Goal: Task Accomplishment & Management: Complete application form

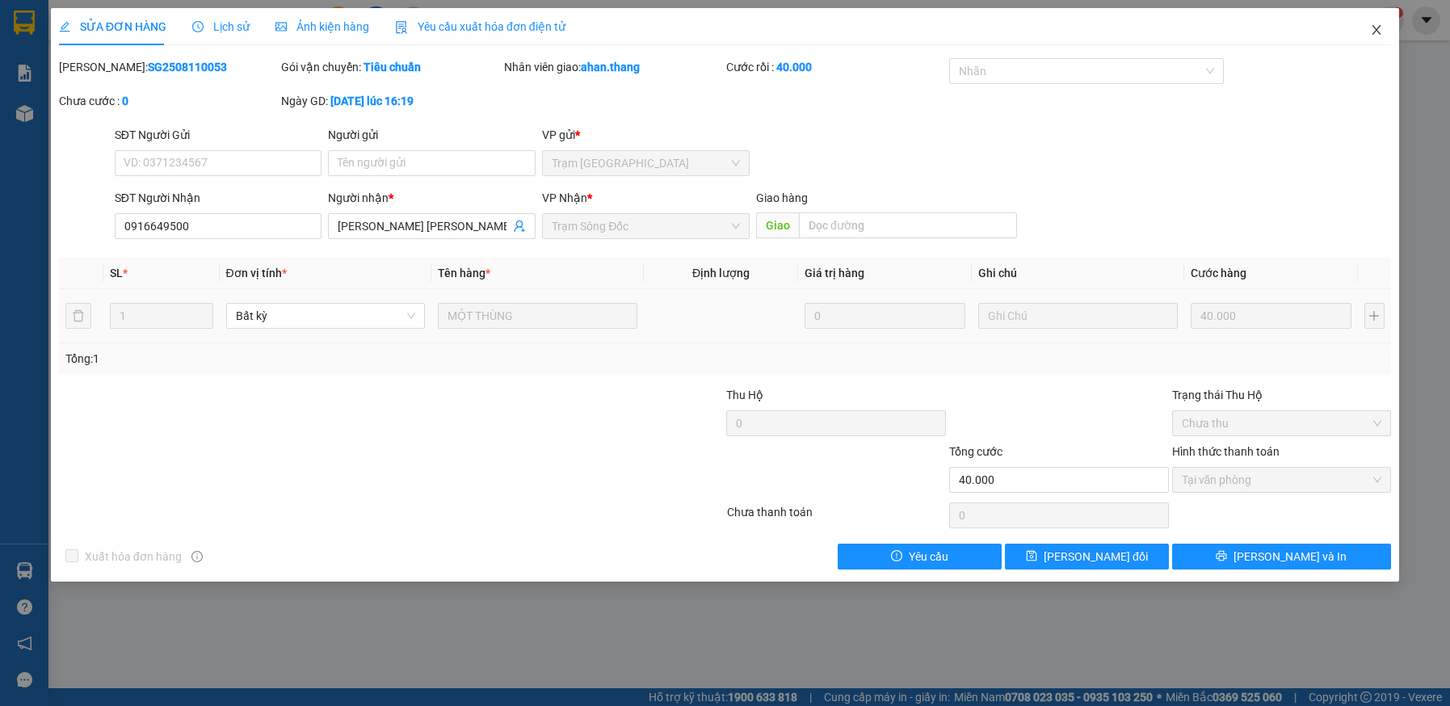
click at [1375, 31] on icon "close" at bounding box center [1376, 30] width 9 height 10
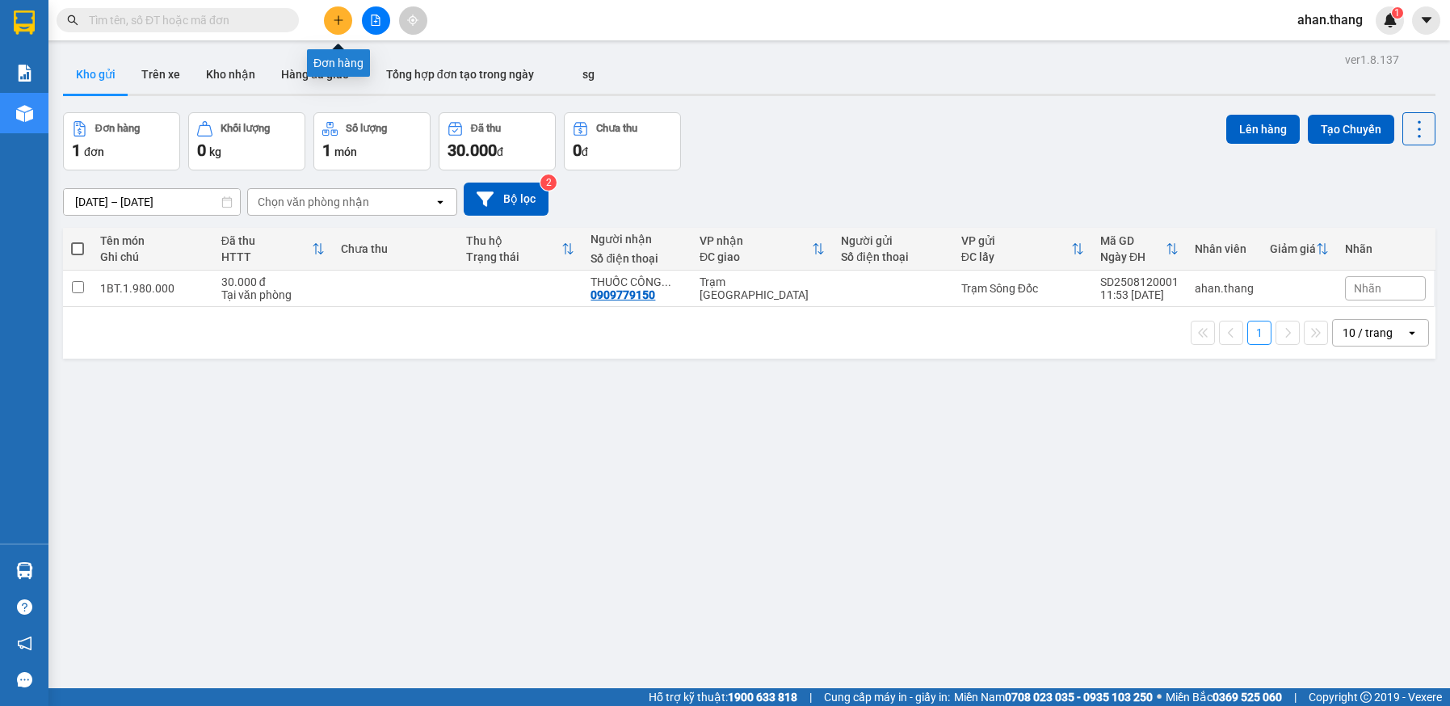
click at [333, 18] on icon "plus" at bounding box center [338, 20] width 11 height 11
click at [376, 20] on icon "file-add" at bounding box center [376, 20] width 9 height 11
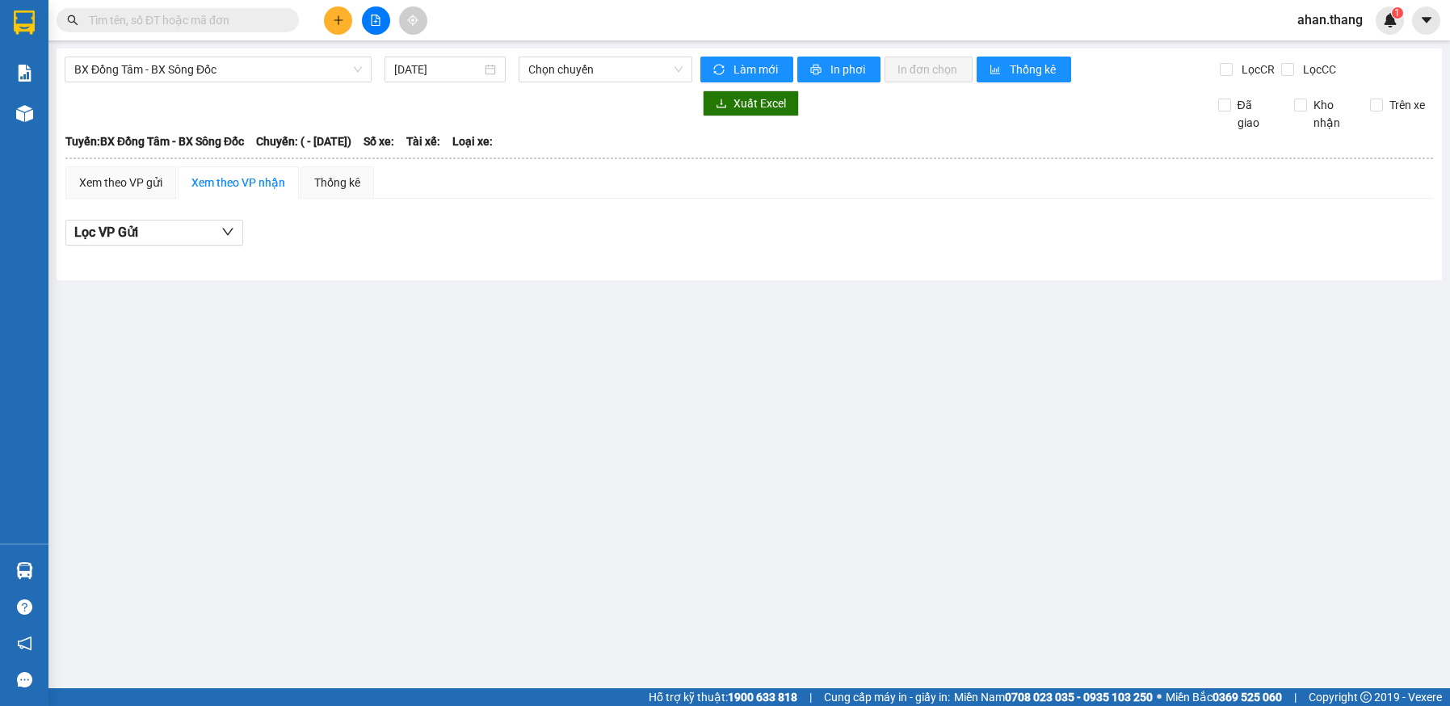
click at [284, 83] on div "BX Đồng Tâm - BX Sông Đốc 12/08/2025 Chọn chuyến Làm mới In phơi In đơn chọn Th…" at bounding box center [749, 164] width 1385 height 232
click at [283, 73] on span "BX Đồng Tâm - BX Sông Đốc" at bounding box center [218, 69] width 288 height 24
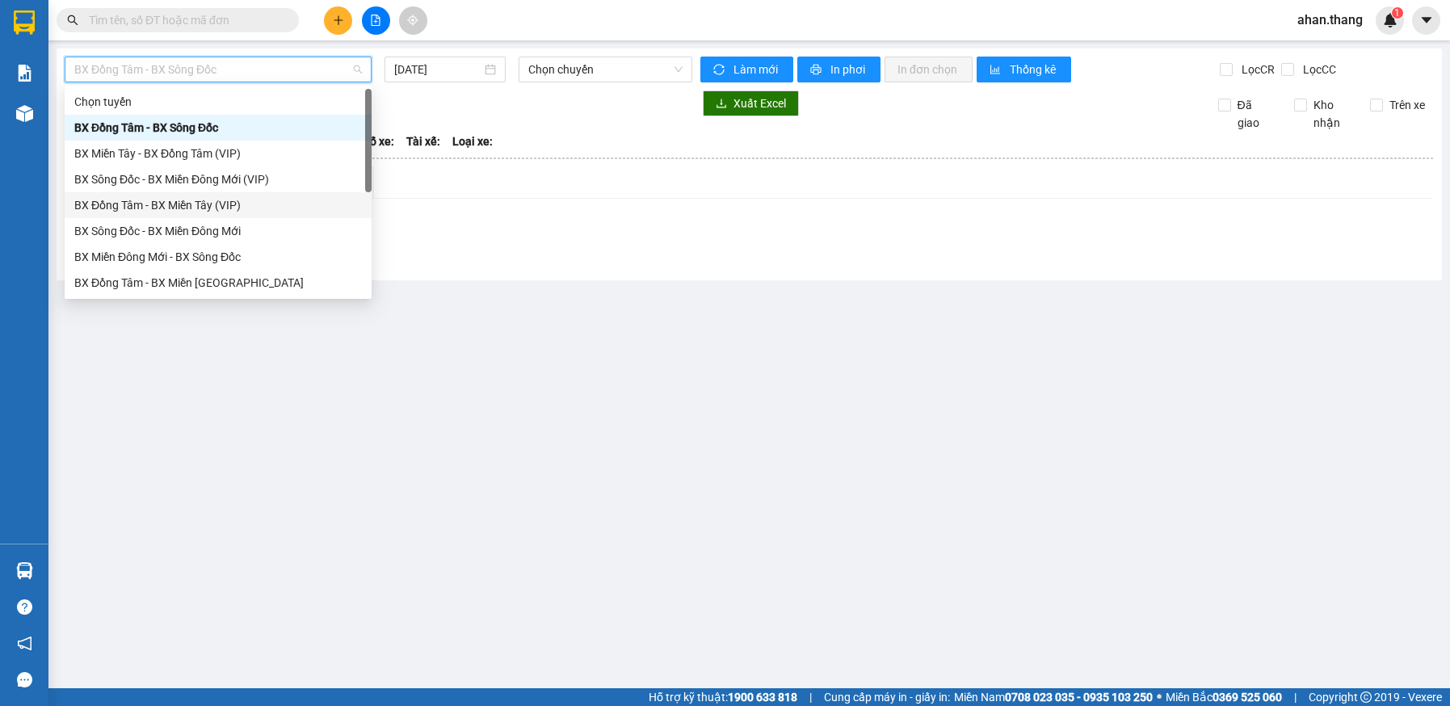
scroll to position [155, 0]
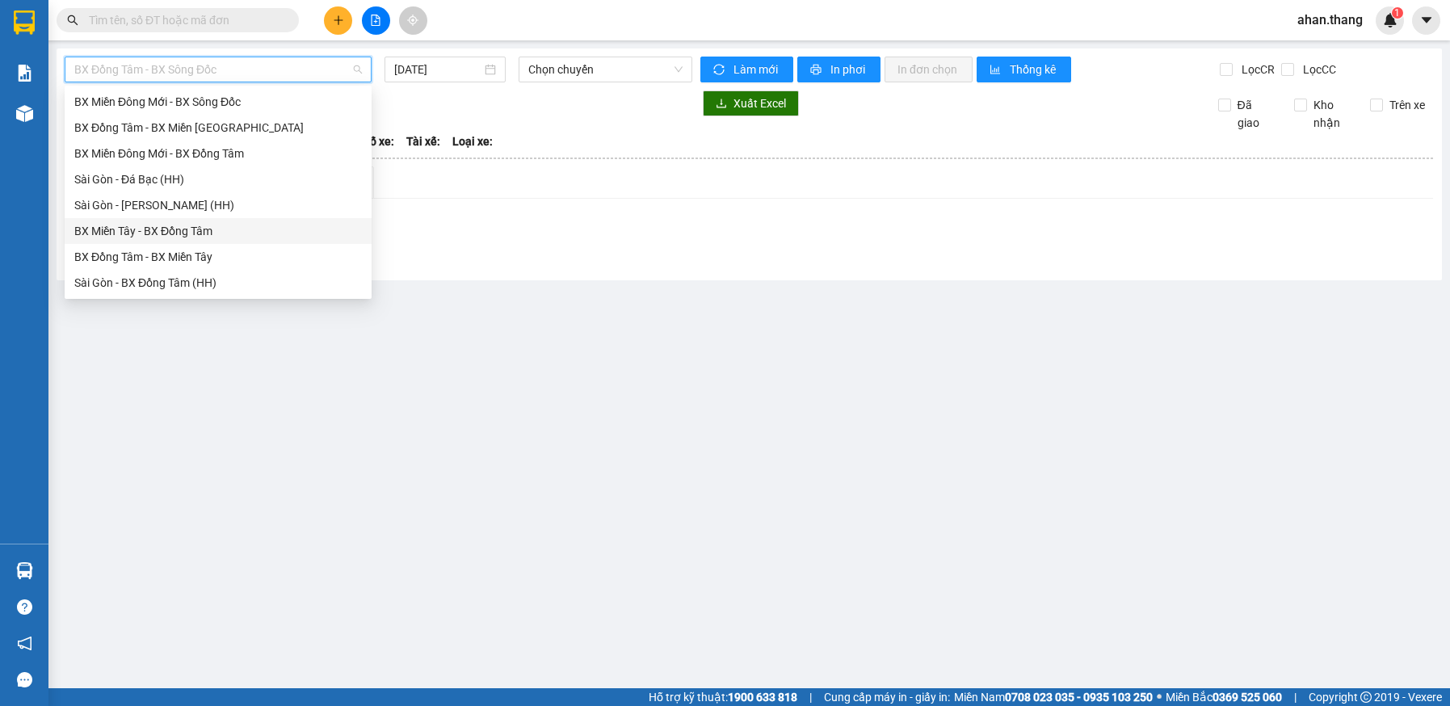
click at [152, 232] on div "BX Miền Tây - BX Đồng Tâm" at bounding box center [218, 231] width 288 height 18
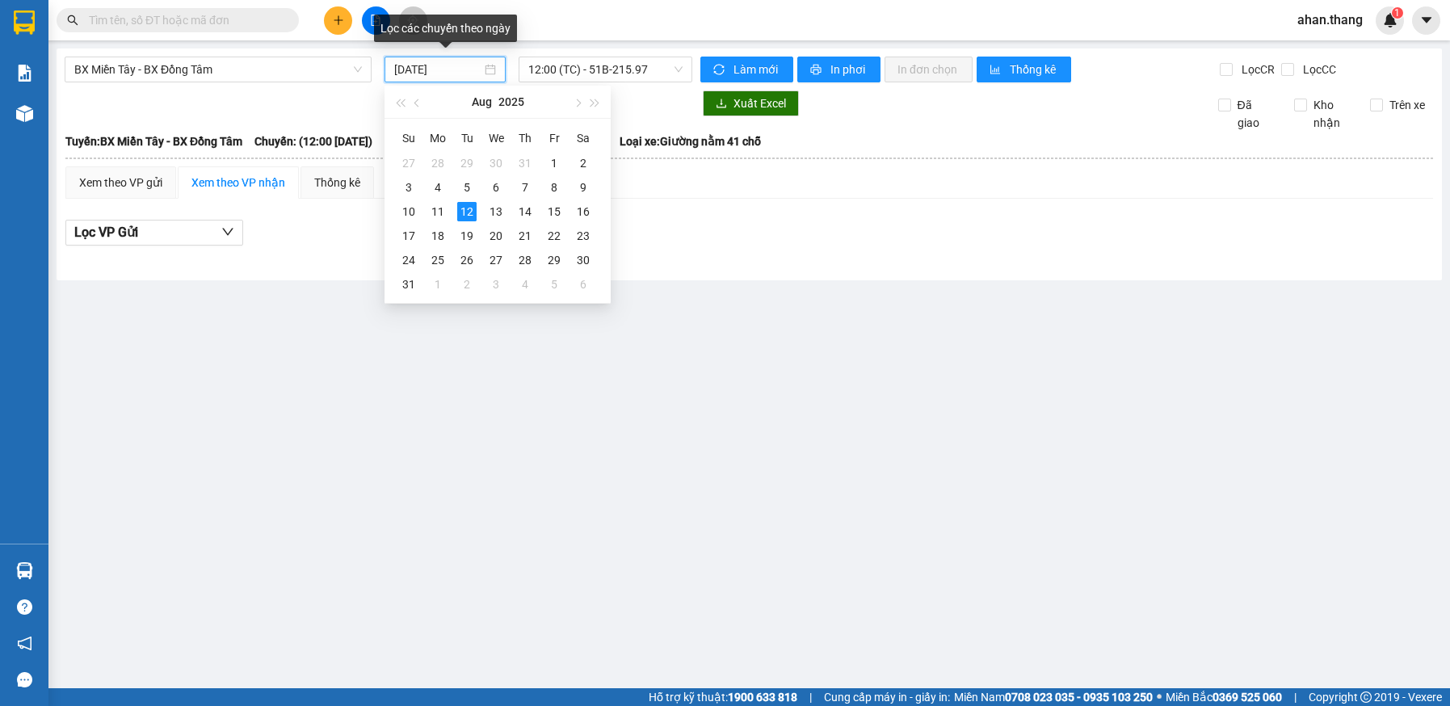
click at [478, 73] on input "12/08/2025" at bounding box center [437, 70] width 86 height 18
click at [435, 209] on div "11" at bounding box center [437, 211] width 19 height 19
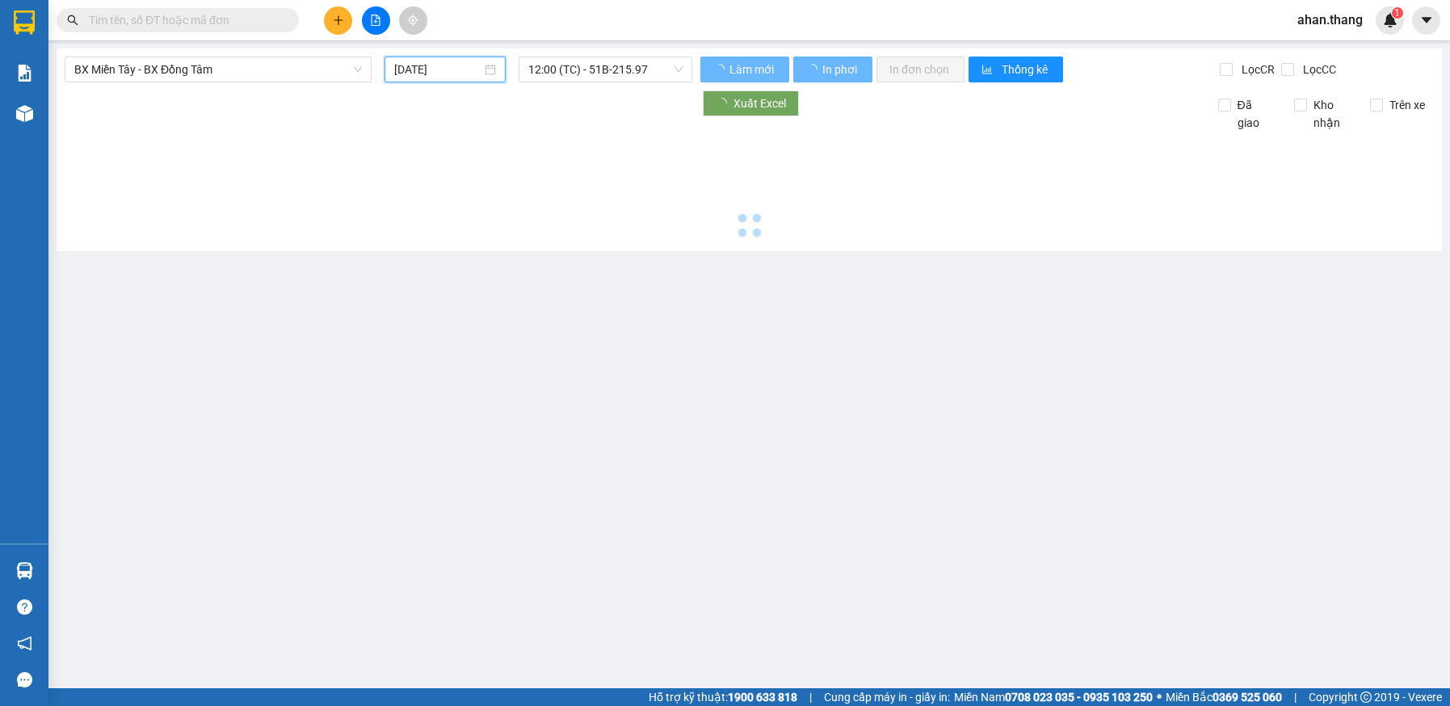
type input "11/08/2025"
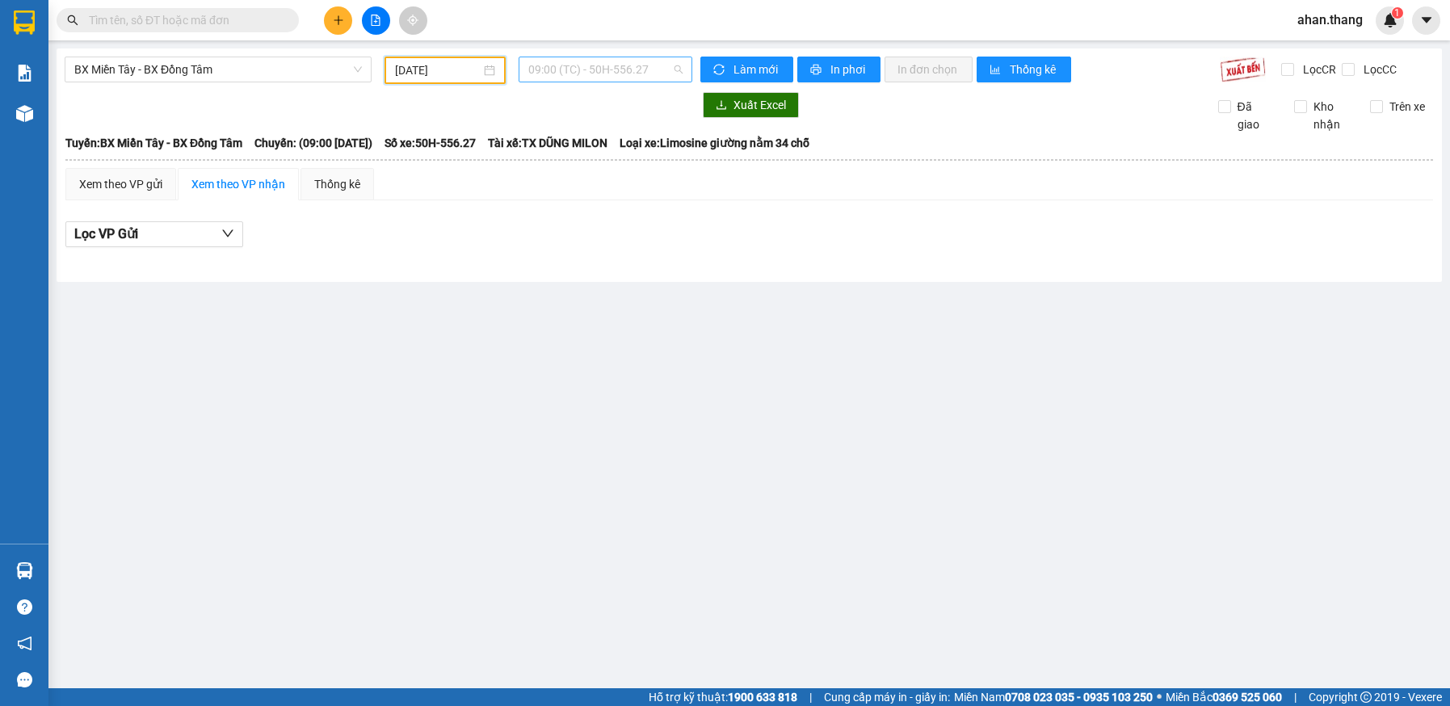
click at [560, 69] on span "09:00 (TC) - 50H-556.27" at bounding box center [605, 69] width 154 height 24
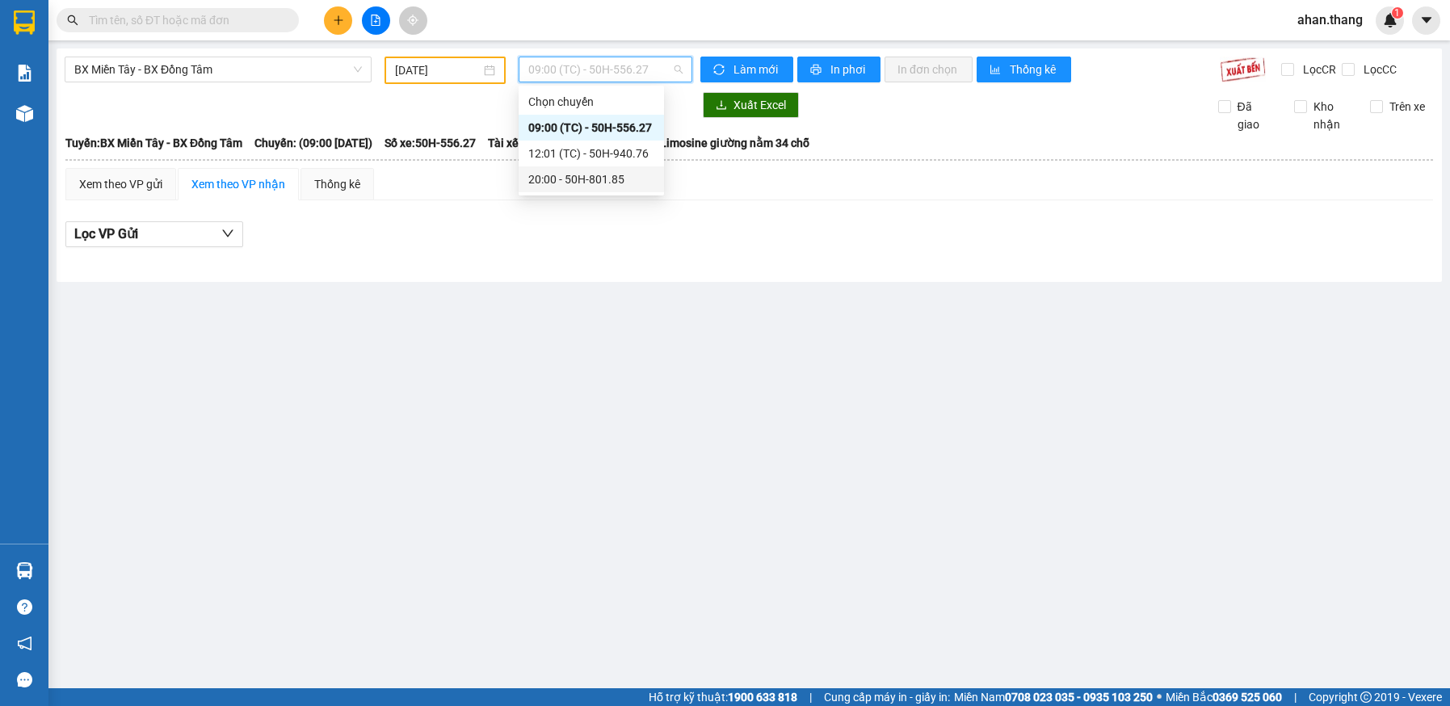
click at [556, 178] on div "20:00 - 50H-801.85" at bounding box center [591, 179] width 126 height 18
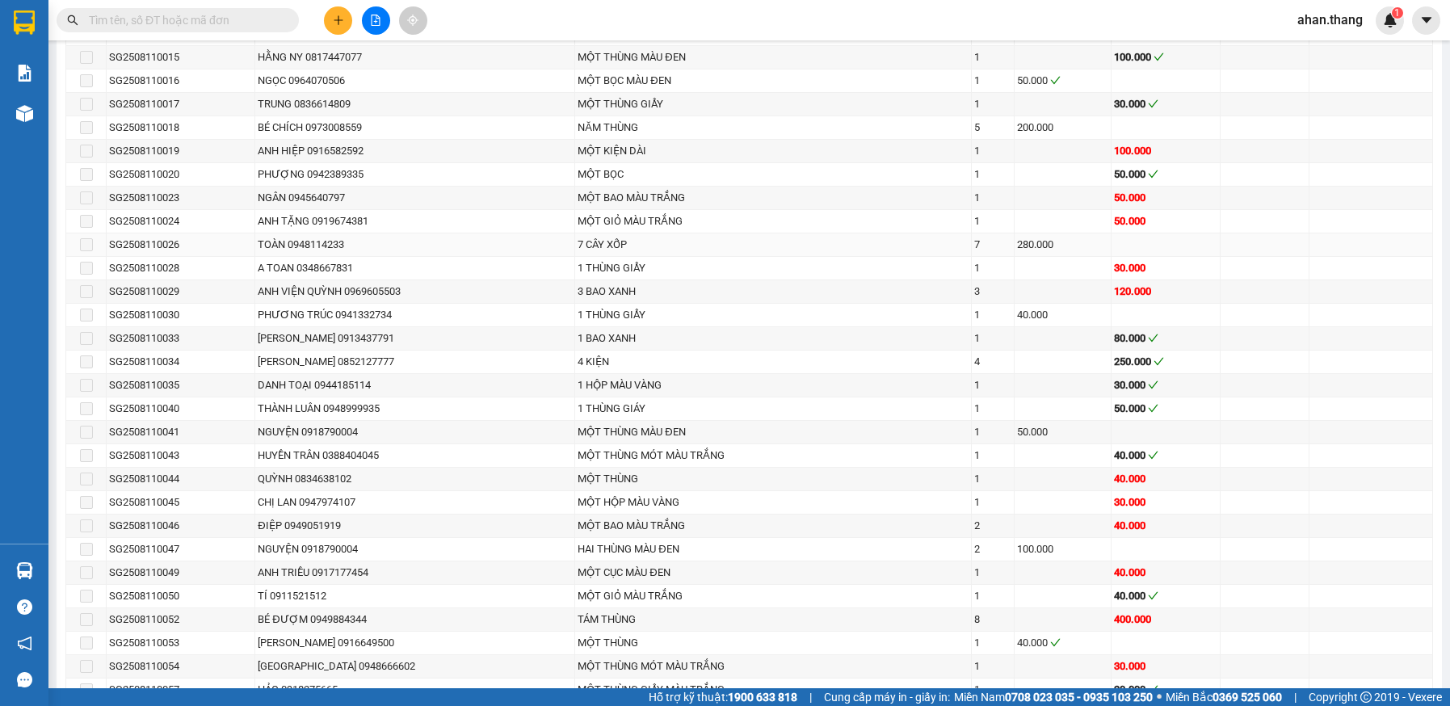
scroll to position [1373, 0]
click at [152, 19] on input "text" at bounding box center [184, 20] width 191 height 18
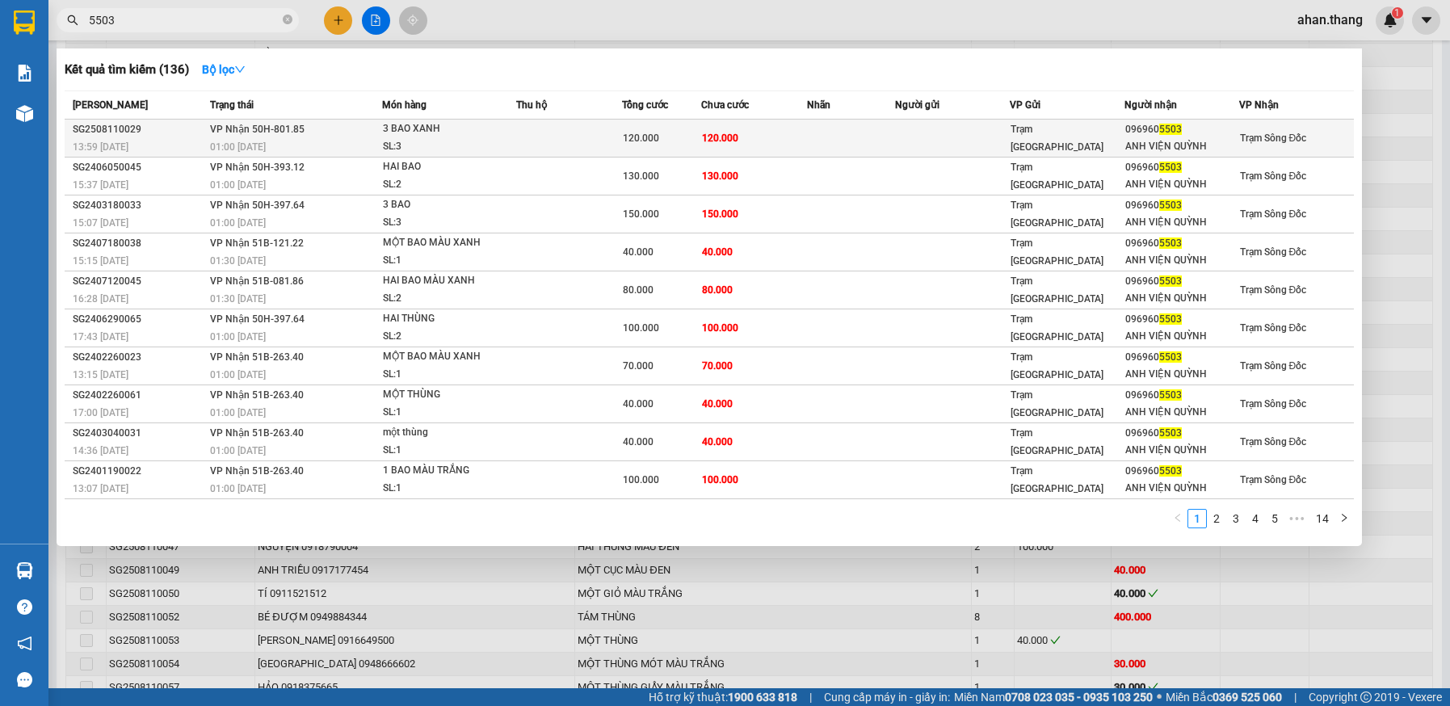
type input "5503"
click at [898, 144] on td at bounding box center [952, 139] width 115 height 38
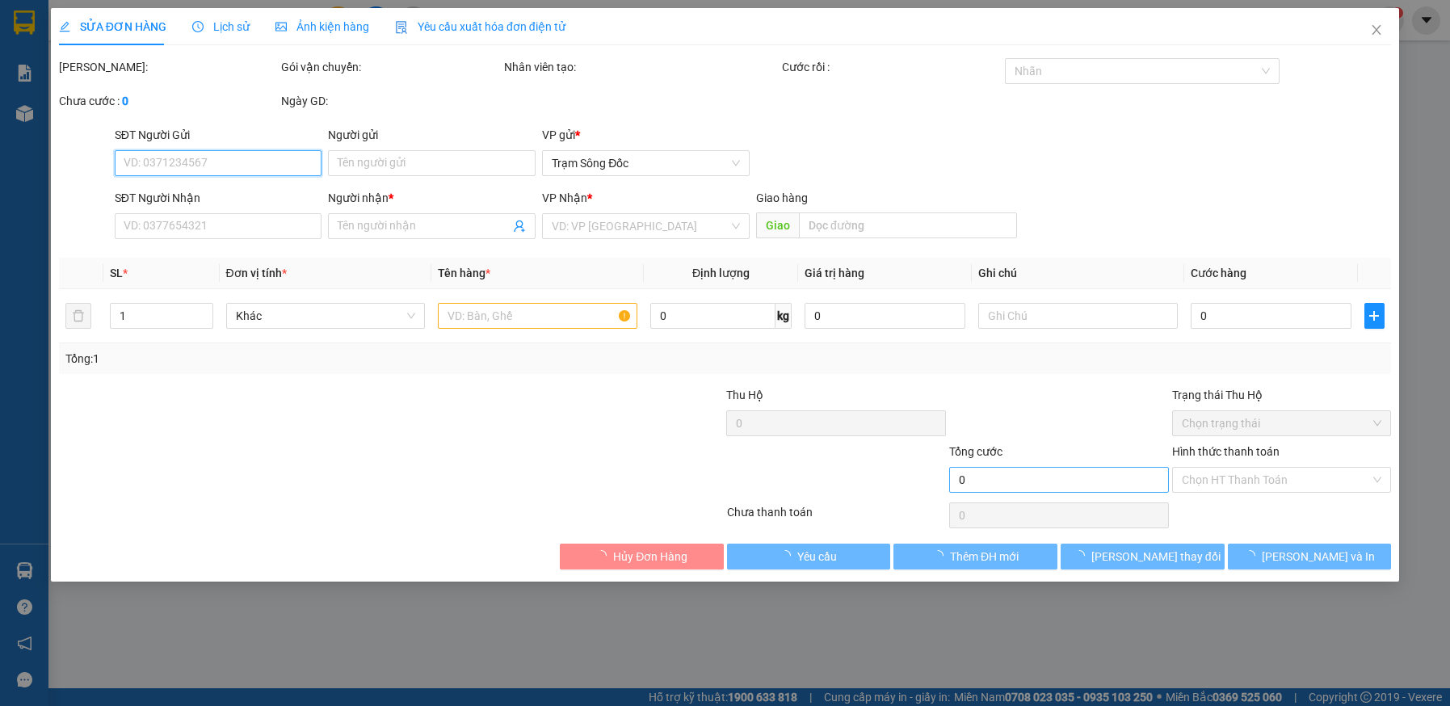
type input "0969605503"
type input "ANH VIỆN QUỲNH"
type input "120.000"
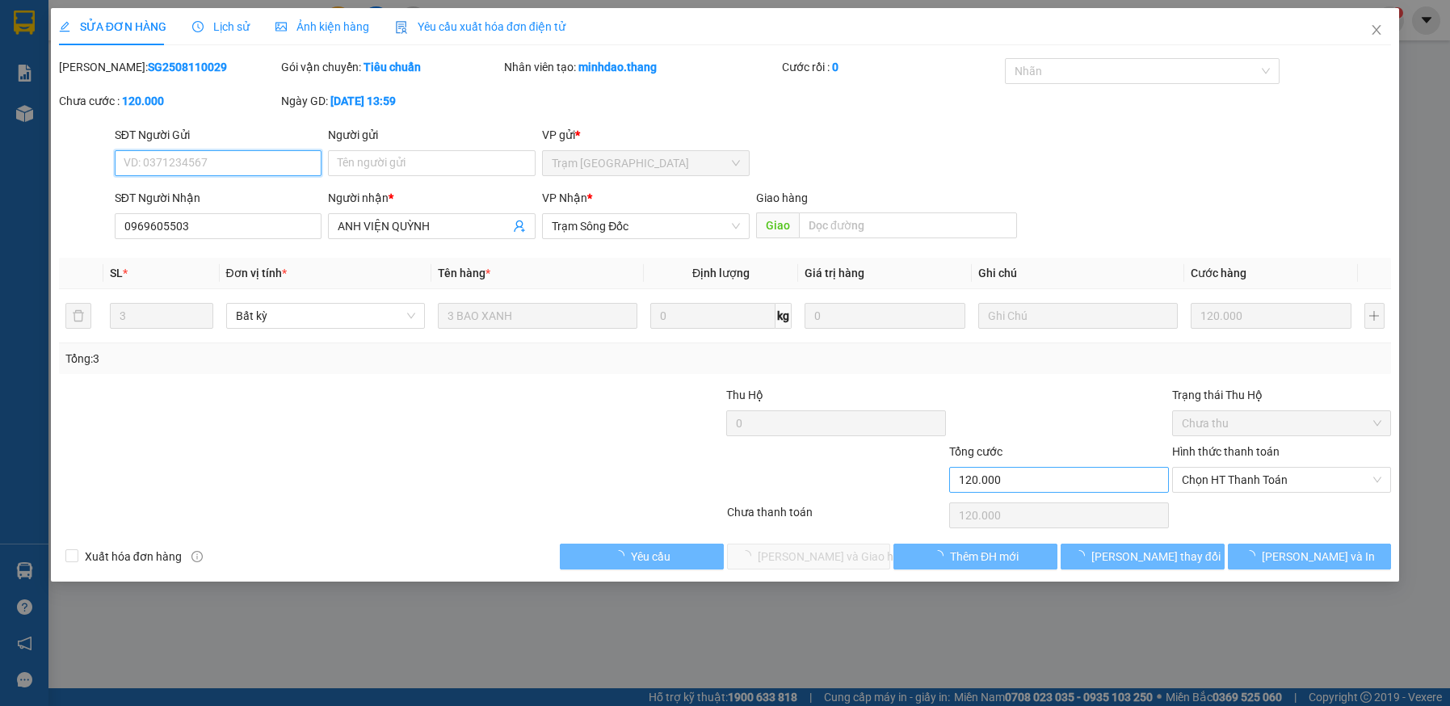
click at [1228, 482] on span "Chọn HT Thanh Toán" at bounding box center [1282, 480] width 200 height 24
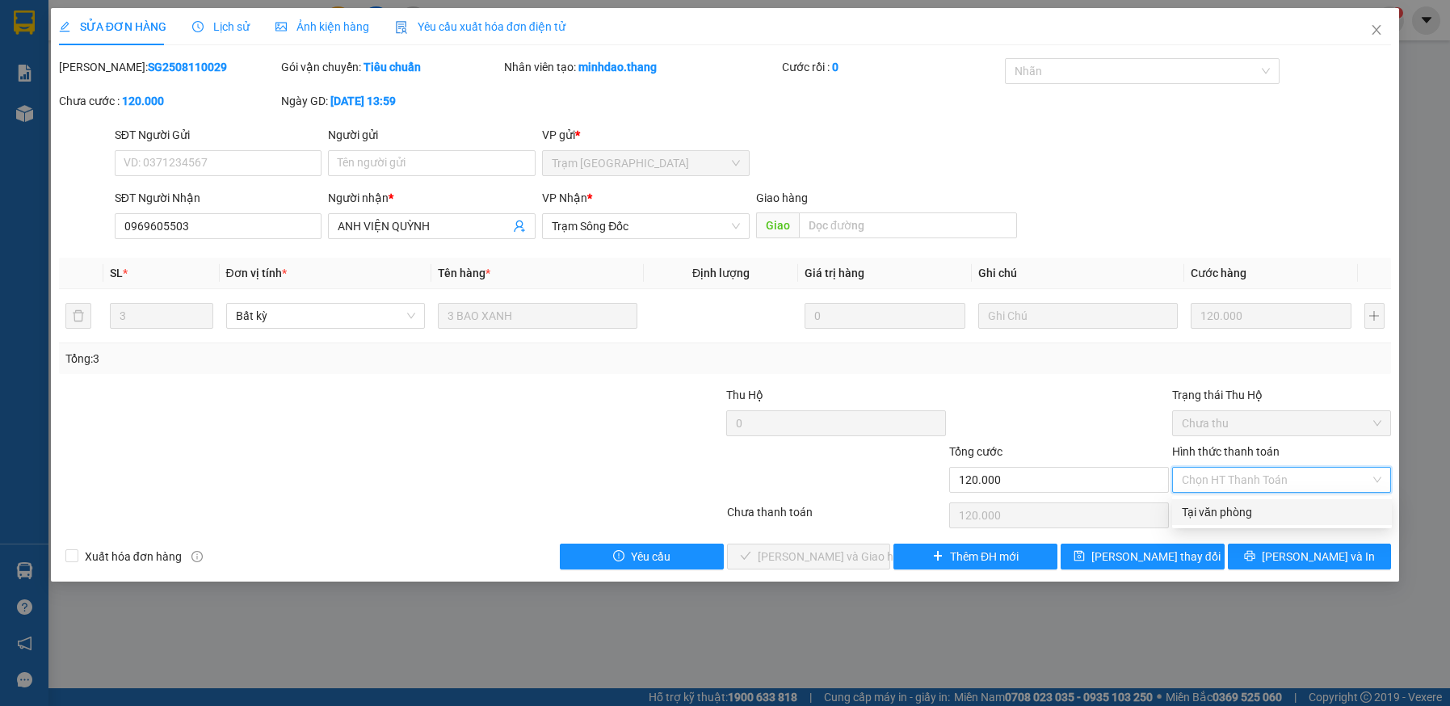
click at [1224, 518] on div "Tại văn phòng" at bounding box center [1282, 512] width 200 height 18
type input "0"
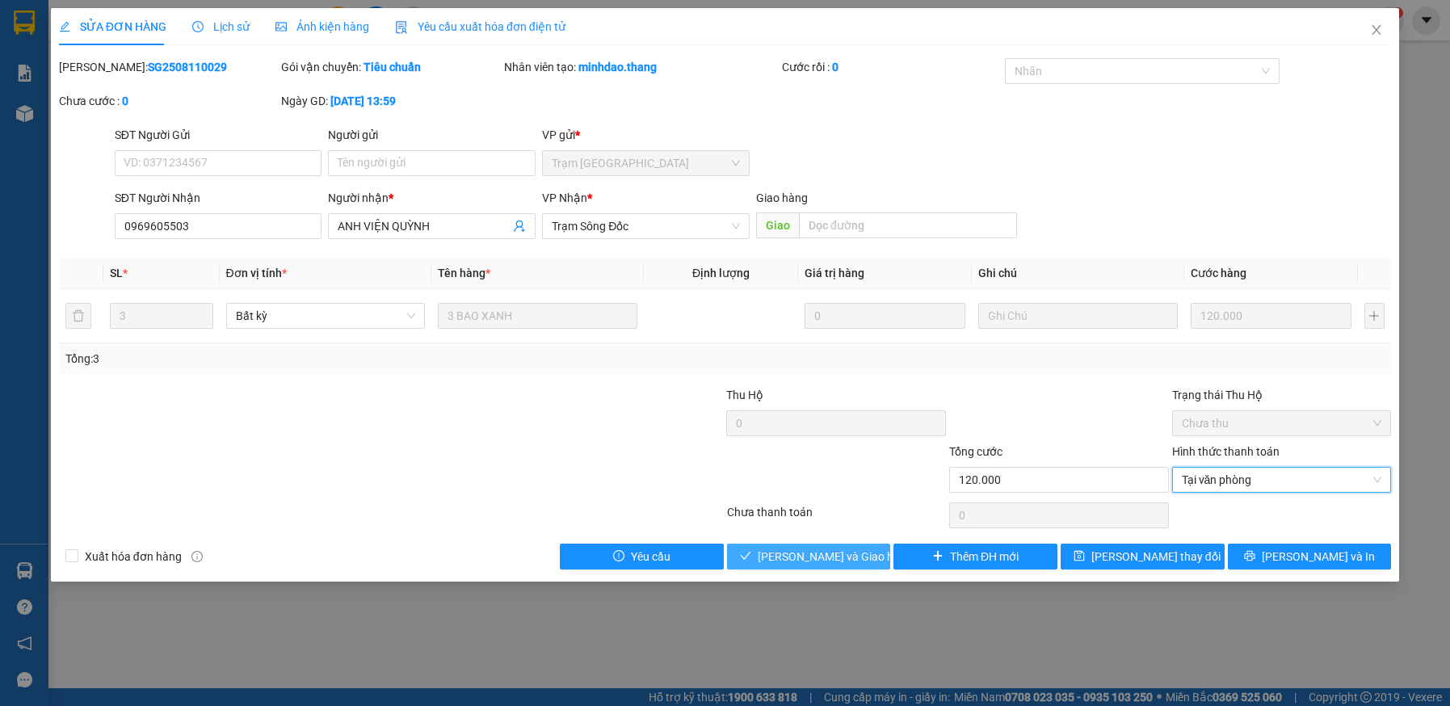
click at [872, 559] on button "Lưu và Giao hàng" at bounding box center [809, 557] width 164 height 26
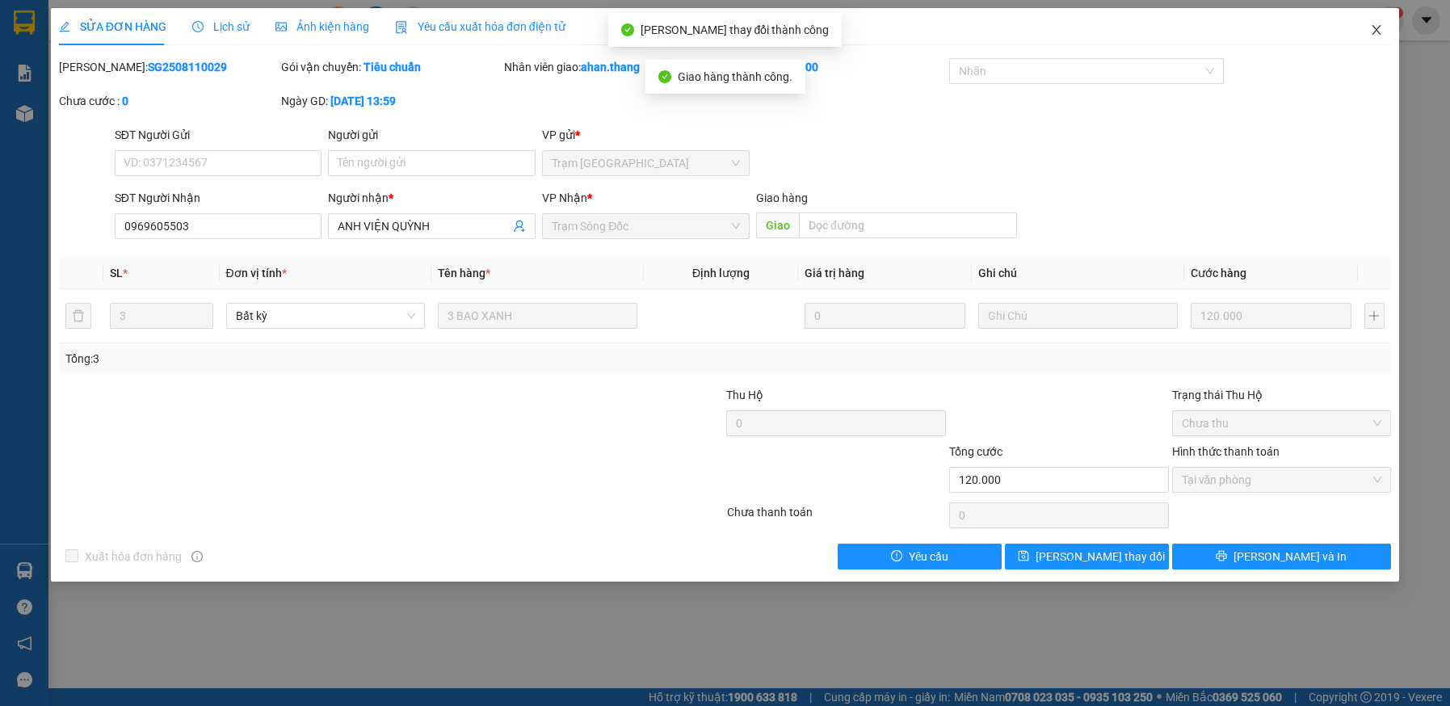
click at [1375, 27] on icon "close" at bounding box center [1376, 29] width 13 height 13
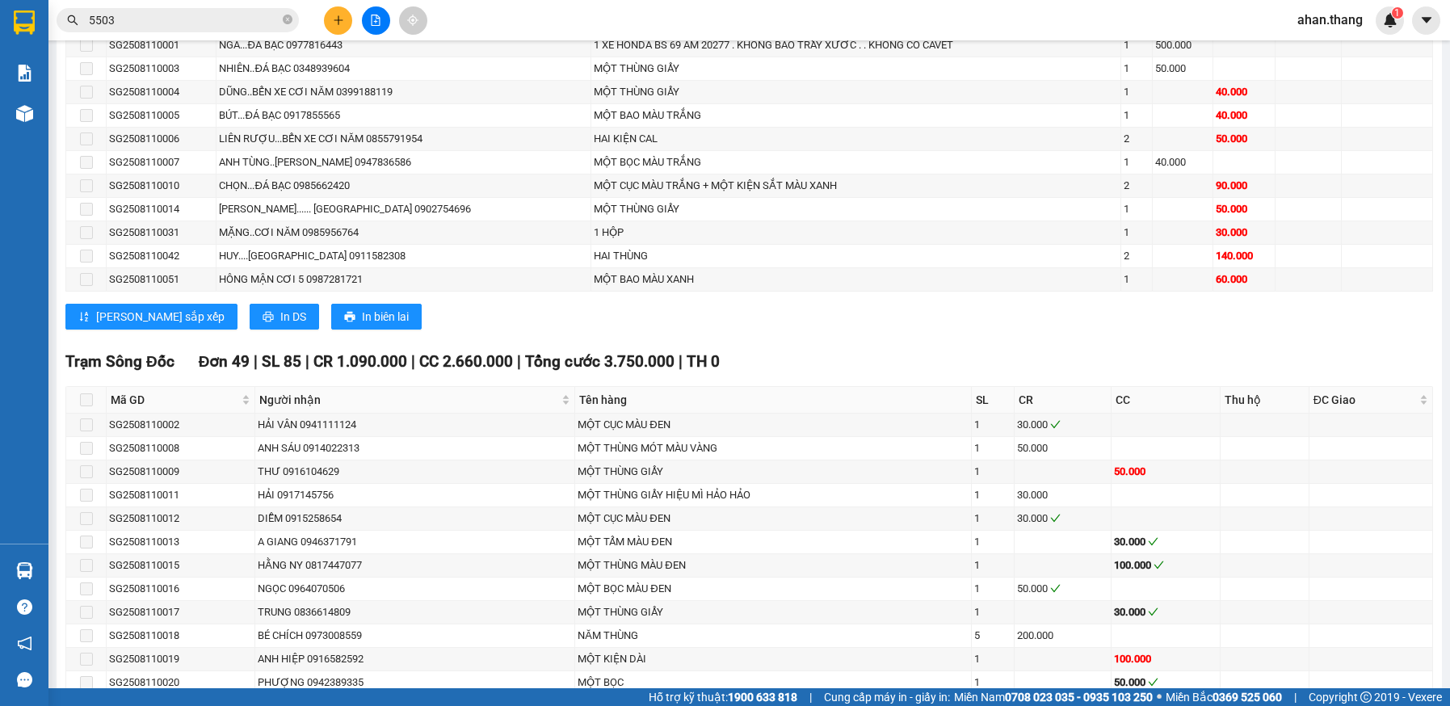
scroll to position [969, 0]
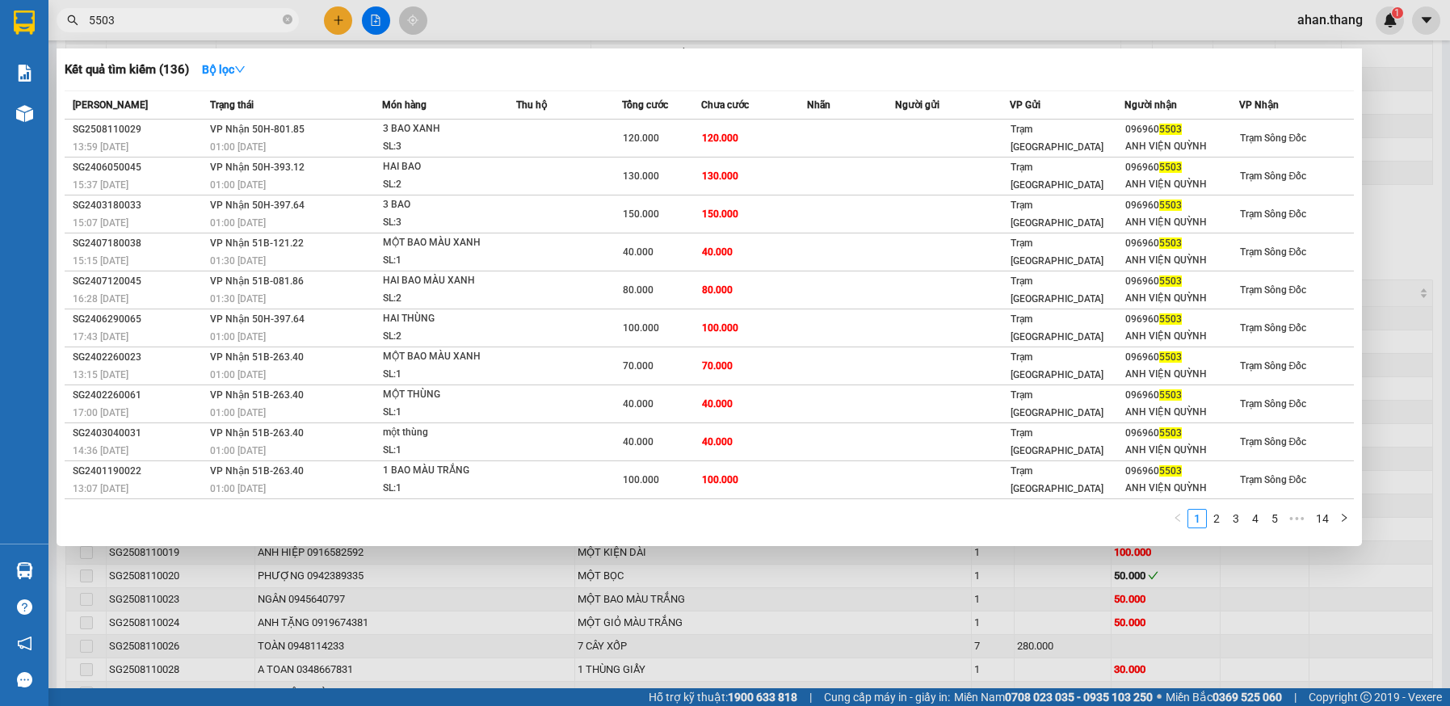
click at [136, 23] on input "5503" at bounding box center [184, 20] width 191 height 18
type input "5"
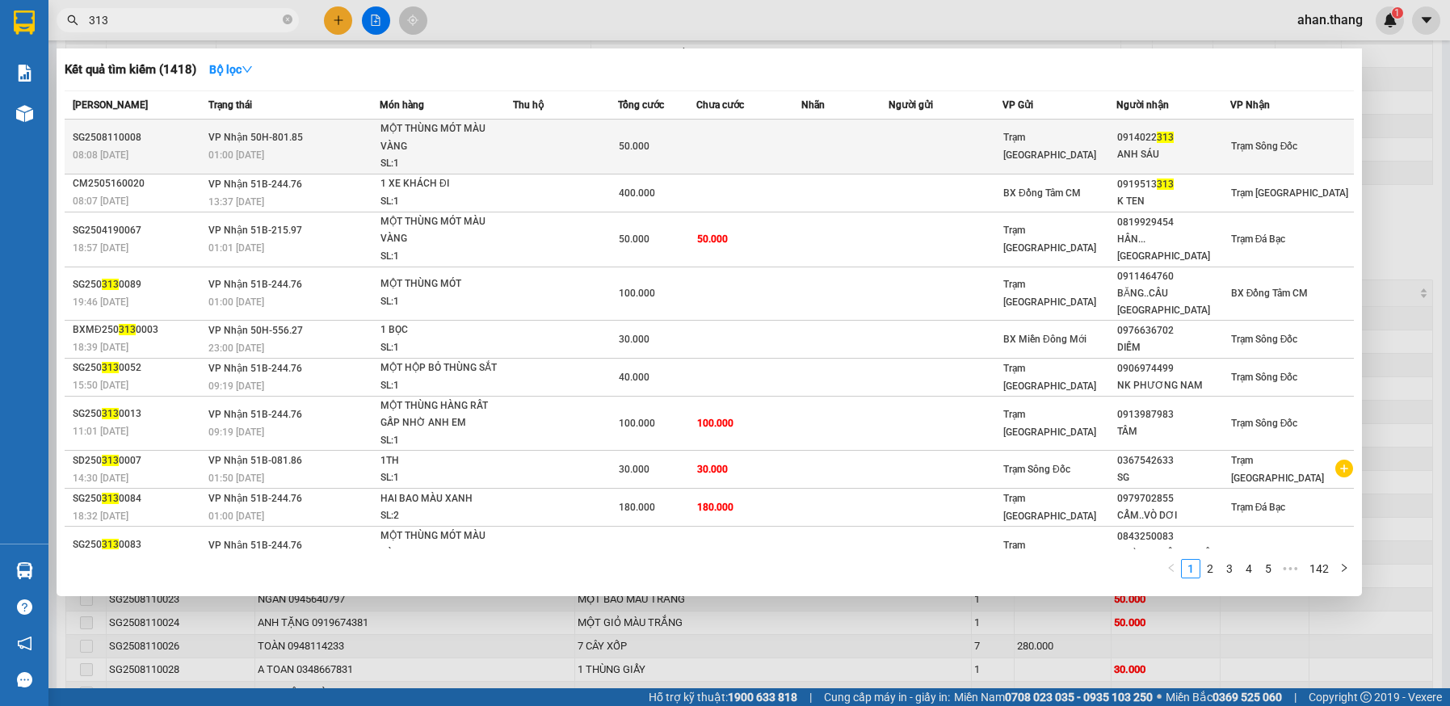
type input "313"
click at [749, 153] on td at bounding box center [748, 147] width 105 height 55
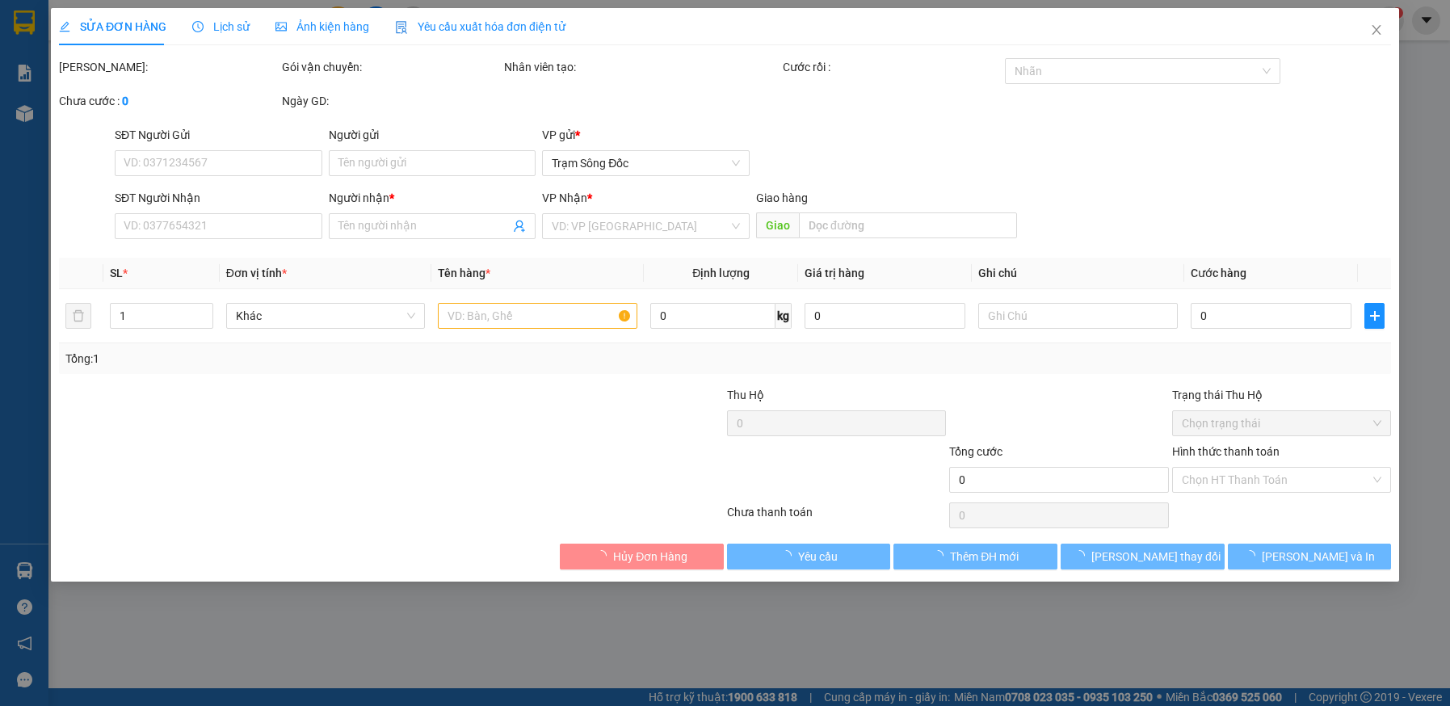
type input "0914022313"
type input "ANH SÁU"
type input "50.000"
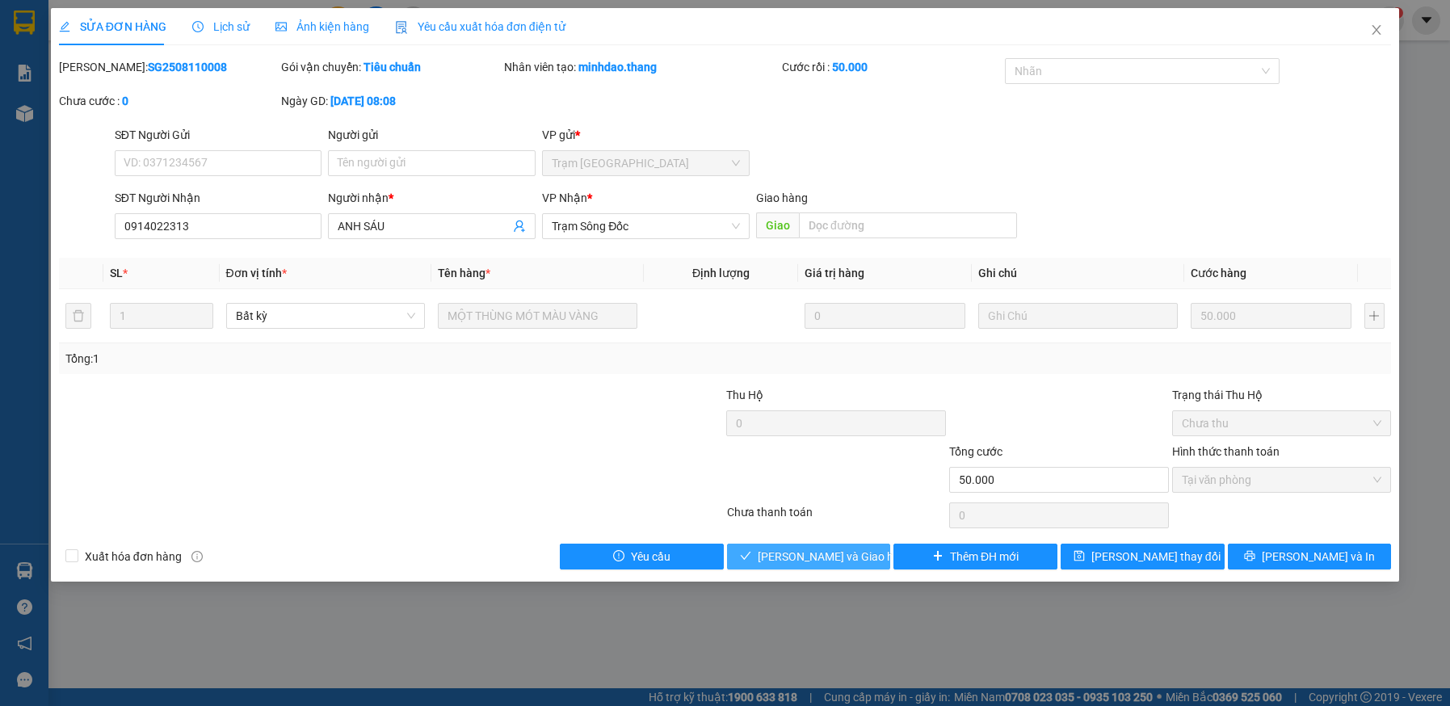
click at [779, 558] on span "Lưu và Giao hàng" at bounding box center [835, 557] width 155 height 18
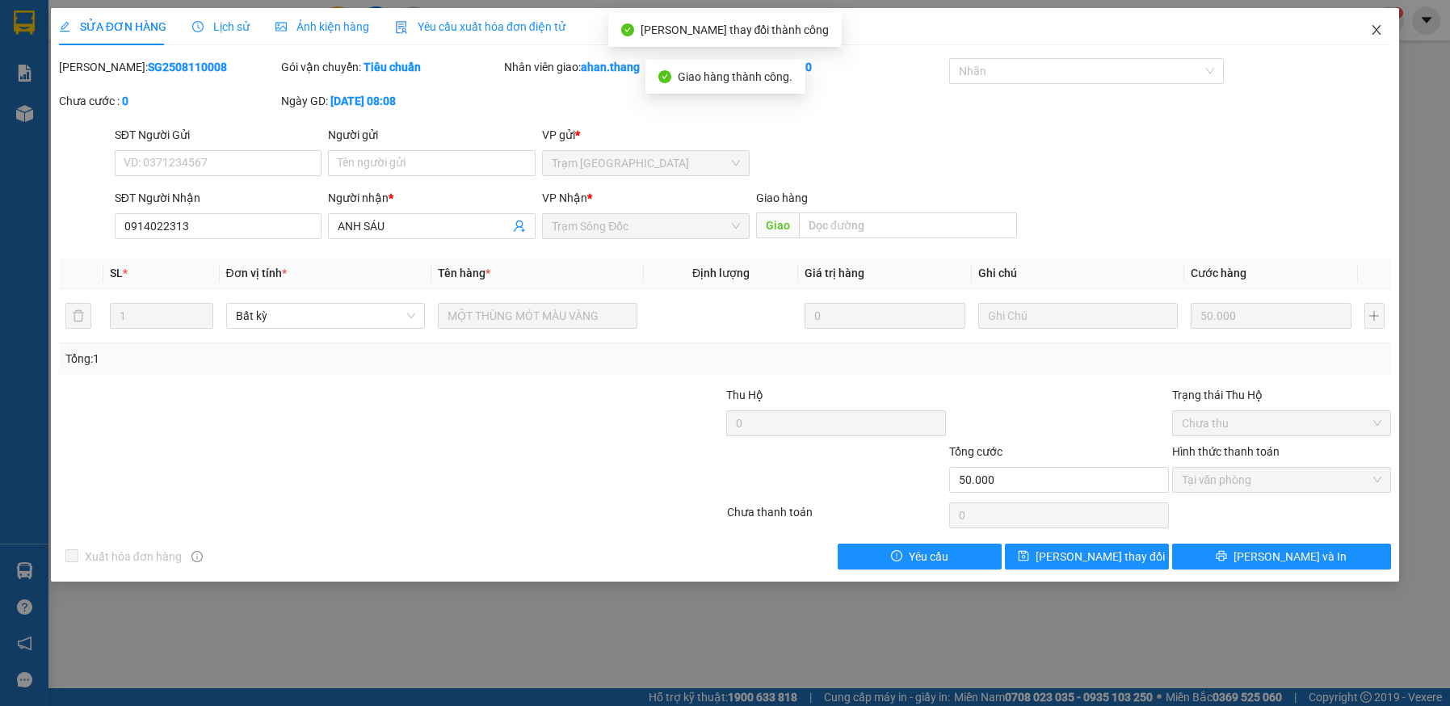
click at [1375, 28] on icon "close" at bounding box center [1376, 30] width 9 height 10
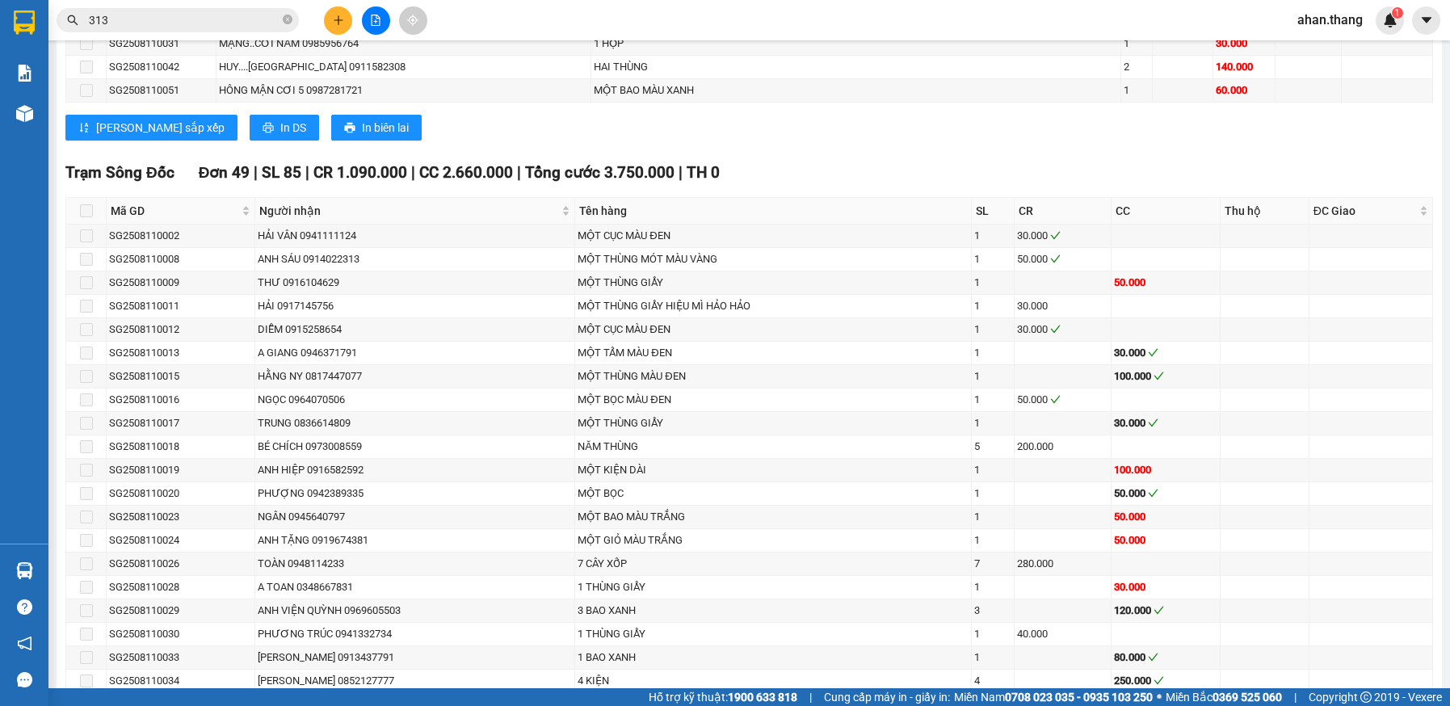
scroll to position [1131, 0]
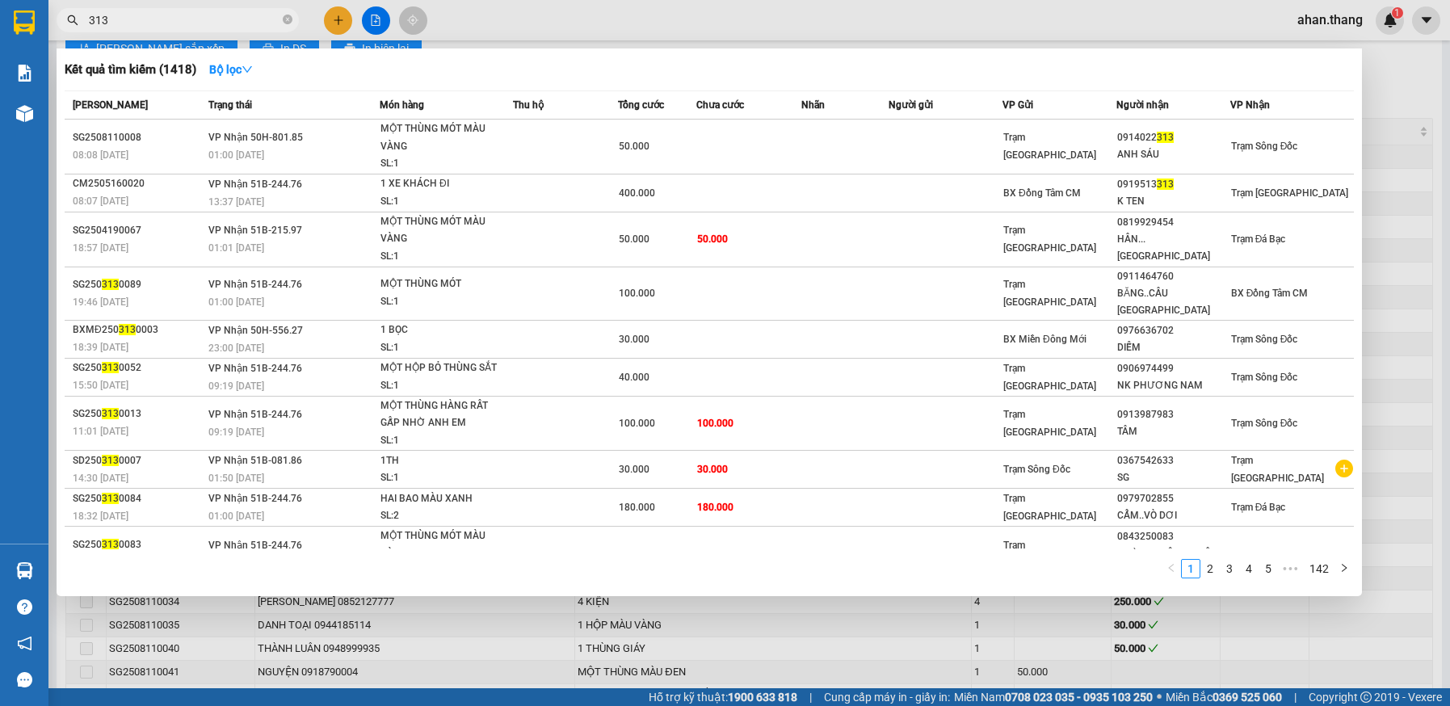
click at [142, 21] on input "313" at bounding box center [184, 20] width 191 height 18
type input "3"
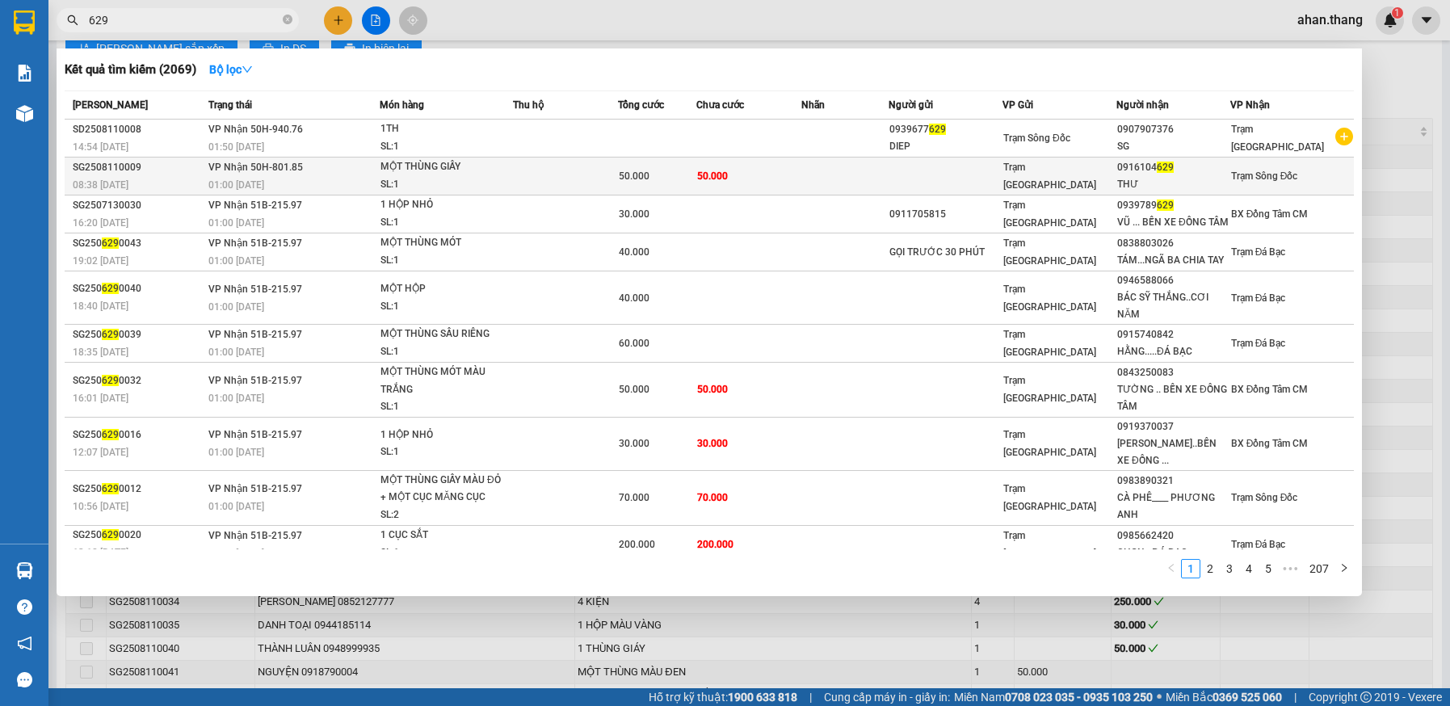
type input "629"
click at [753, 174] on td "50.000" at bounding box center [748, 176] width 105 height 38
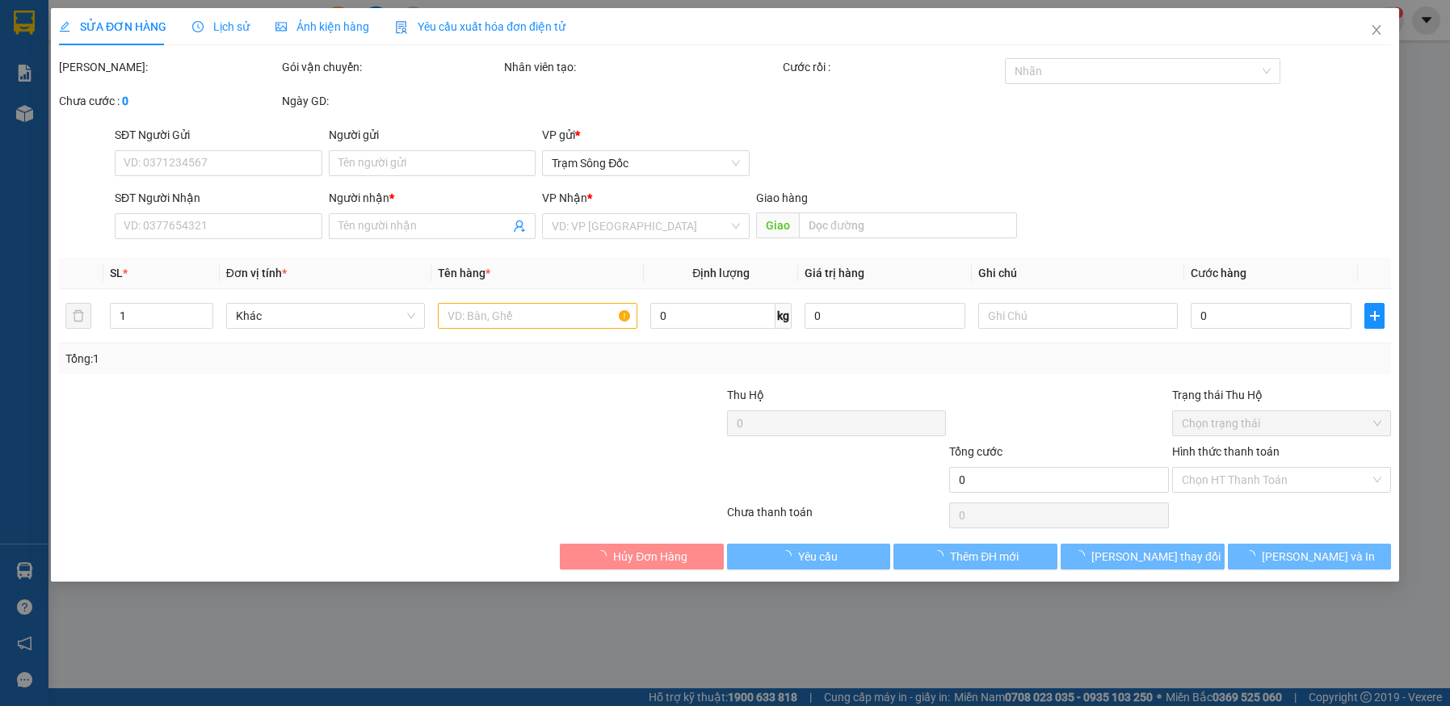
type input "0916104629"
type input "THƯ"
type input "50.000"
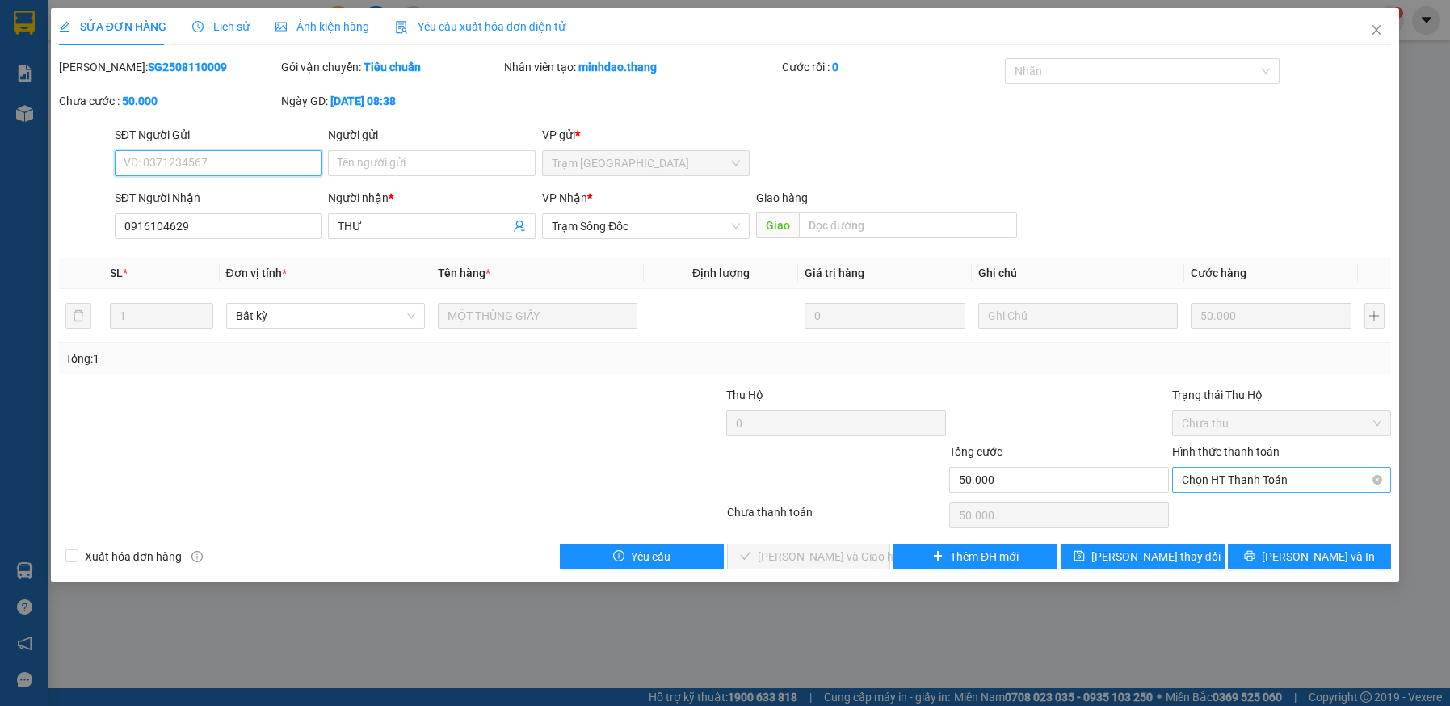
click at [1232, 480] on span "Chọn HT Thanh Toán" at bounding box center [1282, 480] width 200 height 24
click at [1233, 506] on div "Tại văn phòng" at bounding box center [1282, 512] width 200 height 18
type input "0"
click at [873, 556] on button "Lưu và Giao hàng" at bounding box center [809, 557] width 164 height 26
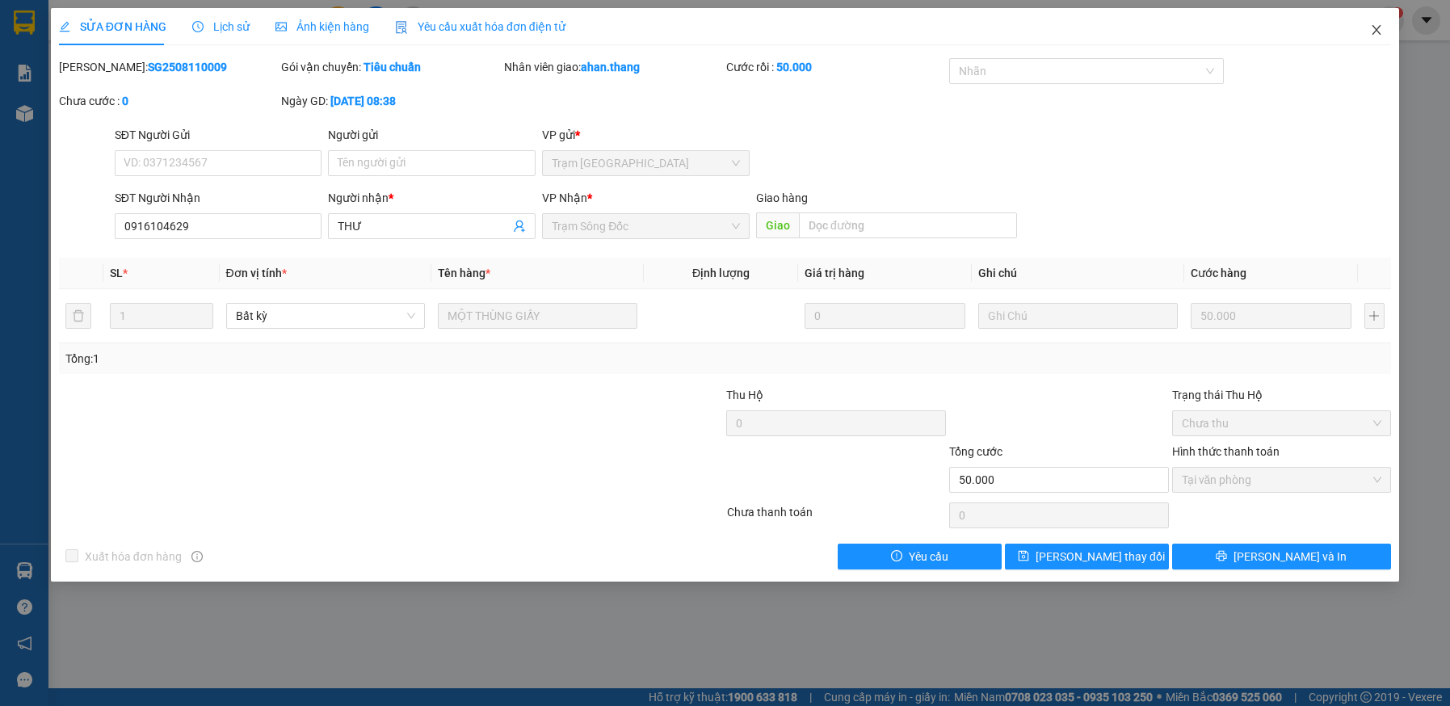
click at [1376, 24] on icon "close" at bounding box center [1376, 29] width 13 height 13
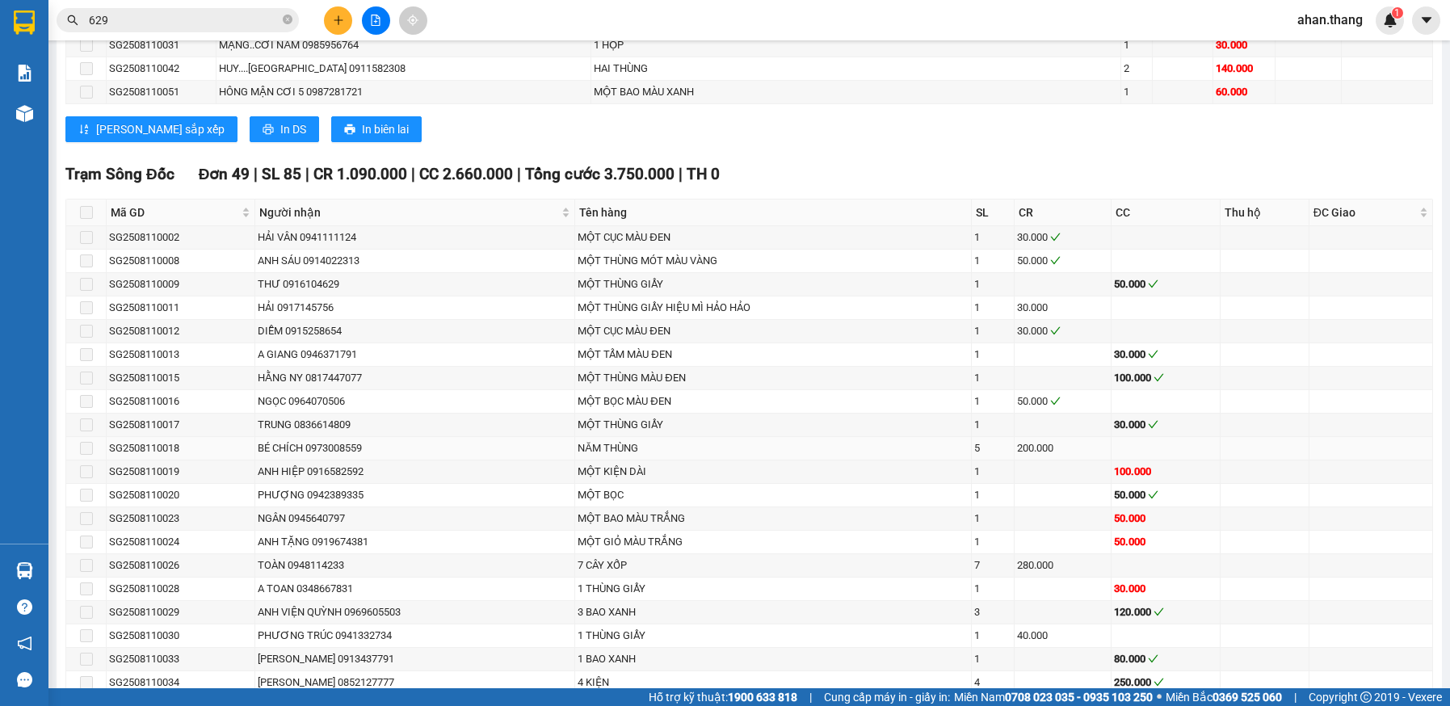
scroll to position [1131, 0]
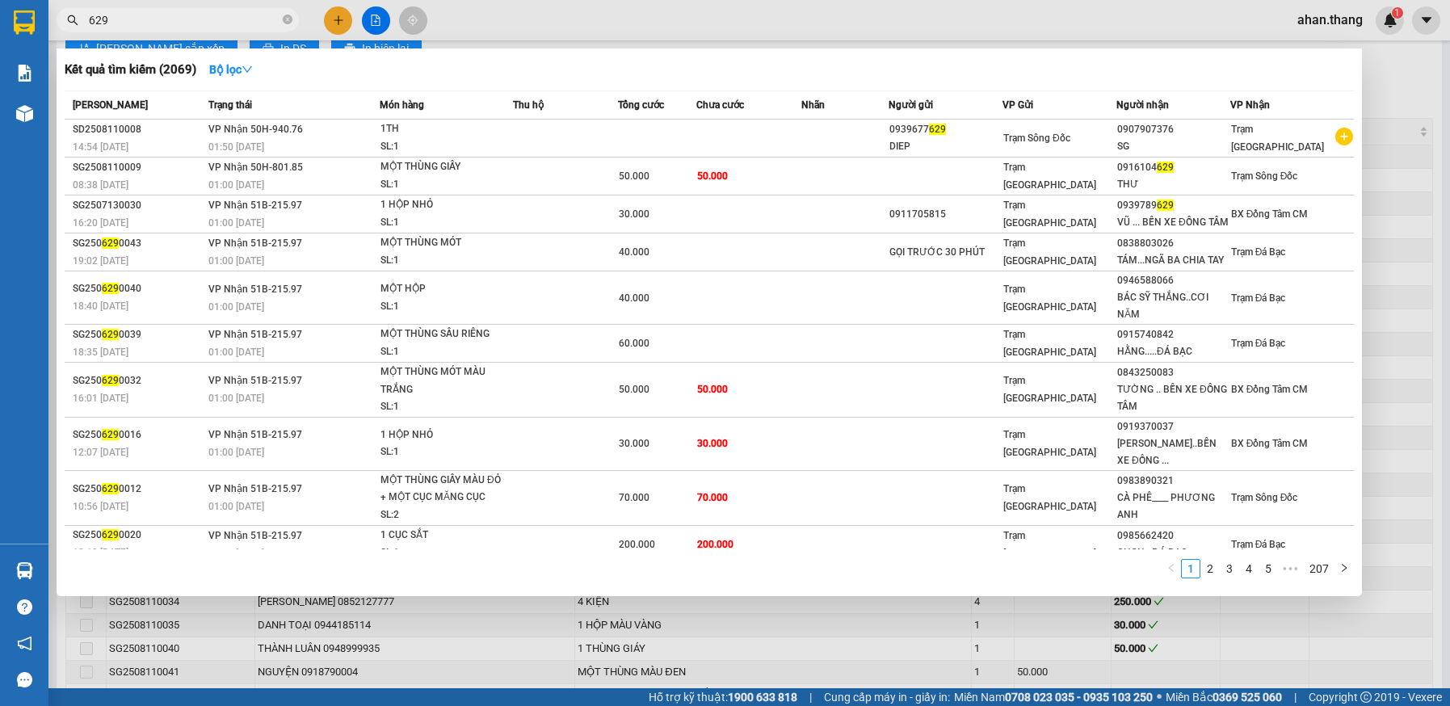
click at [154, 14] on input "629" at bounding box center [184, 20] width 191 height 18
type input "6"
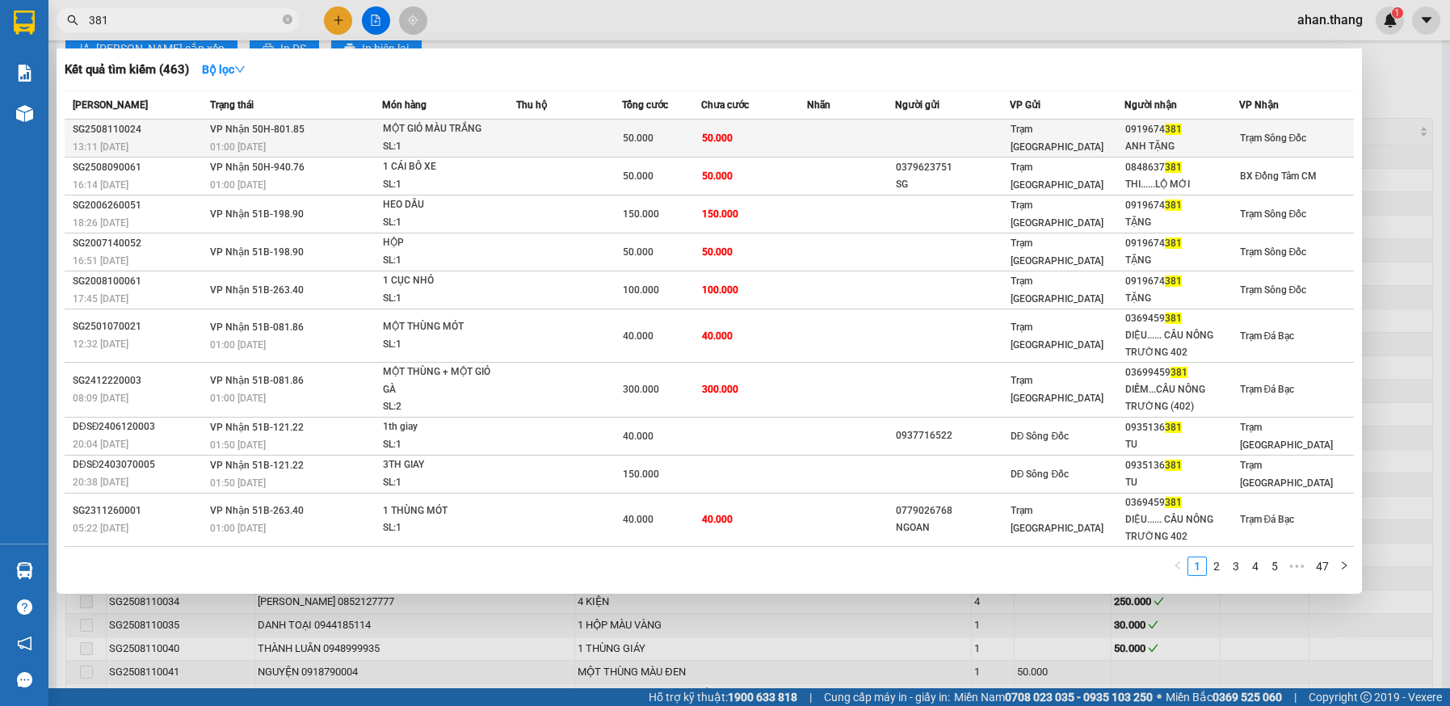
type input "381"
click at [834, 137] on td at bounding box center [851, 139] width 88 height 38
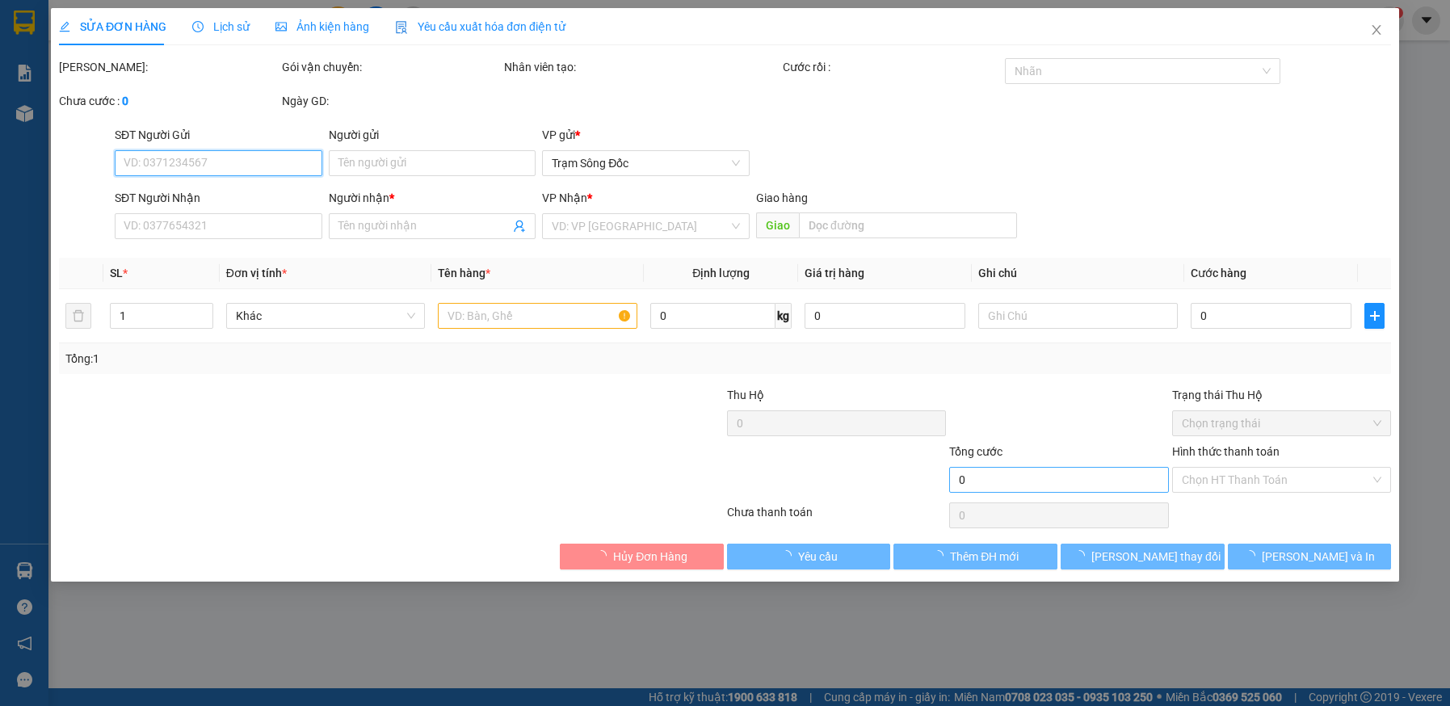
type input "0919674381"
type input "ANH TẶNG"
type input "50.000"
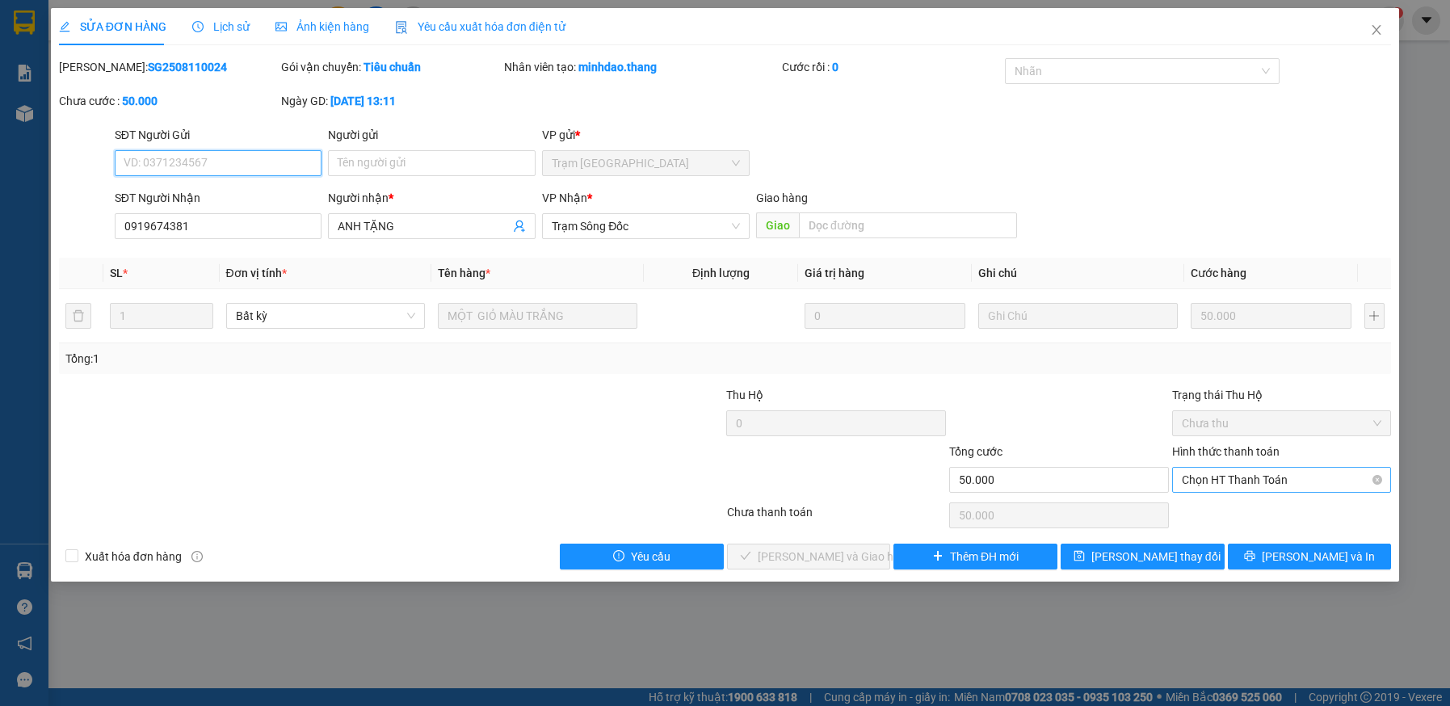
click at [1239, 479] on span "Chọn HT Thanh Toán" at bounding box center [1282, 480] width 200 height 24
click at [1240, 508] on div "Tại văn phòng" at bounding box center [1282, 512] width 200 height 18
type input "0"
click at [846, 560] on span "Lưu và Giao hàng" at bounding box center [835, 557] width 155 height 18
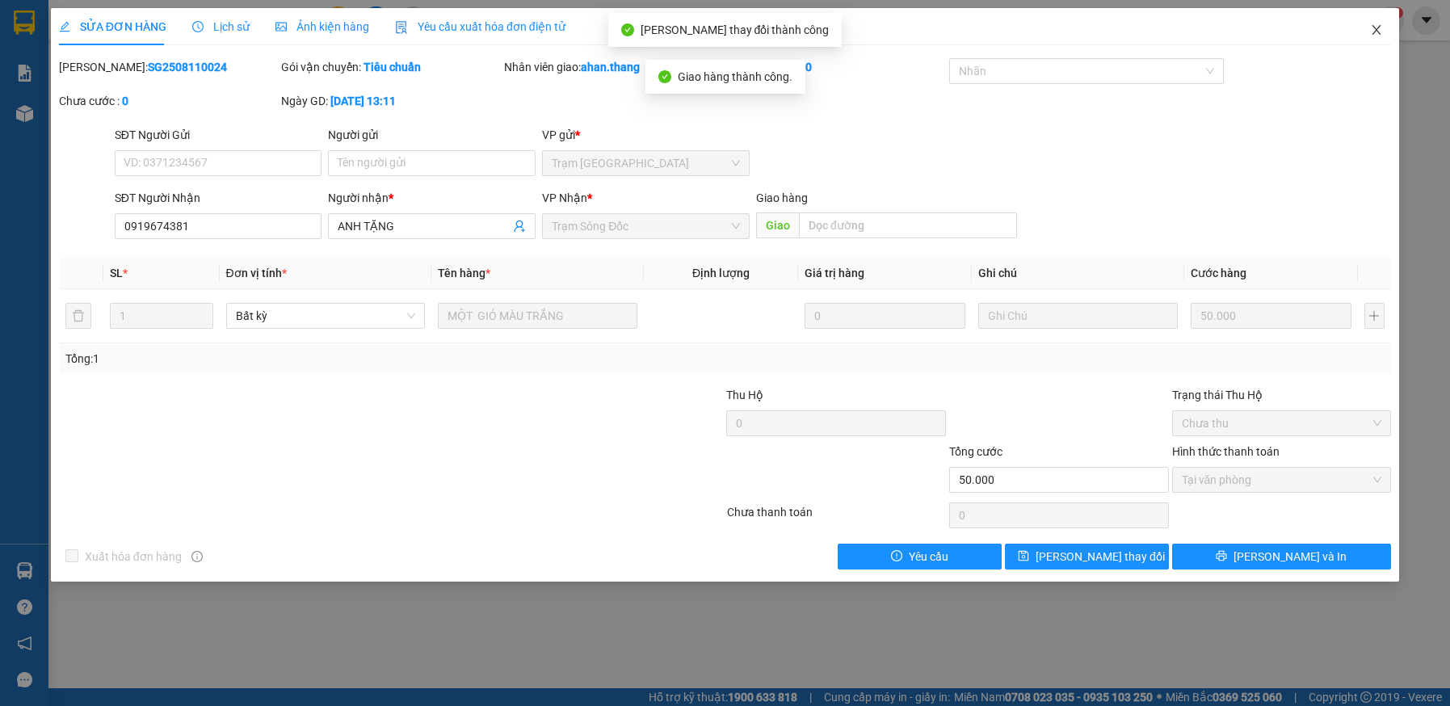
click at [1375, 27] on icon "close" at bounding box center [1376, 29] width 13 height 13
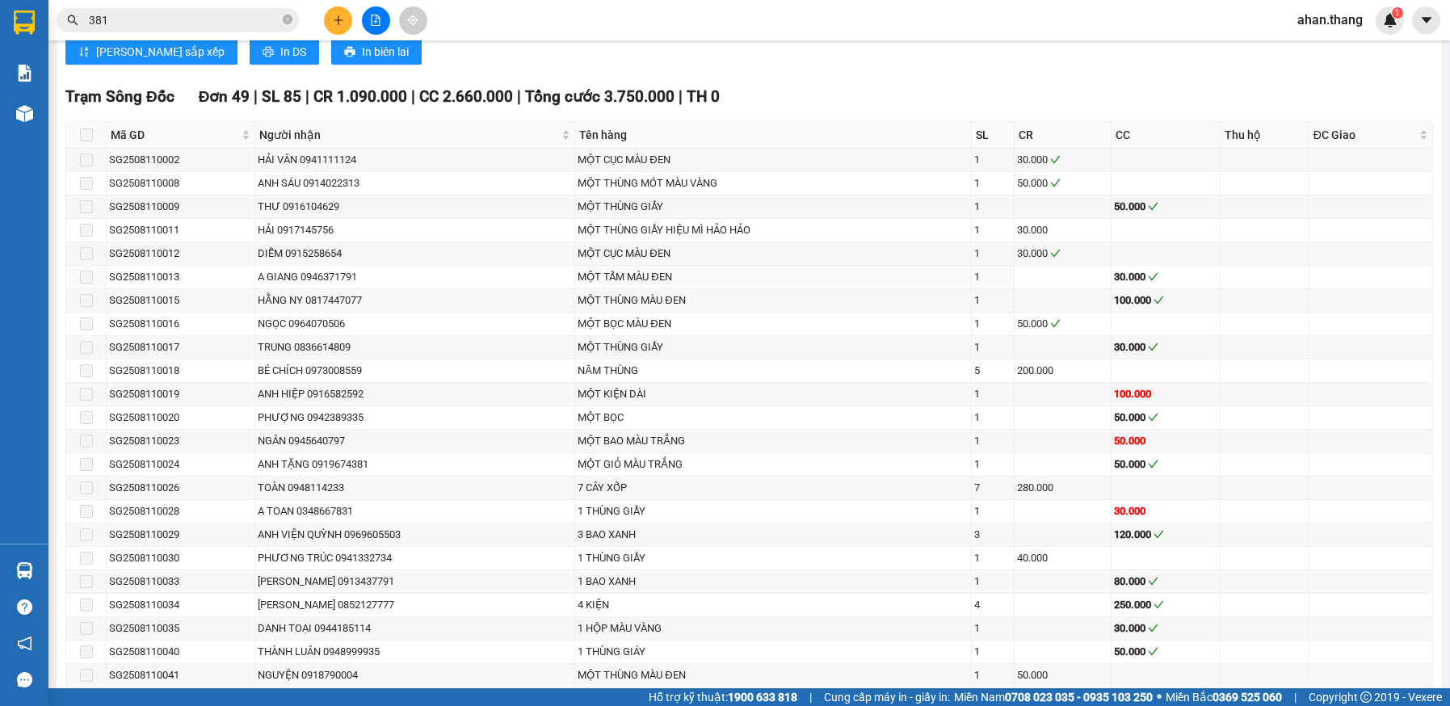
scroll to position [1131, 0]
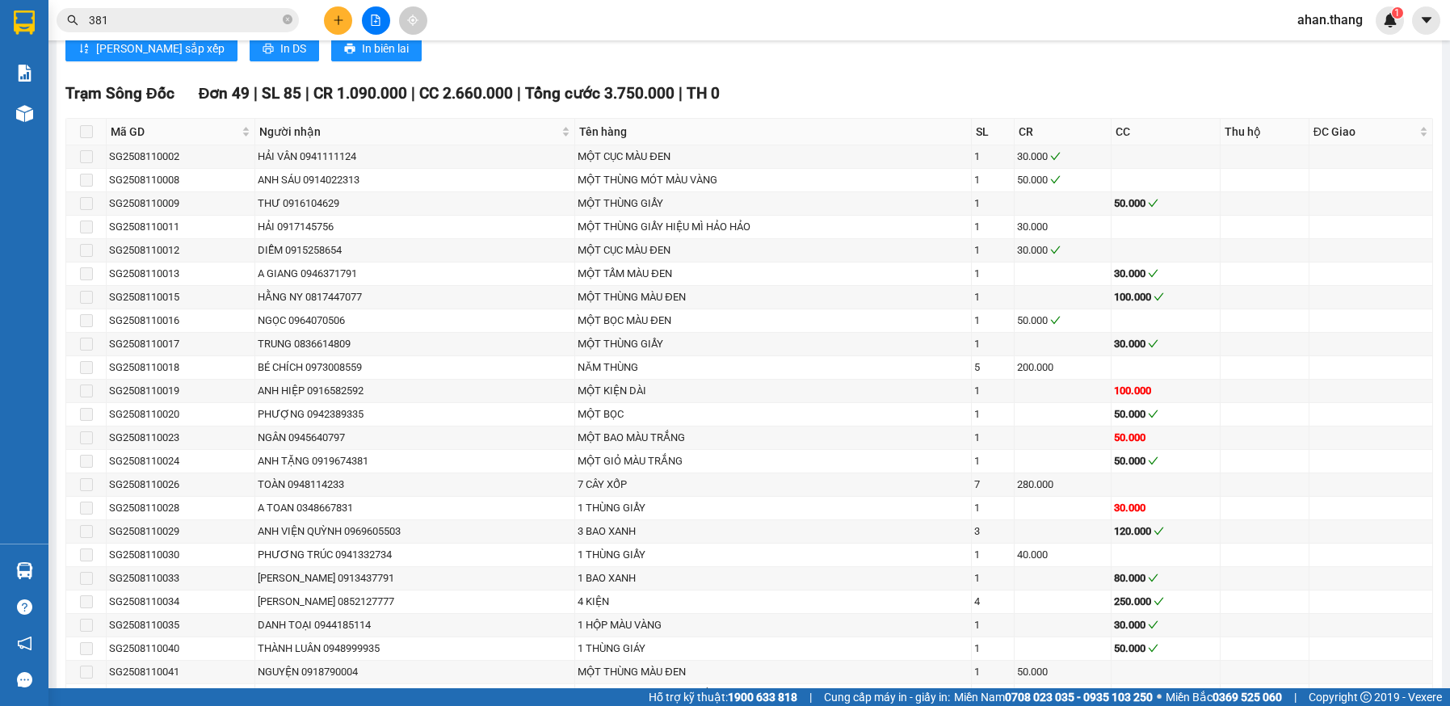
click at [144, 21] on input "381" at bounding box center [184, 20] width 191 height 18
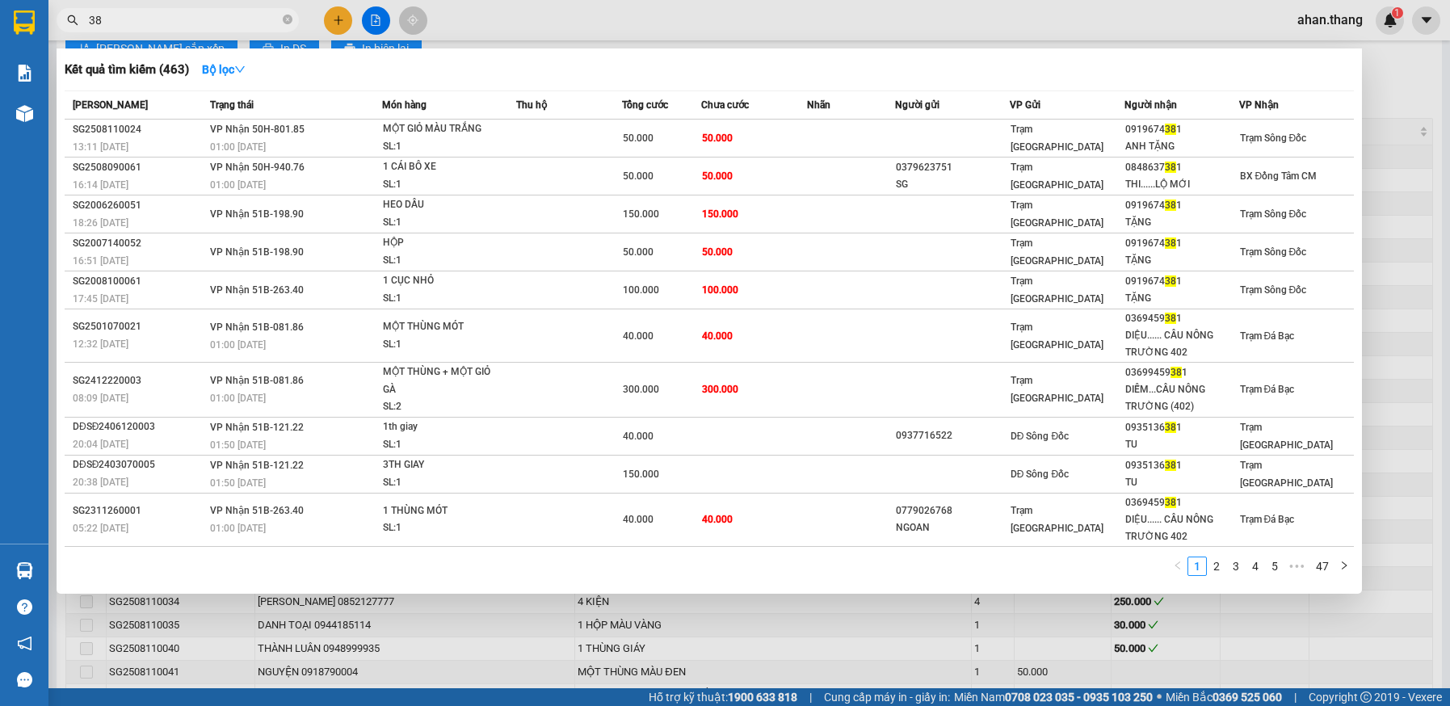
type input "3"
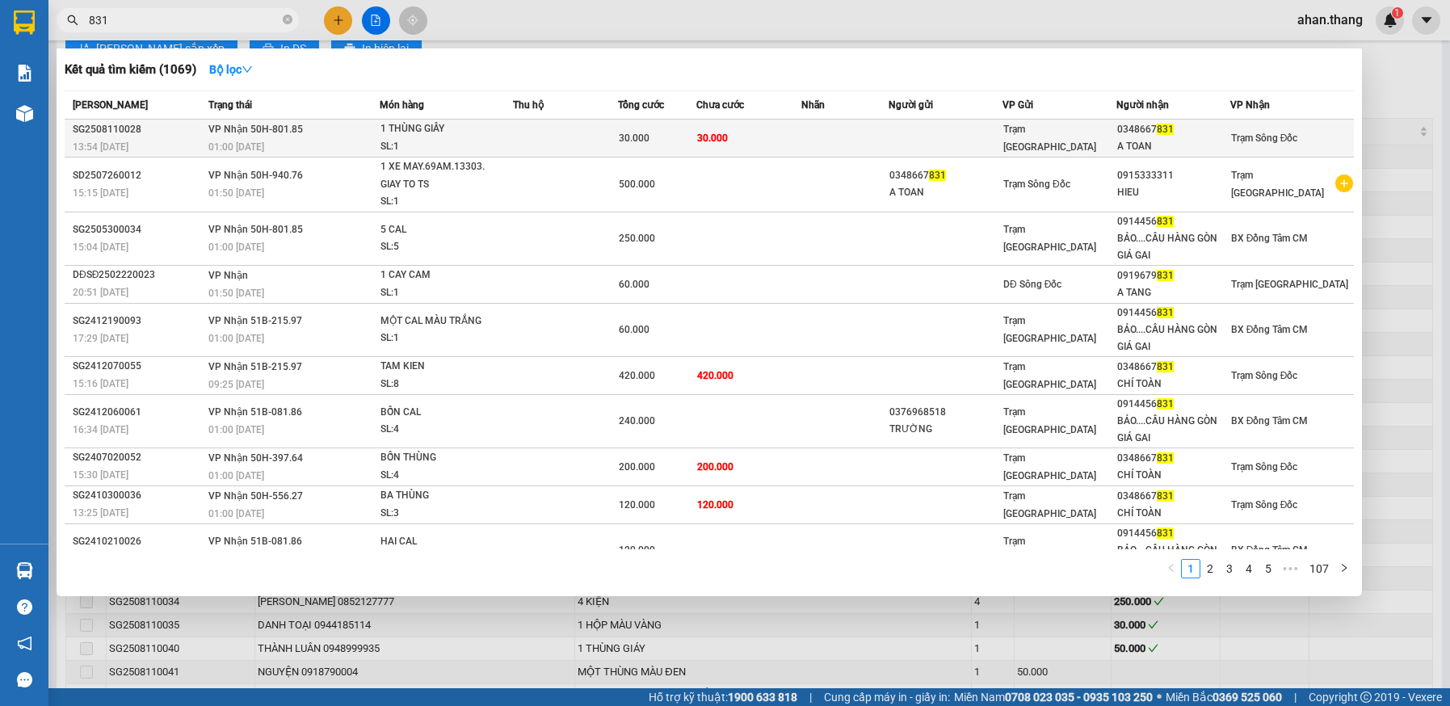
type input "831"
click at [859, 145] on td at bounding box center [844, 139] width 87 height 38
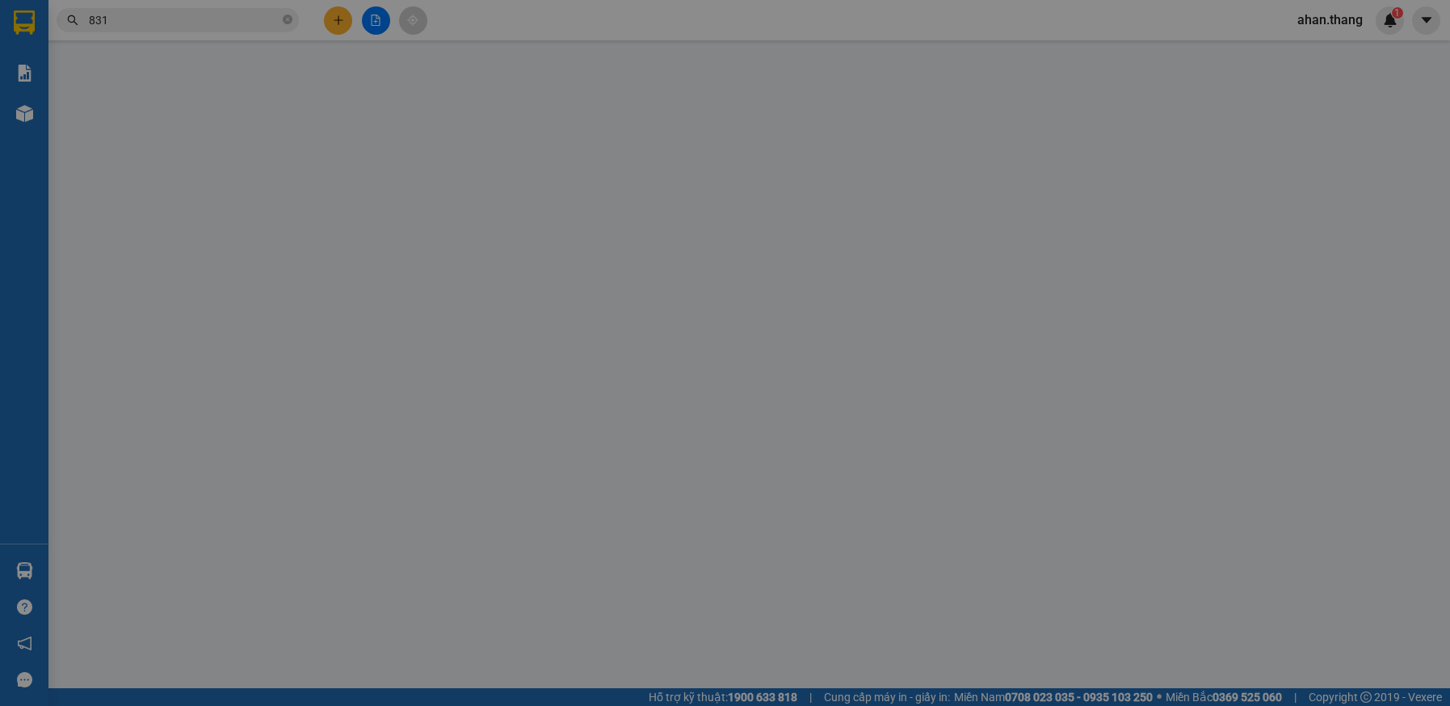
type input "0348667831"
type input "A TOAN"
type input "30.000"
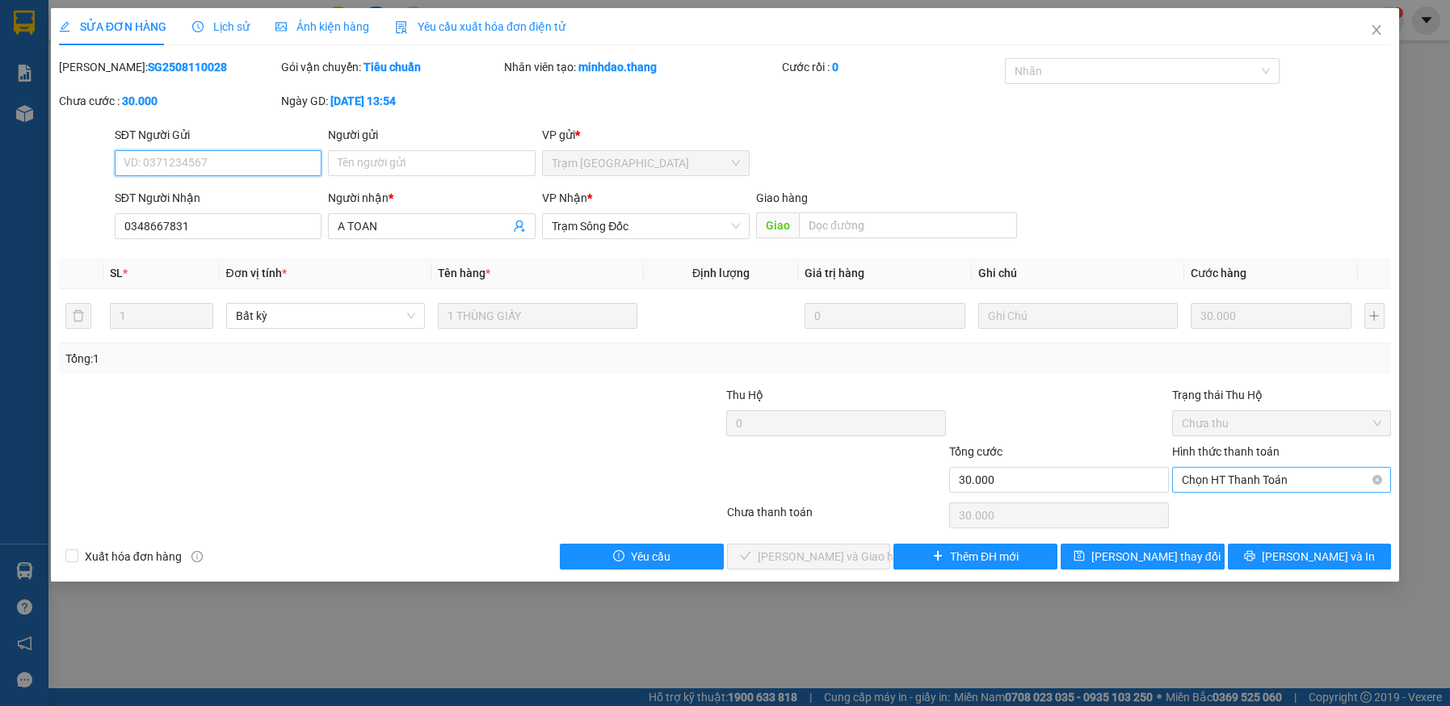
click at [1237, 475] on span "Chọn HT Thanh Toán" at bounding box center [1282, 480] width 200 height 24
click at [1233, 518] on div "Tại văn phòng" at bounding box center [1282, 512] width 200 height 18
type input "0"
click at [839, 558] on span "Lưu và Giao hàng" at bounding box center [835, 557] width 155 height 18
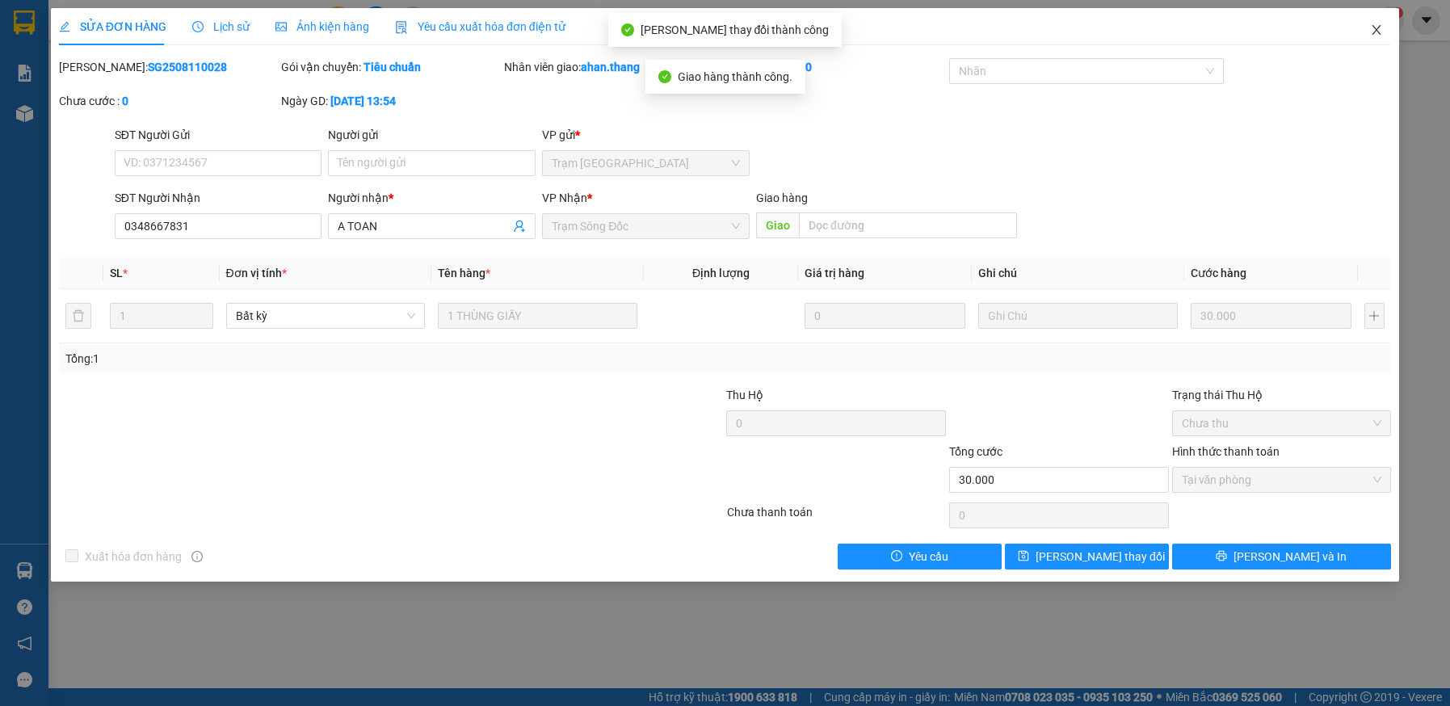
click at [1375, 28] on icon "close" at bounding box center [1376, 29] width 13 height 13
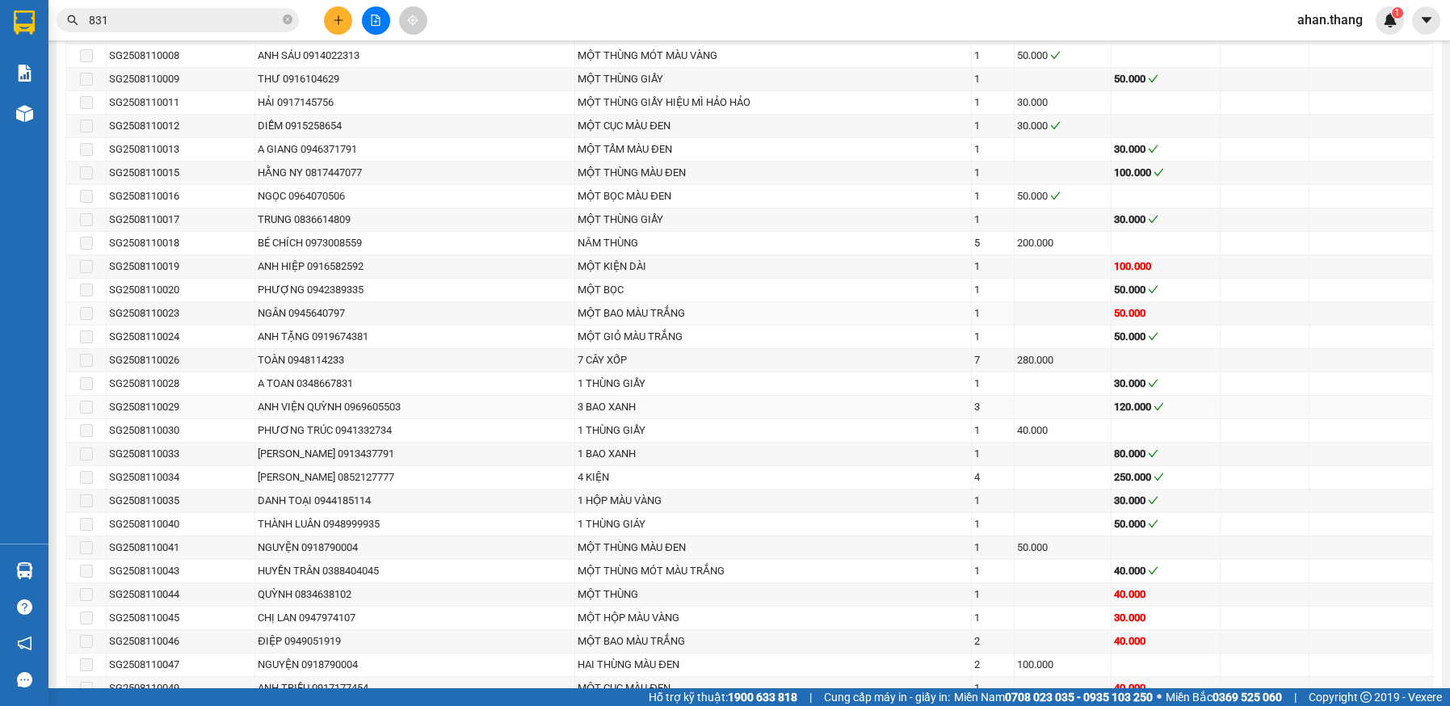
scroll to position [1292, 0]
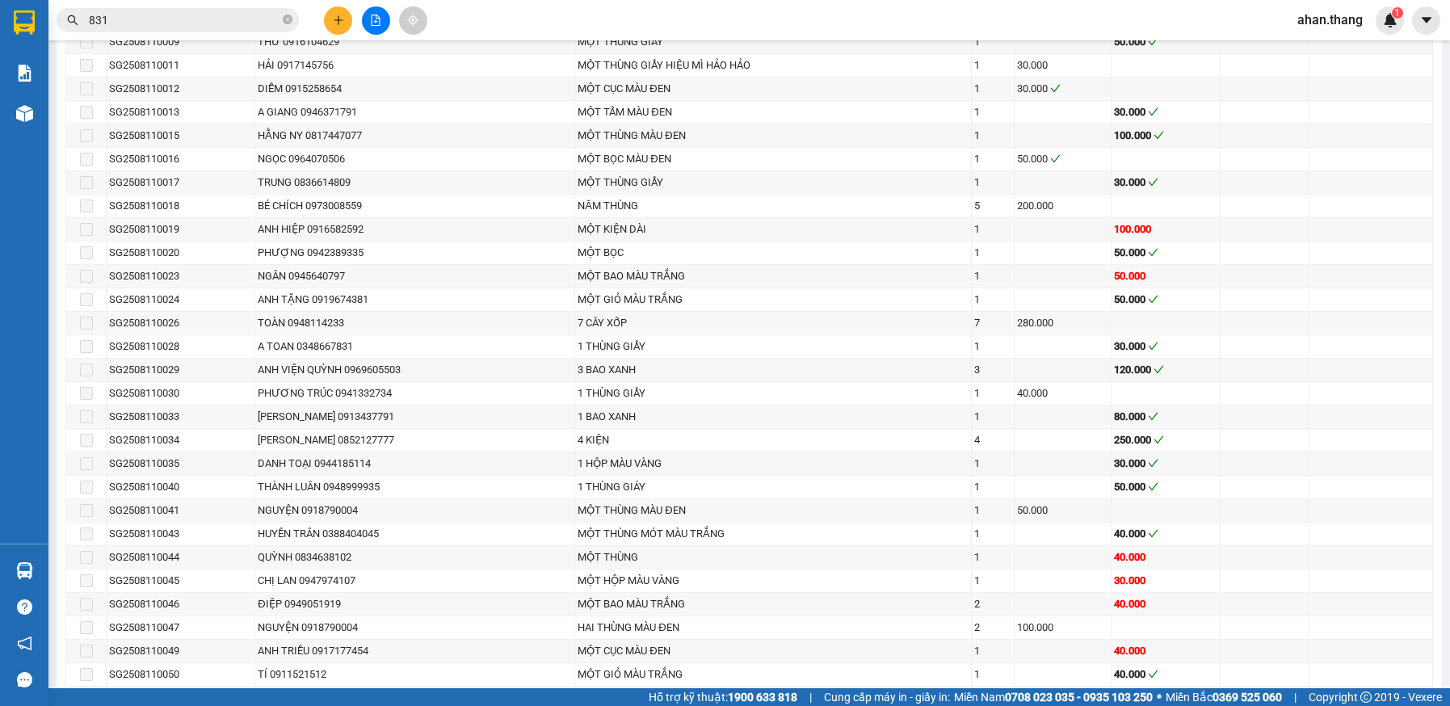
click at [174, 21] on input "831" at bounding box center [184, 20] width 191 height 18
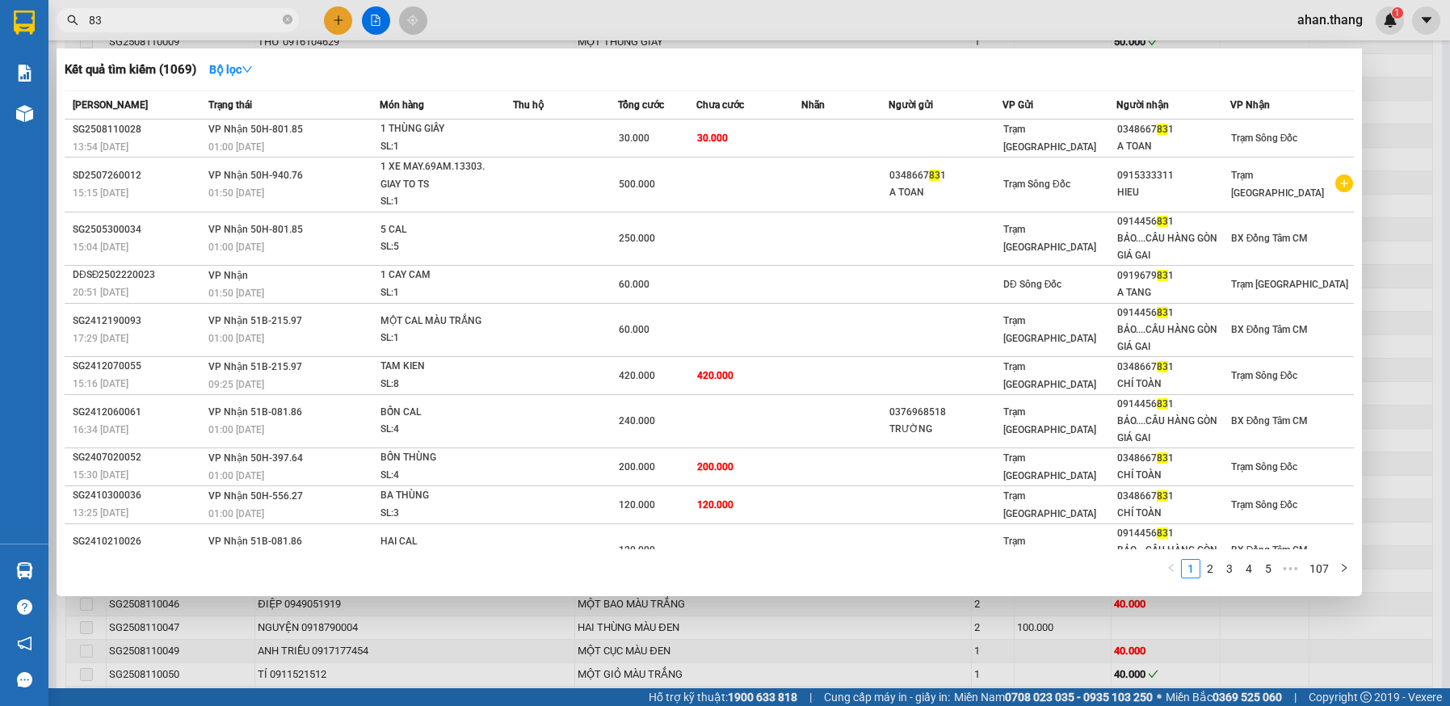
type input "8"
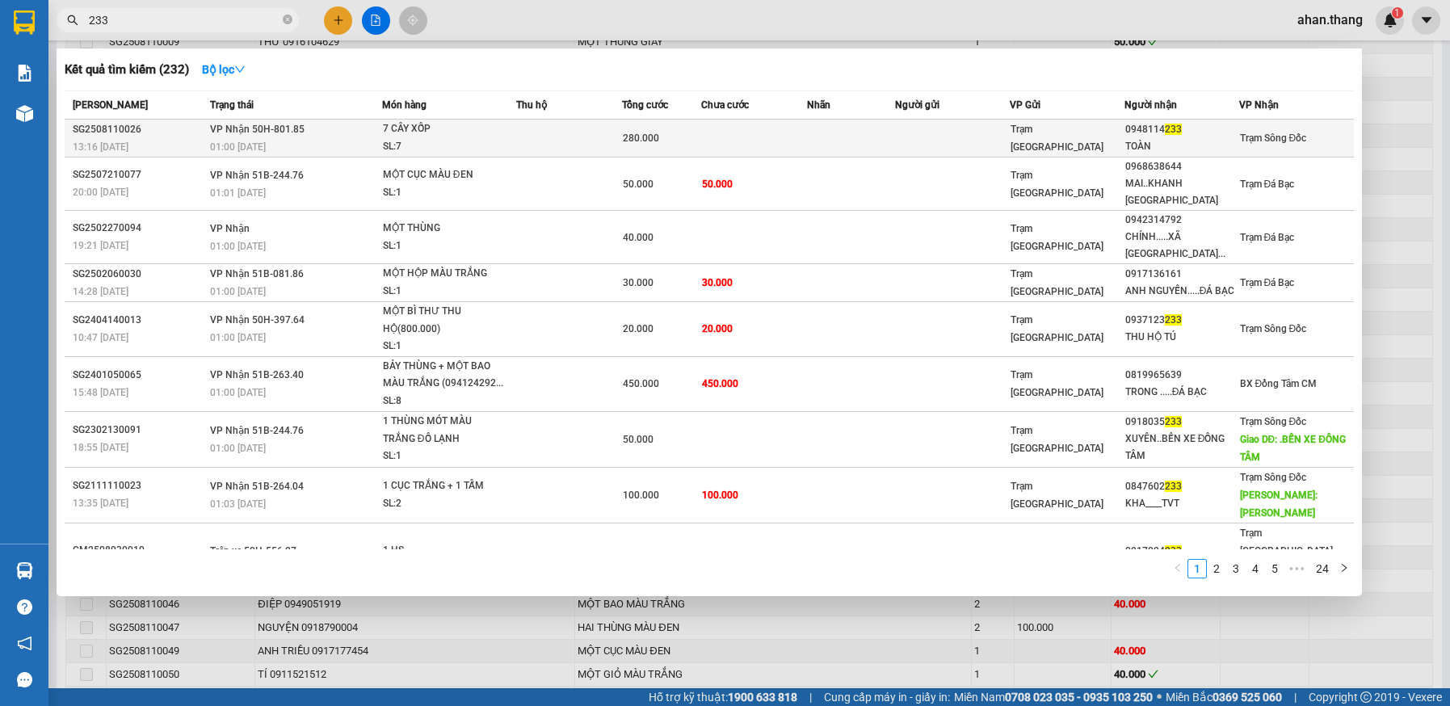
type input "233"
click at [856, 141] on td at bounding box center [851, 139] width 88 height 38
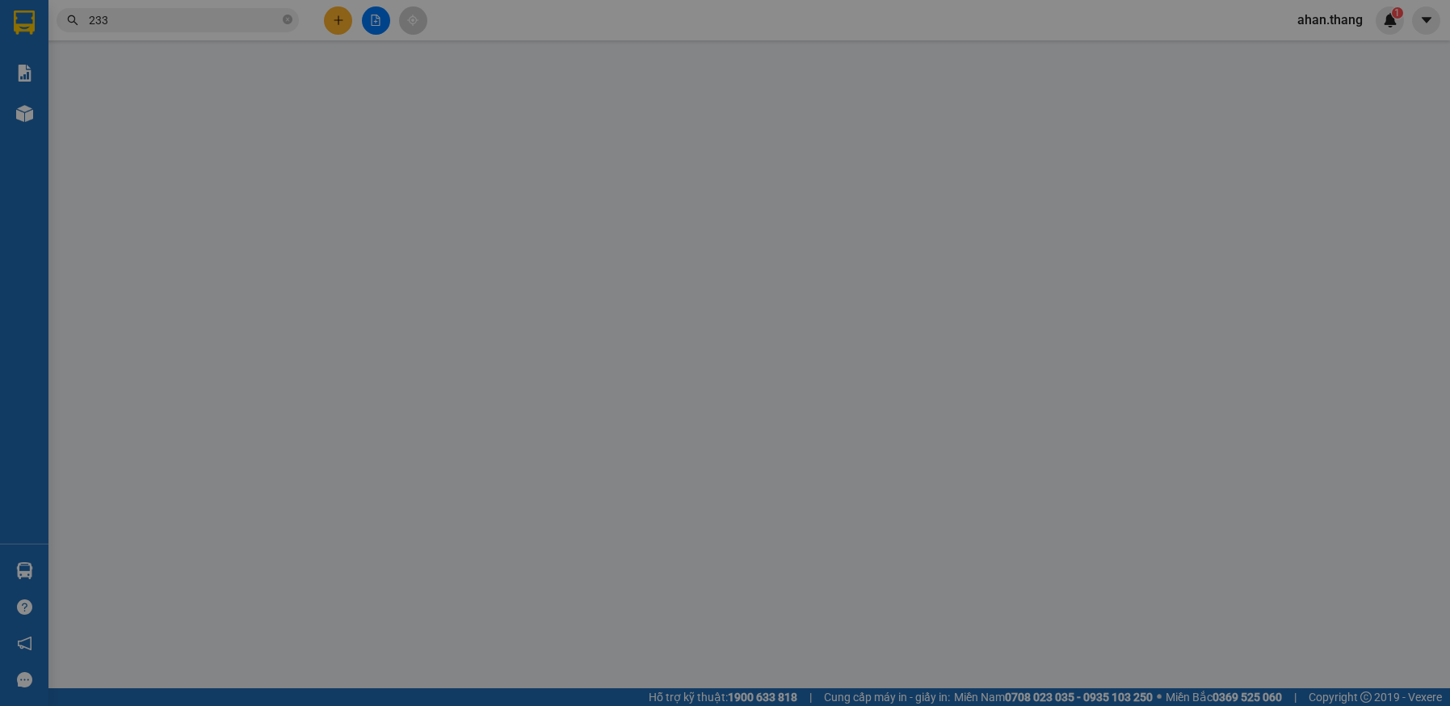
type input "0948114233"
type input "TOÀN"
type input "280.000"
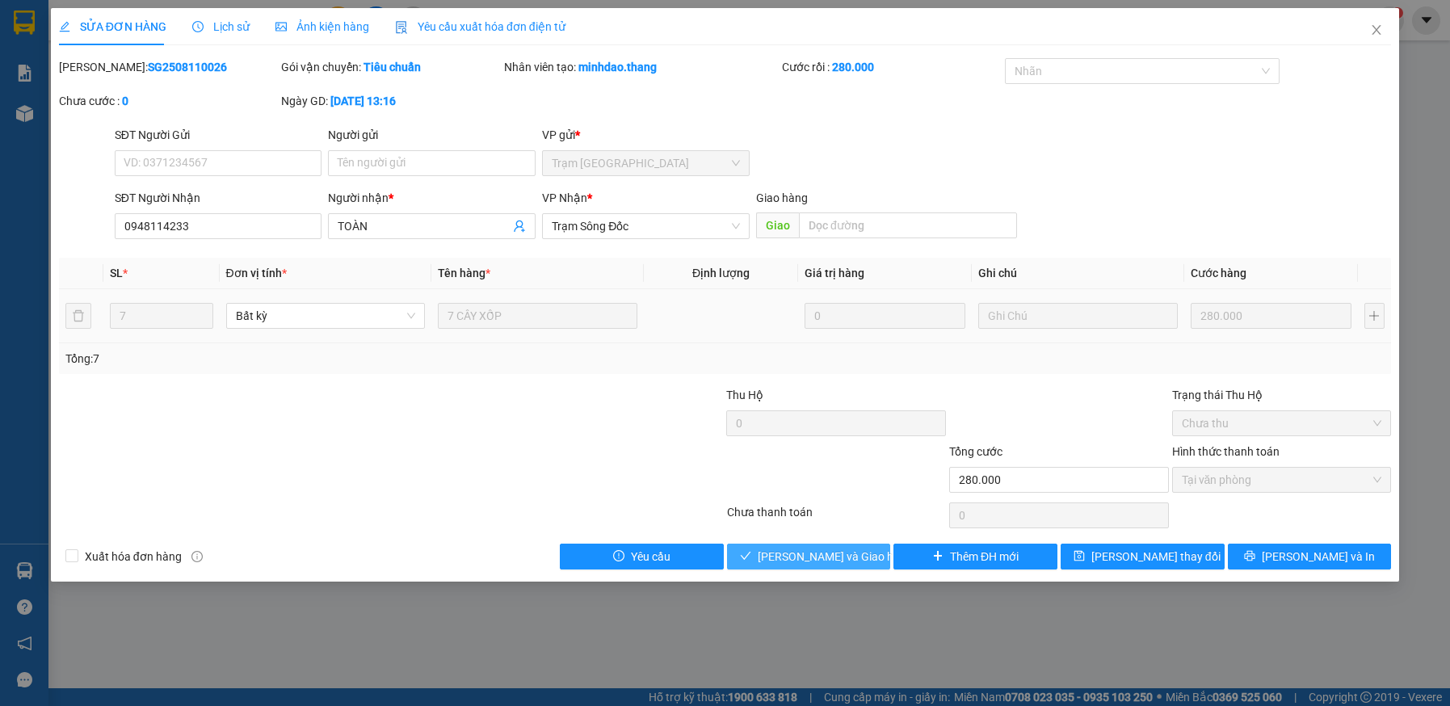
click at [804, 550] on span "Lưu và Giao hàng" at bounding box center [835, 557] width 155 height 18
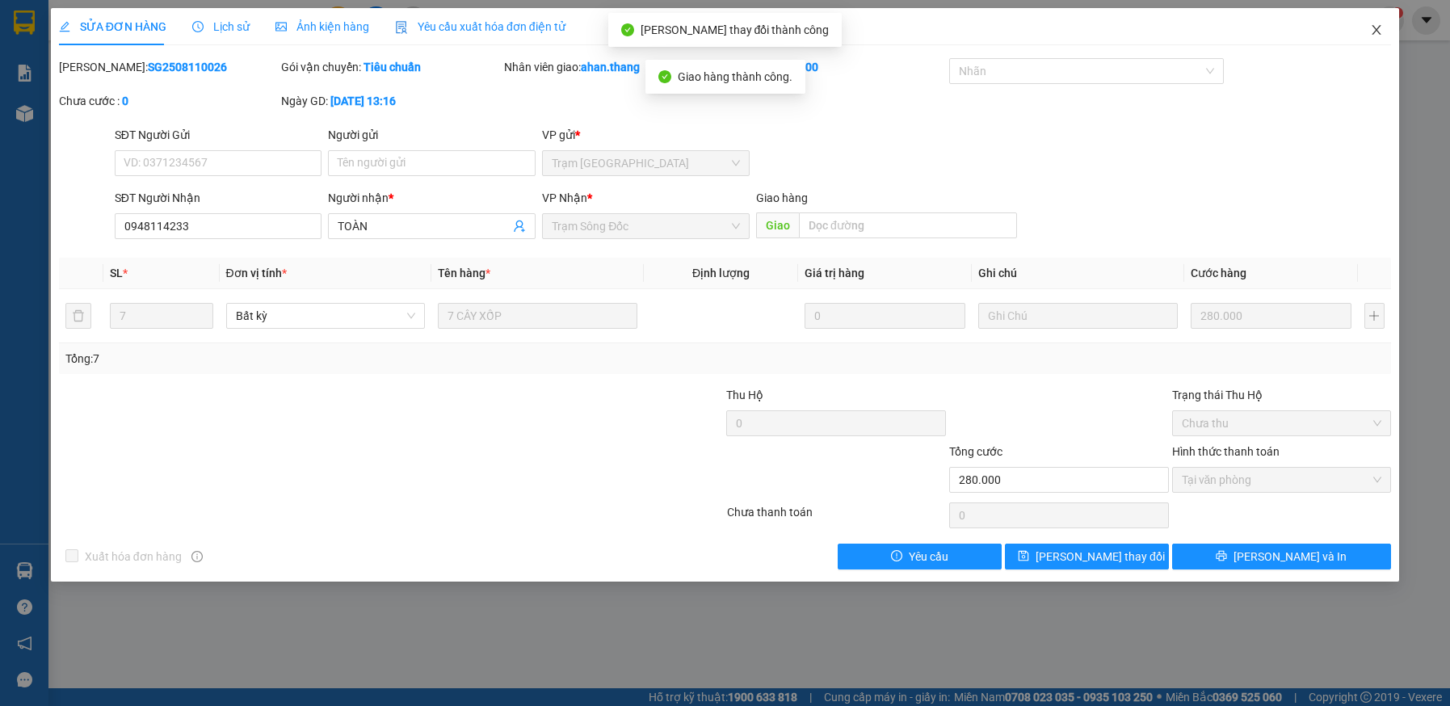
click at [1377, 26] on icon "close" at bounding box center [1376, 29] width 13 height 13
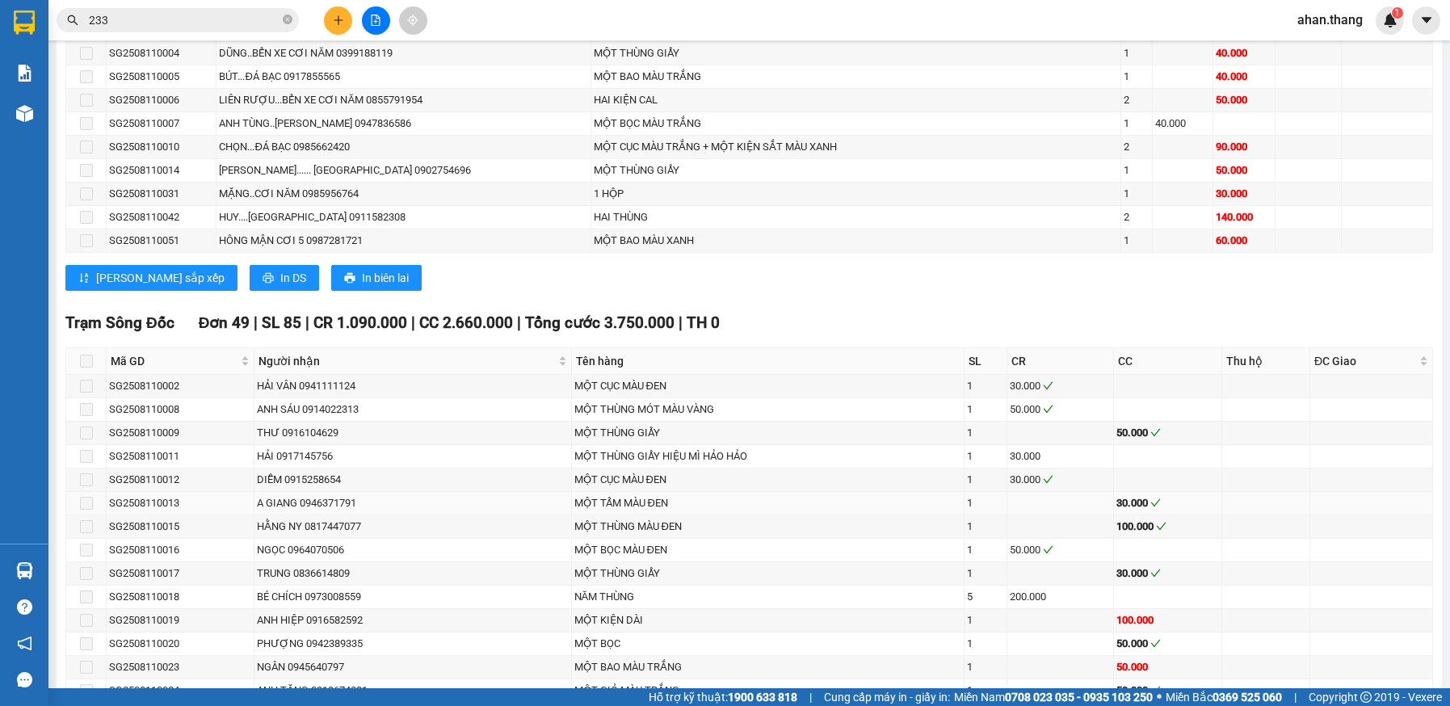
scroll to position [1292, 0]
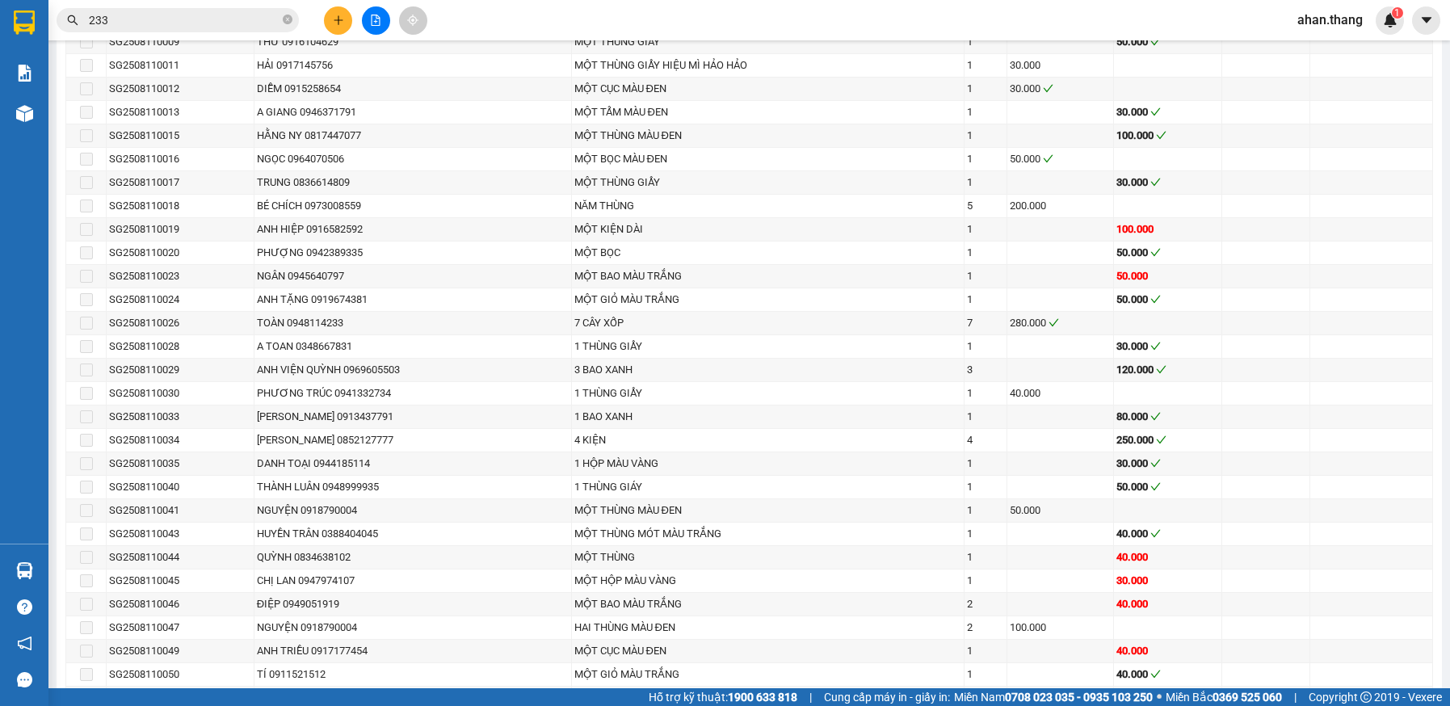
click at [150, 16] on input "233" at bounding box center [184, 20] width 191 height 18
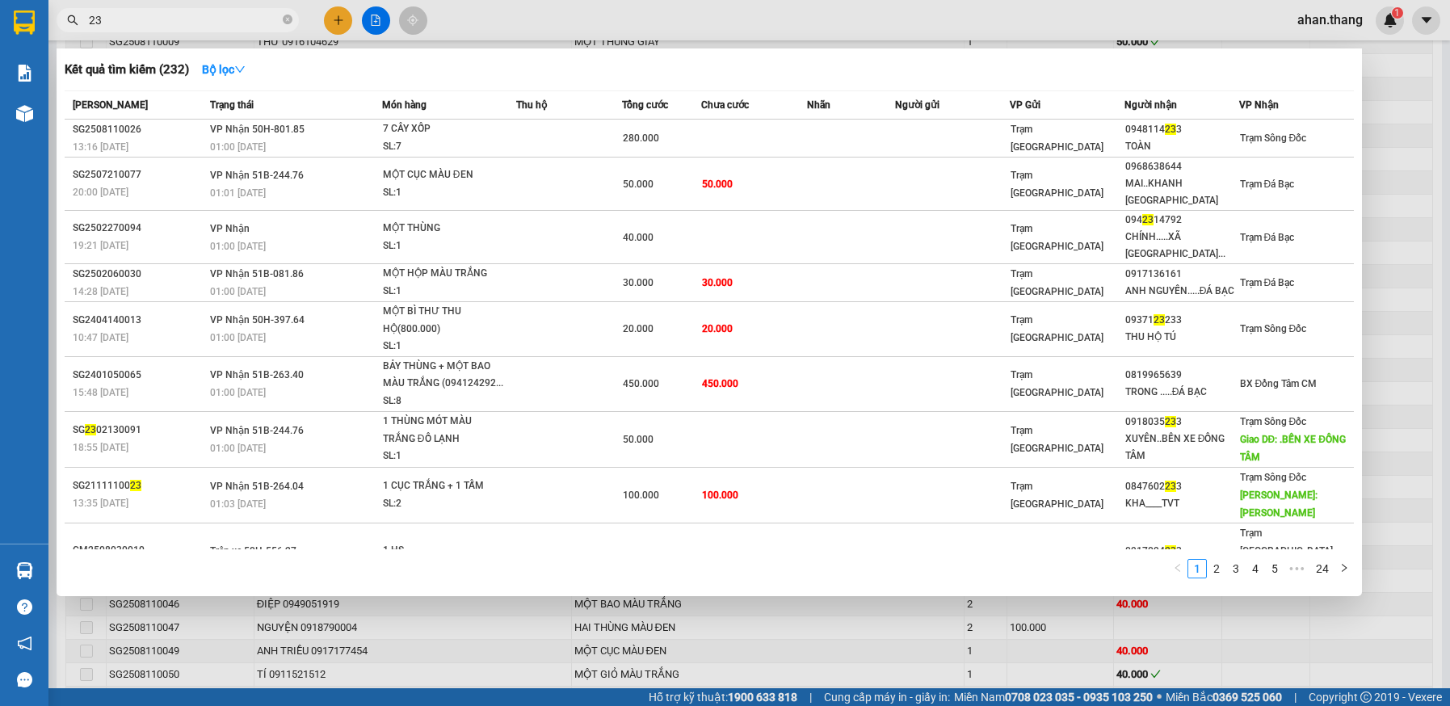
type input "2"
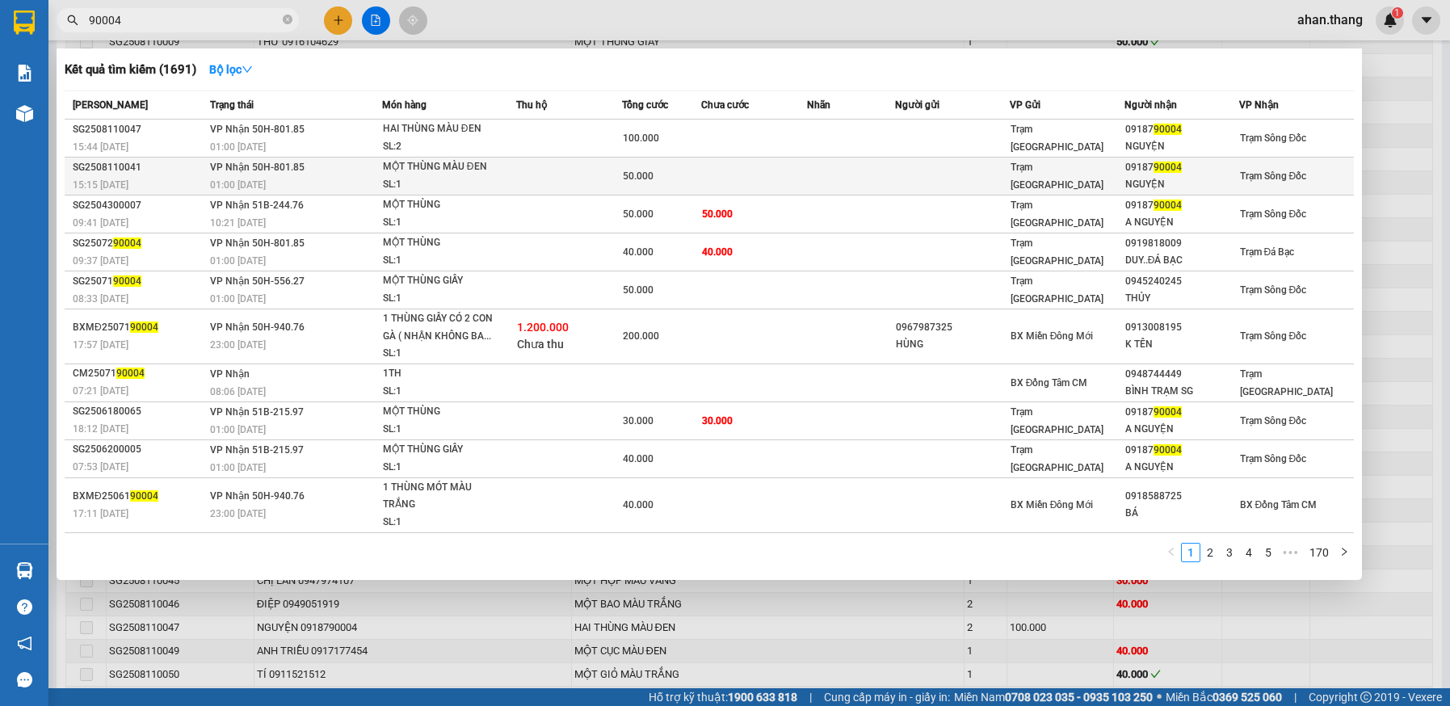
type input "90004"
click at [730, 176] on td at bounding box center [754, 176] width 106 height 38
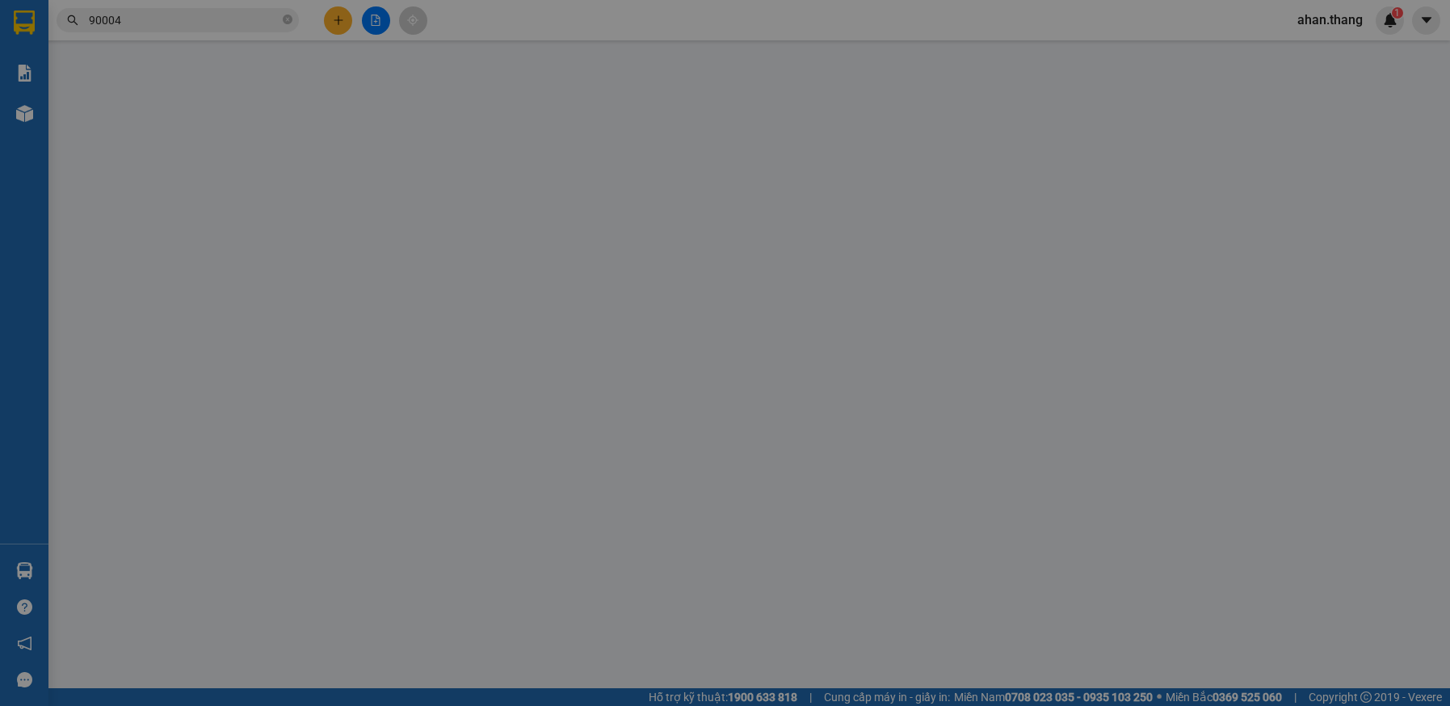
type input "0918790004"
type input "NGUYỆN"
type input "50.000"
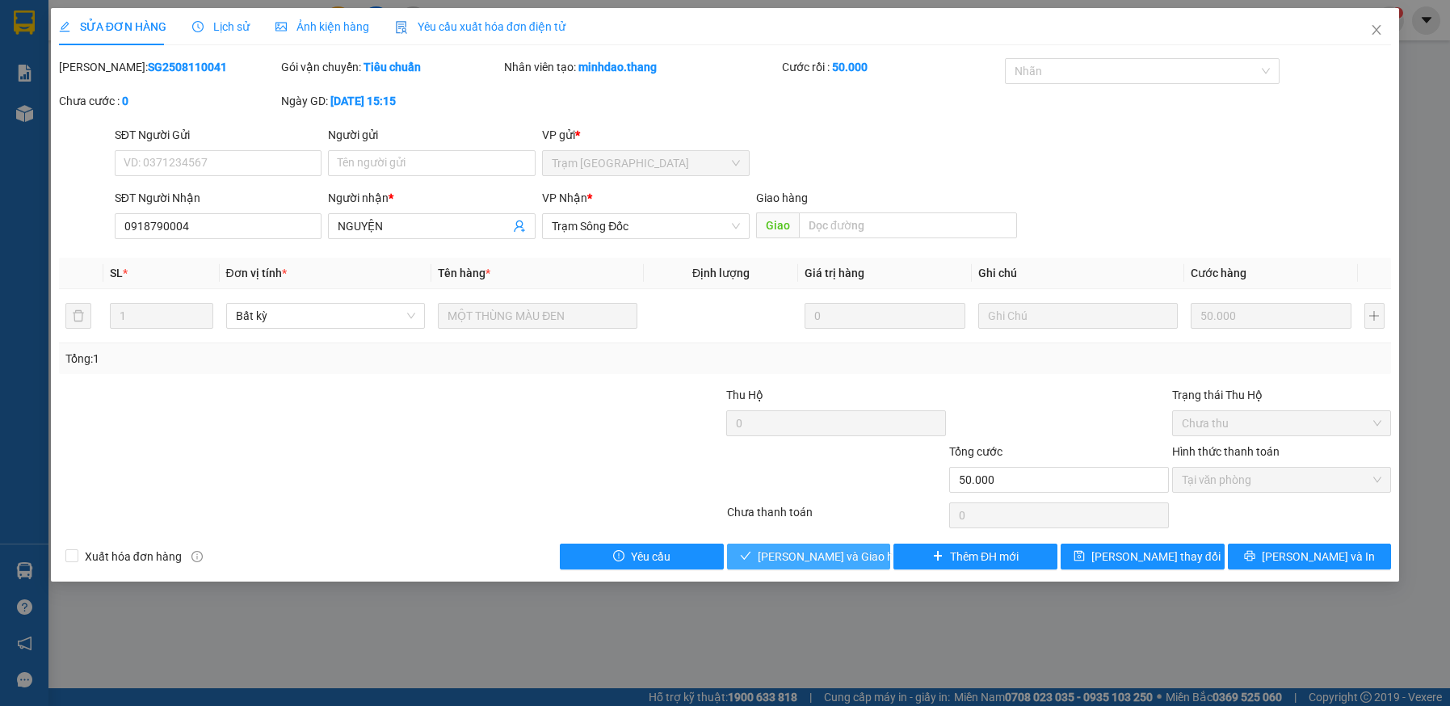
click at [860, 559] on span "Lưu và Giao hàng" at bounding box center [835, 557] width 155 height 18
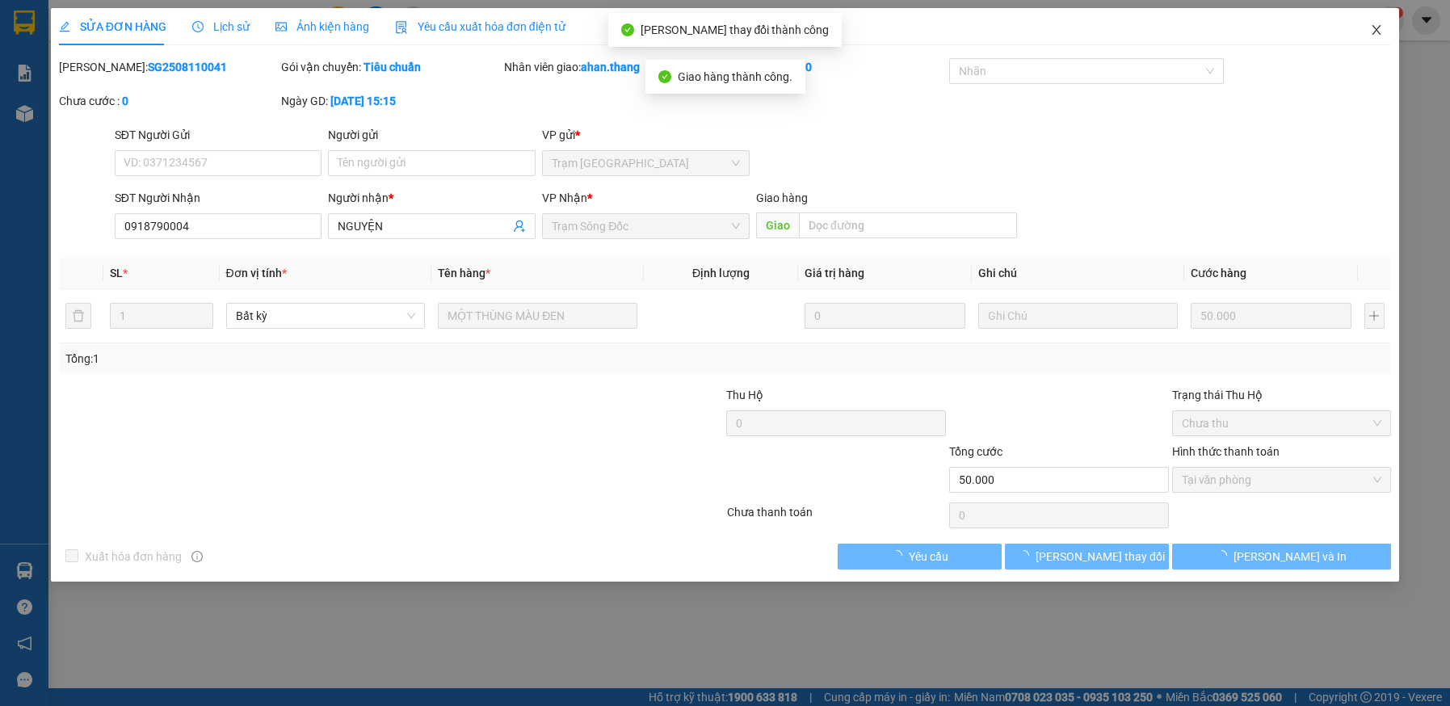
click at [1378, 26] on icon "close" at bounding box center [1376, 29] width 13 height 13
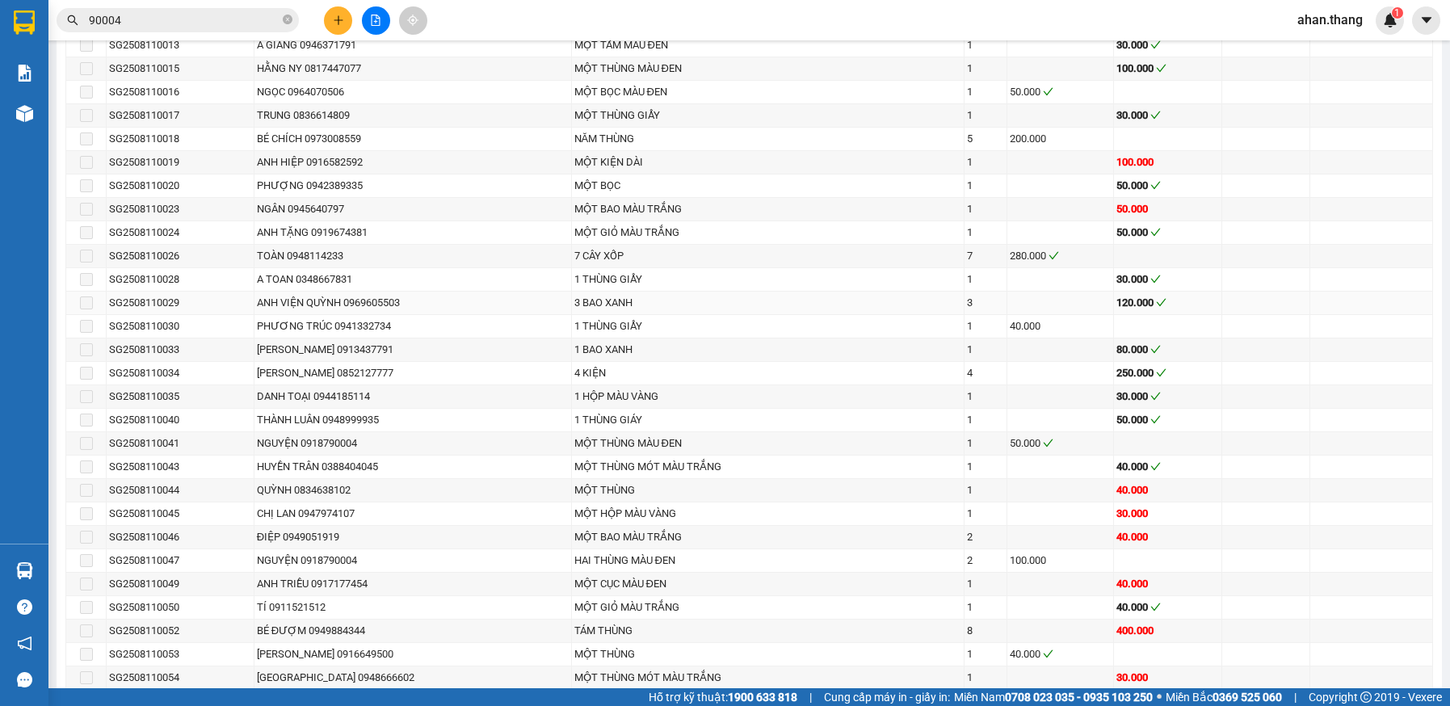
scroll to position [1373, 0]
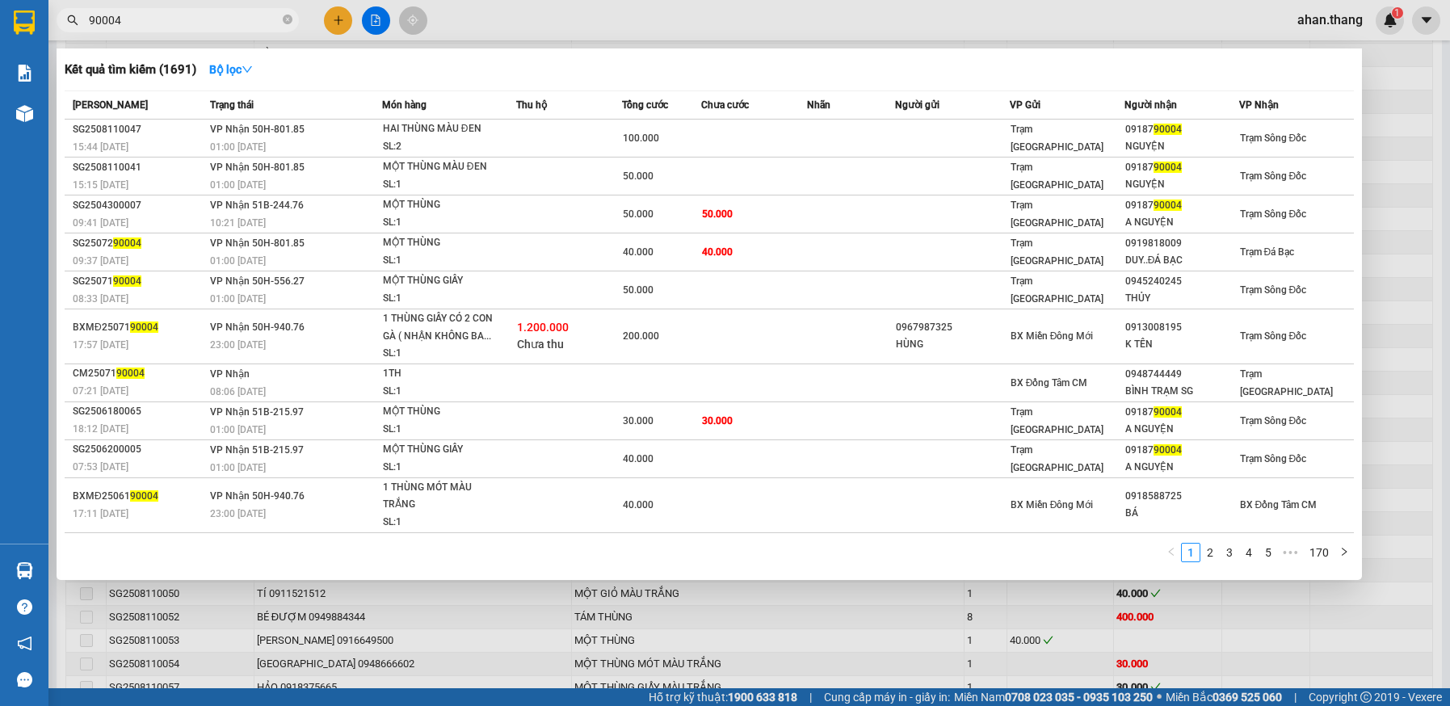
click at [147, 24] on input "90004" at bounding box center [184, 20] width 191 height 18
type input "9"
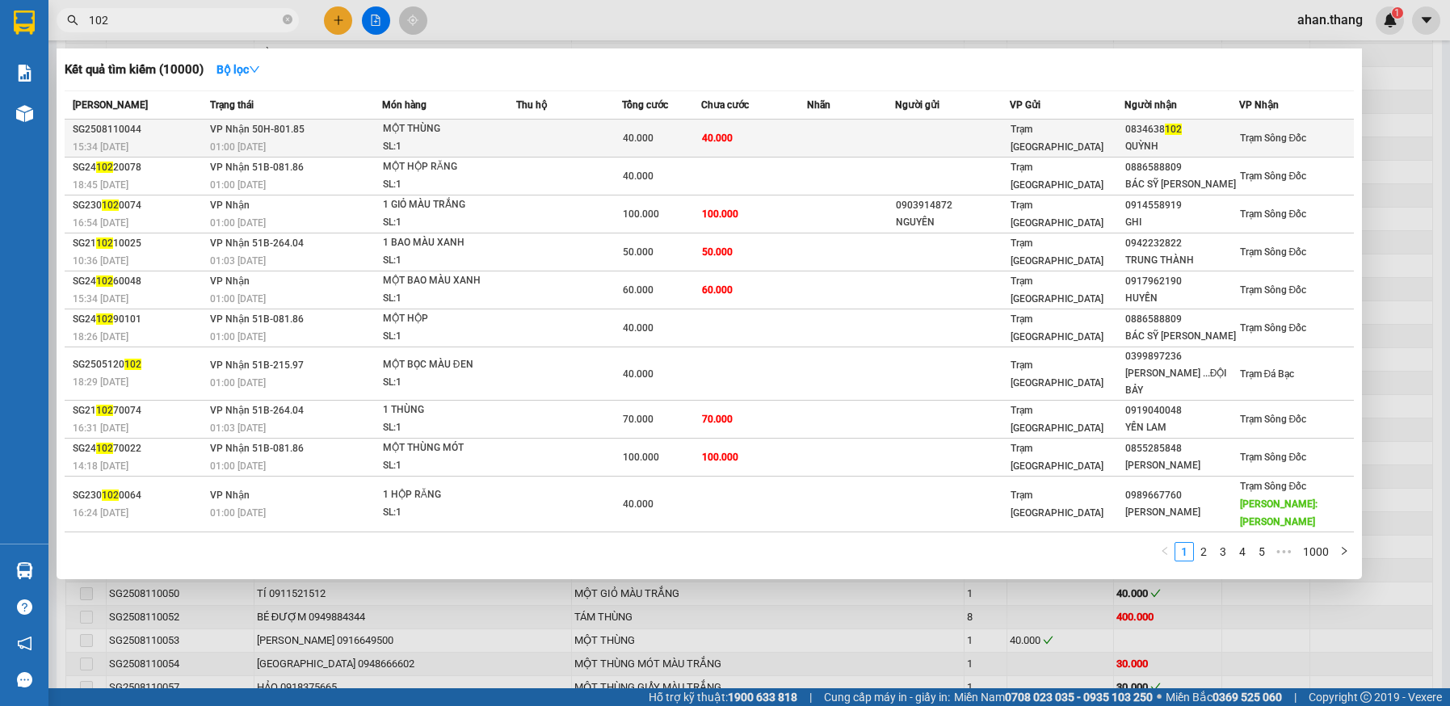
type input "102"
click at [807, 131] on td at bounding box center [851, 139] width 88 height 38
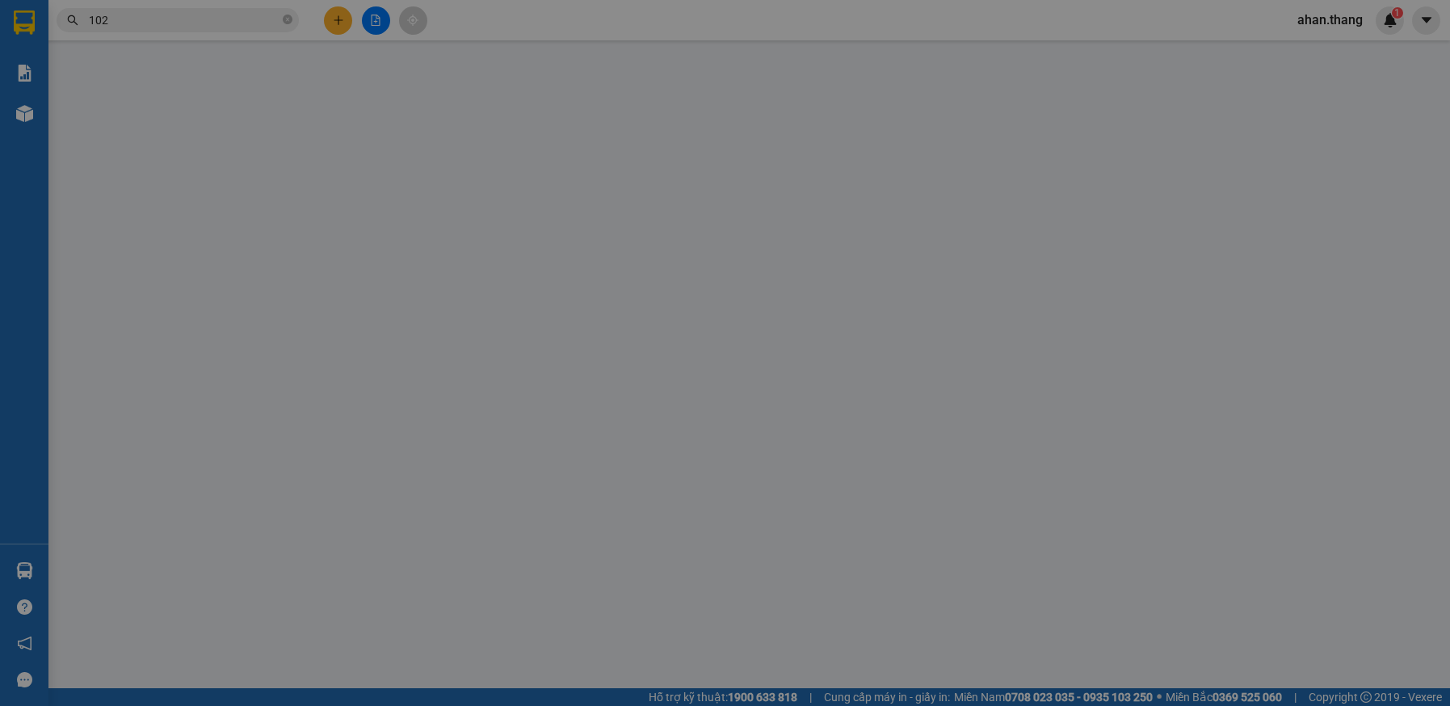
type input "0834638102"
type input "QUỲNH"
type input "40.000"
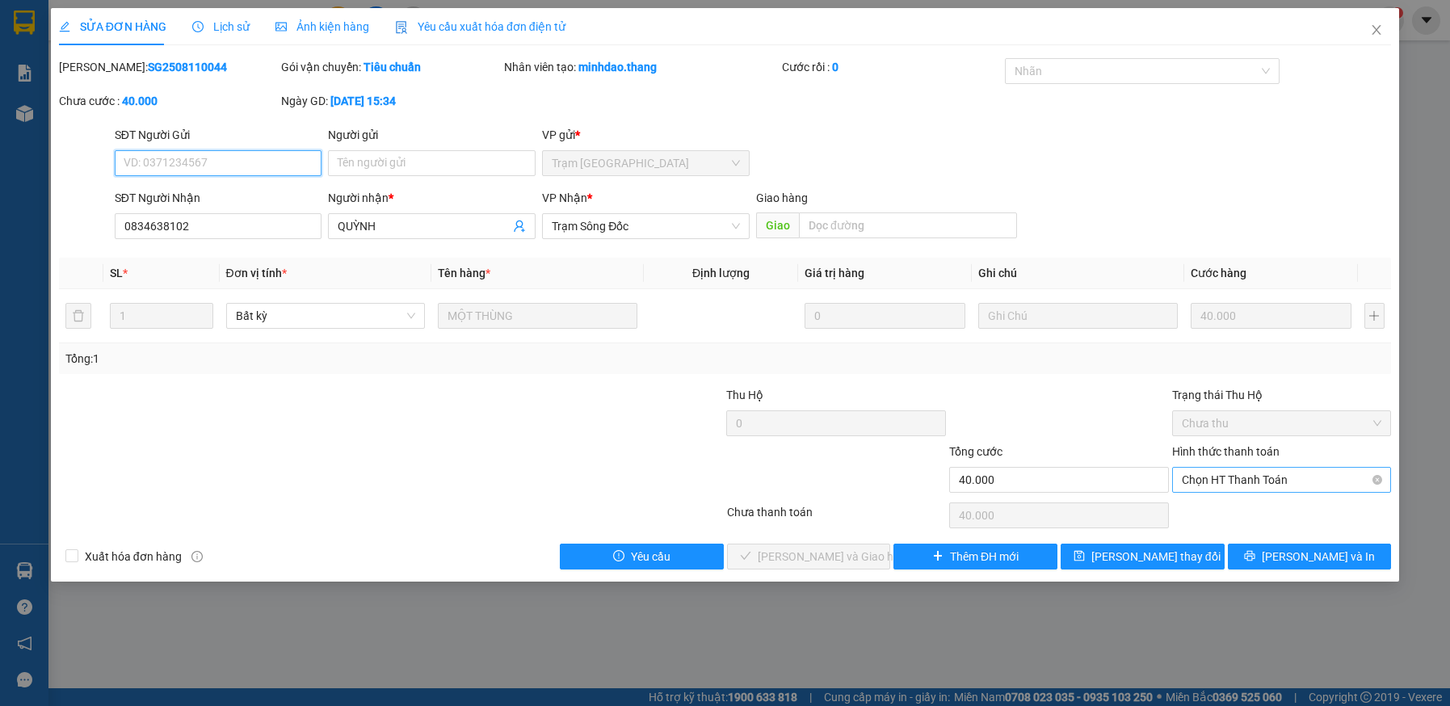
click at [1260, 478] on span "Chọn HT Thanh Toán" at bounding box center [1282, 480] width 200 height 24
click at [1252, 518] on div "Tại văn phòng" at bounding box center [1282, 512] width 200 height 18
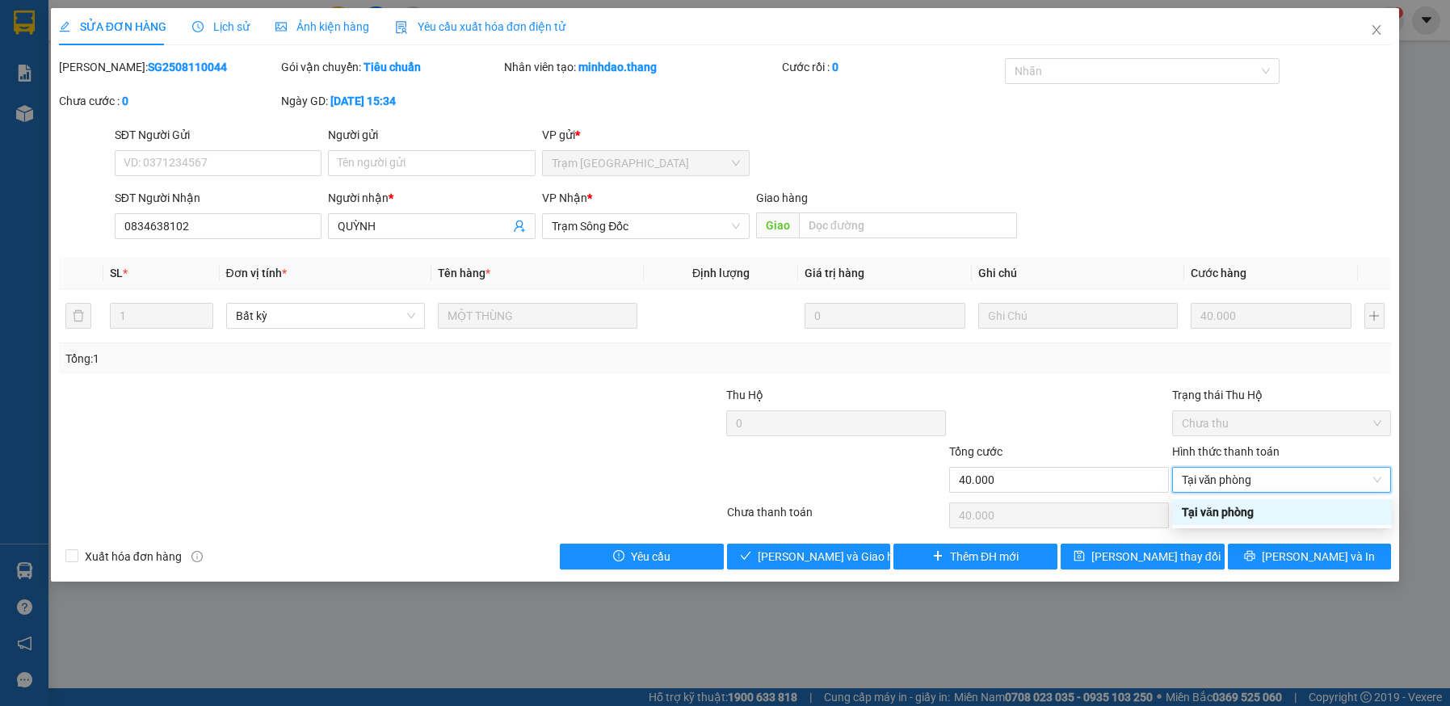
type input "0"
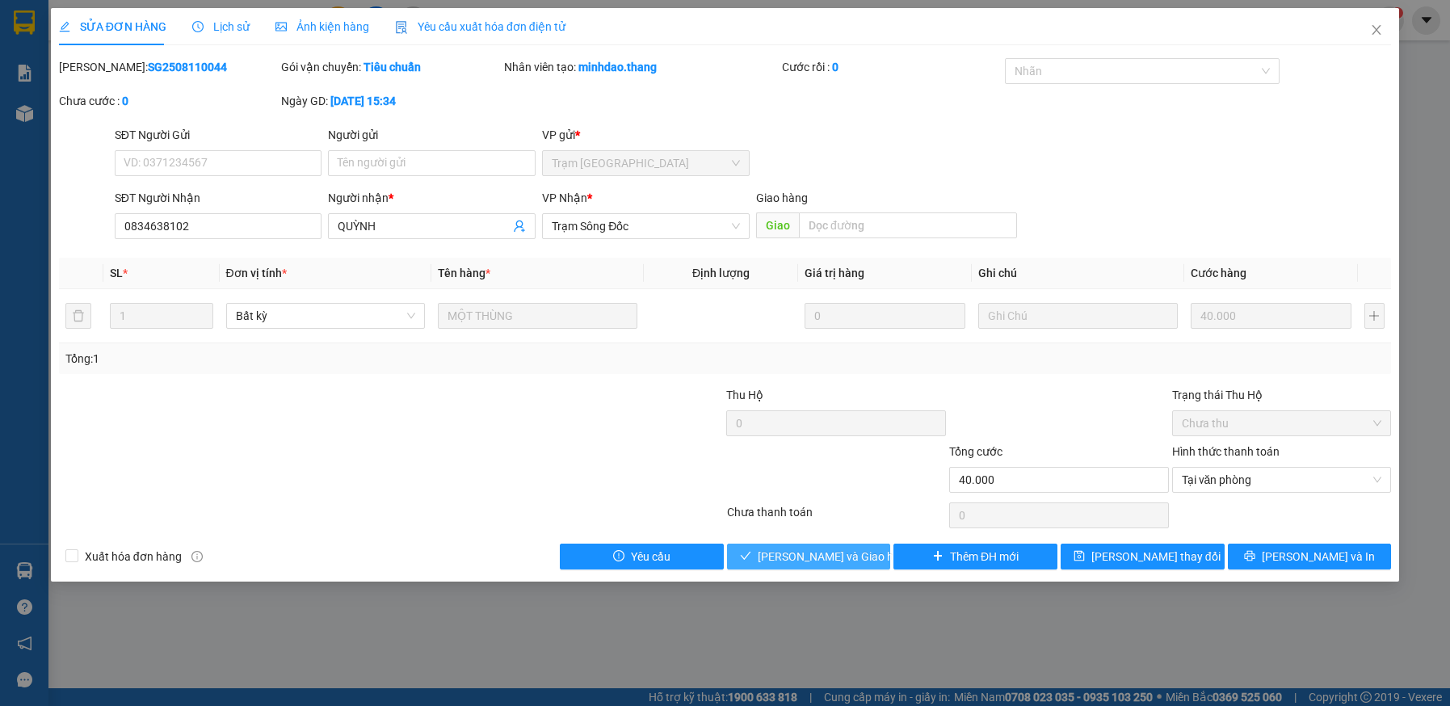
click at [842, 559] on span "Lưu và Giao hàng" at bounding box center [835, 557] width 155 height 18
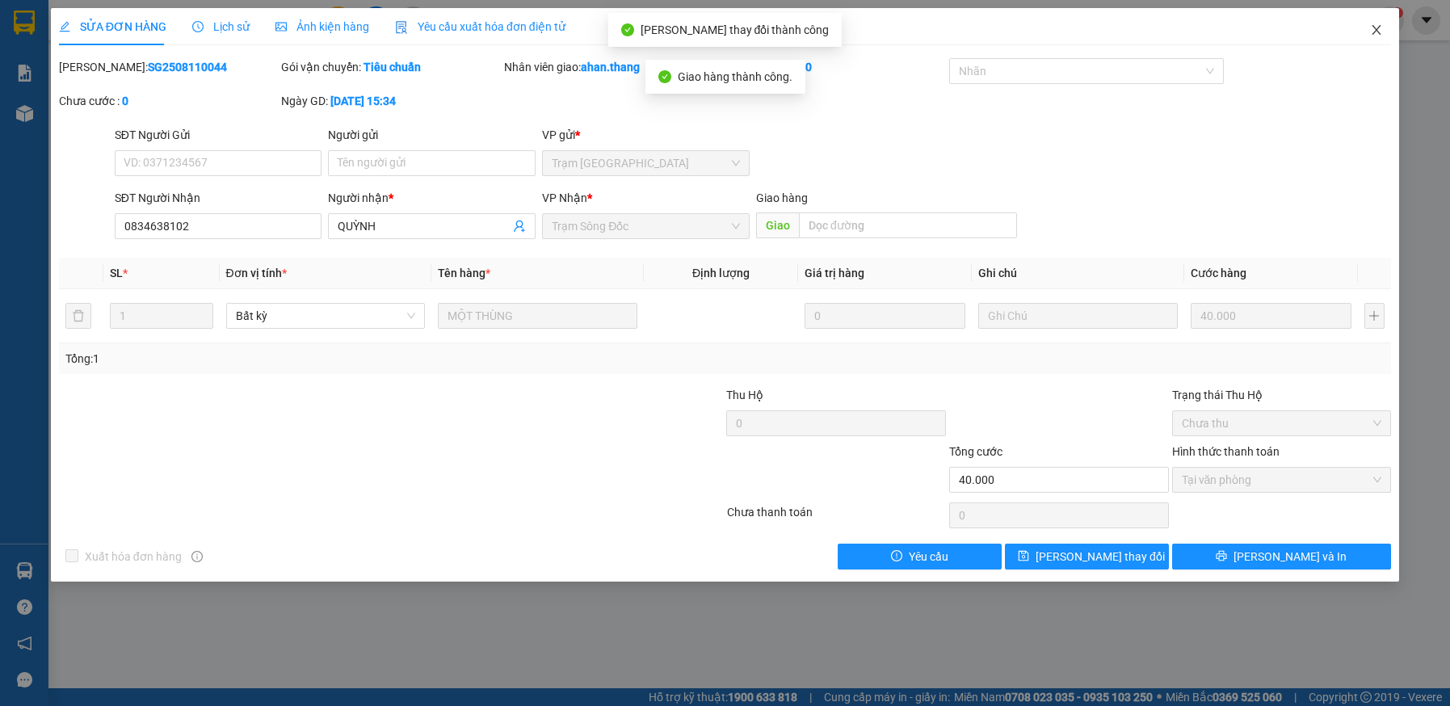
click at [1375, 28] on icon "close" at bounding box center [1376, 29] width 13 height 13
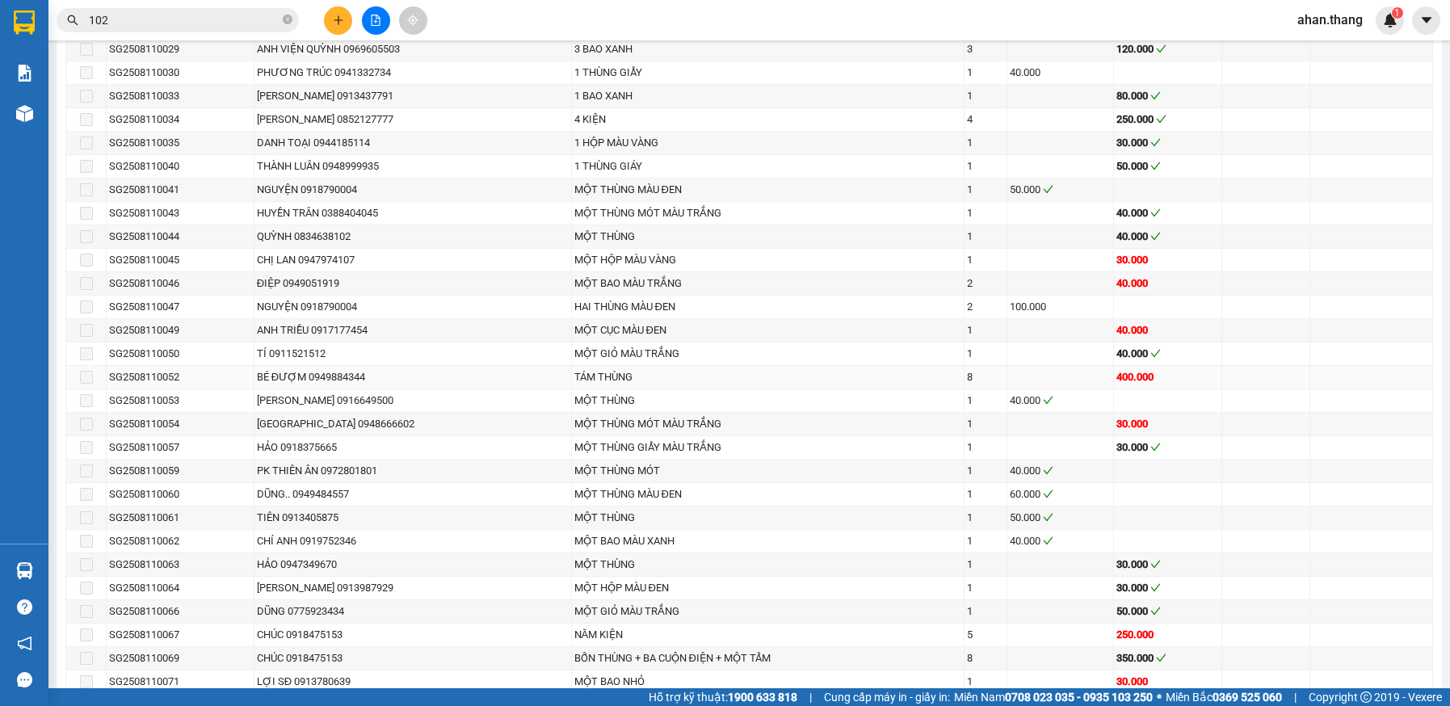
scroll to position [1615, 0]
click at [128, 23] on input "102" at bounding box center [184, 20] width 191 height 18
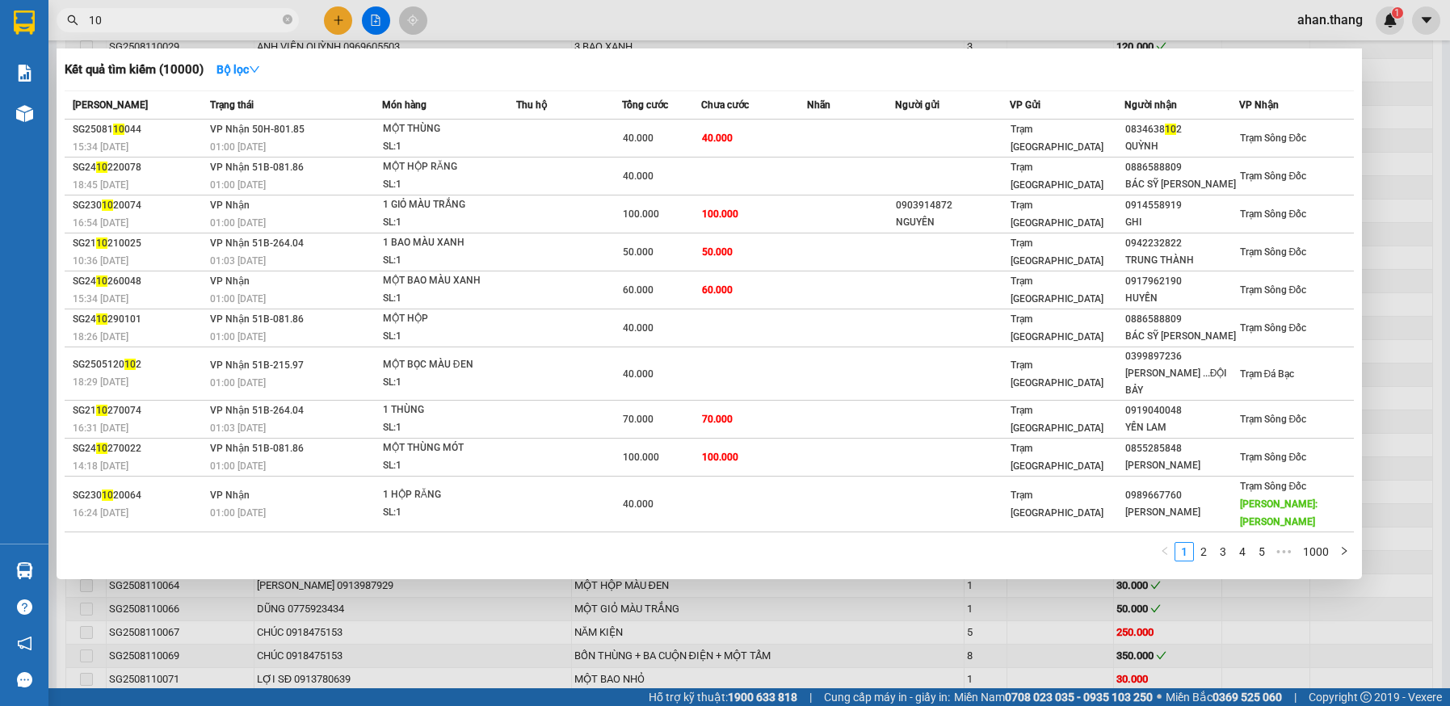
type input "1"
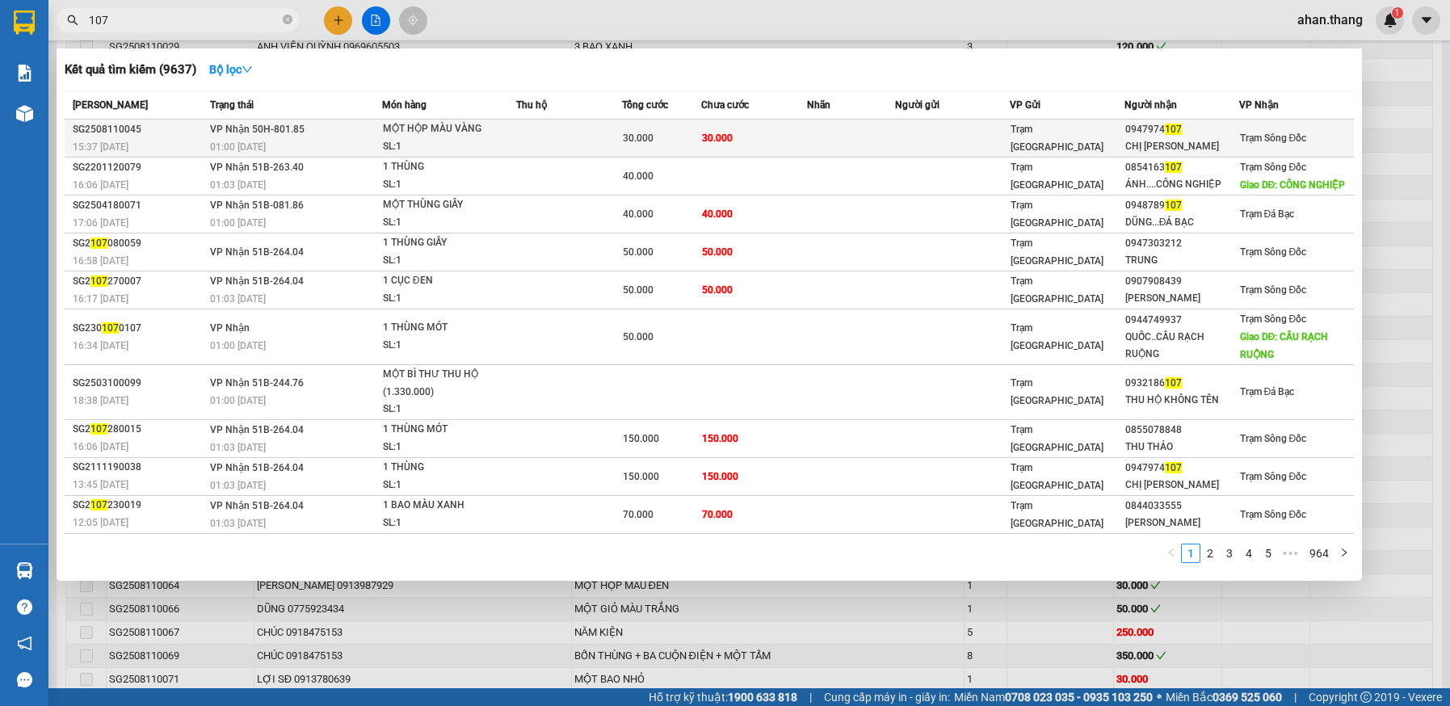
type input "107"
click at [824, 132] on td at bounding box center [851, 139] width 88 height 38
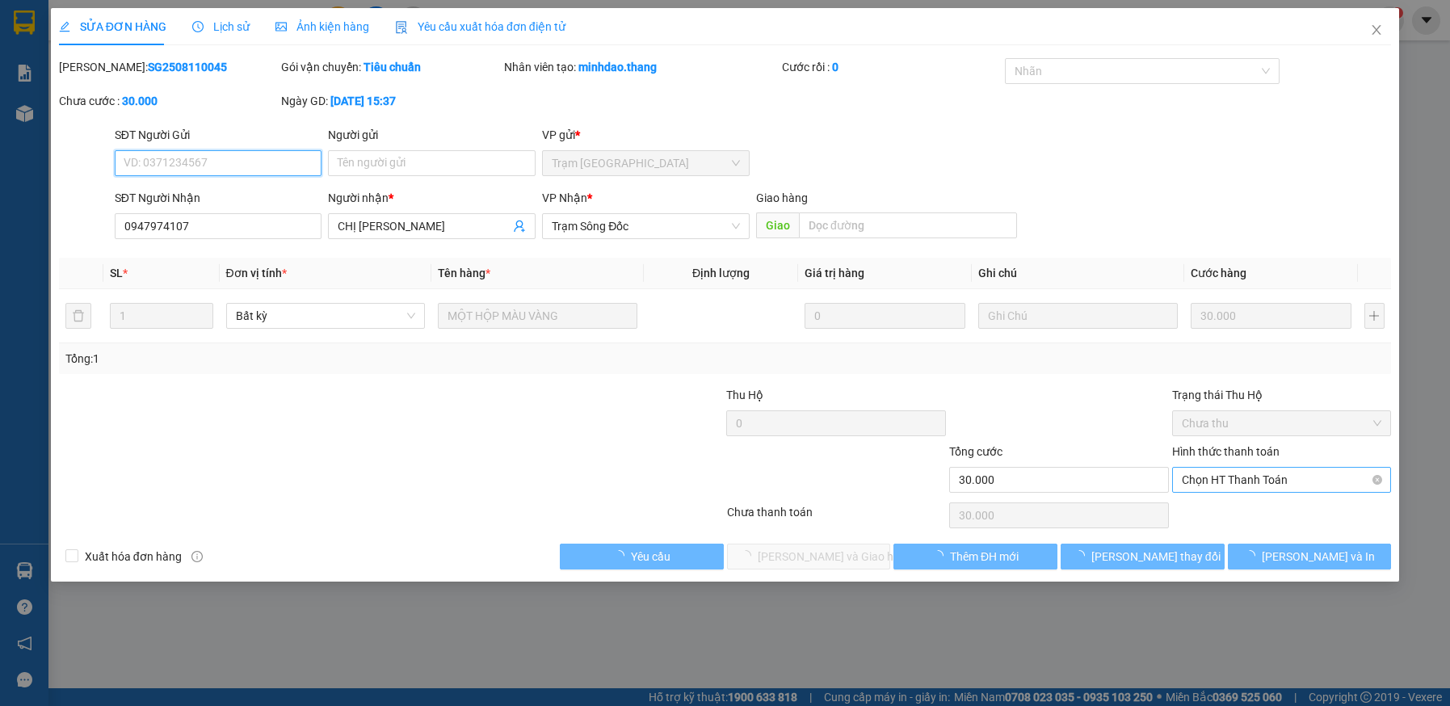
click at [1207, 478] on span "Chọn HT Thanh Toán" at bounding box center [1282, 480] width 200 height 24
click at [1215, 506] on div "Tại văn phòng" at bounding box center [1282, 512] width 200 height 18
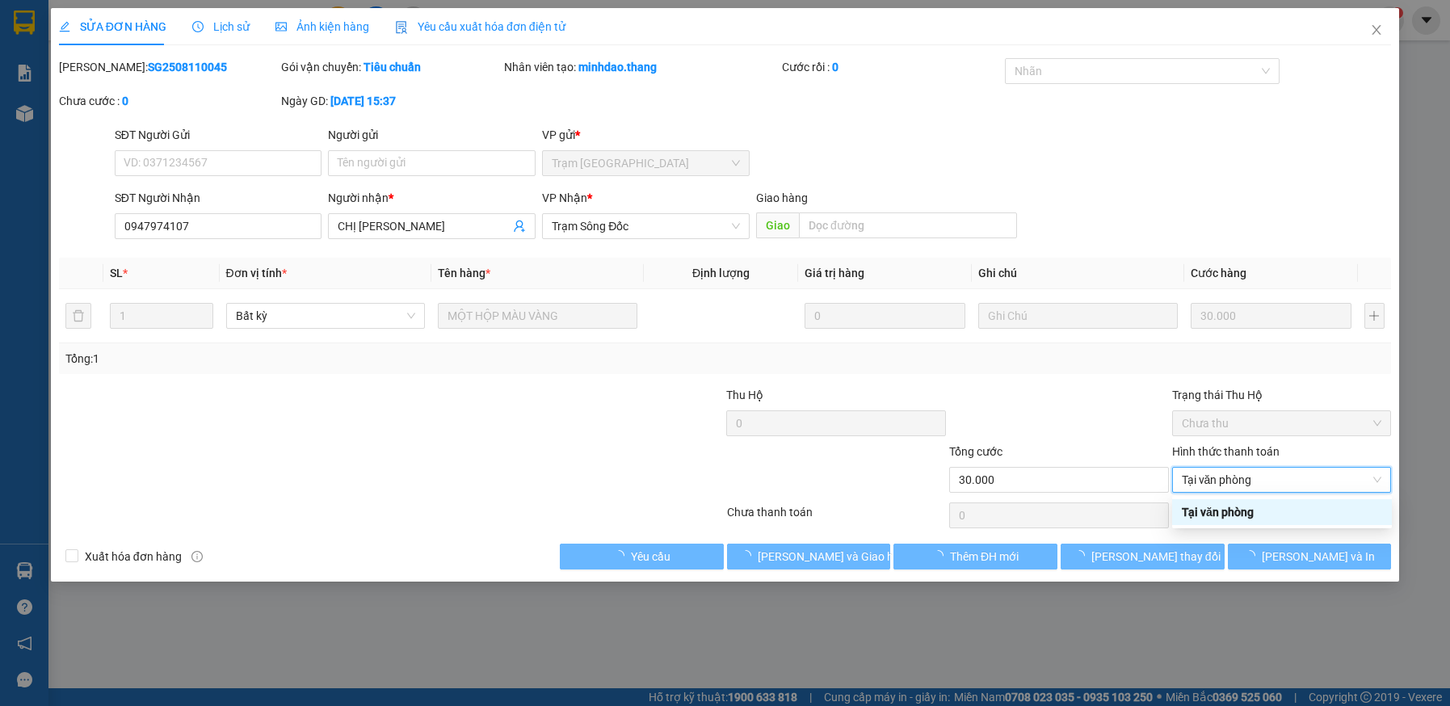
type input "0"
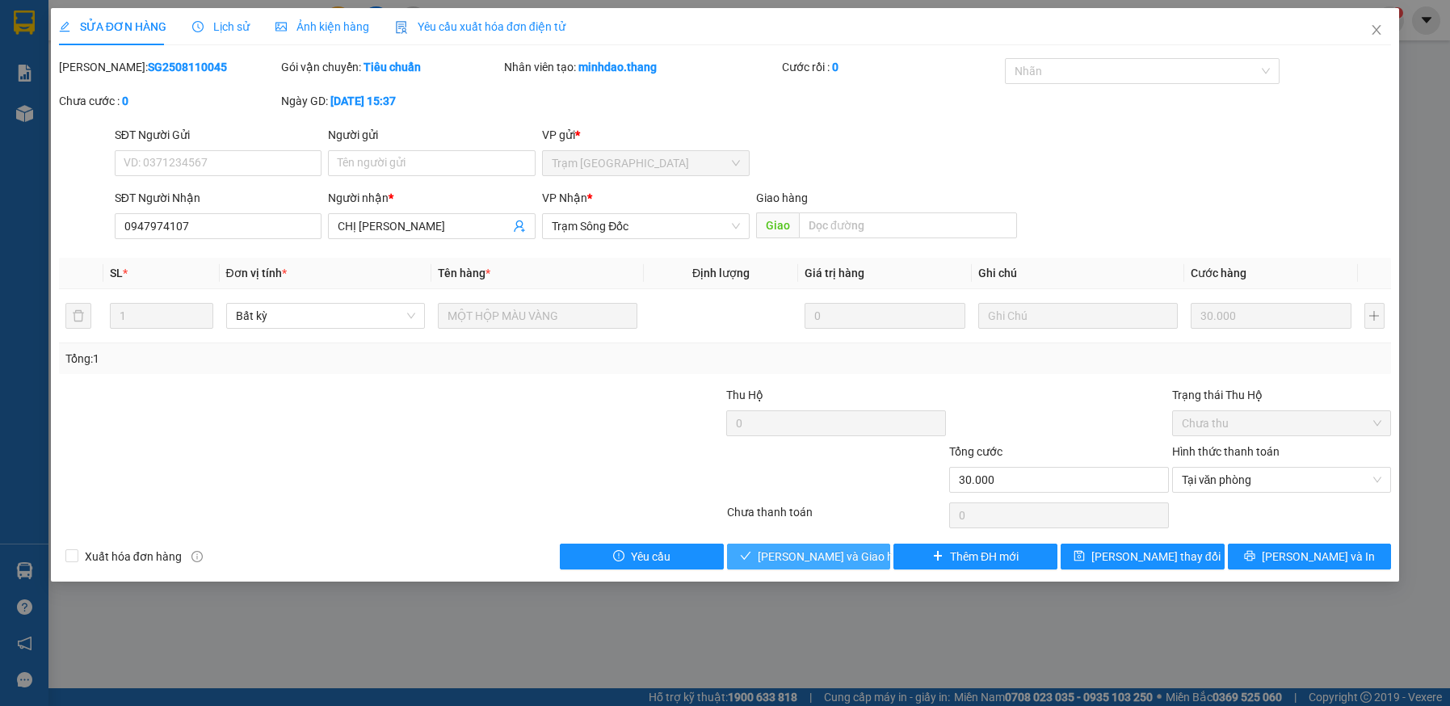
click at [853, 552] on span "Lưu và Giao hàng" at bounding box center [835, 557] width 155 height 18
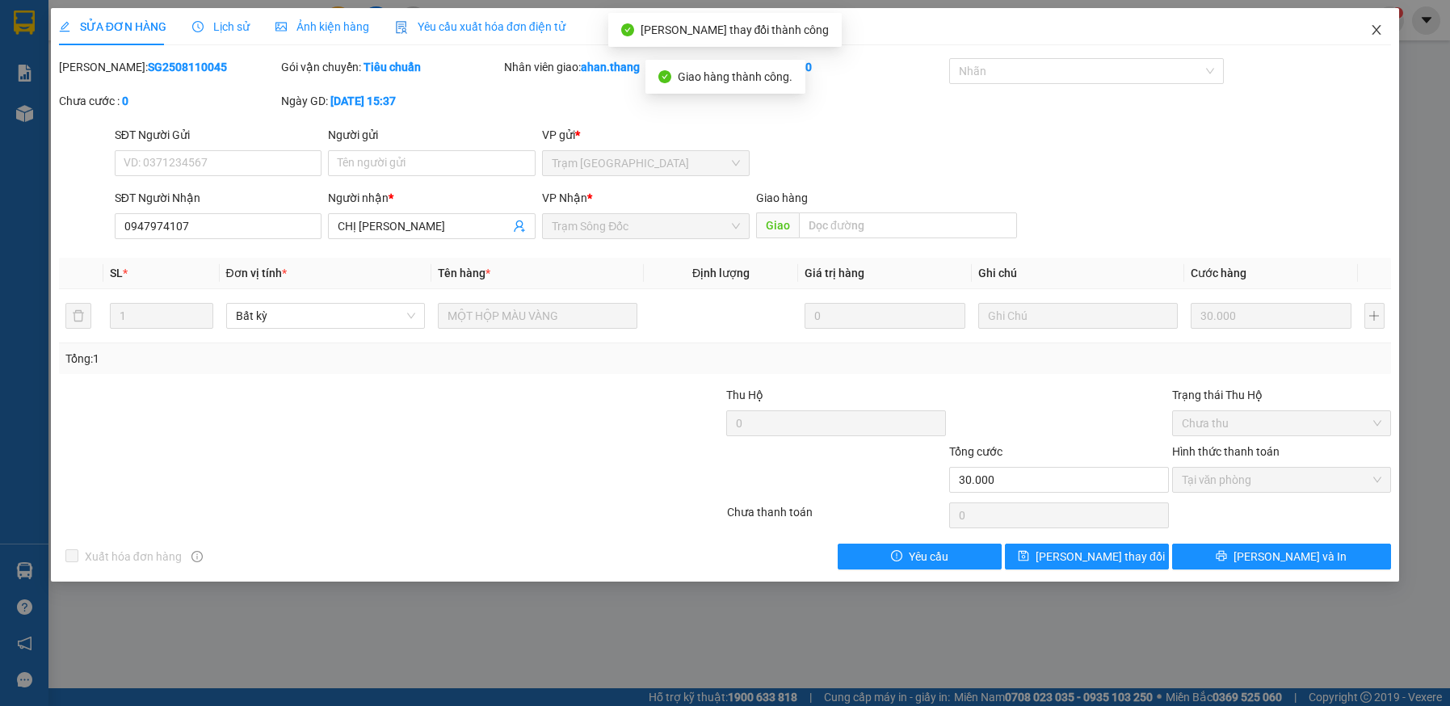
click at [1376, 23] on span "Close" at bounding box center [1376, 30] width 45 height 45
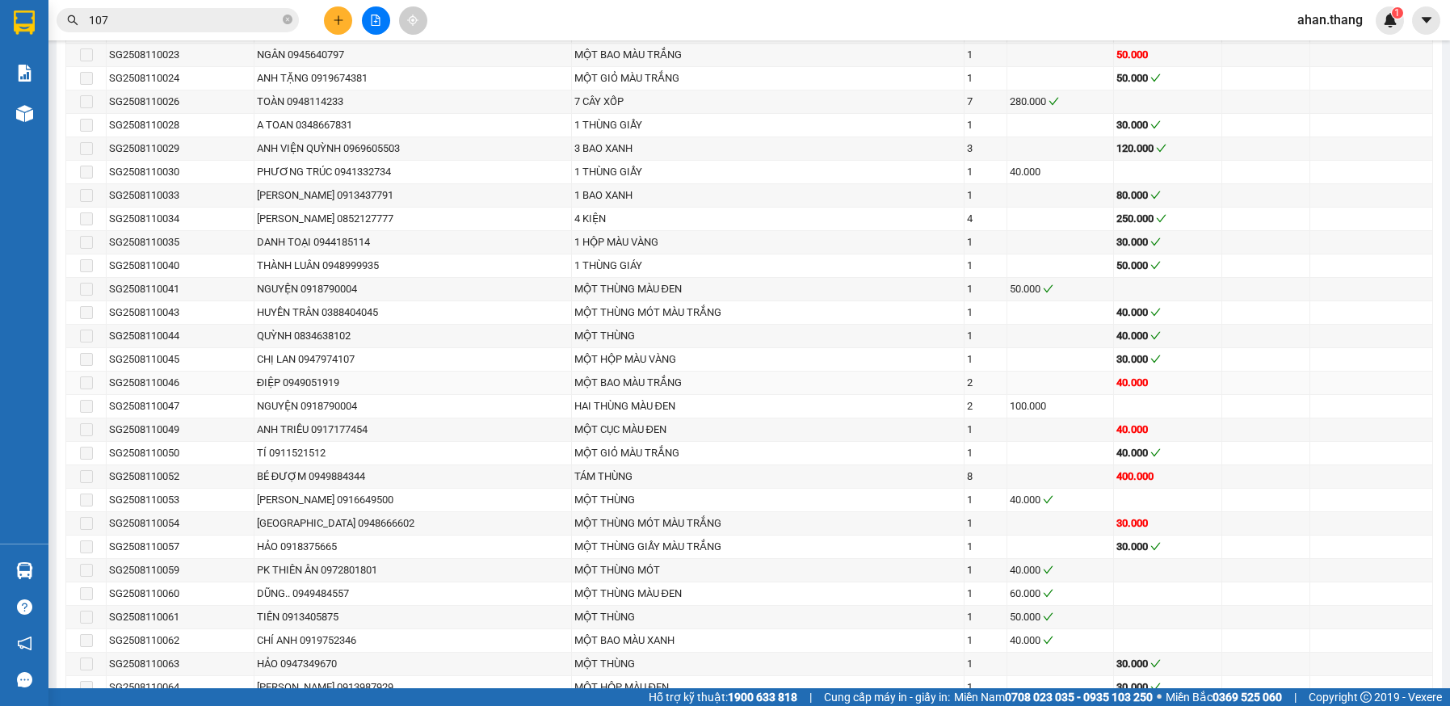
scroll to position [1535, 0]
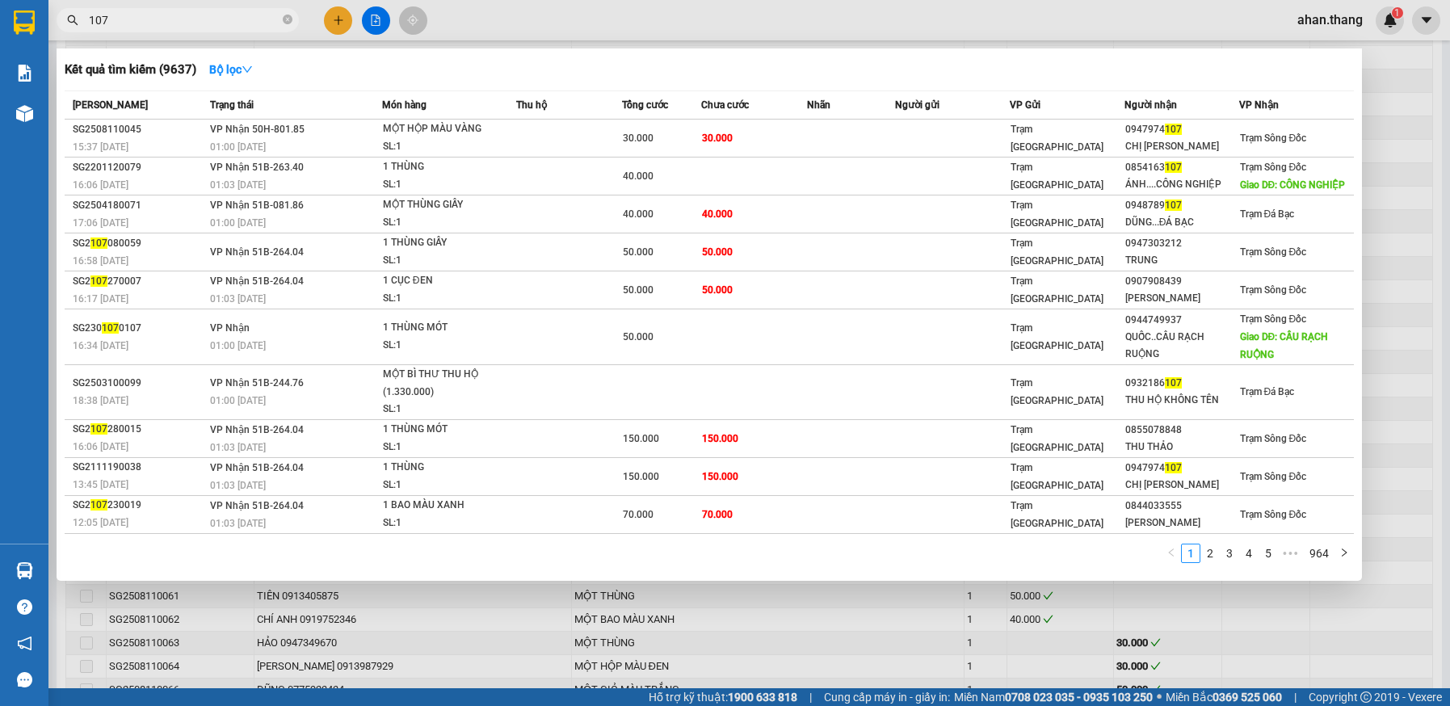
click at [146, 20] on input "107" at bounding box center [184, 20] width 191 height 18
type input "1"
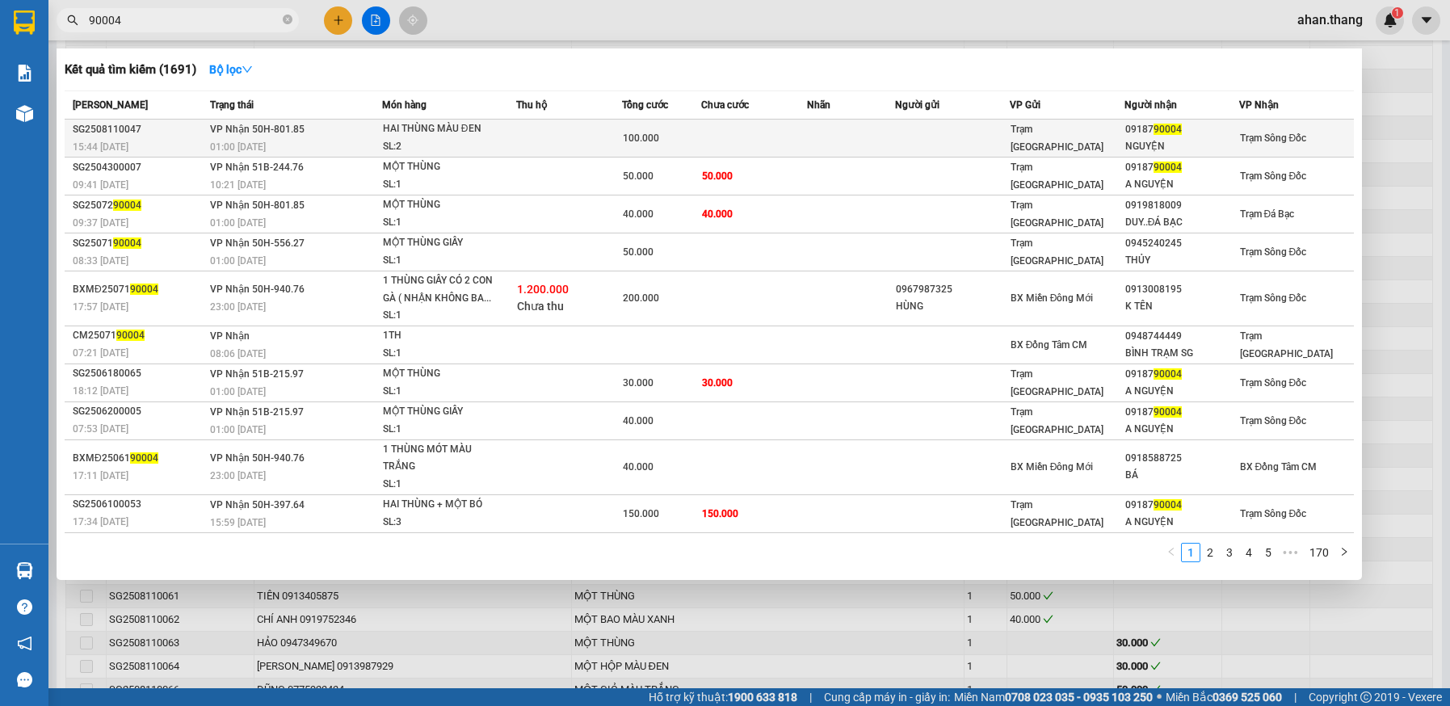
type input "90004"
click at [769, 143] on td at bounding box center [754, 139] width 106 height 38
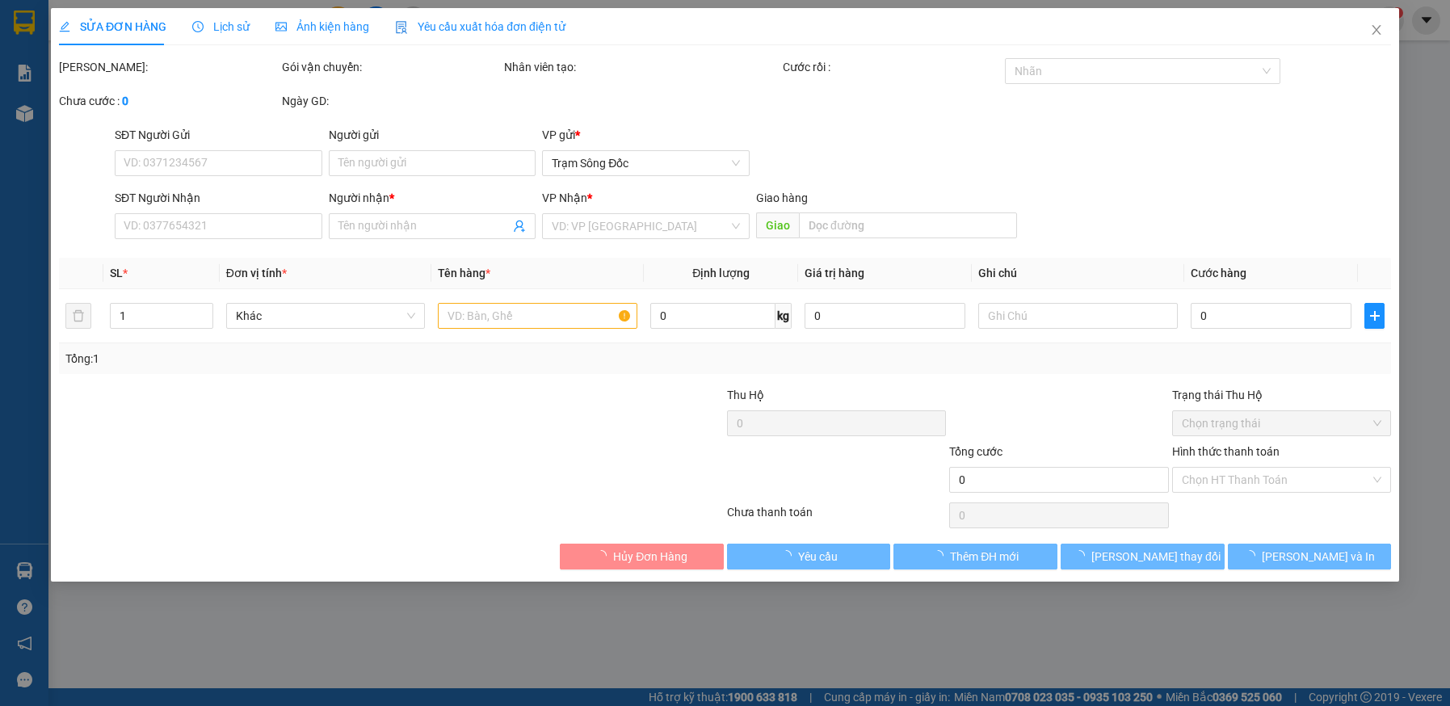
type input "0918790004"
type input "NGUYỆN"
type input "100.000"
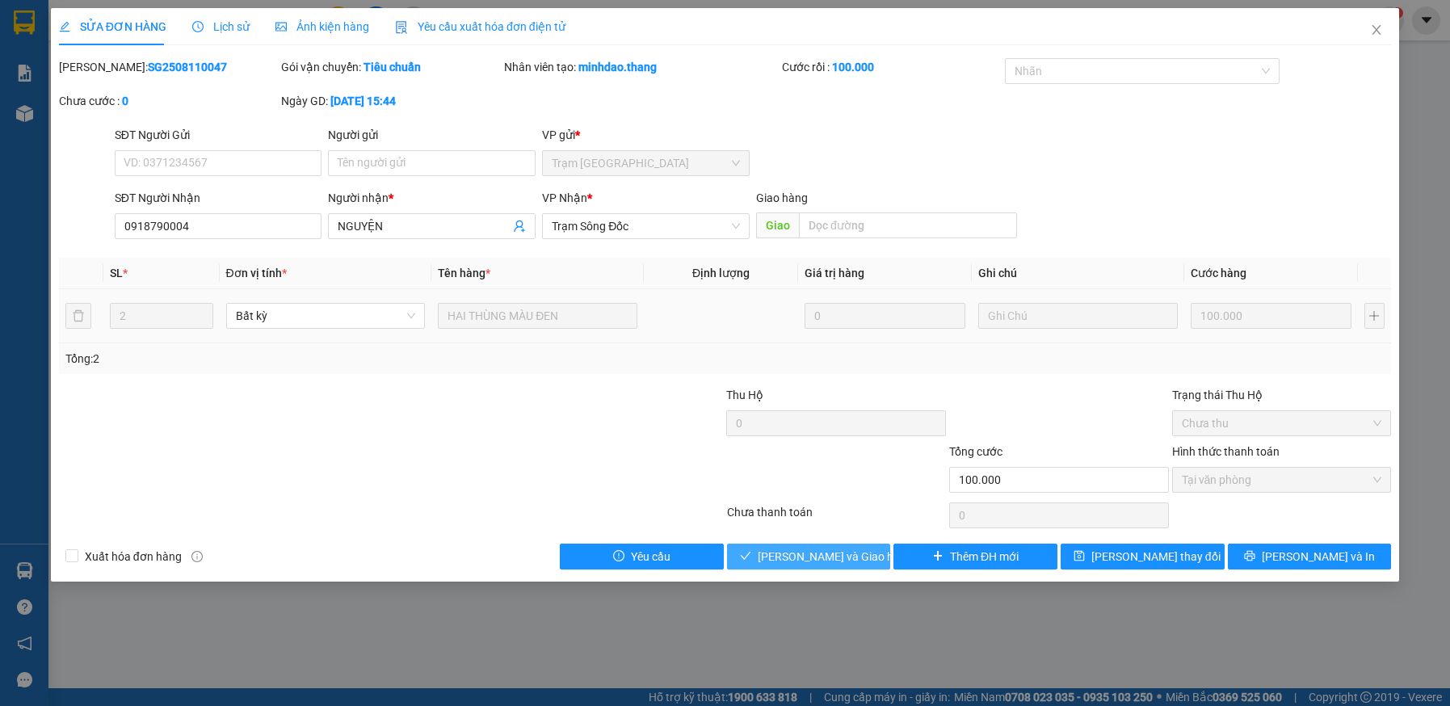
click at [821, 553] on span "Lưu và Giao hàng" at bounding box center [835, 557] width 155 height 18
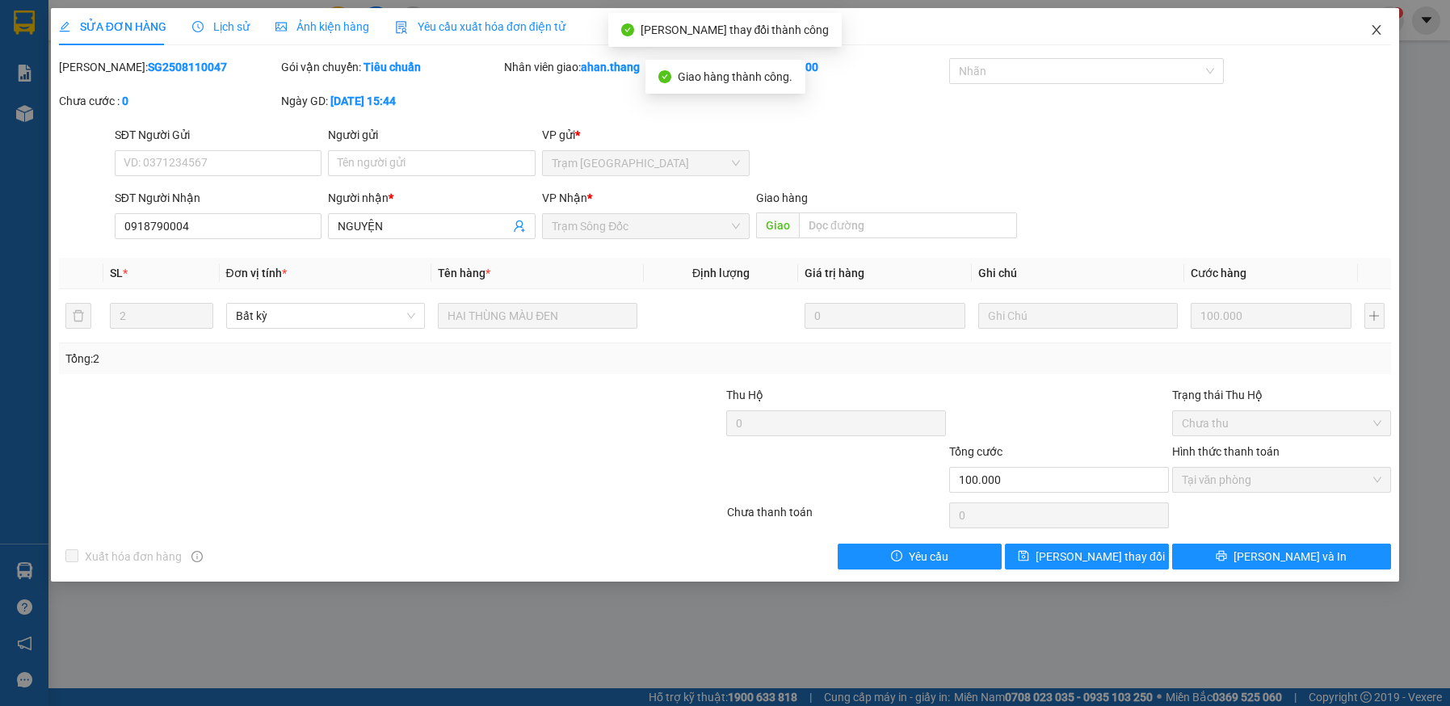
click at [1378, 27] on icon "close" at bounding box center [1376, 29] width 13 height 13
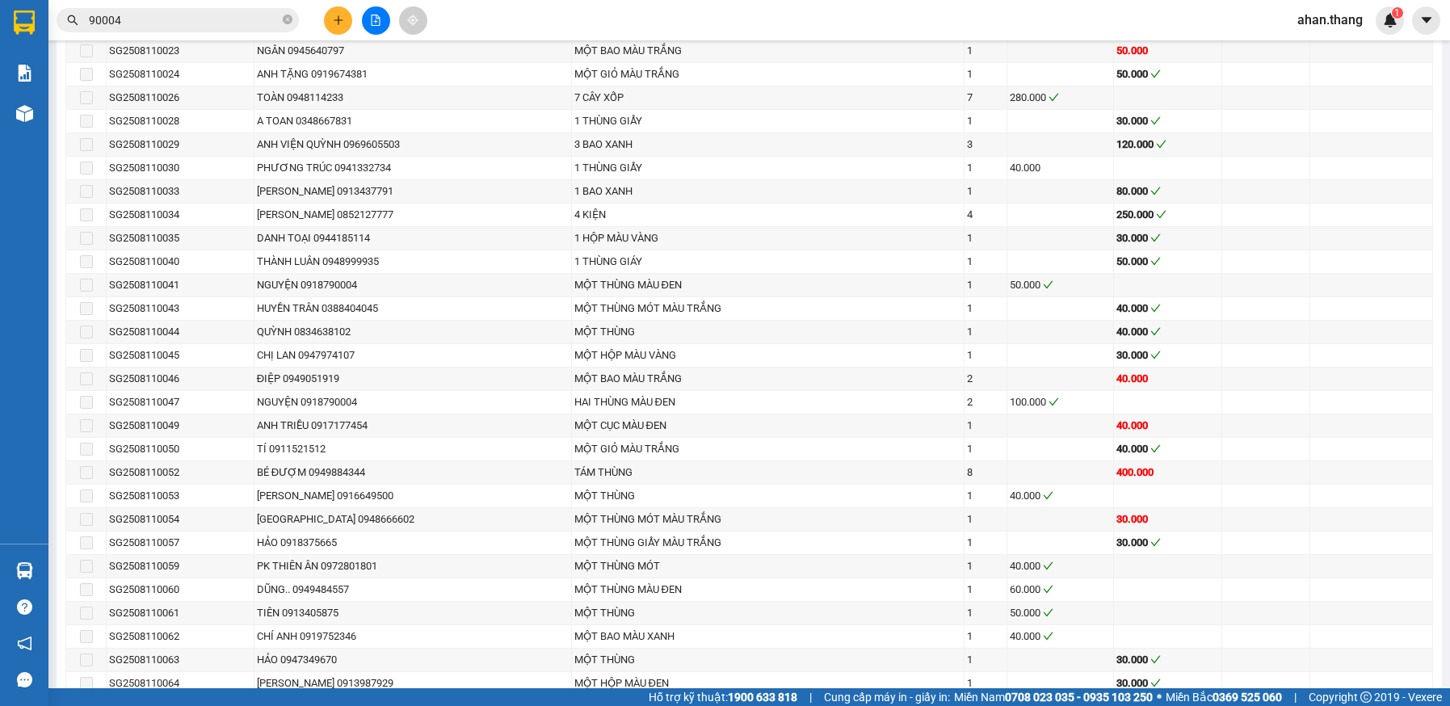
scroll to position [1535, 0]
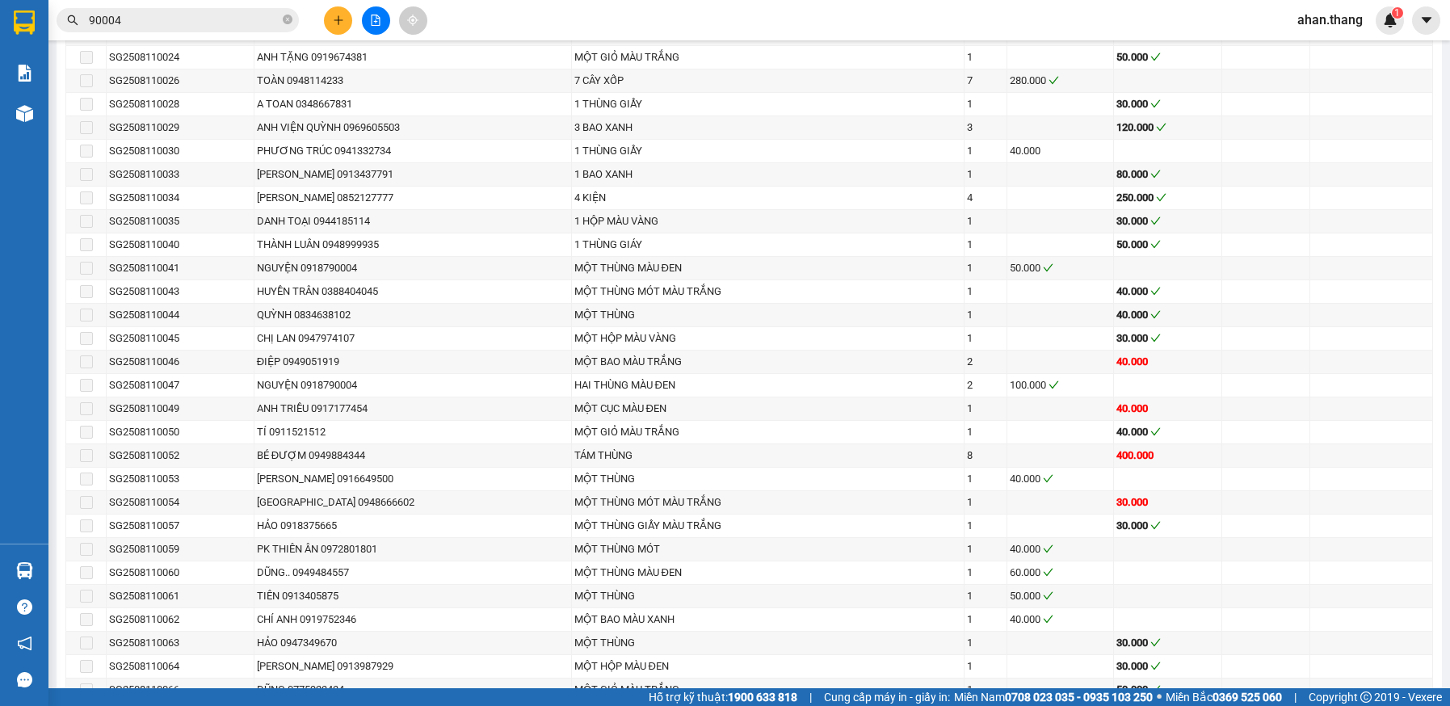
click at [165, 23] on input "90004" at bounding box center [184, 20] width 191 height 18
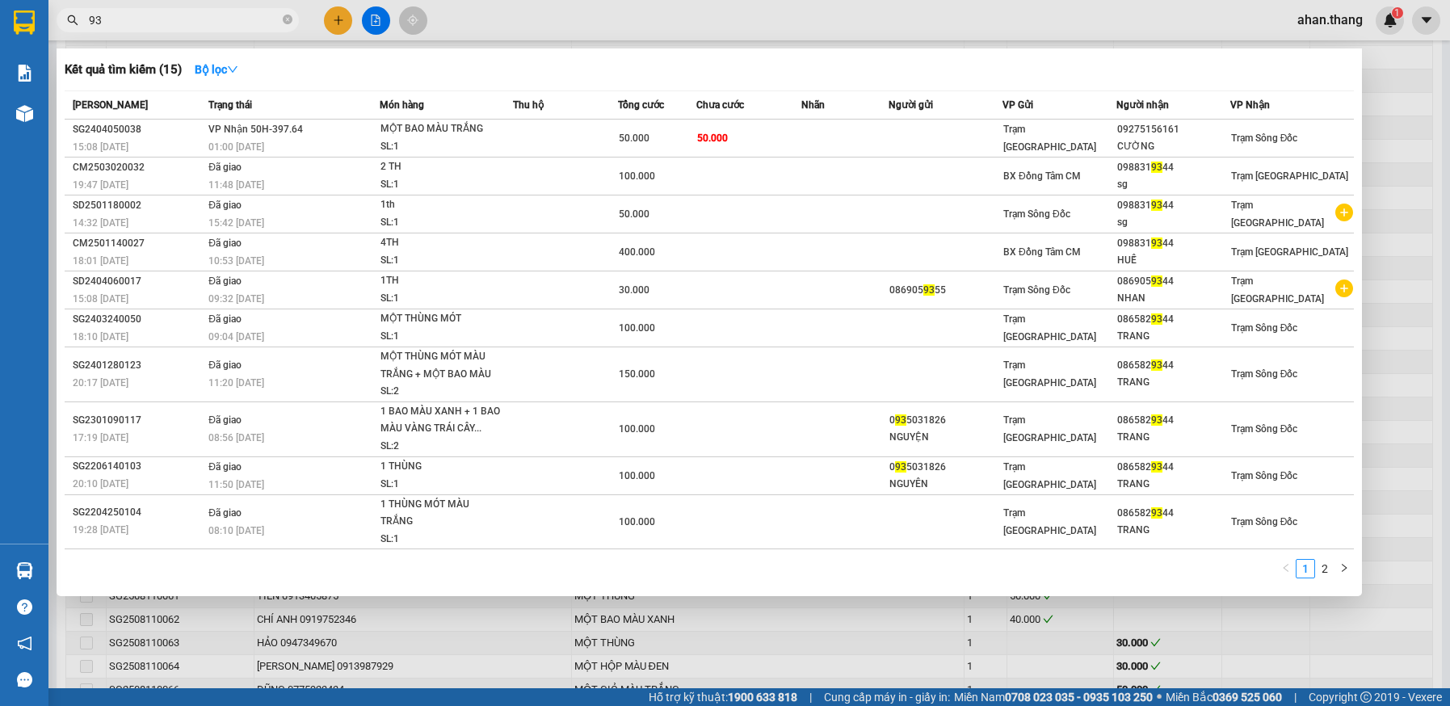
type input "9"
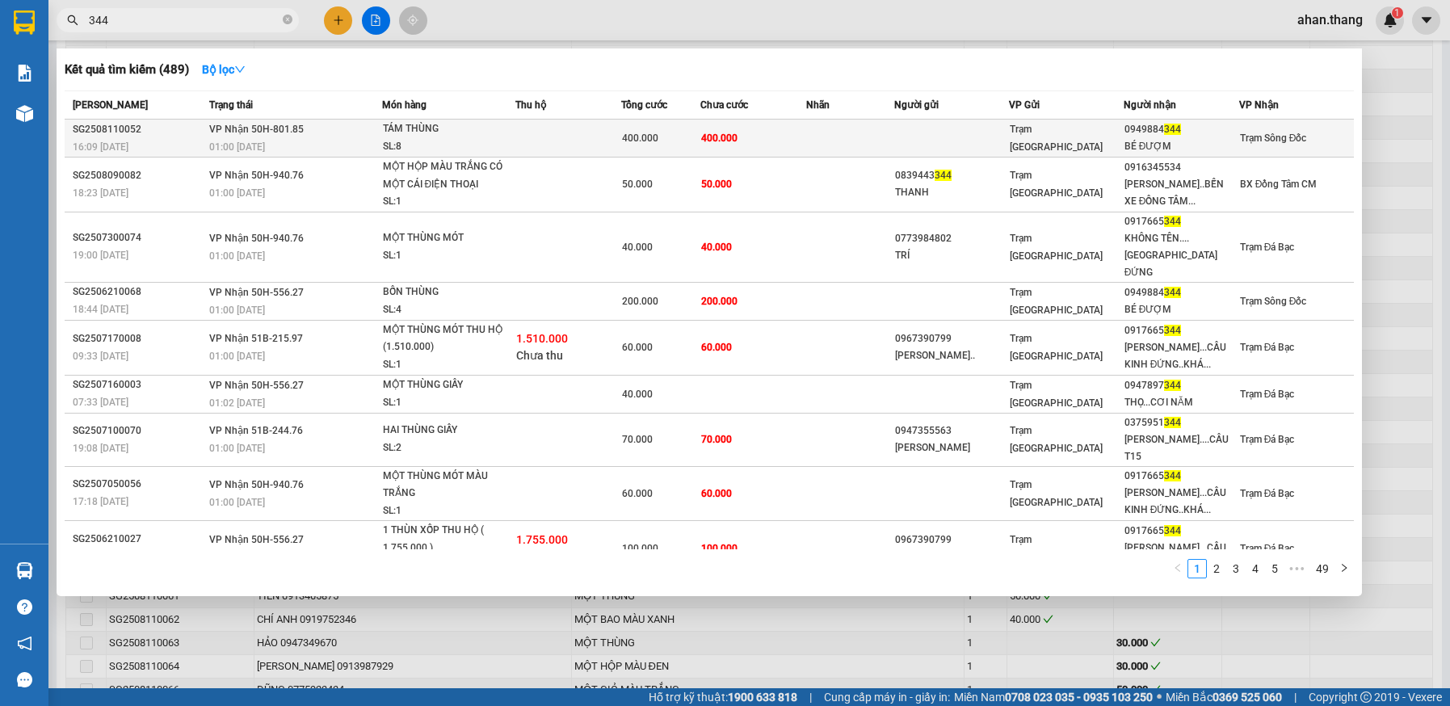
type input "344"
click at [874, 138] on td at bounding box center [850, 139] width 88 height 38
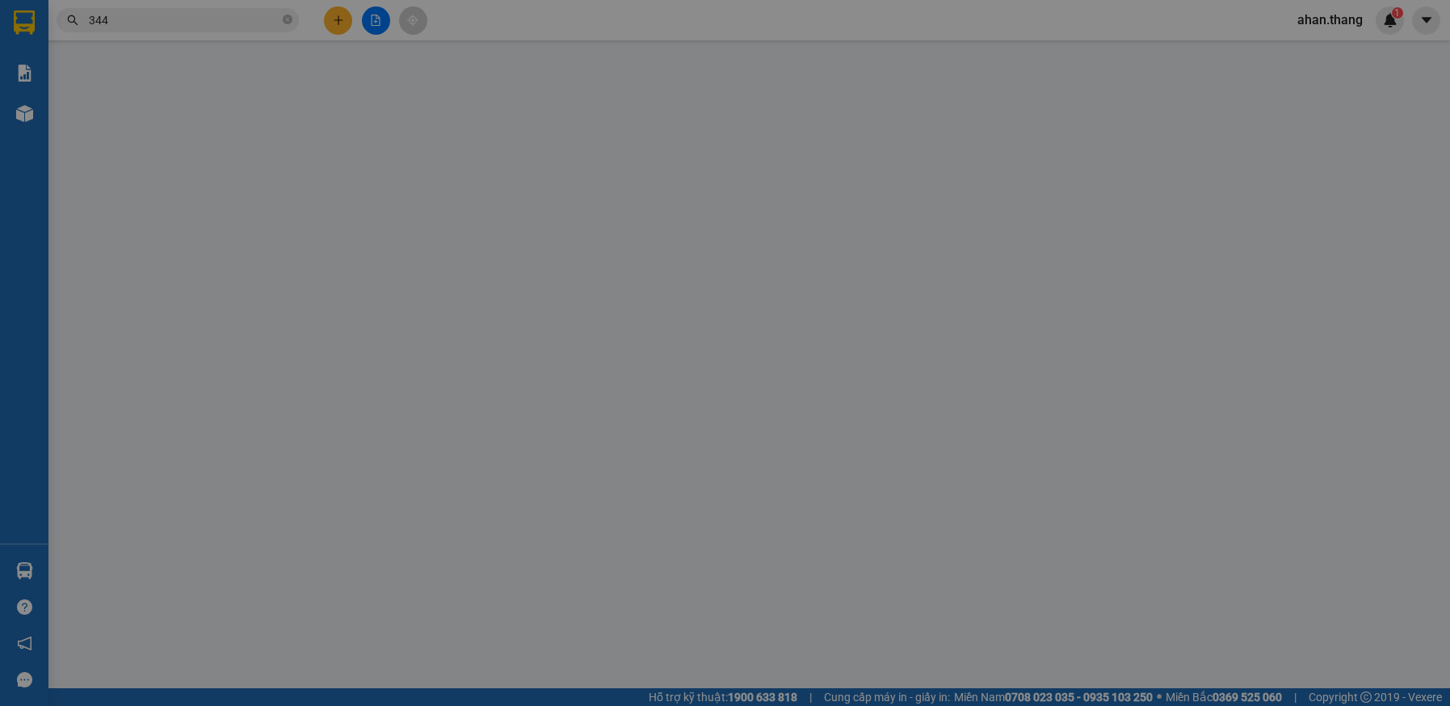
type input "0949884344"
type input "BÉ ĐƯỢM"
type input "400.000"
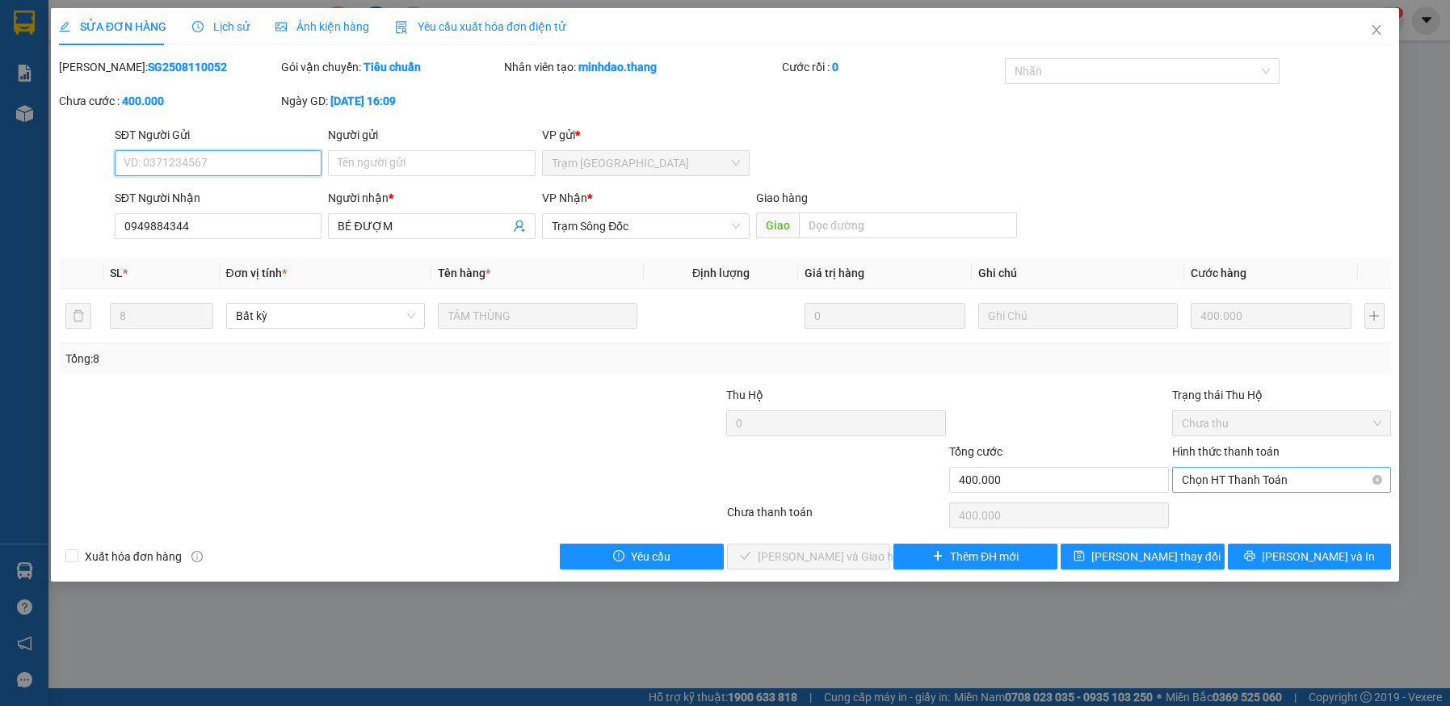
click at [1211, 473] on span "Chọn HT Thanh Toán" at bounding box center [1282, 480] width 200 height 24
click at [1215, 514] on div "Tại văn phòng" at bounding box center [1282, 512] width 200 height 18
type input "0"
click at [820, 560] on span "Lưu và Giao hàng" at bounding box center [835, 557] width 155 height 18
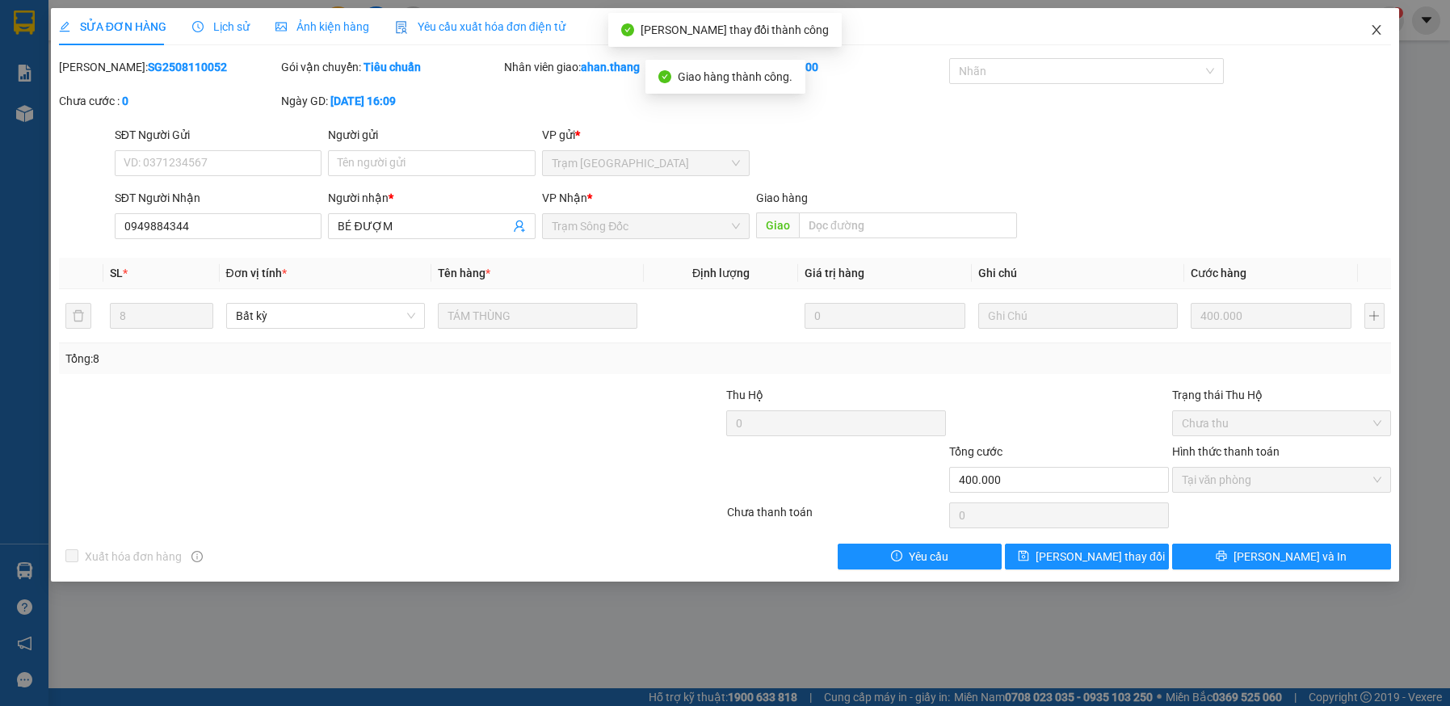
click at [1378, 26] on icon "close" at bounding box center [1376, 29] width 13 height 13
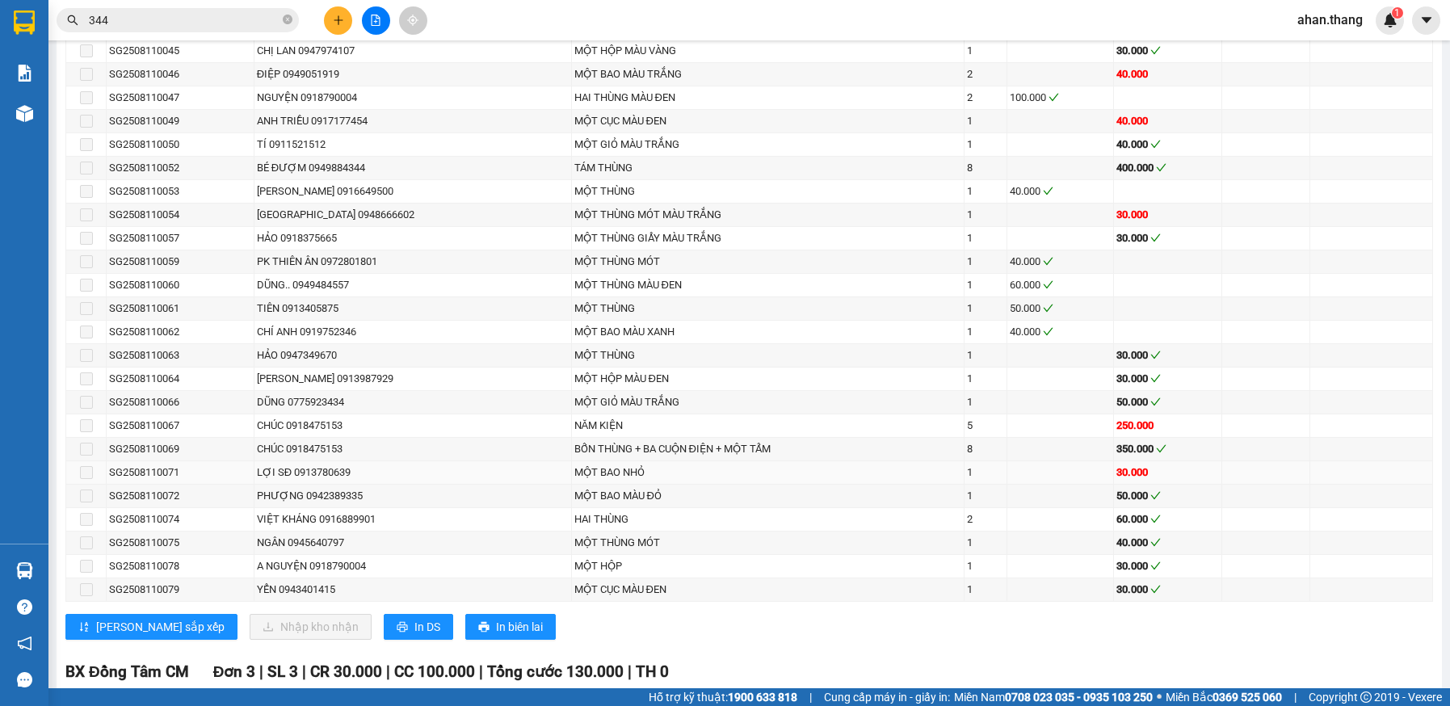
scroll to position [1858, 0]
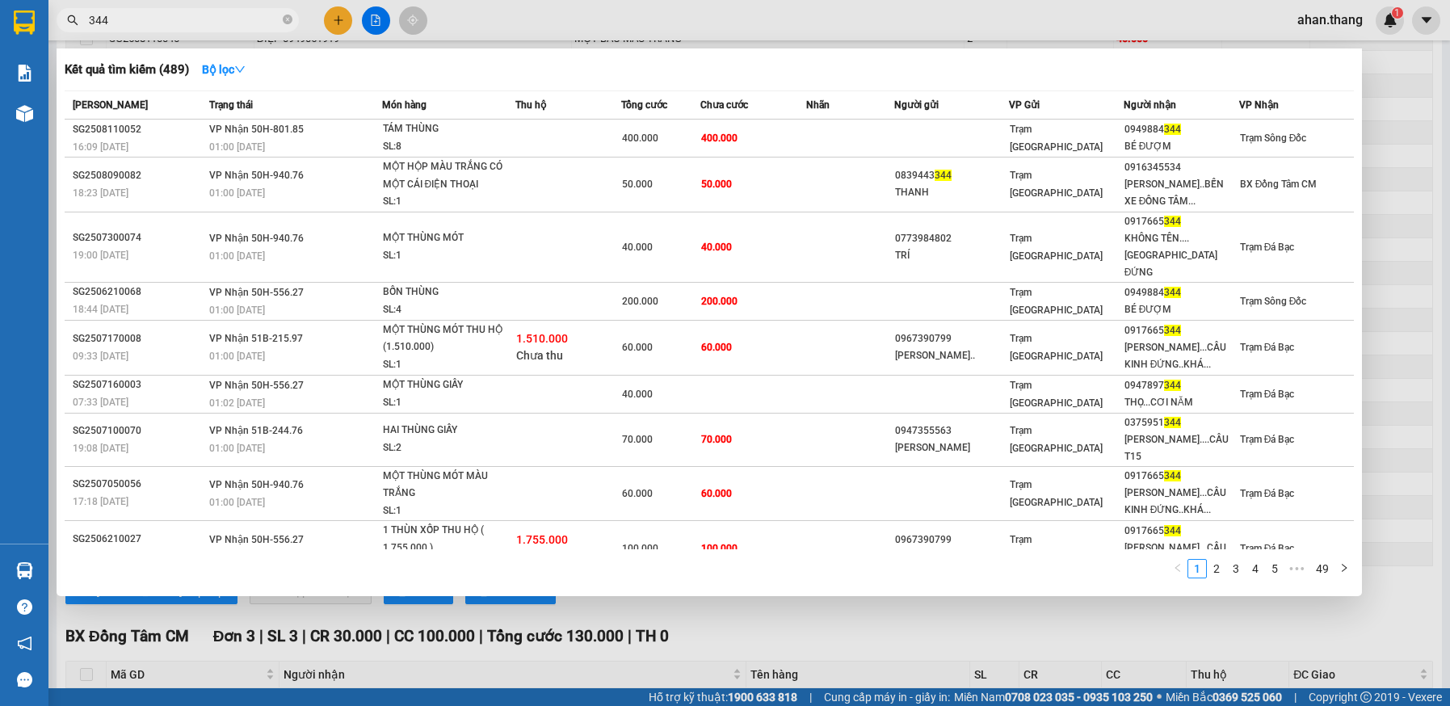
click at [126, 21] on input "344" at bounding box center [184, 20] width 191 height 18
type input "3"
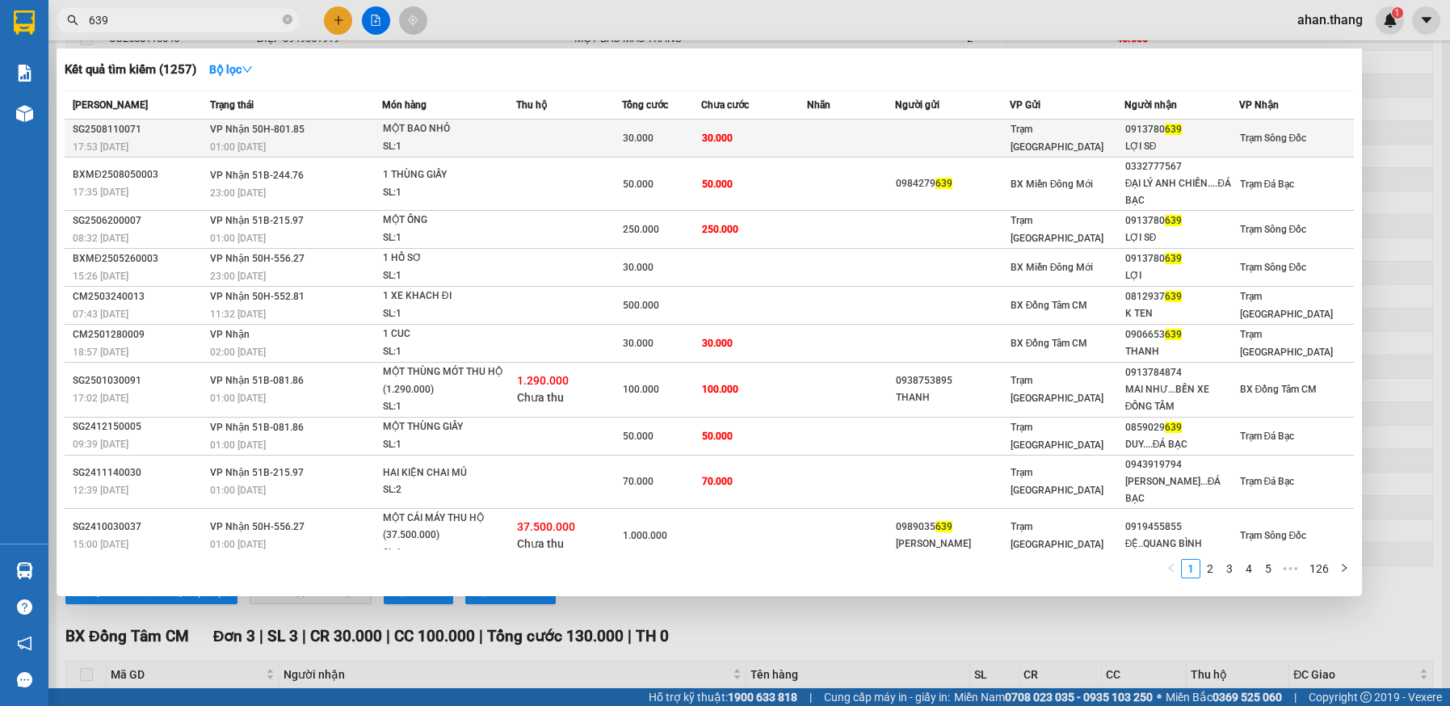
type input "639"
click at [803, 138] on td "30.000" at bounding box center [754, 139] width 106 height 38
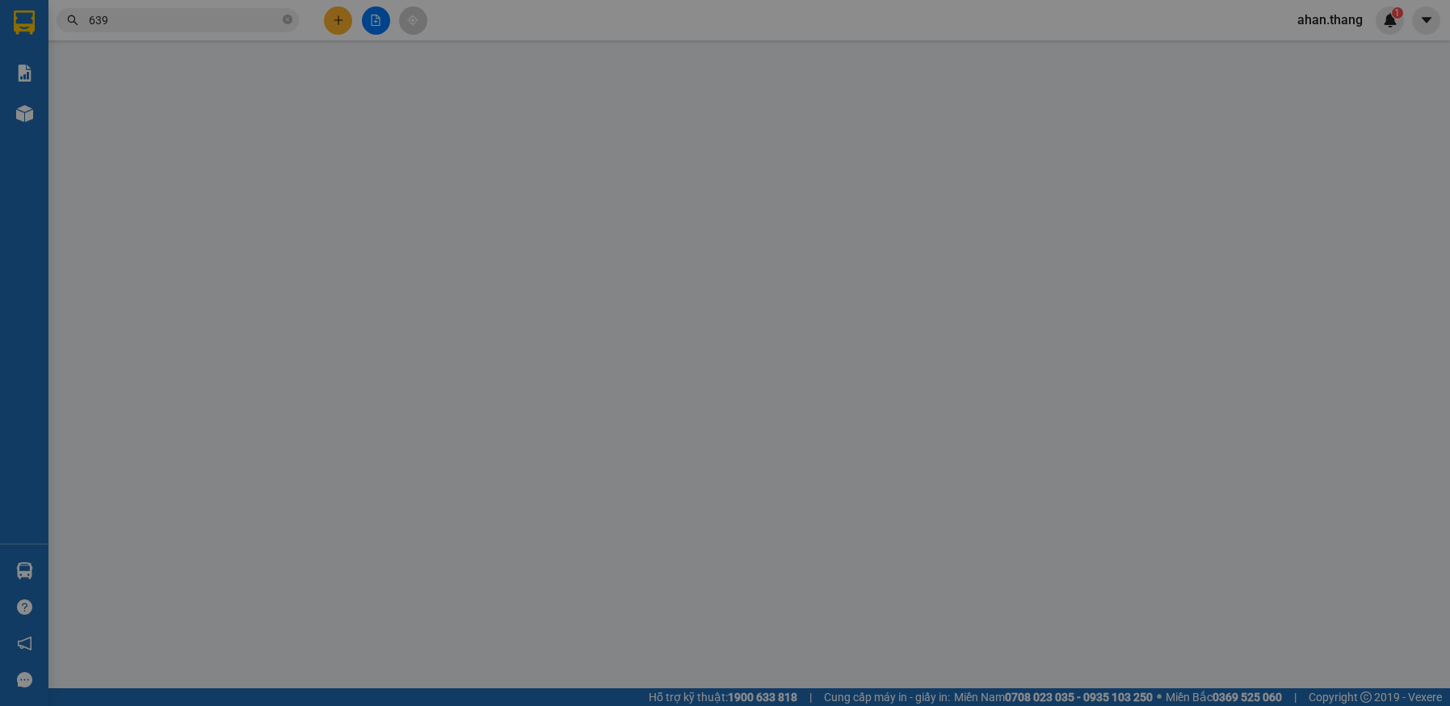
type input "0913780639"
type input "LỢI SĐ"
type input "30.000"
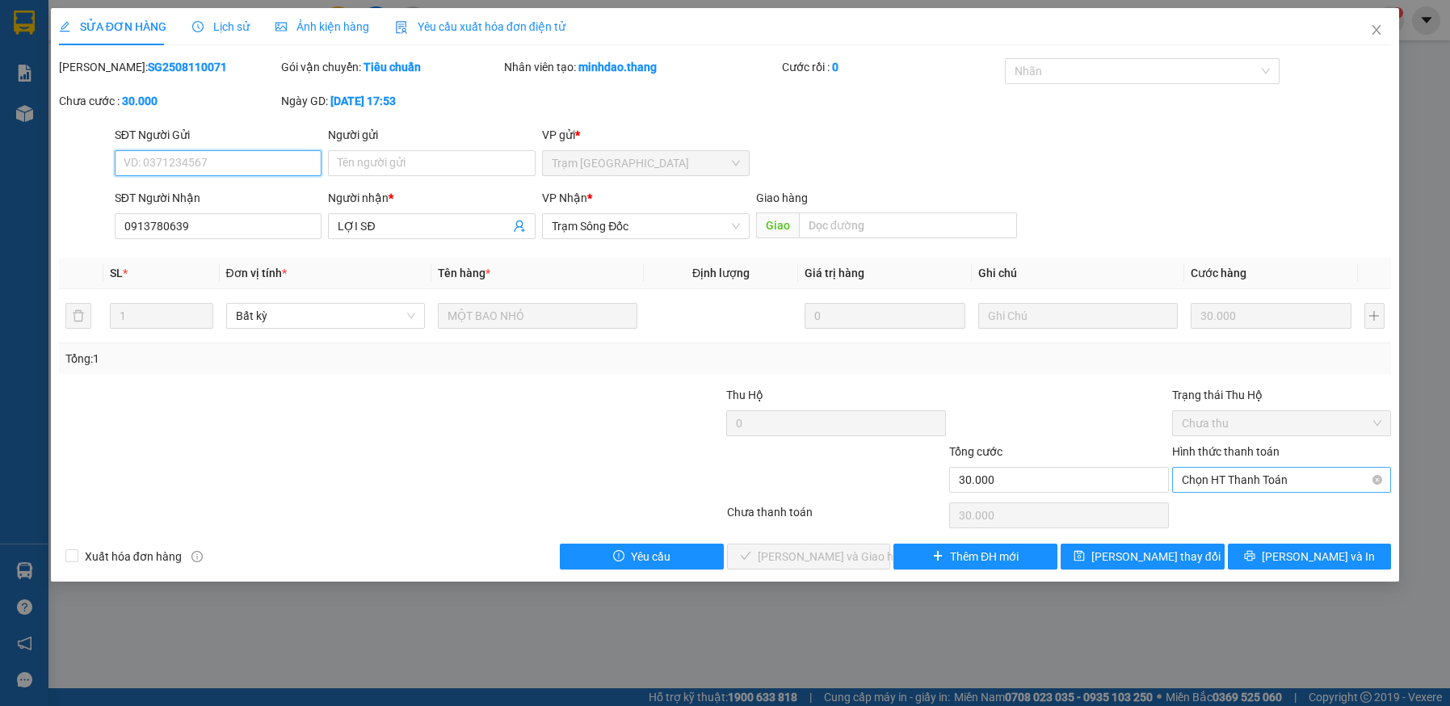
click at [1216, 476] on span "Chọn HT Thanh Toán" at bounding box center [1282, 480] width 200 height 24
click at [1216, 510] on div "Tại văn phòng" at bounding box center [1282, 512] width 200 height 18
type input "0"
click at [802, 562] on span "Lưu và Giao hàng" at bounding box center [835, 557] width 155 height 18
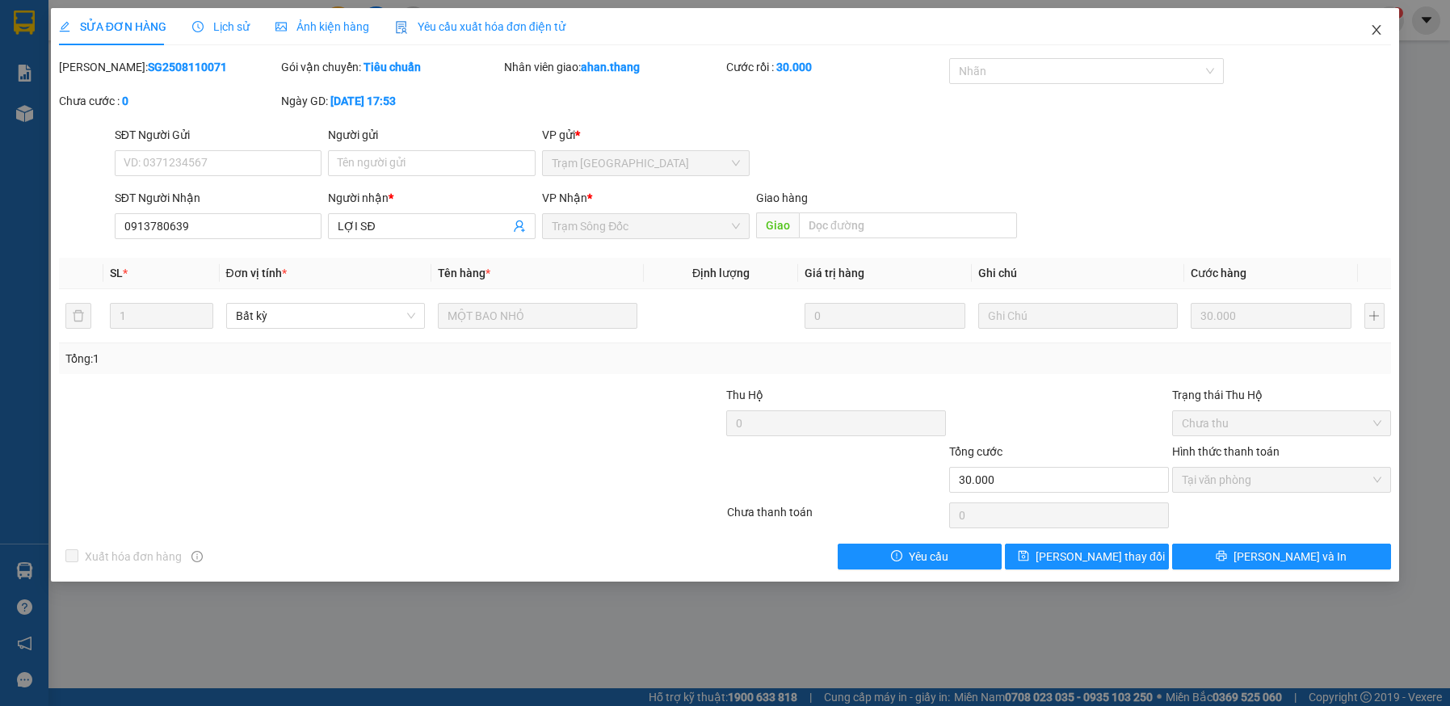
click at [1379, 31] on icon "close" at bounding box center [1376, 29] width 13 height 13
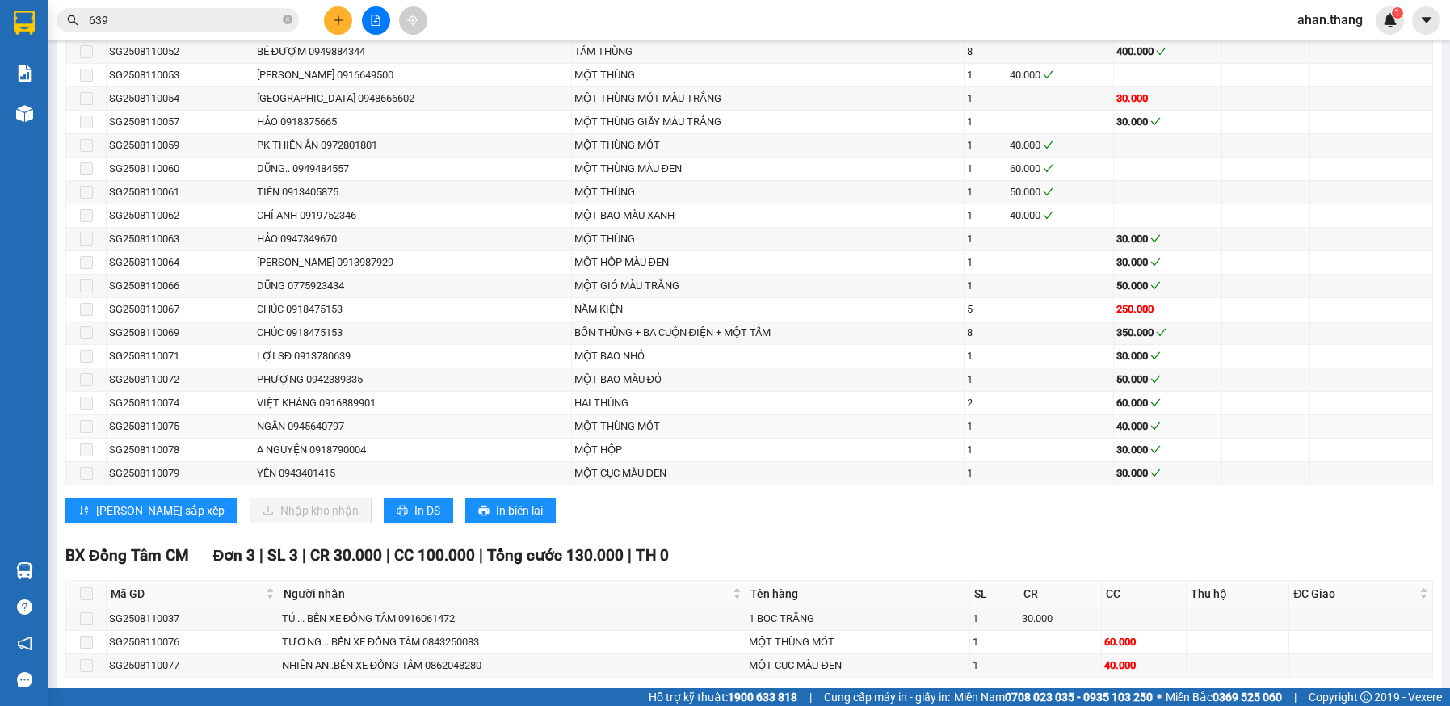
scroll to position [1777, 0]
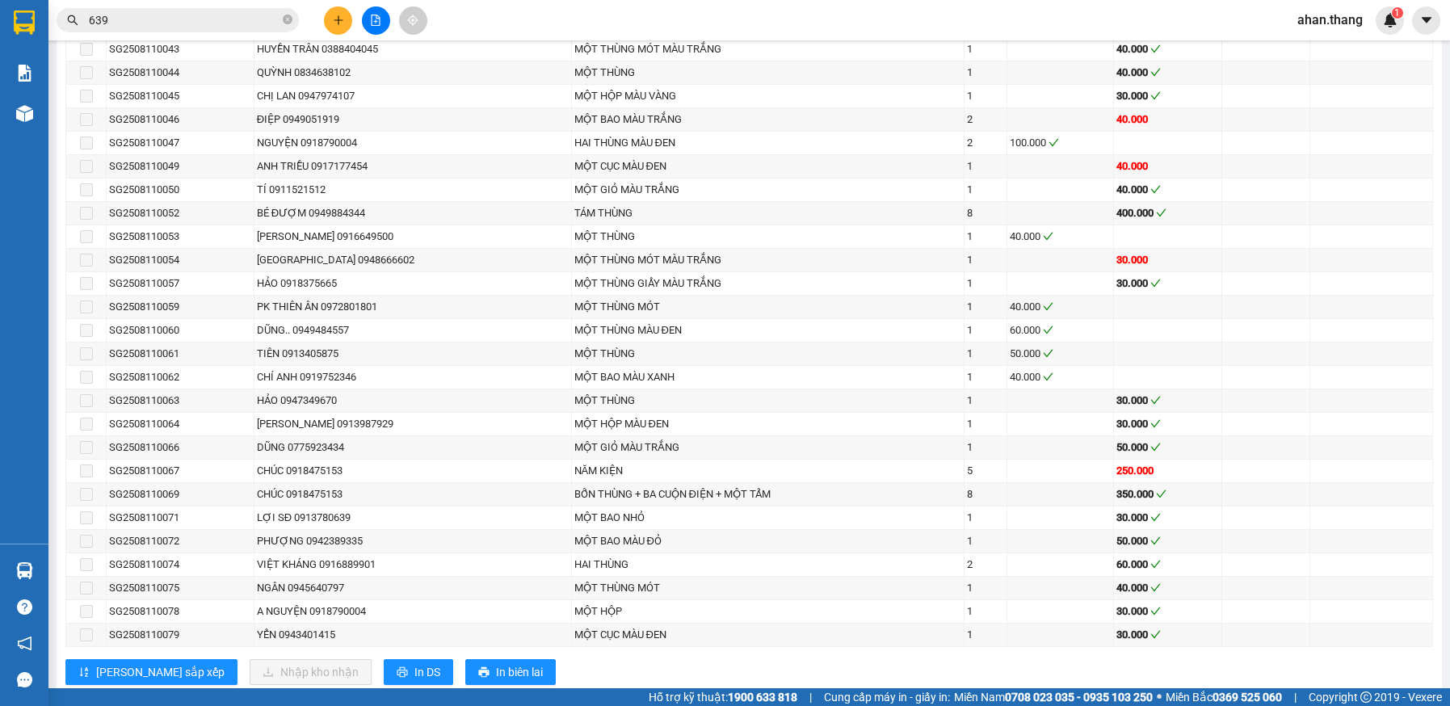
click at [136, 24] on input "639" at bounding box center [184, 20] width 191 height 18
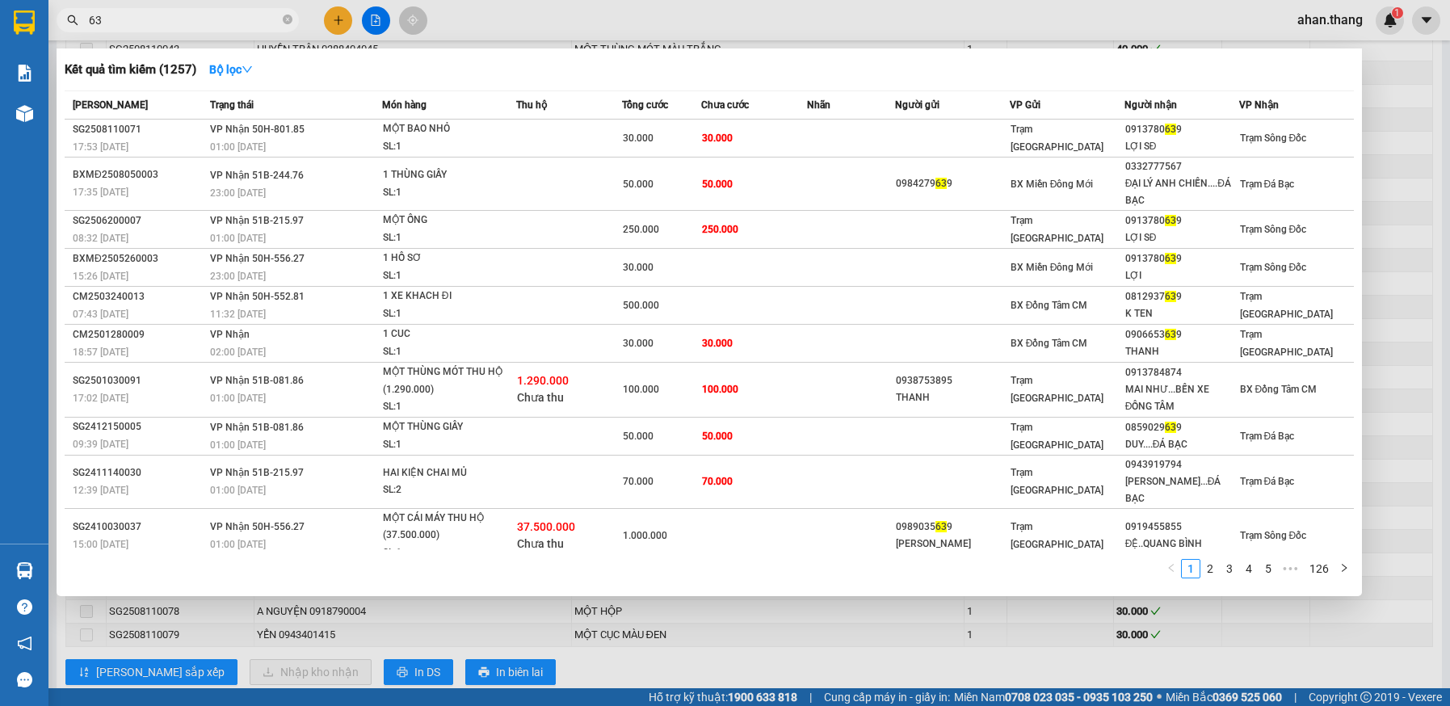
type input "6"
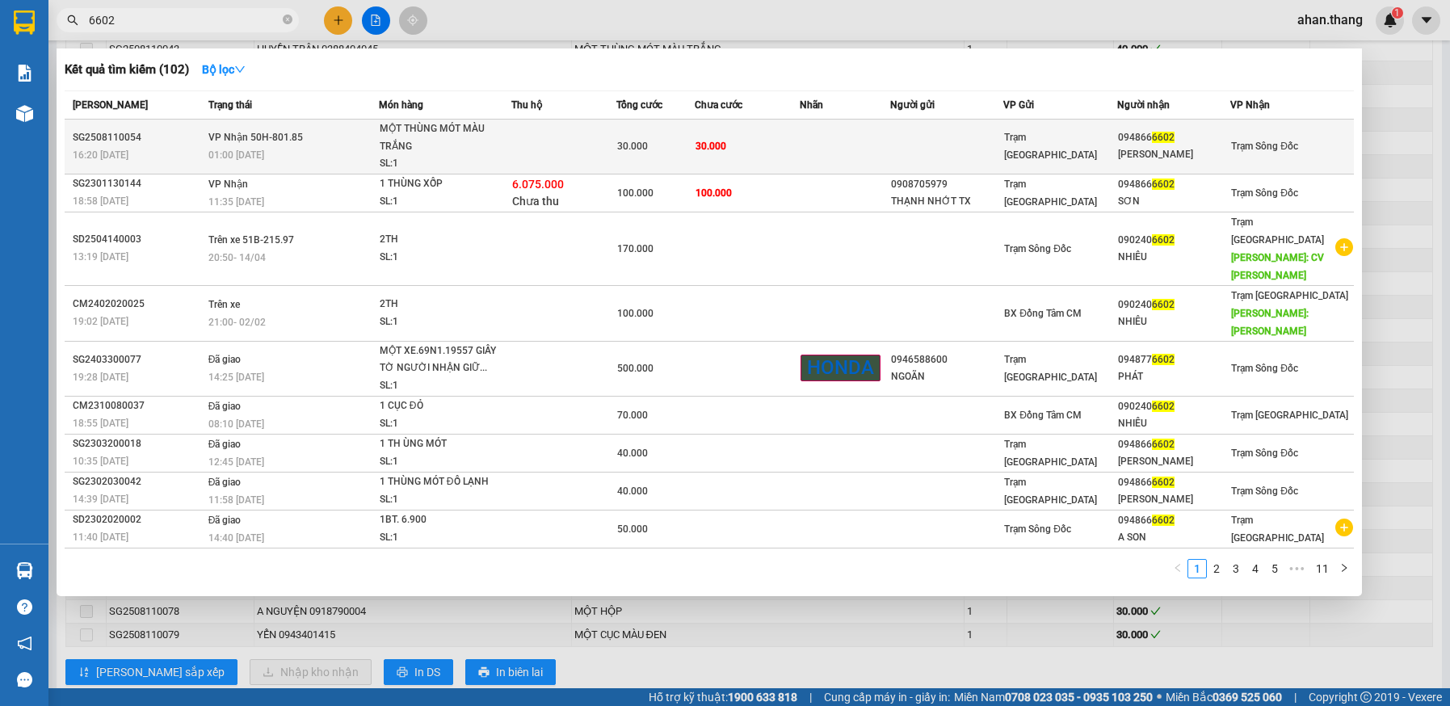
type input "6602"
click at [782, 139] on td "30.000" at bounding box center [747, 147] width 105 height 55
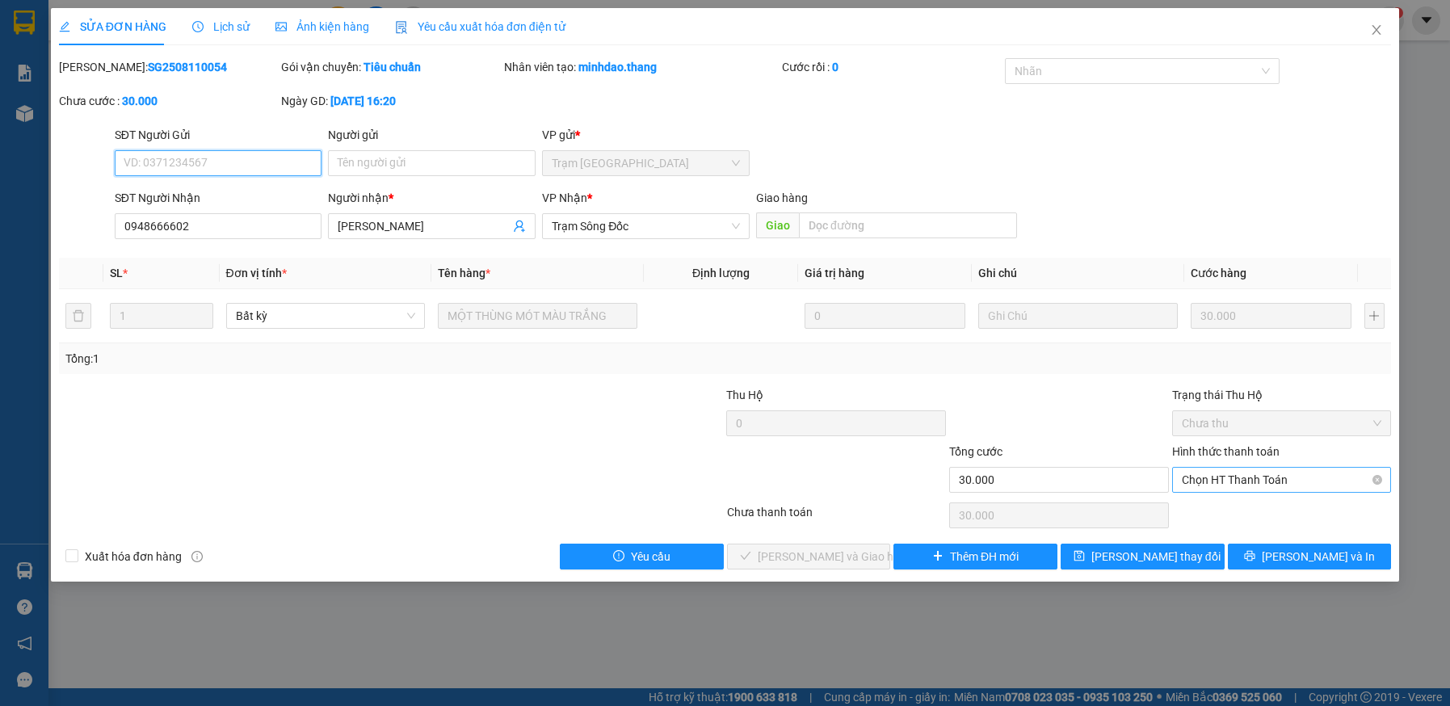
click at [1283, 475] on span "Chọn HT Thanh Toán" at bounding box center [1282, 480] width 200 height 24
click at [1273, 510] on div "Tại văn phòng" at bounding box center [1282, 512] width 200 height 18
type input "0"
click at [838, 561] on span "Lưu và Giao hàng" at bounding box center [835, 557] width 155 height 18
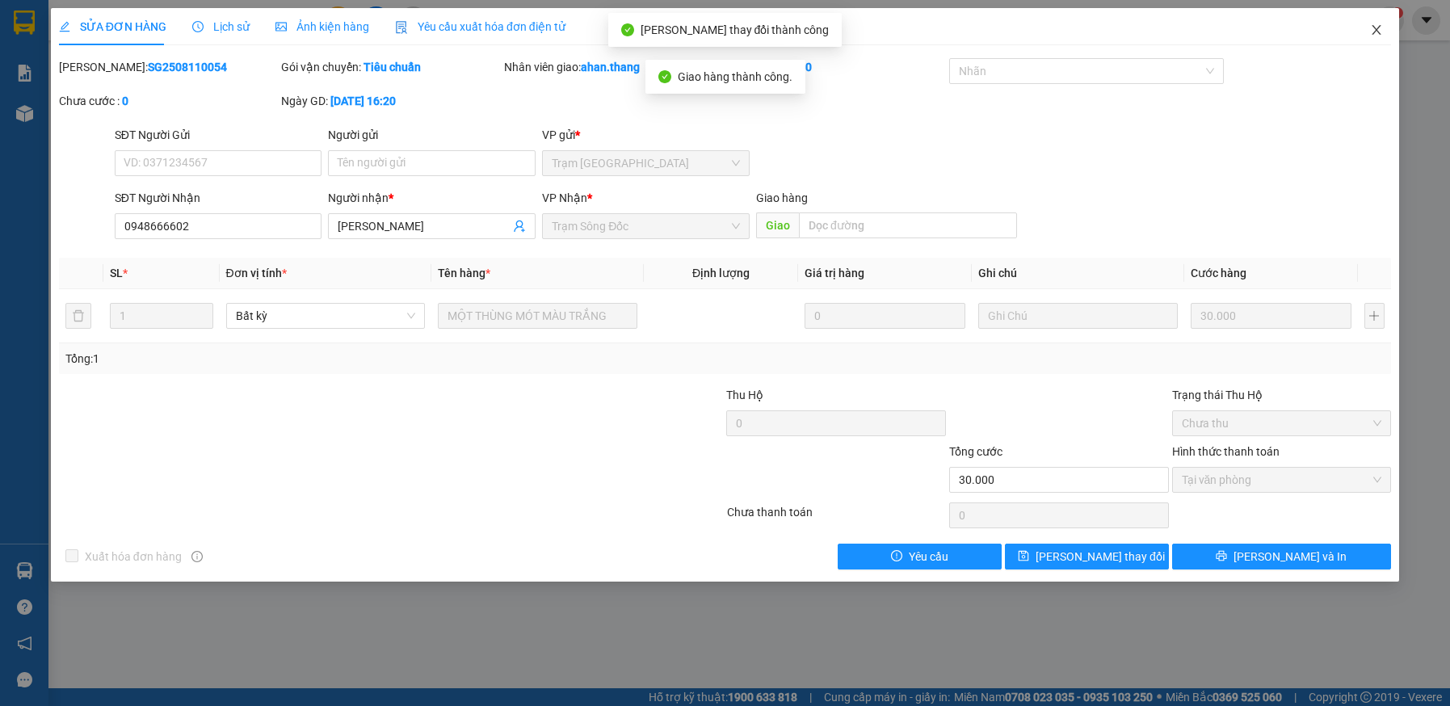
click at [1373, 30] on icon "close" at bounding box center [1376, 29] width 13 height 13
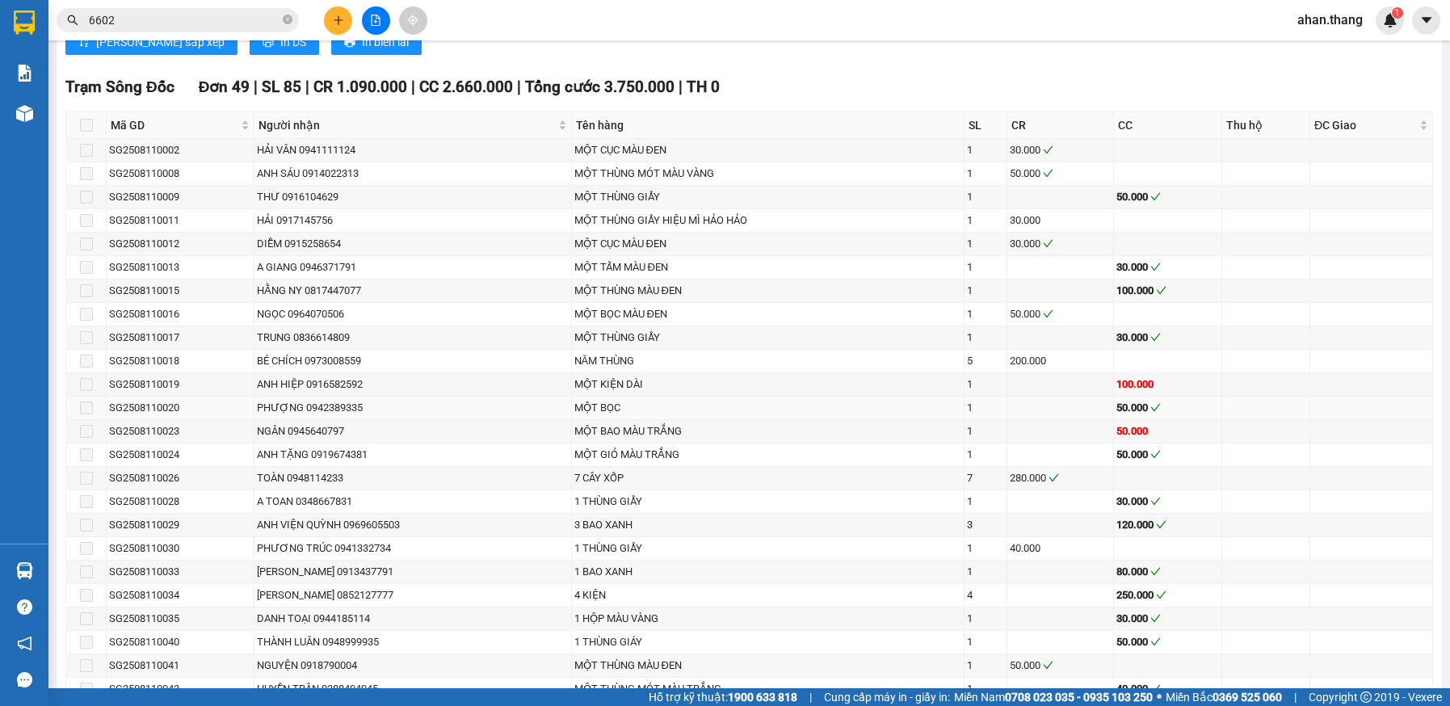
scroll to position [1292, 0]
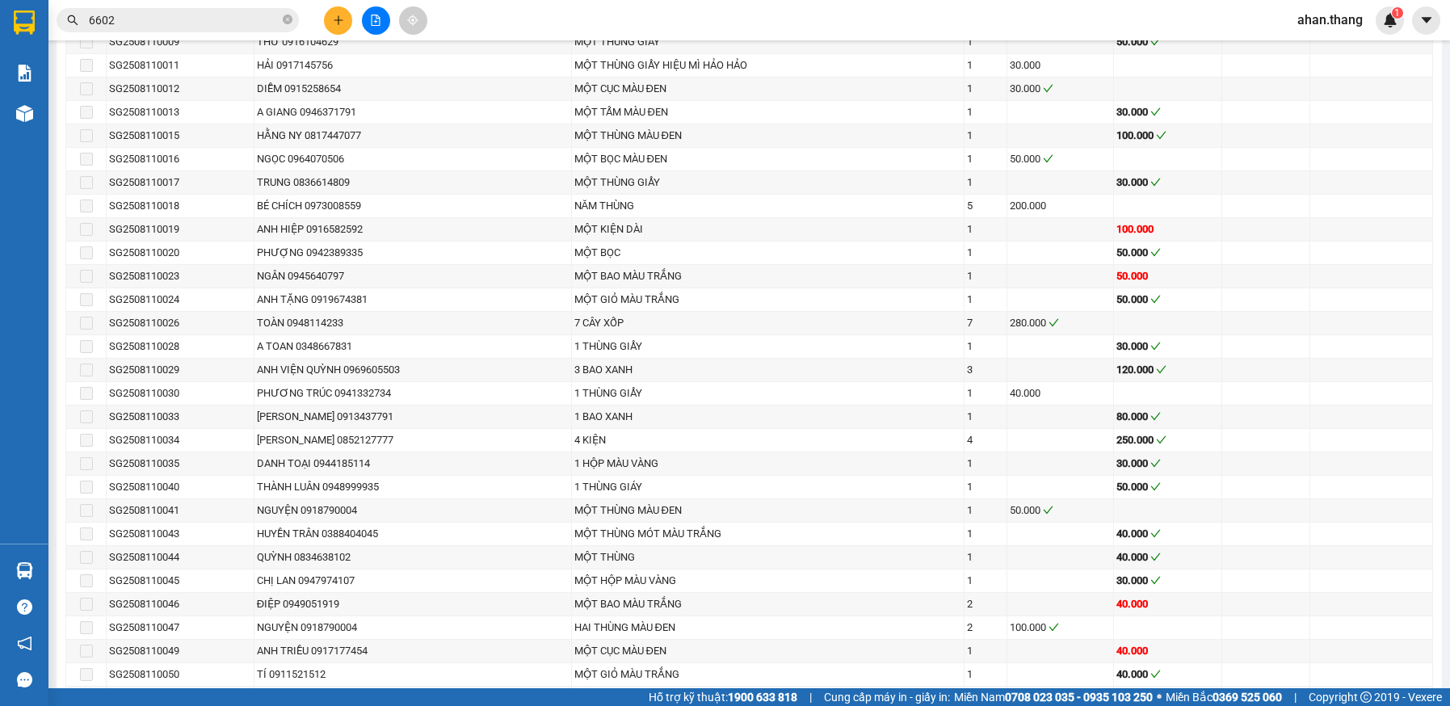
click at [143, 14] on input "6602" at bounding box center [184, 20] width 191 height 18
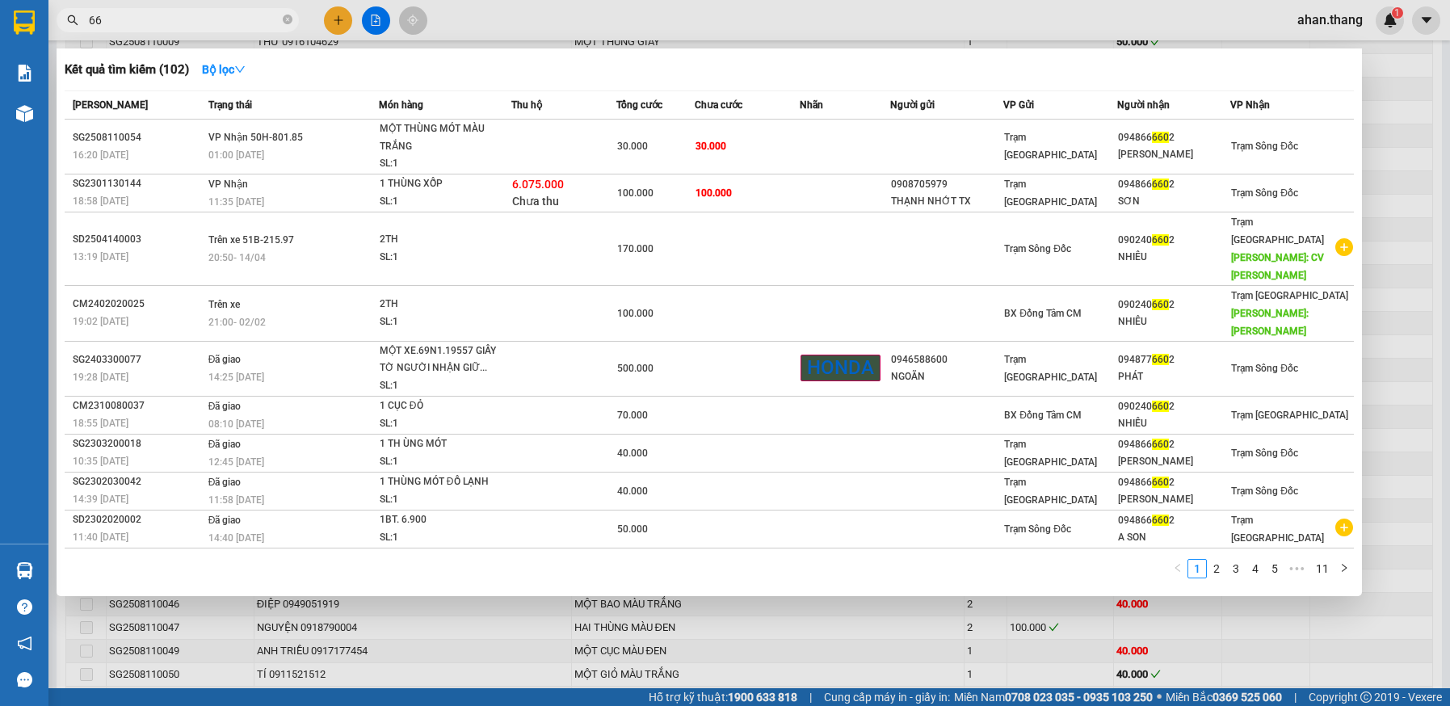
type input "6"
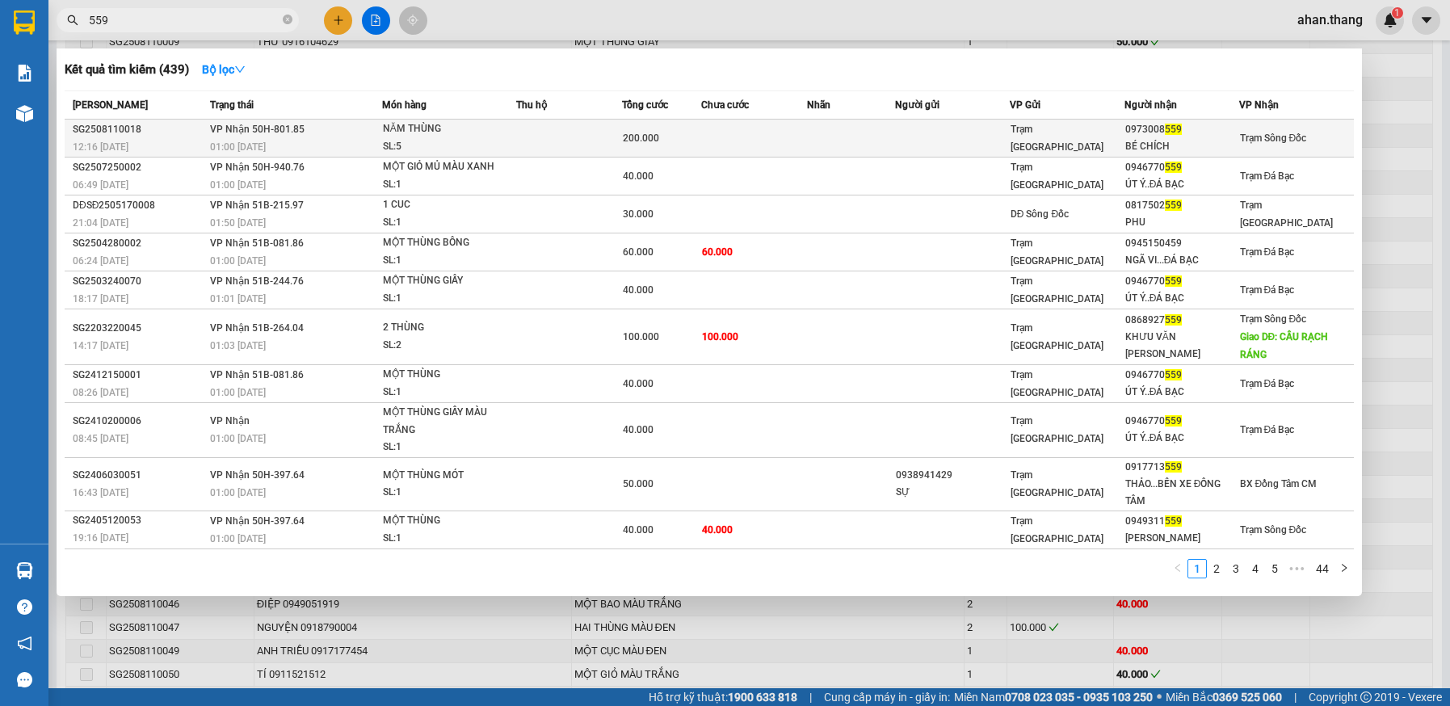
type input "559"
click at [741, 137] on td at bounding box center [754, 139] width 106 height 38
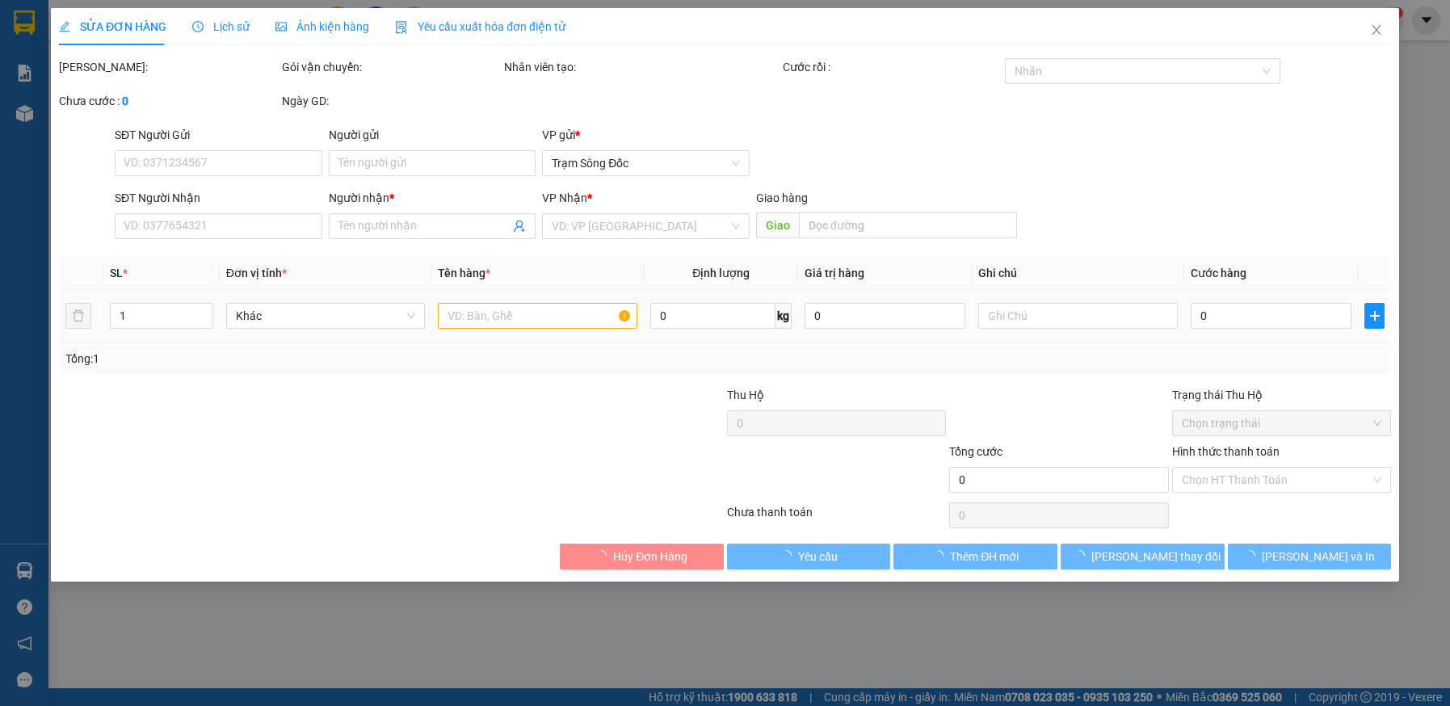
type input "0973008559"
type input "BÉ CHÍCH"
type input "200.000"
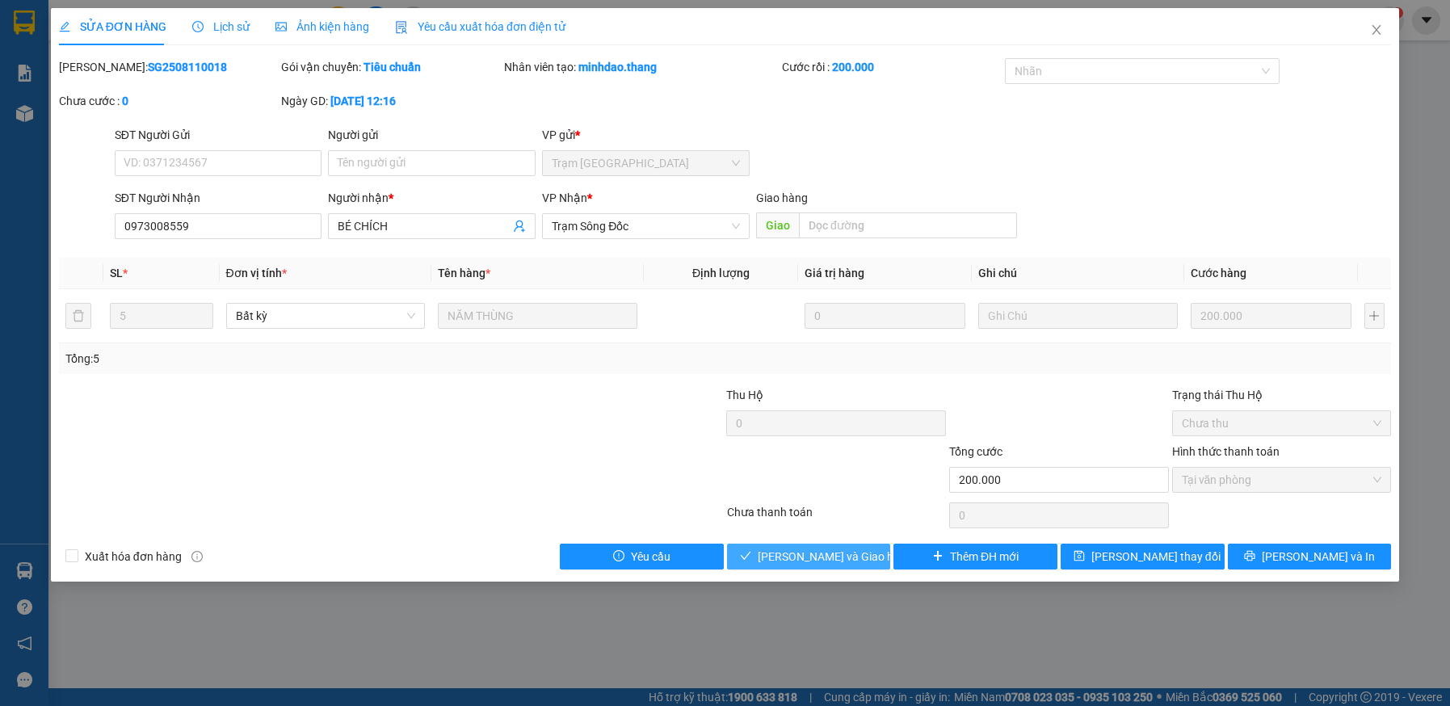
click at [867, 564] on button "Lưu và Giao hàng" at bounding box center [809, 557] width 164 height 26
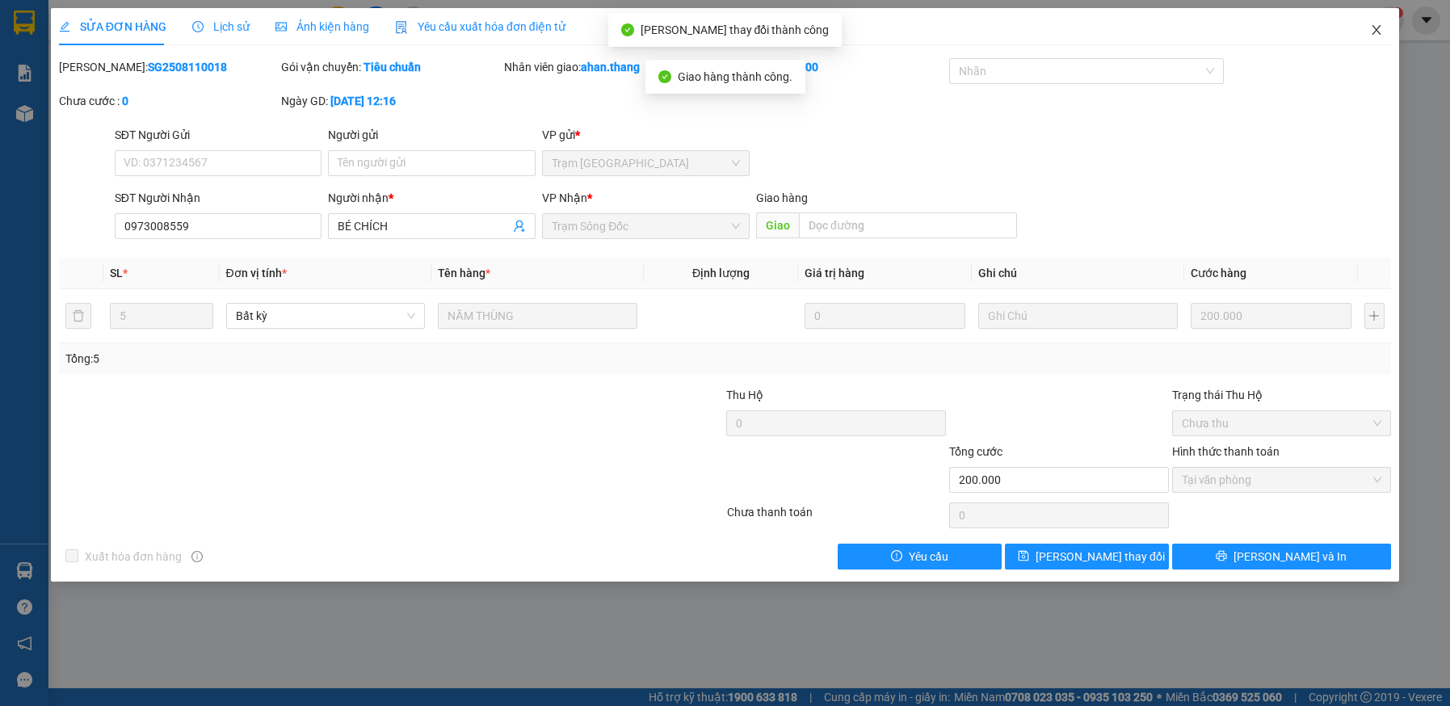
click at [1374, 29] on icon "close" at bounding box center [1376, 29] width 13 height 13
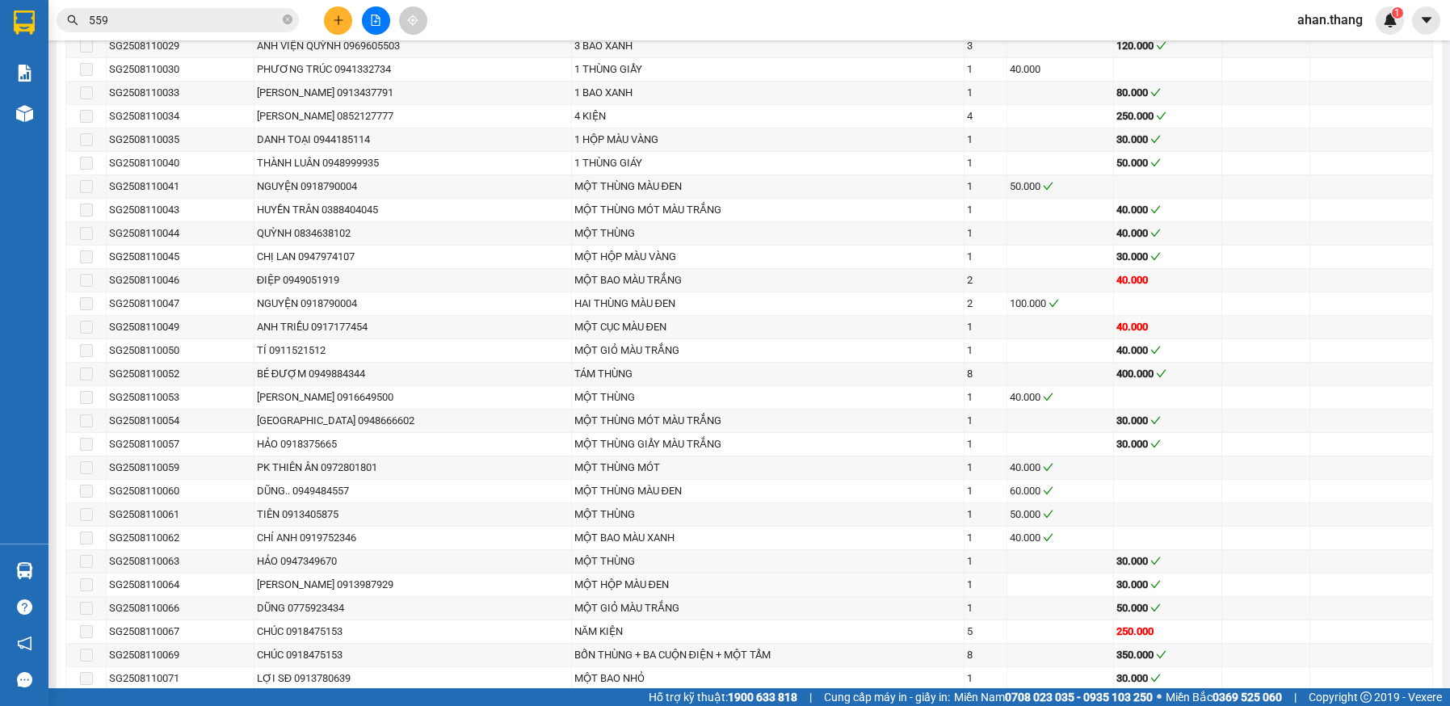
scroll to position [1607, 0]
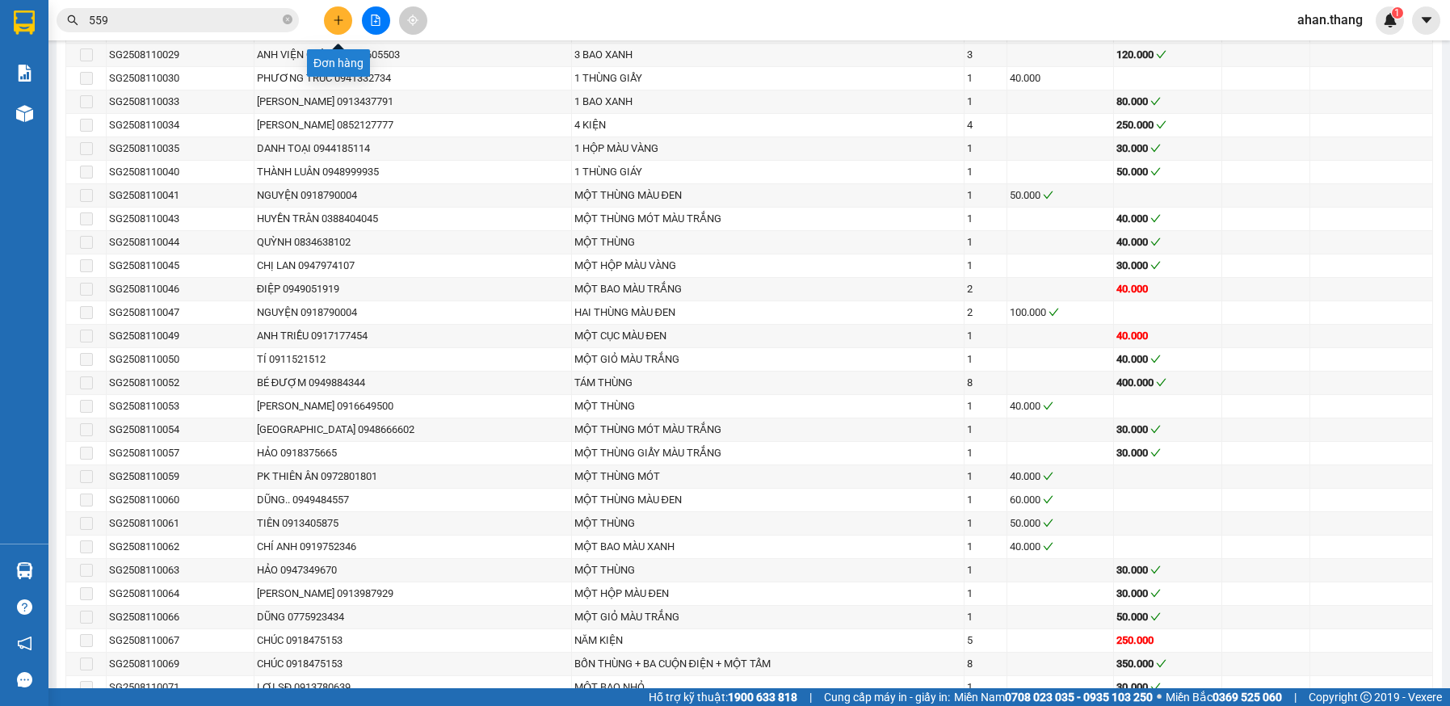
click at [338, 22] on icon "plus" at bounding box center [338, 20] width 11 height 11
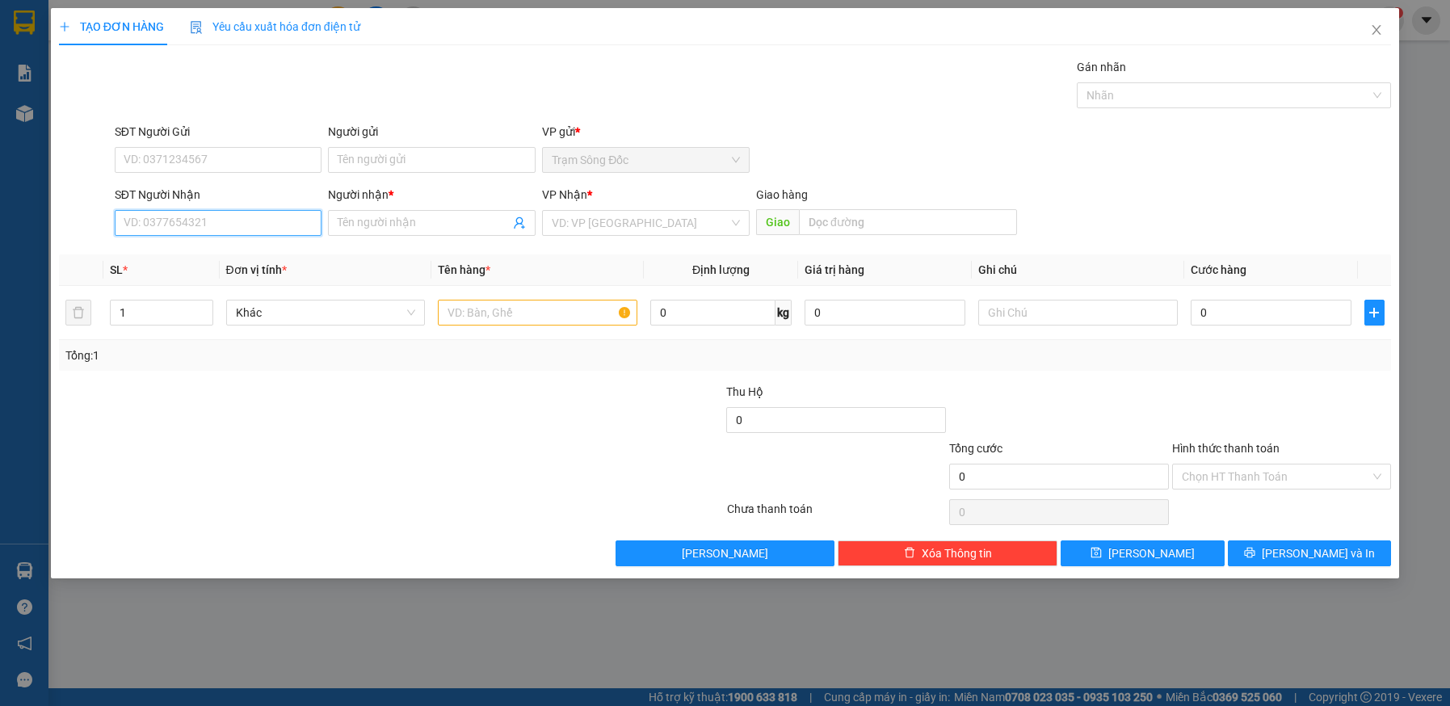
click at [241, 225] on input "SĐT Người Nhận" at bounding box center [219, 223] width 208 height 26
type input "0917095051"
click at [202, 258] on div "0917095051 - TRUC" at bounding box center [218, 255] width 188 height 18
type input "TRUC"
type input "TIEN GIANG"
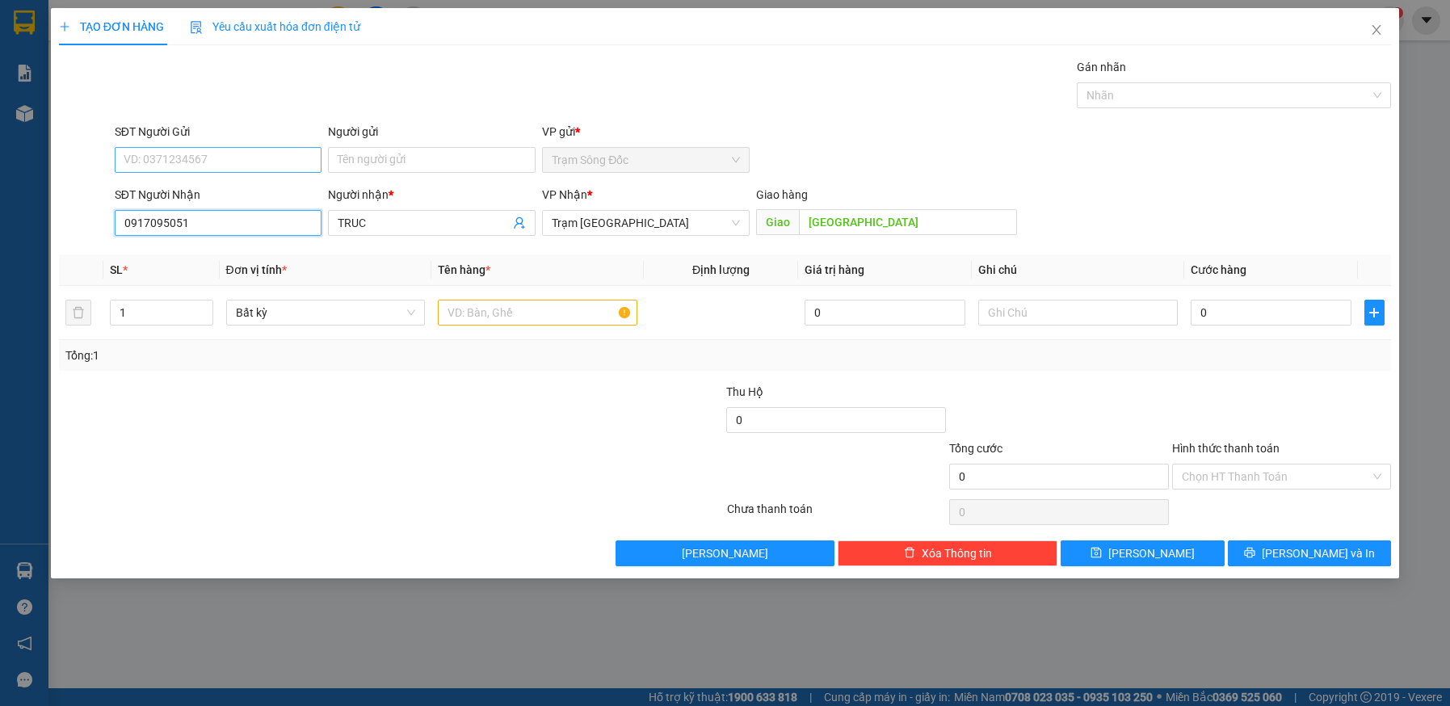
type input "0917095051"
click at [199, 161] on input "SĐT Người Gửi" at bounding box center [219, 160] width 208 height 26
type input "0818004545"
click at [408, 157] on input "Người gửi" at bounding box center [432, 160] width 208 height 26
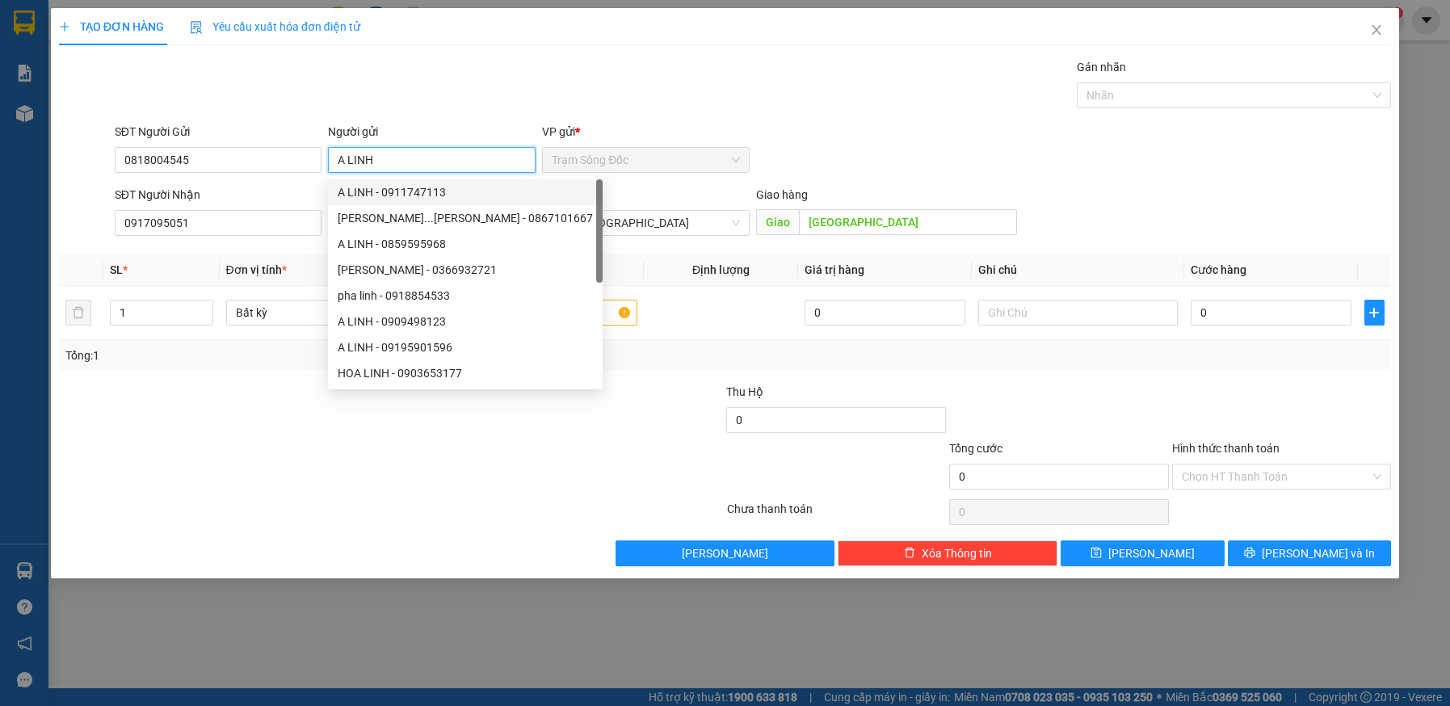
type input "A LINH"
click at [857, 110] on div "Gói vận chuyển * Tiêu chuẩn Gán nhãn Nhãn" at bounding box center [752, 86] width 1283 height 57
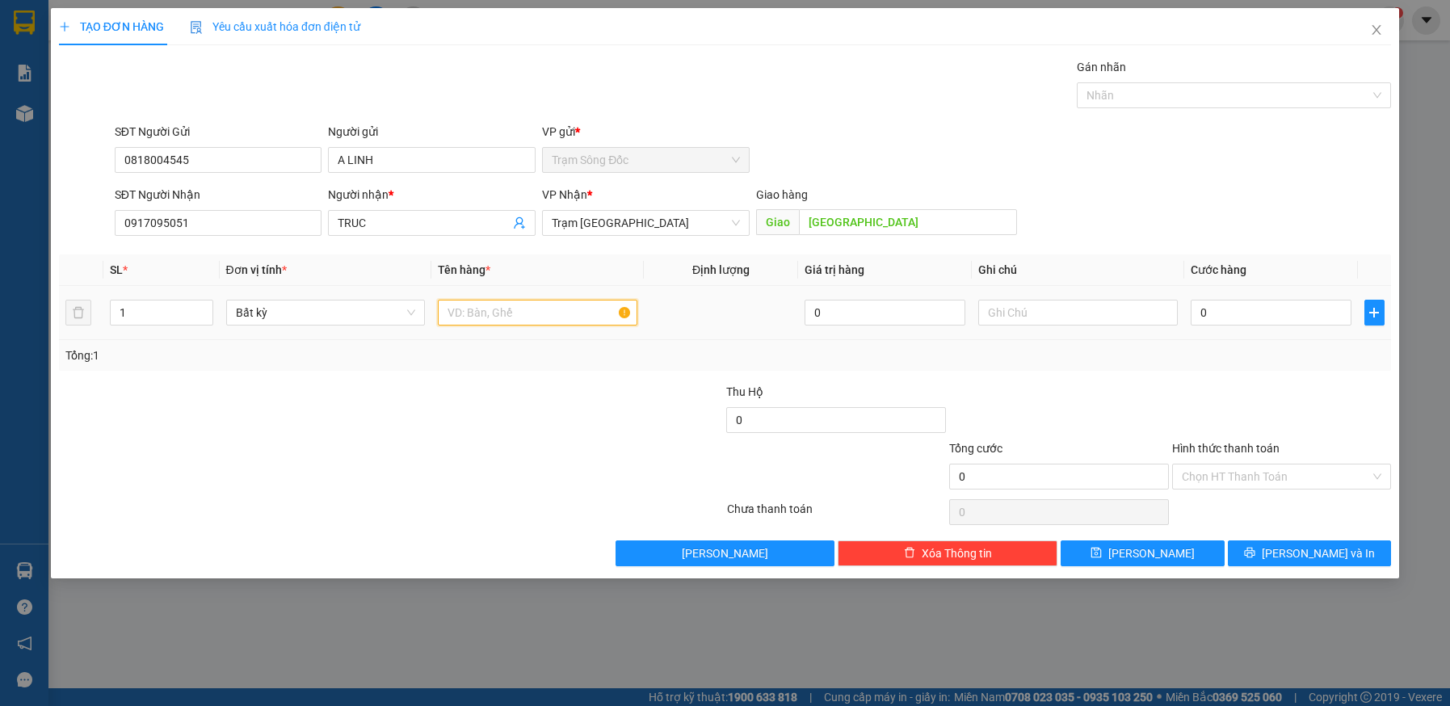
click at [561, 312] on input "text" at bounding box center [537, 313] width 199 height 26
type input "1"
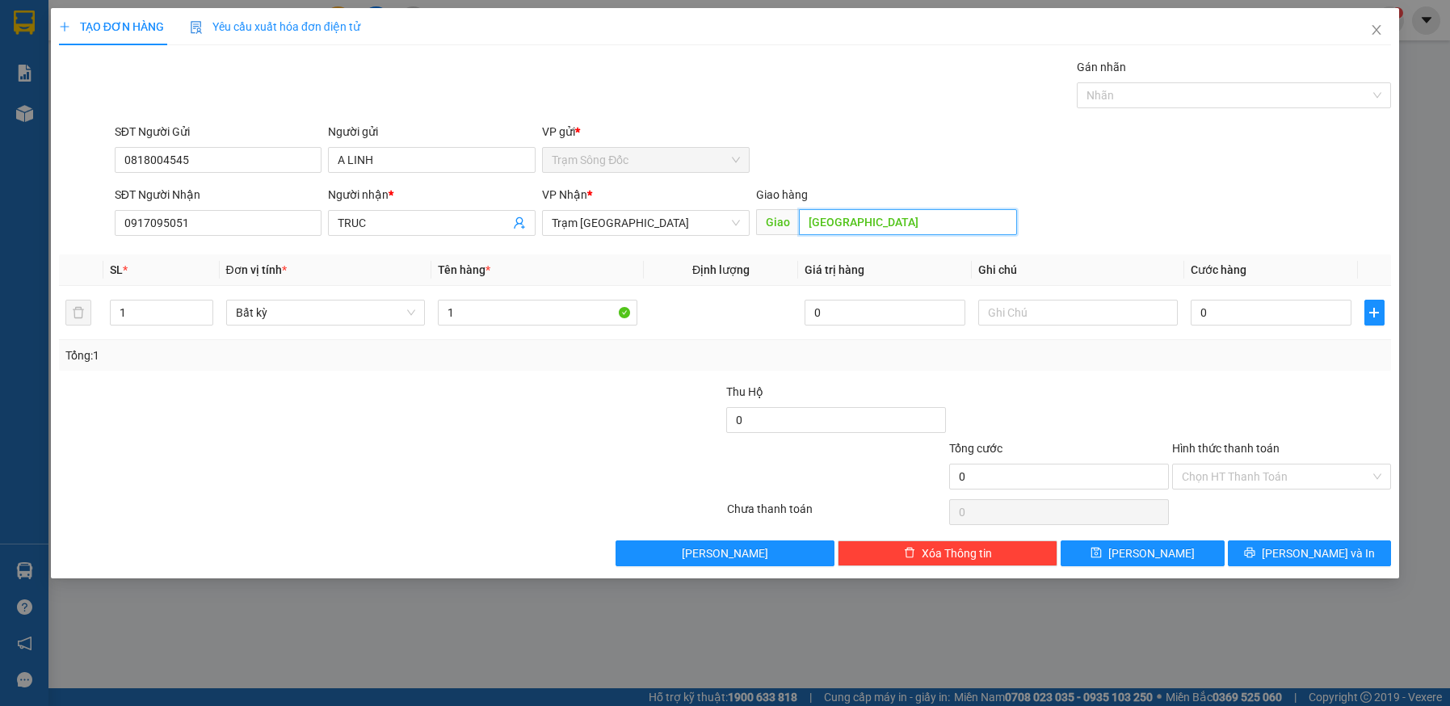
click at [904, 224] on input "TIEN GIANG" at bounding box center [908, 222] width 218 height 26
type input "TUNG LUONG. TIEN GIANG"
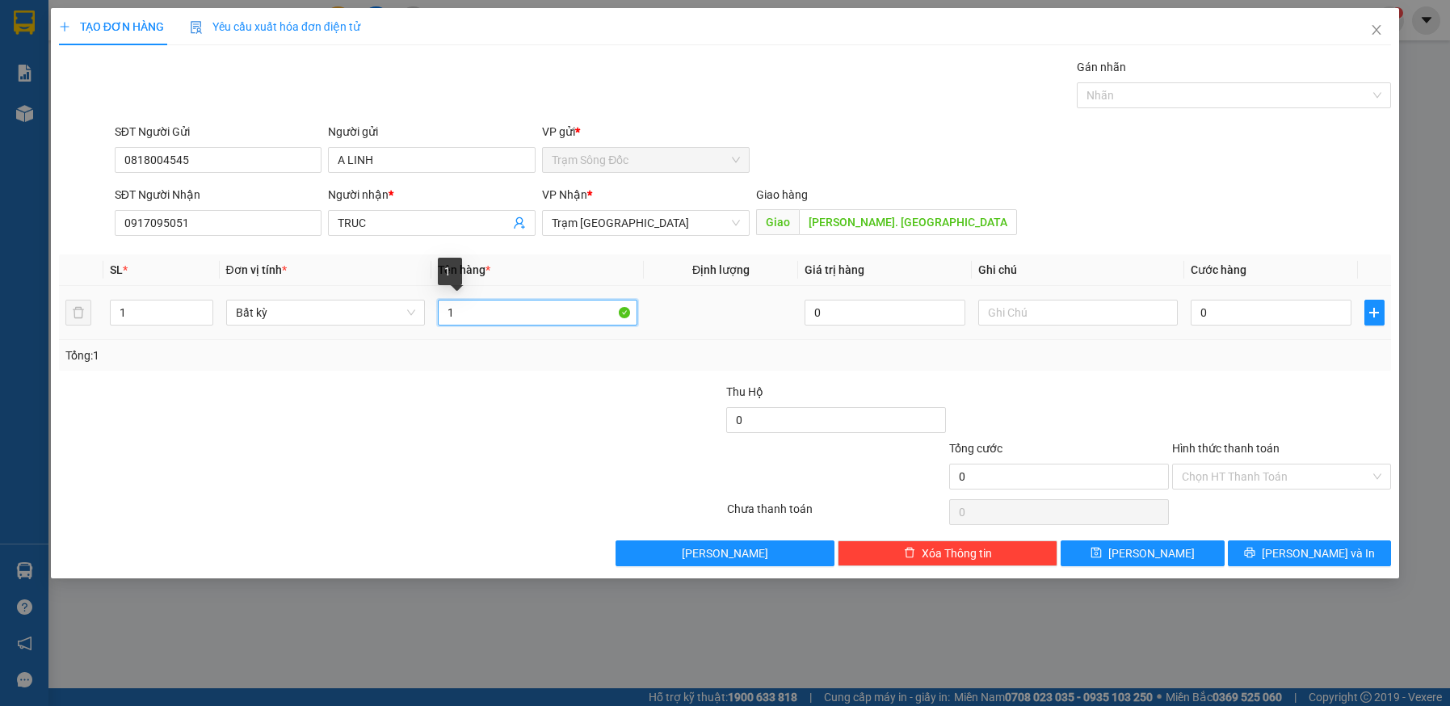
click at [506, 316] on input "1" at bounding box center [537, 313] width 199 height 26
type input "1 HOP"
click at [1262, 315] on input "0" at bounding box center [1271, 313] width 161 height 26
type input "5"
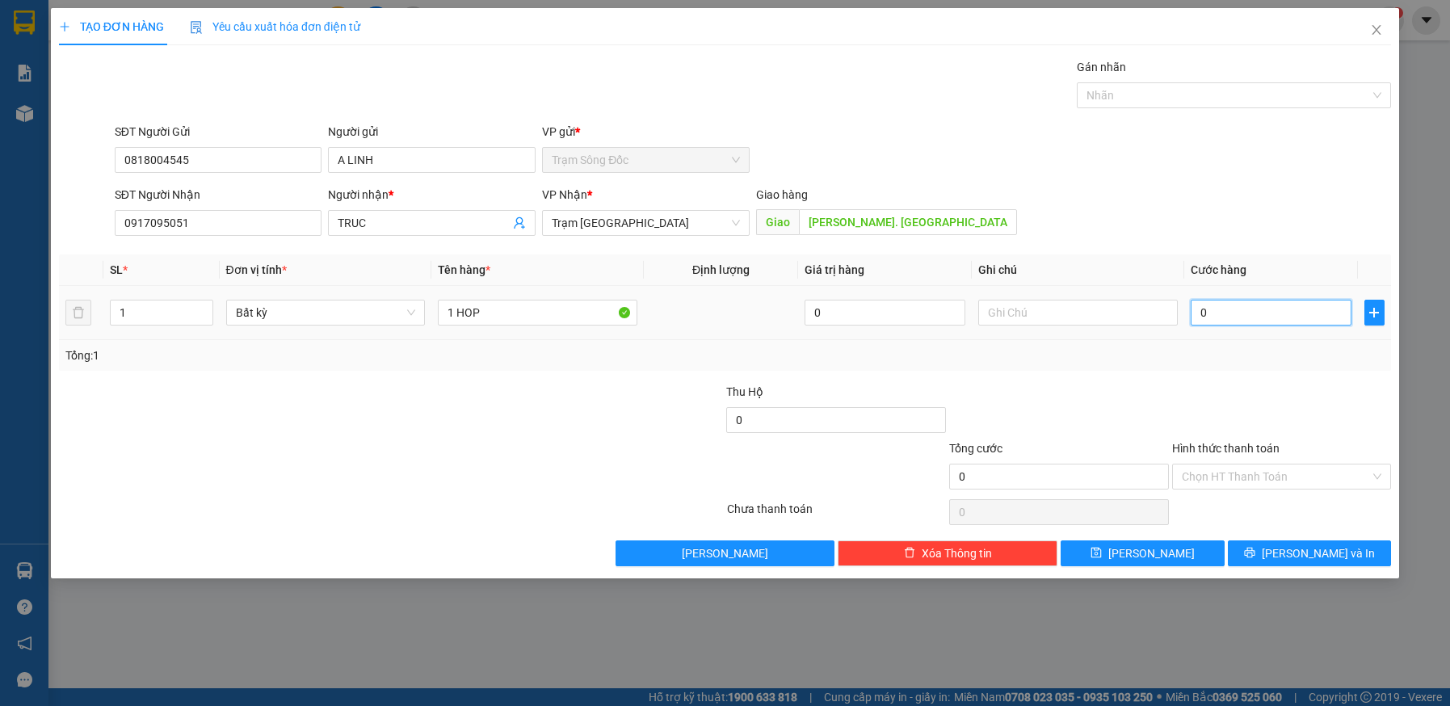
type input "5"
type input "50"
type input "50.000"
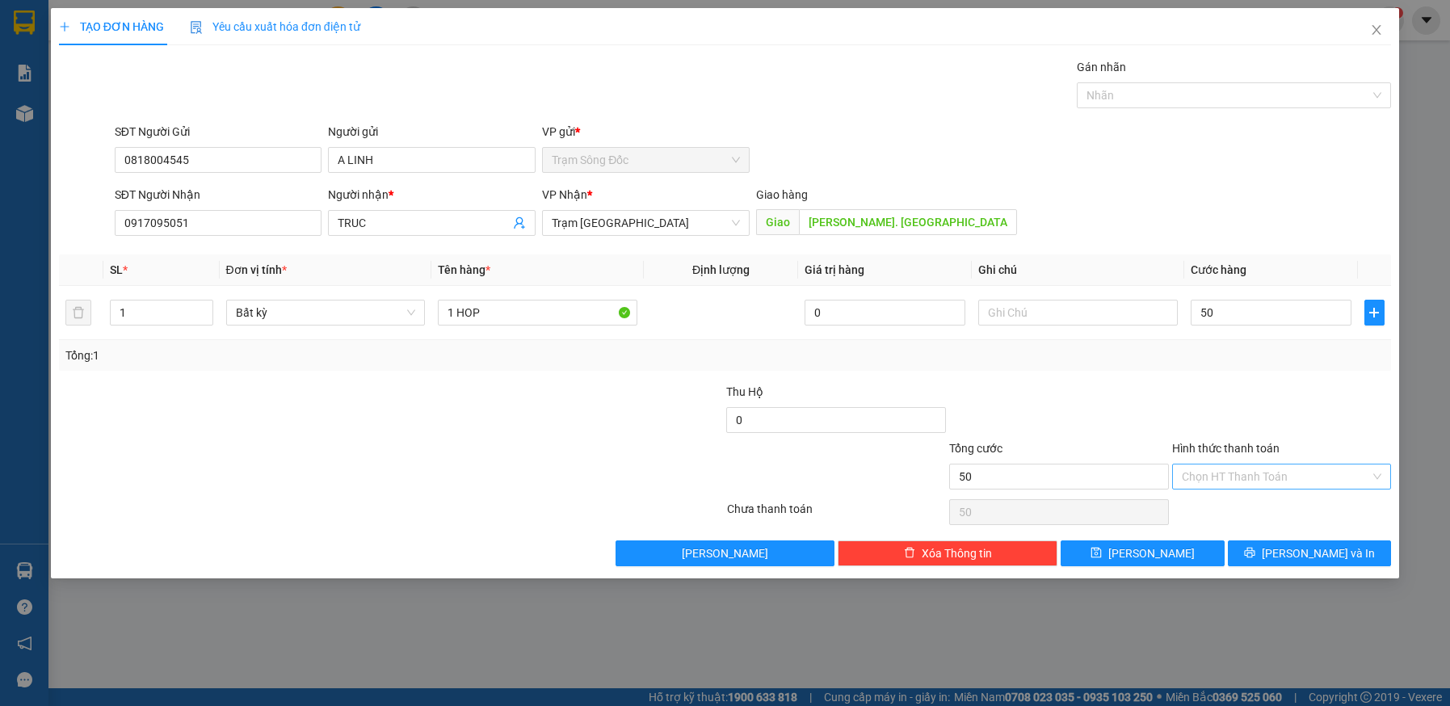
type input "50.000"
click at [1277, 477] on input "Hình thức thanh toán" at bounding box center [1276, 476] width 189 height 24
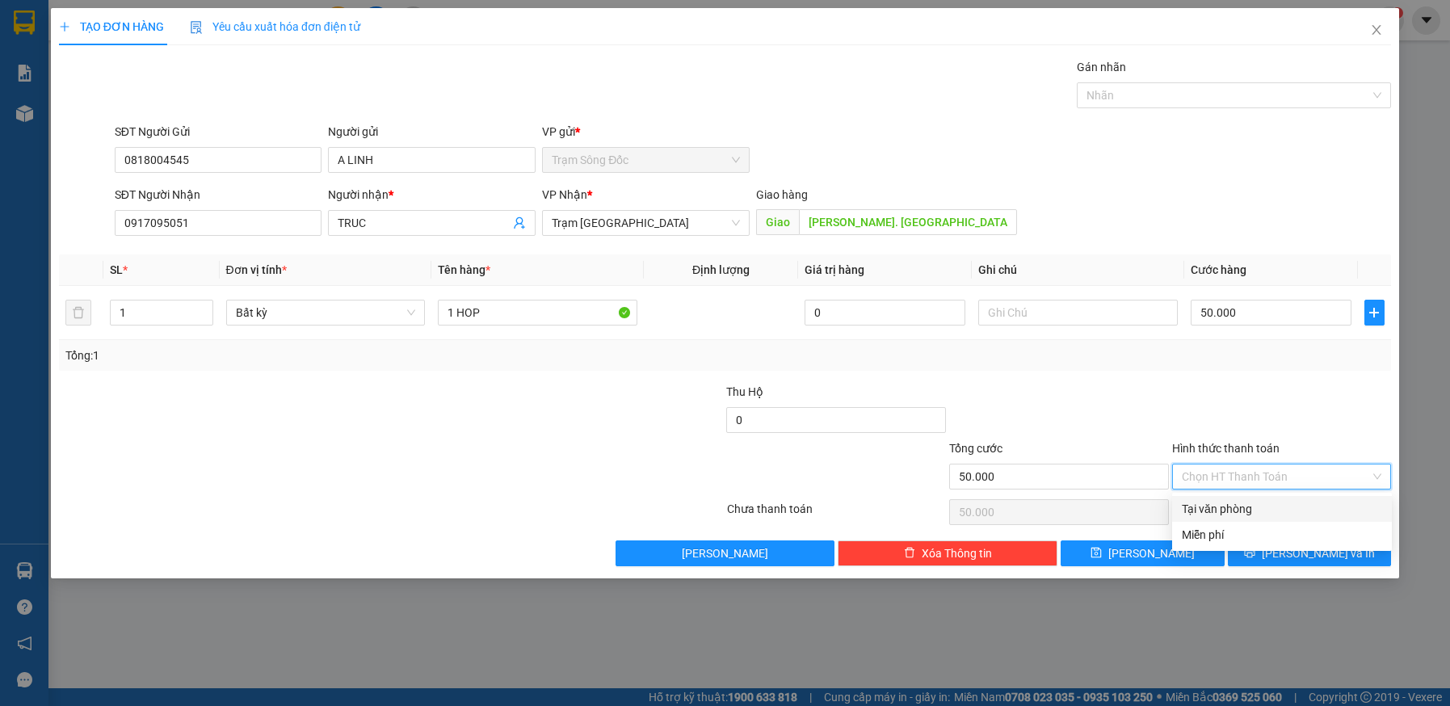
click at [1272, 506] on div "Tại văn phòng" at bounding box center [1282, 509] width 200 height 18
type input "0"
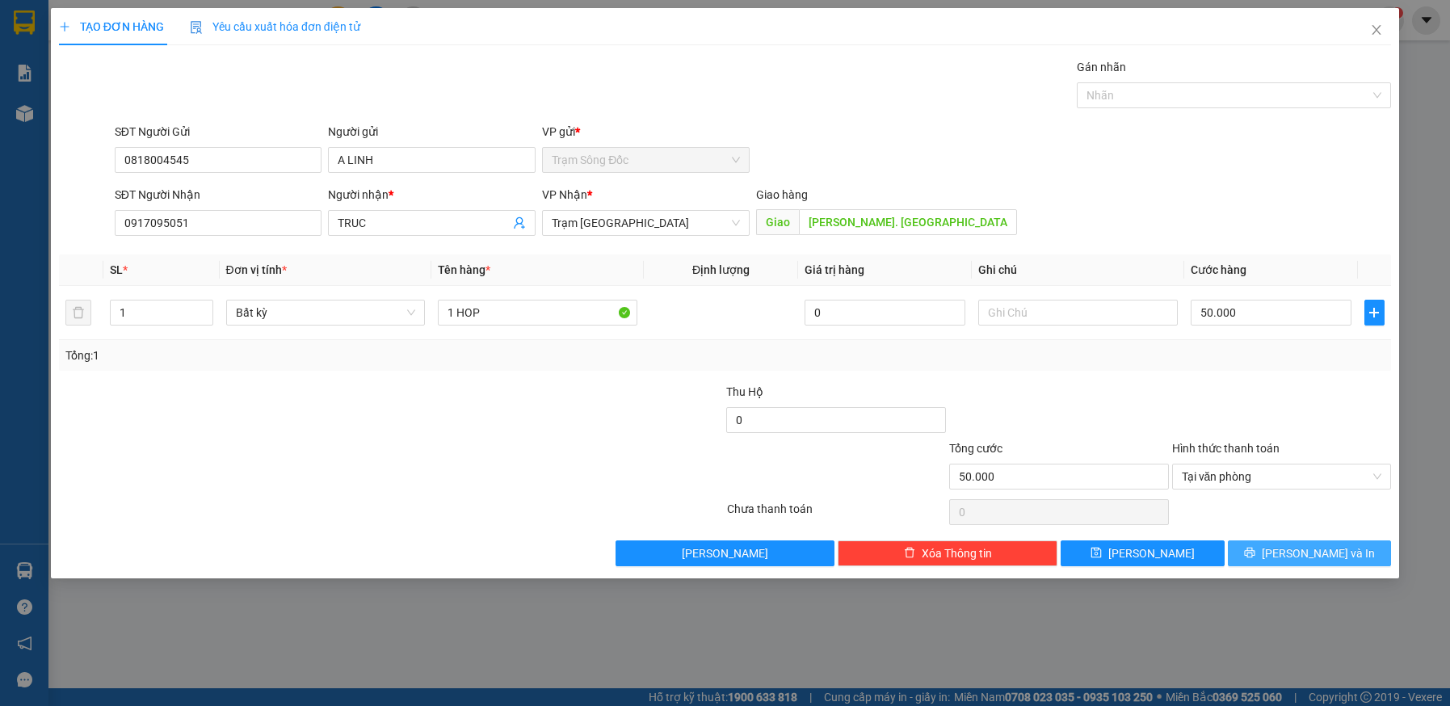
click at [1255, 552] on icon "printer" at bounding box center [1249, 552] width 11 height 11
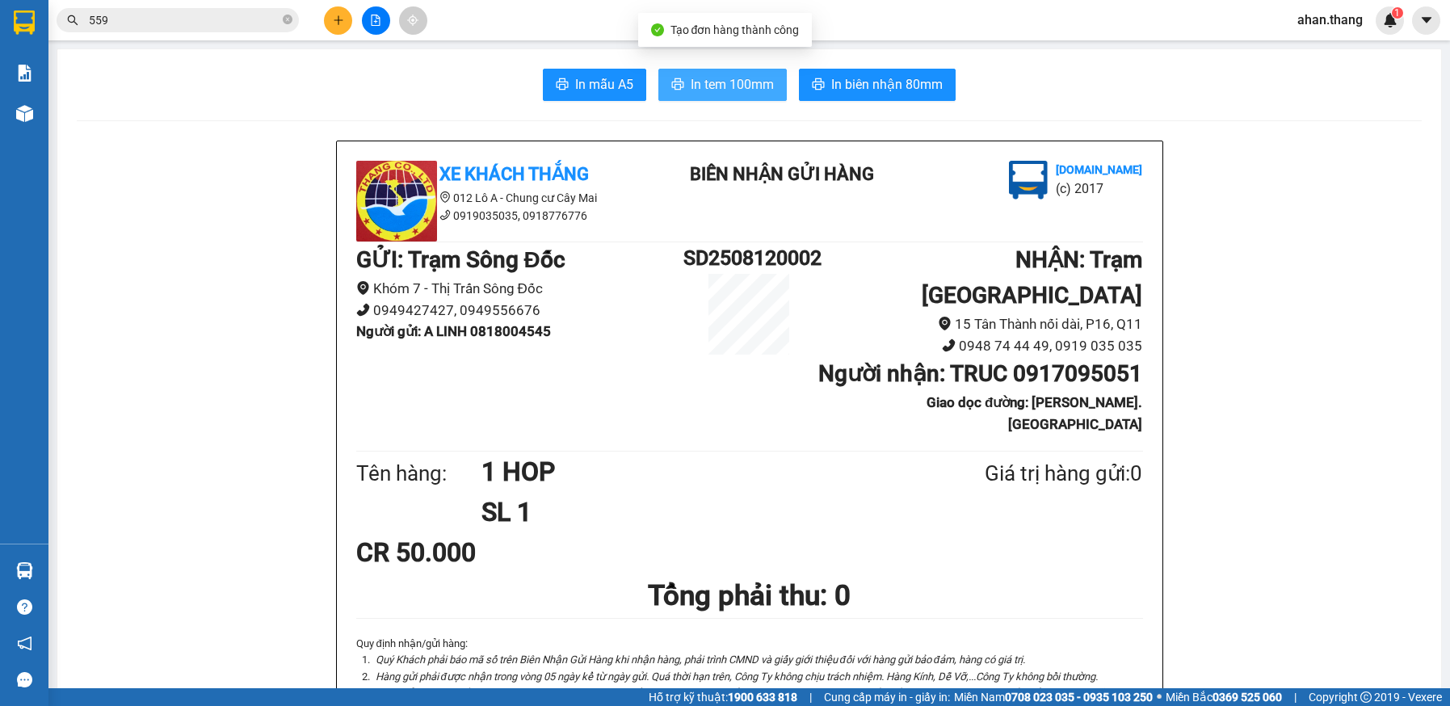
click at [732, 84] on span "In tem 100mm" at bounding box center [732, 84] width 83 height 20
click at [127, 27] on input "559" at bounding box center [184, 20] width 191 height 18
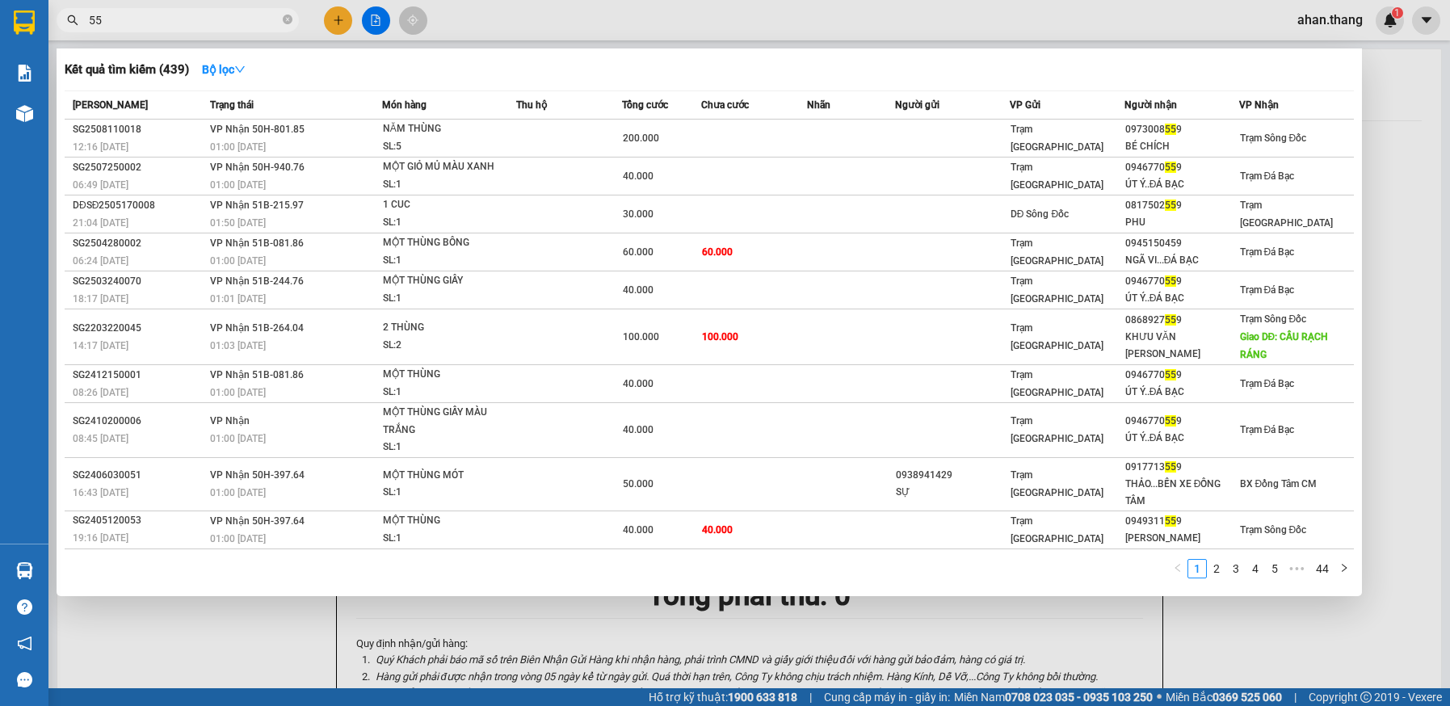
type input "5"
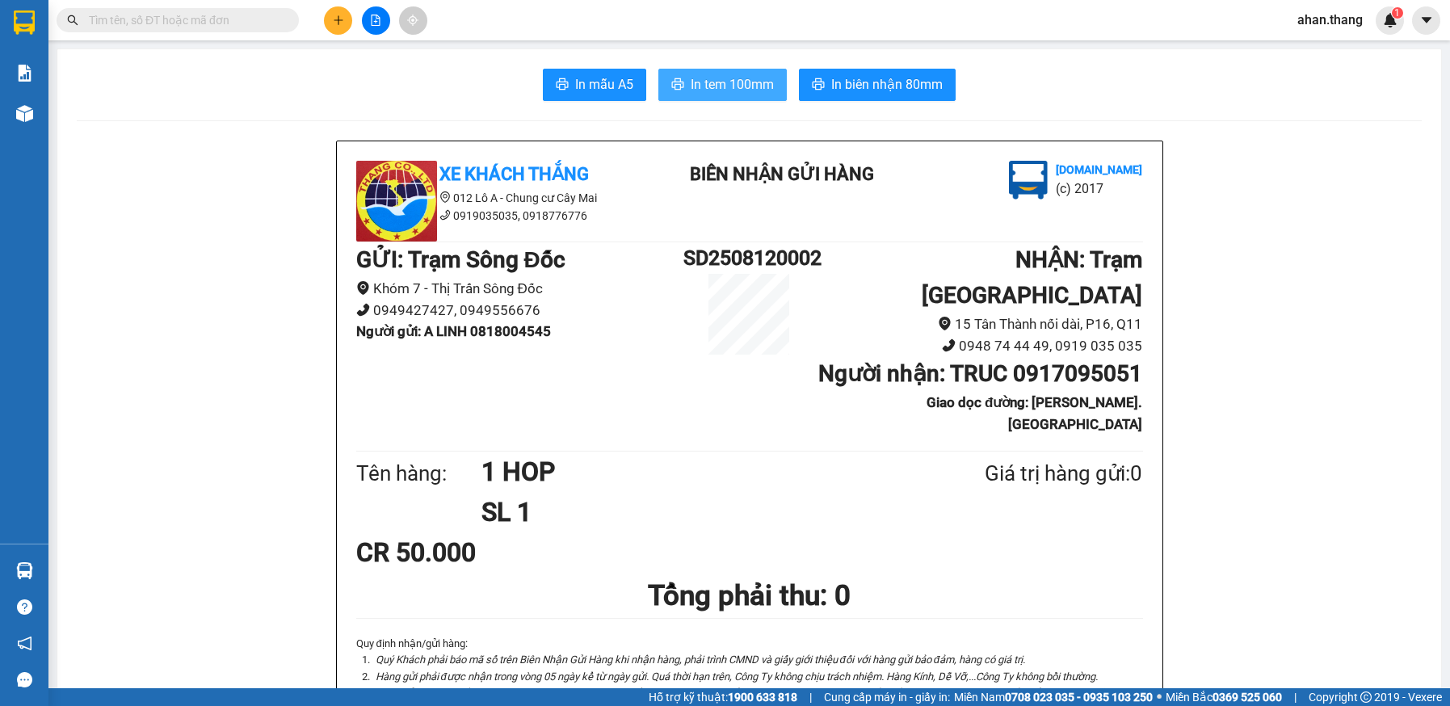
click at [661, 79] on button "In tem 100mm" at bounding box center [722, 85] width 128 height 32
click at [336, 20] on icon "plus" at bounding box center [338, 19] width 9 height 1
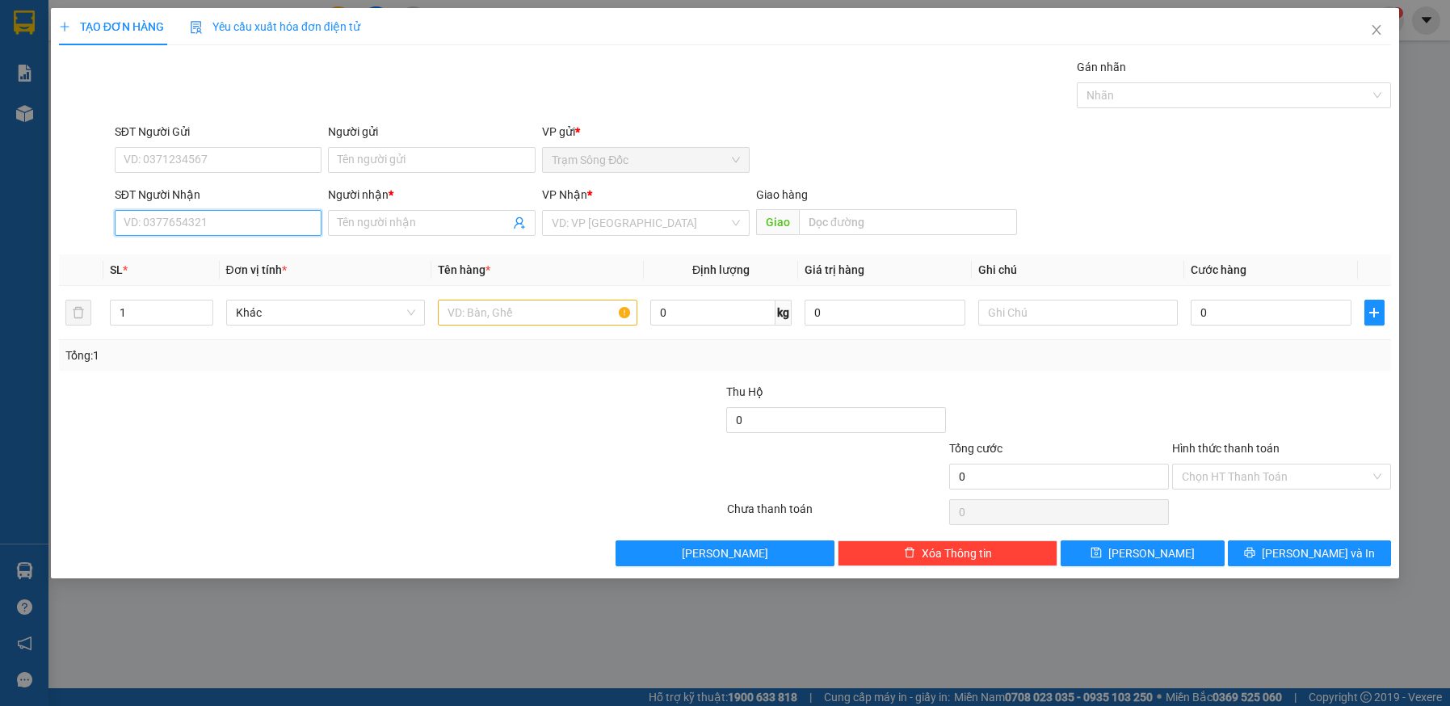
click at [177, 217] on input "SĐT Người Nhận" at bounding box center [219, 223] width 208 height 26
type input "0944618250"
click at [434, 222] on input "Người nhận *" at bounding box center [424, 223] width 172 height 18
type input "A NGOT"
click at [272, 156] on input "SĐT Người Gửi" at bounding box center [219, 160] width 208 height 26
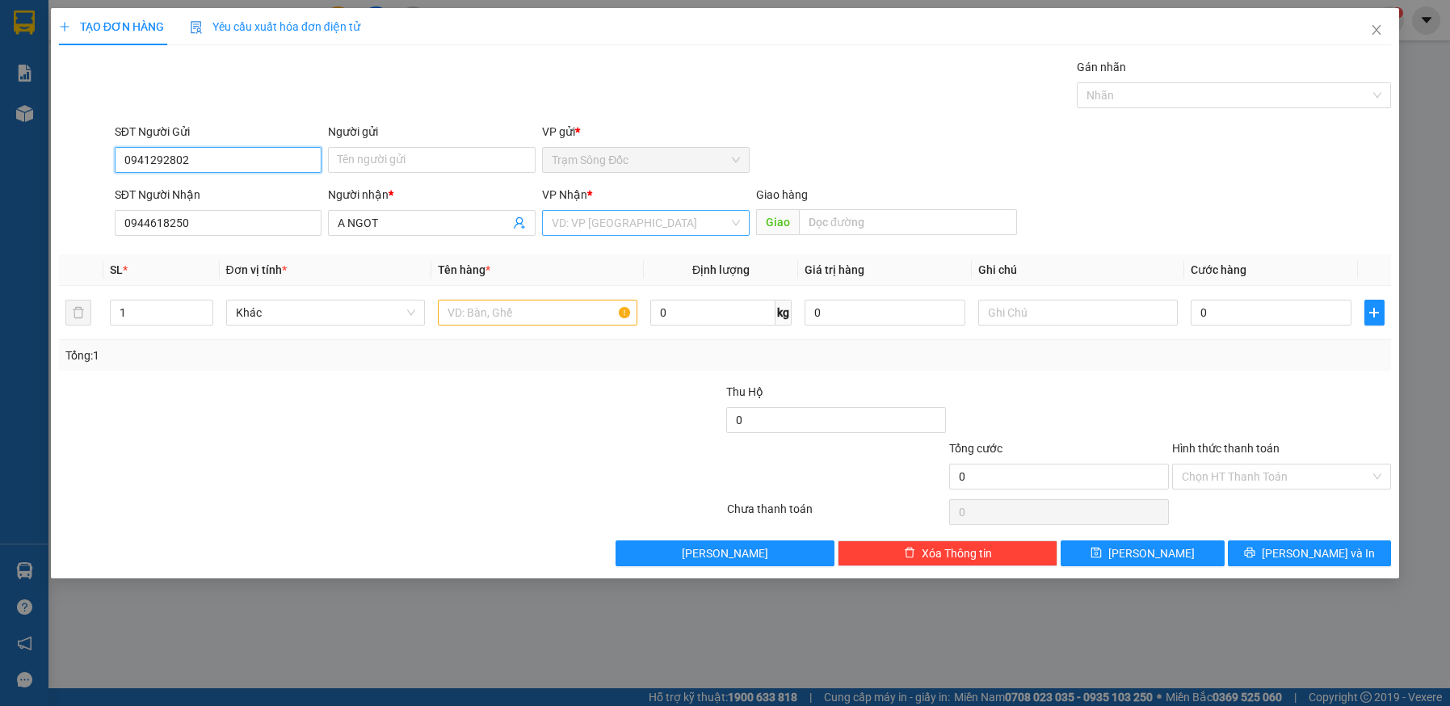
type input "0941292802"
click at [624, 220] on input "search" at bounding box center [640, 223] width 177 height 24
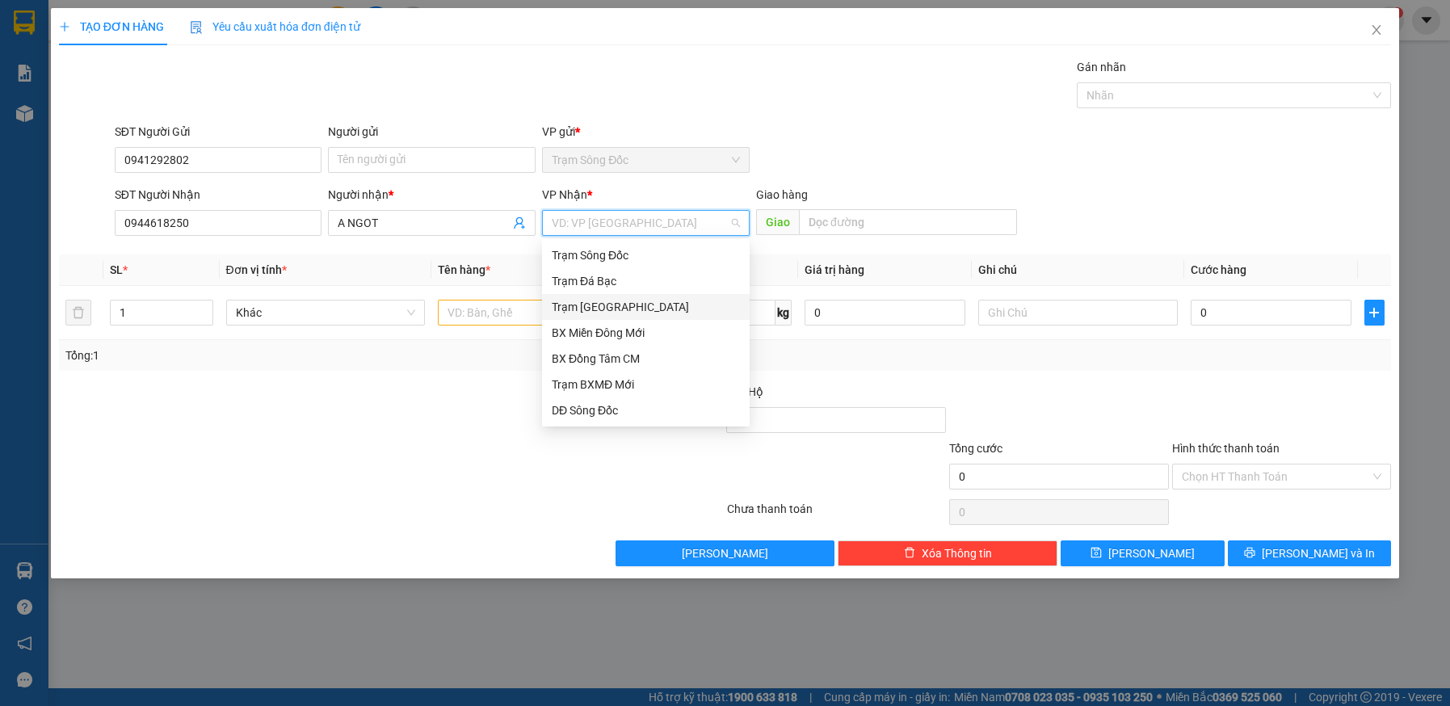
click at [616, 308] on div "Trạm Sài Gòn" at bounding box center [646, 307] width 188 height 18
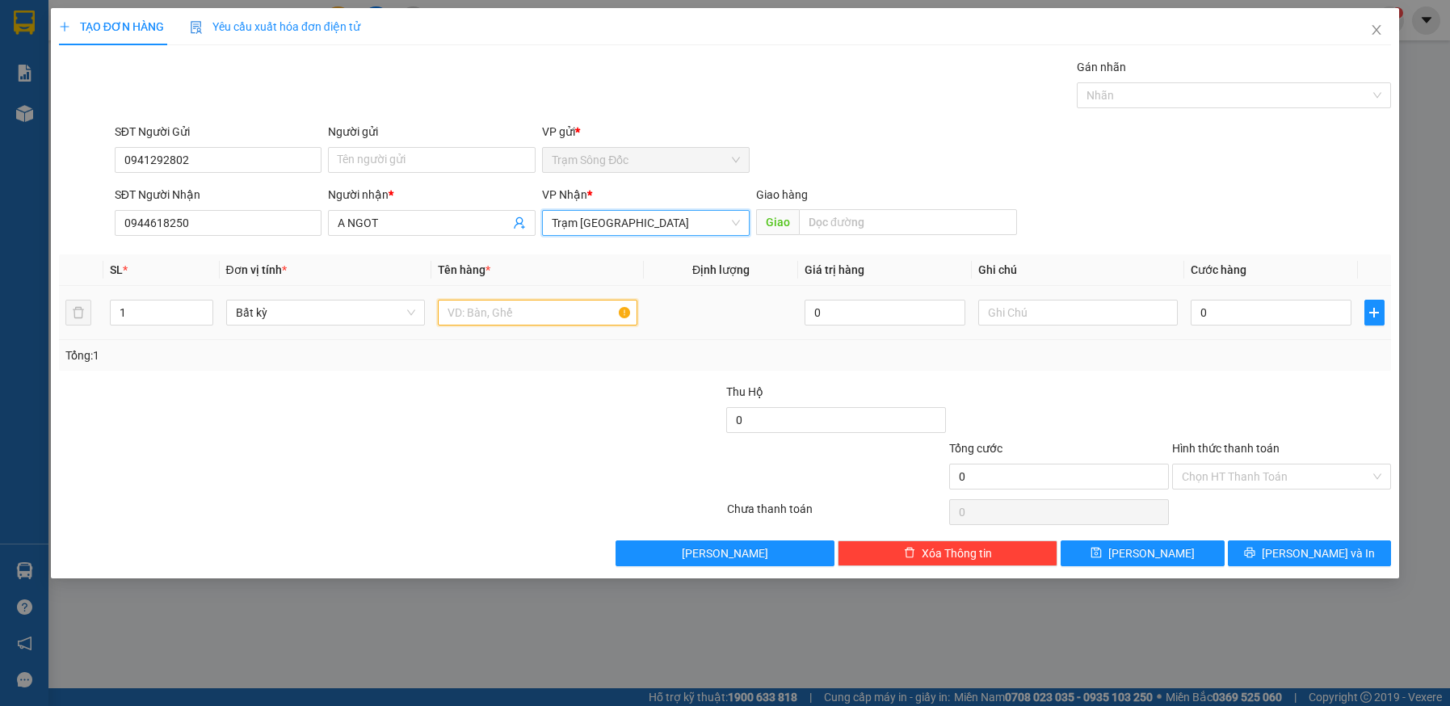
click at [488, 316] on input "text" at bounding box center [537, 313] width 199 height 26
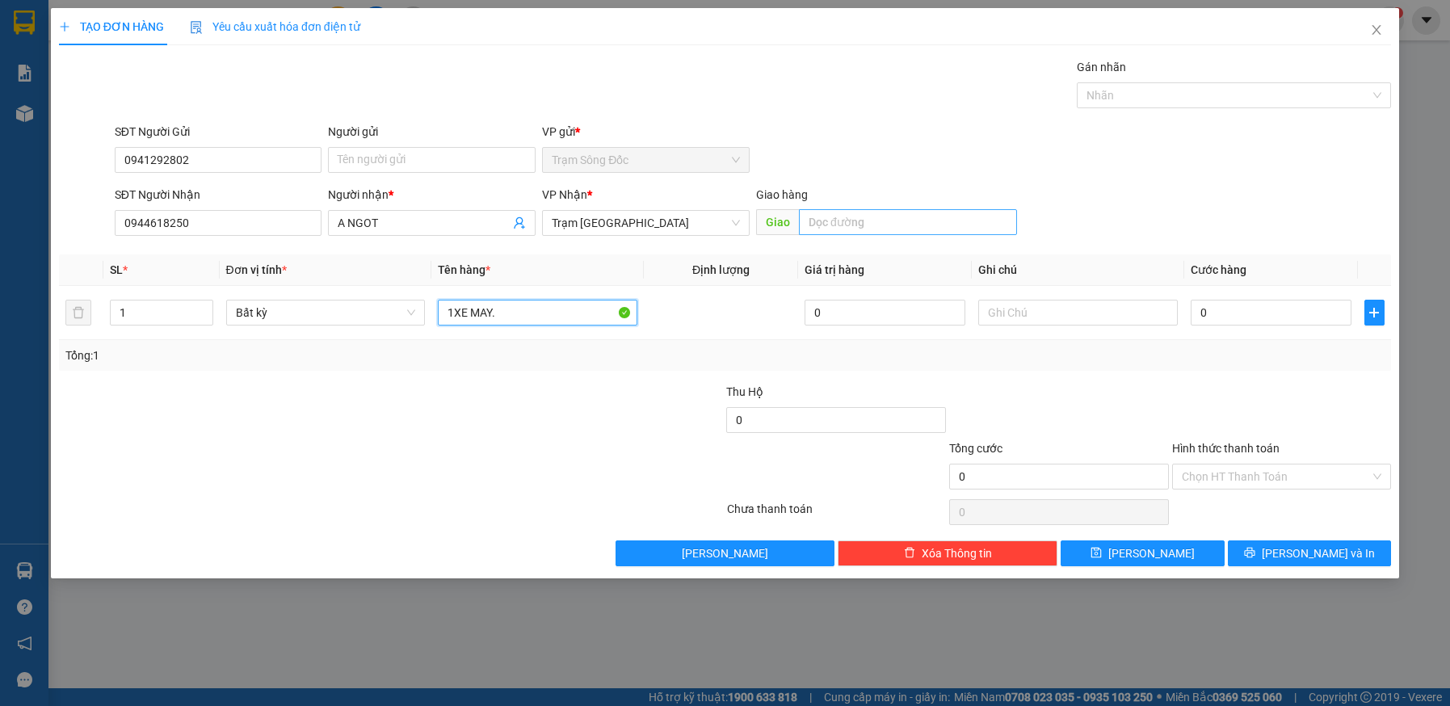
type input "1XE MAY."
click at [853, 224] on input "text" at bounding box center [908, 222] width 218 height 26
type input "CAY XANG TU LUC"
click at [550, 312] on input "1XE MAY." at bounding box center [537, 313] width 199 height 26
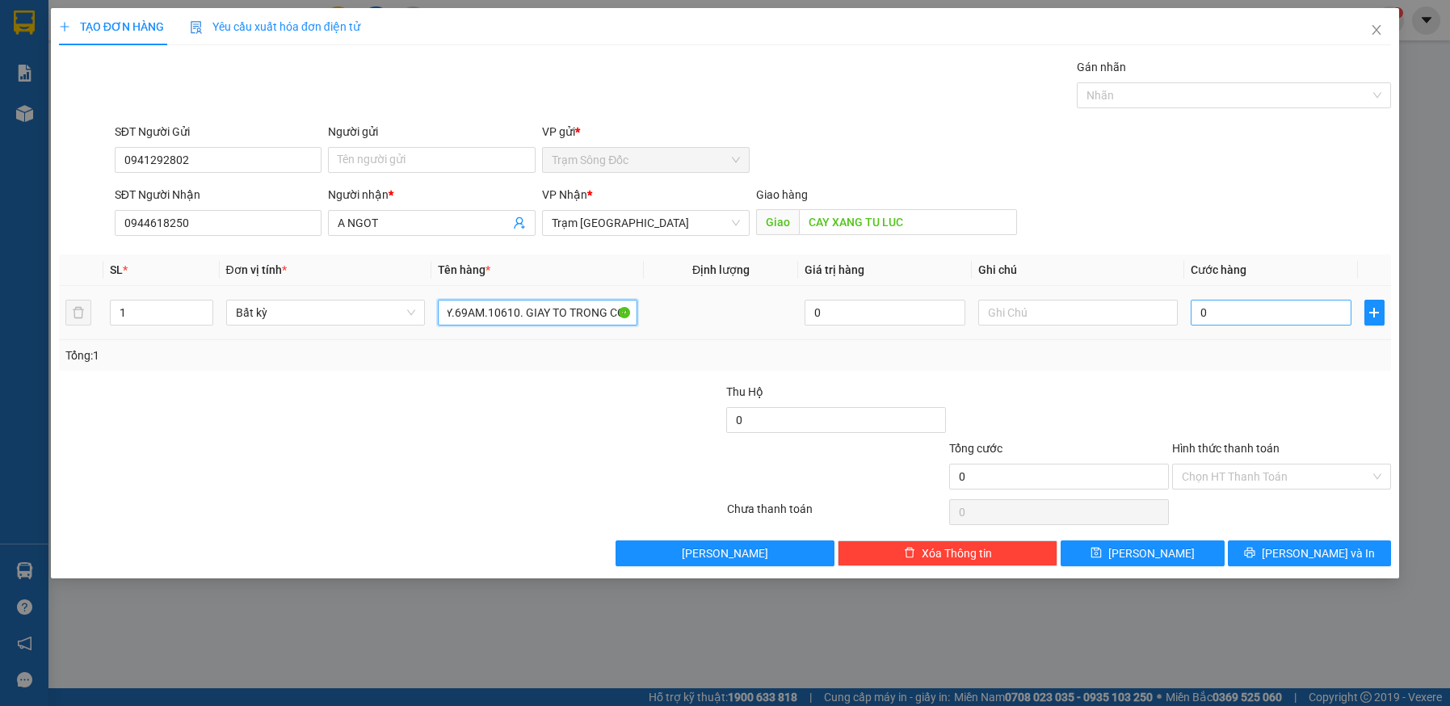
type input "1XE MAY.69AM.10610. GIAY TO TRONG COP"
click at [1274, 316] on input "0" at bounding box center [1271, 313] width 161 height 26
type input "5"
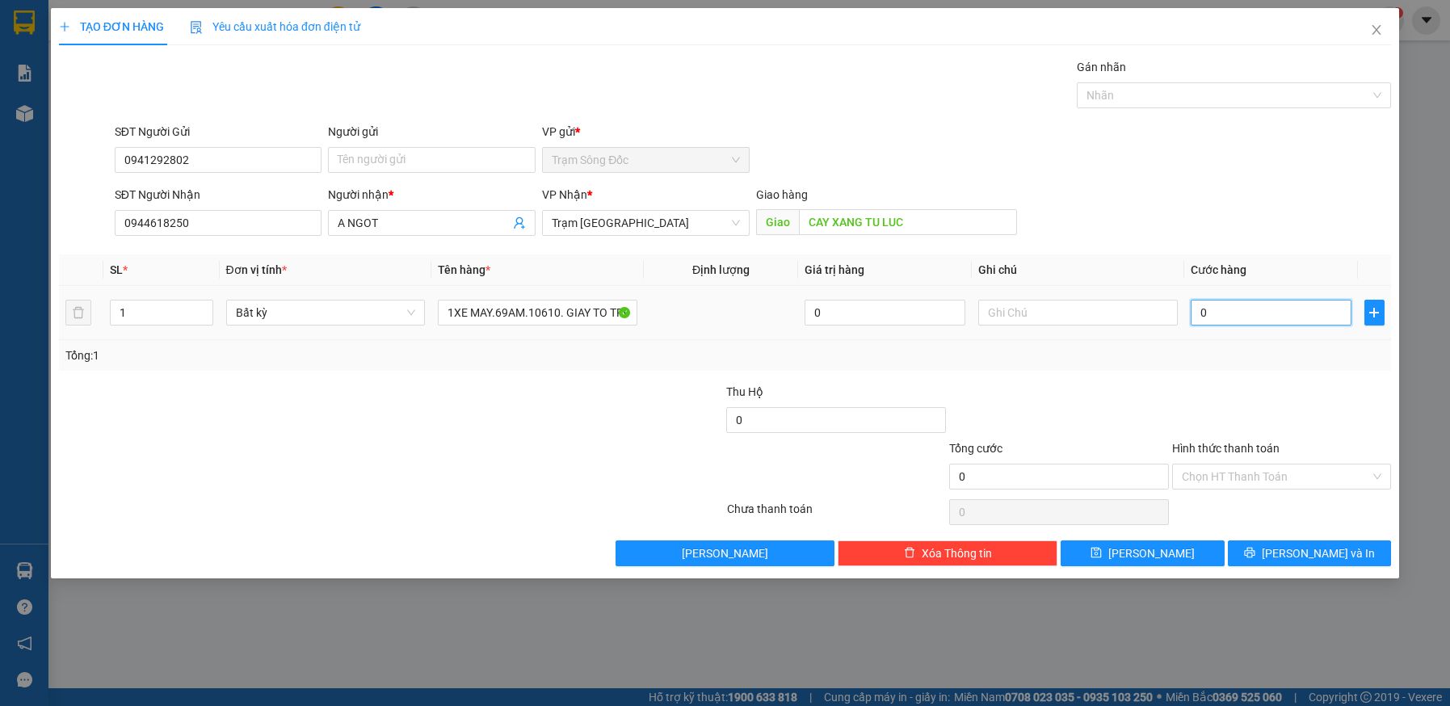
type input "5"
type input "50"
type input "500"
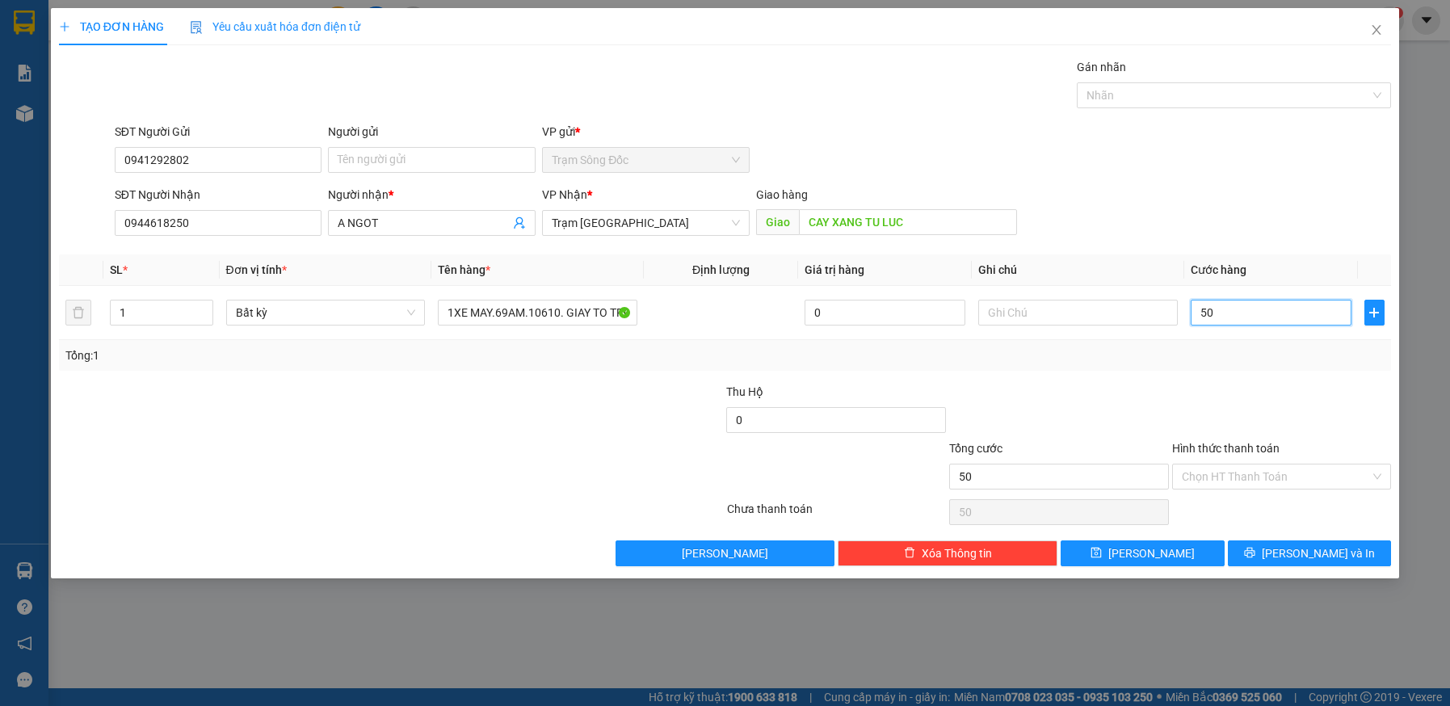
type input "500"
type input "500.000"
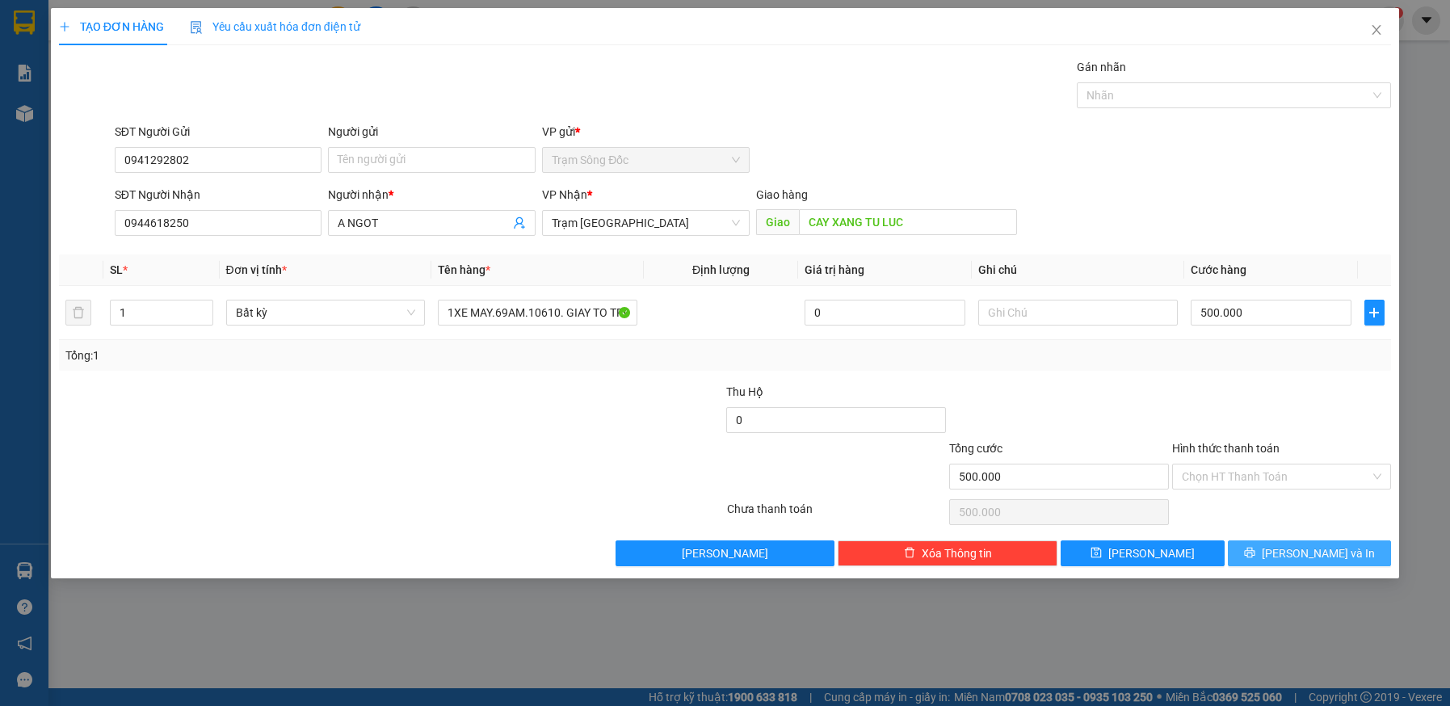
click at [1264, 551] on button "Lưu và In" at bounding box center [1310, 553] width 164 height 26
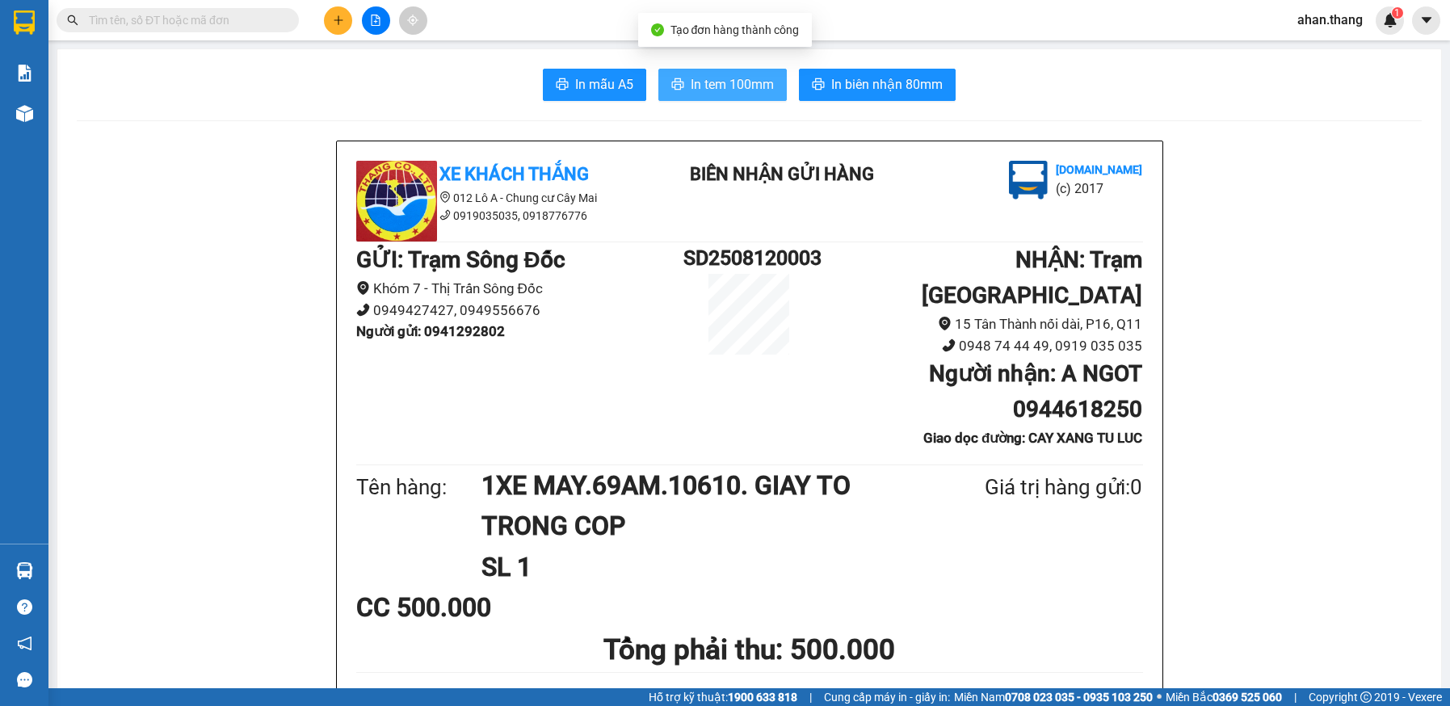
click at [745, 87] on span "In tem 100mm" at bounding box center [732, 84] width 83 height 20
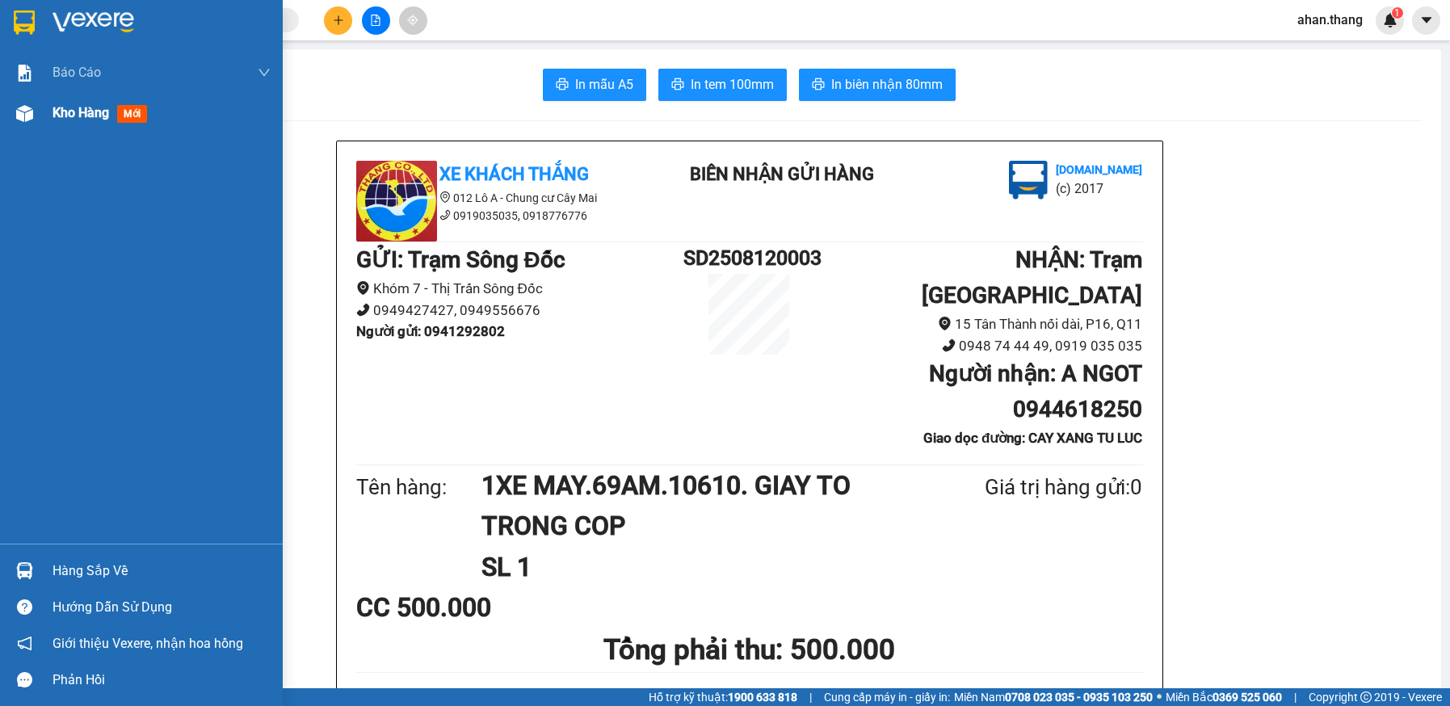
click at [69, 115] on span "Kho hàng" at bounding box center [80, 112] width 57 height 15
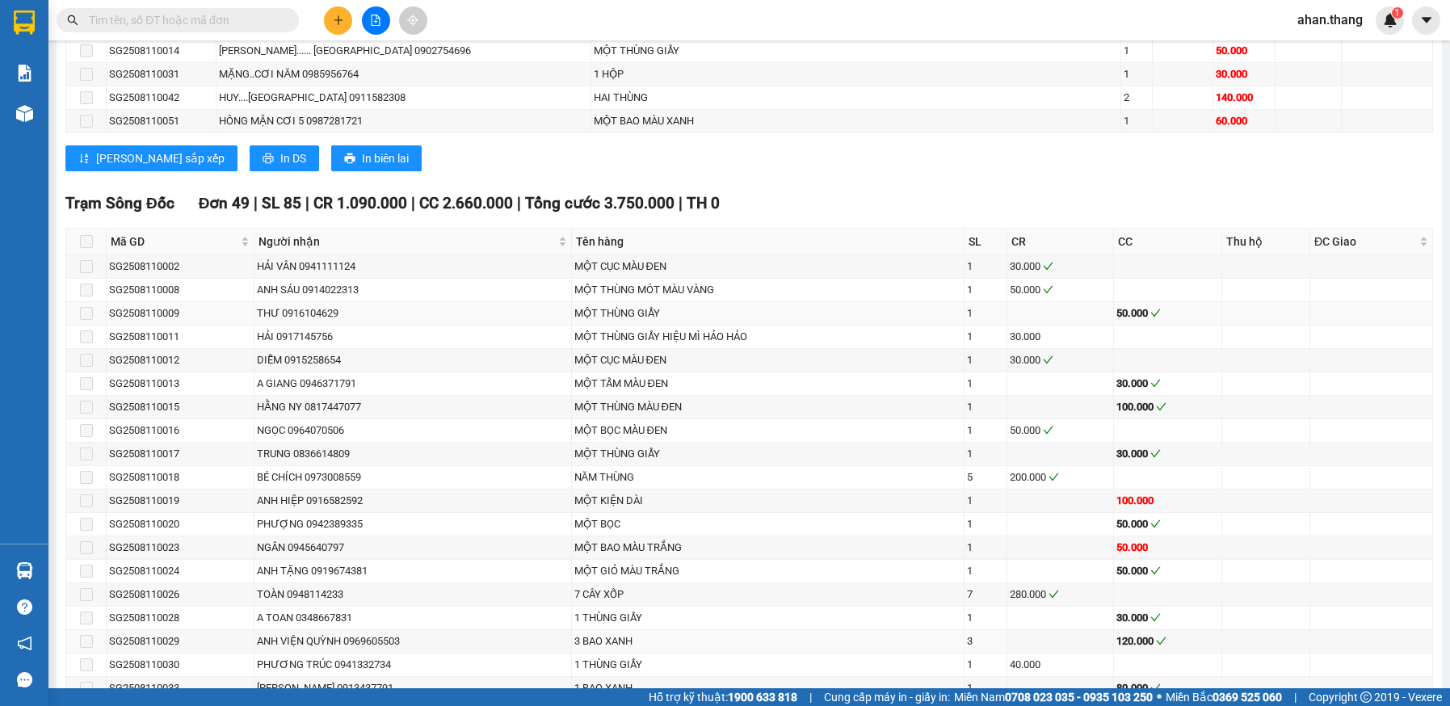
scroll to position [969, 0]
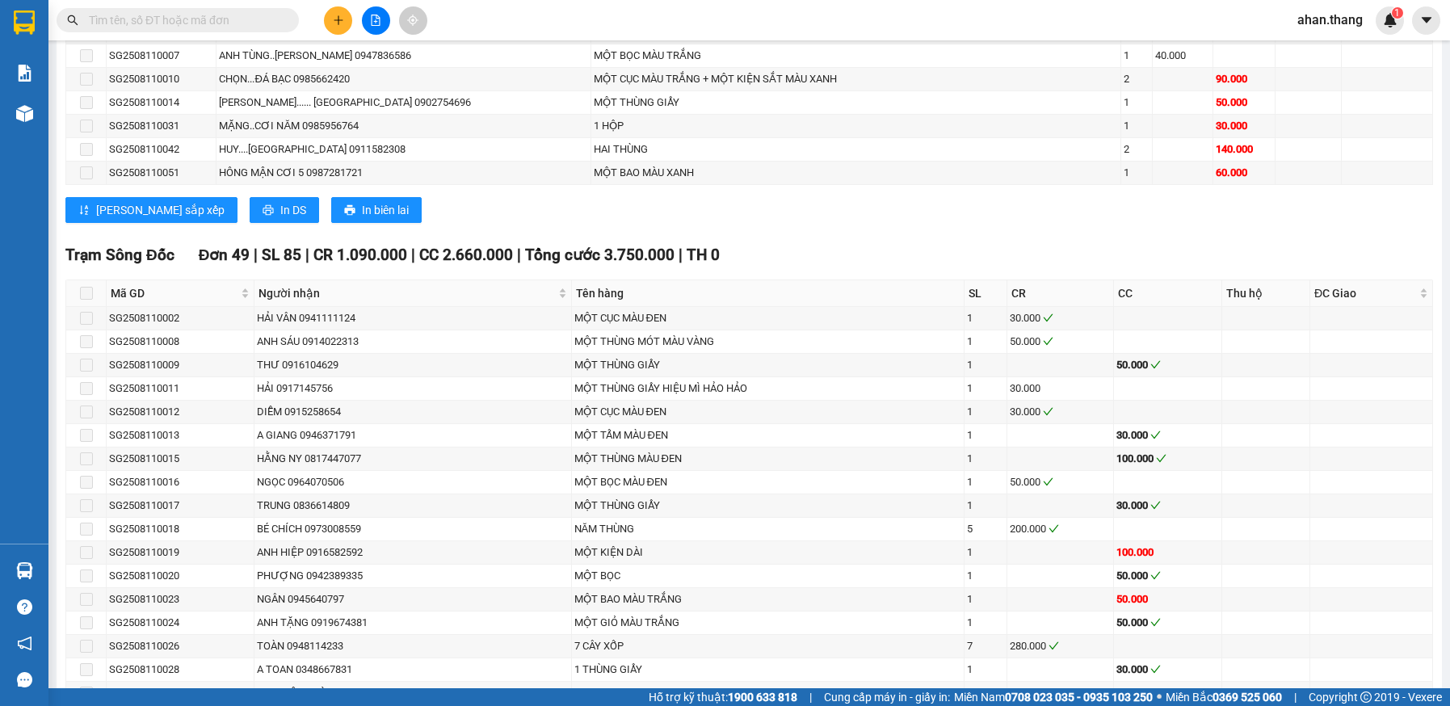
click at [176, 10] on span at bounding box center [178, 20] width 242 height 24
click at [195, 15] on input "text" at bounding box center [184, 20] width 191 height 18
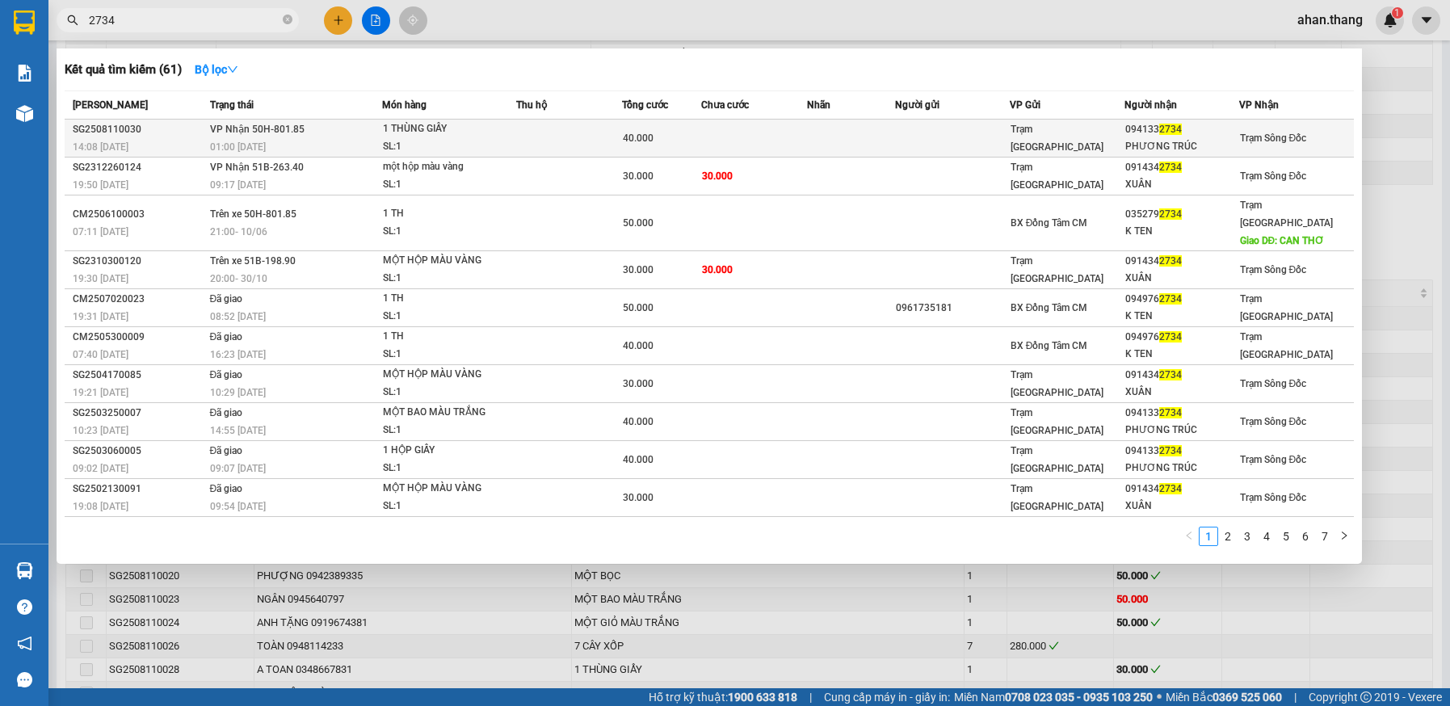
type input "2734"
click at [723, 131] on td at bounding box center [754, 139] width 106 height 38
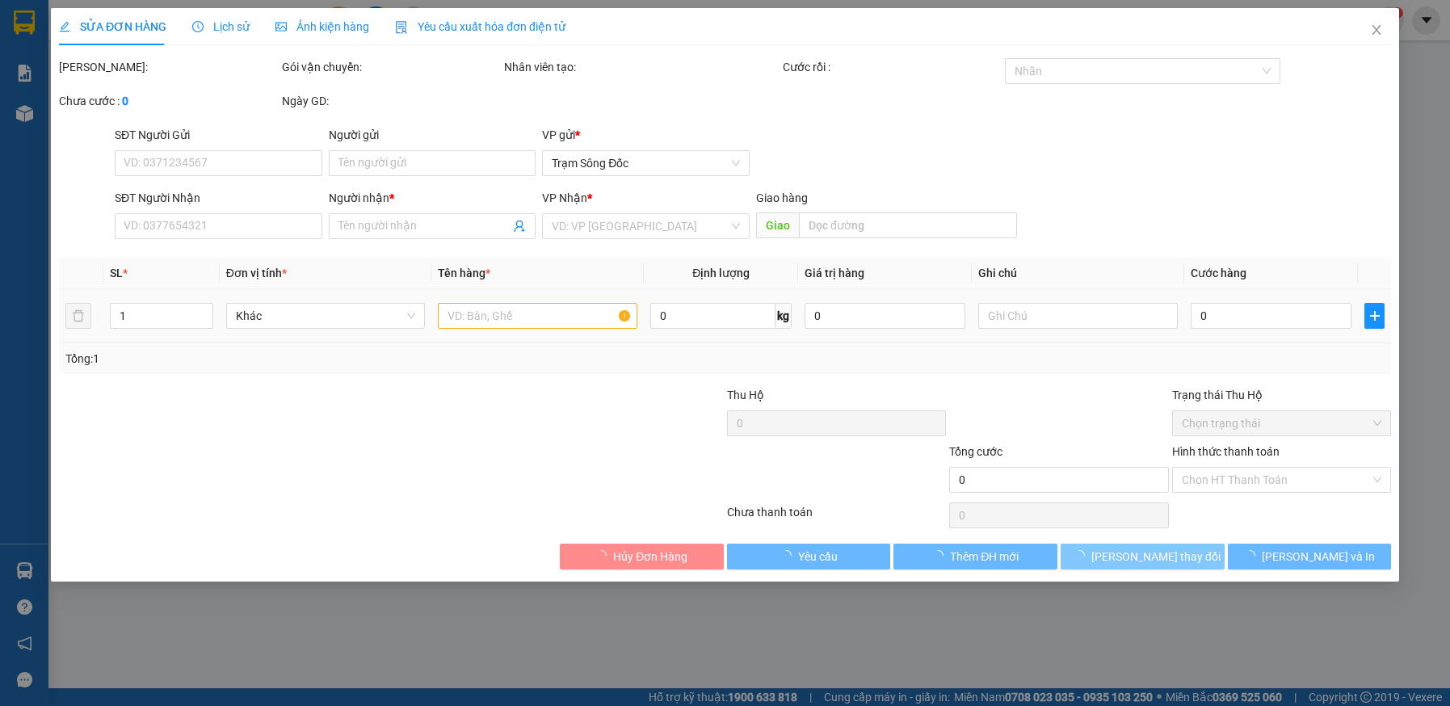
type input "0941332734"
type input "PHƯƠNG TRÚC"
type input "40.000"
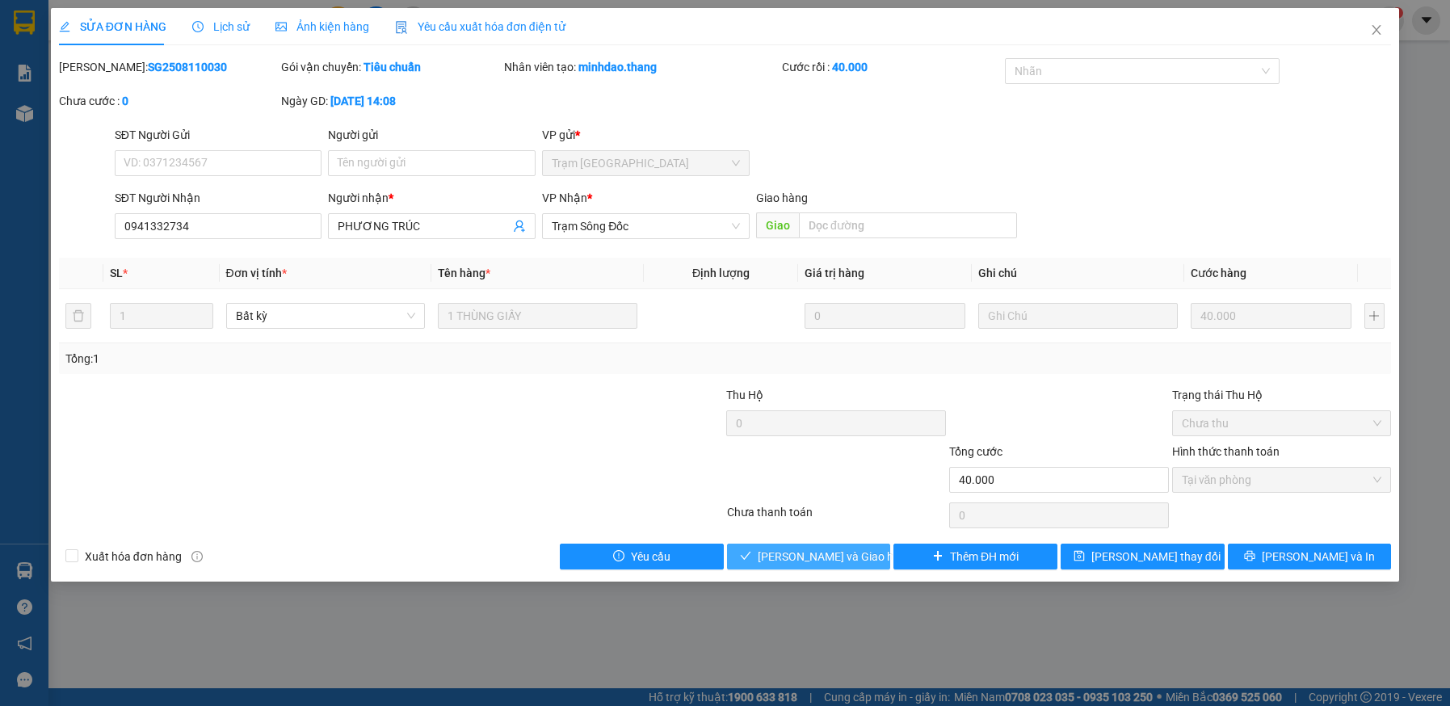
click at [791, 559] on span "Lưu và Giao hàng" at bounding box center [835, 557] width 155 height 18
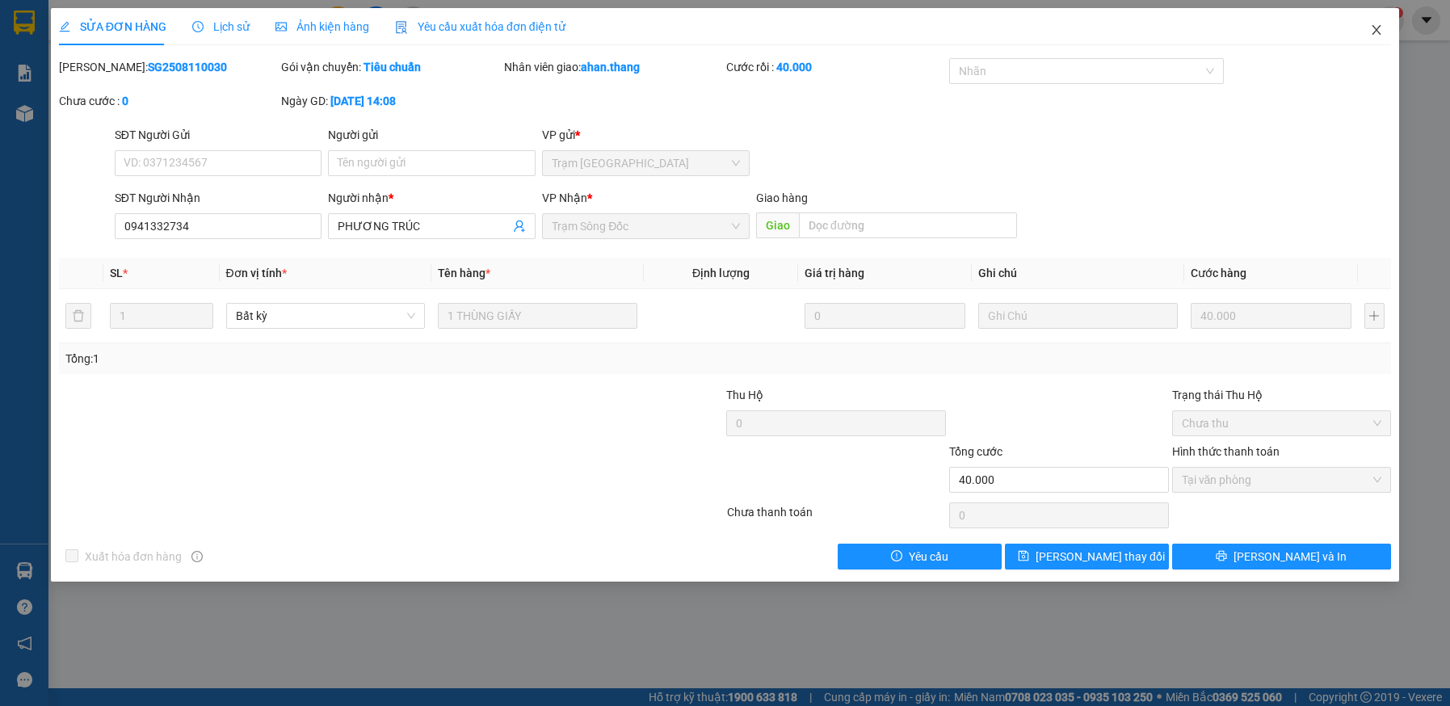
click at [1375, 30] on icon "close" at bounding box center [1376, 30] width 9 height 10
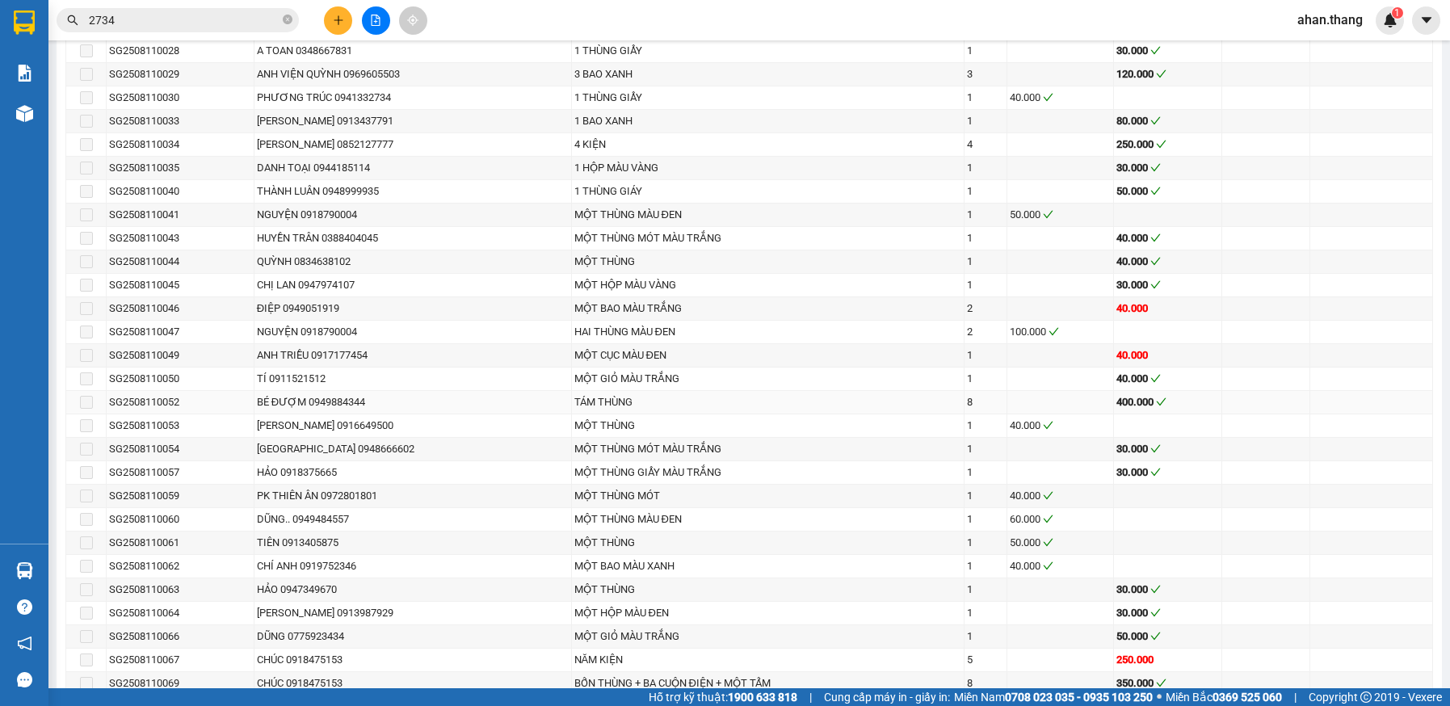
scroll to position [1696, 0]
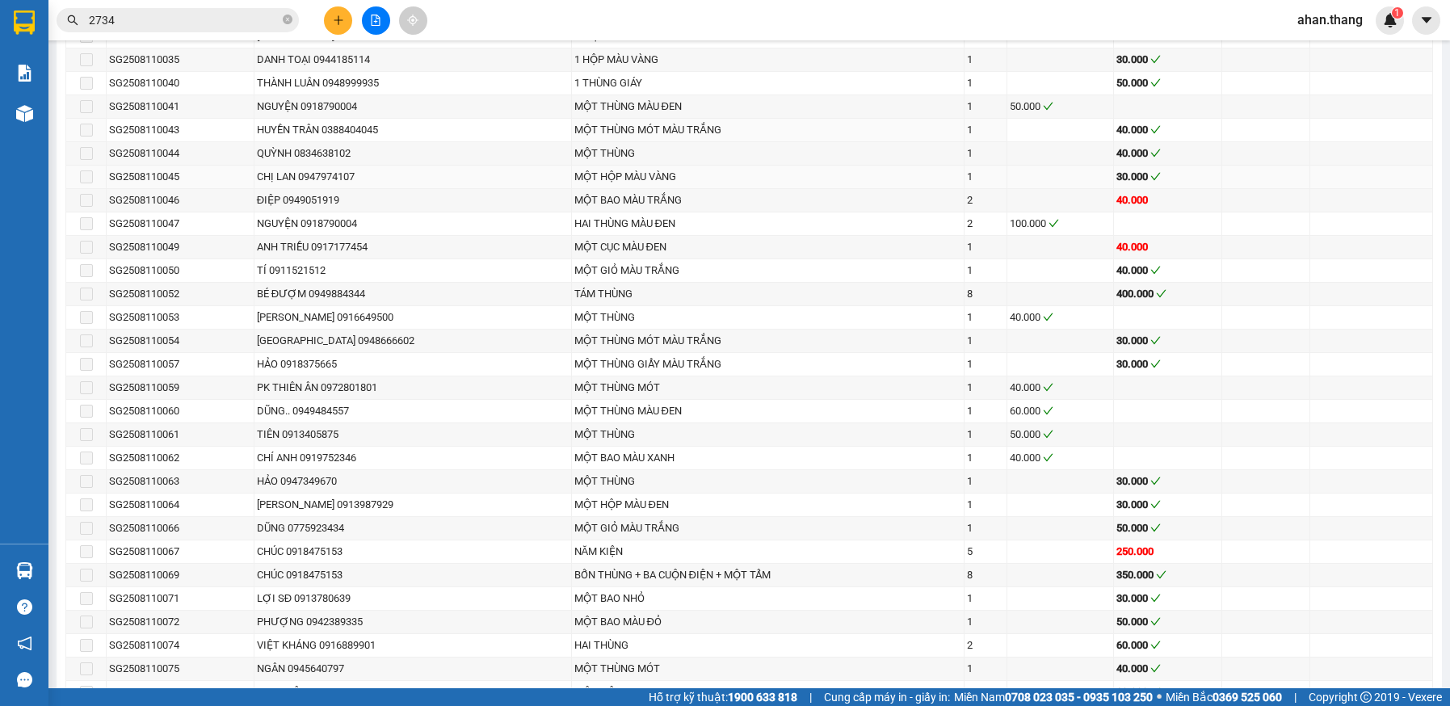
click at [1026, 175] on td at bounding box center [1060, 177] width 107 height 23
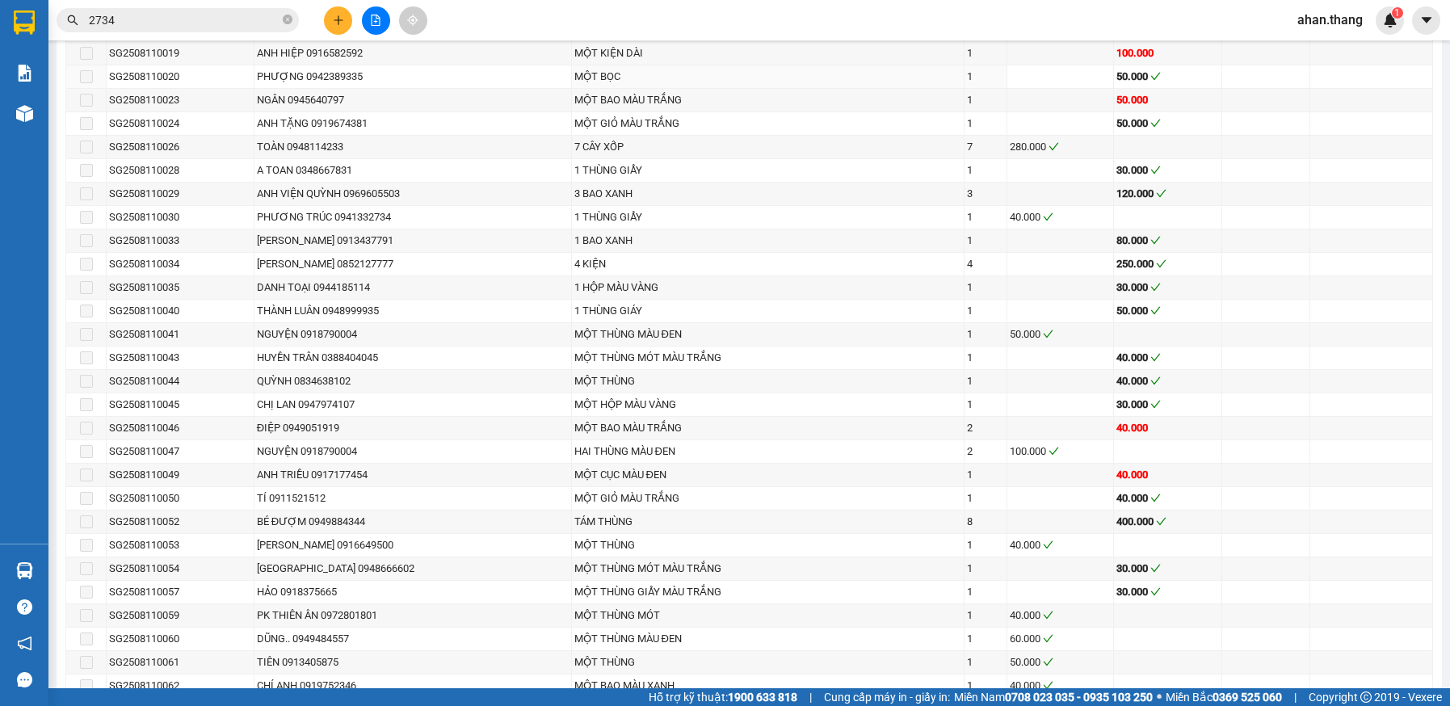
scroll to position [1526, 0]
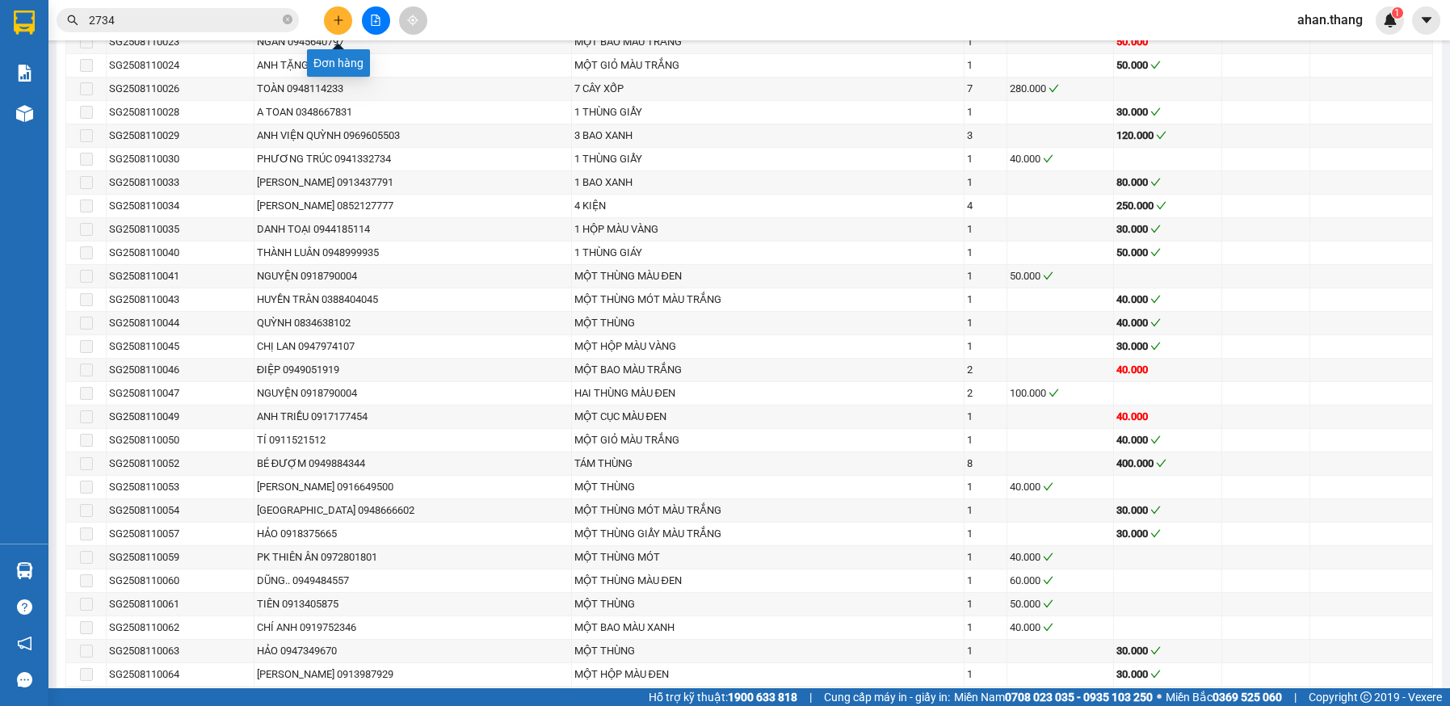
click at [334, 22] on icon "plus" at bounding box center [338, 20] width 11 height 11
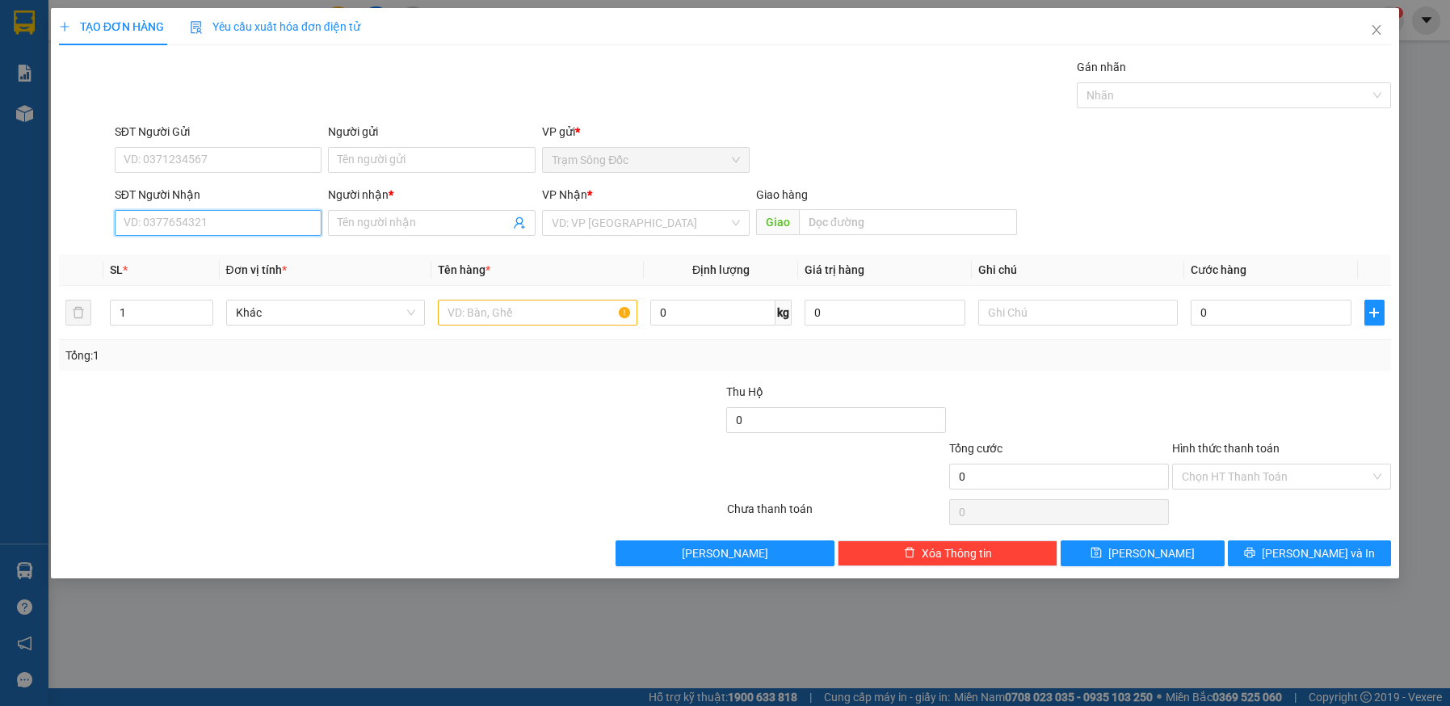
click at [271, 231] on input "SĐT Người Nhận" at bounding box center [219, 223] width 208 height 26
click at [191, 255] on div "0913602684 - SAI GON" at bounding box center [218, 255] width 188 height 18
type input "0913602684"
type input "SAI GON"
type input "0913602684"
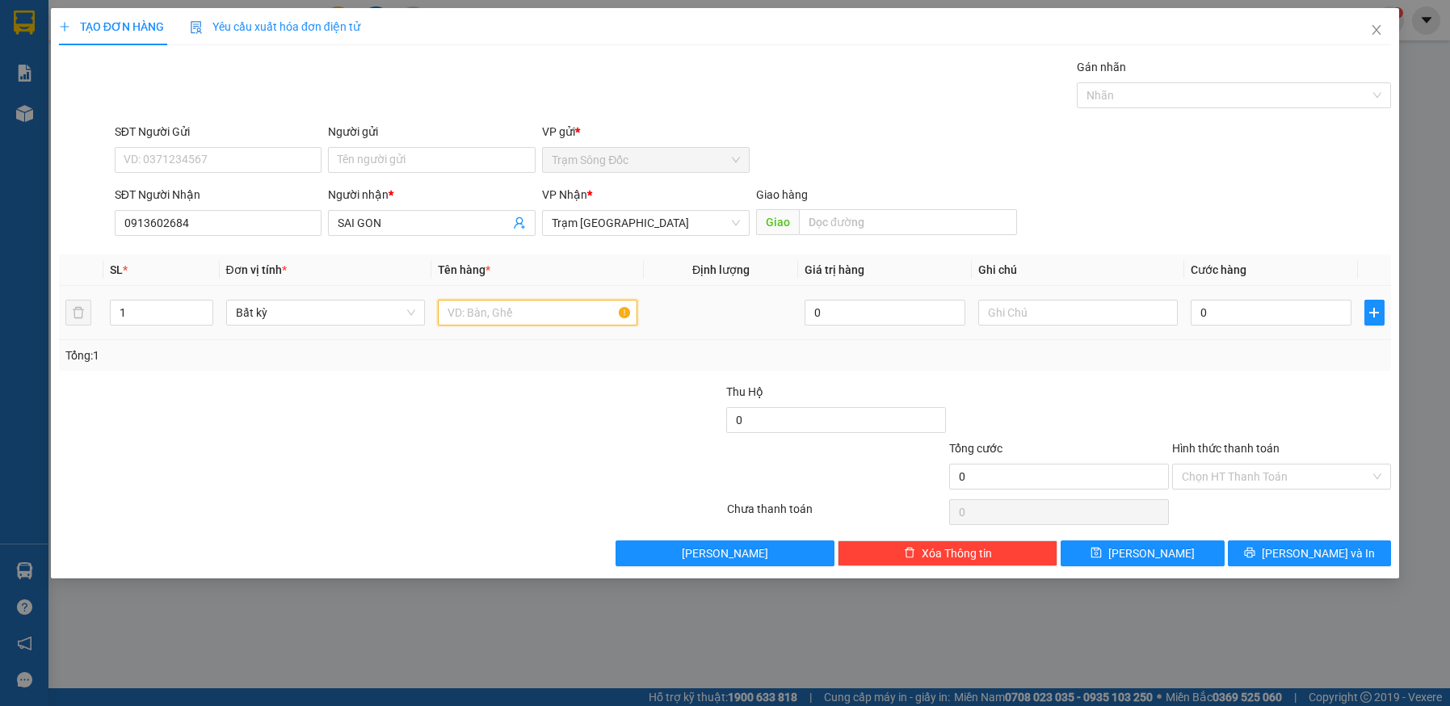
click at [528, 312] on input "text" at bounding box center [537, 313] width 199 height 26
type input "1 CAY CAM+1TH GIAY"
click at [1248, 314] on input "0" at bounding box center [1271, 313] width 161 height 26
type input "3"
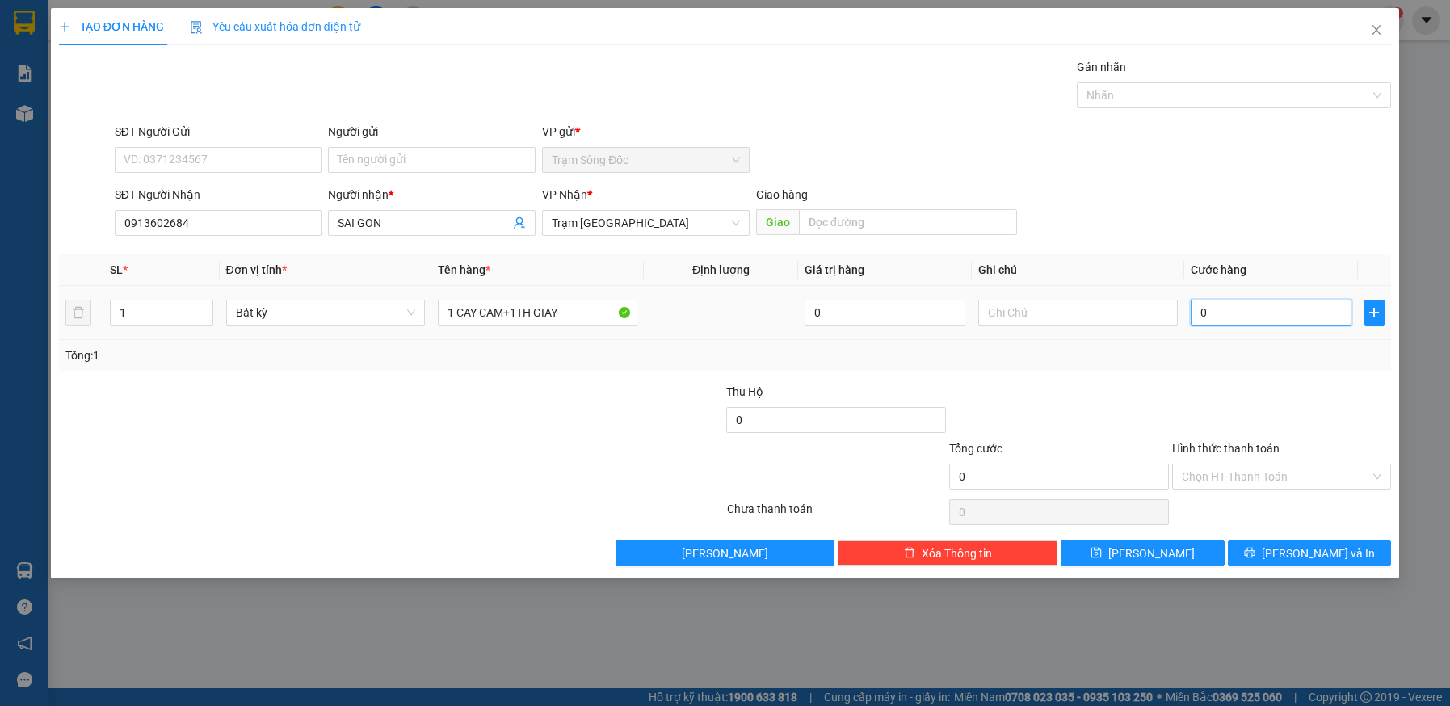
type input "3"
type input "35"
type input "350"
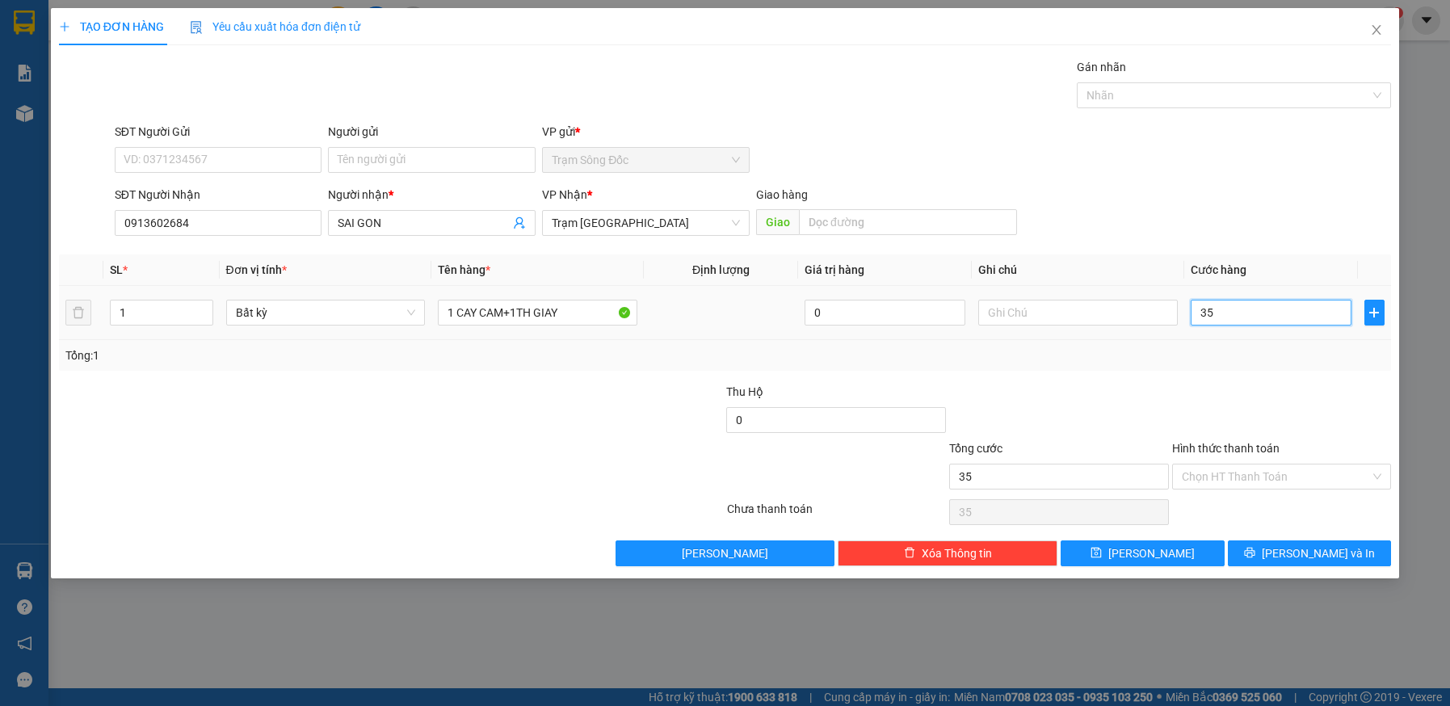
type input "350"
type input "35"
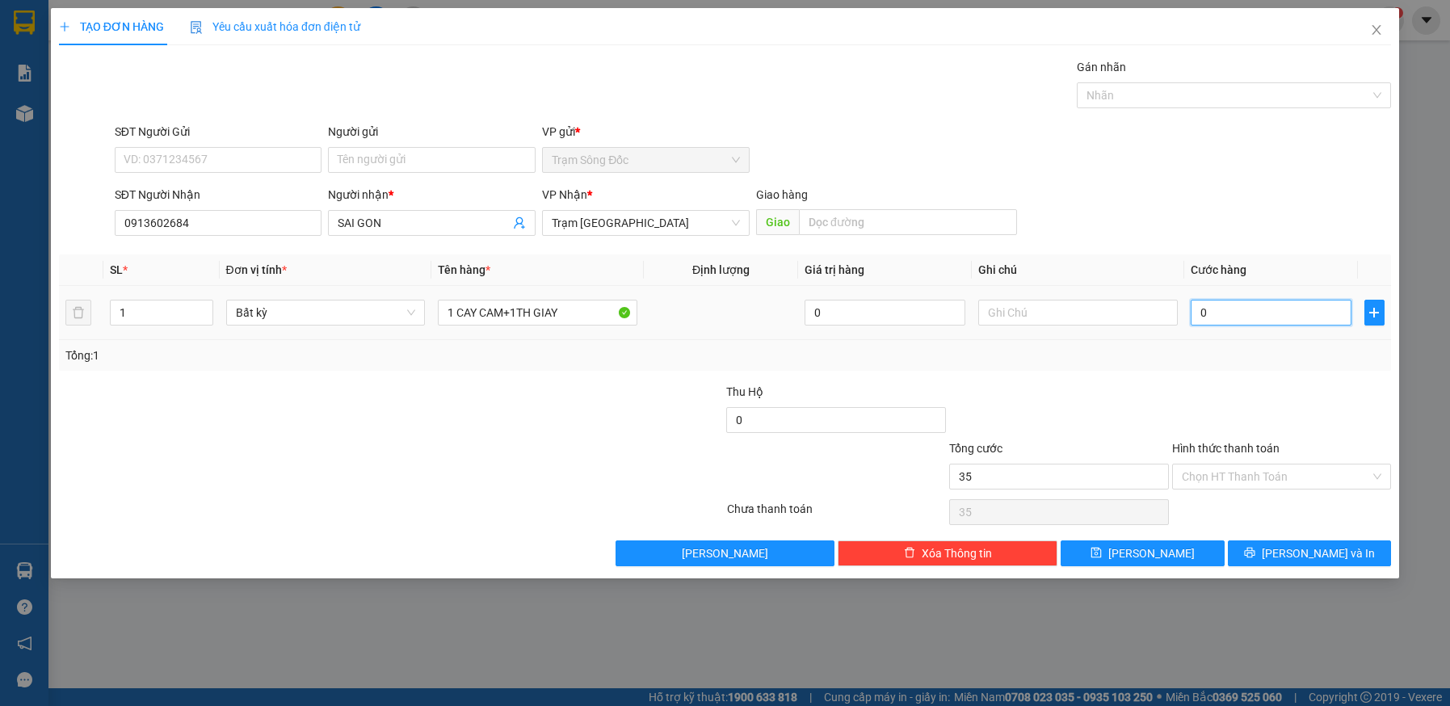
type input "0"
type input "1 CAY CAM+1TH"
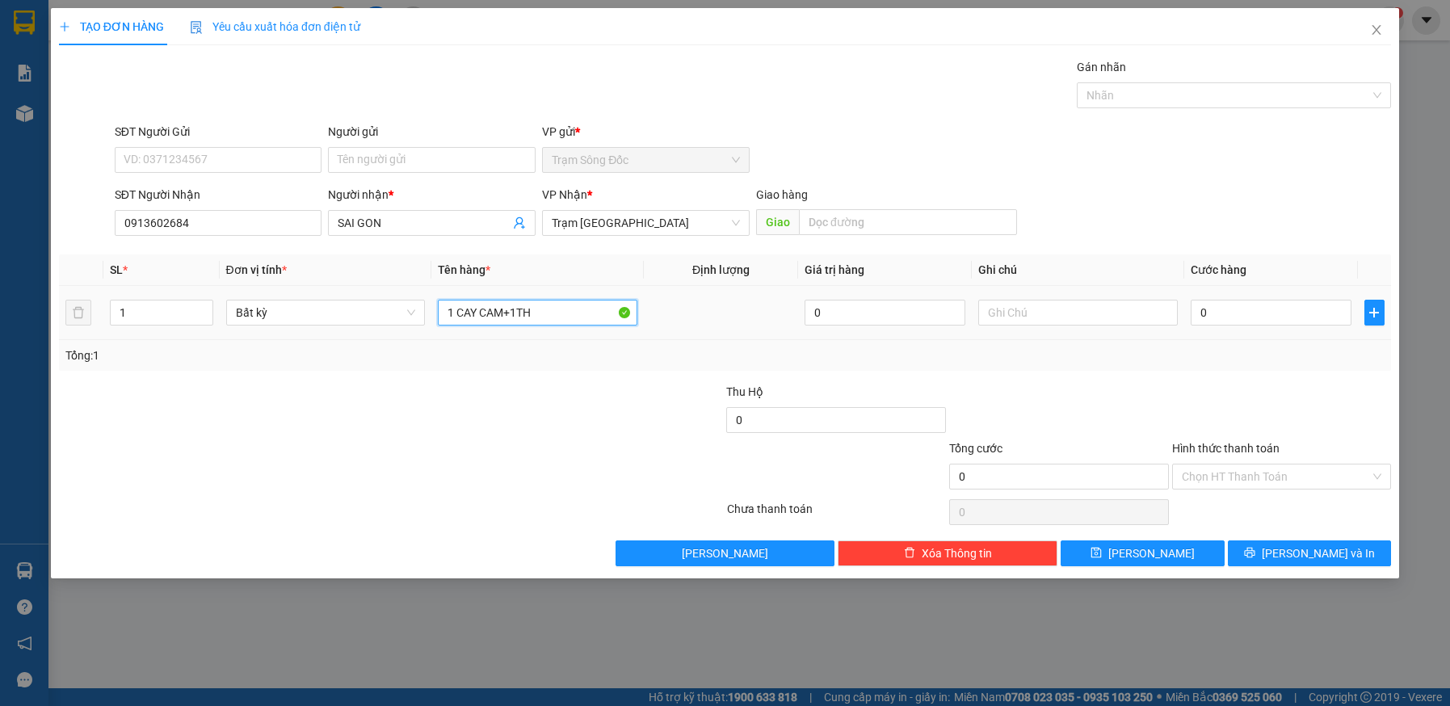
type input "0"
click at [577, 313] on input "1 CAY CAM+1TH" at bounding box center [537, 313] width 199 height 26
type input "1"
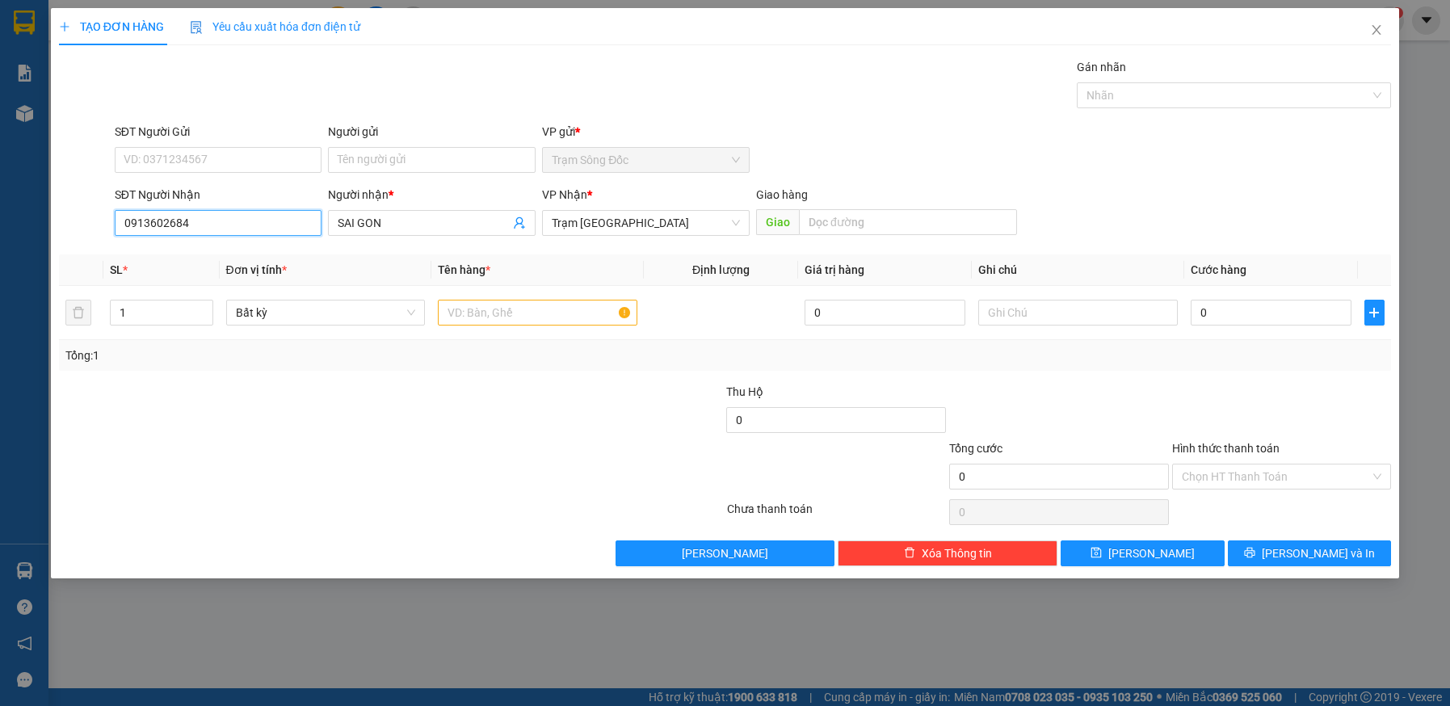
click at [238, 223] on input "0913602684" at bounding box center [219, 223] width 208 height 26
type input "0"
click at [187, 253] on div "0906279467 - A KHANG" at bounding box center [218, 255] width 188 height 18
type input "0906279467"
type input "A KHANG"
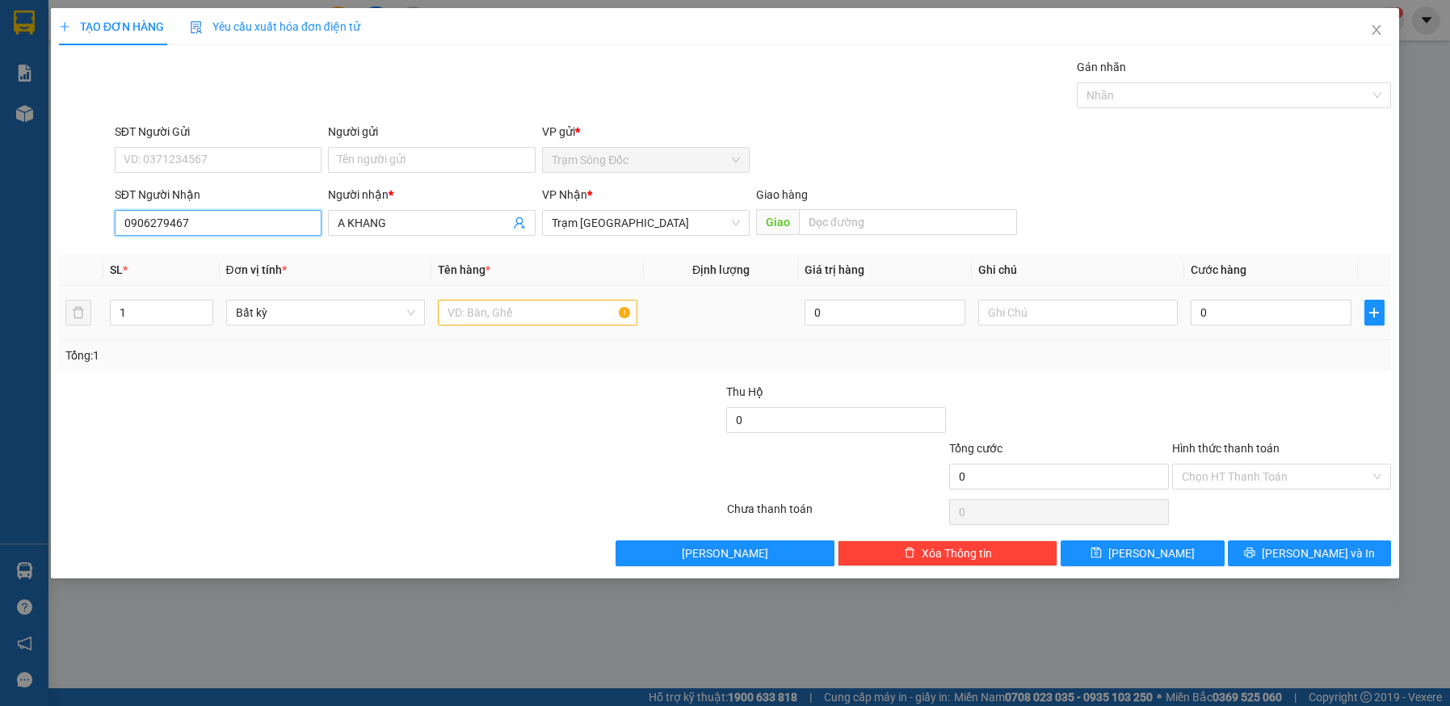
type input "0906279467"
click at [497, 310] on input "text" at bounding box center [537, 313] width 199 height 26
type input "1"
type input "3TH GIAY"
click at [1277, 312] on input "0" at bounding box center [1271, 313] width 161 height 26
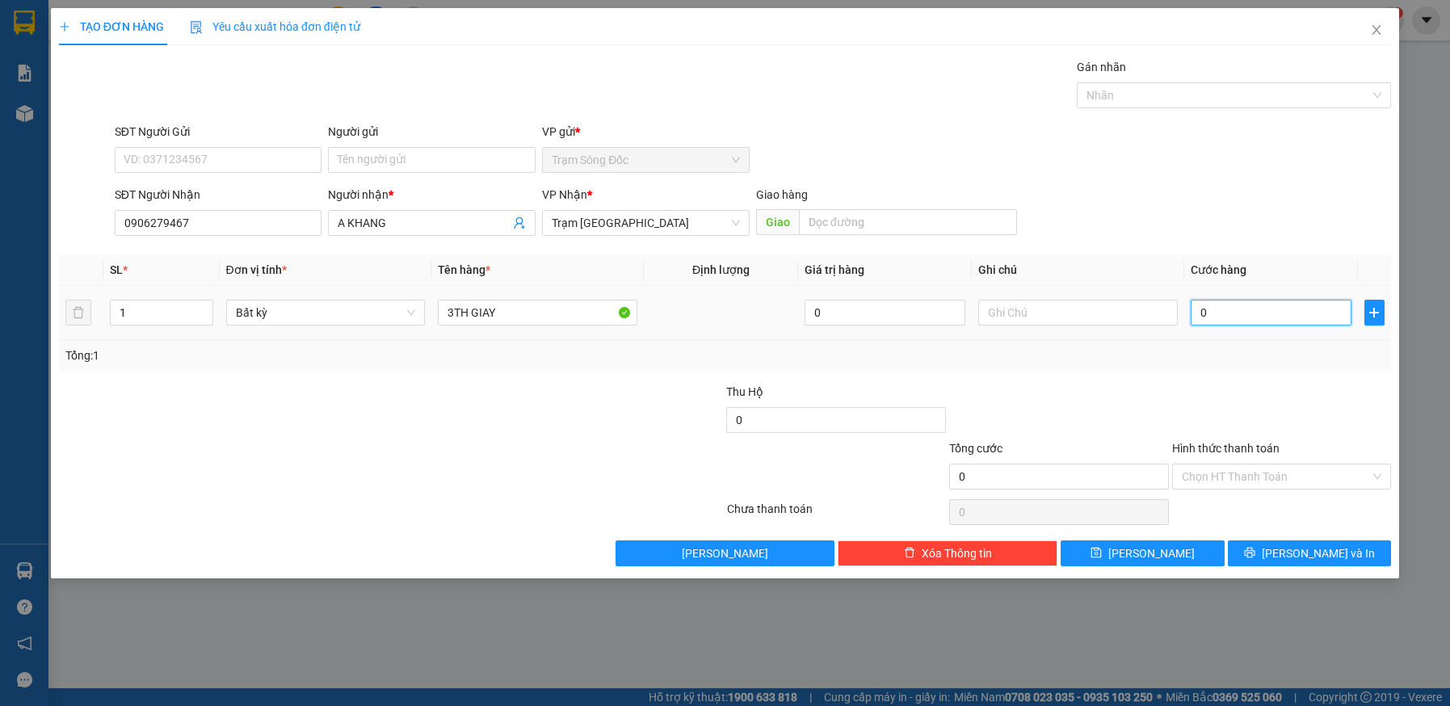
type input "1"
type input "15"
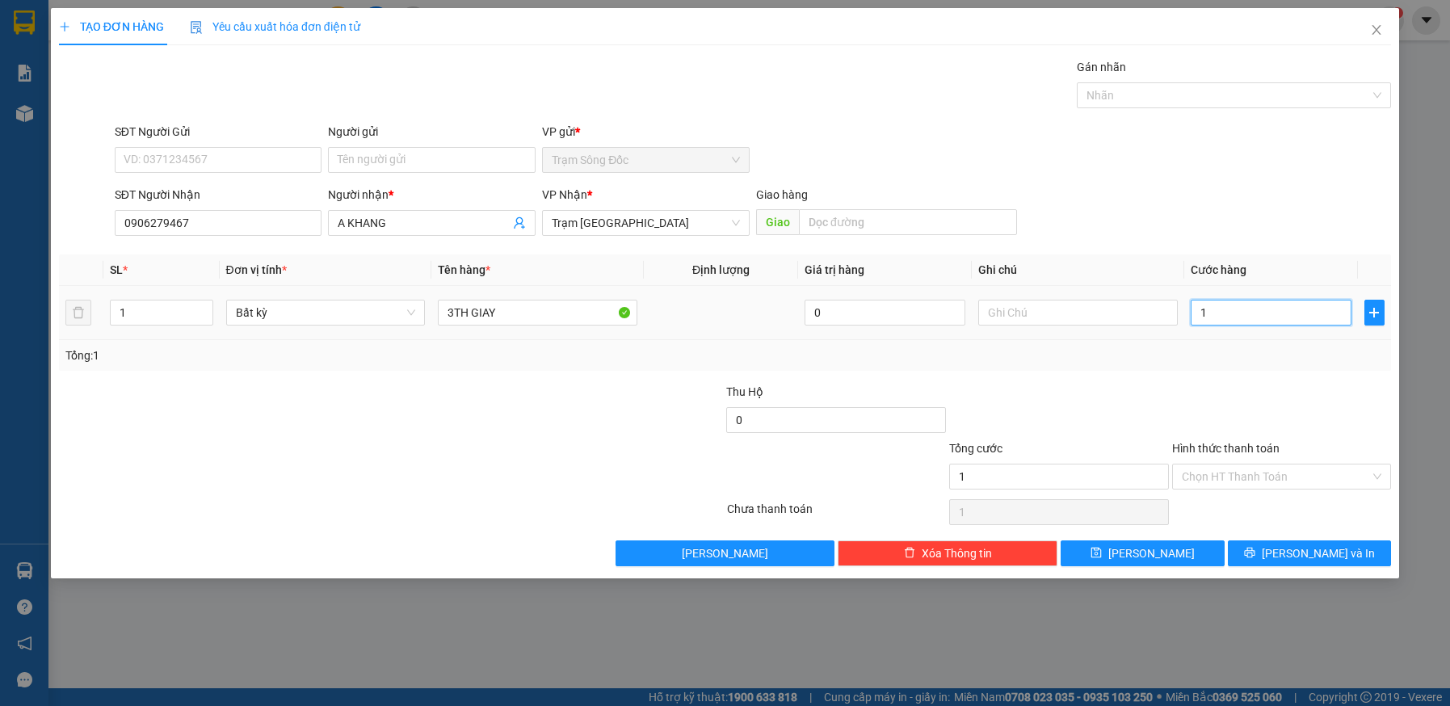
type input "15"
type input "150"
type input "150.000"
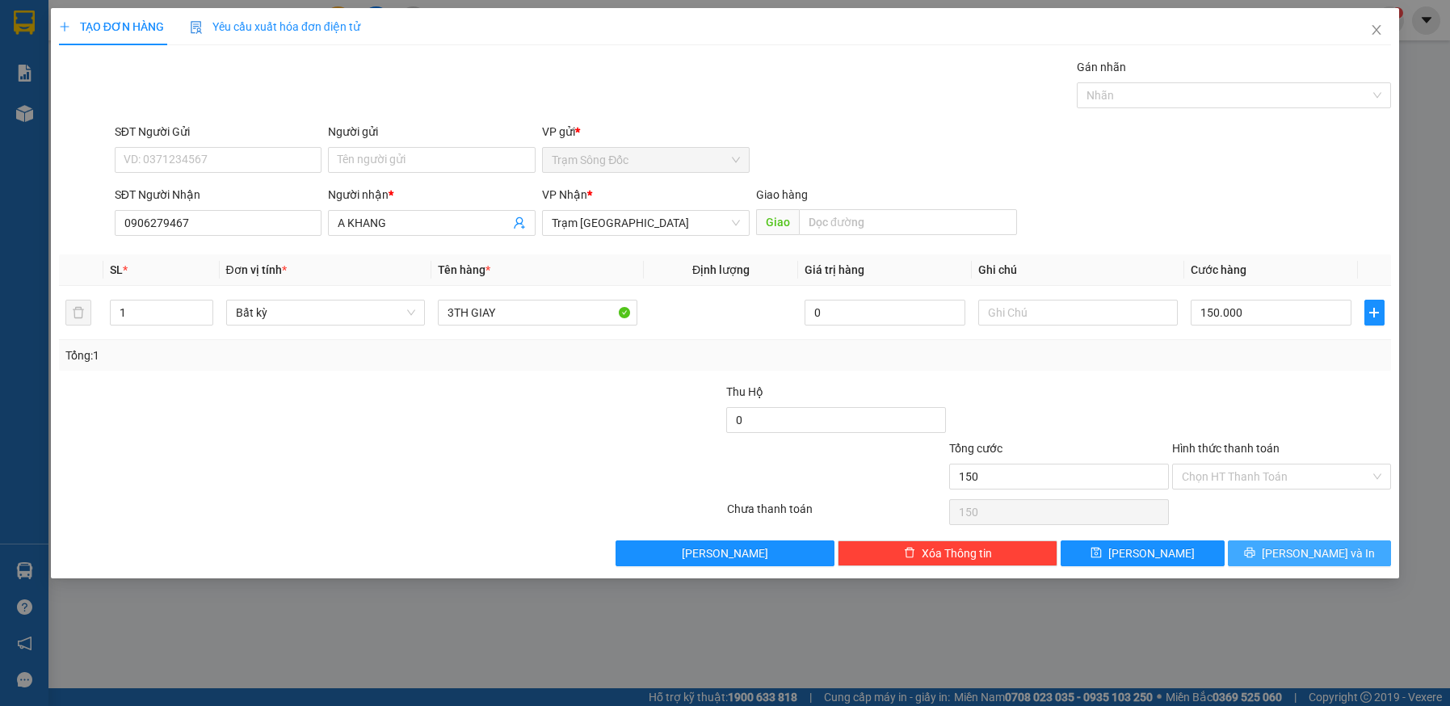
type input "150.000"
click at [1299, 552] on span "Lưu và In" at bounding box center [1318, 553] width 113 height 18
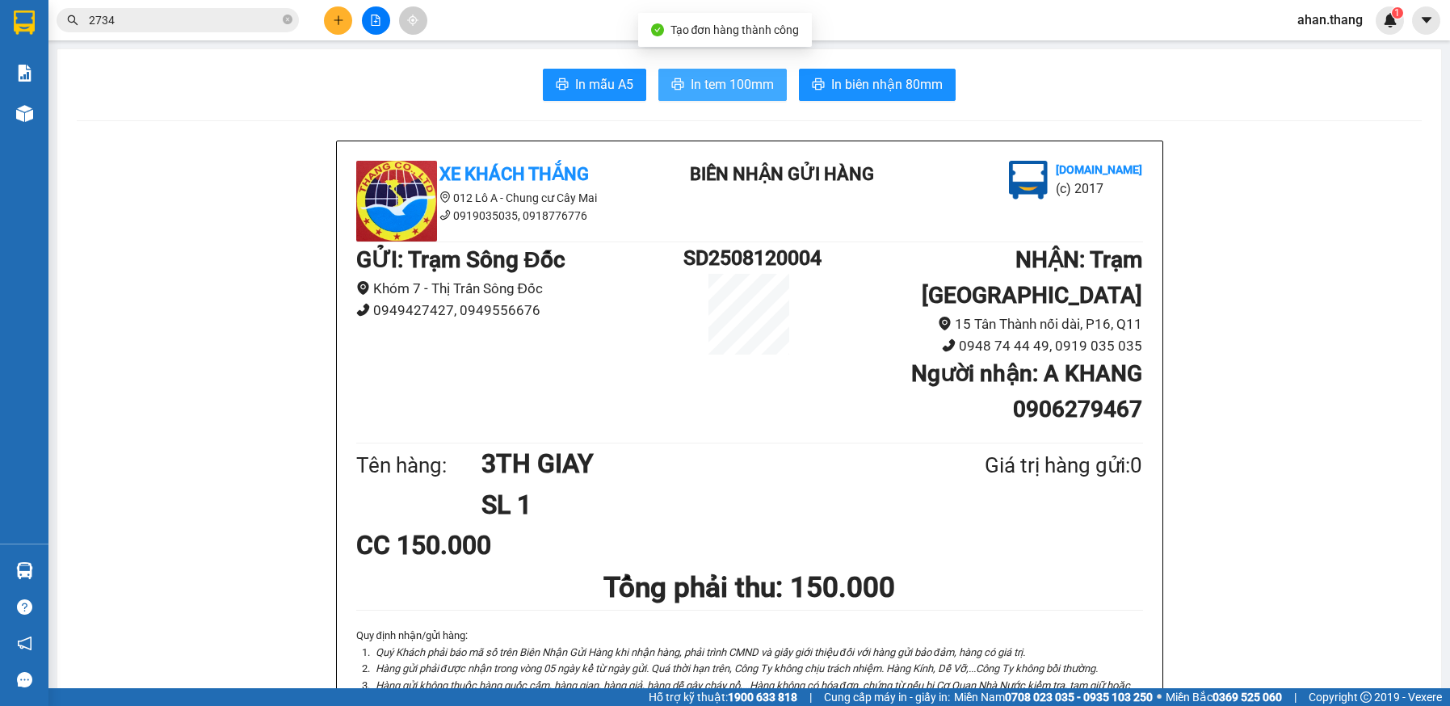
click at [727, 79] on span "In tem 100mm" at bounding box center [732, 84] width 83 height 20
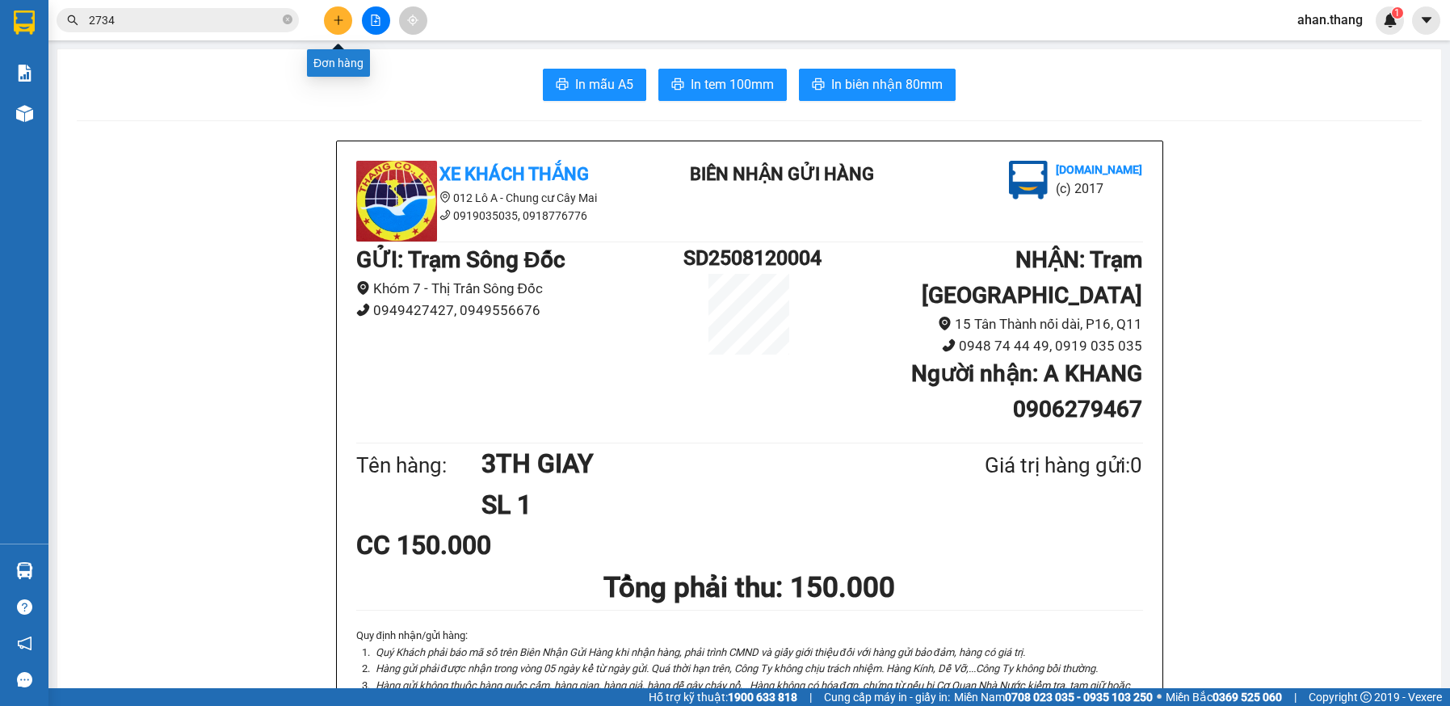
click at [335, 27] on button at bounding box center [338, 20] width 28 height 28
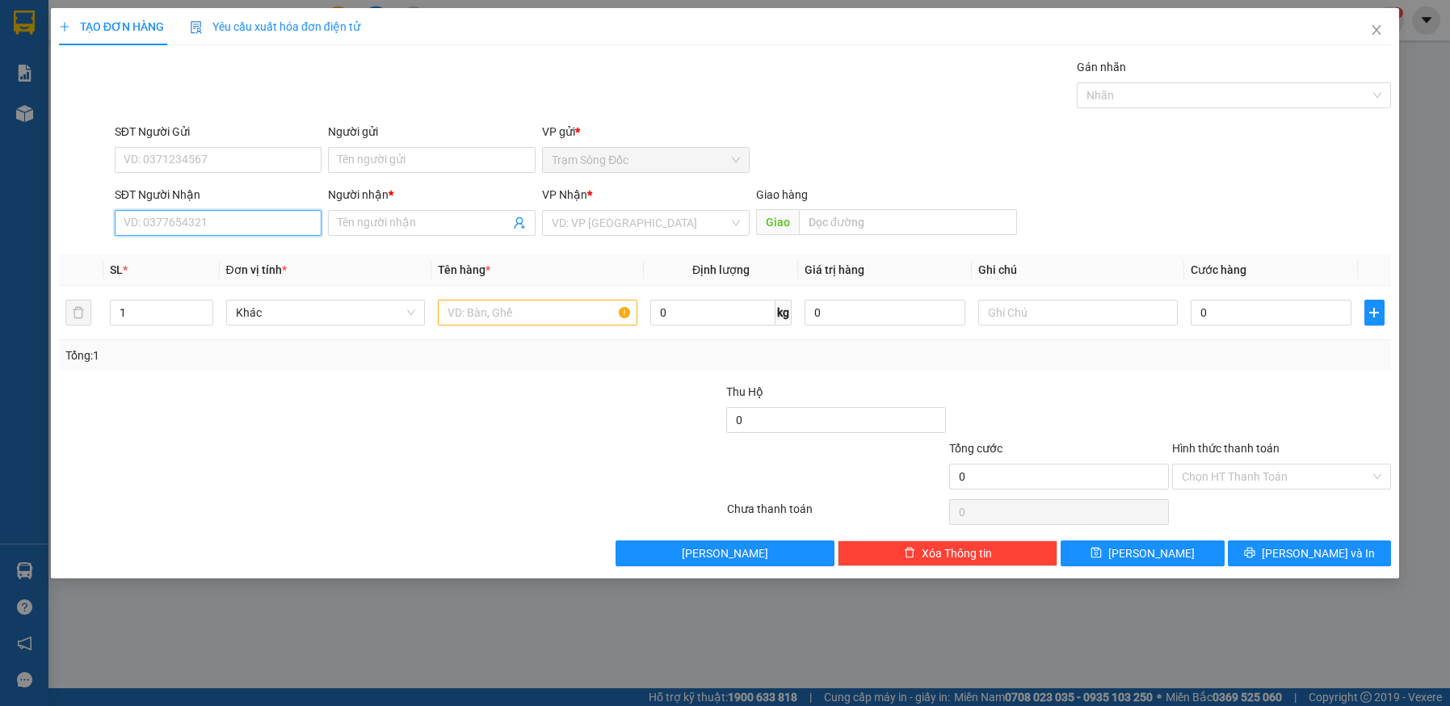
click at [256, 232] on input "SĐT Người Nhận" at bounding box center [219, 223] width 208 height 26
click at [246, 246] on div "0914759973 - TRANG" at bounding box center [218, 255] width 188 height 18
type input "0914759973"
type input "TRANG"
type input "0914759973"
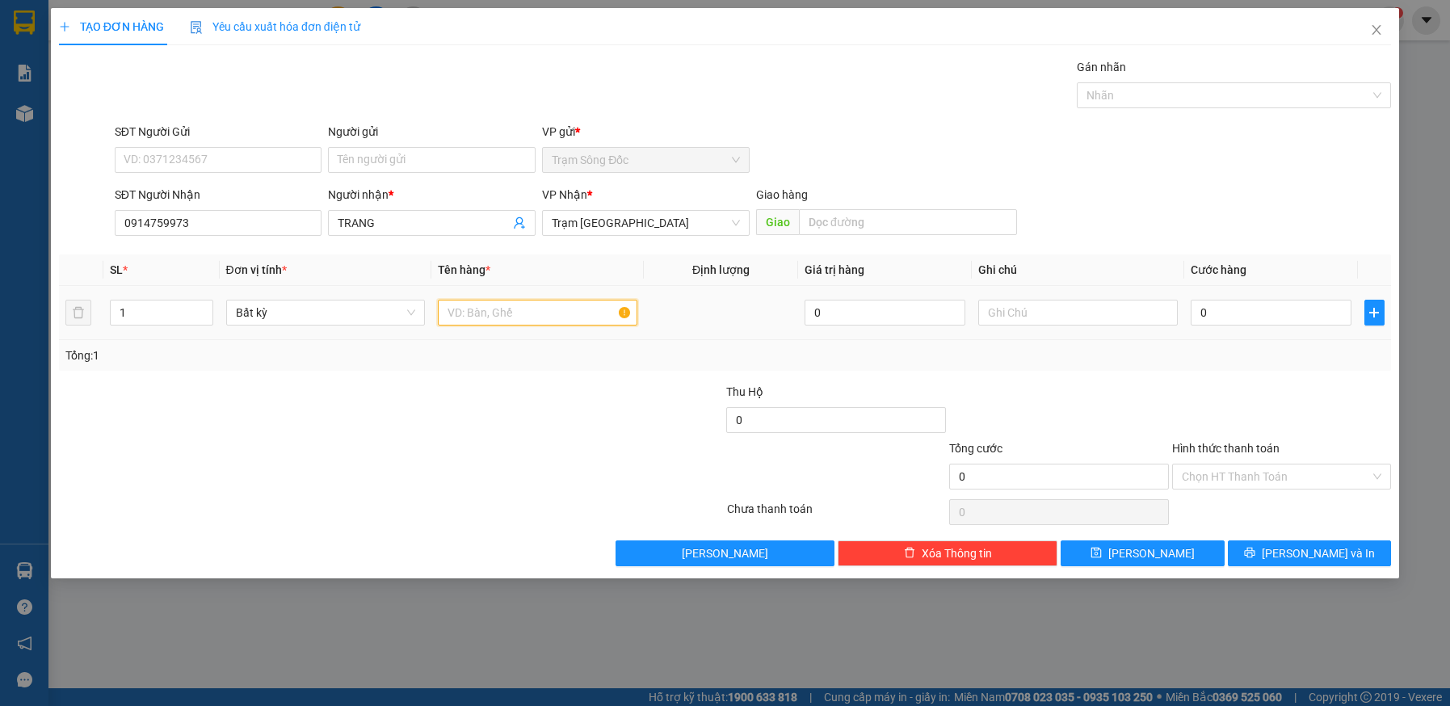
click at [496, 312] on input "text" at bounding box center [537, 313] width 199 height 26
type input "1TH"
click at [1239, 313] on input "0" at bounding box center [1271, 313] width 161 height 26
type input "1"
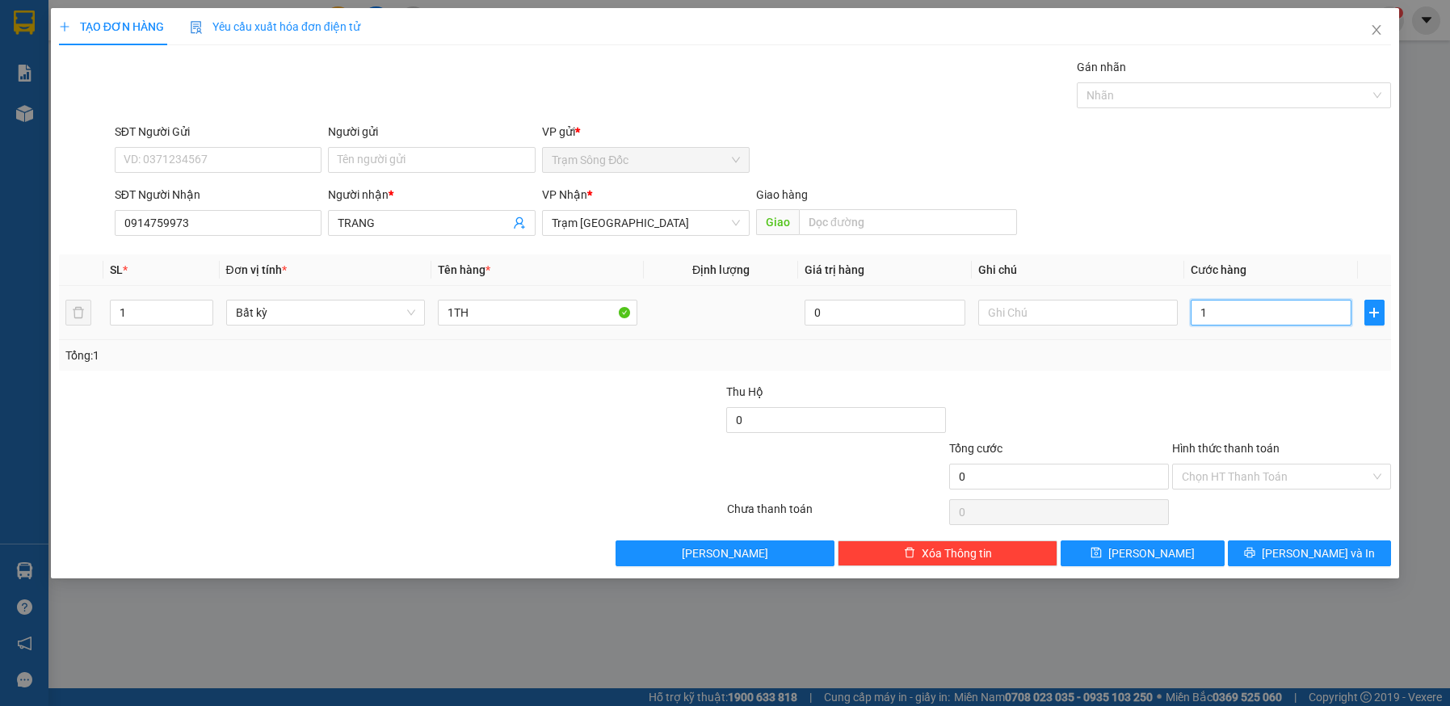
type input "1"
type input "10"
type input "100"
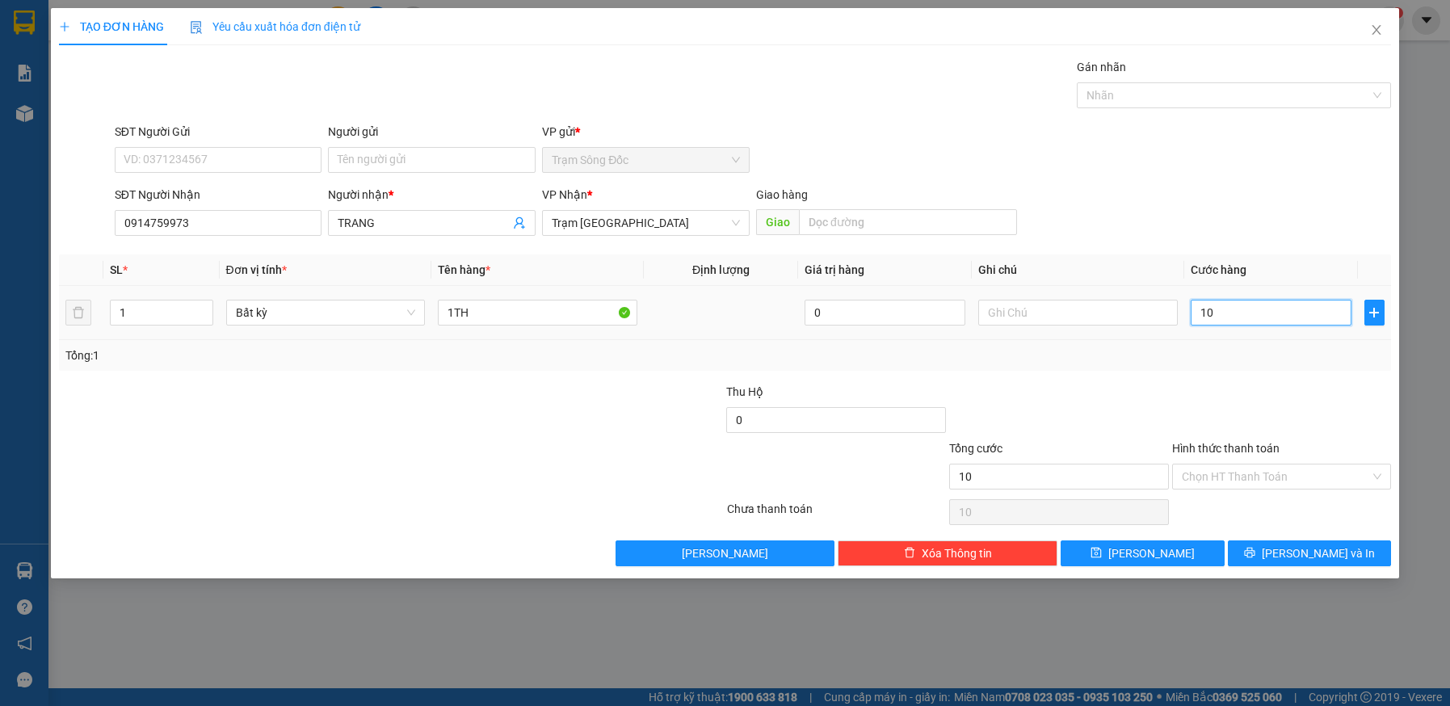
type input "100"
type input "100.000"
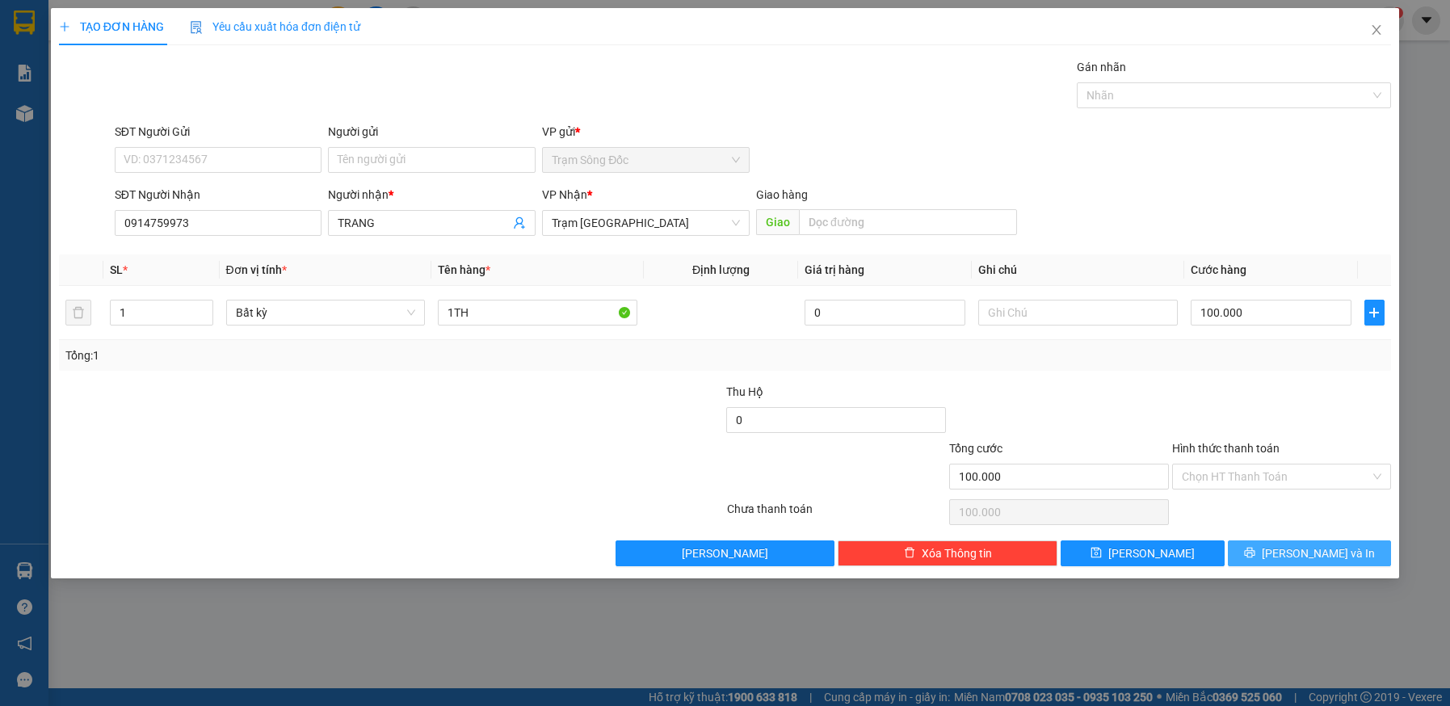
click at [1266, 556] on button "Lưu và In" at bounding box center [1310, 553] width 164 height 26
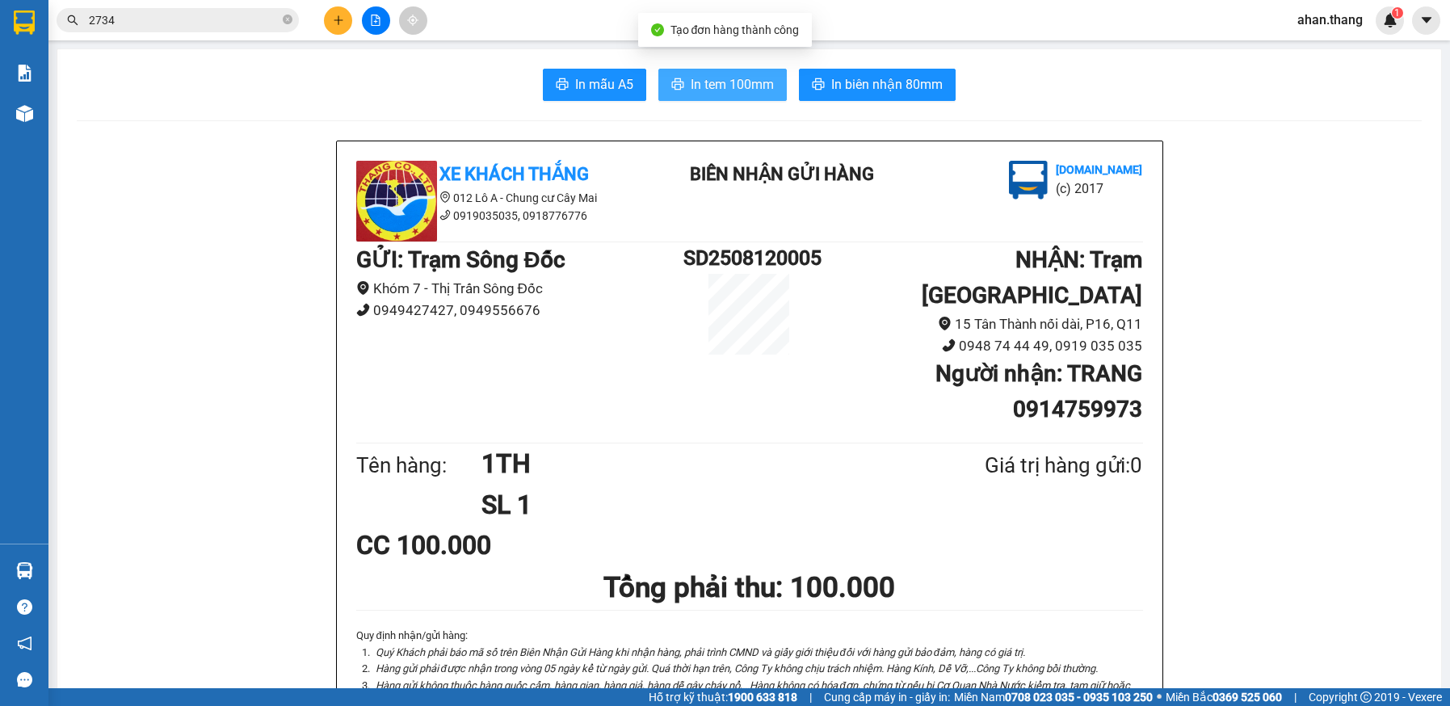
click at [673, 90] on icon "printer" at bounding box center [677, 84] width 13 height 13
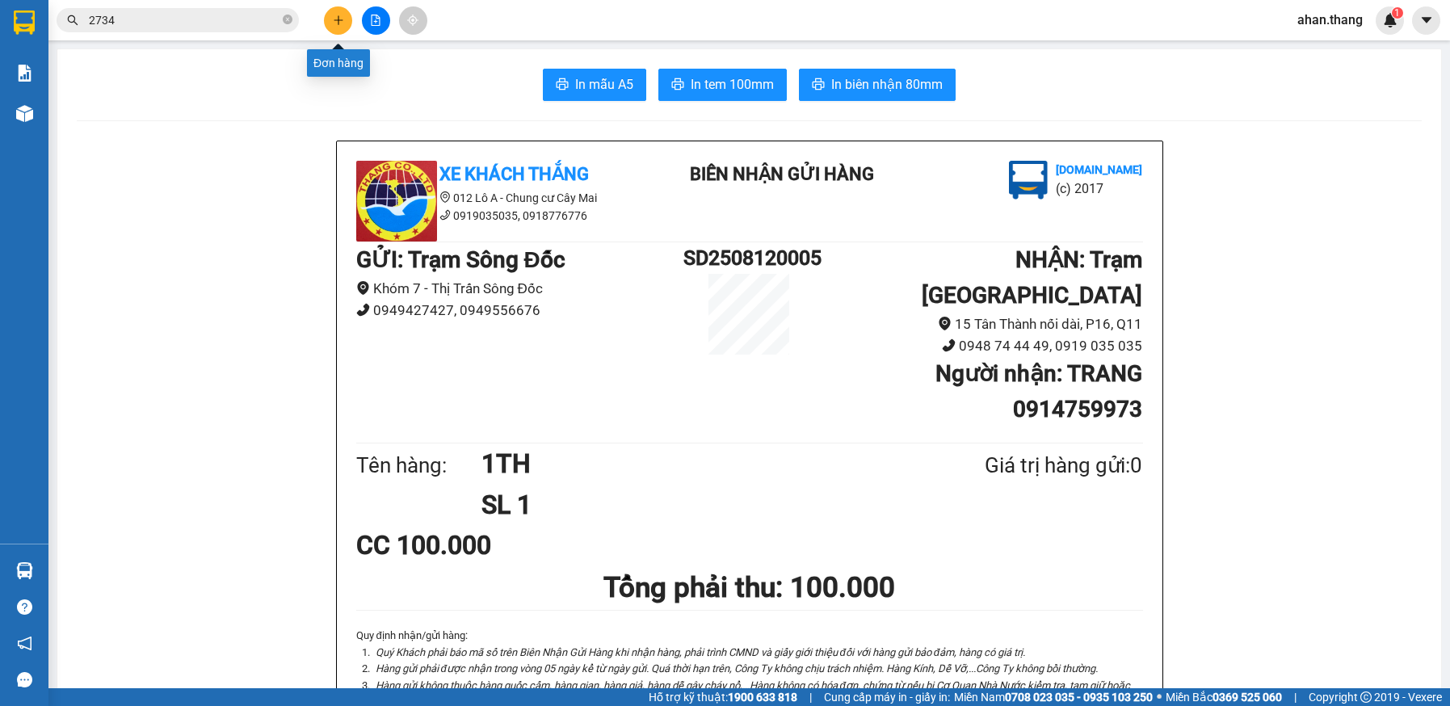
click at [333, 18] on icon "plus" at bounding box center [338, 20] width 11 height 11
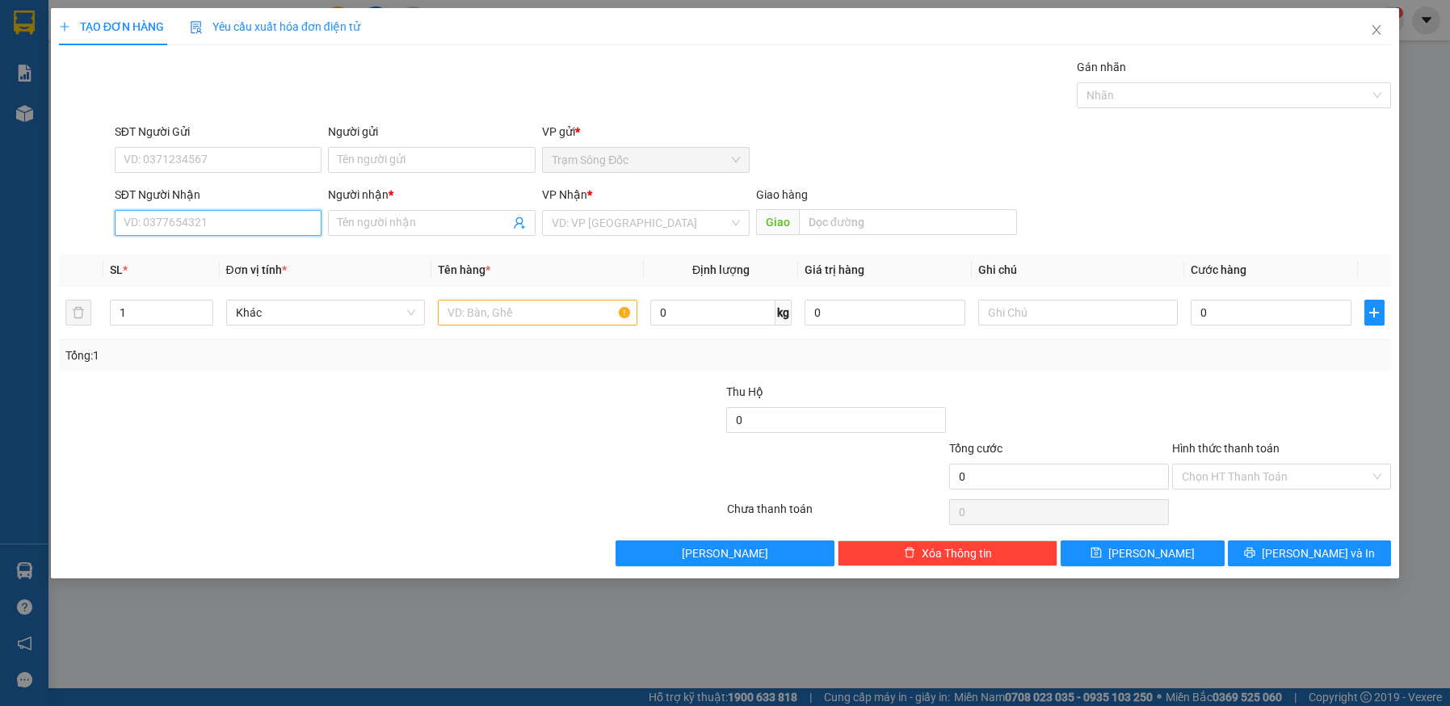
click at [233, 223] on input "SĐT Người Nhận" at bounding box center [219, 223] width 208 height 26
click at [187, 253] on div "0902596948 - SG" at bounding box center [218, 255] width 188 height 18
type input "0902596948"
type input "SG"
type input "0902596948"
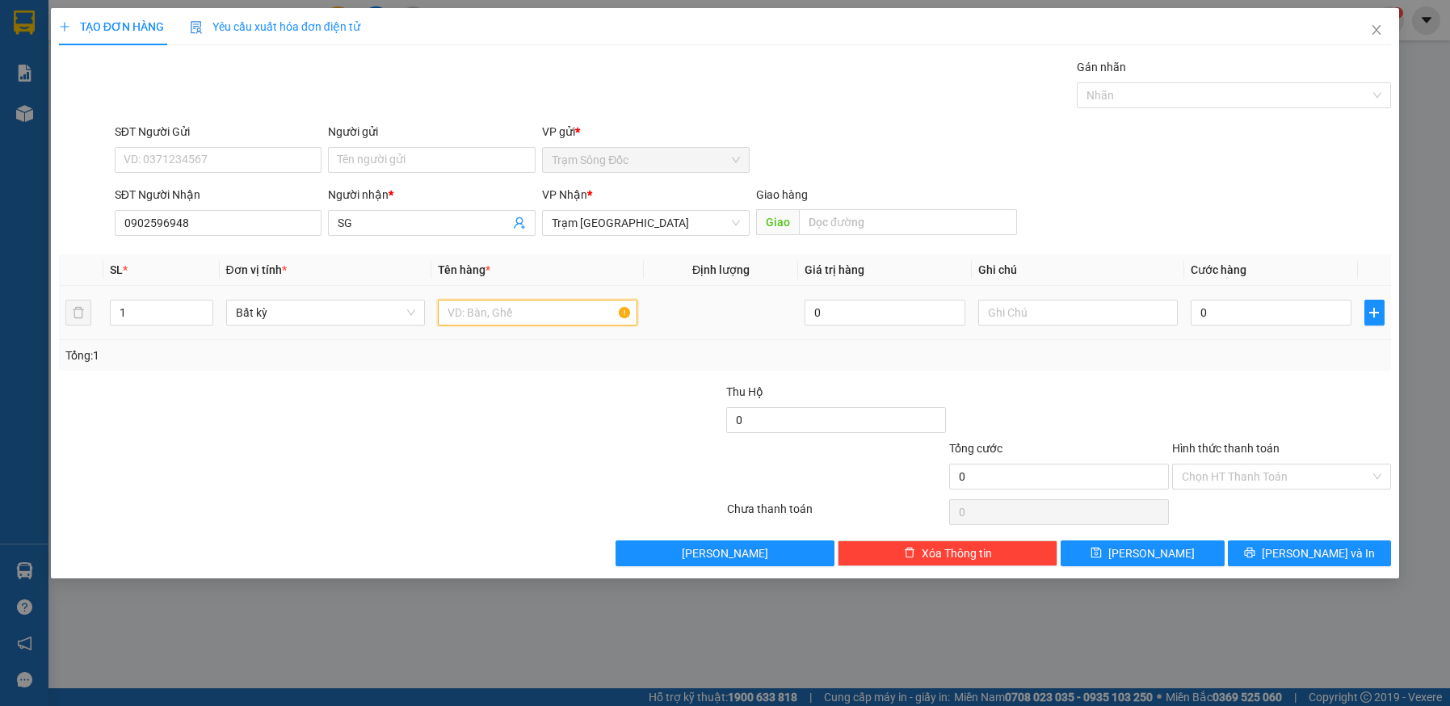
click at [544, 311] on input "text" at bounding box center [537, 313] width 199 height 26
type input "1TH"
click at [1243, 314] on input "0" at bounding box center [1271, 313] width 161 height 26
type input "1"
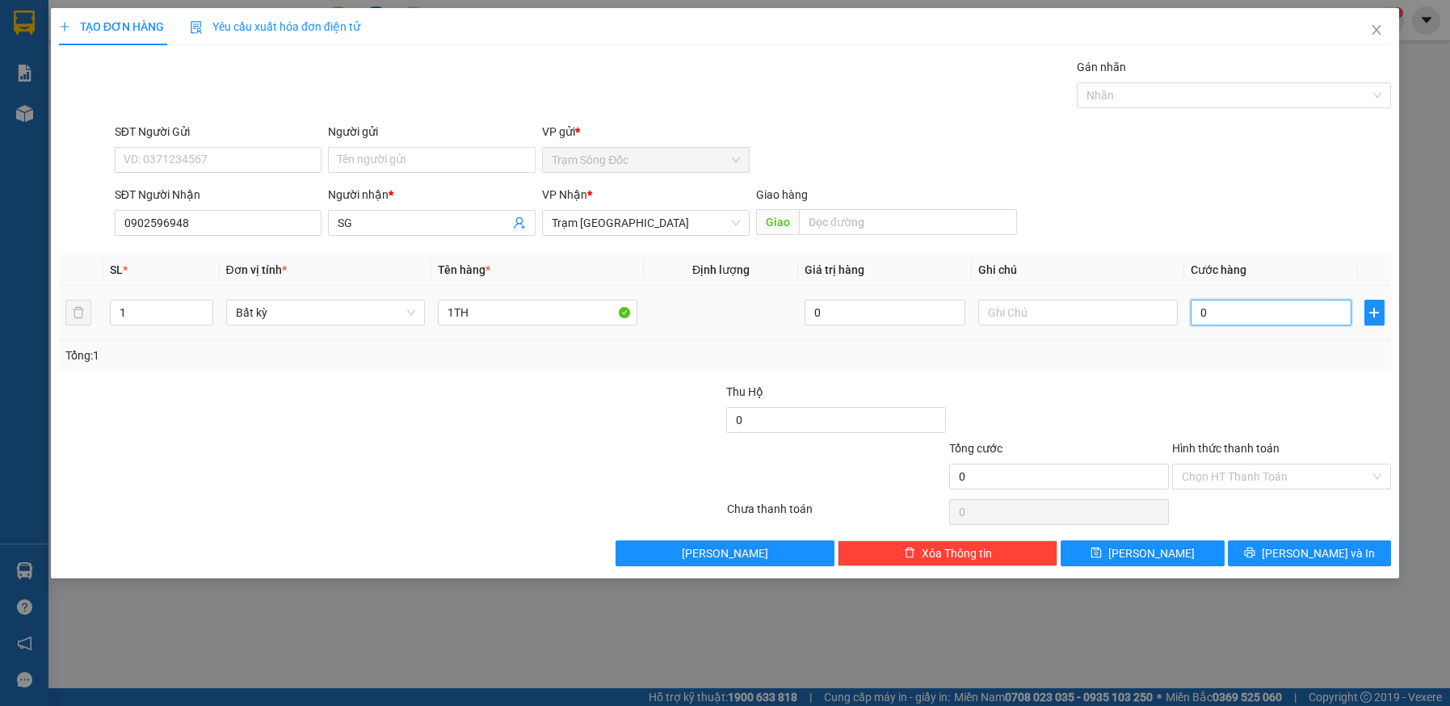
type input "1"
type input "10"
type input "100"
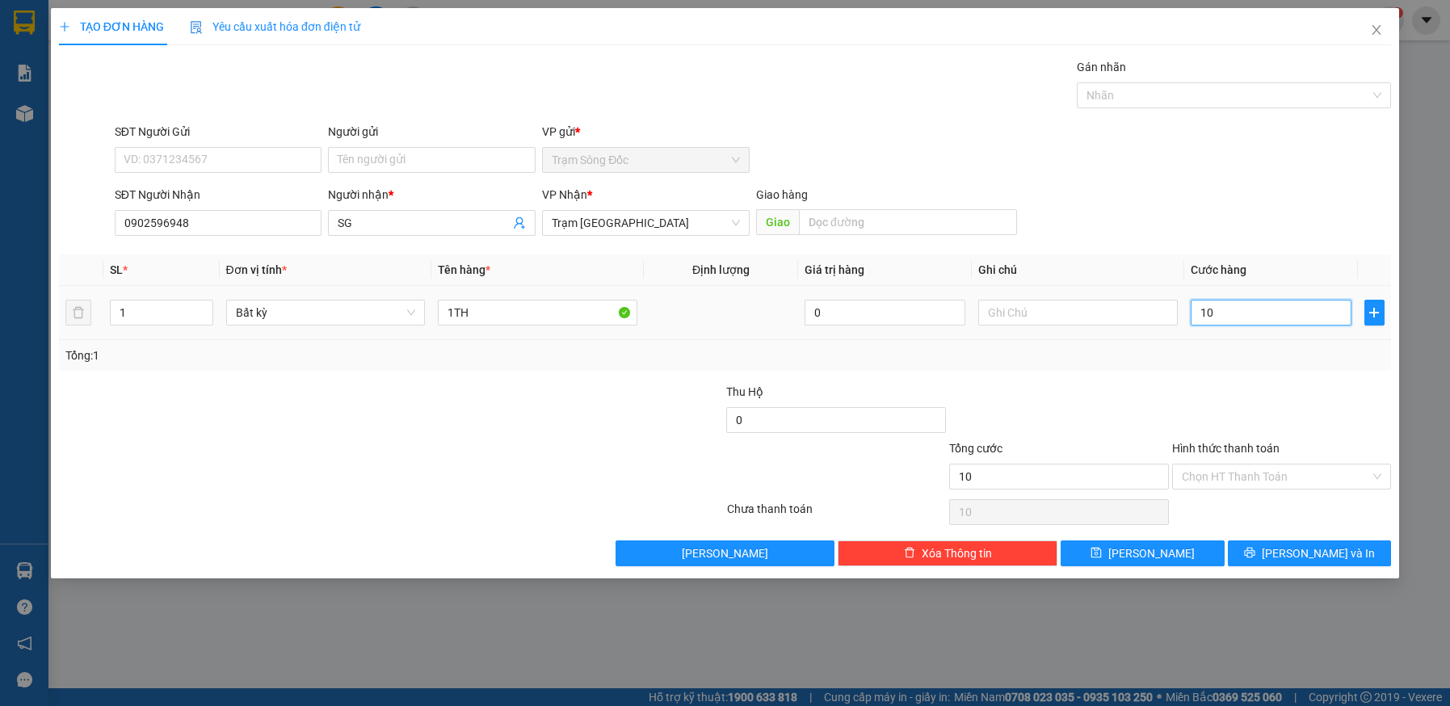
type input "100"
type input "100.000"
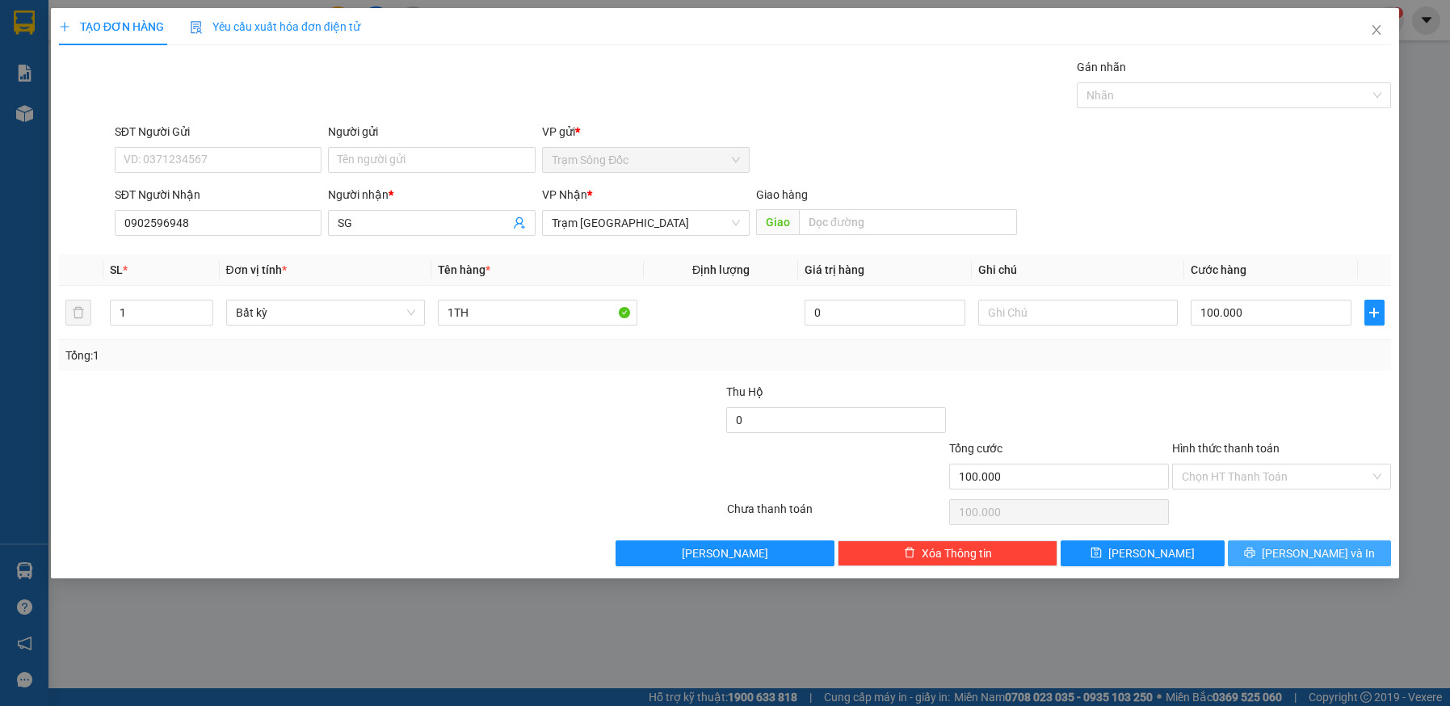
click at [1255, 556] on icon "printer" at bounding box center [1249, 552] width 11 height 11
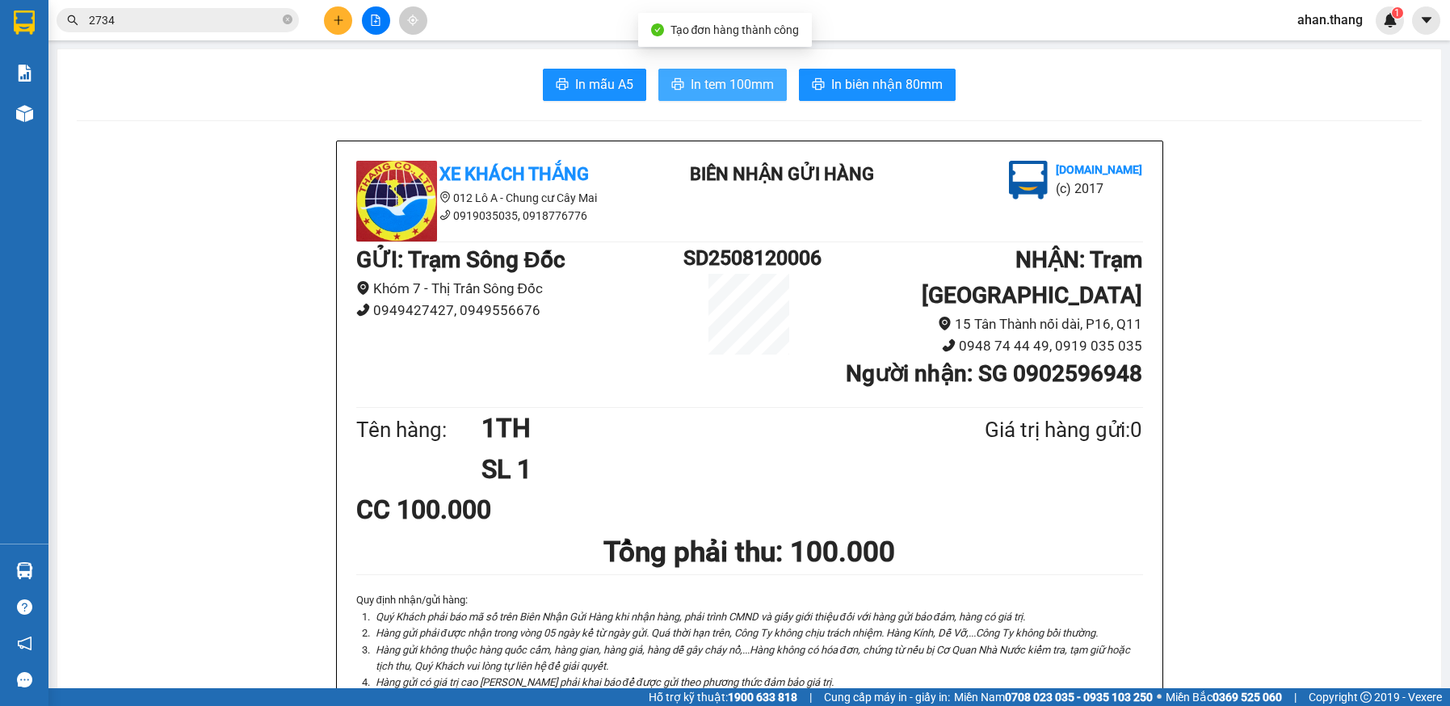
click at [722, 74] on span "In tem 100mm" at bounding box center [732, 84] width 83 height 20
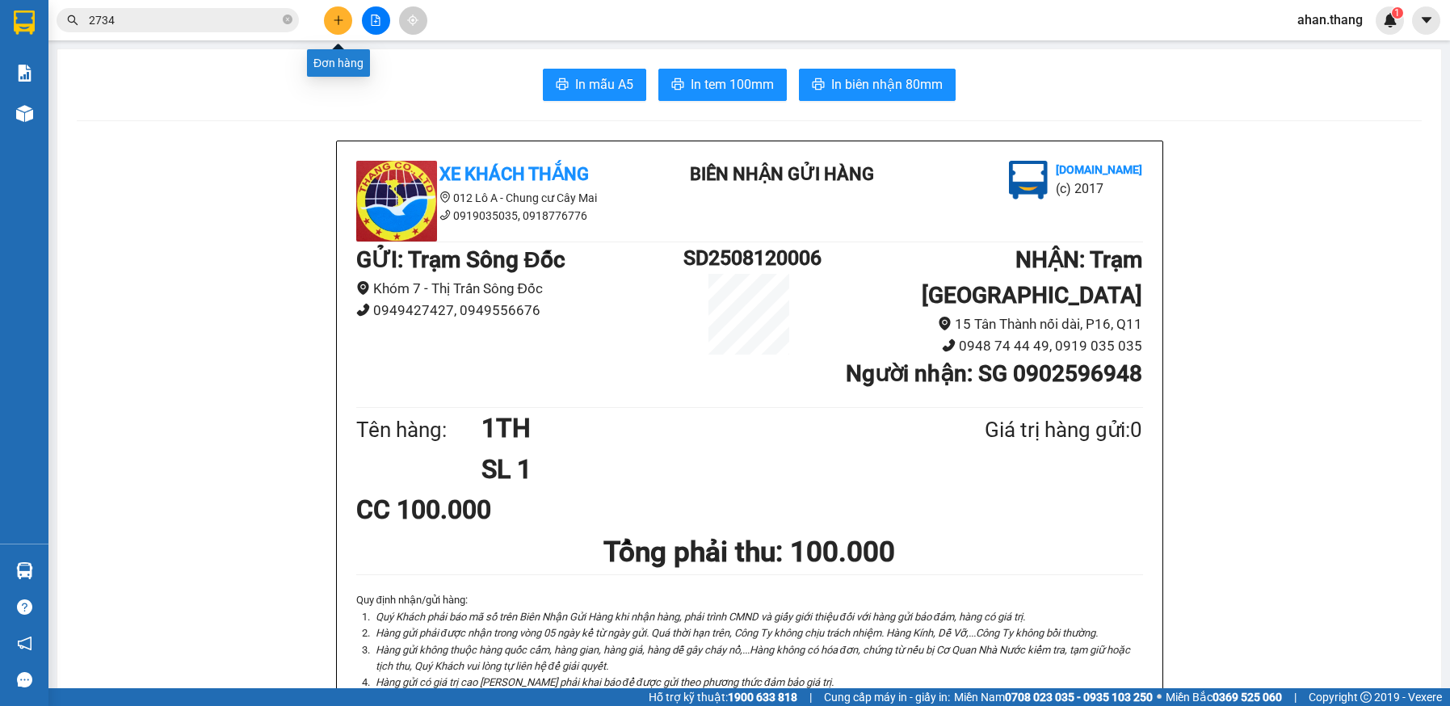
click at [338, 19] on icon "plus" at bounding box center [338, 19] width 1 height 9
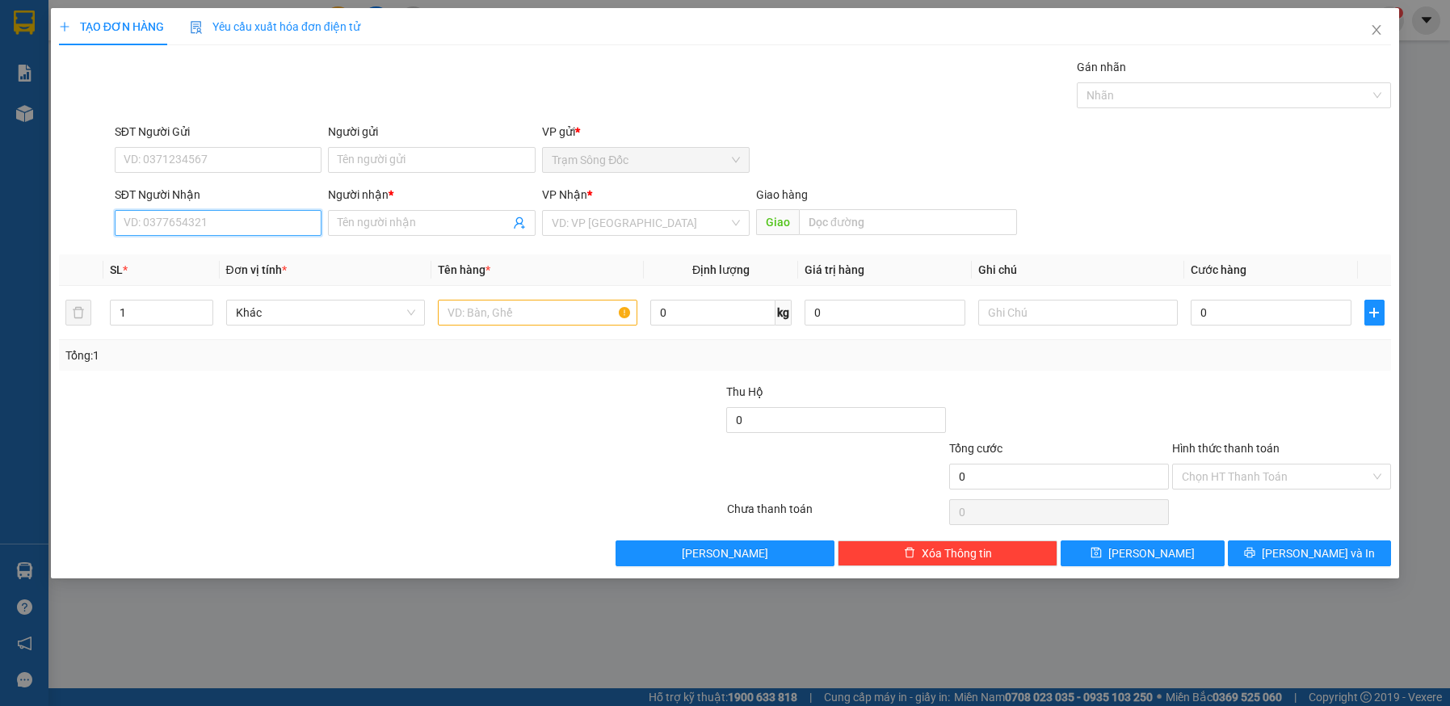
click at [207, 229] on input "SĐT Người Nhận" at bounding box center [219, 223] width 208 height 26
click at [192, 258] on div "0944465551 - NHỰT" at bounding box center [218, 255] width 188 height 18
type input "0944465551"
type input "NHỰT"
type input "0944465551"
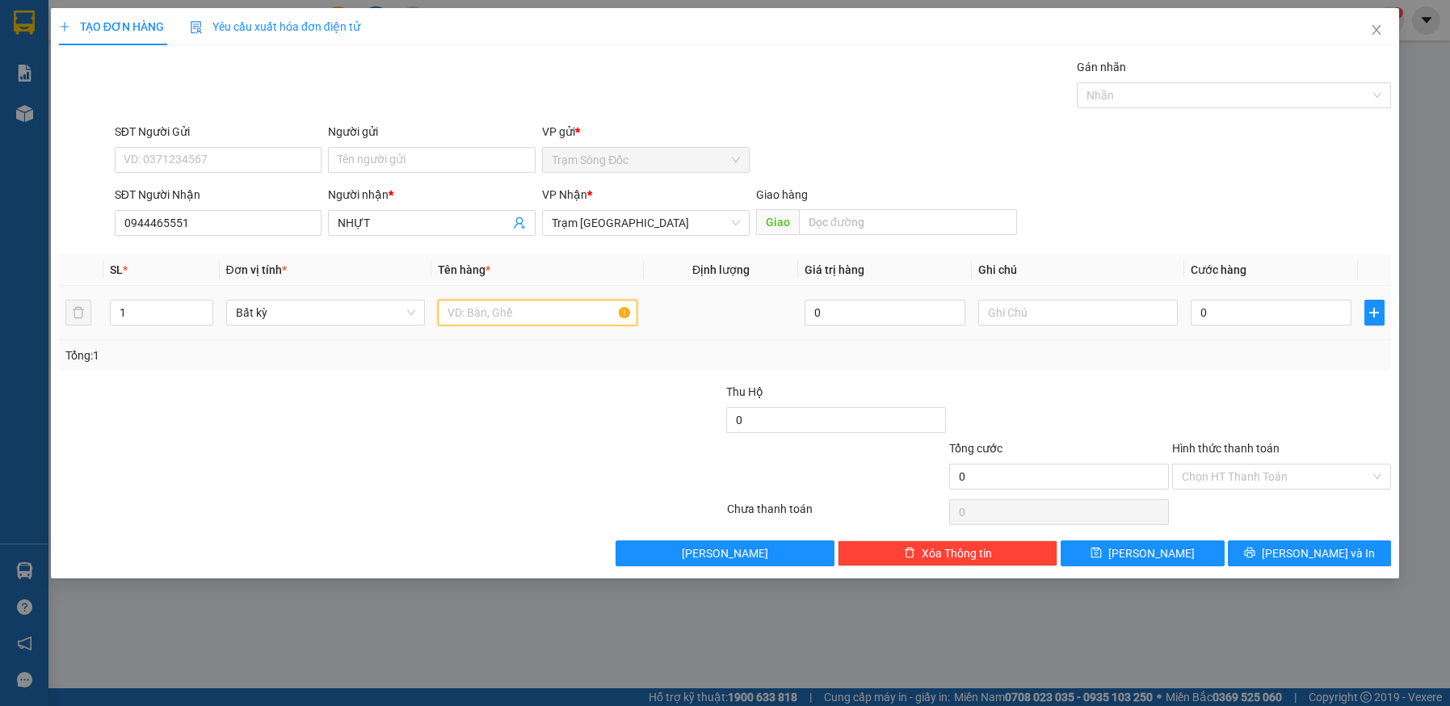
click at [569, 319] on input "text" at bounding box center [537, 313] width 199 height 26
type input "1TH"
click at [1245, 312] on input "0" at bounding box center [1271, 313] width 161 height 26
type input "5"
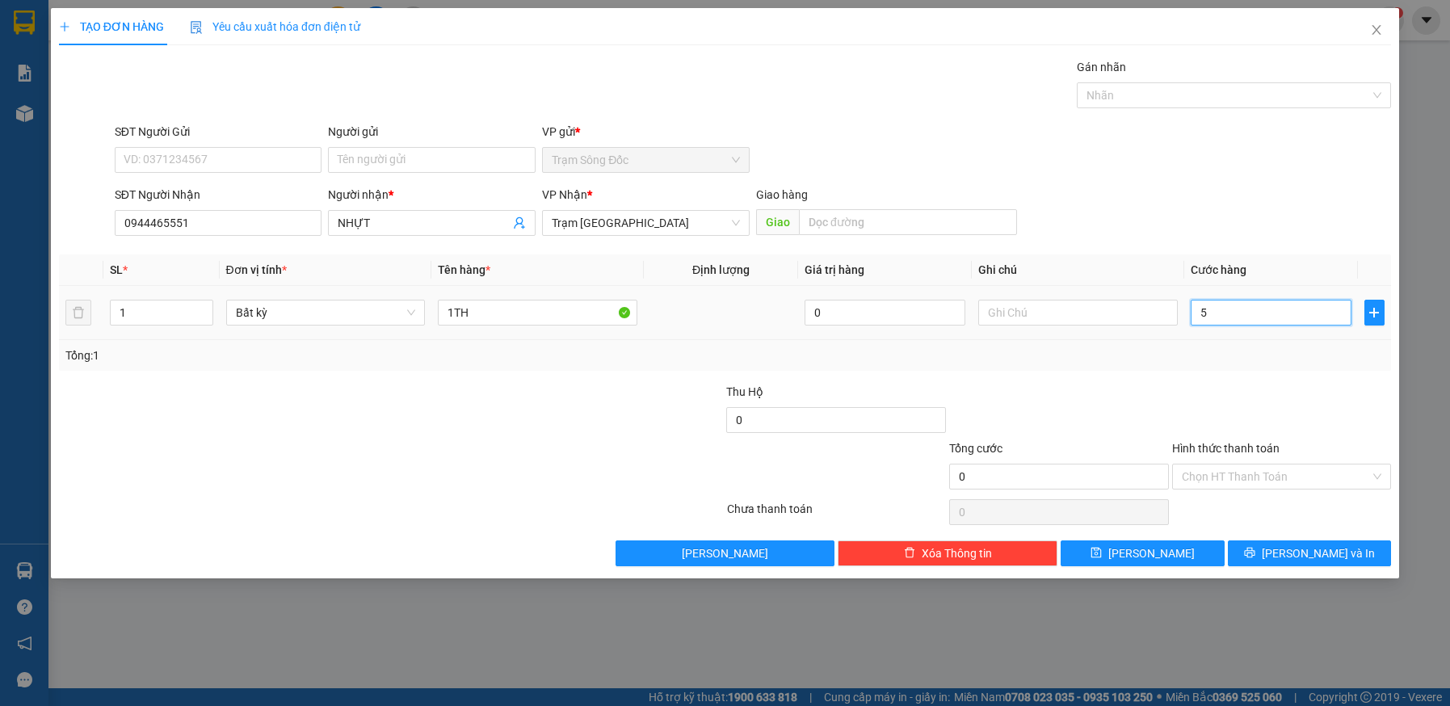
type input "5"
type input "50"
type input "50.000"
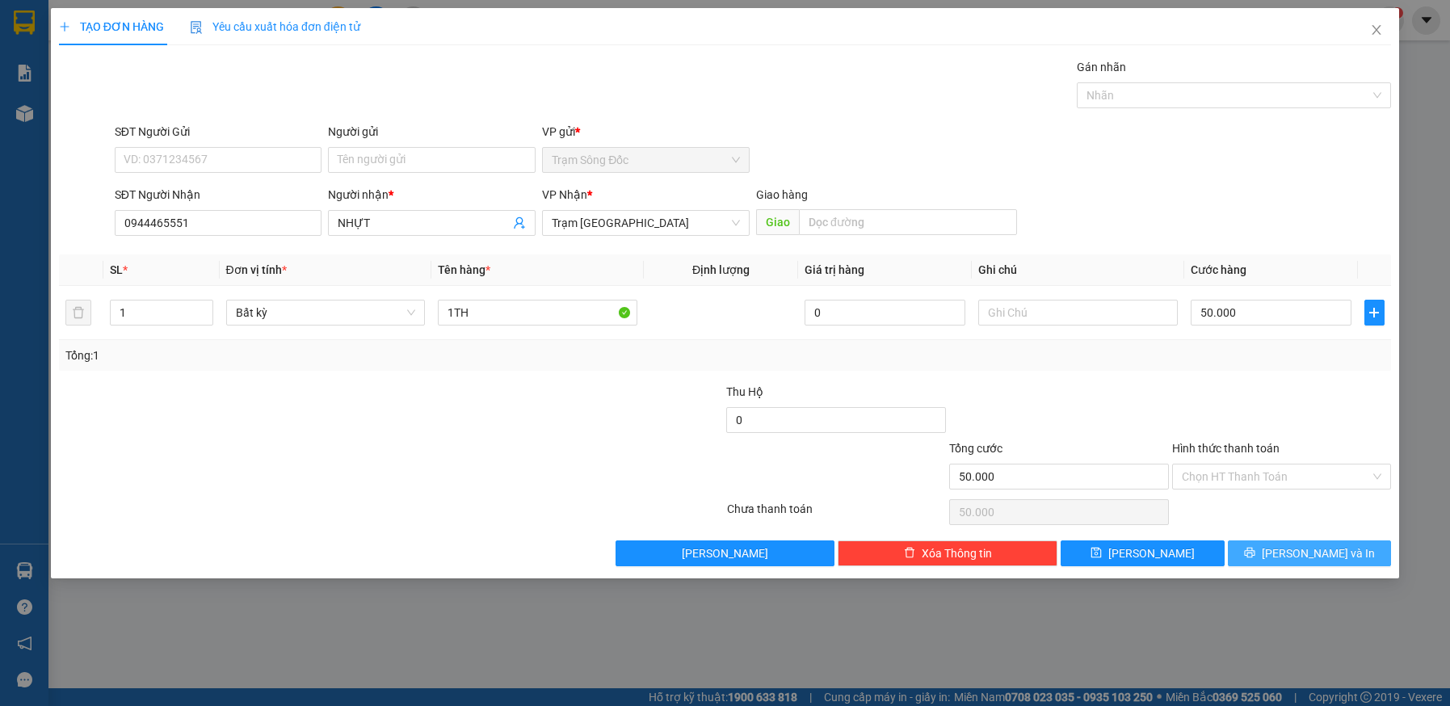
drag, startPoint x: 1301, startPoint y: 546, endPoint x: 1289, endPoint y: 521, distance: 27.8
click at [1301, 545] on span "Lưu và In" at bounding box center [1318, 553] width 113 height 18
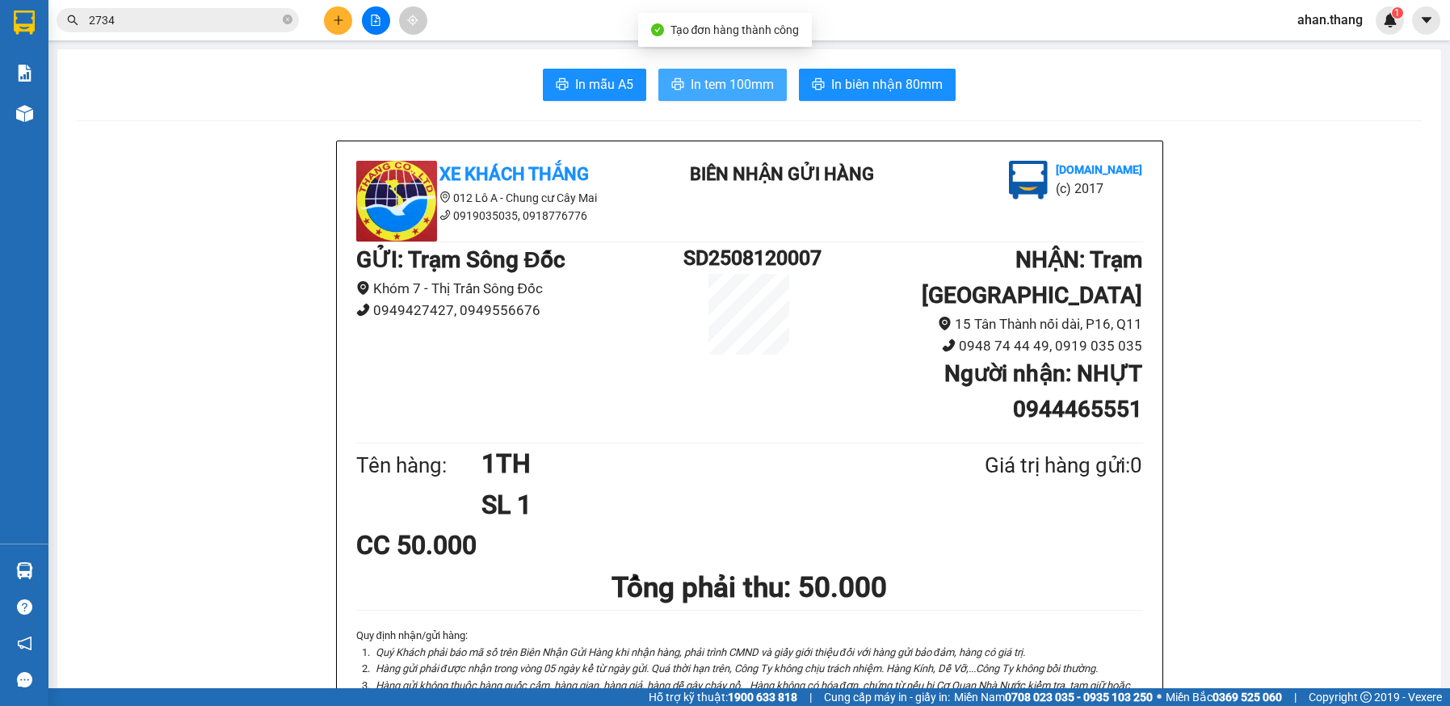
click at [762, 88] on span "In tem 100mm" at bounding box center [732, 84] width 83 height 20
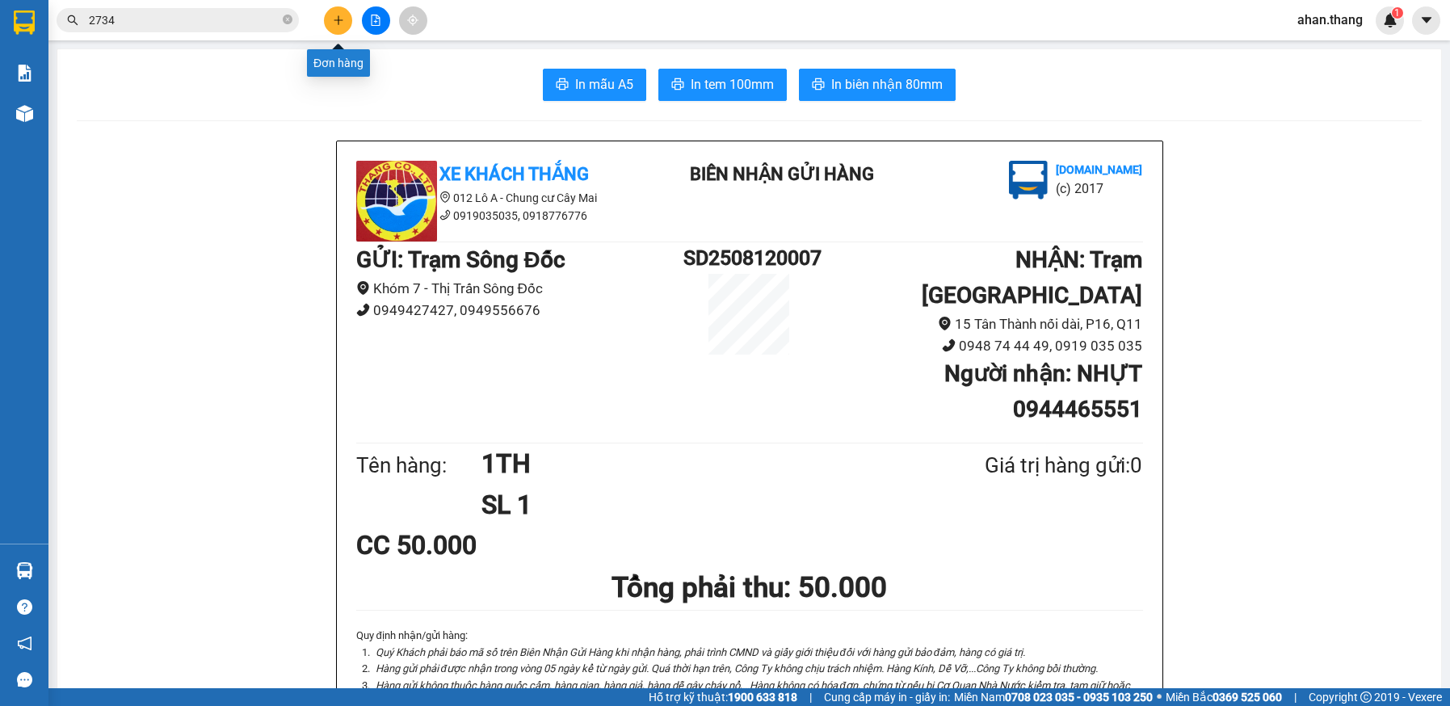
click at [334, 16] on icon "plus" at bounding box center [338, 20] width 11 height 11
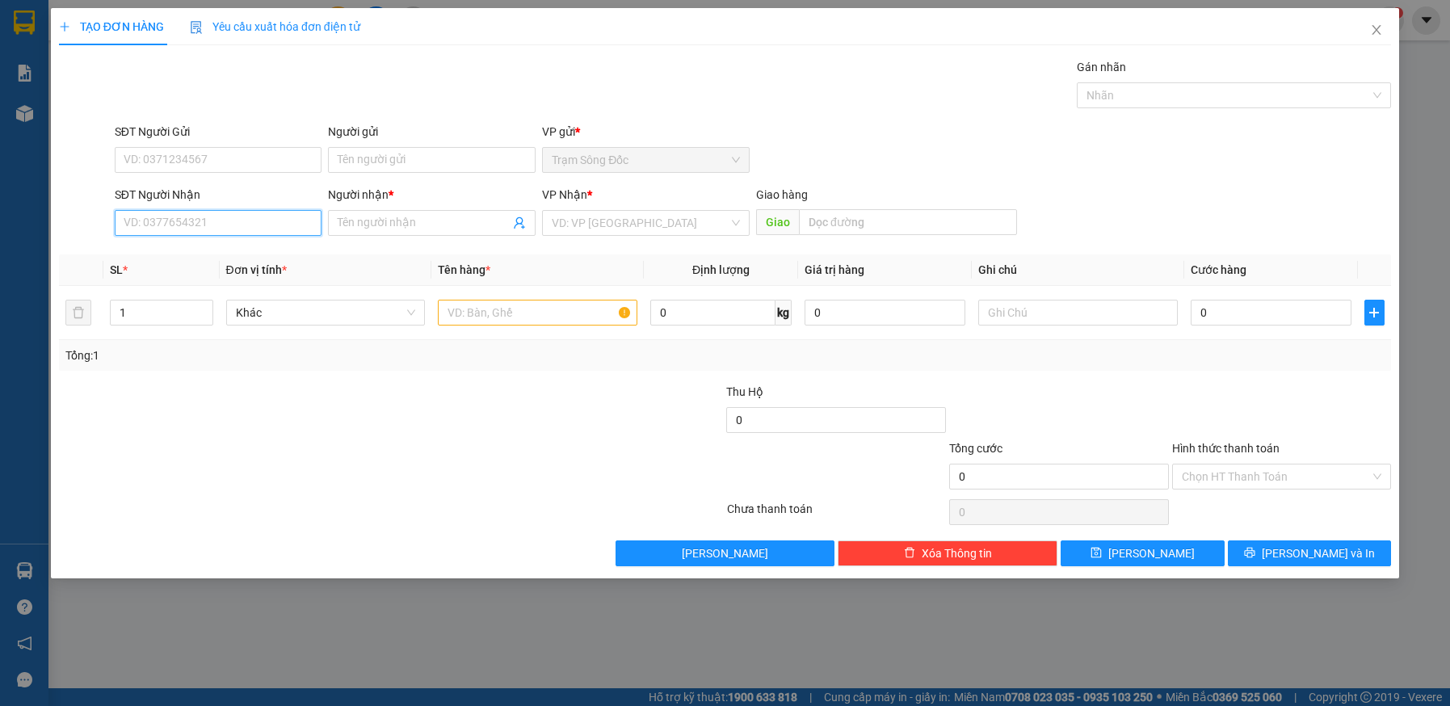
click at [300, 226] on input "SĐT Người Nhận" at bounding box center [219, 223] width 208 height 26
click at [395, 221] on input "Người nhận *" at bounding box center [424, 223] width 172 height 18
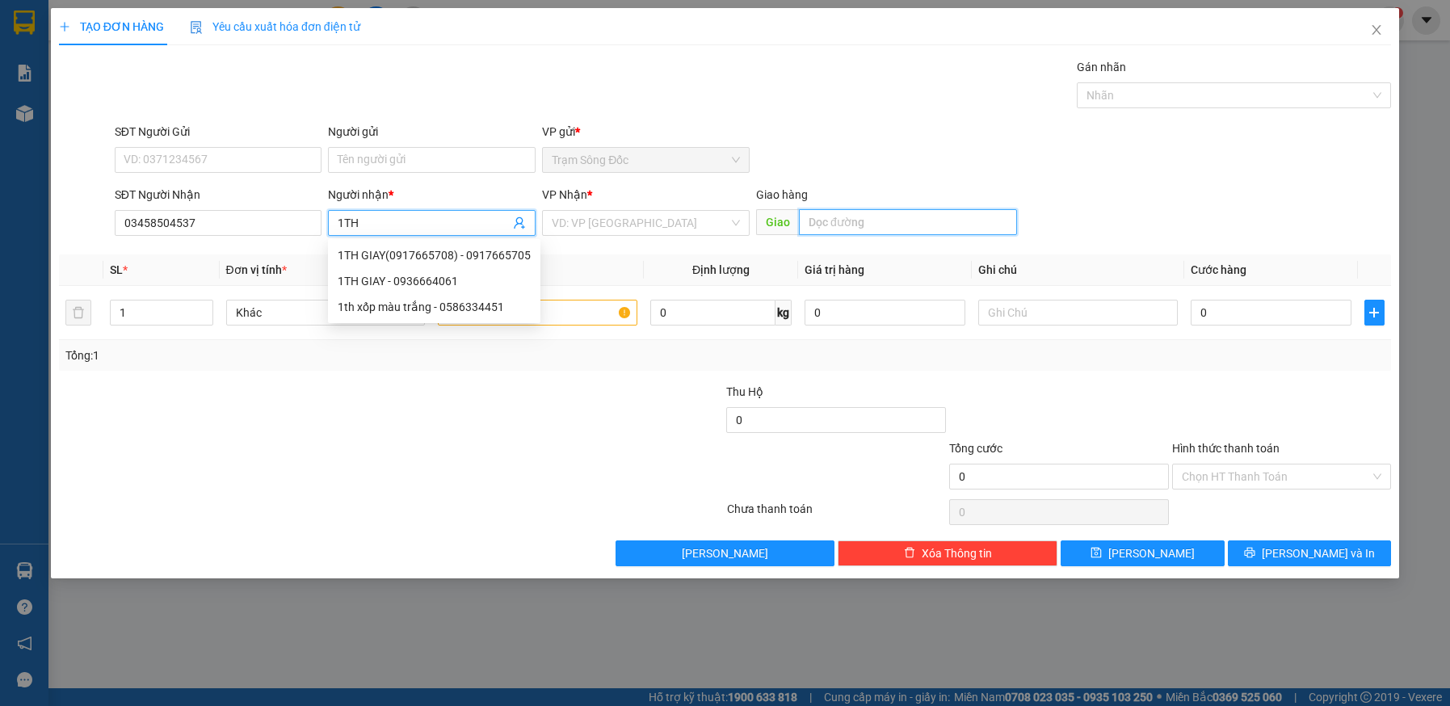
click at [892, 218] on input "text" at bounding box center [908, 222] width 218 height 26
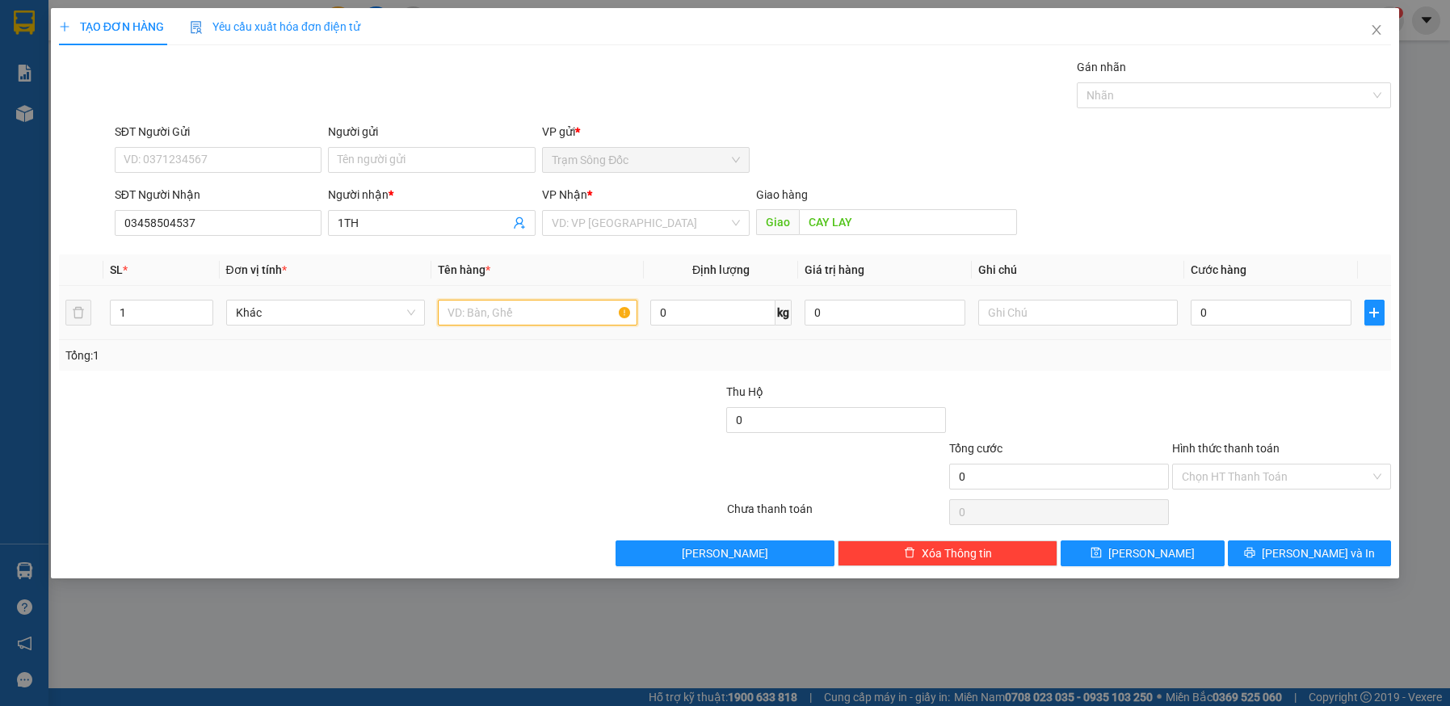
click at [522, 314] on input "text" at bounding box center [537, 313] width 199 height 26
click at [378, 220] on input "1TH" at bounding box center [424, 223] width 172 height 18
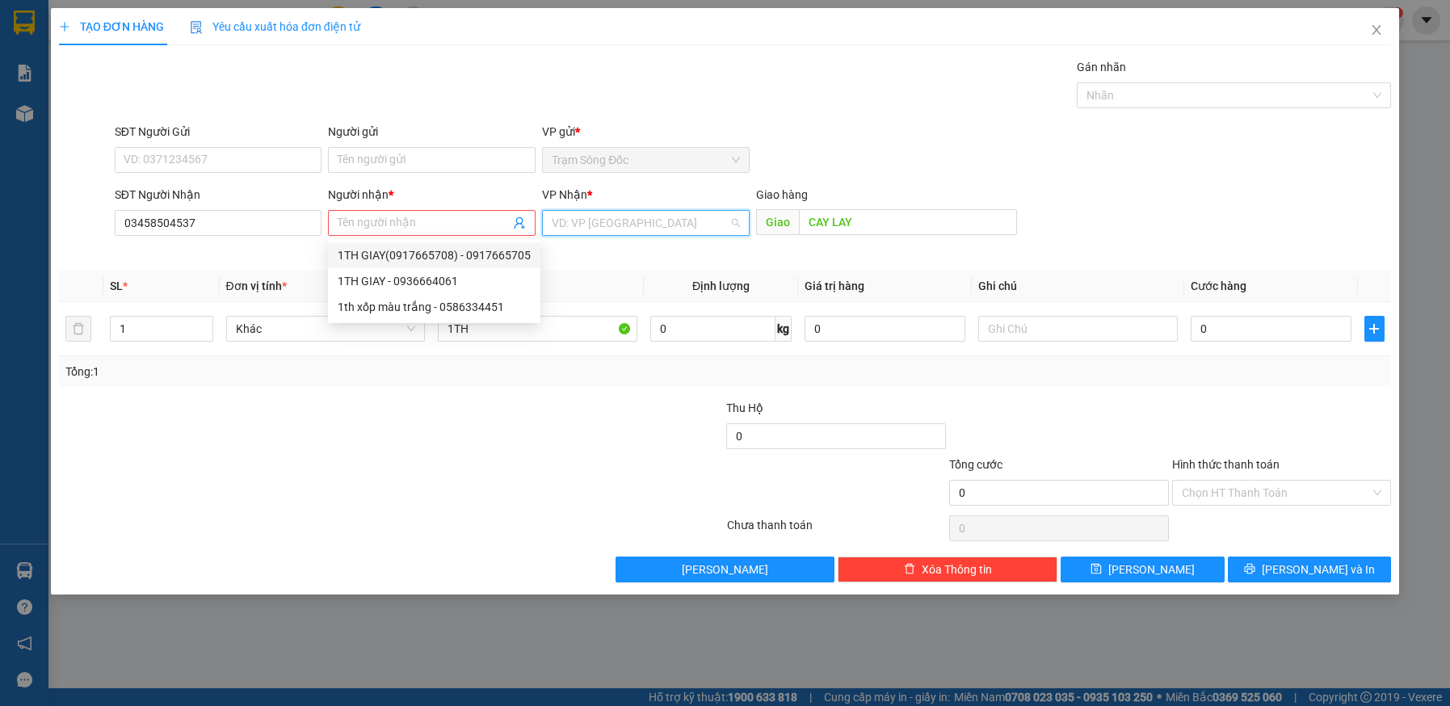
click at [627, 230] on input "search" at bounding box center [640, 223] width 177 height 24
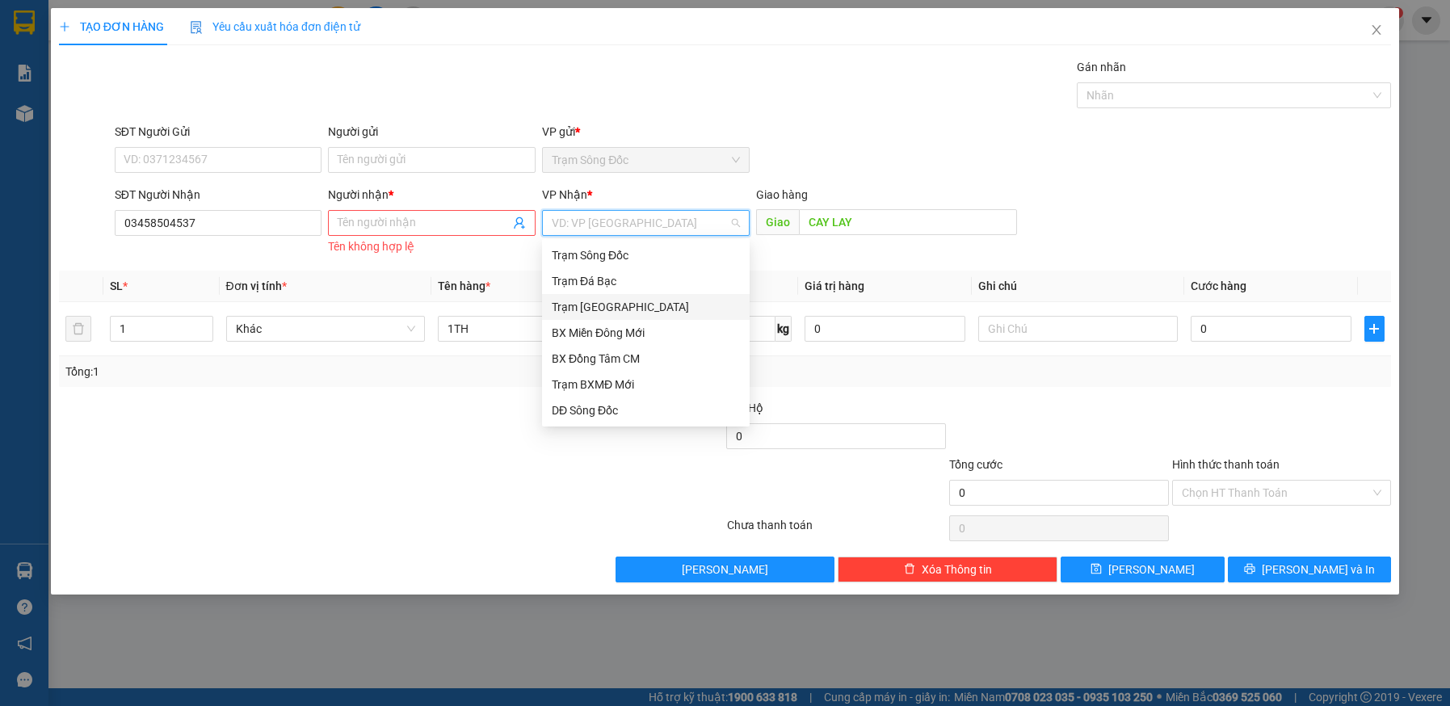
click at [608, 306] on div "Trạm Sài Gòn" at bounding box center [646, 307] width 188 height 18
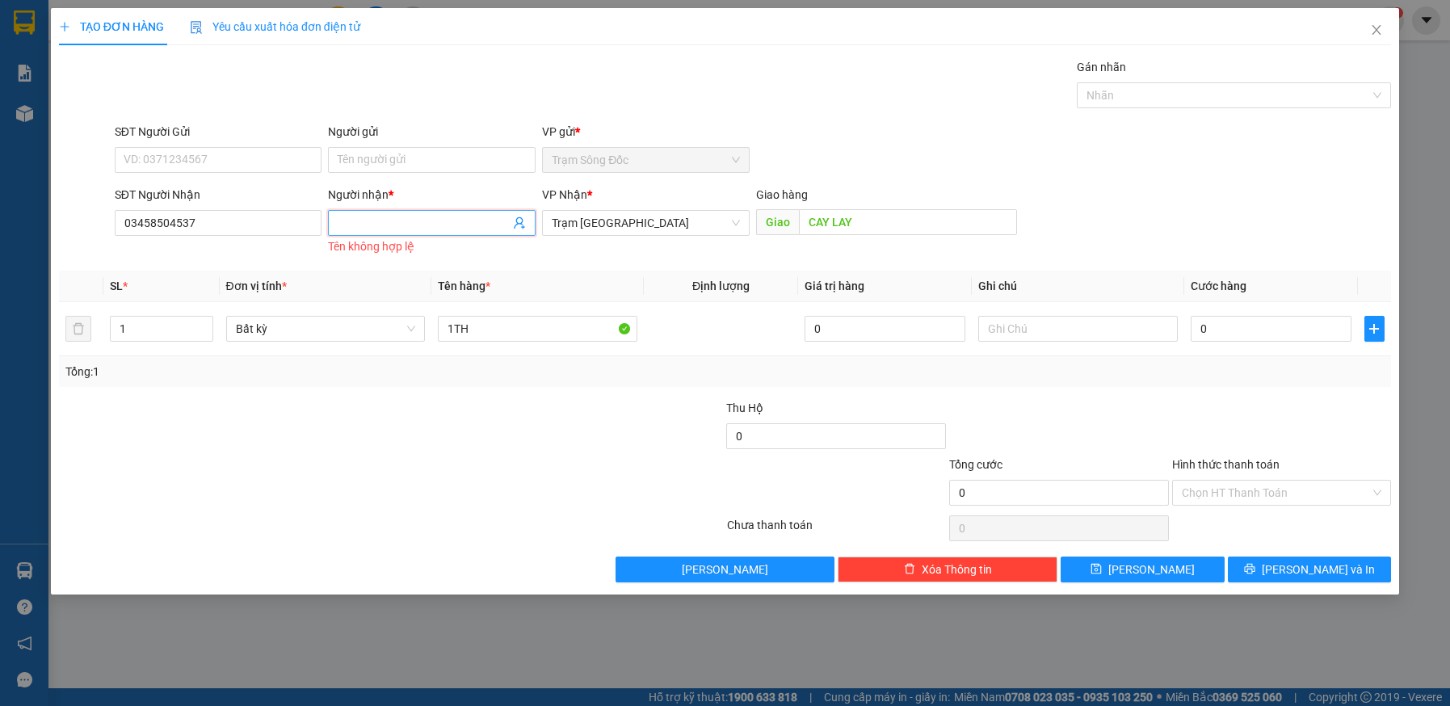
click at [424, 224] on input "Người nhận *" at bounding box center [424, 223] width 172 height 18
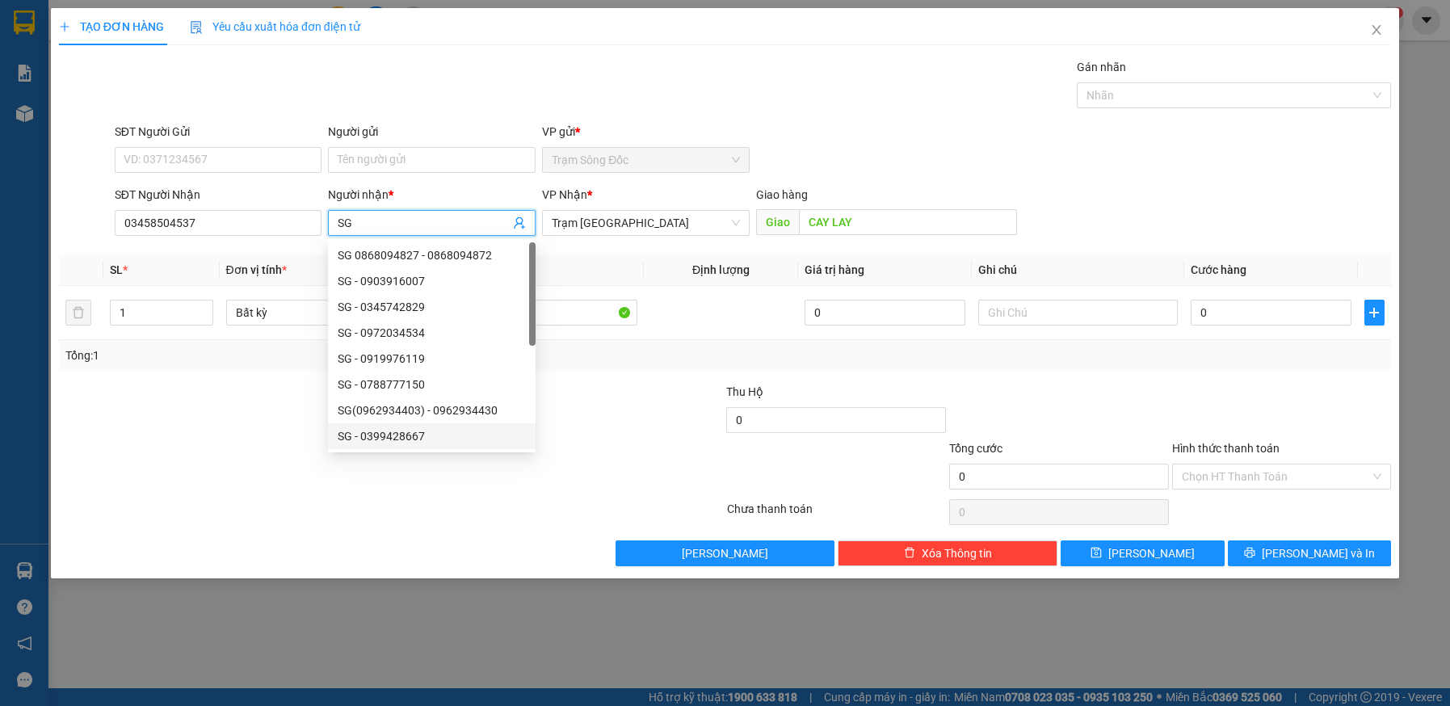
drag, startPoint x: 488, startPoint y: 430, endPoint x: 604, endPoint y: 430, distance: 116.3
click at [487, 430] on div "SG - 0399428667" at bounding box center [432, 436] width 188 height 18
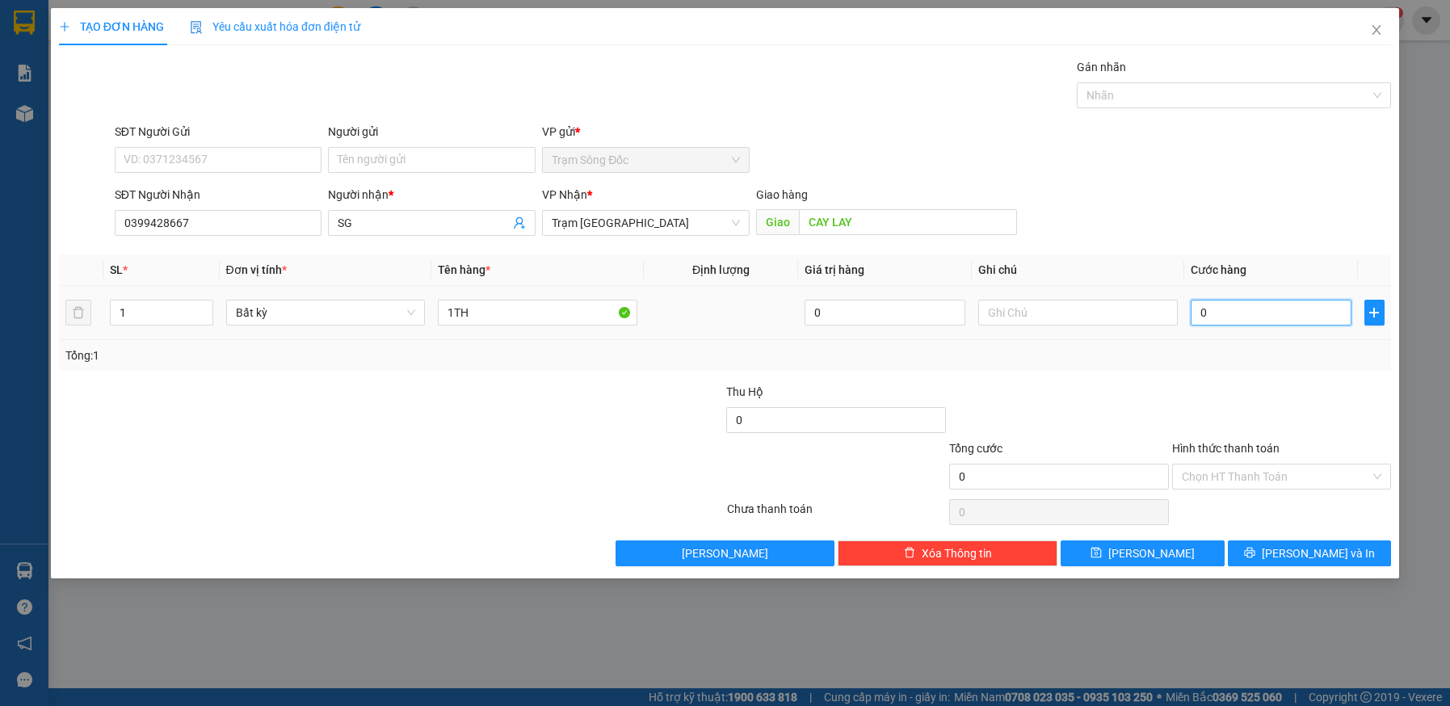
click at [1262, 313] on input "0" at bounding box center [1271, 313] width 161 height 26
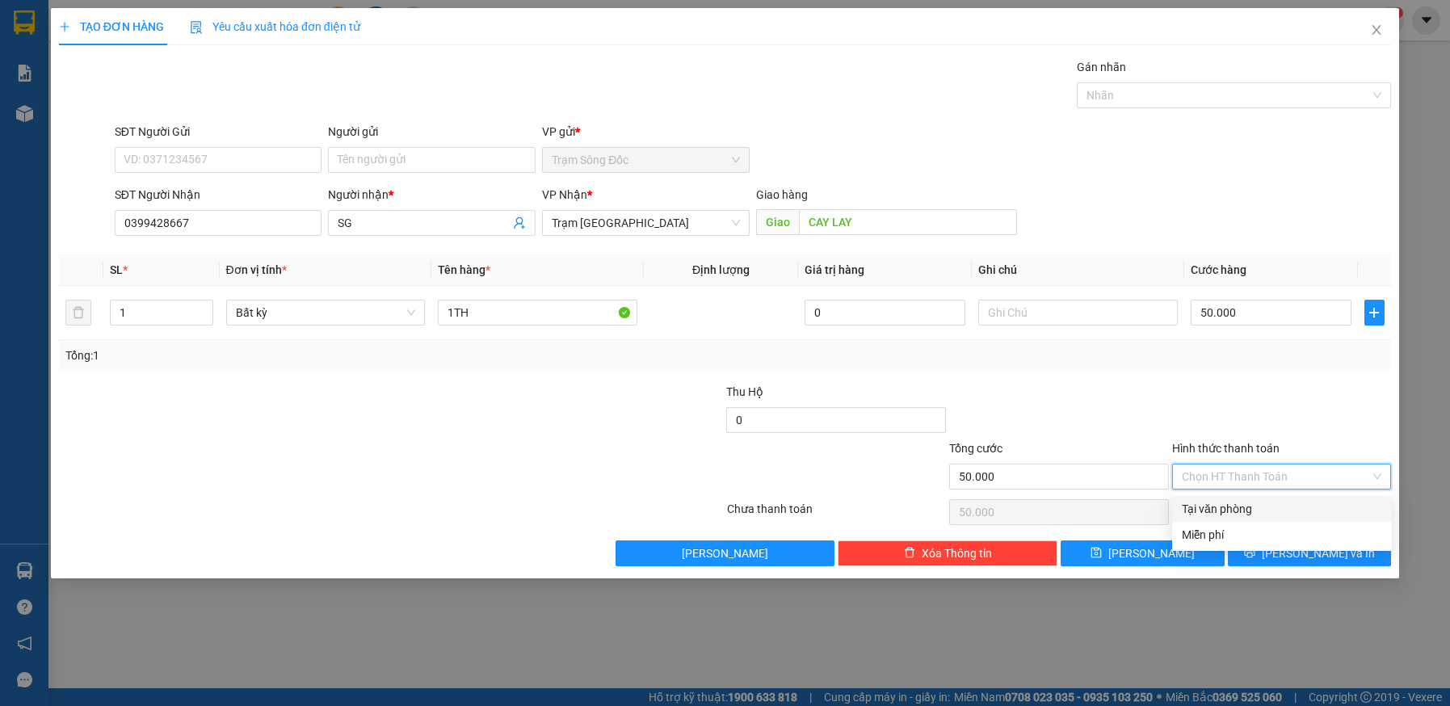
click at [1254, 476] on input "Hình thức thanh toán" at bounding box center [1276, 476] width 189 height 24
click at [1252, 507] on div "Tại văn phòng" at bounding box center [1282, 509] width 200 height 18
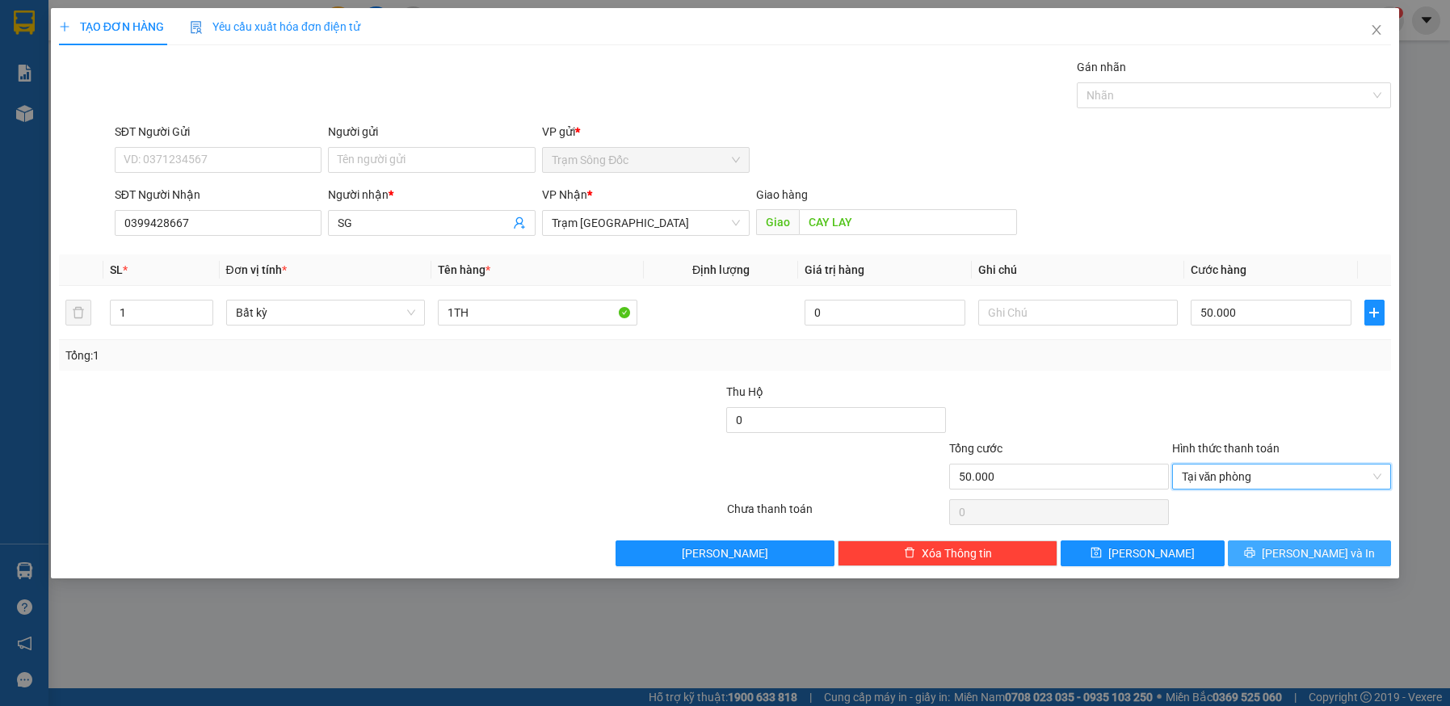
drag, startPoint x: 1268, startPoint y: 552, endPoint x: 1212, endPoint y: 530, distance: 60.6
click at [1262, 550] on button "Lưu và In" at bounding box center [1310, 553] width 164 height 26
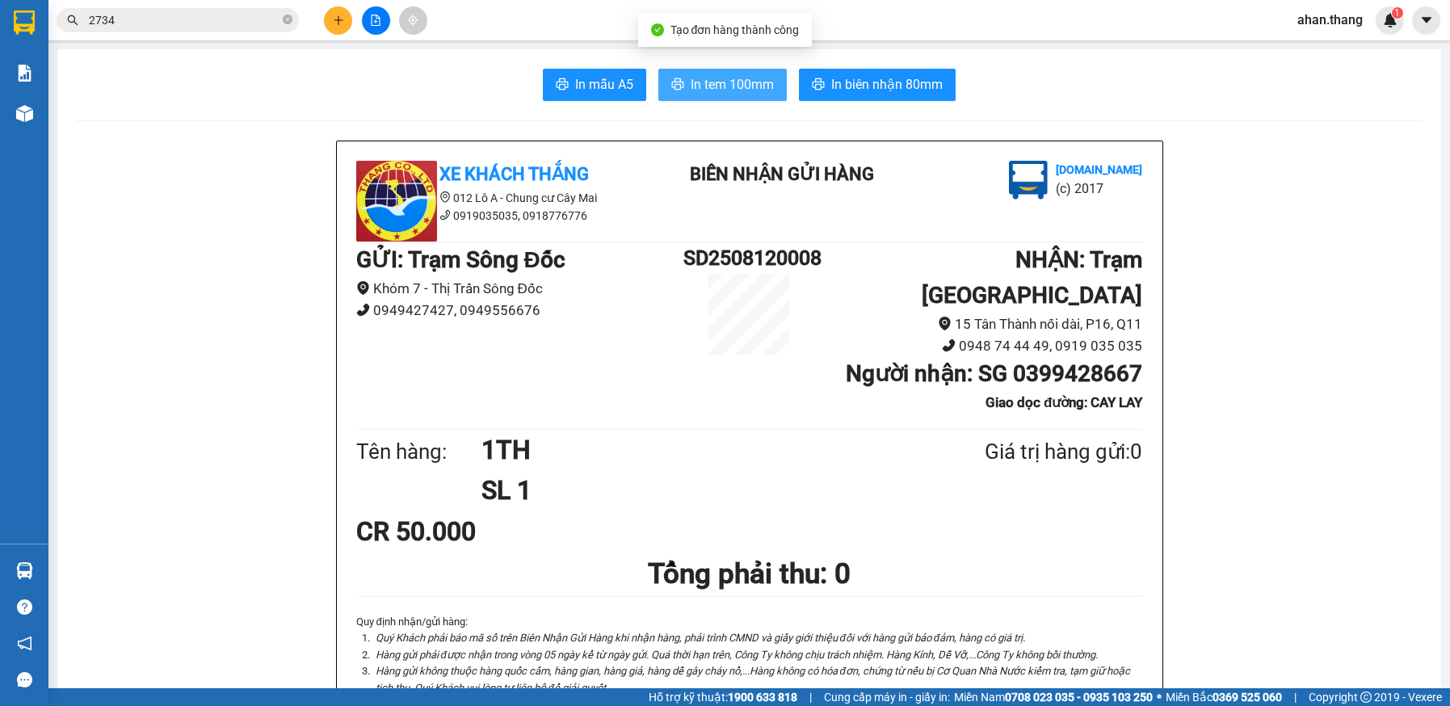
click at [719, 86] on span "In tem 100mm" at bounding box center [732, 84] width 83 height 20
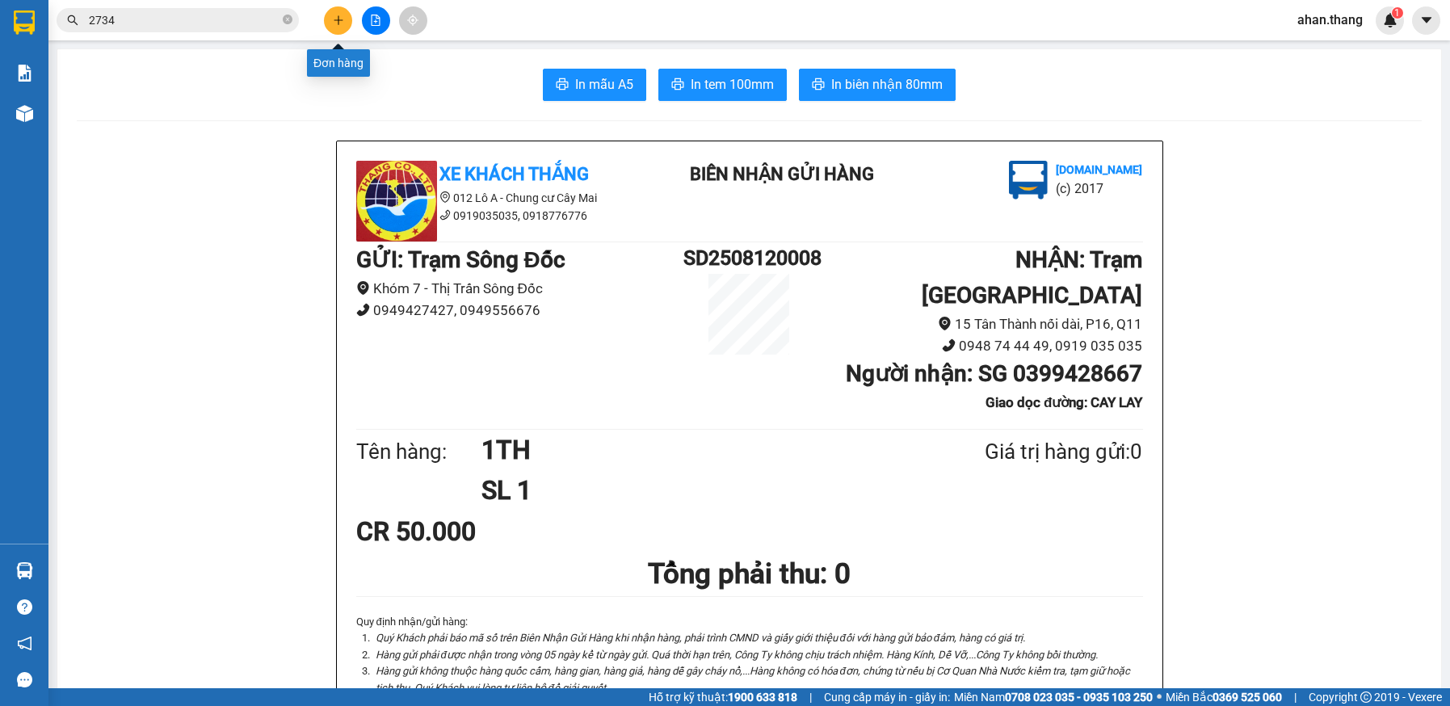
click at [337, 22] on icon "plus" at bounding box center [338, 20] width 11 height 11
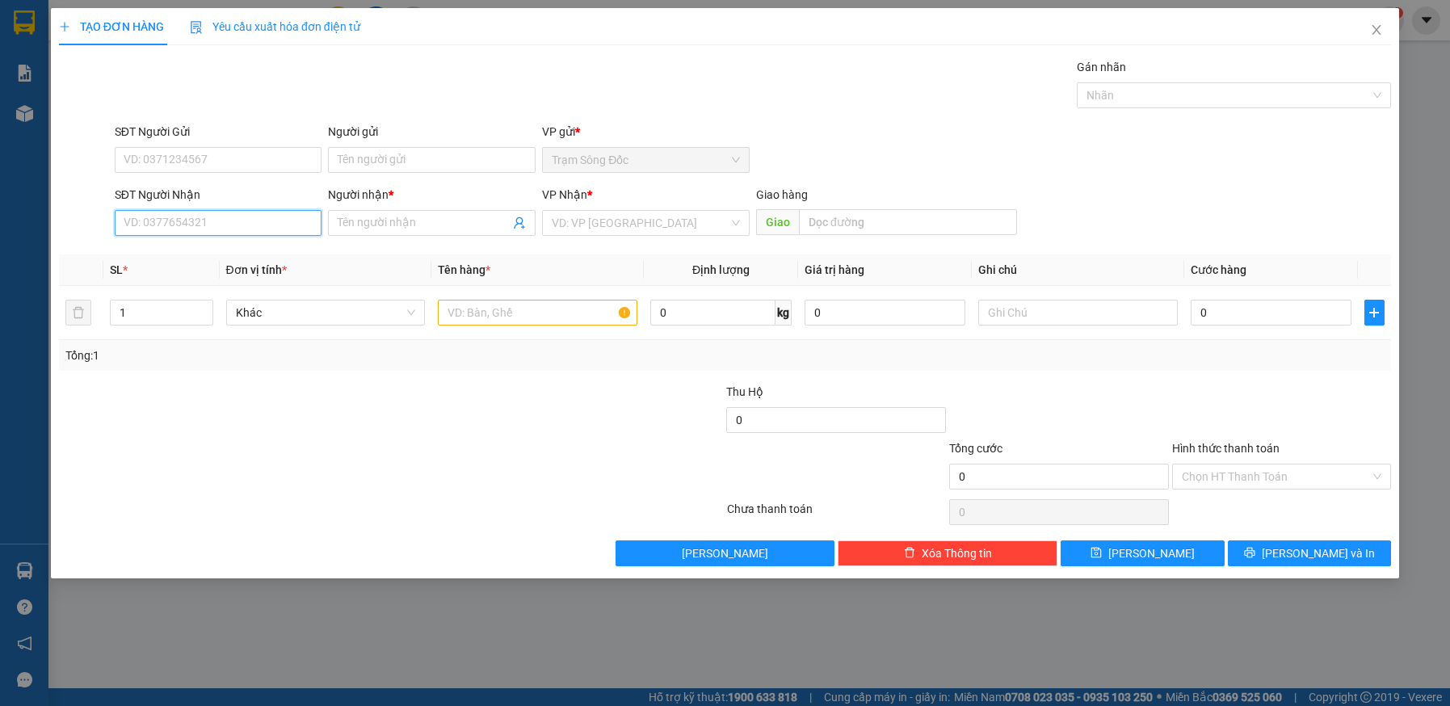
click at [286, 228] on input "SĐT Người Nhận" at bounding box center [219, 223] width 208 height 26
click at [166, 252] on div "0942277537 - YẾN THƯ" at bounding box center [218, 255] width 188 height 18
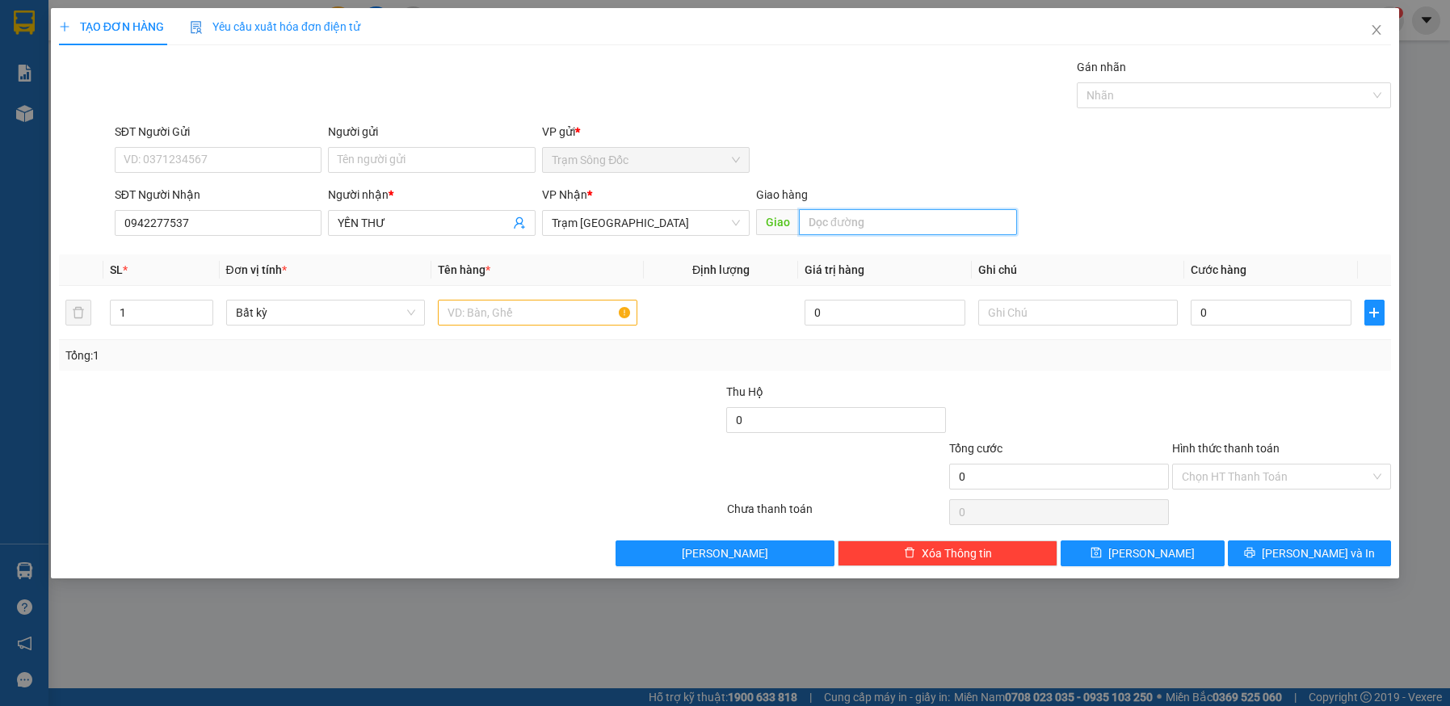
click at [859, 226] on input "text" at bounding box center [908, 222] width 218 height 26
click at [546, 312] on input "text" at bounding box center [537, 313] width 199 height 26
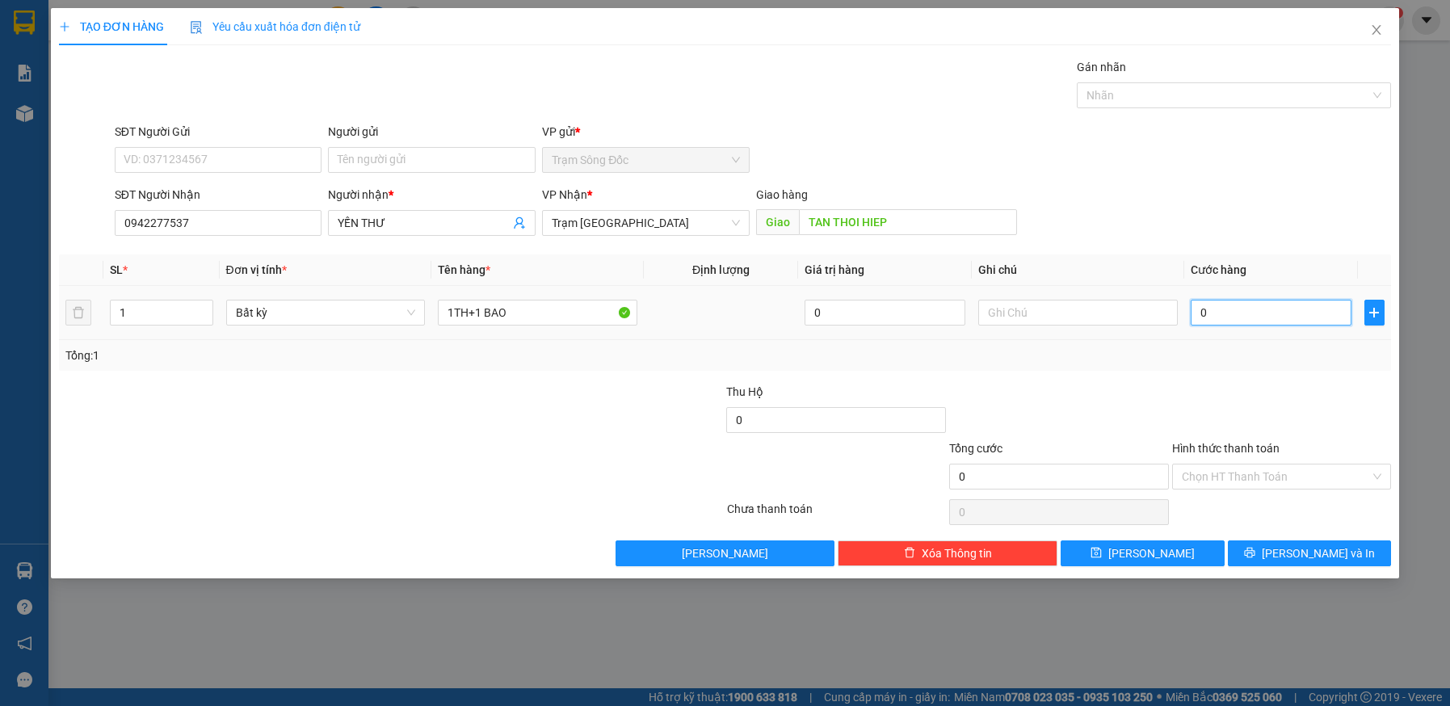
click at [1251, 311] on input "0" at bounding box center [1271, 313] width 161 height 26
click at [1267, 474] on input "Hình thức thanh toán" at bounding box center [1276, 476] width 189 height 24
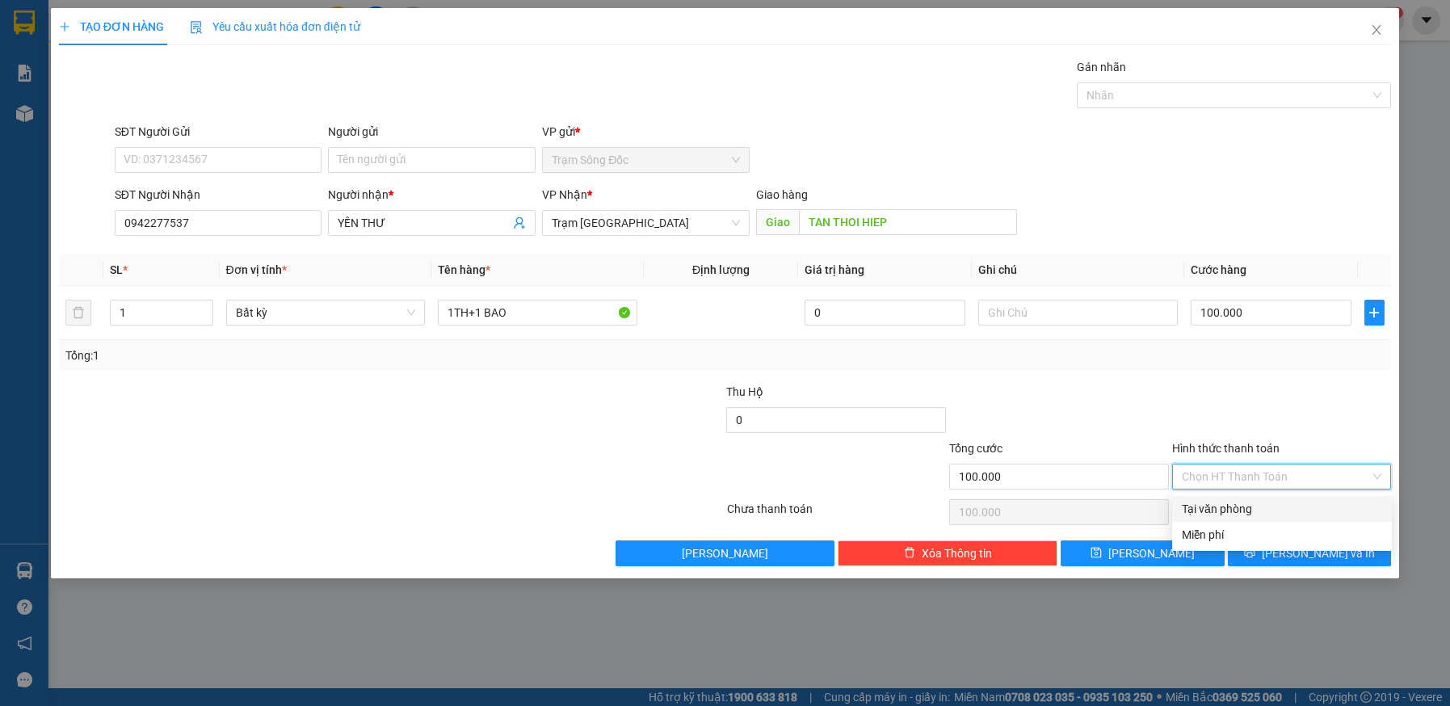
click at [1259, 506] on div "Tại văn phòng" at bounding box center [1282, 509] width 200 height 18
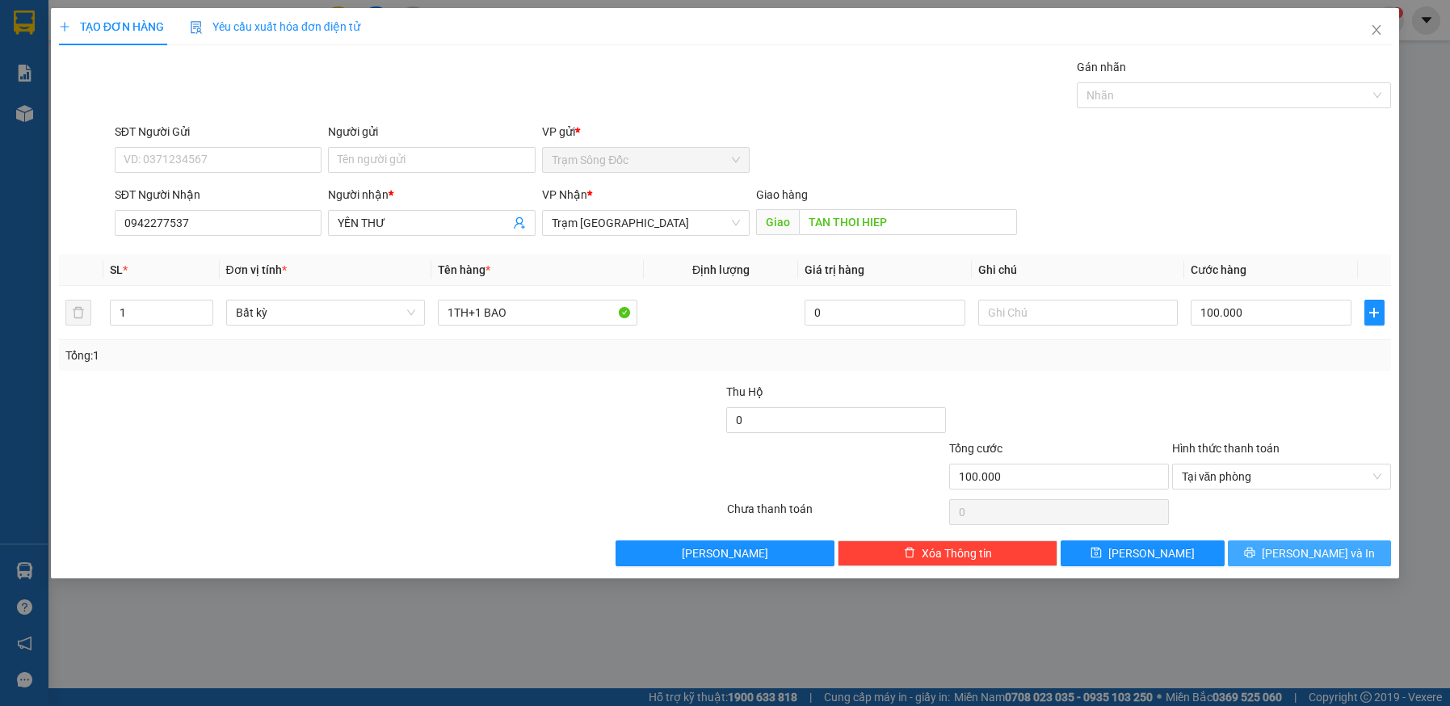
click at [1260, 554] on button "Lưu và In" at bounding box center [1310, 553] width 164 height 26
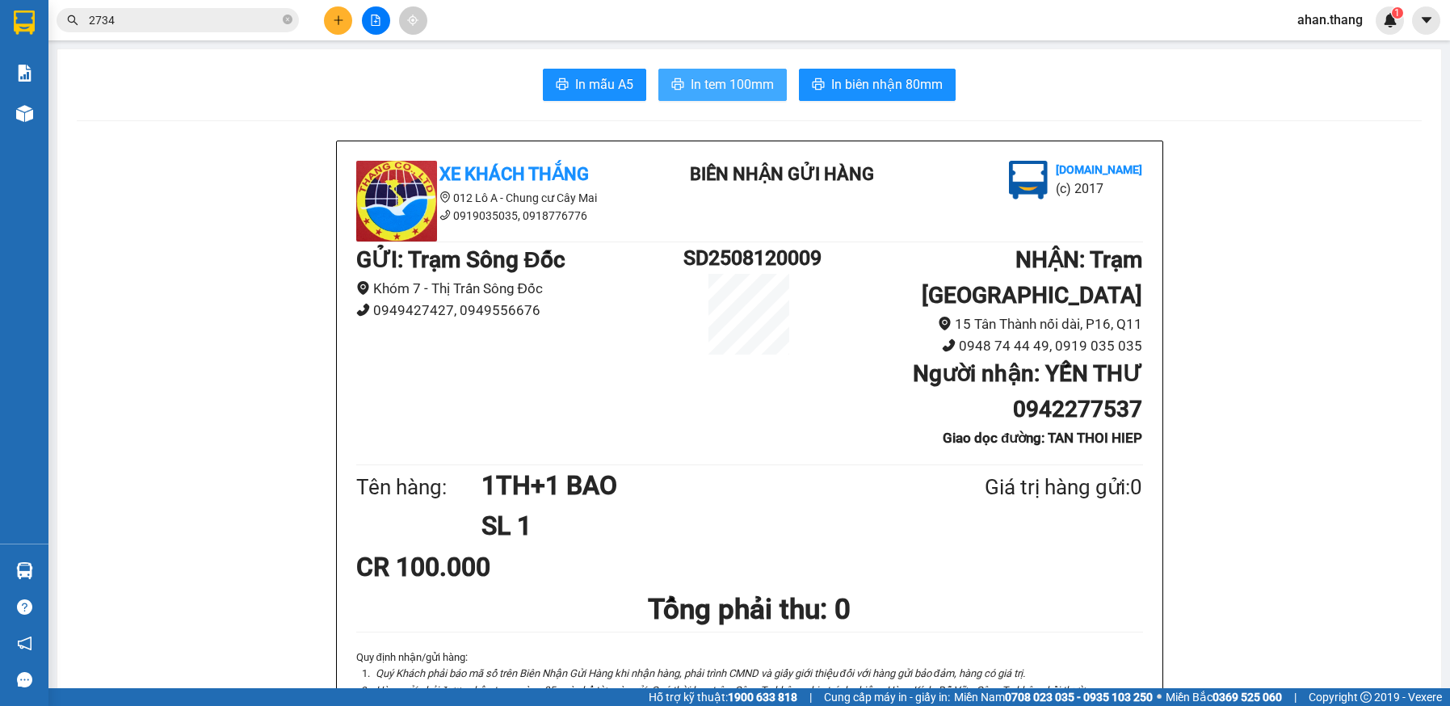
click at [697, 80] on span "In tem 100mm" at bounding box center [732, 84] width 83 height 20
click at [342, 19] on icon "plus" at bounding box center [338, 20] width 11 height 11
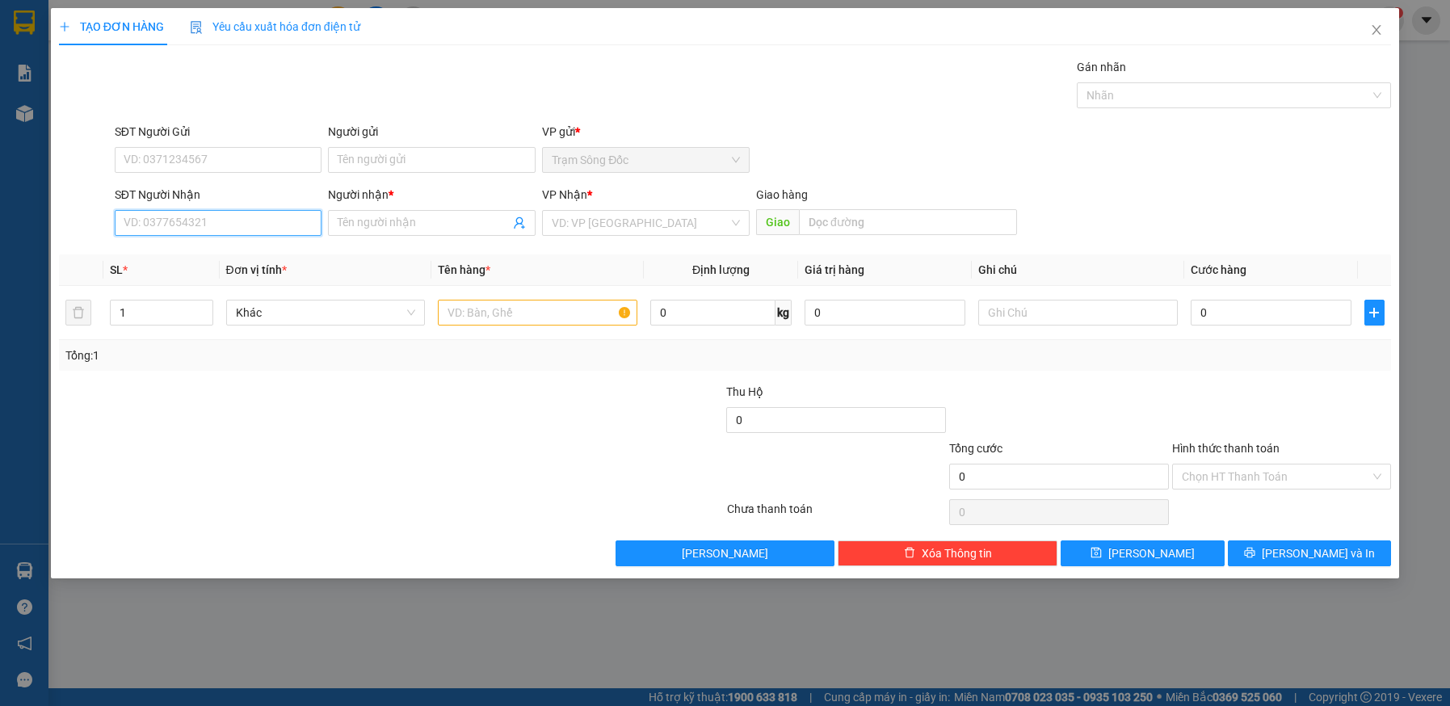
click at [194, 218] on input "SĐT Người Nhận" at bounding box center [219, 223] width 208 height 26
click at [428, 220] on input "Người nhận *" at bounding box center [424, 223] width 172 height 18
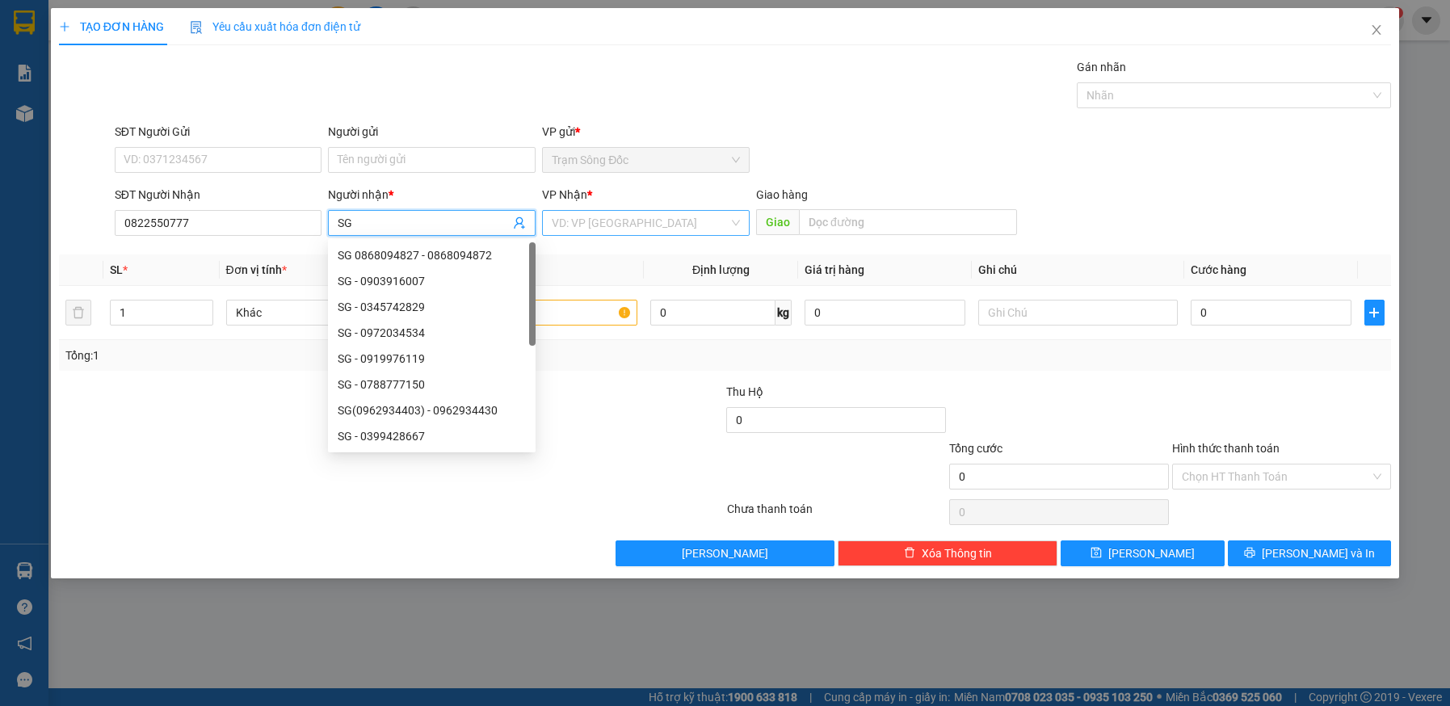
click at [629, 223] on input "search" at bounding box center [640, 223] width 177 height 24
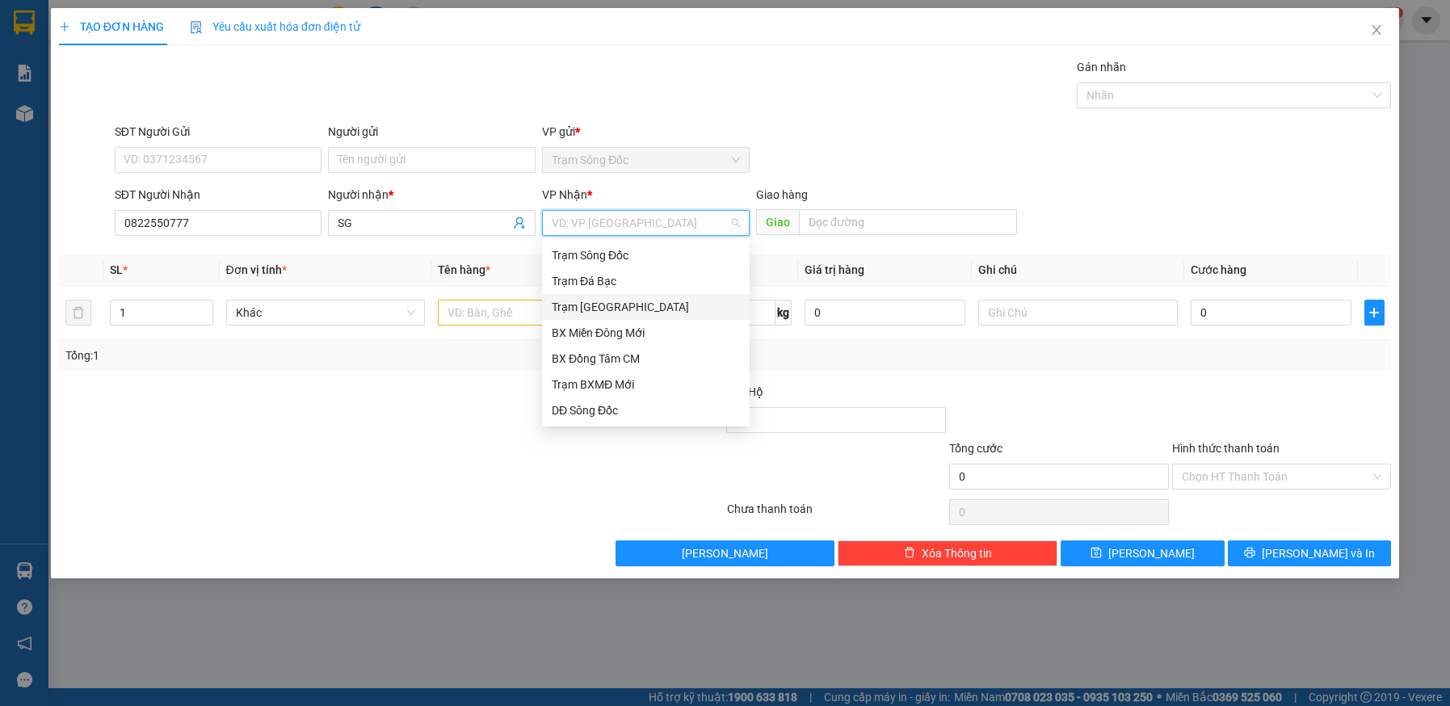
click at [611, 307] on div "Trạm Sài Gòn" at bounding box center [646, 307] width 188 height 18
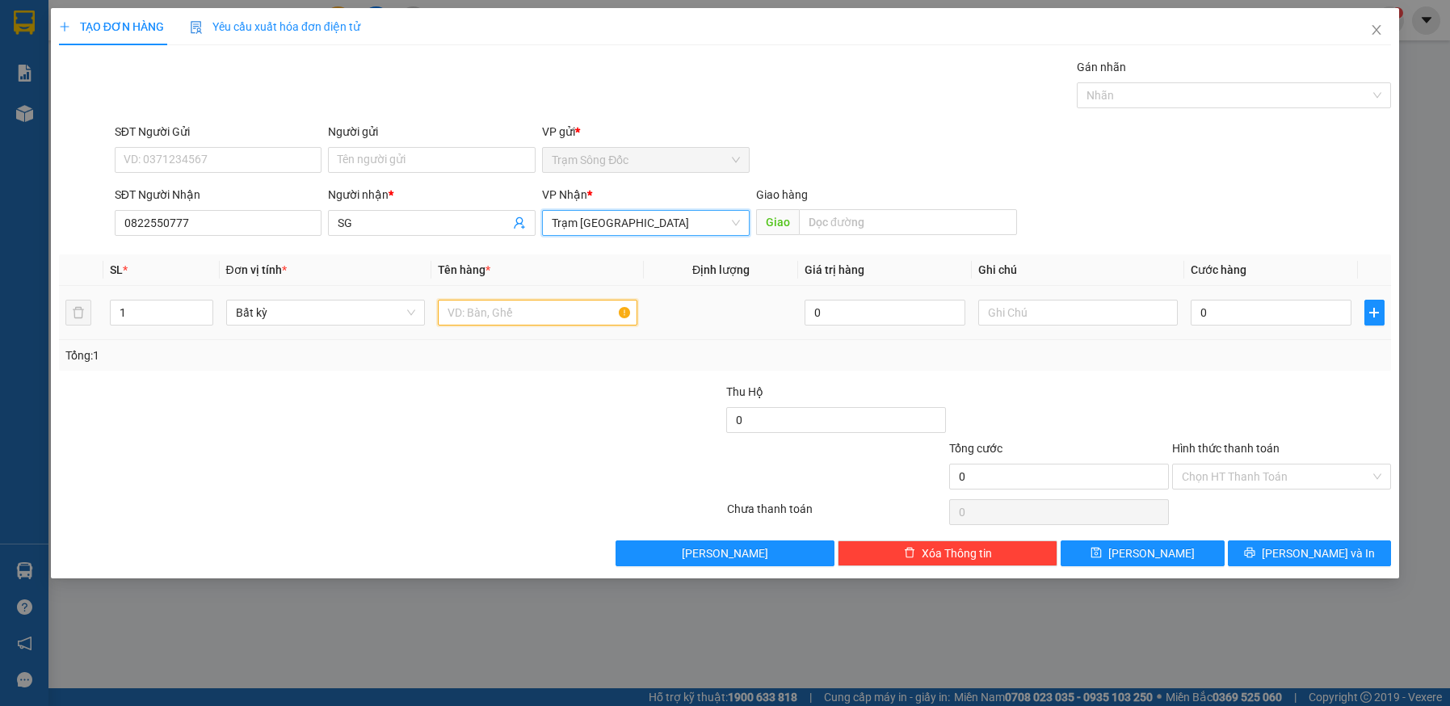
click at [540, 317] on input "text" at bounding box center [537, 313] width 199 height 26
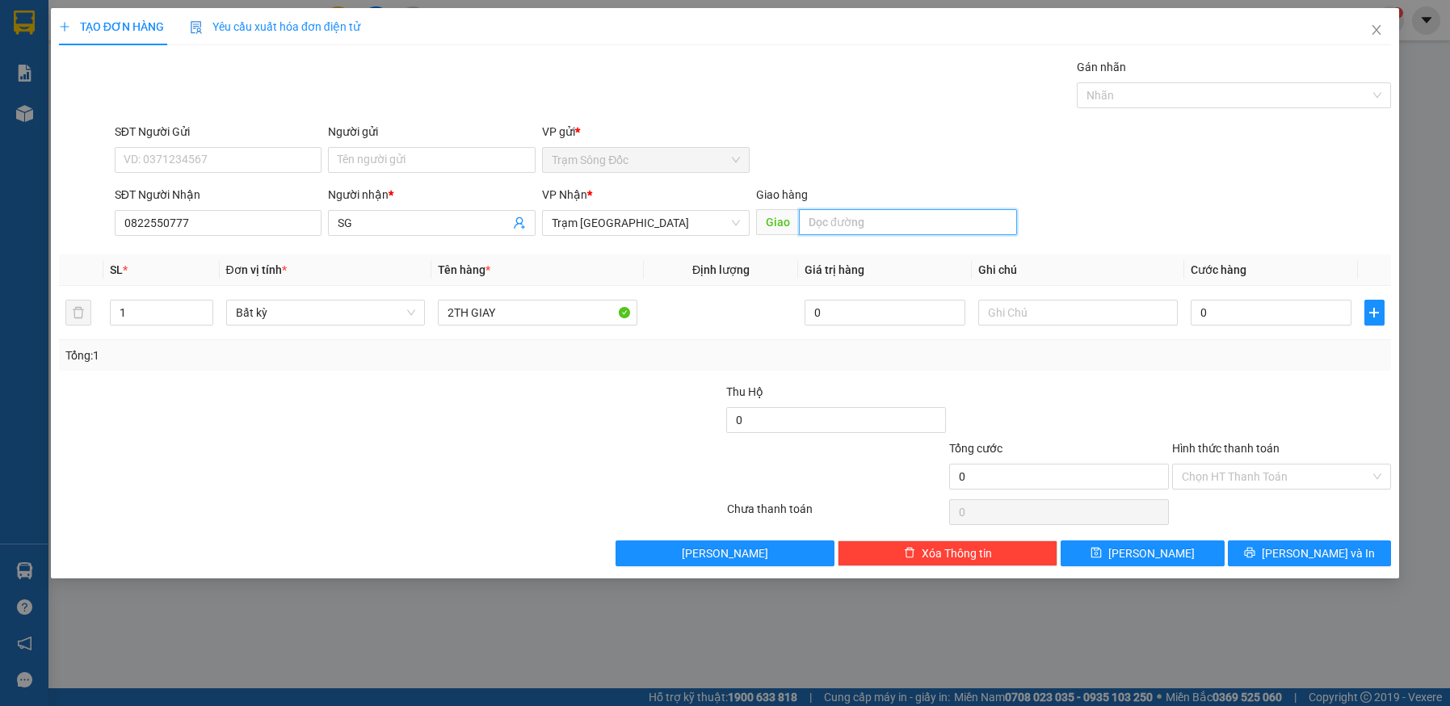
click at [863, 221] on input "text" at bounding box center [908, 222] width 218 height 26
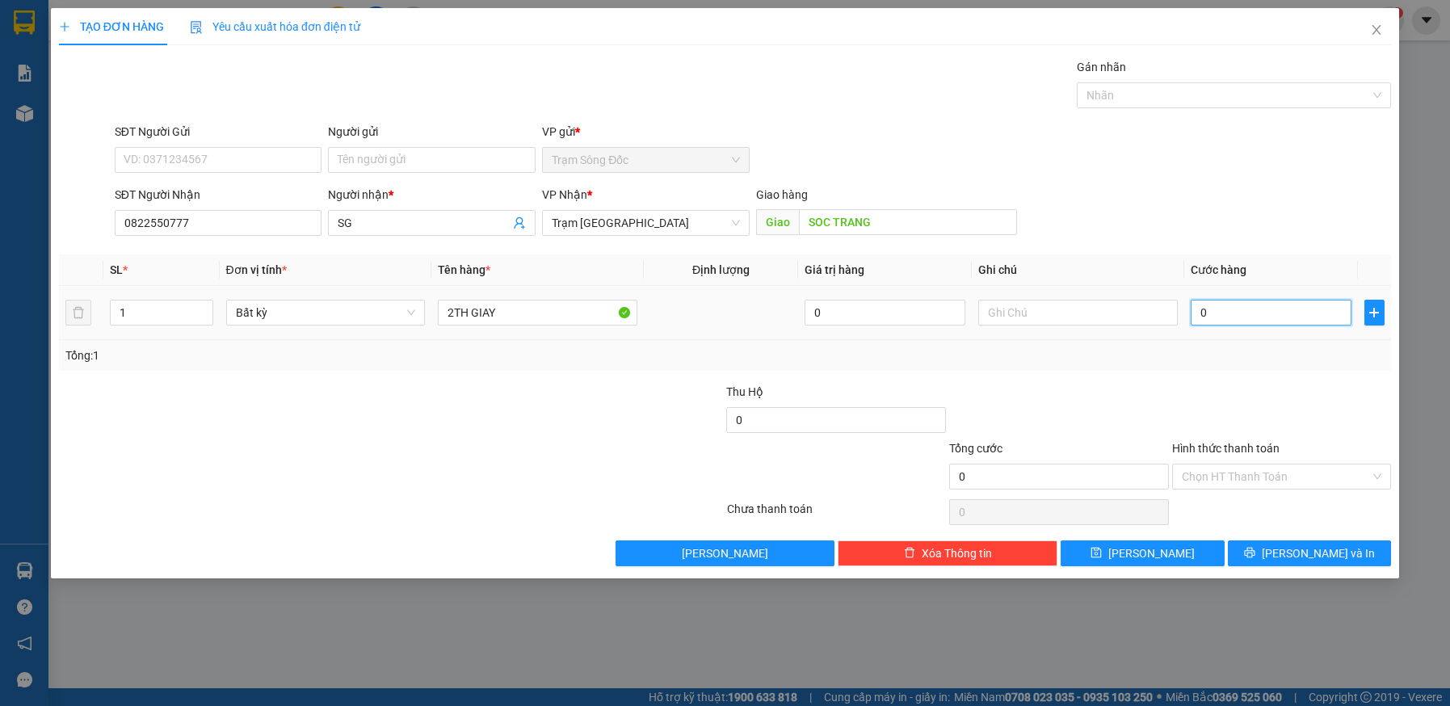
click at [1258, 317] on input "0" at bounding box center [1271, 313] width 161 height 26
drag, startPoint x: 1278, startPoint y: 547, endPoint x: 1241, endPoint y: 498, distance: 61.1
click at [1278, 545] on button "Lưu và In" at bounding box center [1310, 553] width 164 height 26
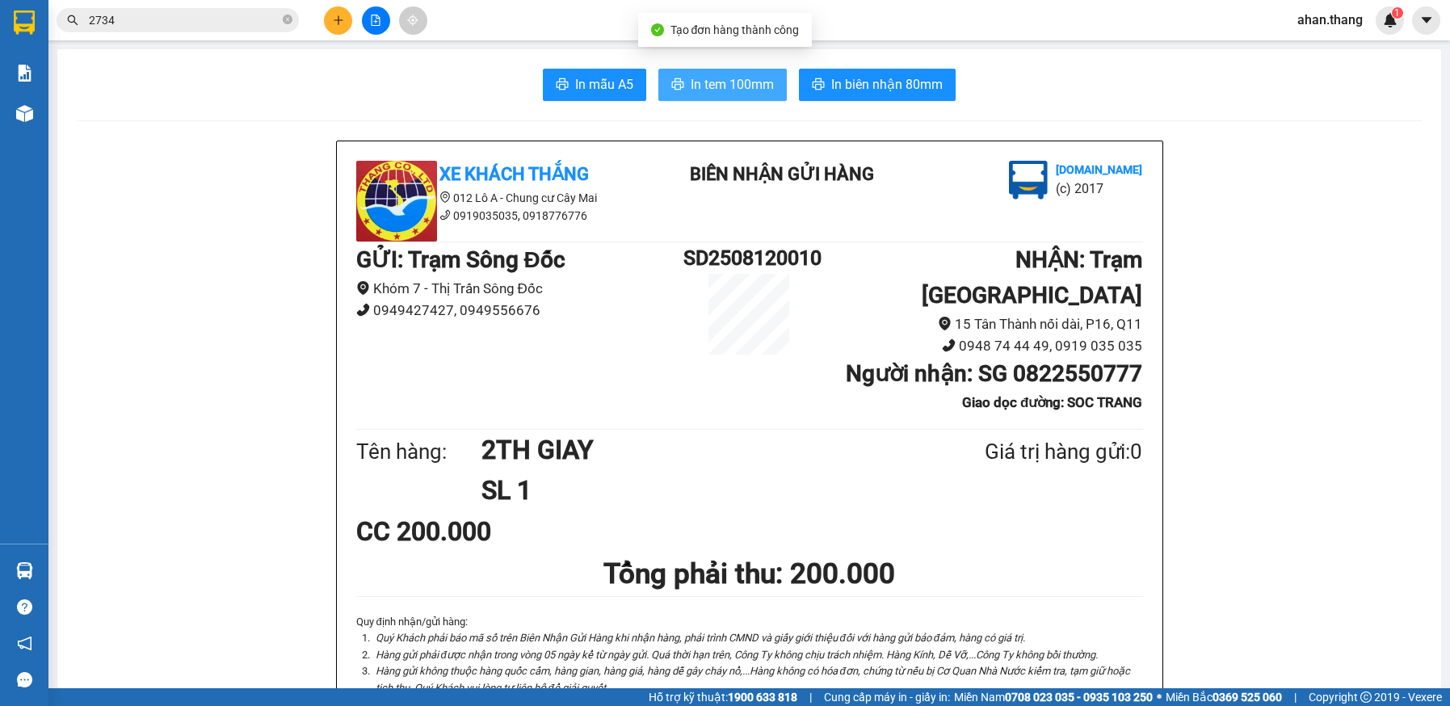
click at [719, 82] on span "In tem 100mm" at bounding box center [732, 84] width 83 height 20
click at [141, 21] on input "2734" at bounding box center [184, 20] width 191 height 18
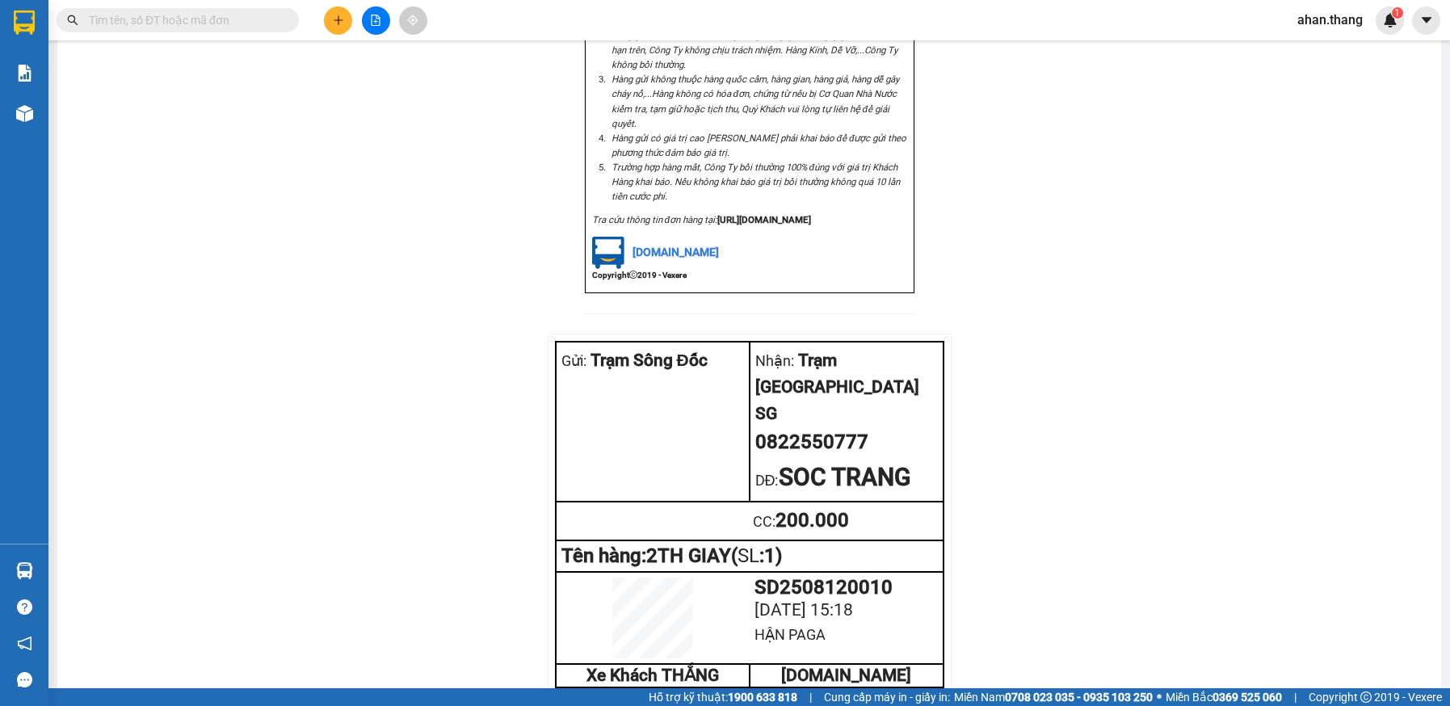
scroll to position [1384, 0]
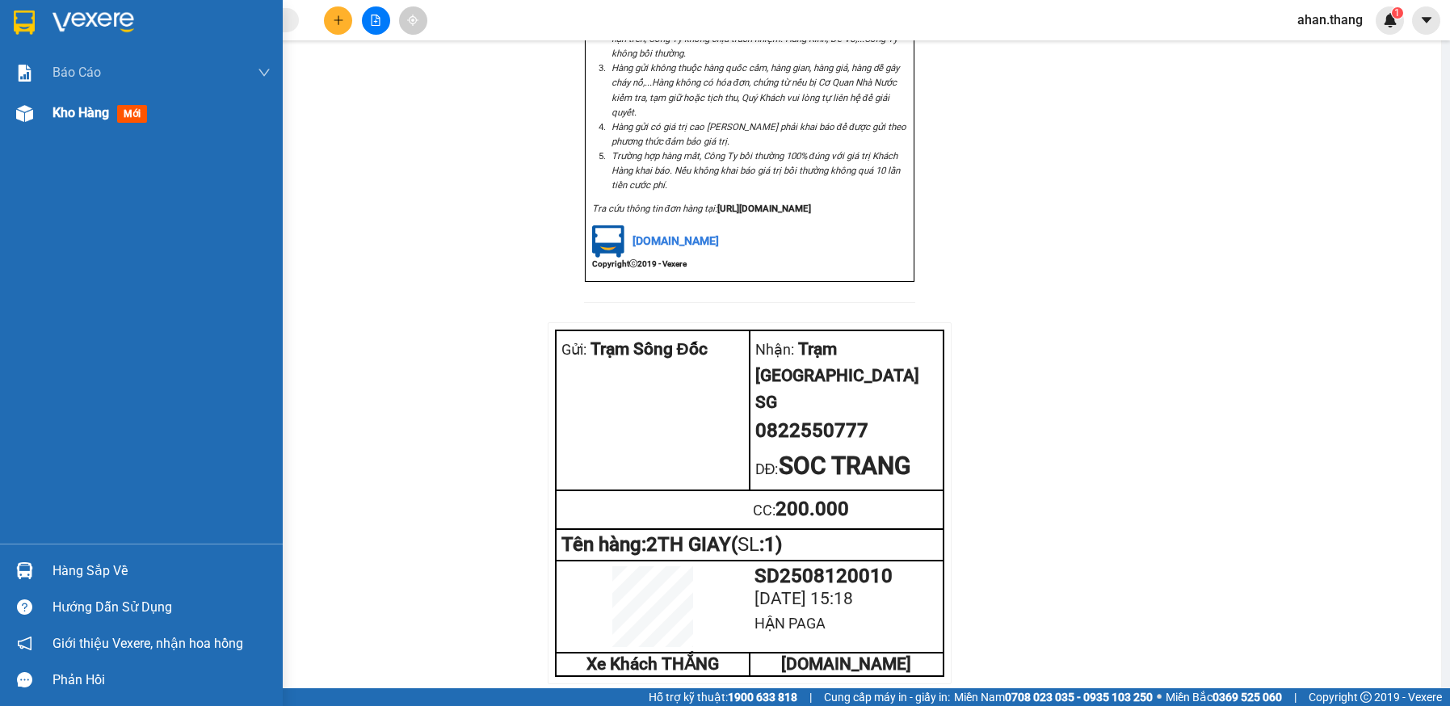
click at [62, 111] on span "Kho hàng" at bounding box center [80, 112] width 57 height 15
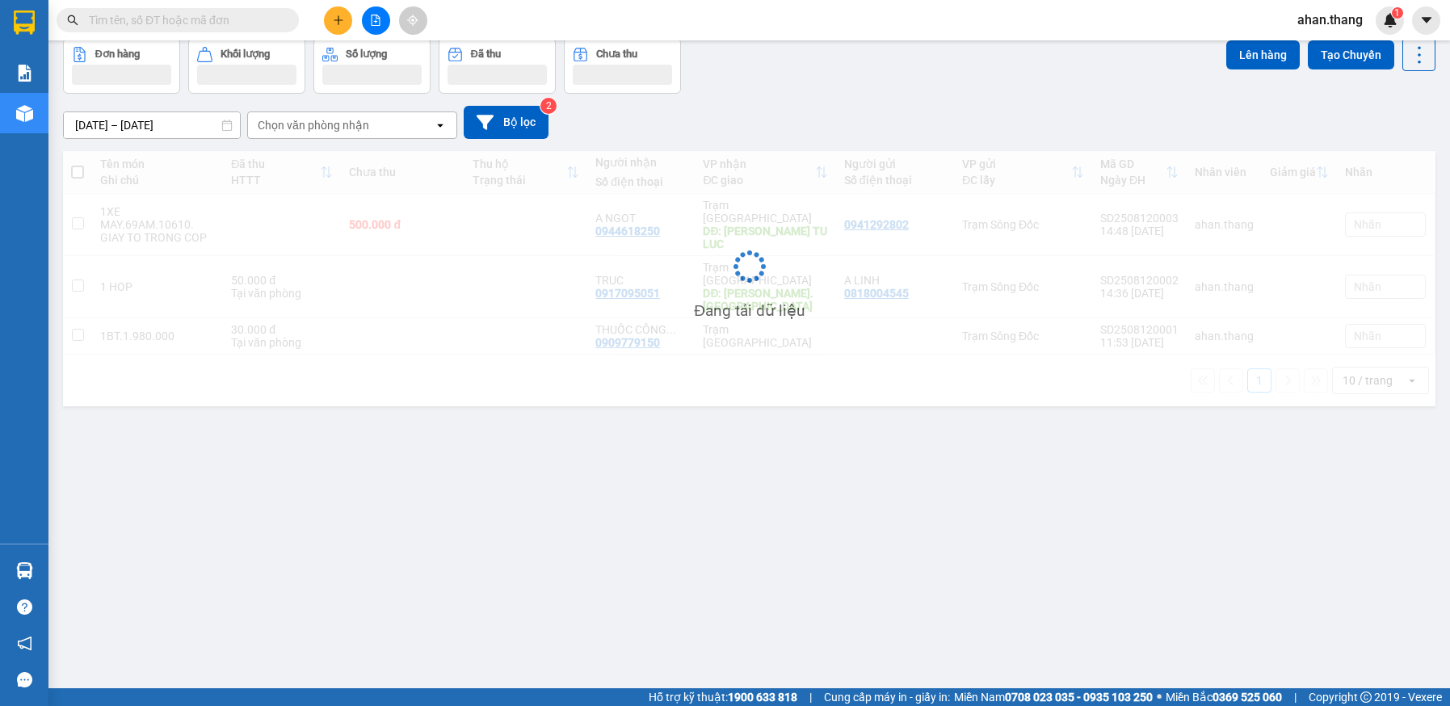
scroll to position [74, 0]
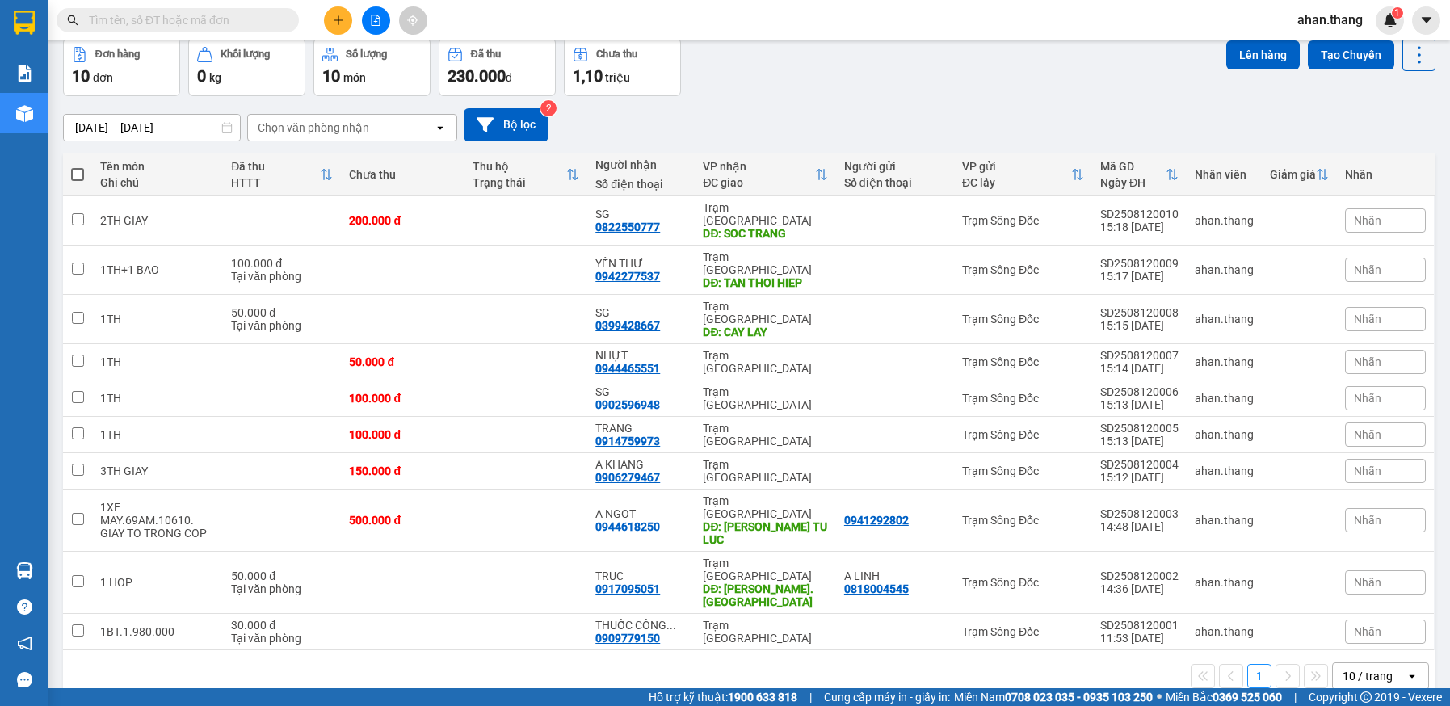
click at [1366, 668] on div "10 / trang" at bounding box center [1367, 676] width 50 height 16
click at [1364, 564] on span "100 / trang" at bounding box center [1362, 563] width 58 height 16
click at [1342, 668] on div "100 / trang" at bounding box center [1370, 676] width 57 height 16
click at [1361, 564] on span "100 / trang" at bounding box center [1363, 563] width 61 height 16
click at [1353, 668] on div "100 / trang" at bounding box center [1370, 676] width 57 height 16
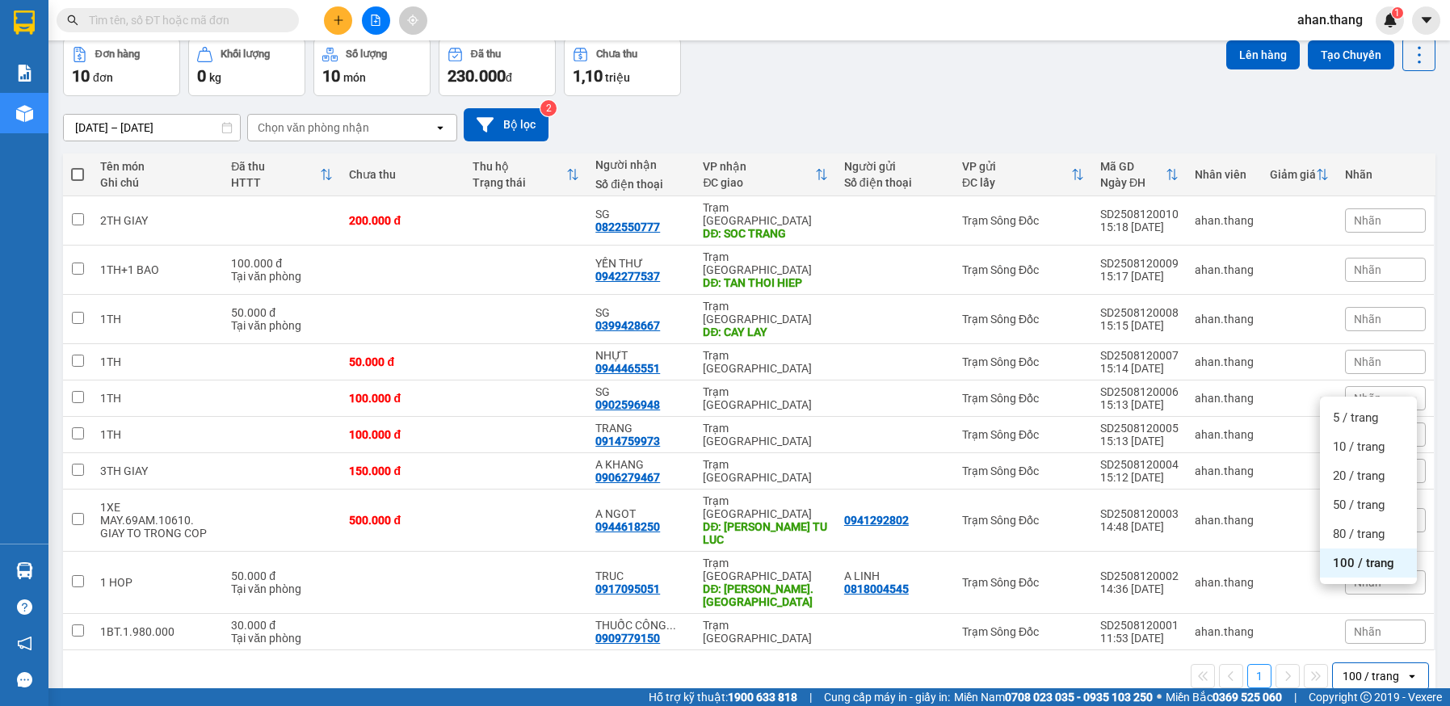
click at [1368, 565] on span "100 / trang" at bounding box center [1363, 563] width 61 height 16
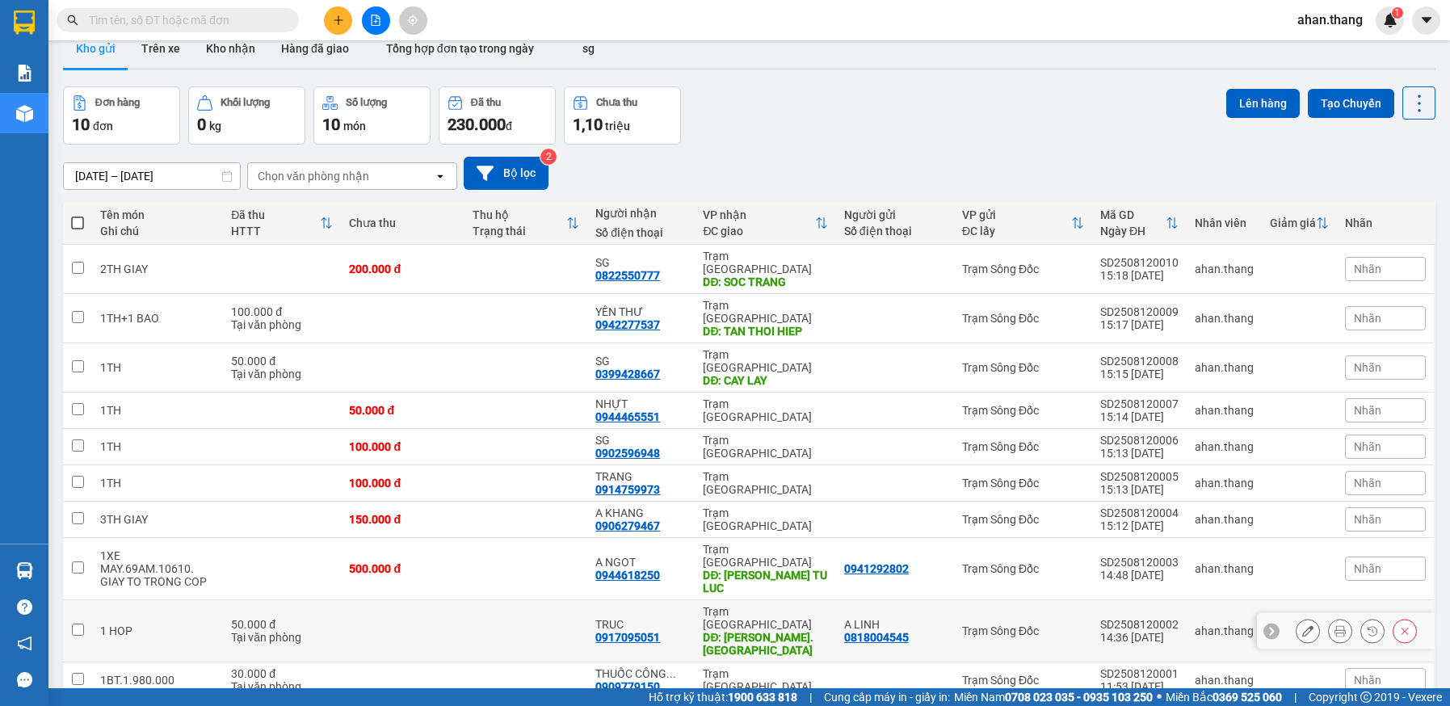
scroll to position [0, 0]
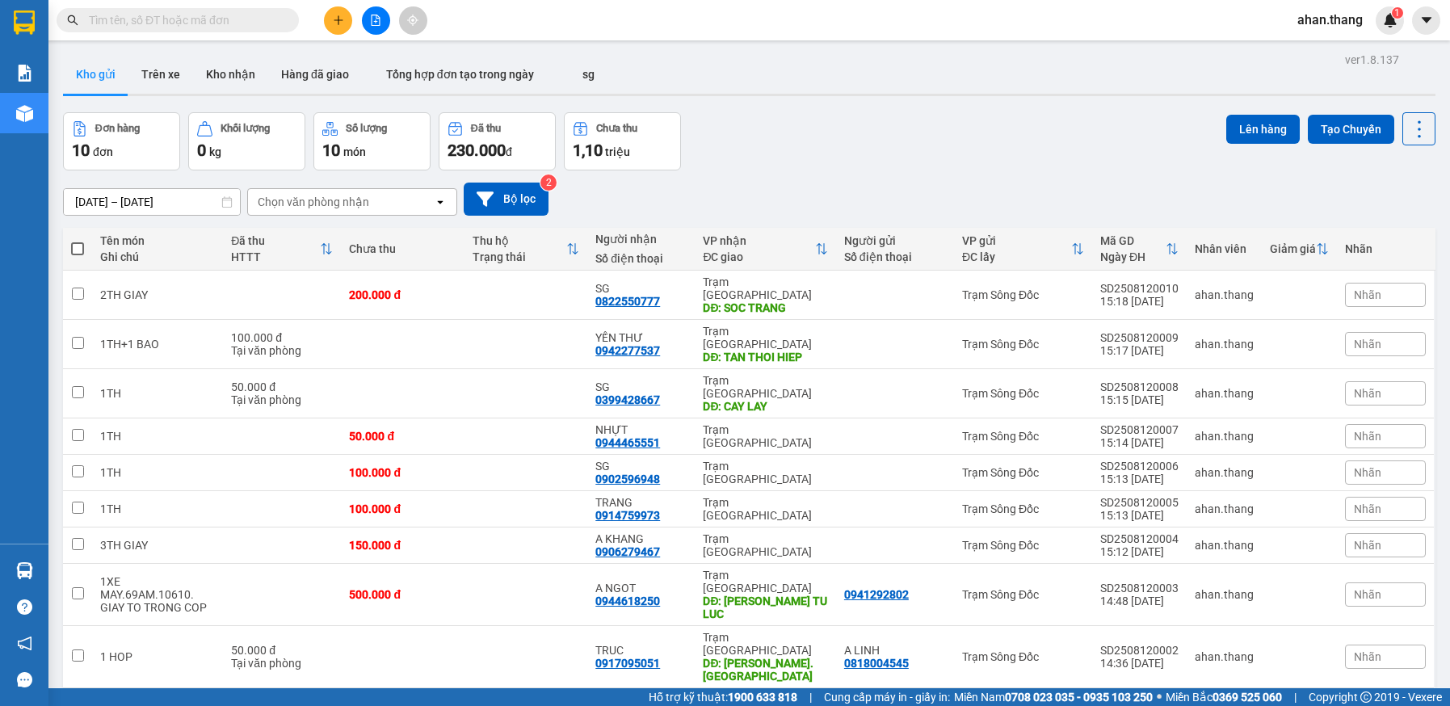
click at [111, 24] on input "text" at bounding box center [184, 20] width 191 height 18
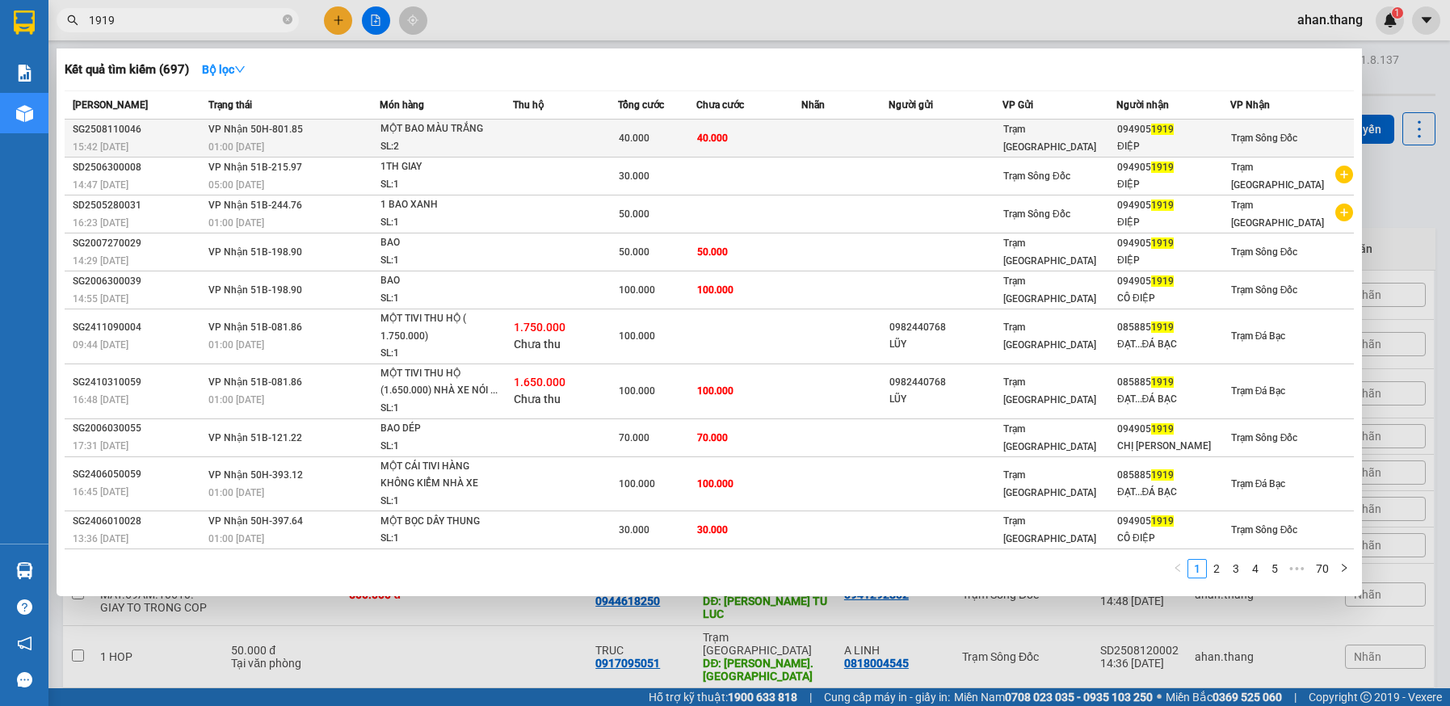
click at [839, 134] on td at bounding box center [844, 139] width 87 height 38
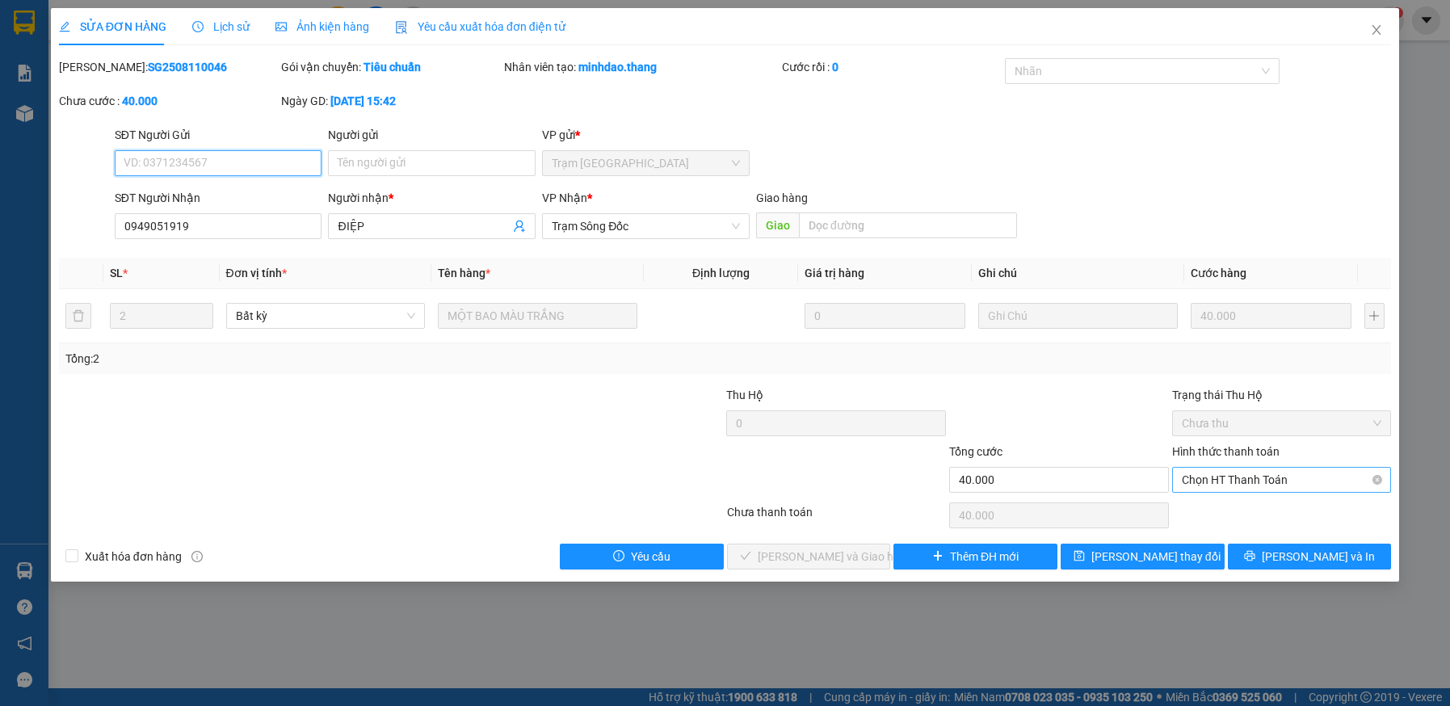
click at [1248, 473] on span "Chọn HT Thanh Toán" at bounding box center [1282, 480] width 200 height 24
drag, startPoint x: 1247, startPoint y: 507, endPoint x: 1207, endPoint y: 506, distance: 40.4
click at [1246, 508] on div "Tại văn phòng" at bounding box center [1282, 512] width 200 height 18
click at [868, 549] on button "Lưu và Giao hàng" at bounding box center [809, 557] width 164 height 26
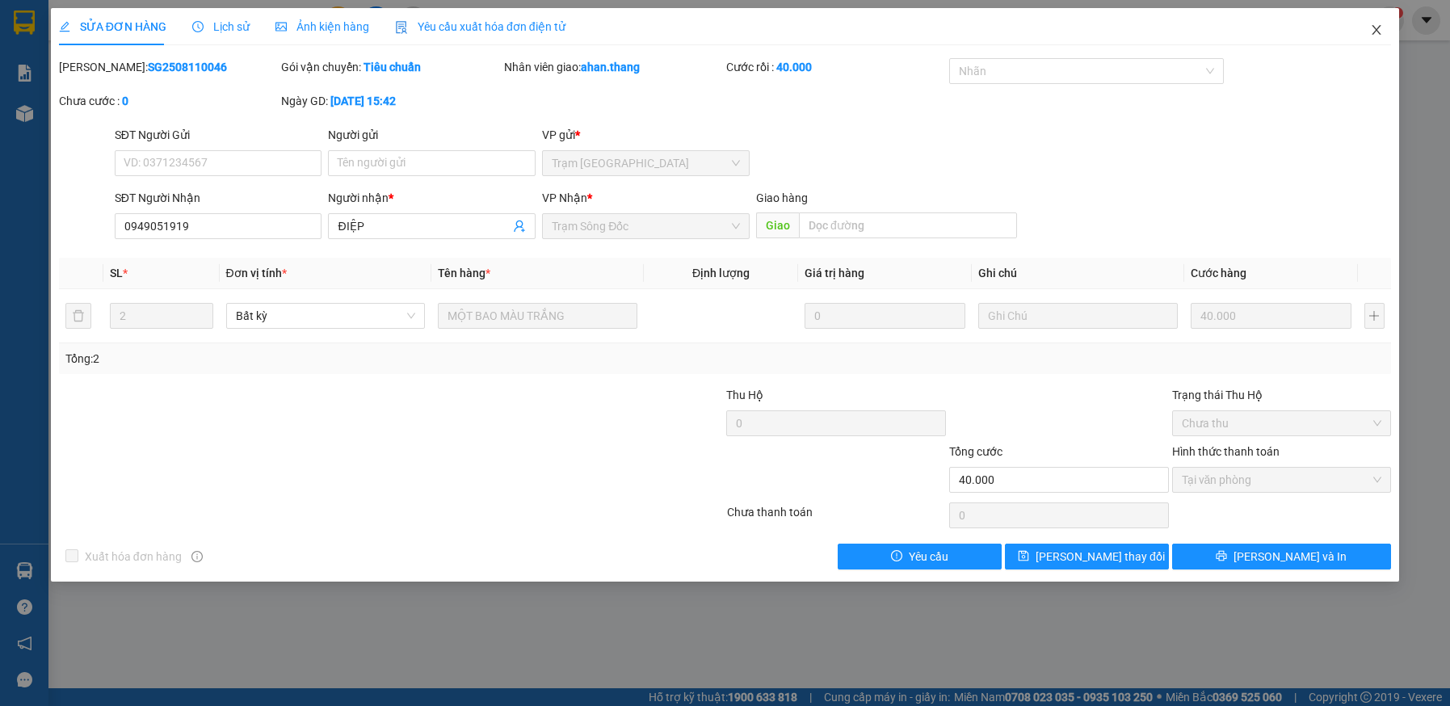
click at [1379, 31] on icon "close" at bounding box center [1376, 29] width 13 height 13
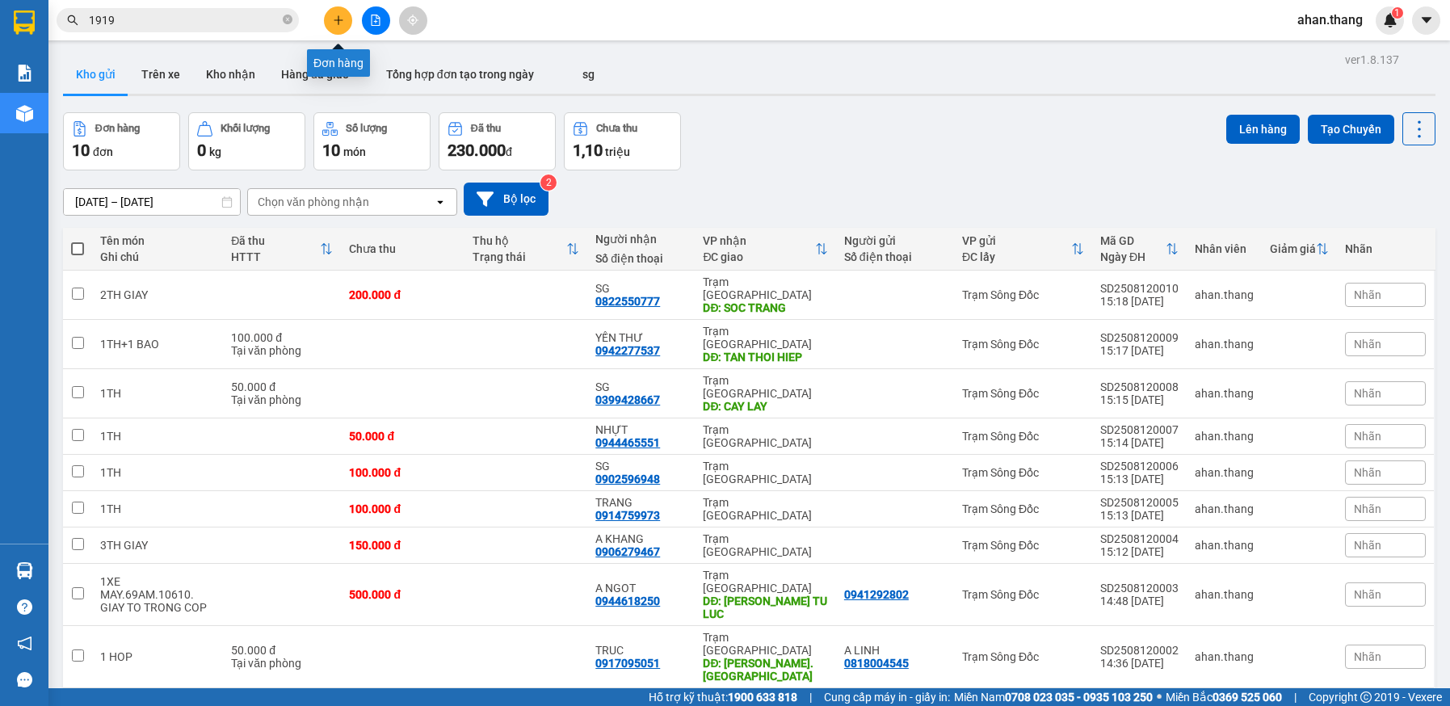
click at [342, 20] on icon "plus" at bounding box center [338, 20] width 11 height 11
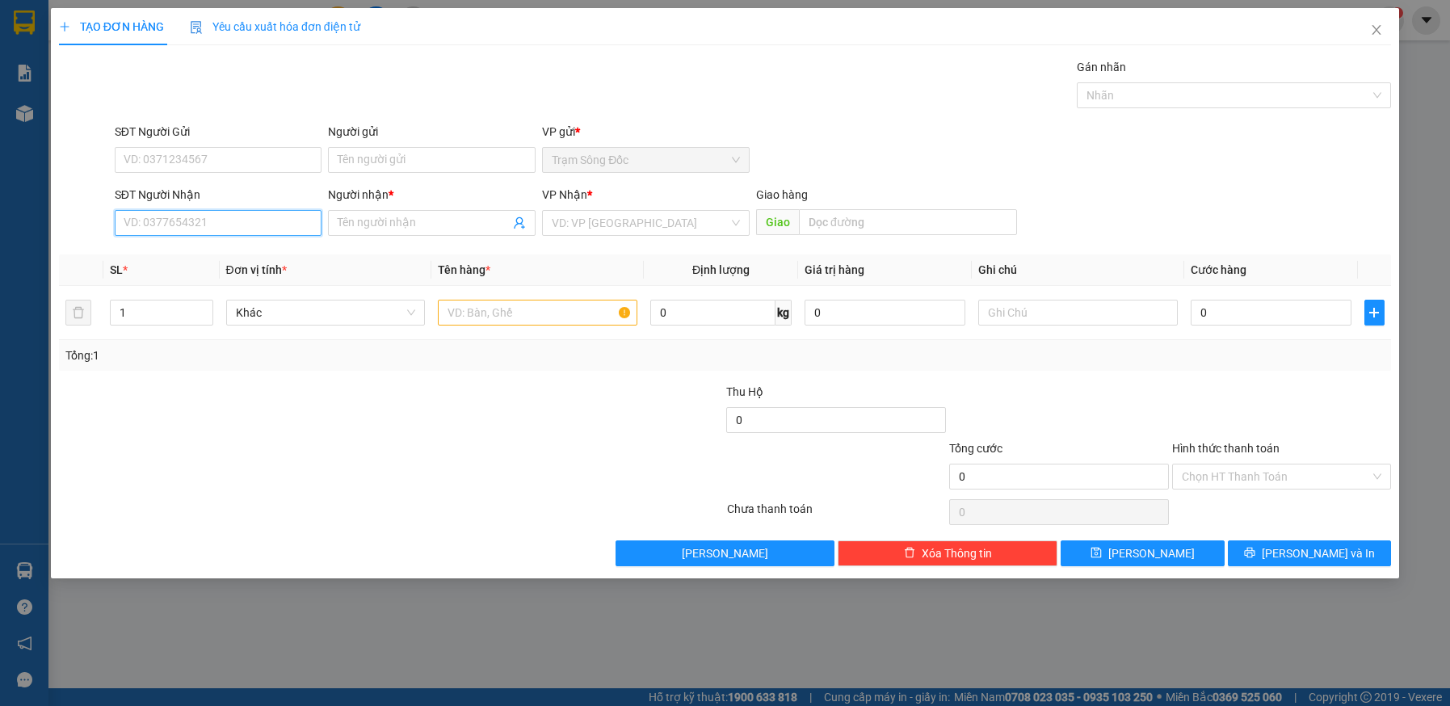
click at [241, 226] on input "SĐT Người Nhận" at bounding box center [219, 223] width 208 height 26
click at [239, 250] on div "0949051919 - ĐIỆP" at bounding box center [218, 255] width 188 height 18
click at [486, 316] on input "text" at bounding box center [537, 313] width 199 height 26
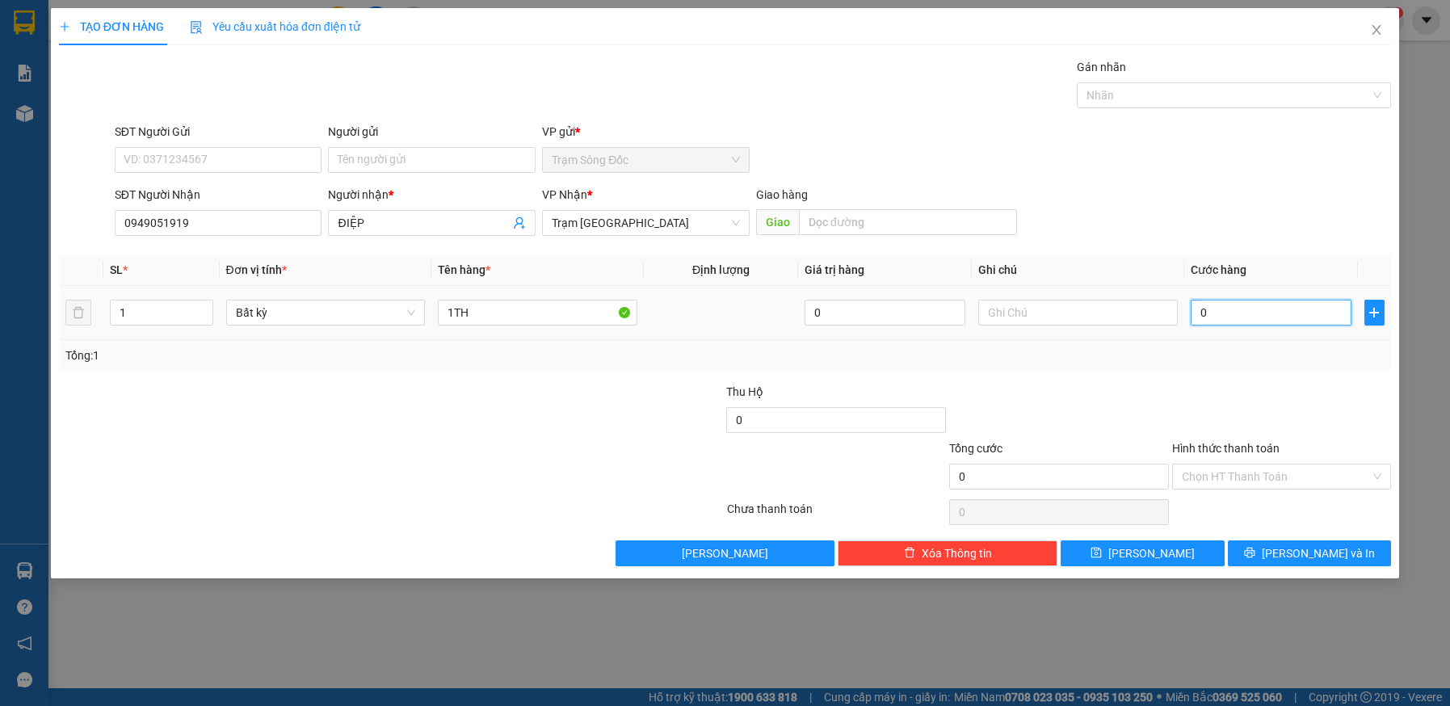
click at [1302, 313] on input "0" at bounding box center [1271, 313] width 161 height 26
click at [1277, 477] on input "Hình thức thanh toán" at bounding box center [1276, 476] width 189 height 24
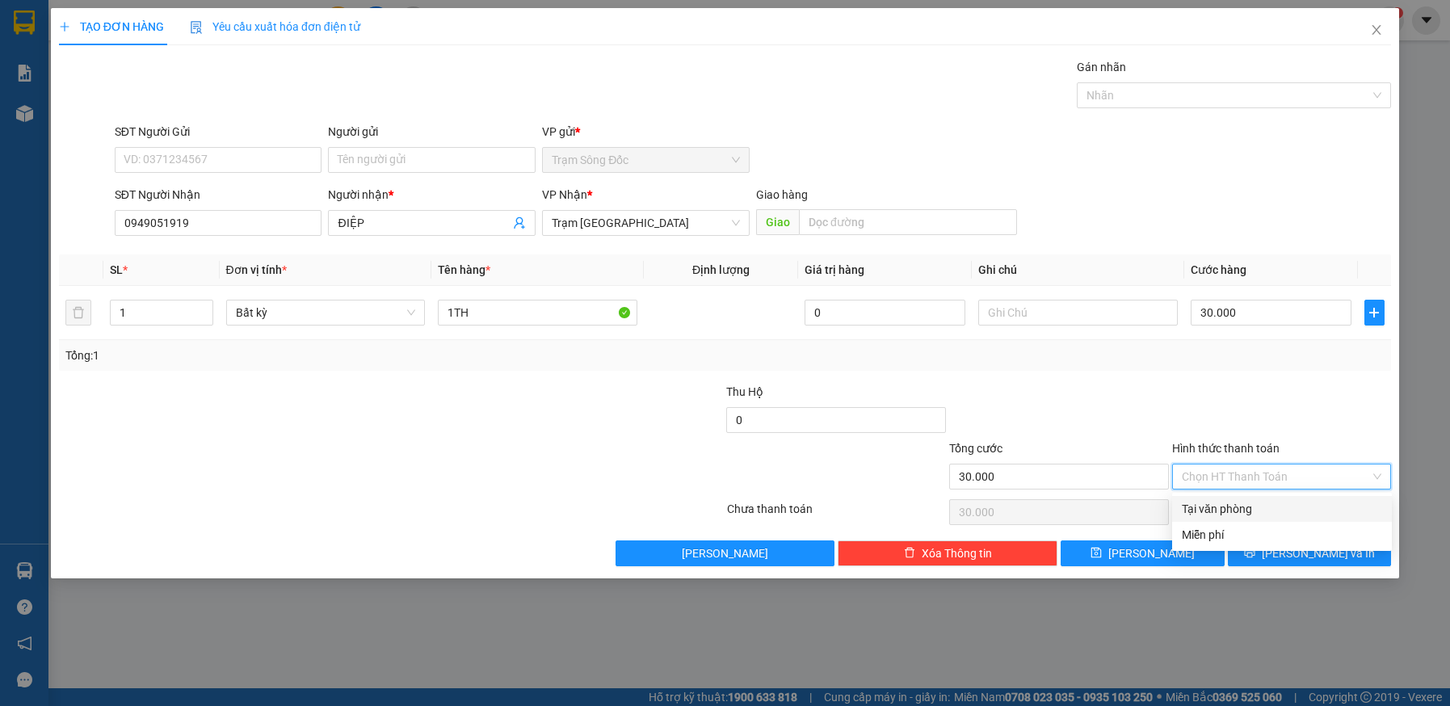
click at [1270, 510] on div "Tại văn phòng" at bounding box center [1282, 509] width 200 height 18
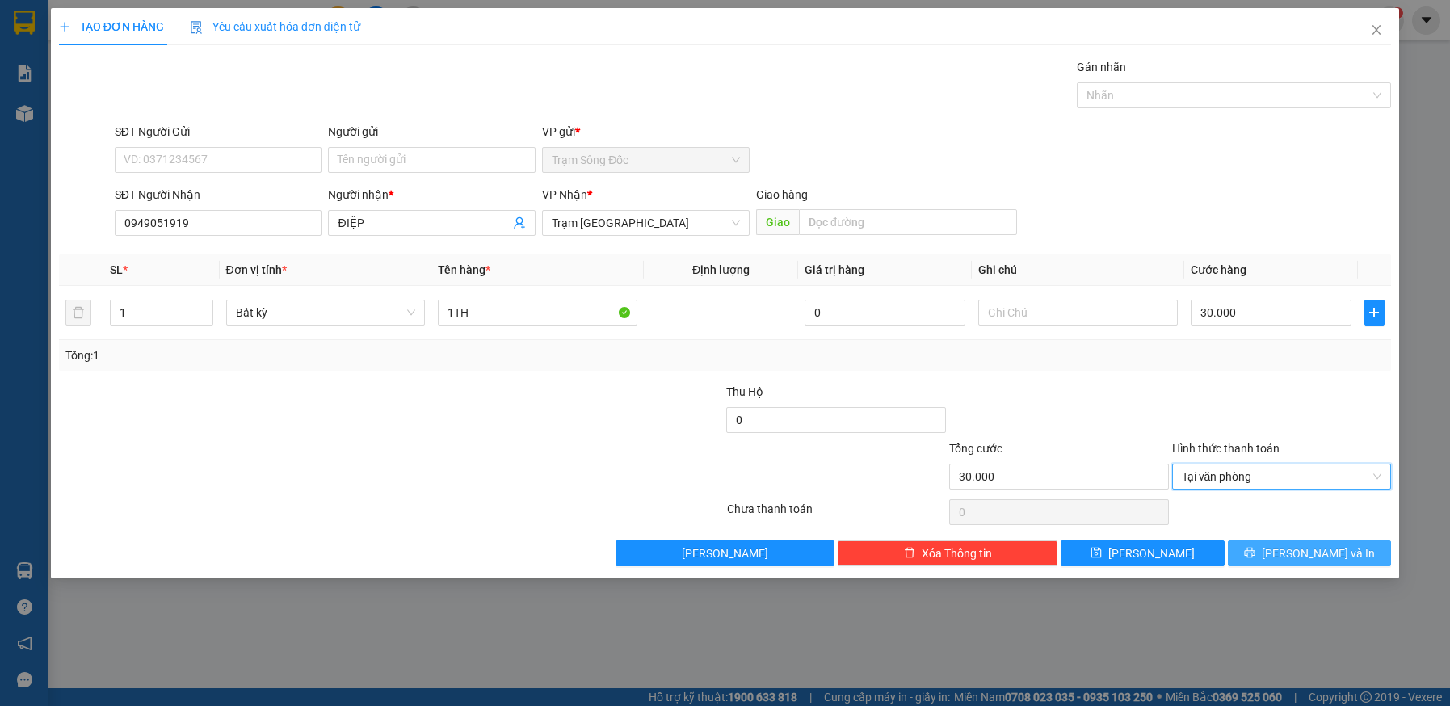
click at [1275, 547] on button "Lưu và In" at bounding box center [1310, 553] width 164 height 26
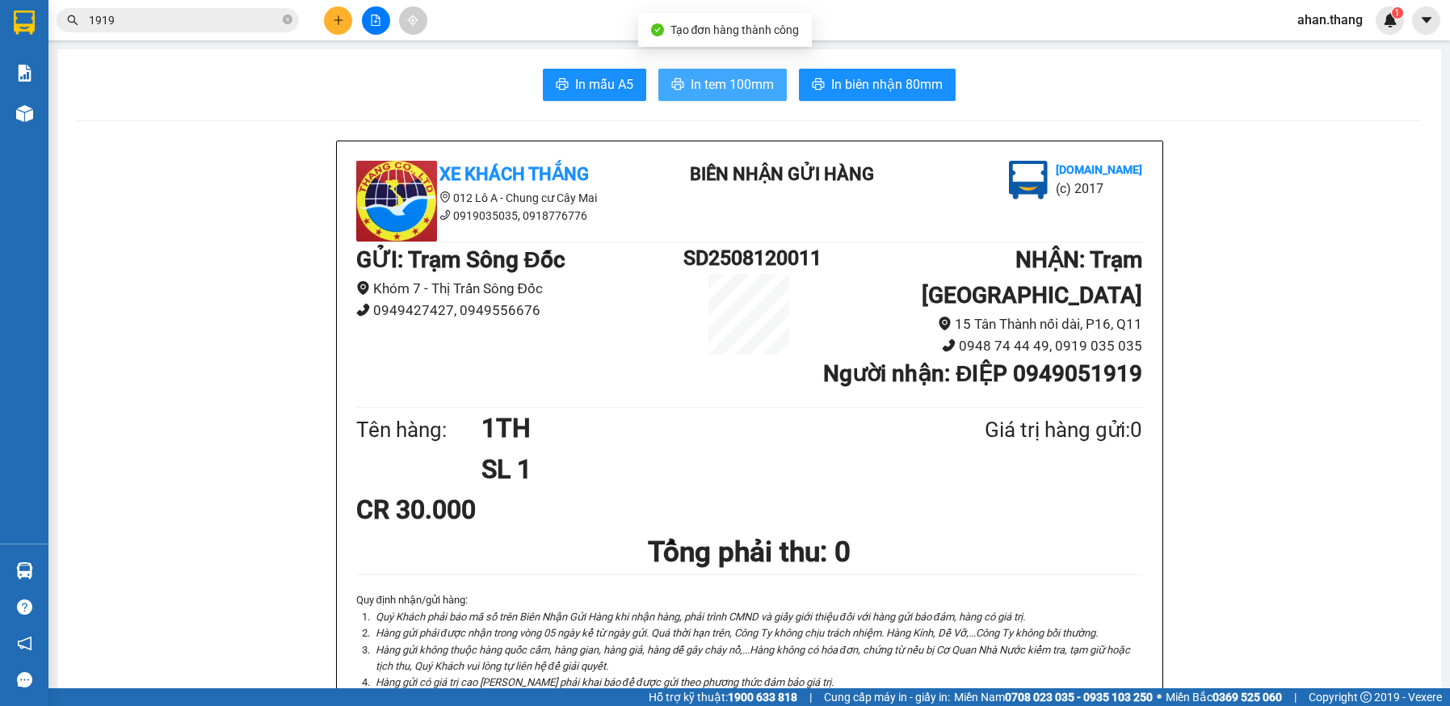
click at [712, 82] on span "In tem 100mm" at bounding box center [732, 84] width 83 height 20
click at [150, 15] on input "1919" at bounding box center [184, 20] width 191 height 18
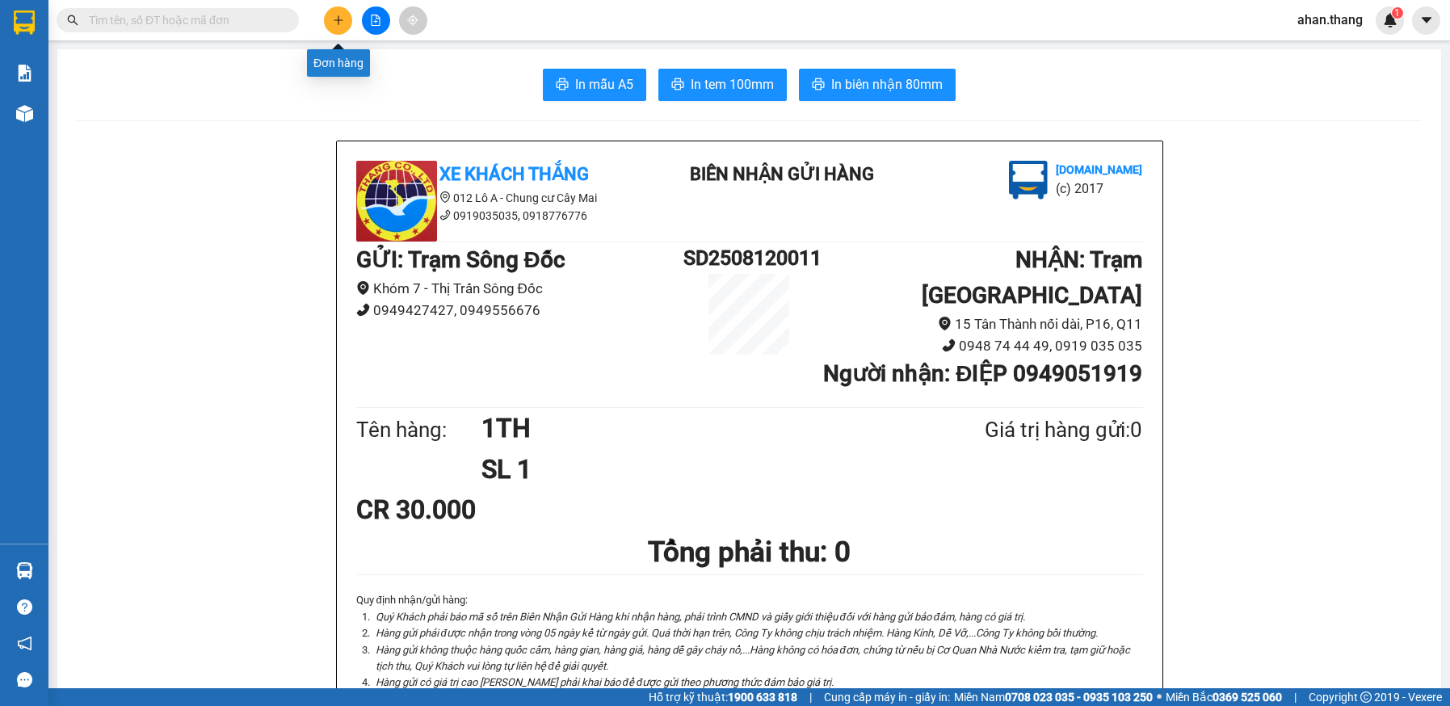
click at [337, 26] on button at bounding box center [338, 20] width 28 height 28
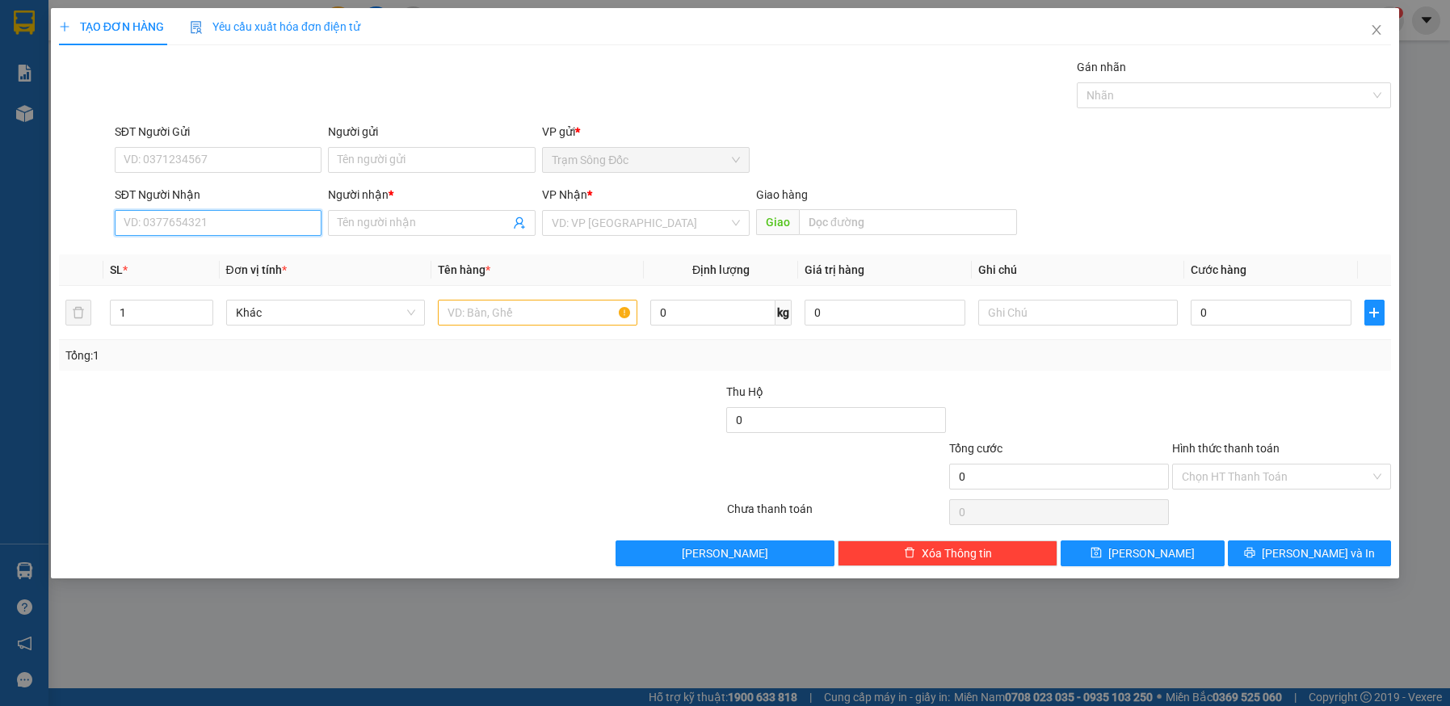
click at [221, 218] on input "SĐT Người Nhận" at bounding box center [219, 223] width 208 height 26
click at [173, 252] on div "0977388883 - QUÂN" at bounding box center [218, 255] width 188 height 18
click at [472, 312] on input "text" at bounding box center [537, 313] width 199 height 26
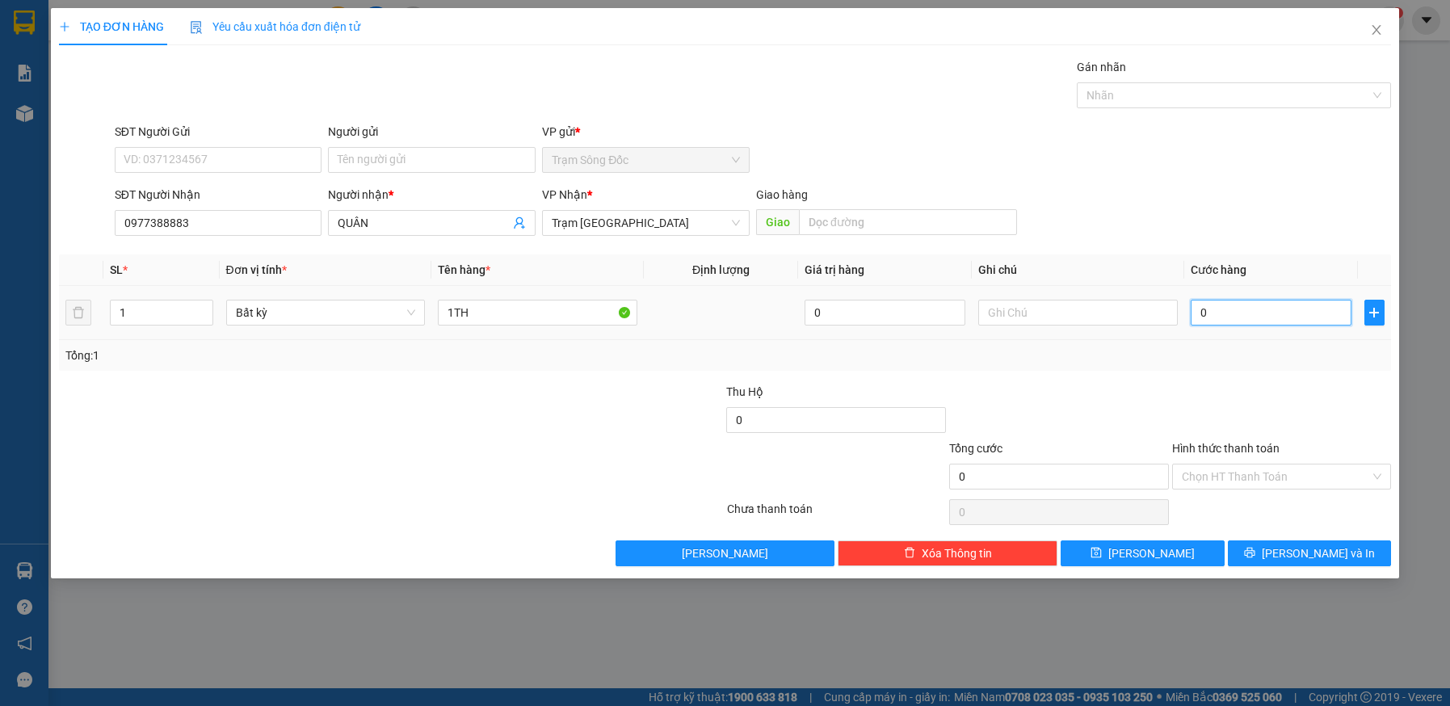
click at [1295, 317] on input "0" at bounding box center [1271, 313] width 161 height 26
click at [1255, 556] on icon "printer" at bounding box center [1249, 552] width 11 height 11
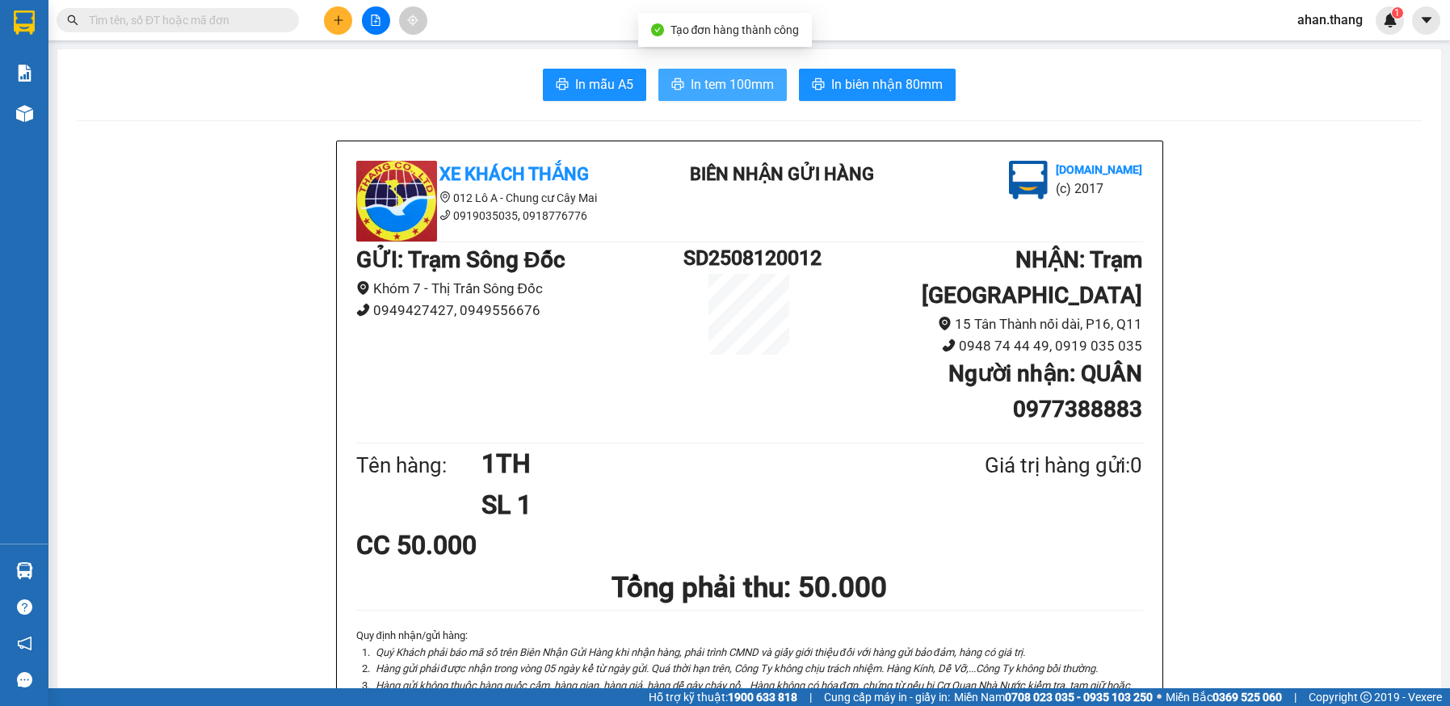
click at [737, 79] on span "In tem 100mm" at bounding box center [732, 84] width 83 height 20
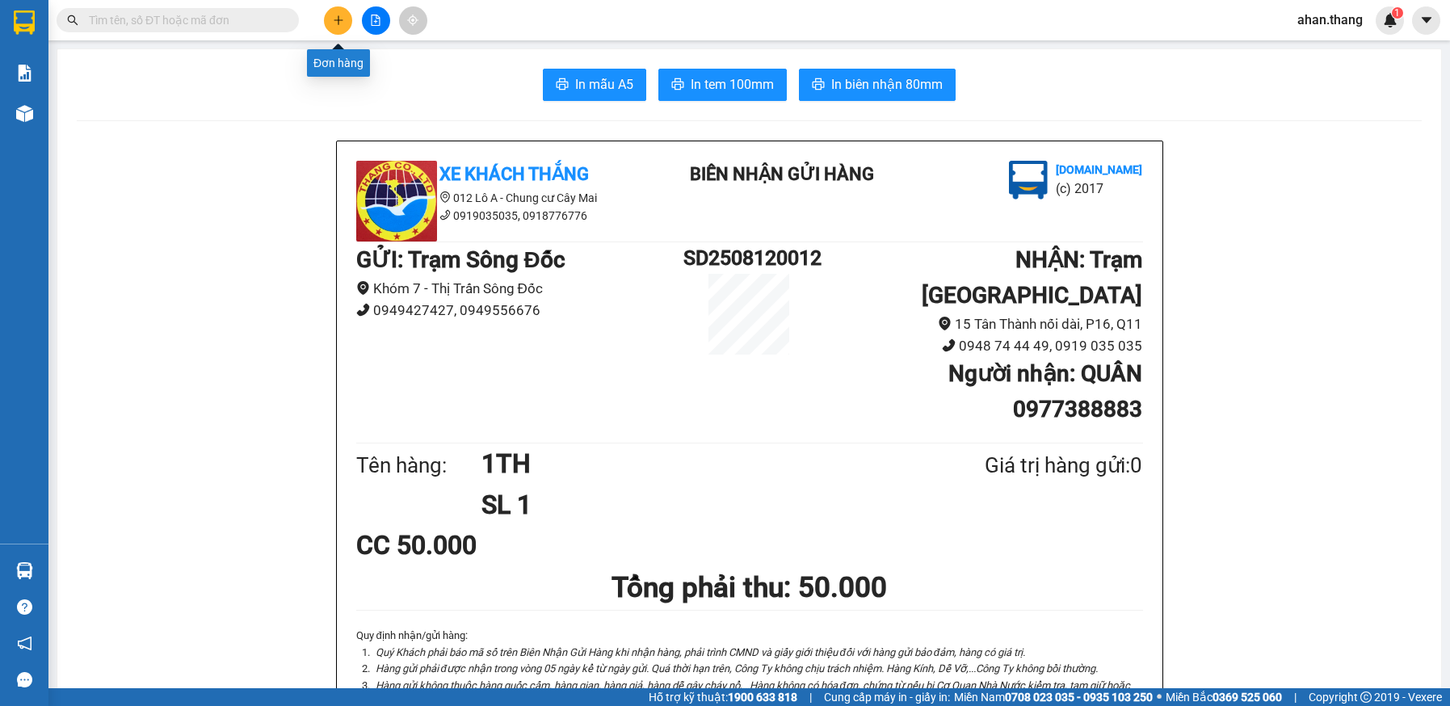
click at [330, 20] on button at bounding box center [338, 20] width 28 height 28
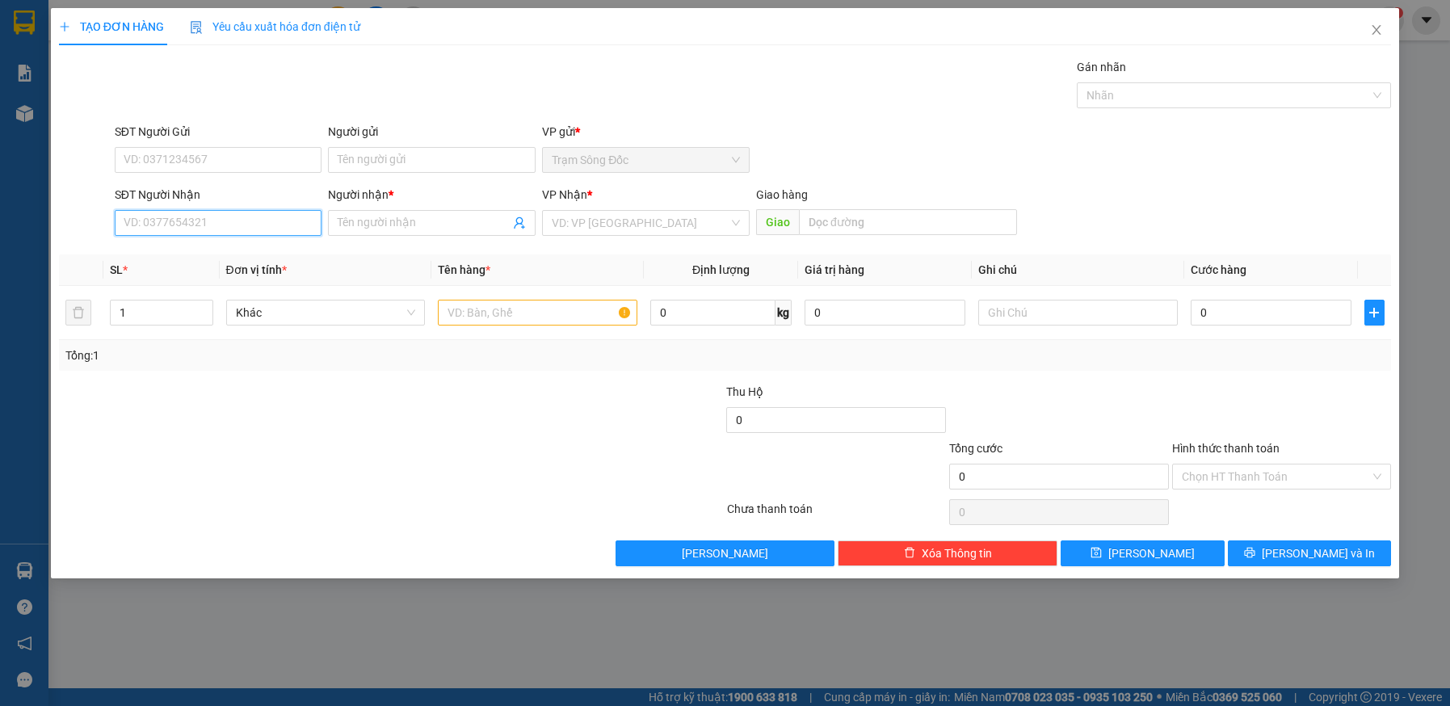
click at [224, 226] on input "SĐT Người Nhận" at bounding box center [219, 223] width 208 height 26
click at [566, 318] on input "text" at bounding box center [537, 313] width 199 height 26
click at [239, 229] on input "SĐT Người Nhận" at bounding box center [219, 223] width 208 height 26
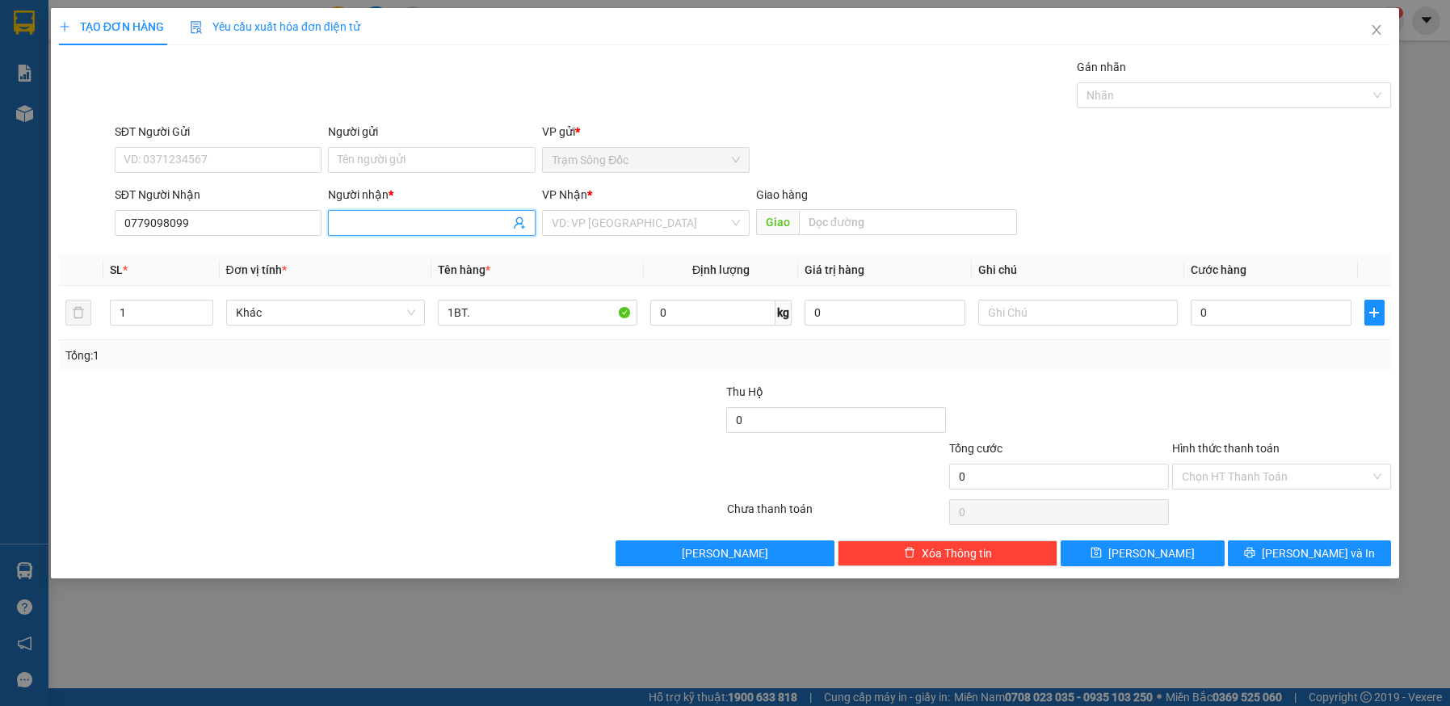
click at [396, 225] on input "Người nhận *" at bounding box center [424, 223] width 172 height 18
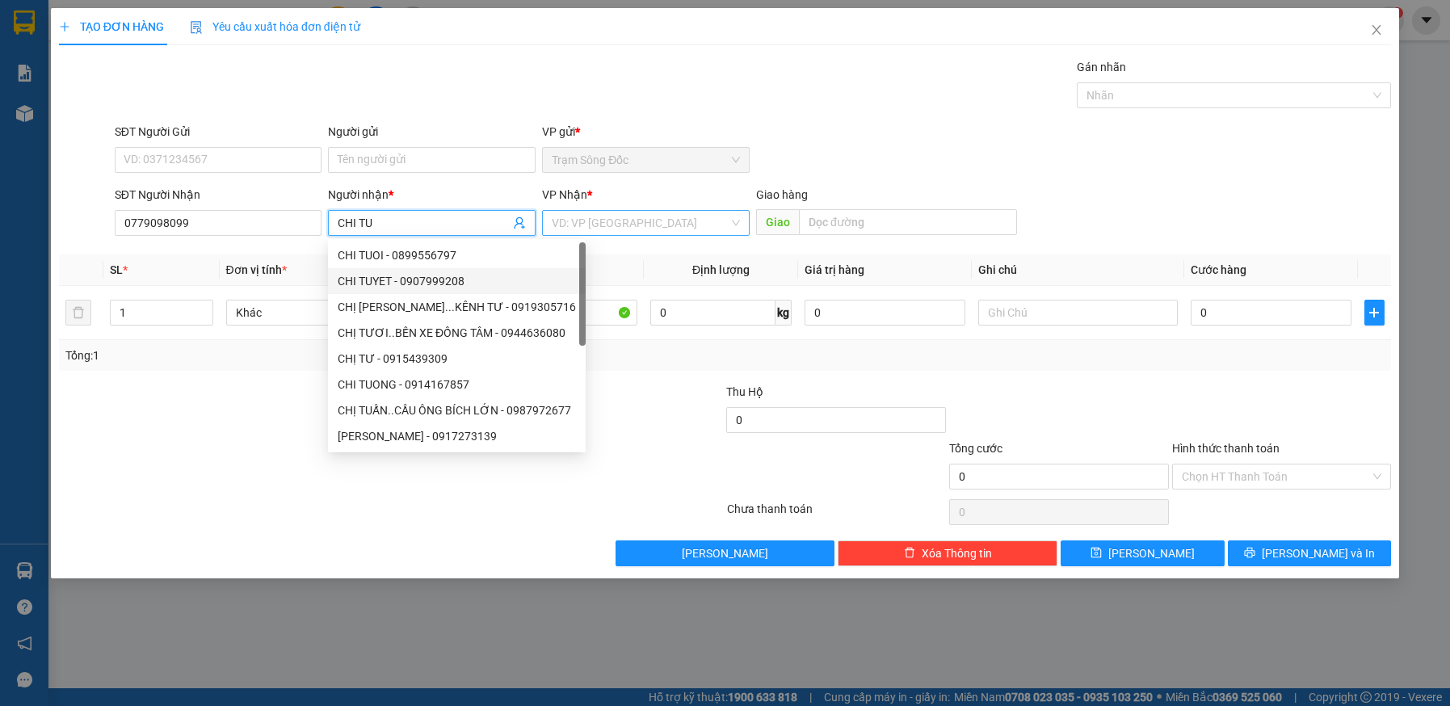
click at [671, 221] on input "search" at bounding box center [640, 223] width 177 height 24
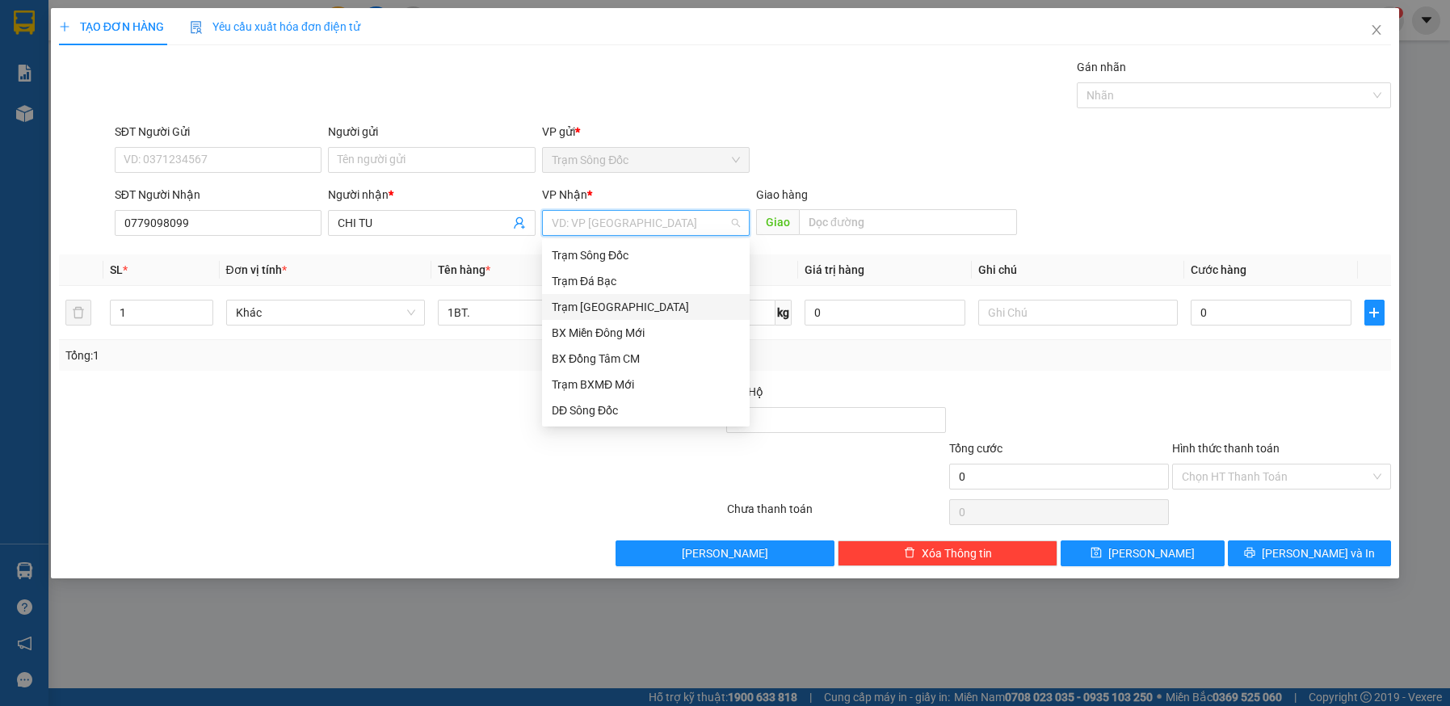
click at [632, 306] on div "Trạm Sài Gòn" at bounding box center [646, 307] width 188 height 18
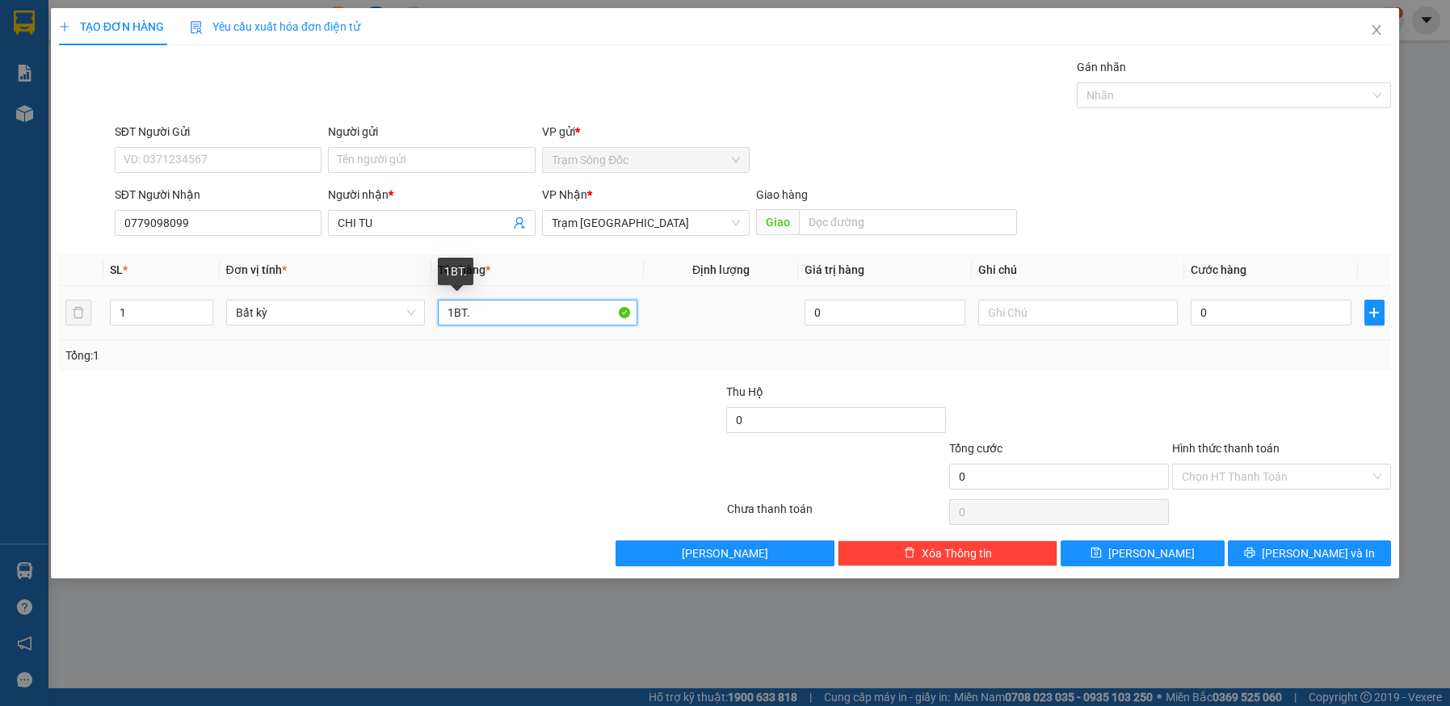
click at [517, 315] on input "1BT." at bounding box center [537, 313] width 199 height 26
click at [473, 309] on input "1BT.900000" at bounding box center [537, 313] width 199 height 26
click at [493, 311] on input "1BT.9.00000" at bounding box center [537, 313] width 199 height 26
click at [521, 309] on input "1BT.9.000.00" at bounding box center [537, 313] width 199 height 26
click at [1276, 309] on input "0" at bounding box center [1271, 313] width 161 height 26
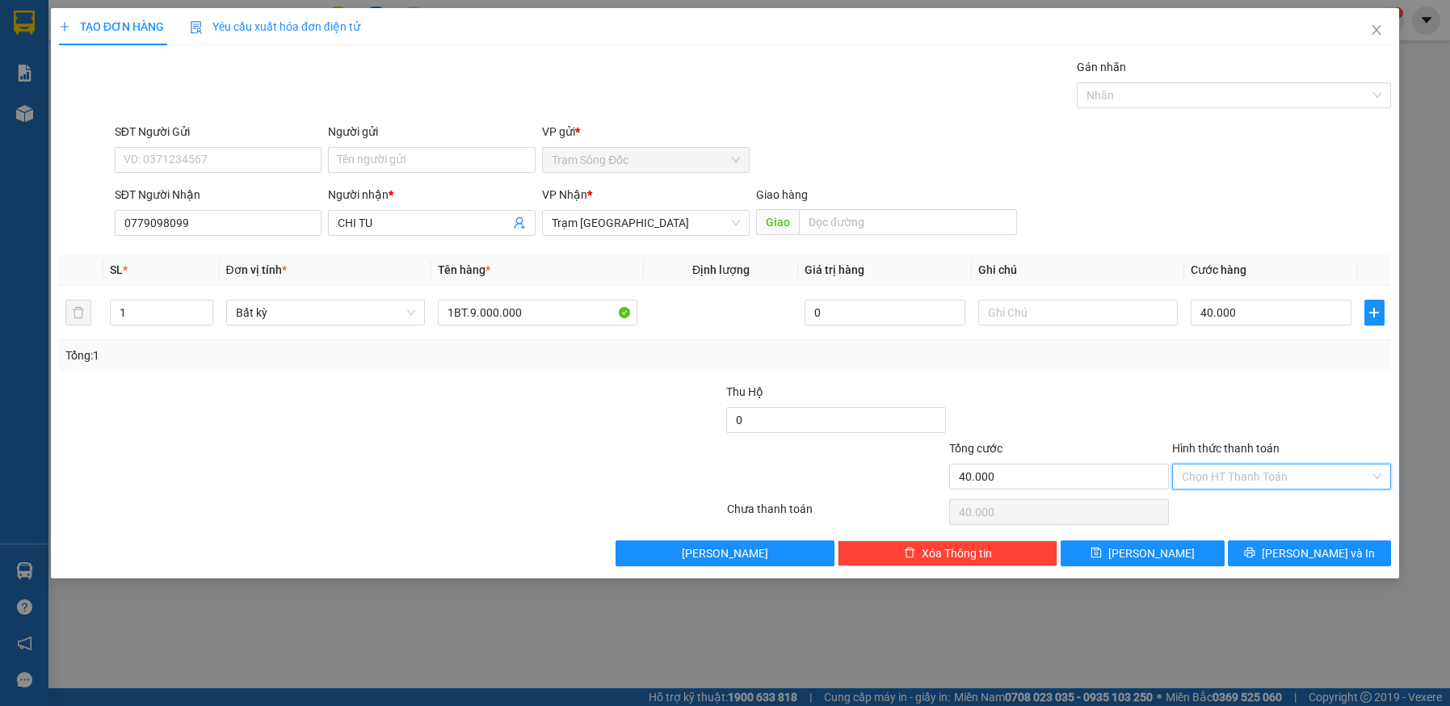
click at [1279, 481] on input "Hình thức thanh toán" at bounding box center [1276, 476] width 189 height 24
click at [1279, 517] on div "Tại văn phòng" at bounding box center [1282, 509] width 200 height 18
click at [1254, 552] on icon "printer" at bounding box center [1249, 553] width 10 height 10
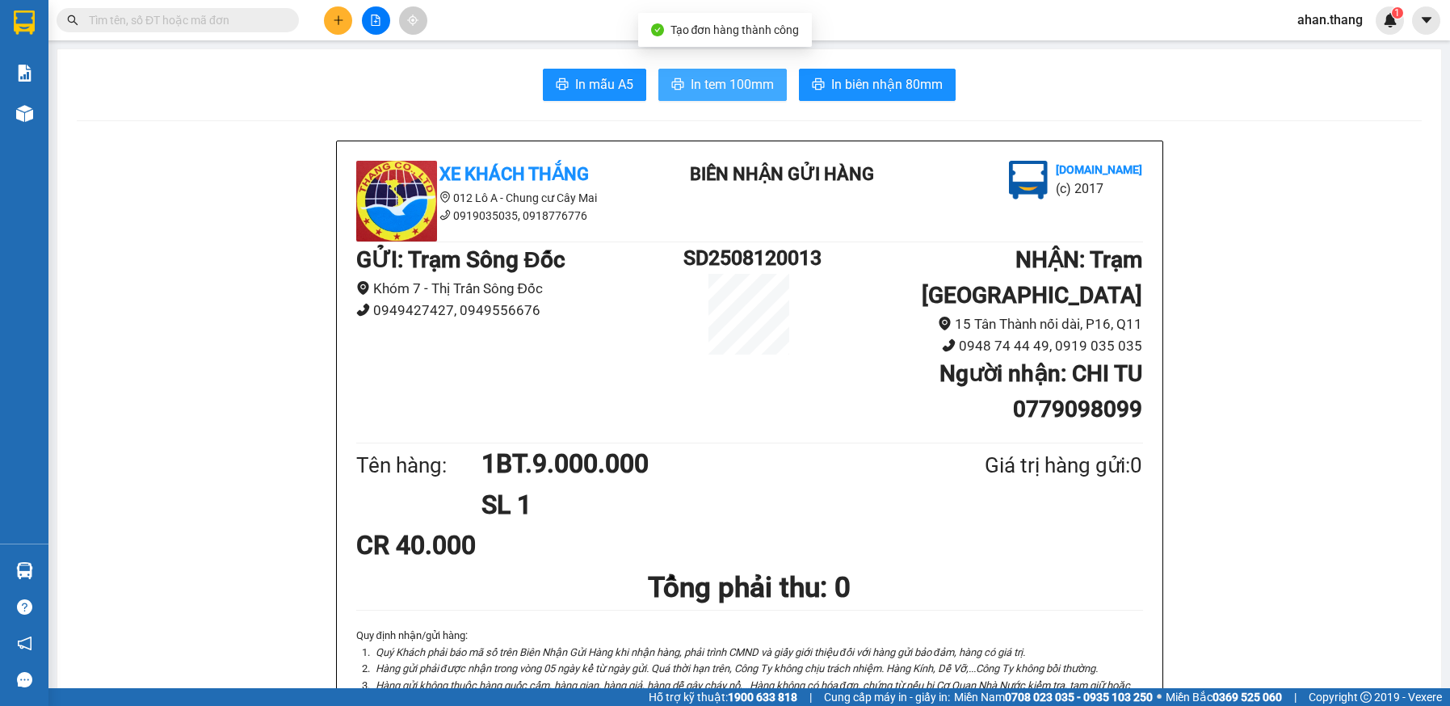
click at [756, 84] on span "In tem 100mm" at bounding box center [732, 84] width 83 height 20
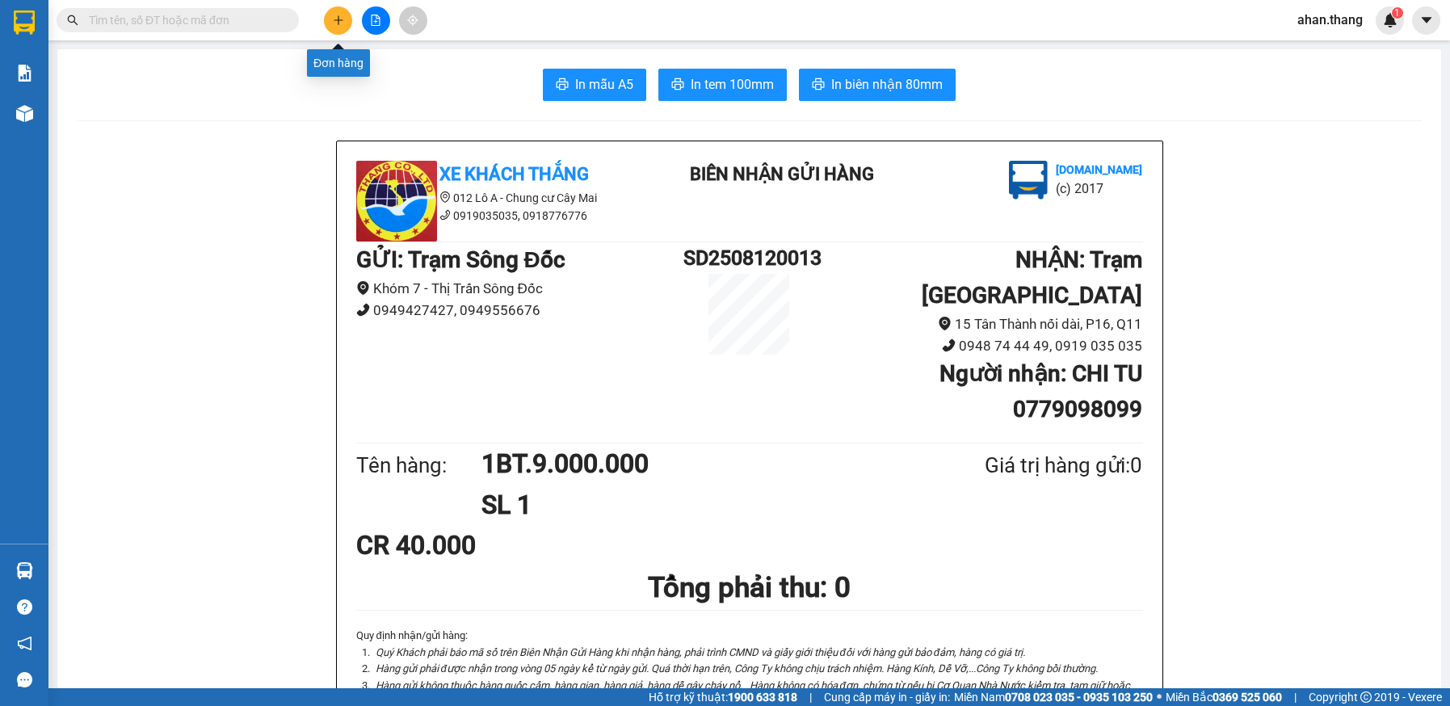
click at [343, 19] on icon "plus" at bounding box center [338, 20] width 11 height 11
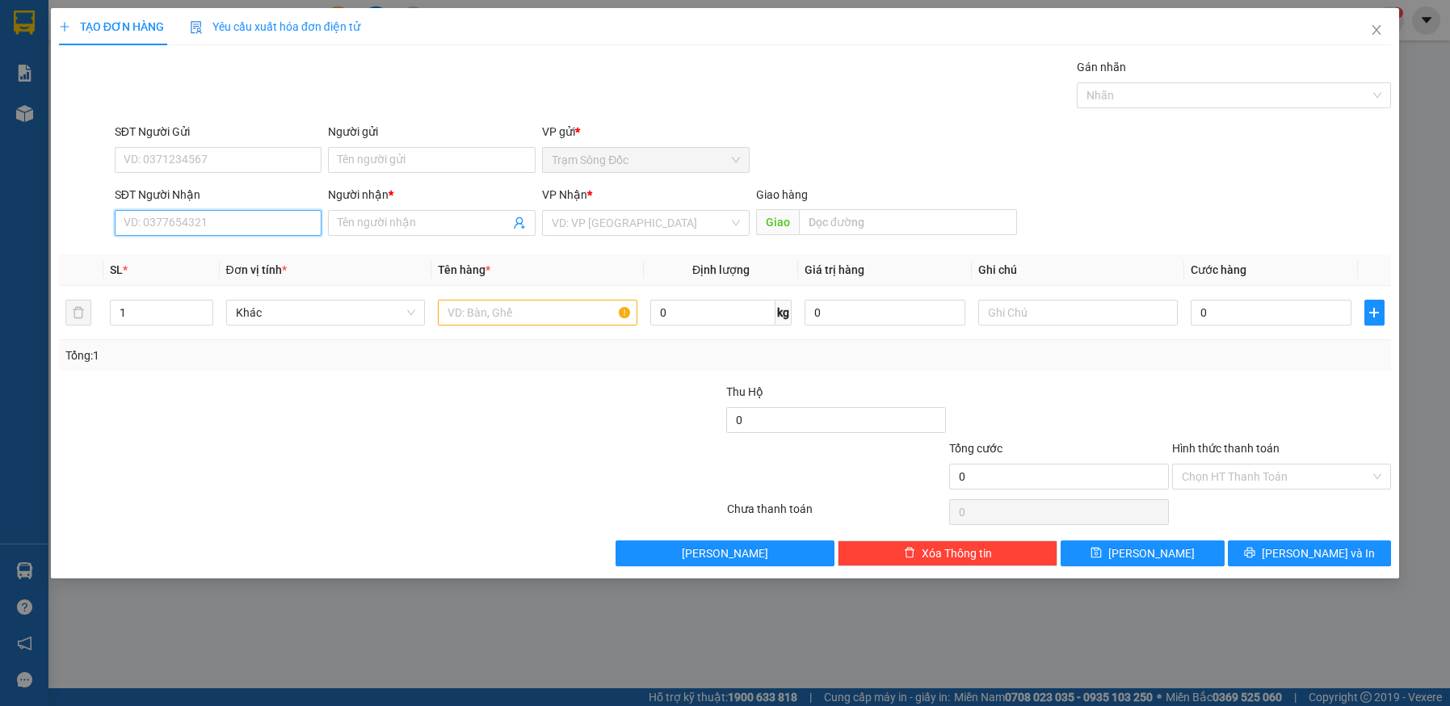
click at [212, 213] on input "SĐT Người Nhận" at bounding box center [219, 223] width 208 height 26
click at [197, 256] on div "0909863833 - TAI EM KIEN TRUNG" at bounding box center [218, 255] width 188 height 18
click at [495, 314] on input "text" at bounding box center [537, 313] width 199 height 26
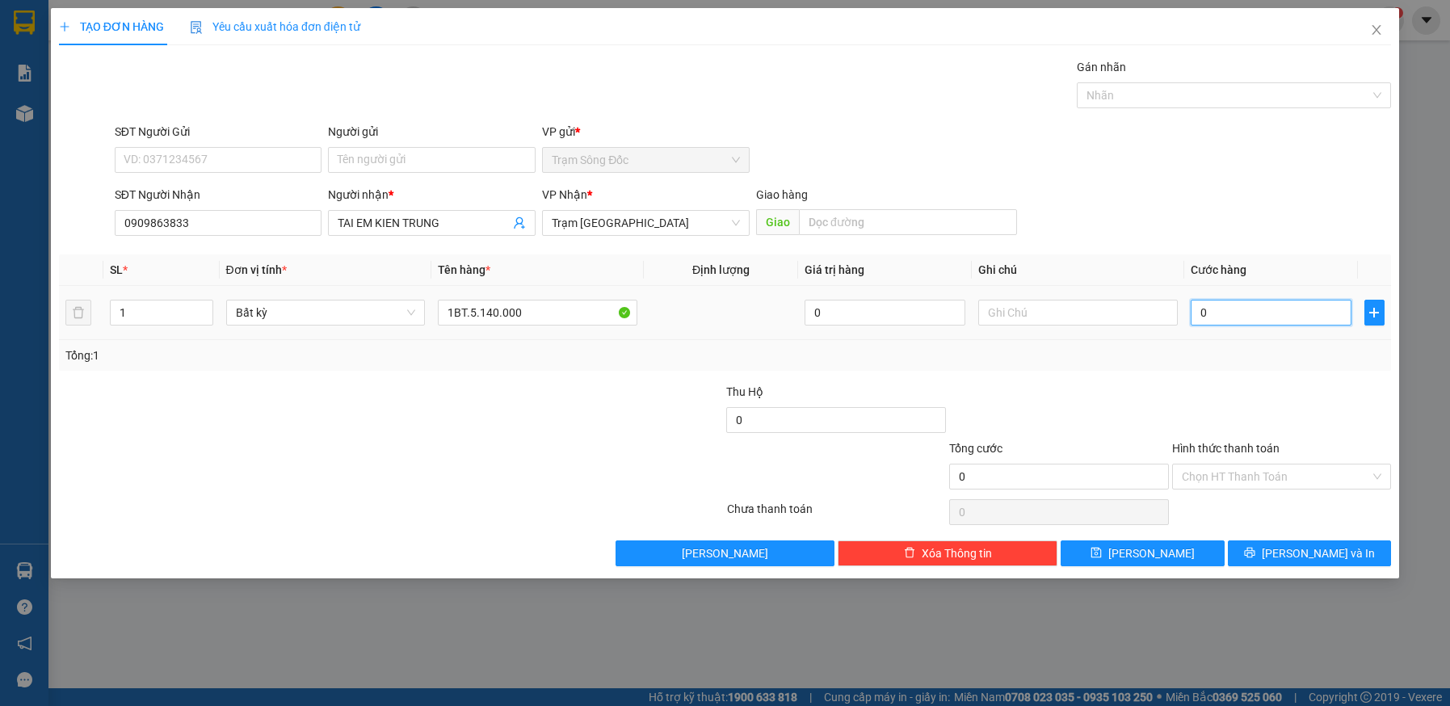
click at [1248, 315] on input "0" at bounding box center [1271, 313] width 161 height 26
click at [1293, 549] on button "Lưu và In" at bounding box center [1310, 553] width 164 height 26
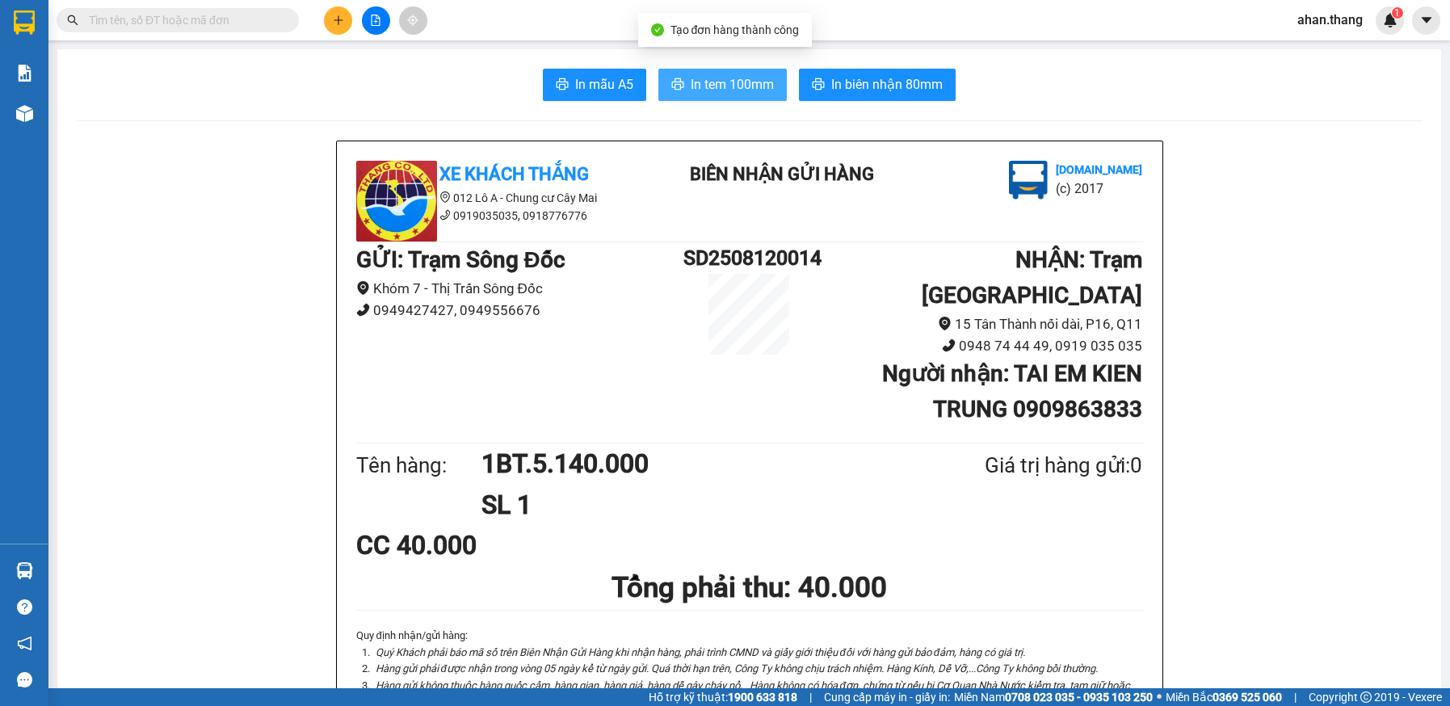
click at [724, 86] on span "In tem 100mm" at bounding box center [732, 84] width 83 height 20
click at [746, 82] on span "In tem 100mm" at bounding box center [732, 84] width 83 height 20
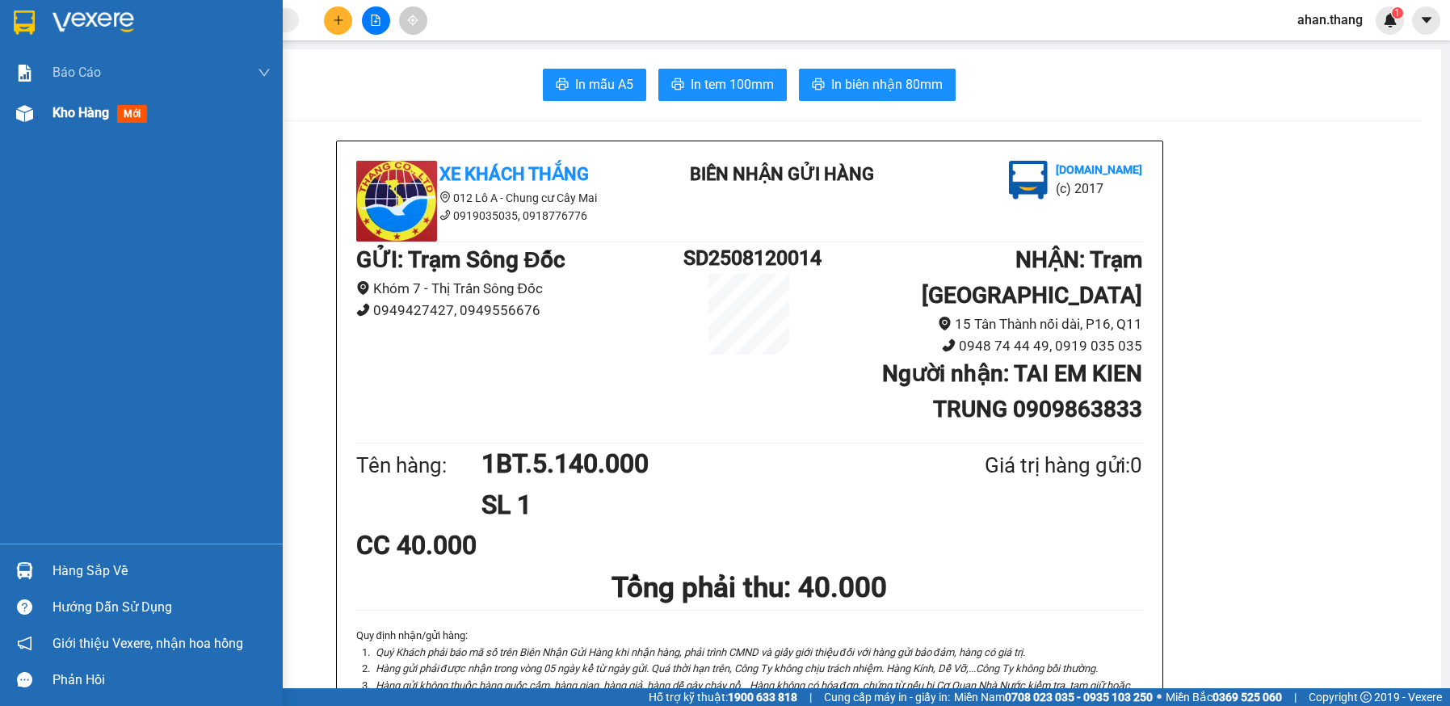
click at [61, 109] on span "Kho hàng" at bounding box center [80, 112] width 57 height 15
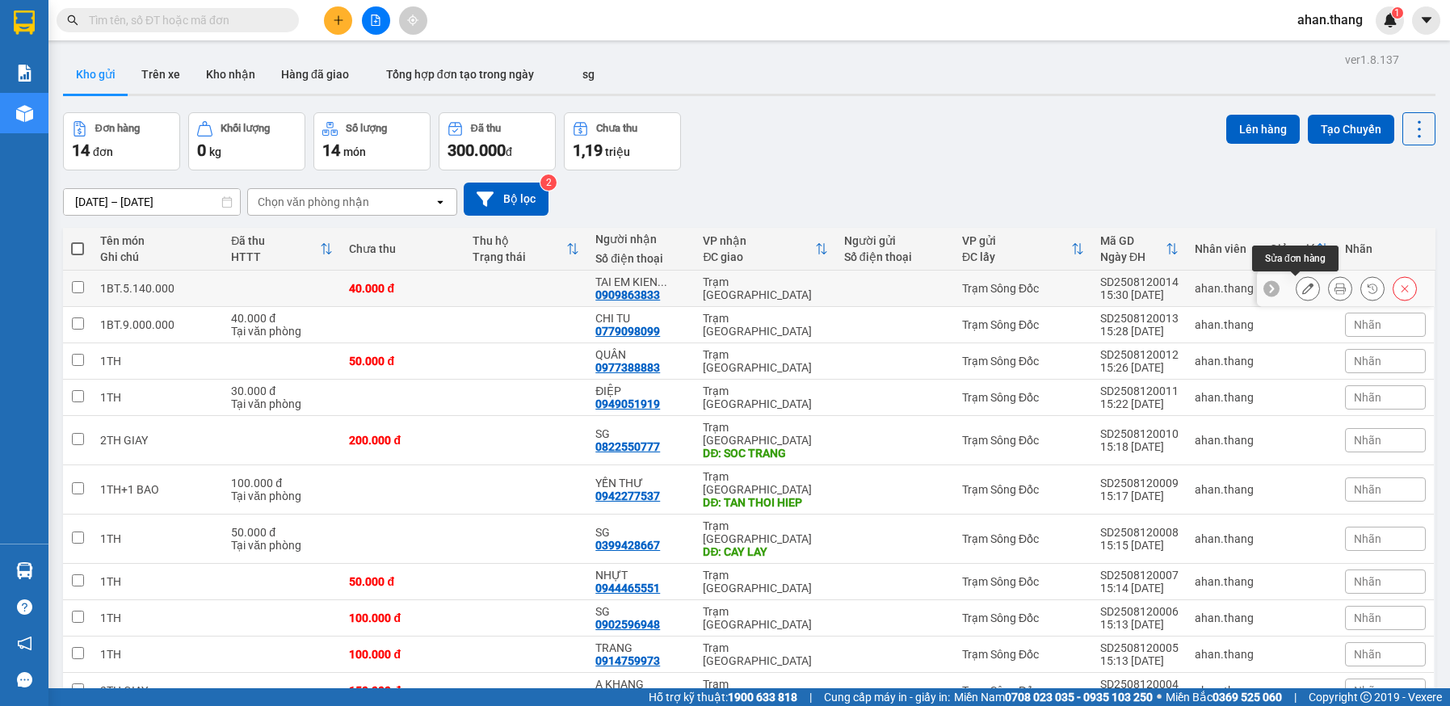
click at [1302, 287] on icon at bounding box center [1307, 288] width 11 height 11
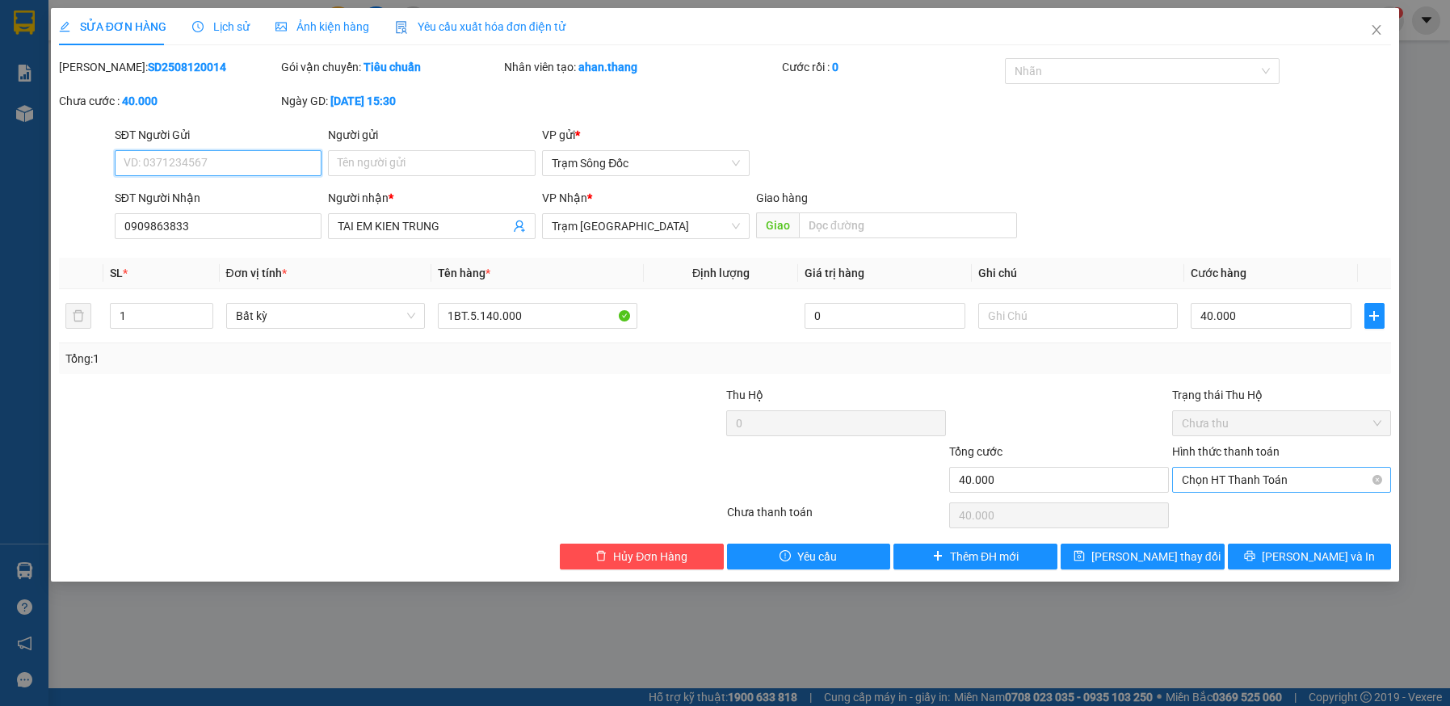
click at [1264, 477] on span "Chọn HT Thanh Toán" at bounding box center [1282, 480] width 200 height 24
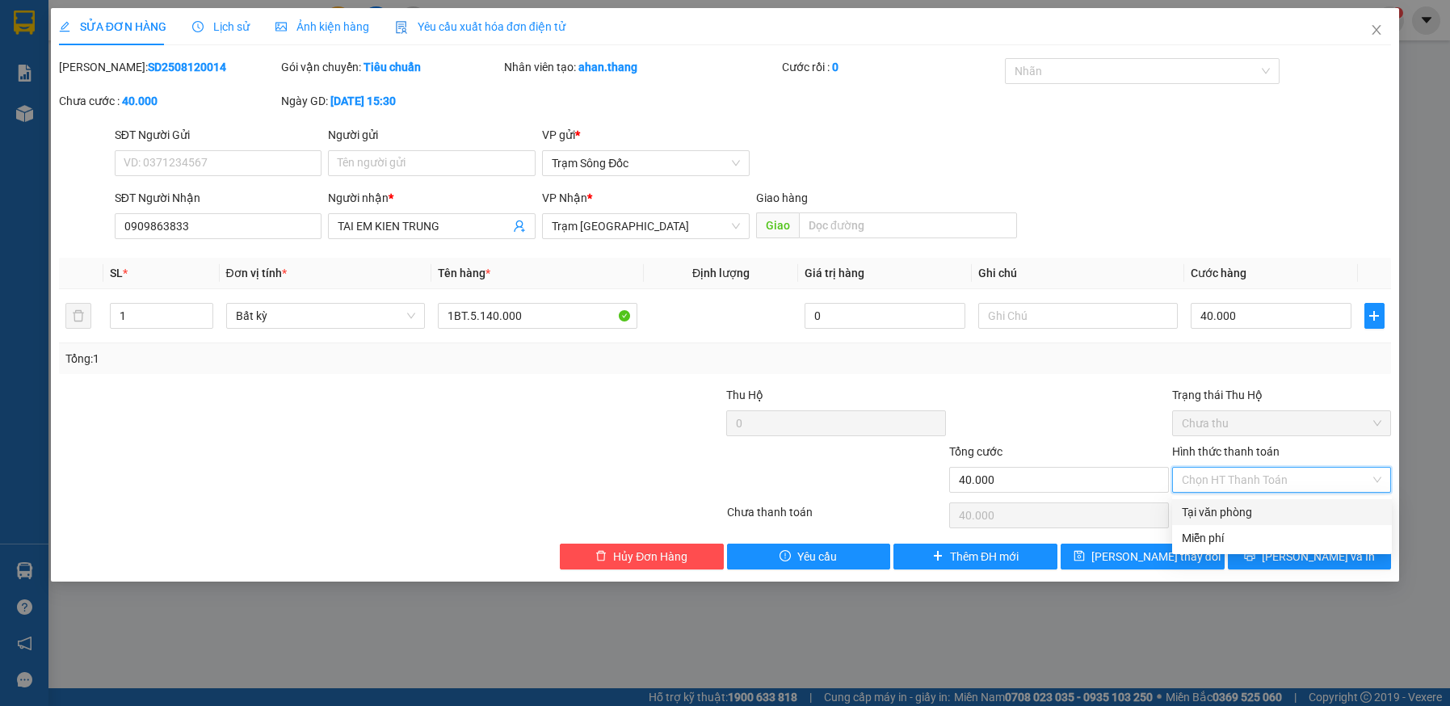
click at [1261, 511] on div "Tại văn phòng" at bounding box center [1282, 512] width 200 height 18
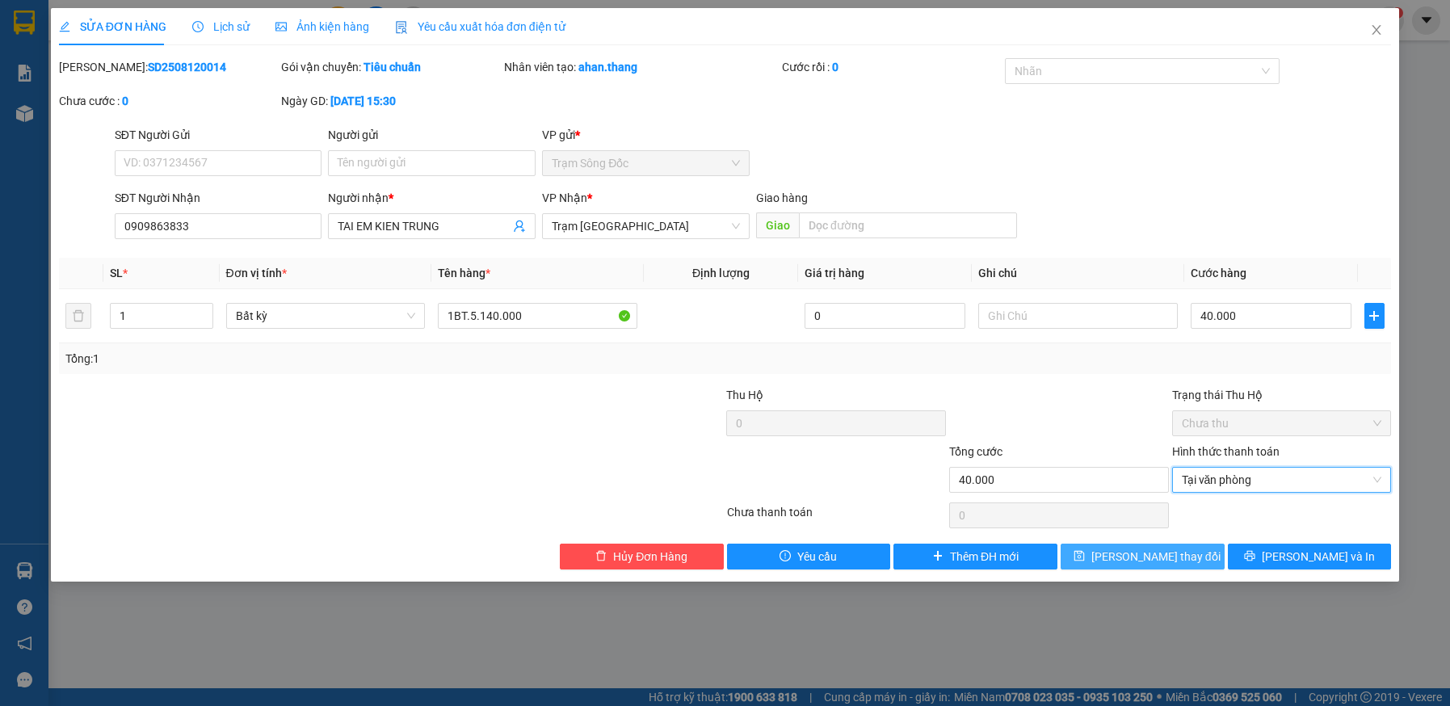
click at [1187, 556] on button "Lưu thay đổi" at bounding box center [1142, 557] width 164 height 26
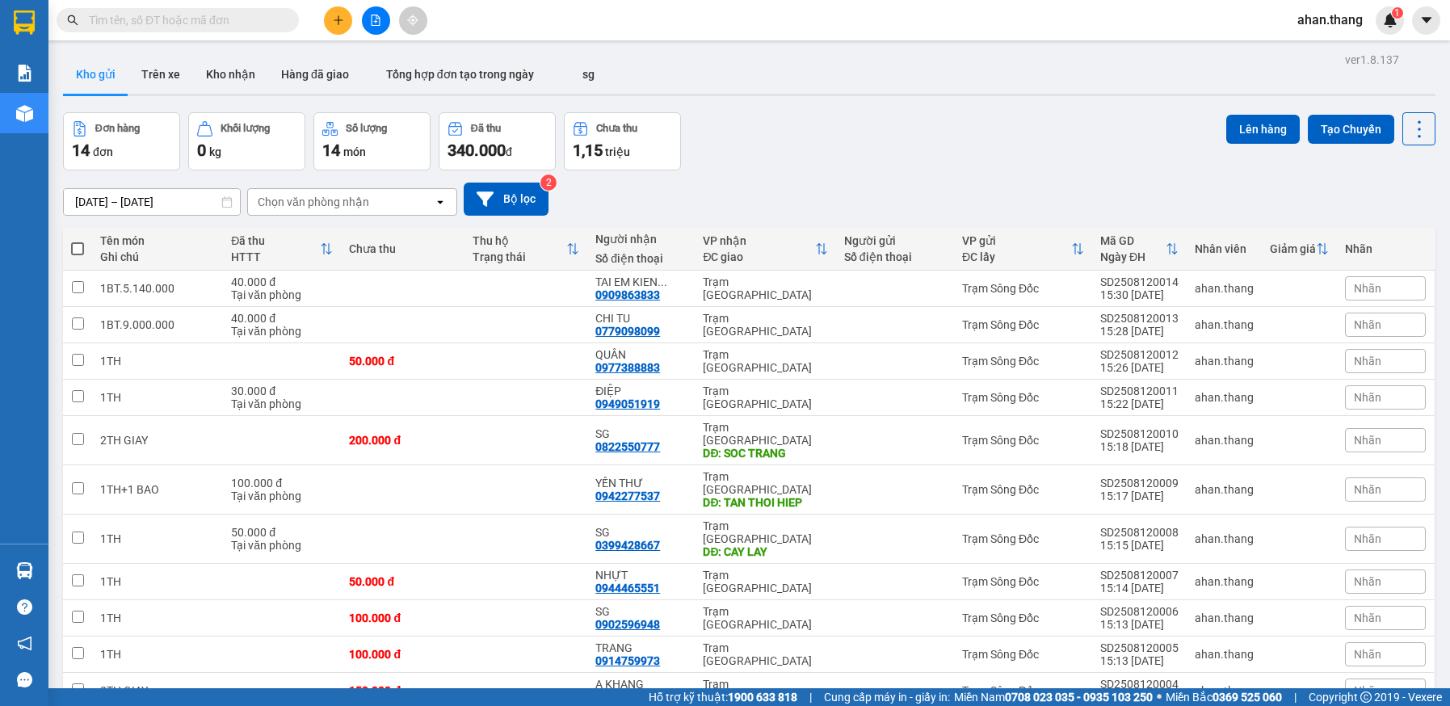
click at [1302, 290] on icon at bounding box center [1307, 288] width 11 height 11
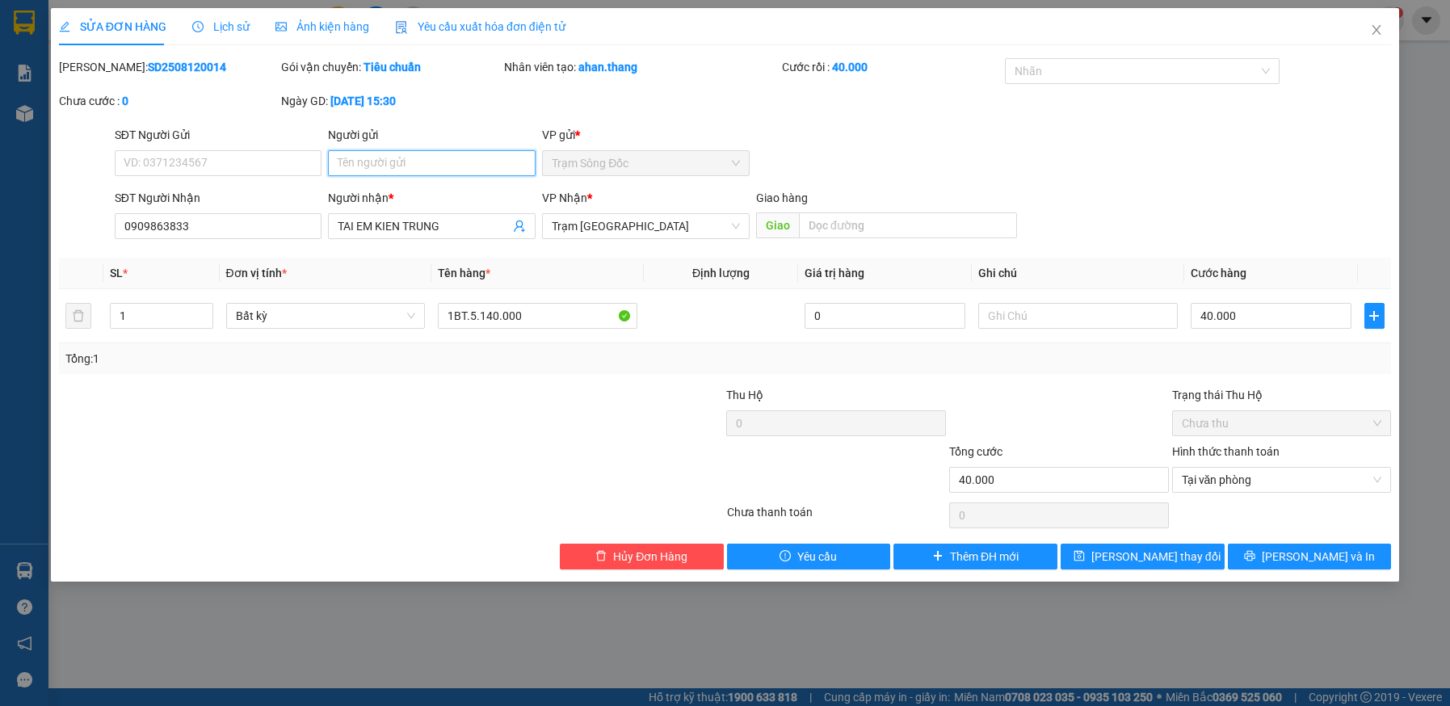
click at [389, 163] on input "Người gửi" at bounding box center [432, 163] width 208 height 26
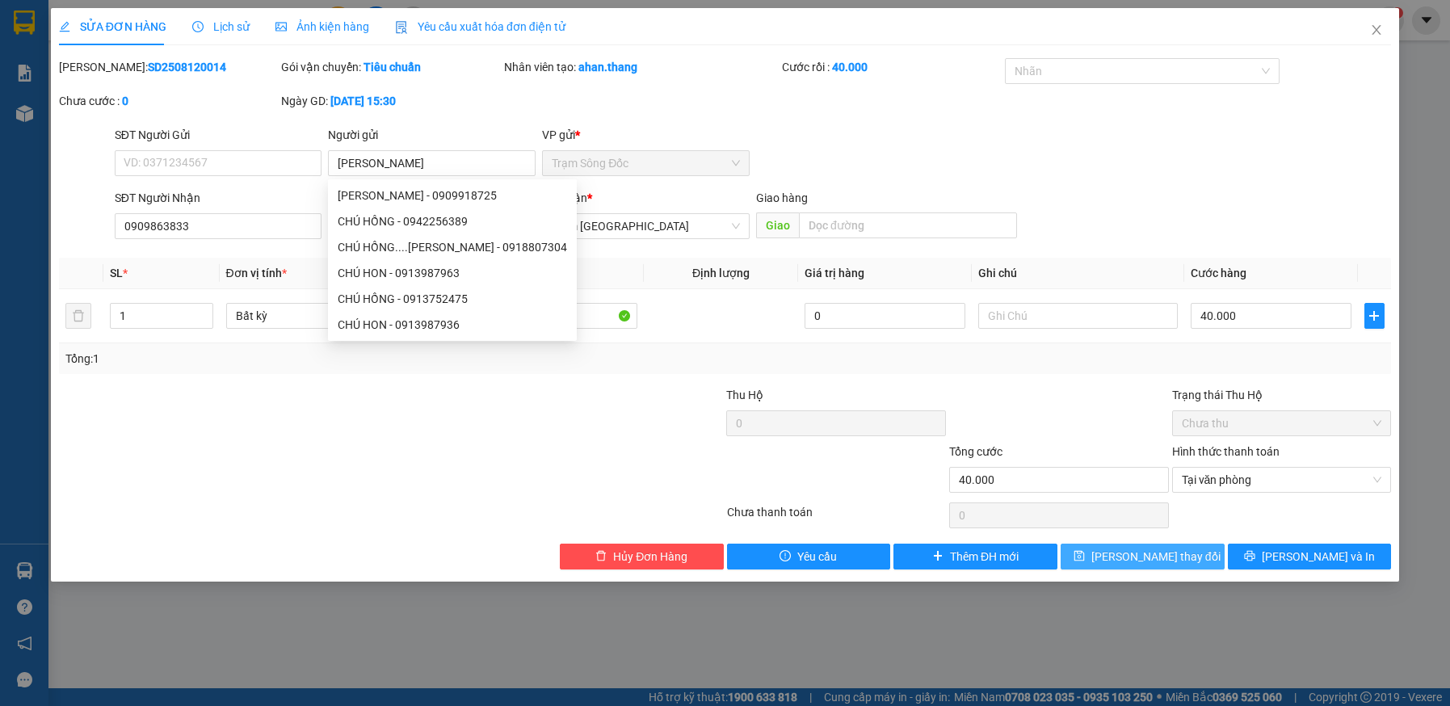
click at [1122, 555] on span "Lưu thay đổi" at bounding box center [1155, 557] width 129 height 18
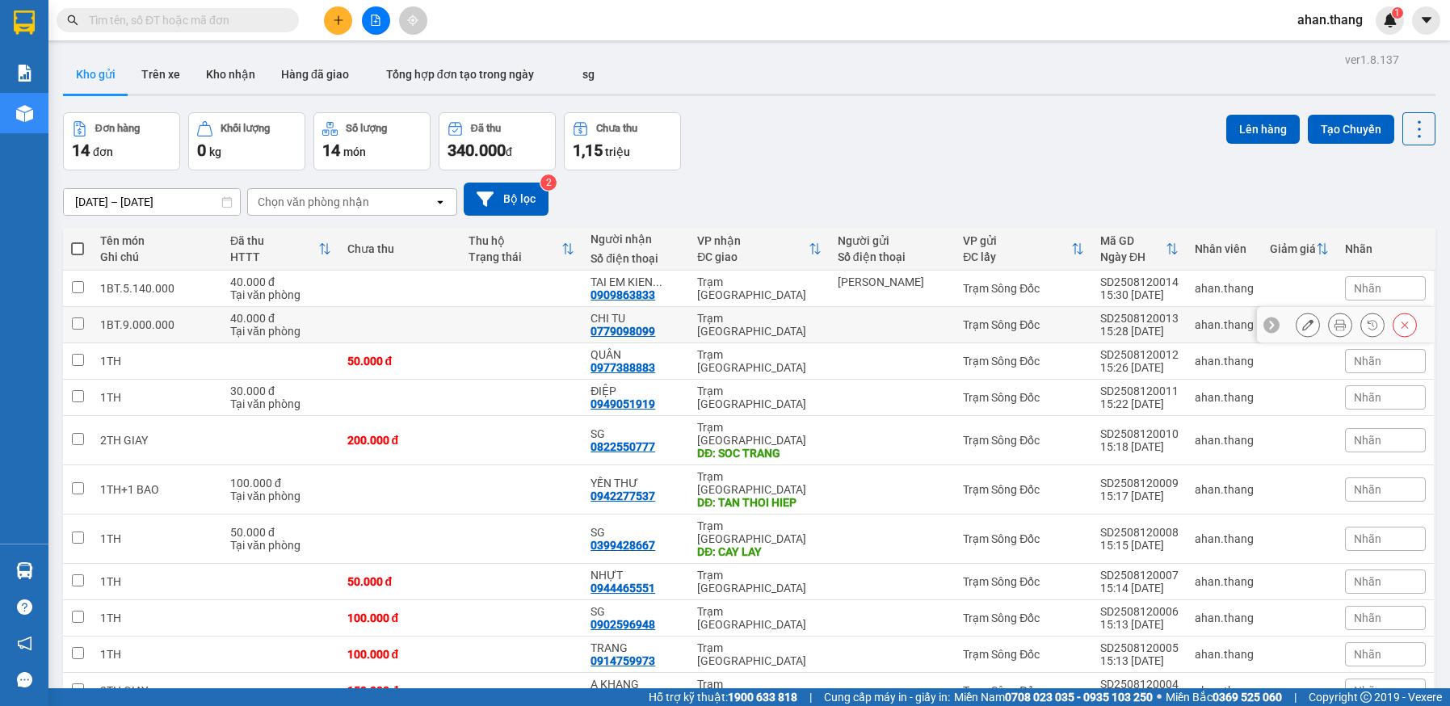
click at [1296, 328] on button at bounding box center [1307, 325] width 23 height 28
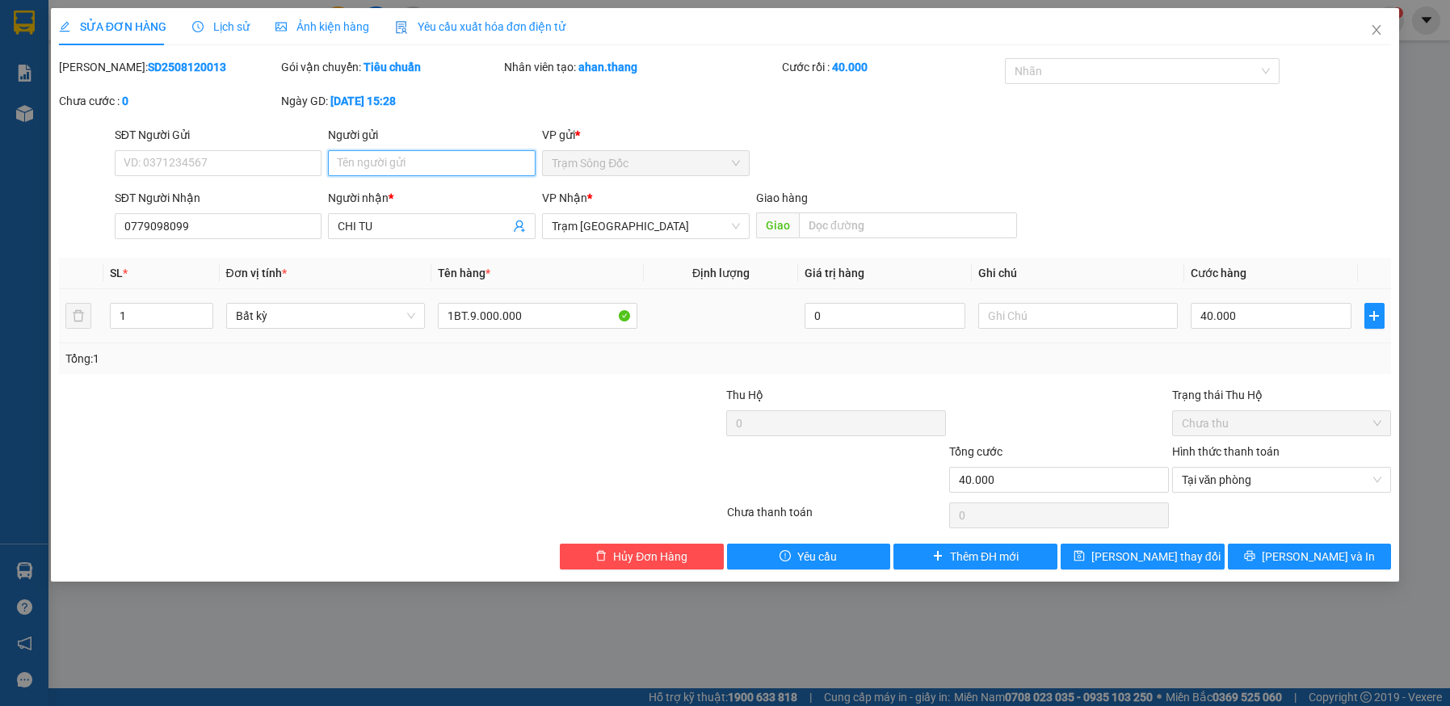
click at [405, 163] on input "Người gửi" at bounding box center [432, 163] width 208 height 26
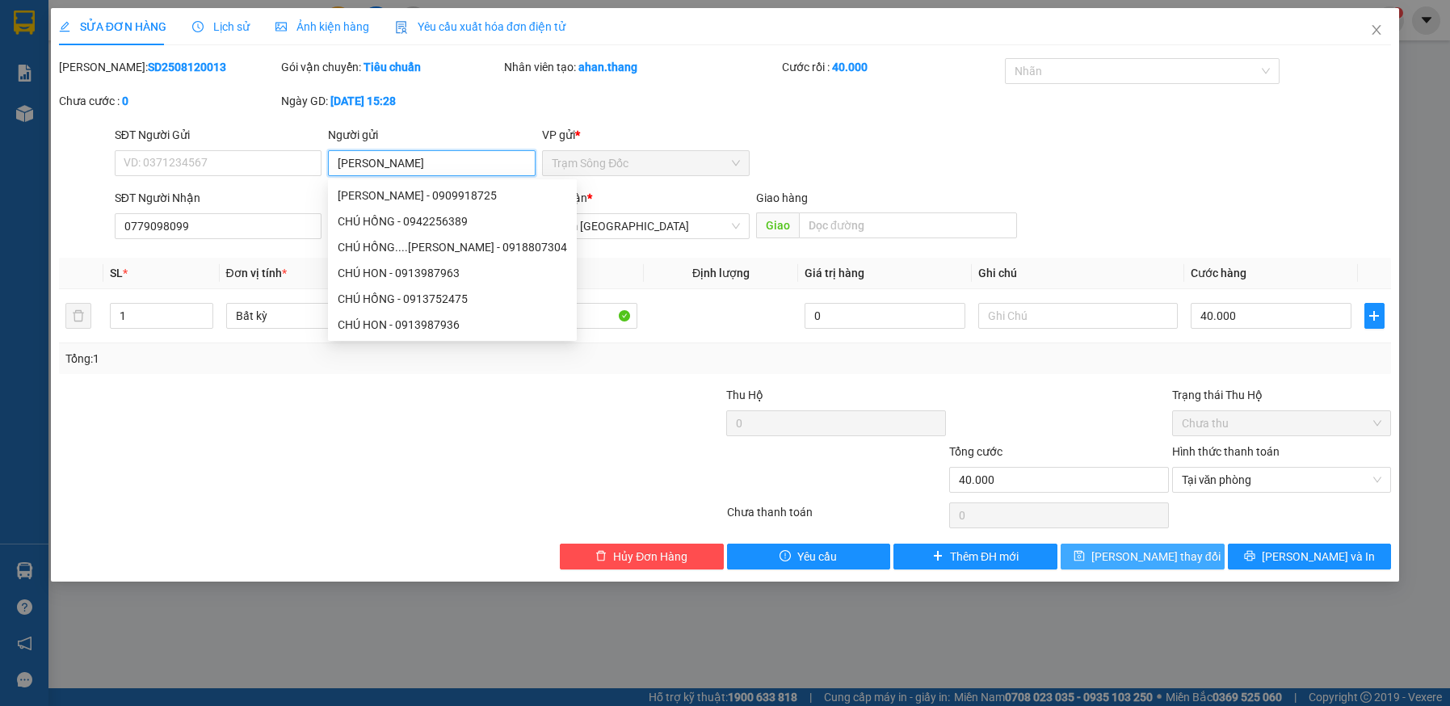
type input "[PERSON_NAME]"
click at [1150, 553] on span "[PERSON_NAME] thay đổi" at bounding box center [1155, 557] width 129 height 18
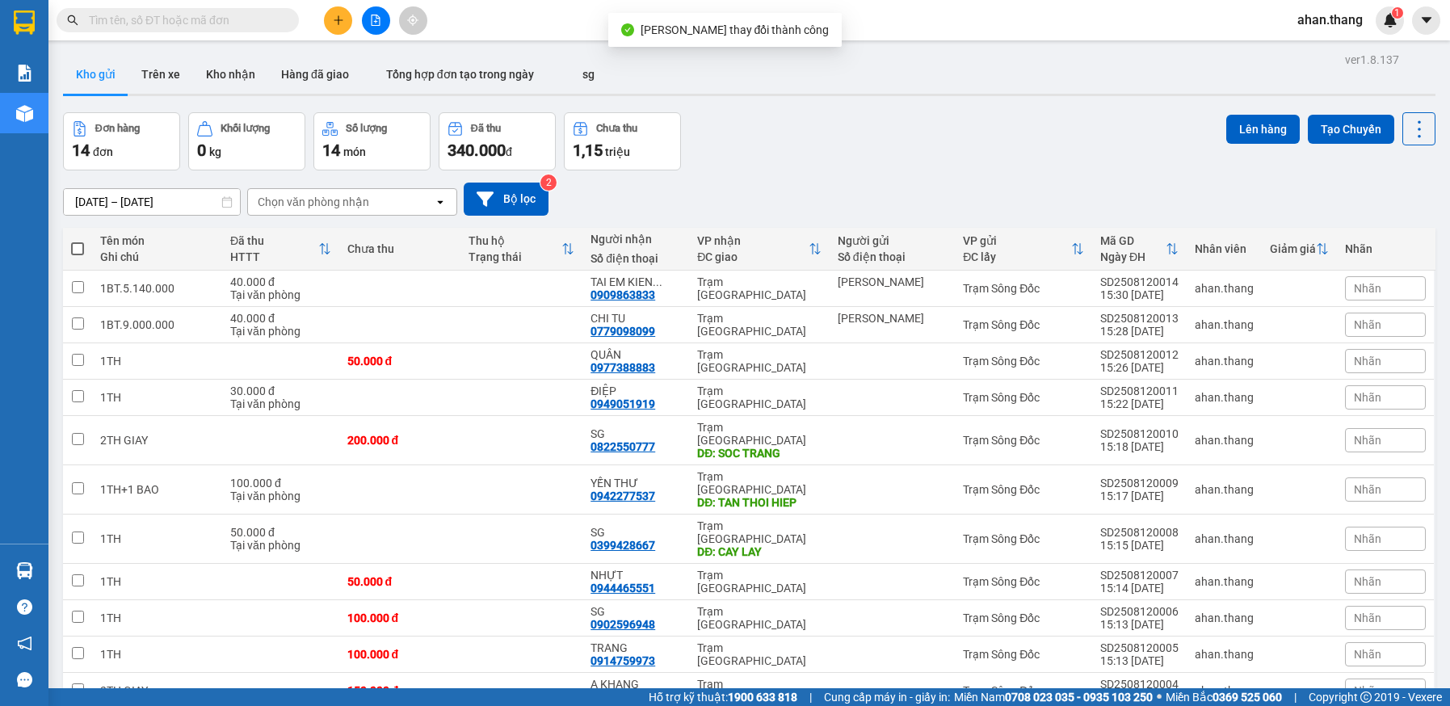
click at [208, 19] on input "text" at bounding box center [184, 20] width 191 height 18
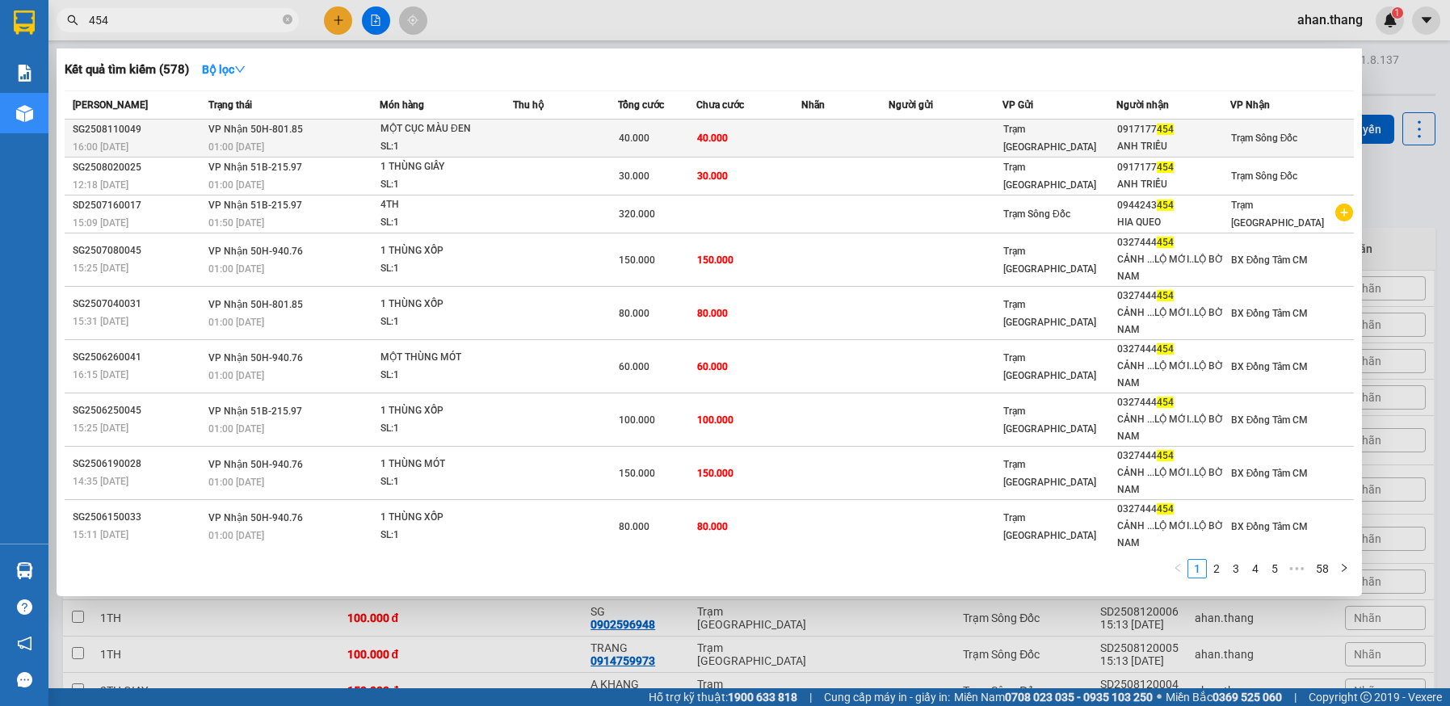
type input "454"
click at [842, 136] on td at bounding box center [844, 139] width 87 height 38
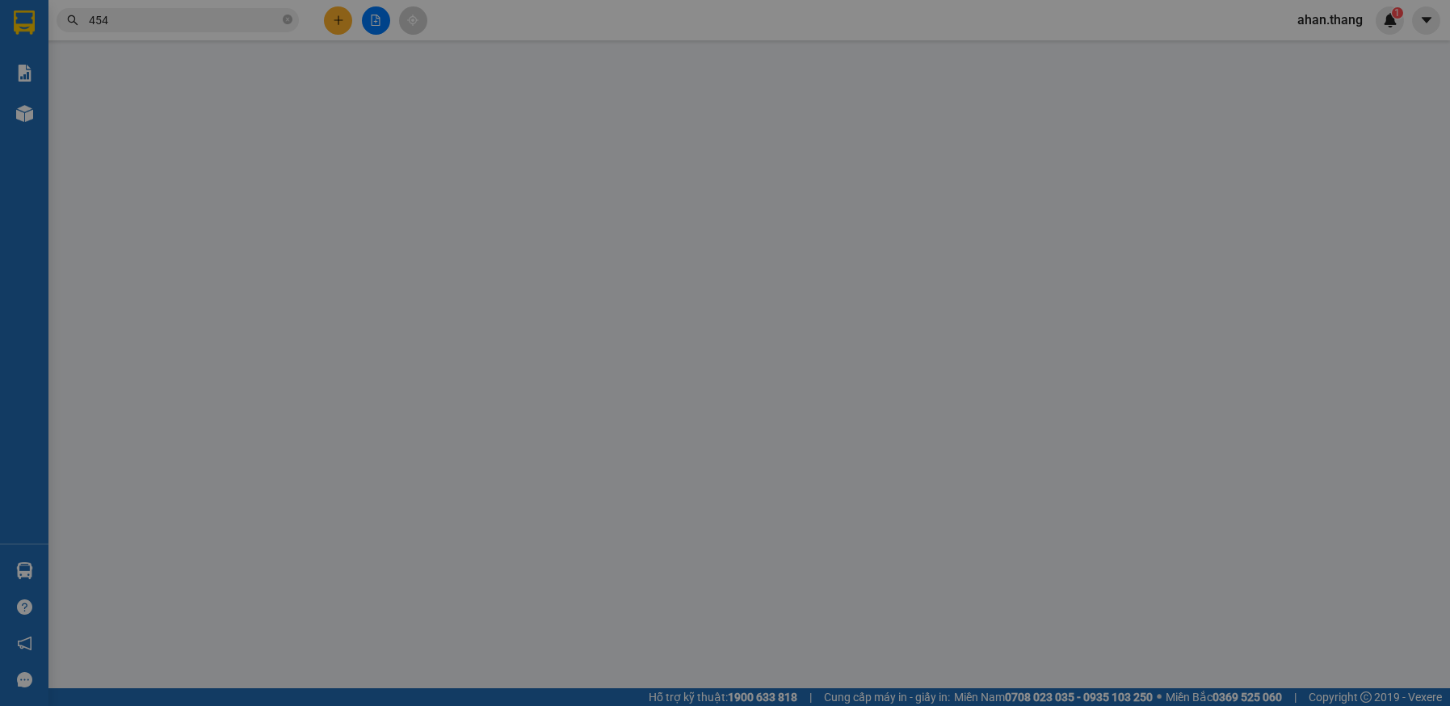
type input "0917177454"
type input "ANH TRIỀU"
type input "40.000"
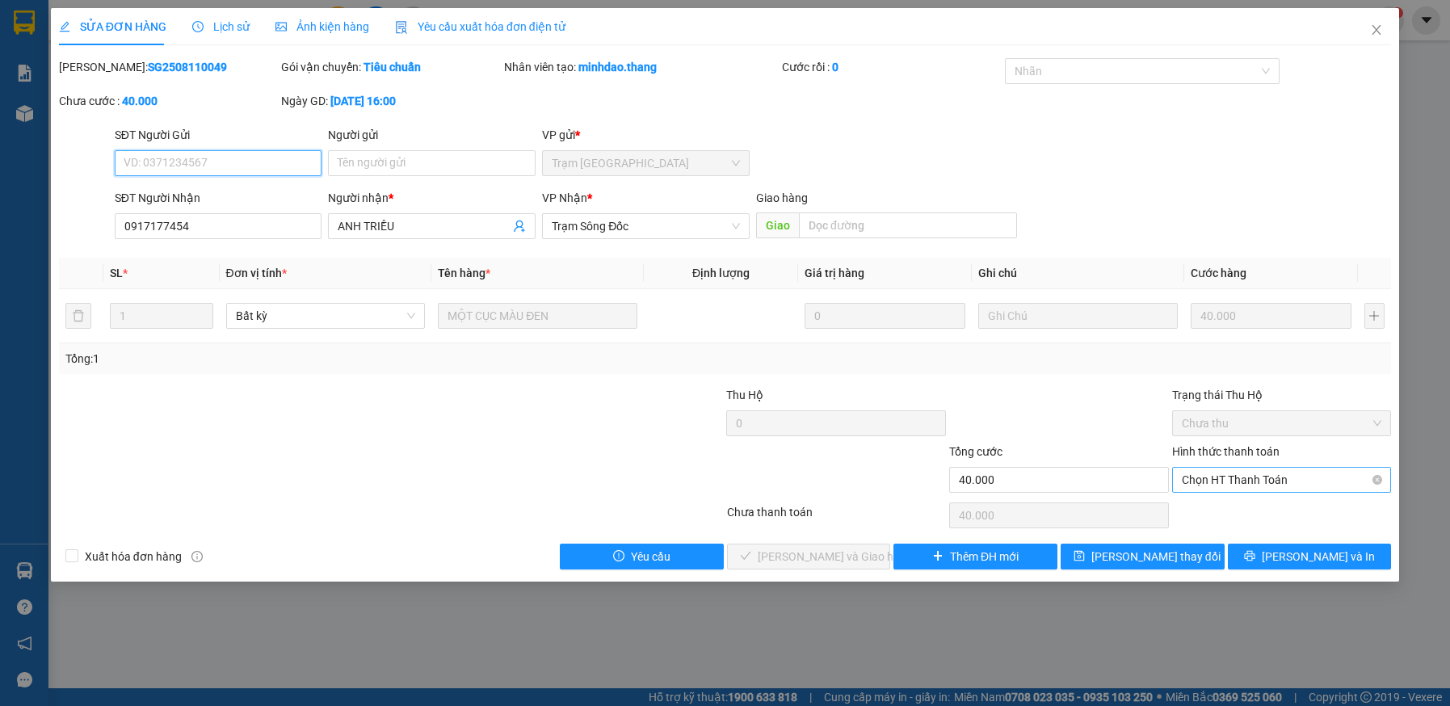
click at [1263, 478] on span "Chọn HT Thanh Toán" at bounding box center [1282, 480] width 200 height 24
click at [1256, 519] on div "Tại văn phòng" at bounding box center [1282, 512] width 200 height 18
type input "0"
click at [841, 561] on span "Lưu và Giao hàng" at bounding box center [835, 557] width 155 height 18
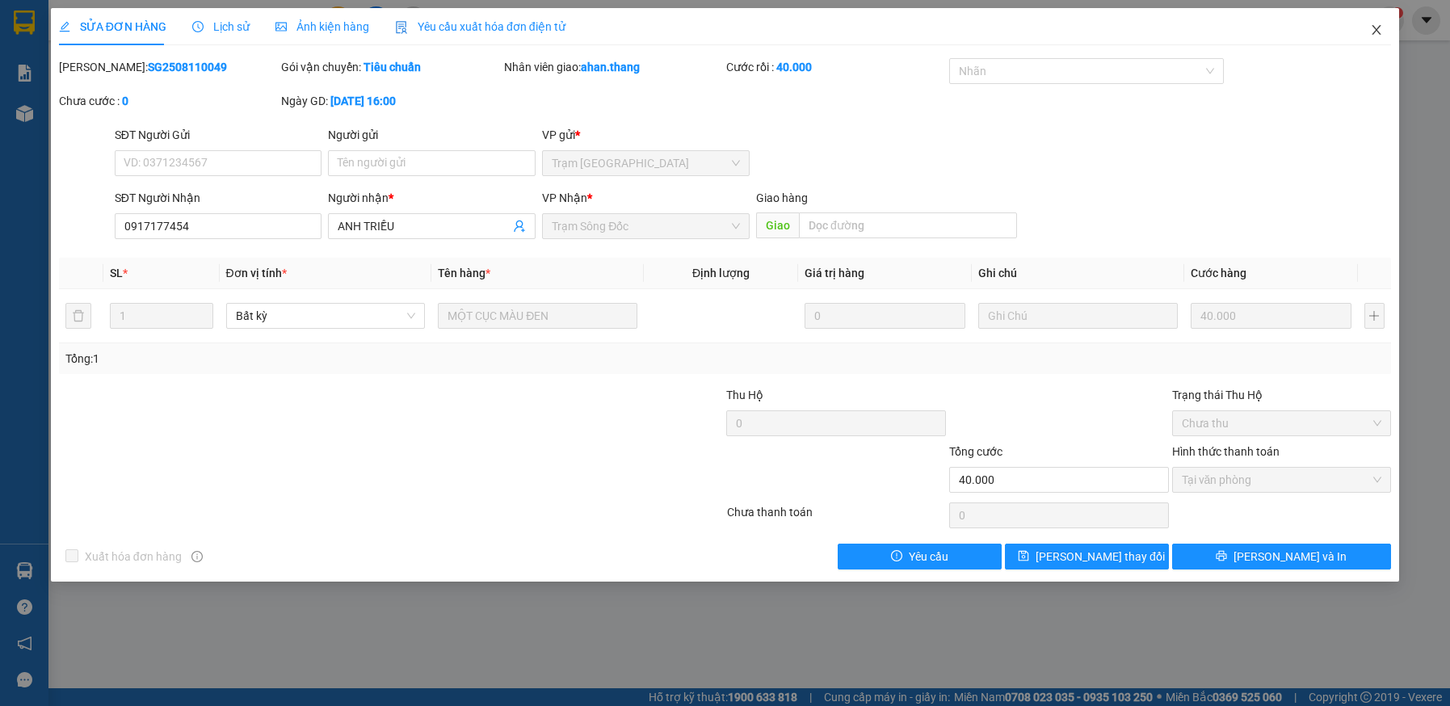
click at [1374, 25] on icon "close" at bounding box center [1376, 29] width 13 height 13
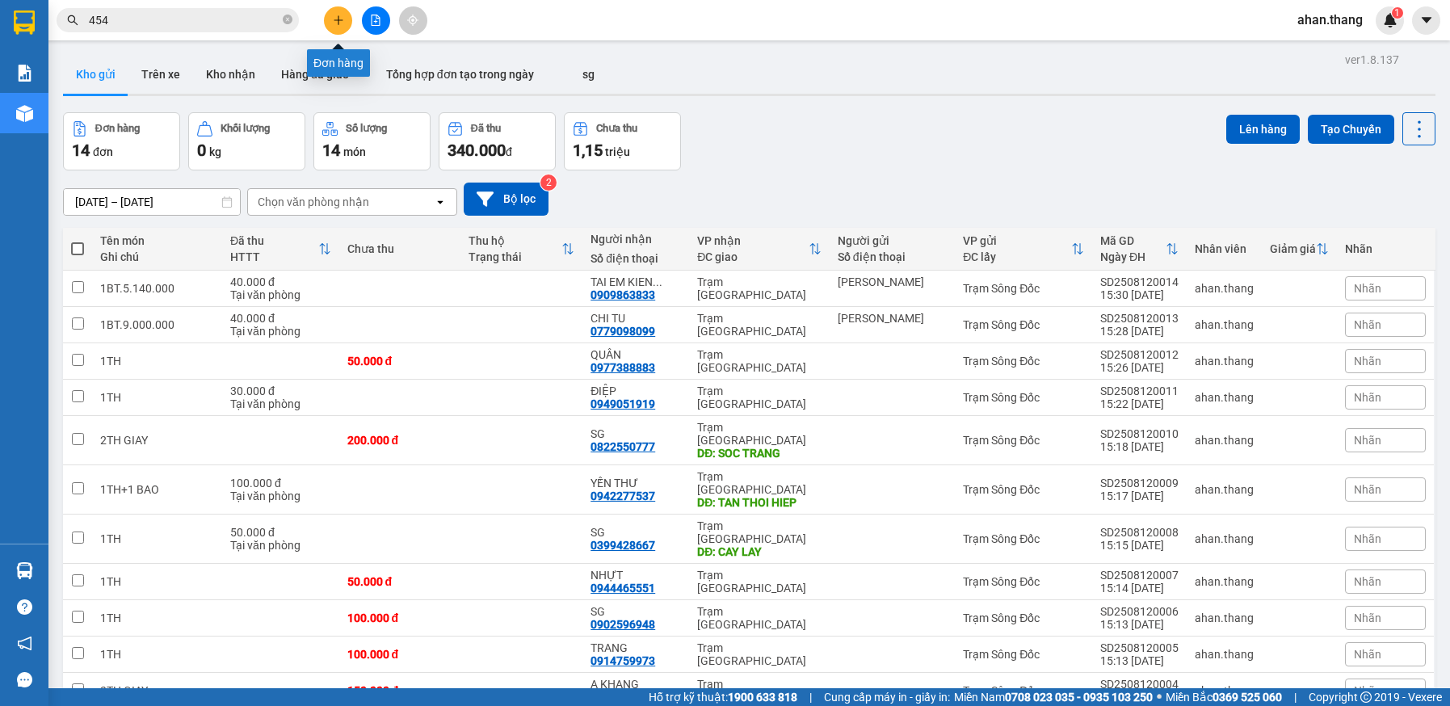
click at [338, 21] on icon "plus" at bounding box center [338, 20] width 11 height 11
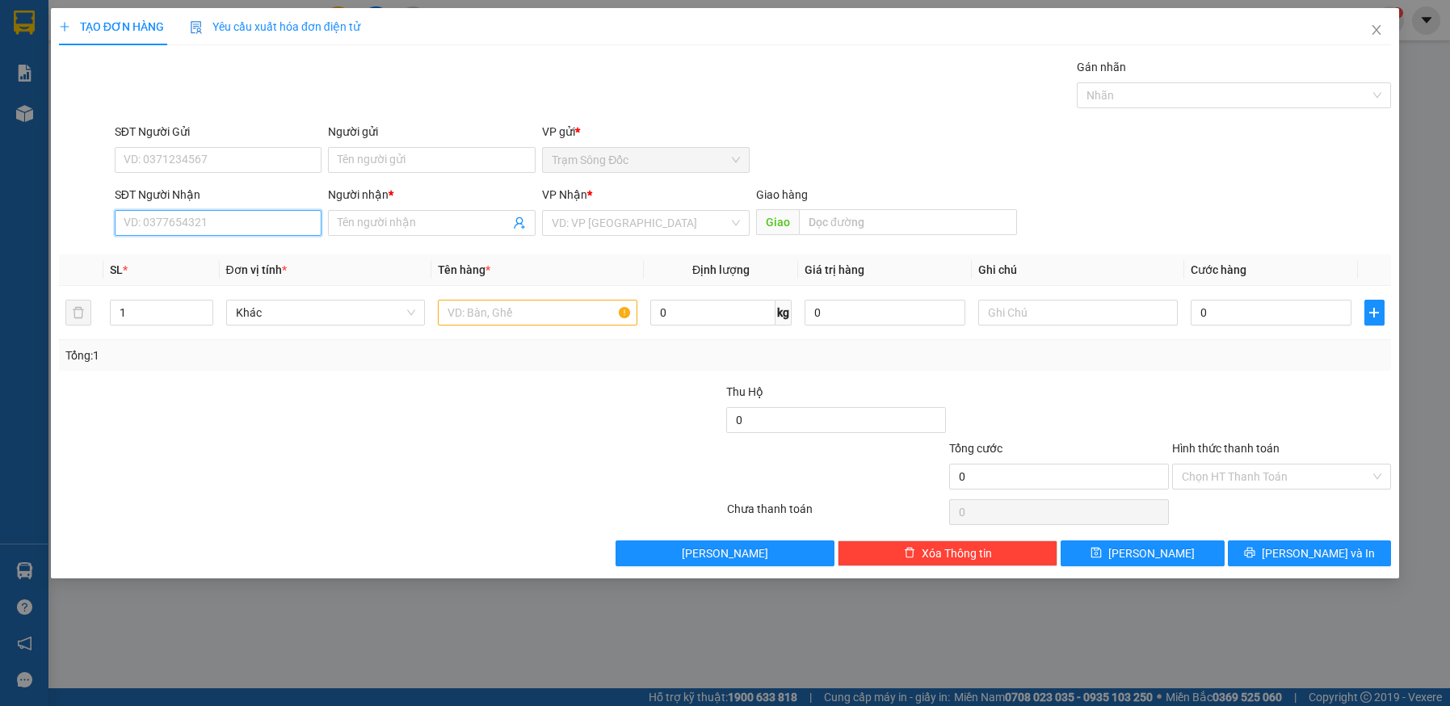
click at [202, 223] on input "SĐT Người Nhận" at bounding box center [219, 223] width 208 height 26
click at [157, 280] on div "0908288704 - BẰNG" at bounding box center [218, 281] width 188 height 18
type input "0908288704"
type input "BẰNG"
type input "0908288704"
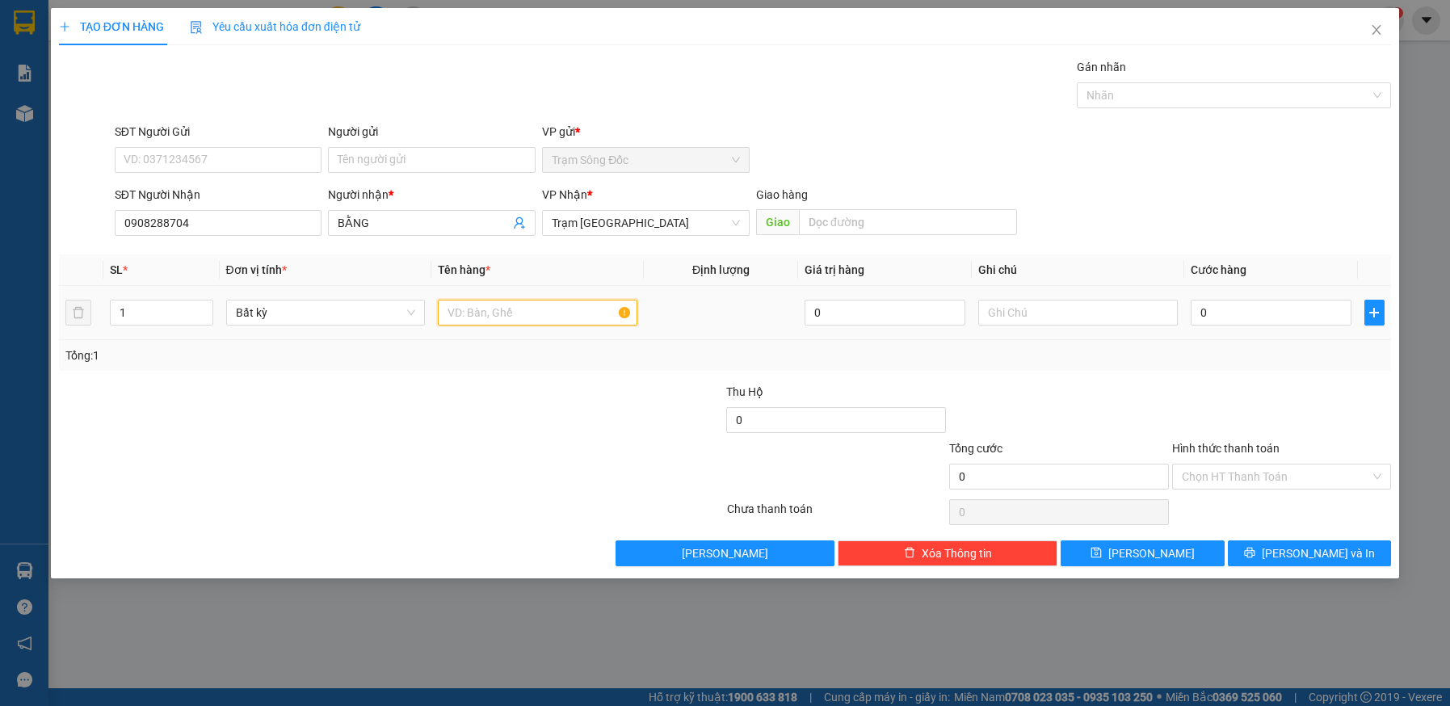
click at [533, 317] on input "text" at bounding box center [537, 313] width 199 height 26
type input "1 CUC XANH"
click at [1248, 310] on input "0" at bounding box center [1271, 313] width 161 height 26
type input "3"
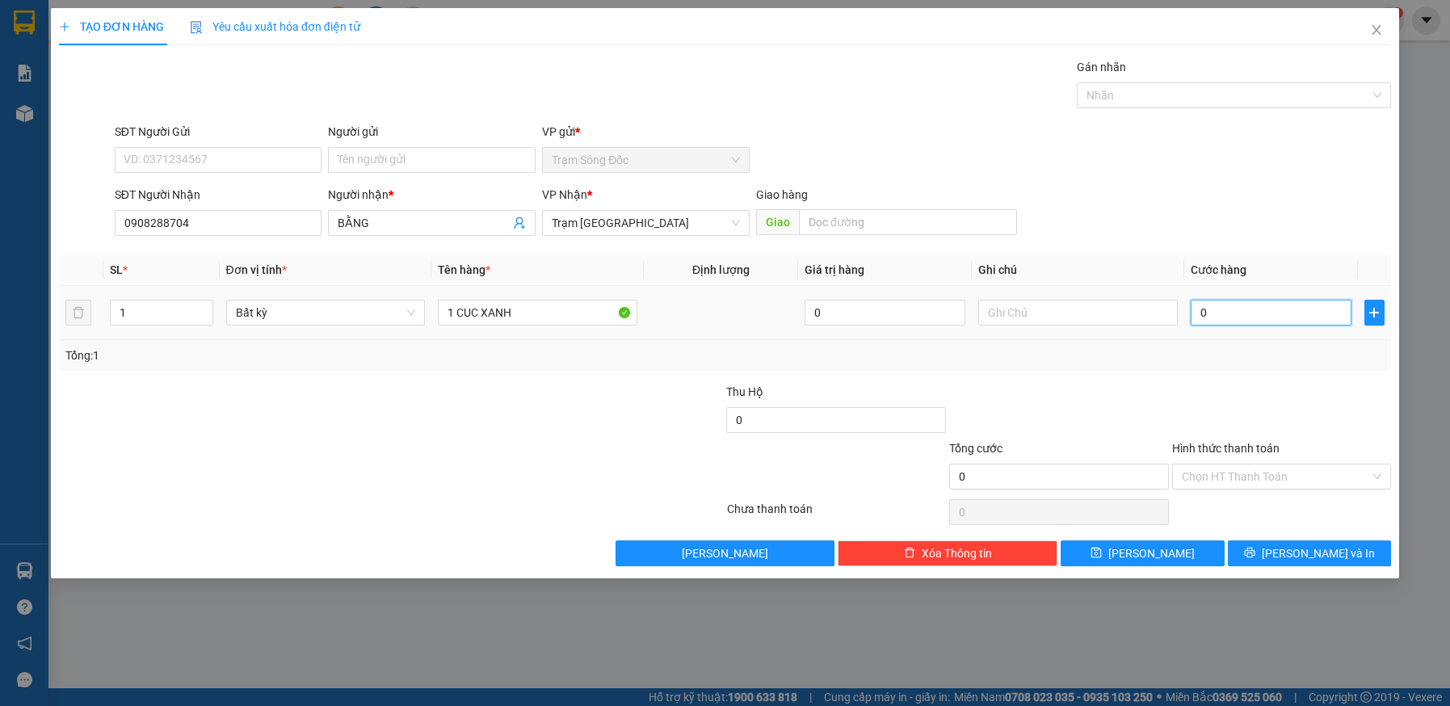
type input "3"
type input "30"
type input "30.000"
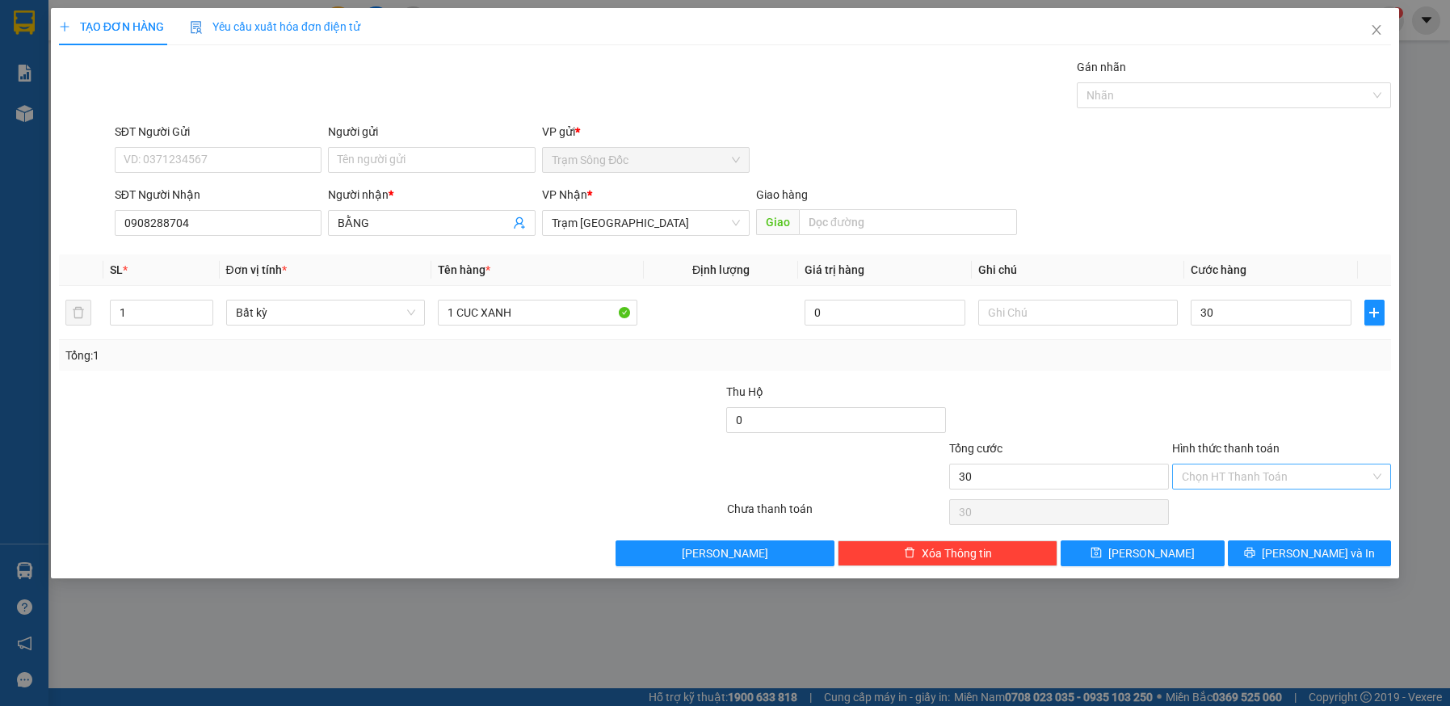
type input "30.000"
click at [1289, 479] on input "Hình thức thanh toán" at bounding box center [1276, 476] width 189 height 24
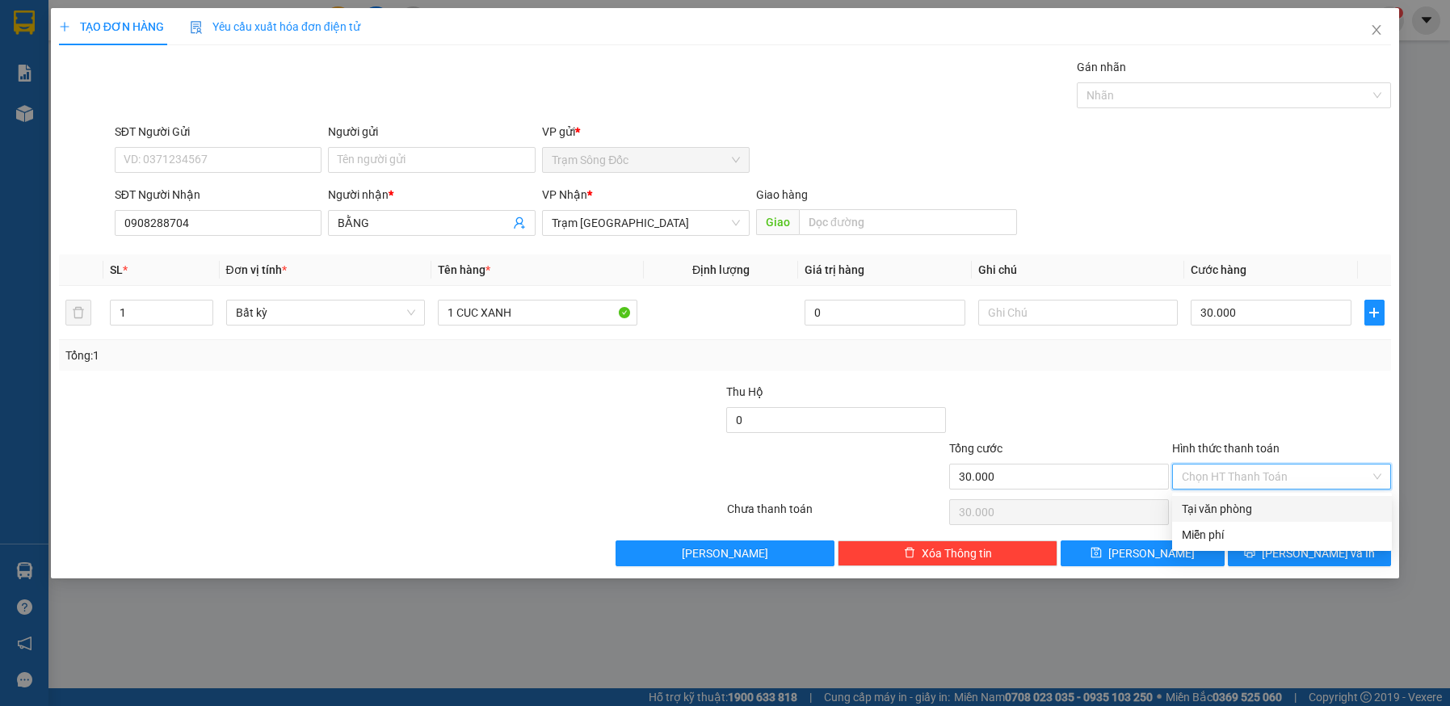
click at [1288, 503] on div "Tại văn phòng" at bounding box center [1282, 509] width 200 height 18
type input "0"
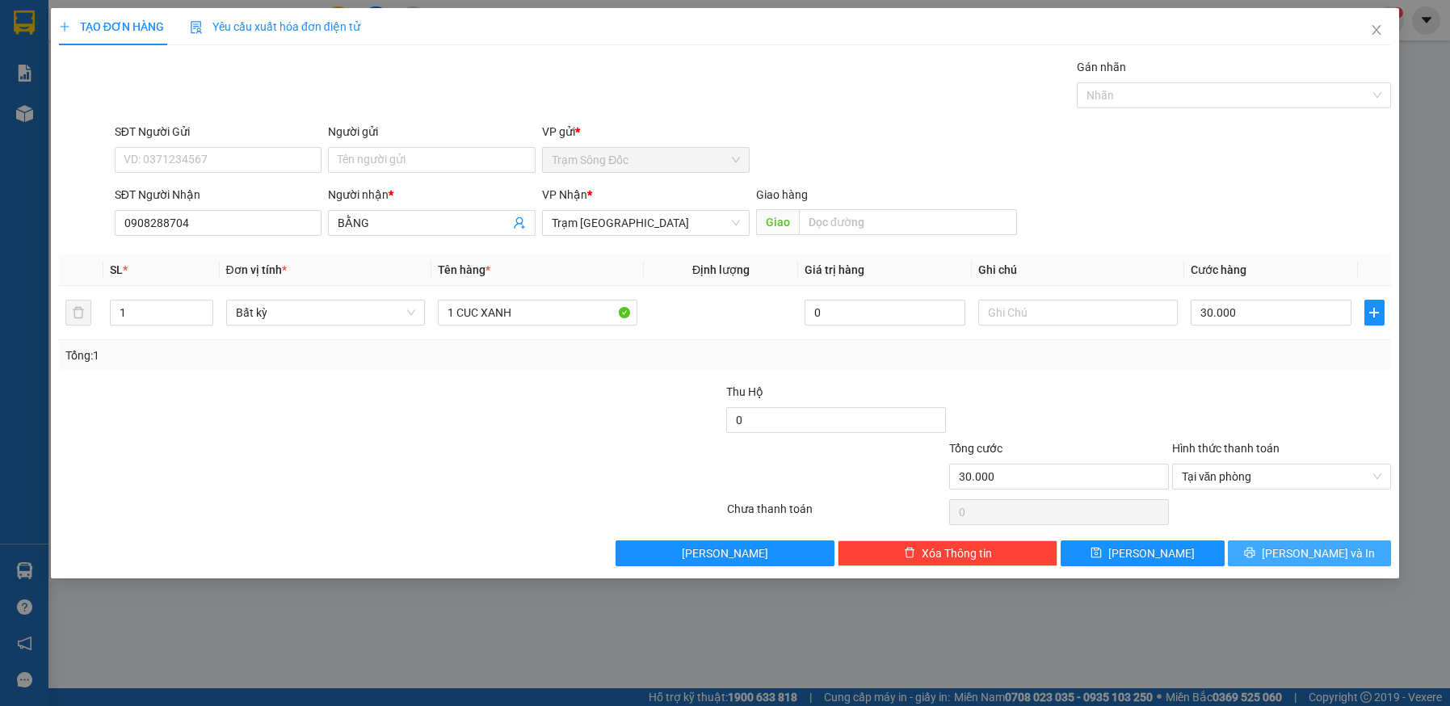
click at [1298, 552] on span "Lưu và In" at bounding box center [1318, 553] width 113 height 18
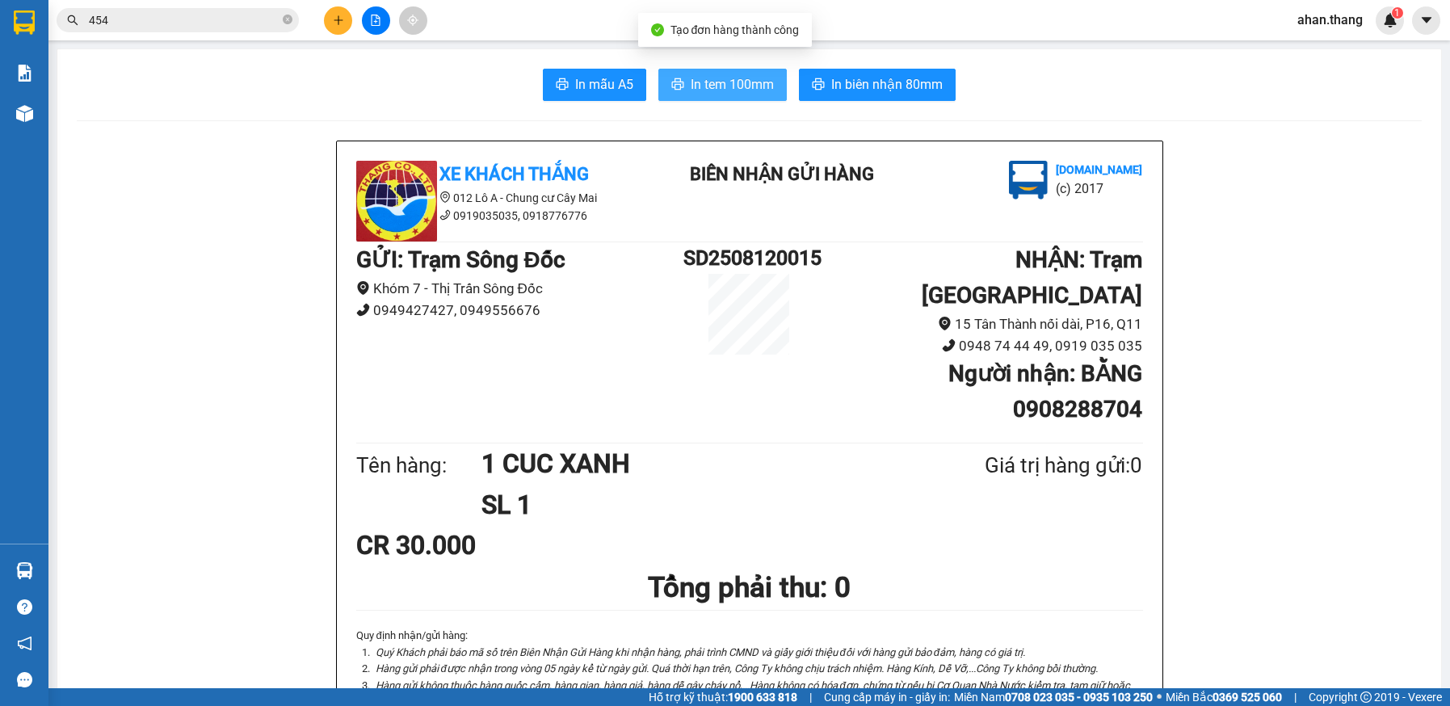
click at [721, 79] on span "In tem 100mm" at bounding box center [732, 84] width 83 height 20
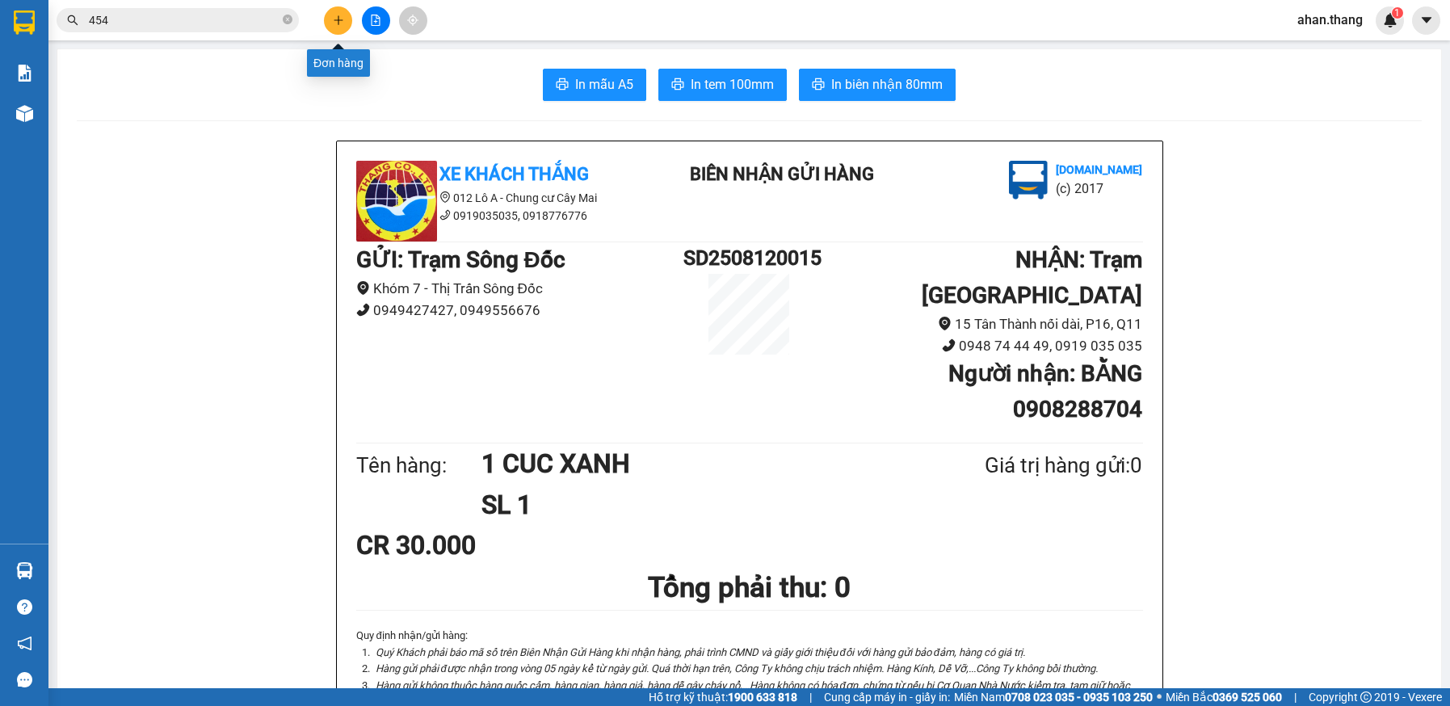
click at [334, 22] on icon "plus" at bounding box center [338, 20] width 11 height 11
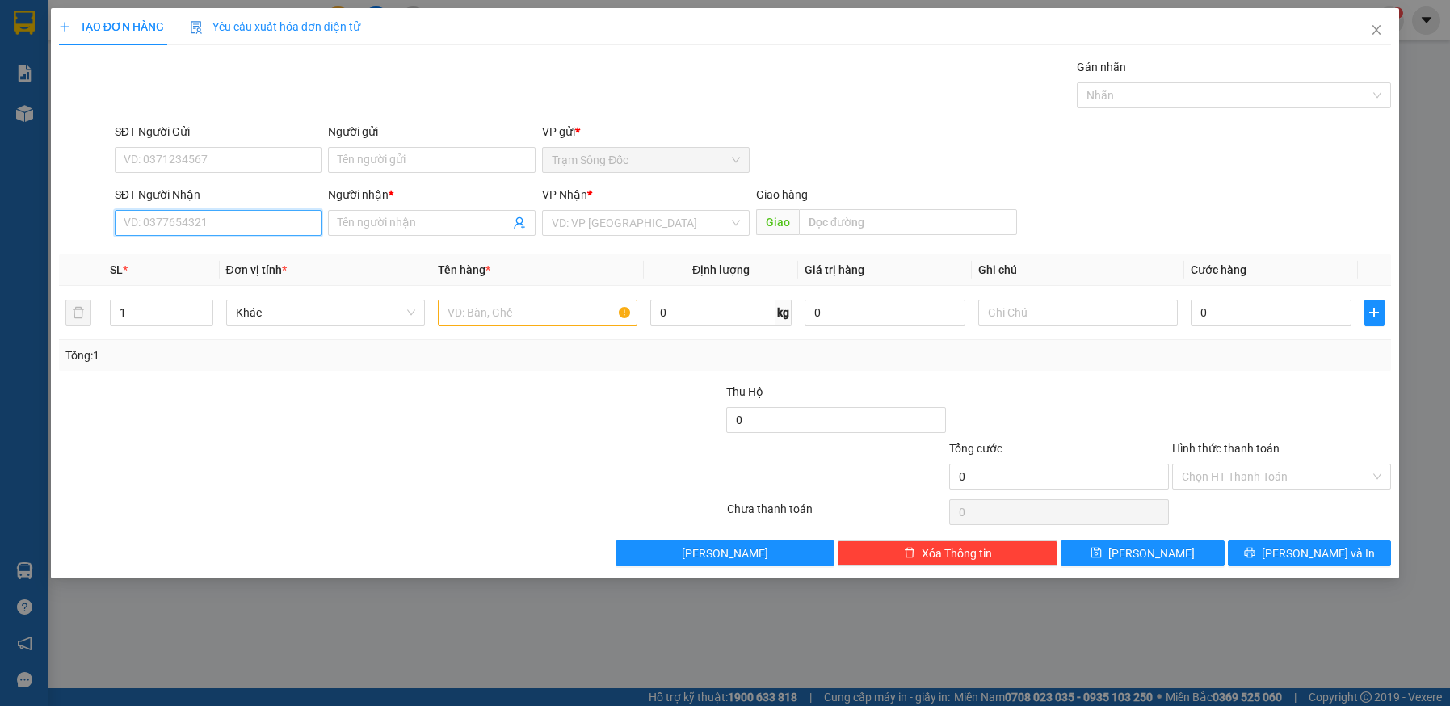
click at [194, 216] on input "SĐT Người Nhận" at bounding box center [219, 223] width 208 height 26
click at [156, 253] on div "0964774543 - K TEN" at bounding box center [218, 255] width 188 height 18
type input "0964774543"
type input "K TEN"
type input "TRAM PHI TAN AN"
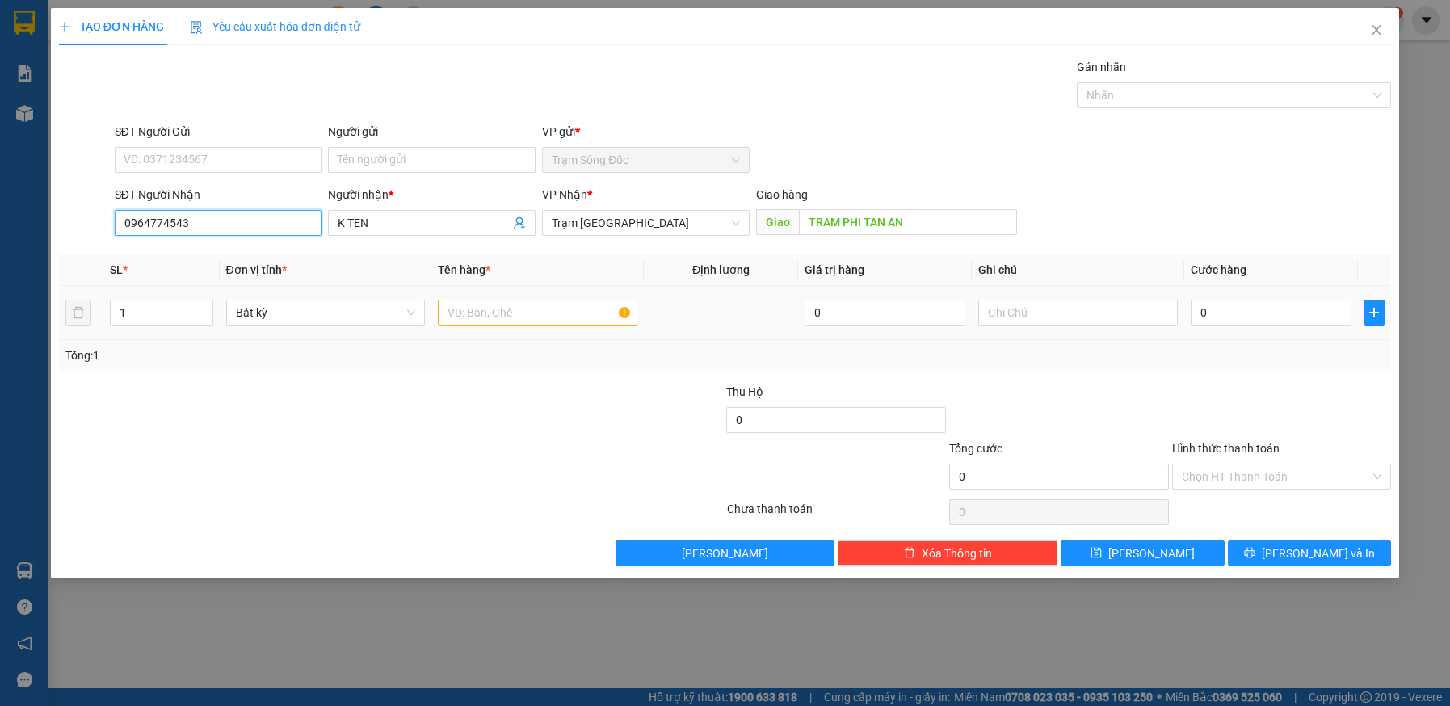
type input "0964774543"
click at [515, 304] on input "text" at bounding box center [537, 313] width 199 height 26
type input "1TH+1 BAO"
click at [1302, 310] on input "0" at bounding box center [1271, 313] width 161 height 26
type input "1"
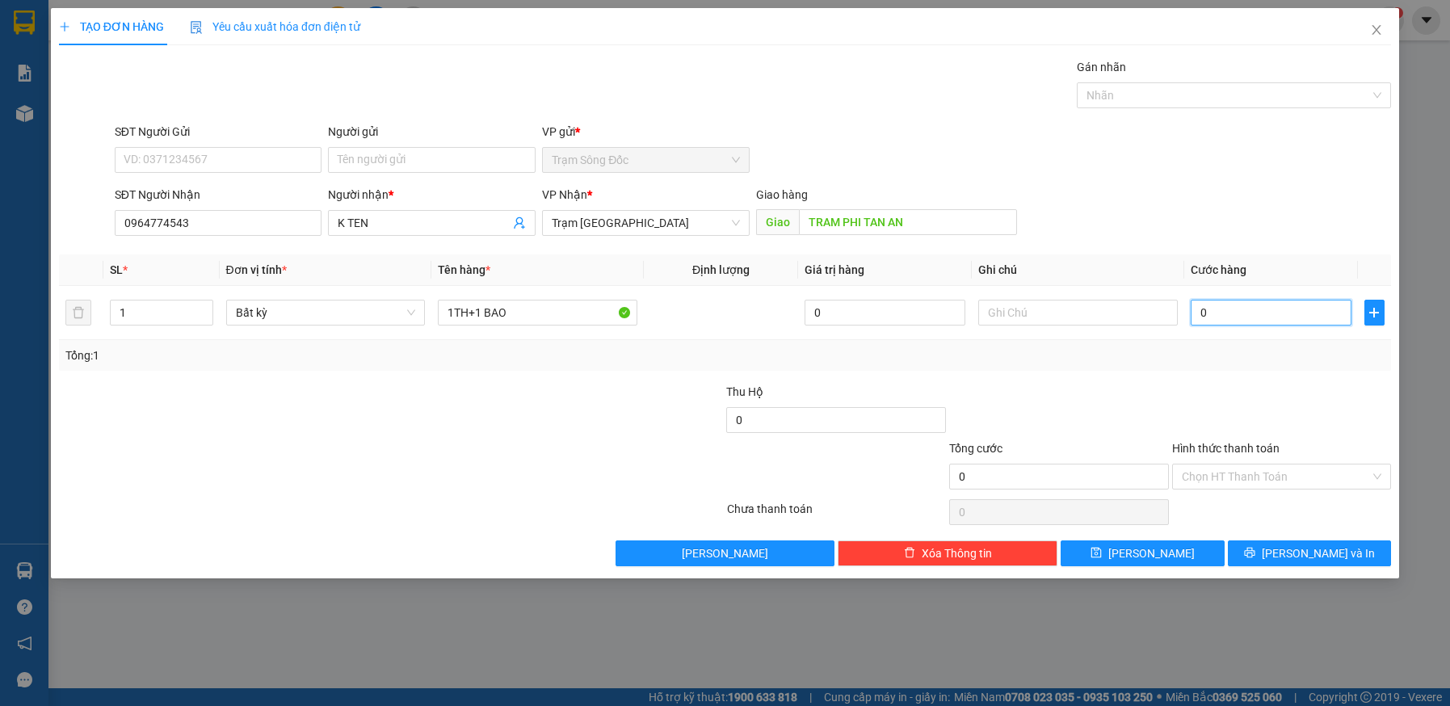
type input "1"
type input "14"
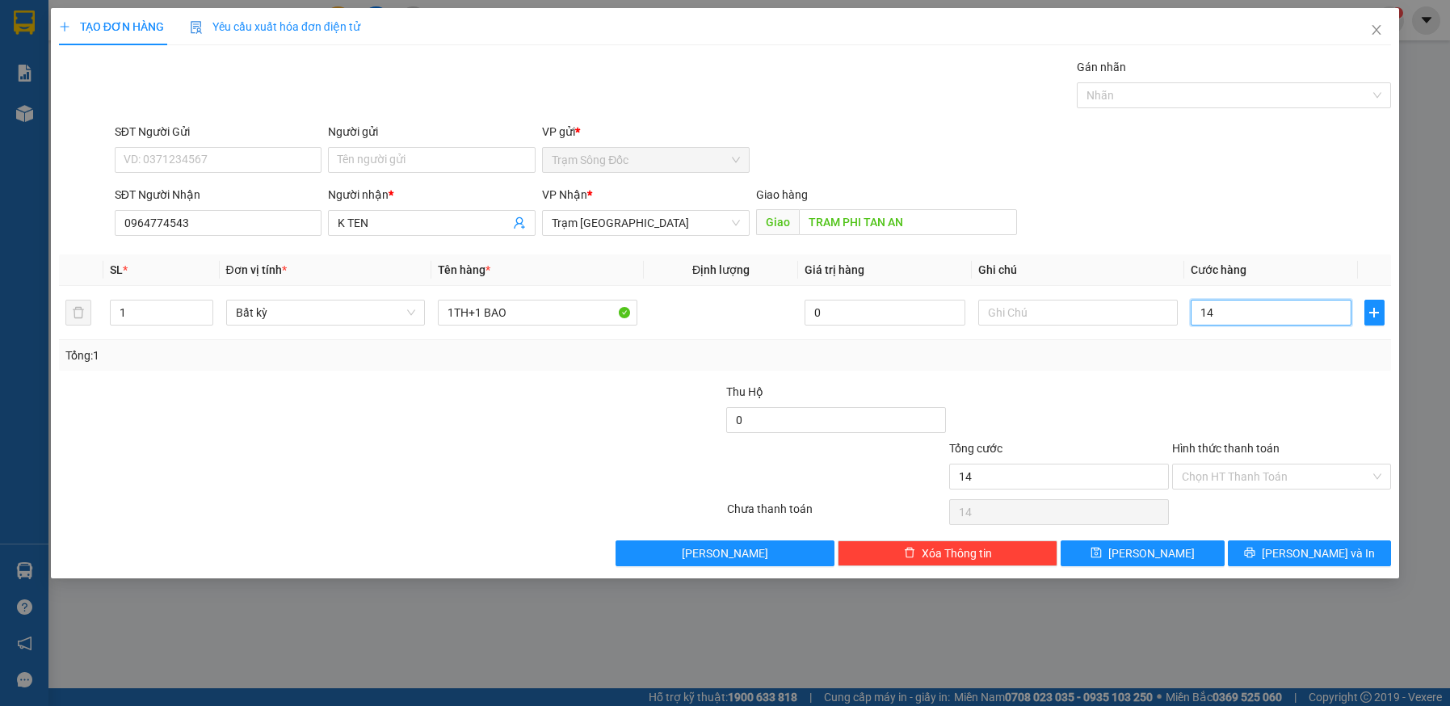
type input "140"
type input "14"
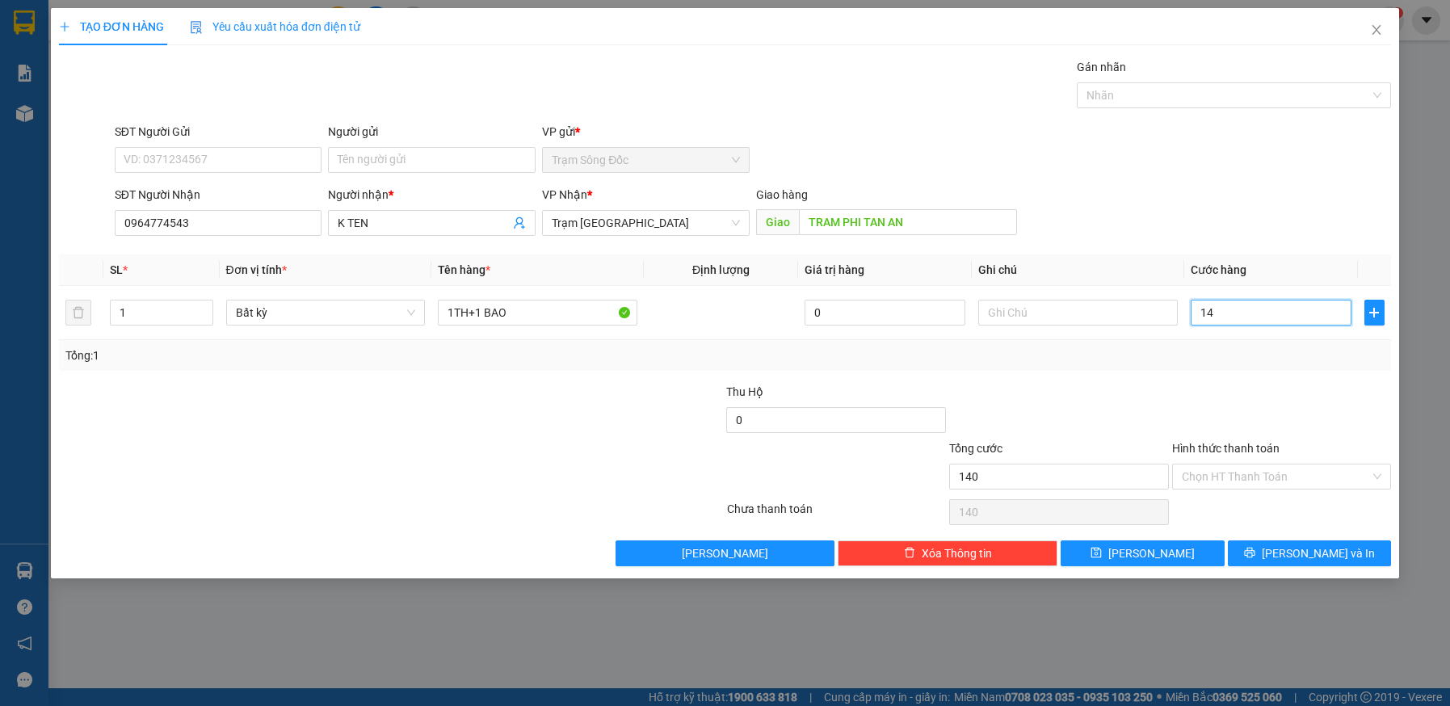
type input "14"
type input "1"
type input "0"
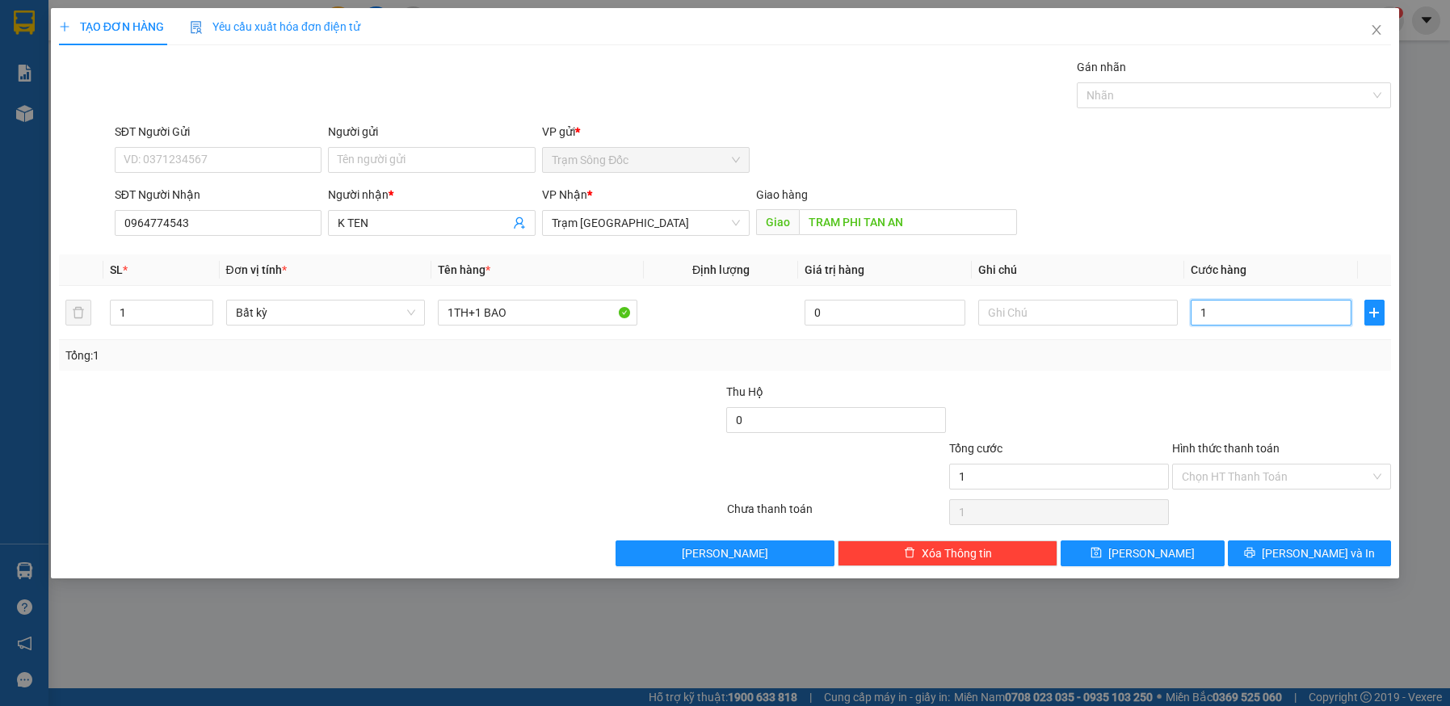
type input "0"
type input "01"
type input "1"
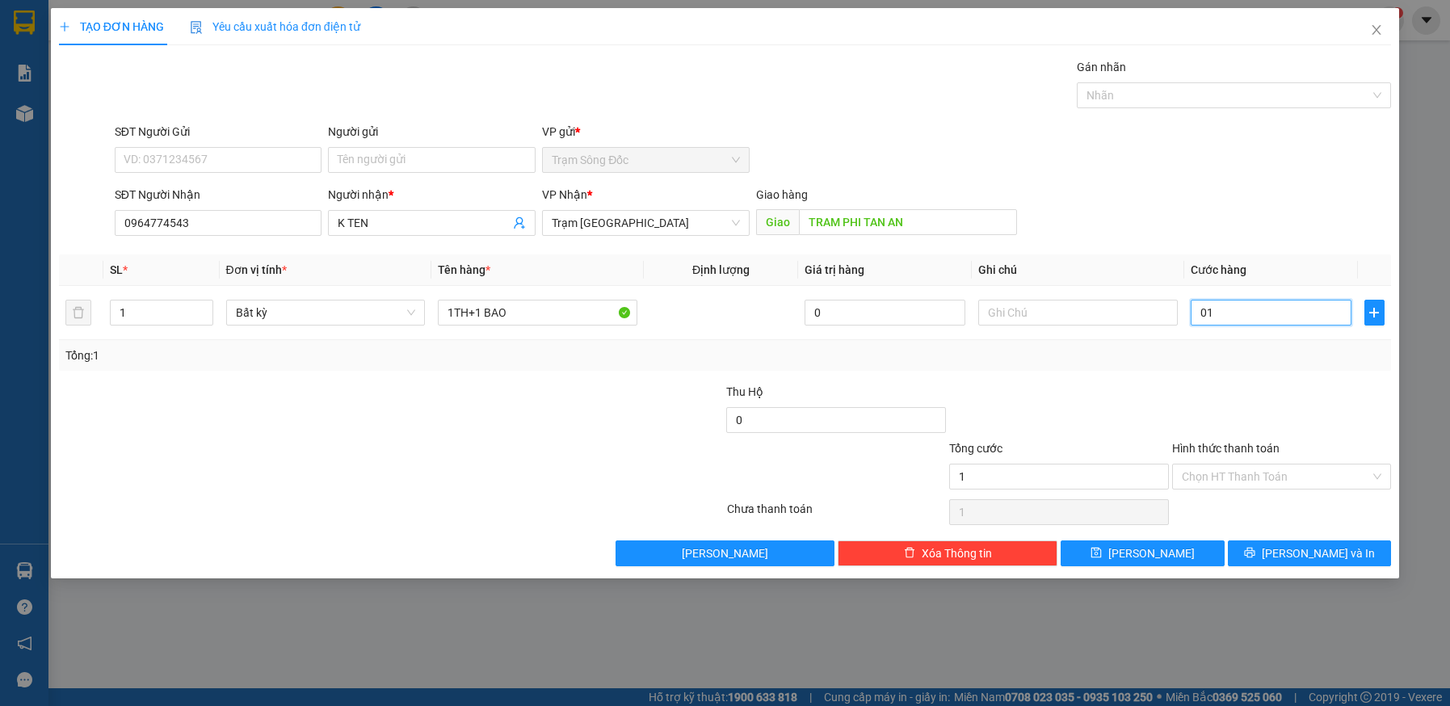
type input "014"
type input "14"
type input "0.140"
type input "140"
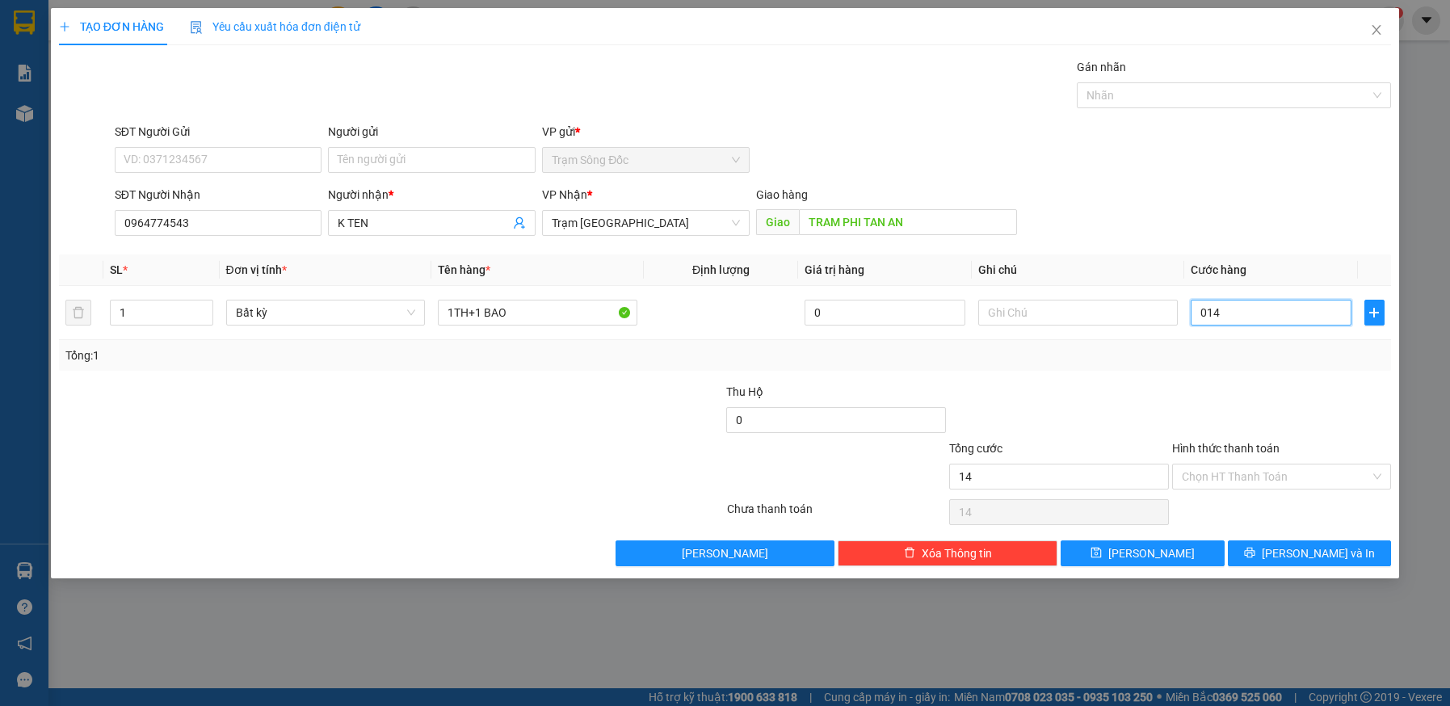
type input "140"
type input "014"
type input "14"
type input "01"
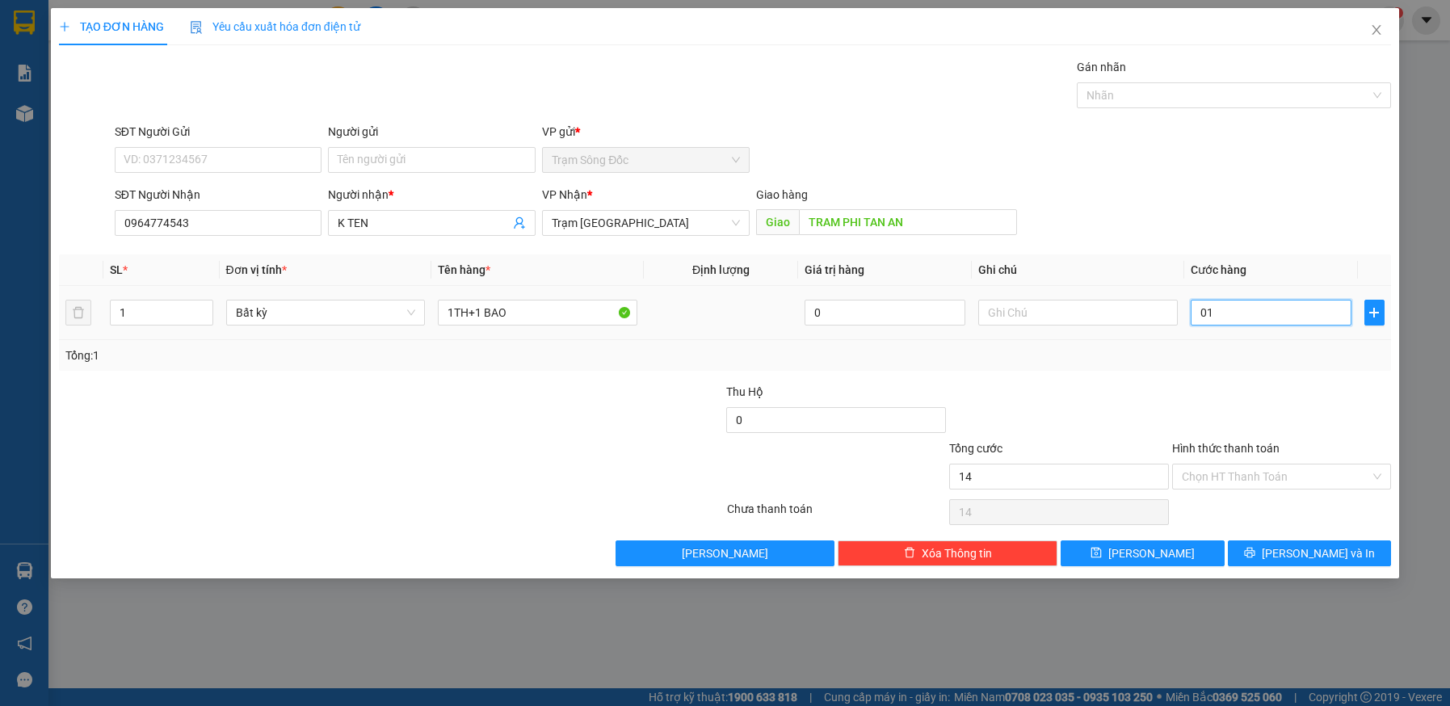
type input "1"
type input "013"
type input "13"
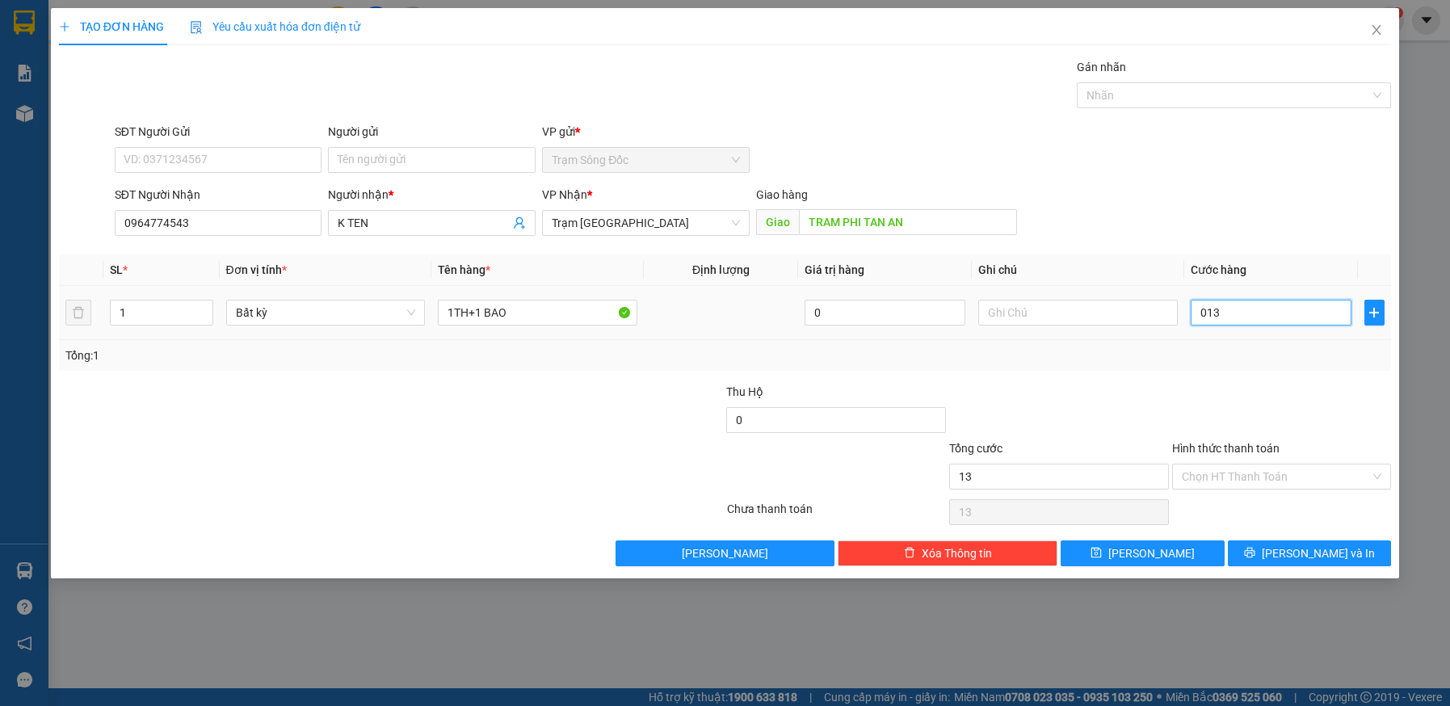
type input "0.130"
type input "130"
type input "130.000"
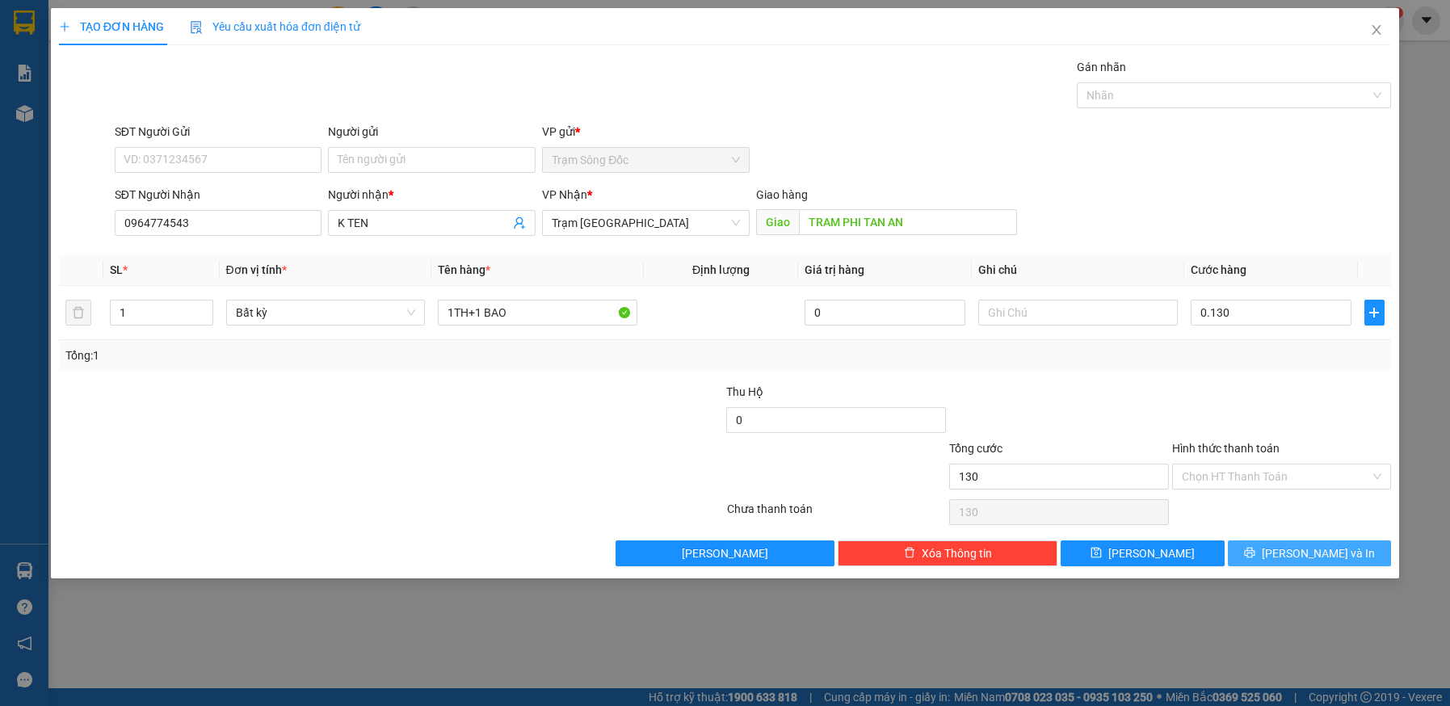
type input "130.000"
click at [1295, 552] on span "Lưu và In" at bounding box center [1318, 553] width 113 height 18
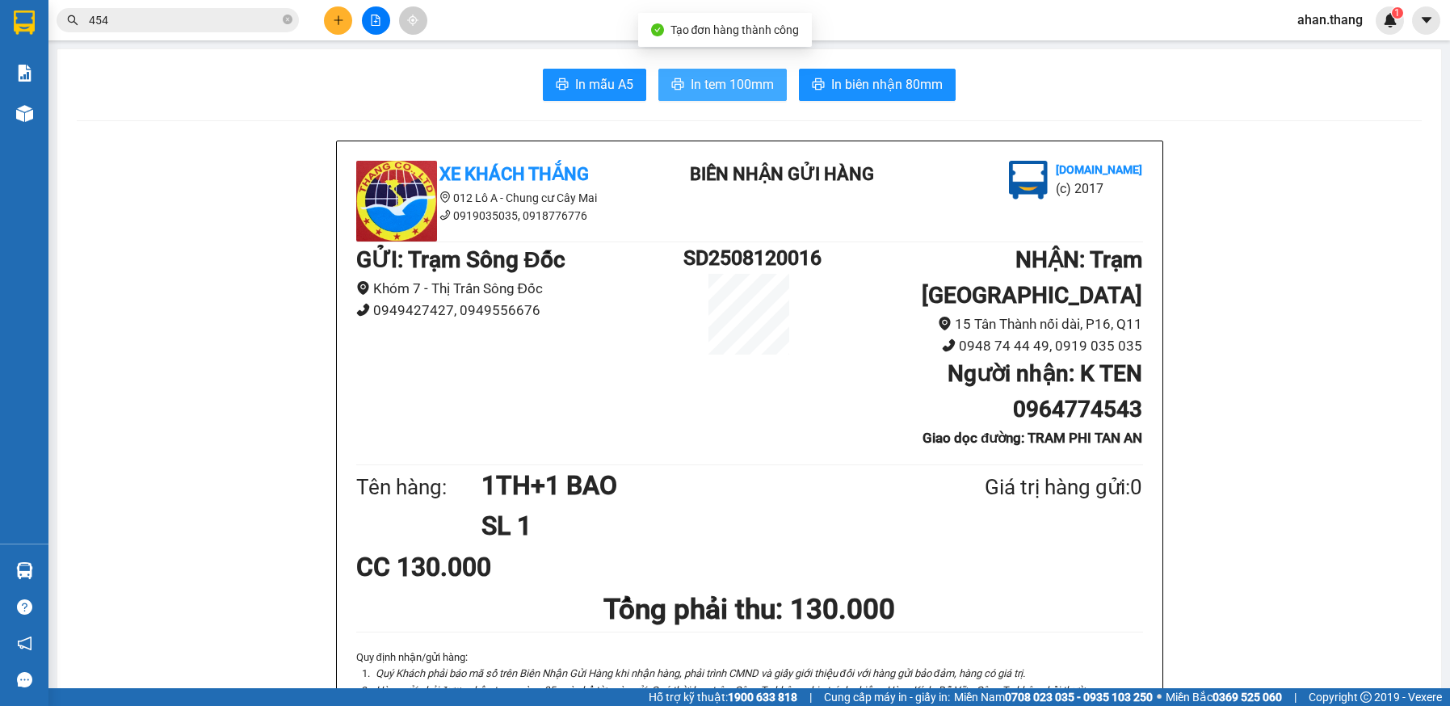
click at [708, 86] on span "In tem 100mm" at bounding box center [732, 84] width 83 height 20
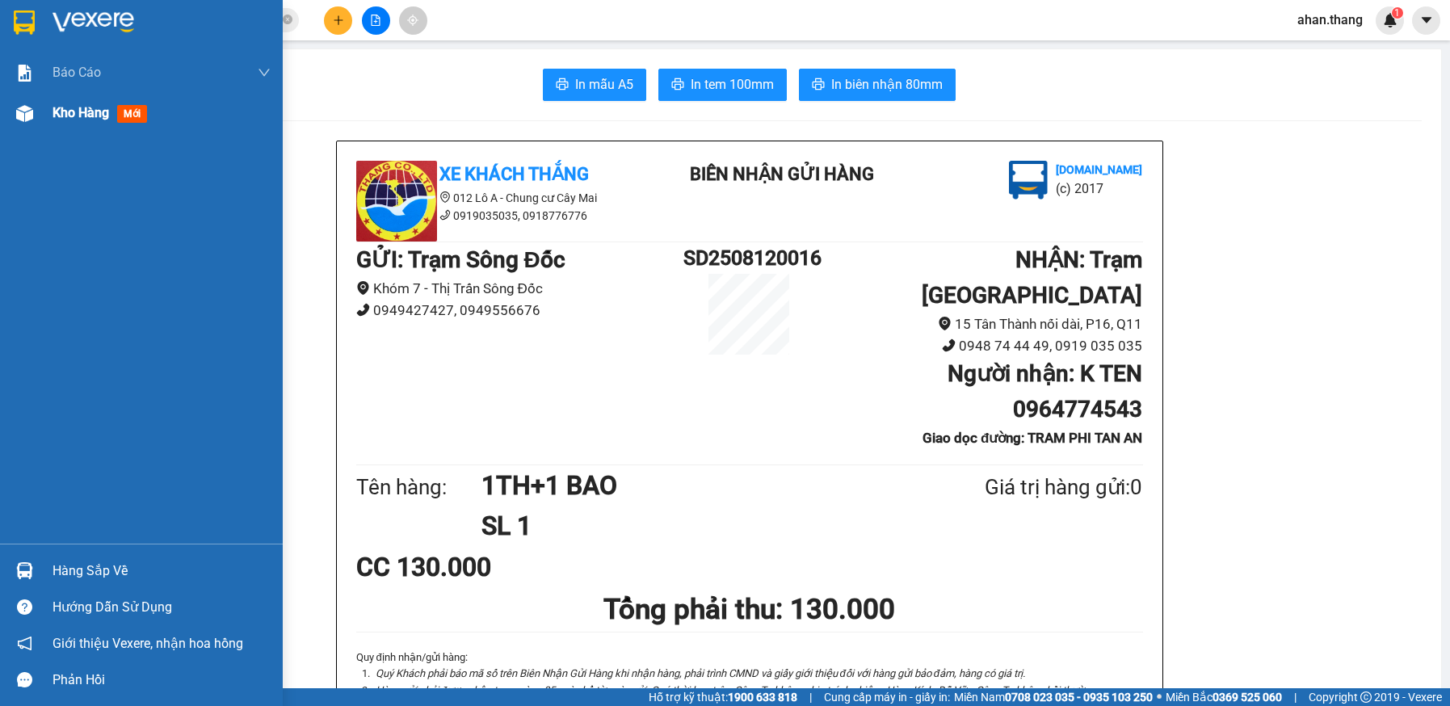
click at [70, 113] on span "Kho hàng" at bounding box center [80, 112] width 57 height 15
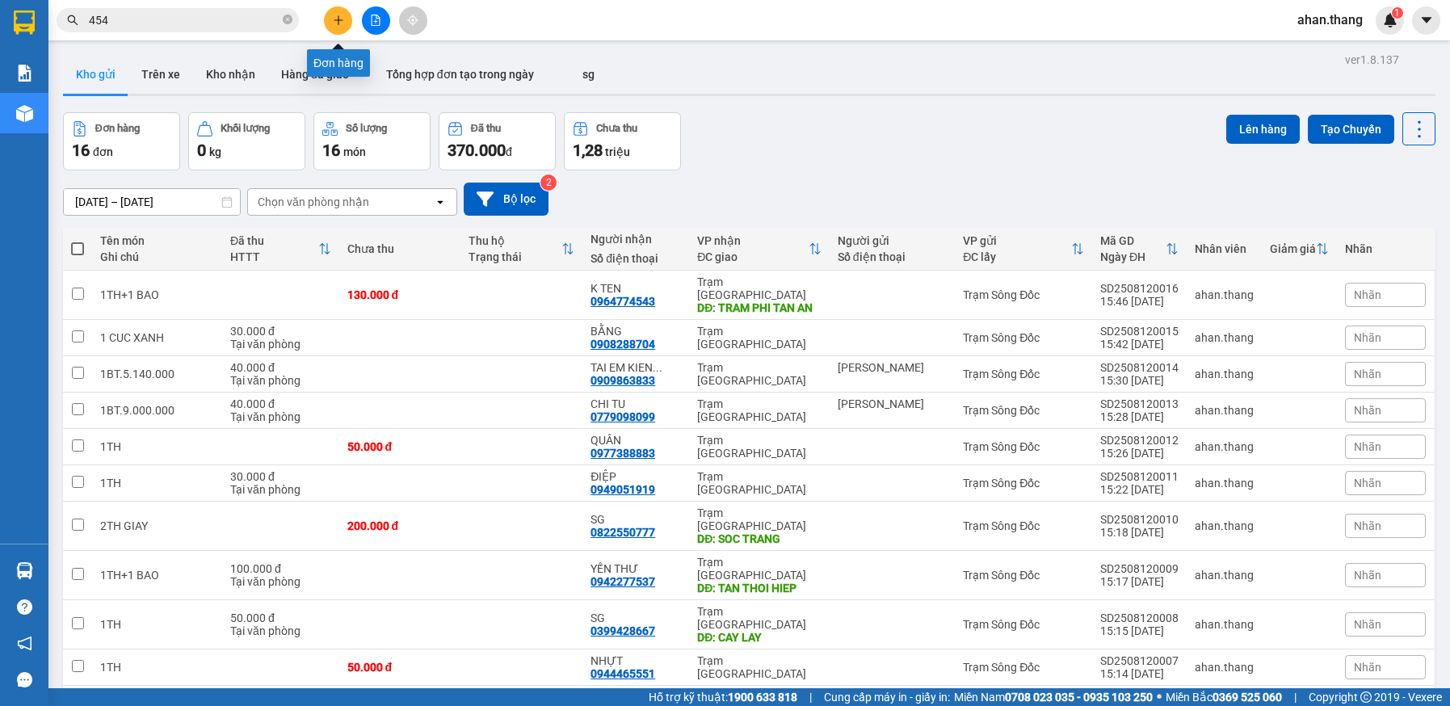
click at [334, 21] on icon "plus" at bounding box center [338, 20] width 11 height 11
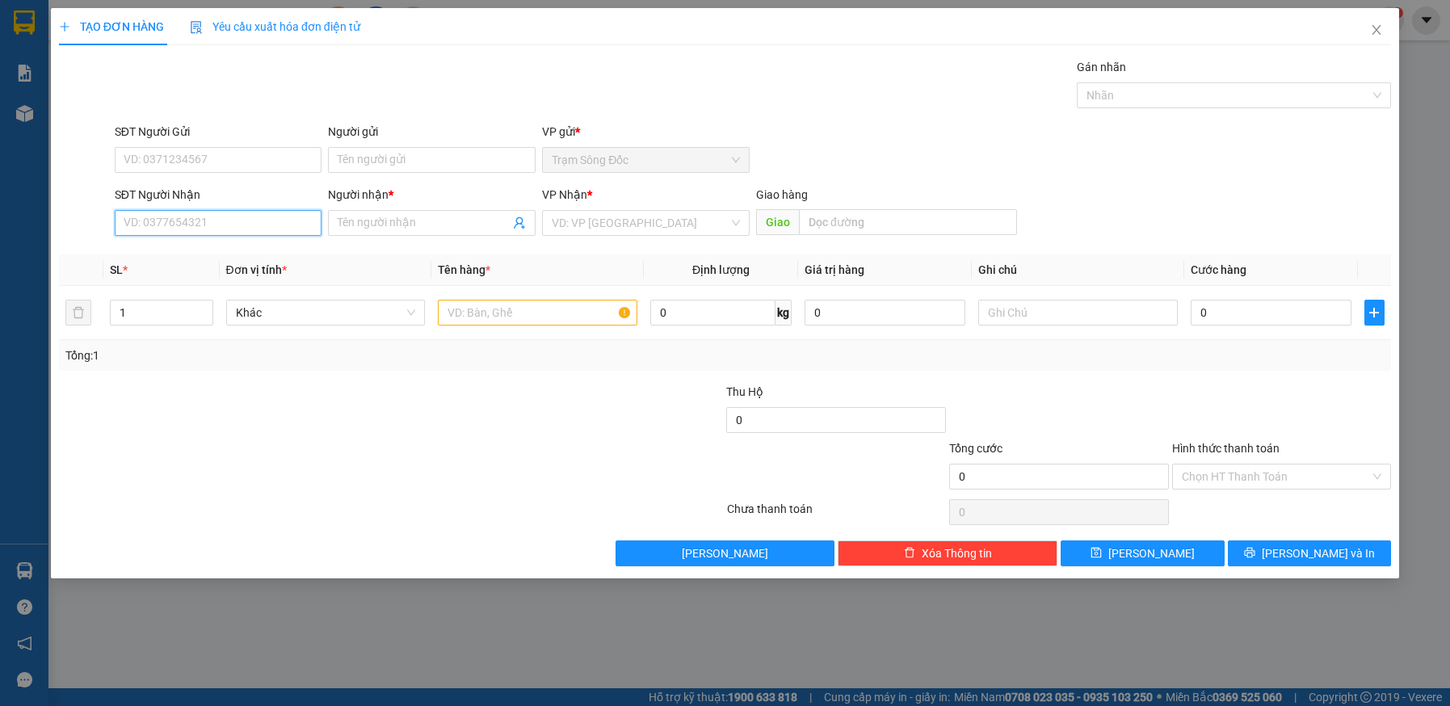
click at [273, 223] on input "SĐT Người Nhận" at bounding box center [219, 223] width 208 height 26
type input "0918777702"
click at [250, 249] on div "0918777702 - A DUC" at bounding box center [218, 255] width 188 height 18
type input "A DUC"
type input "0918777702"
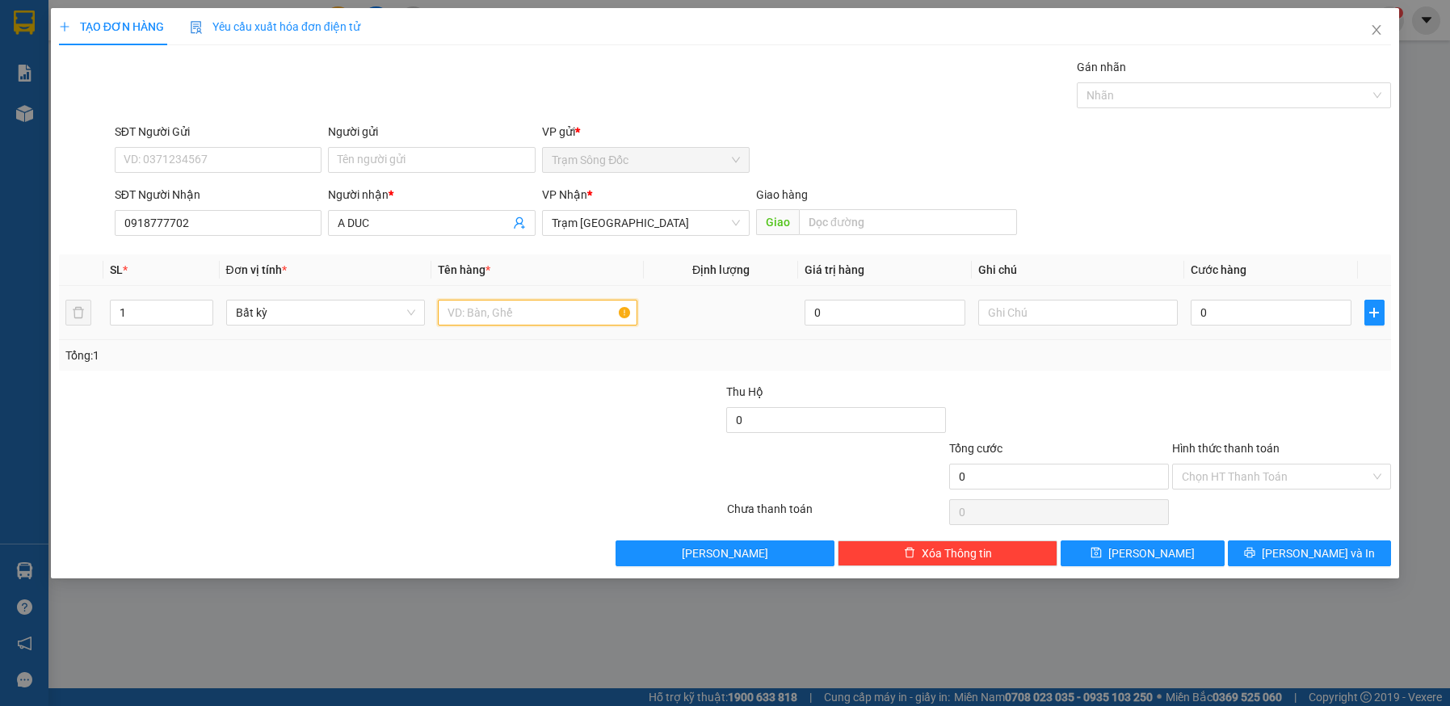
click at [567, 309] on input "text" at bounding box center [537, 313] width 199 height 26
type input "2TH"
click at [1262, 314] on input "0" at bounding box center [1271, 313] width 161 height 26
type input "1"
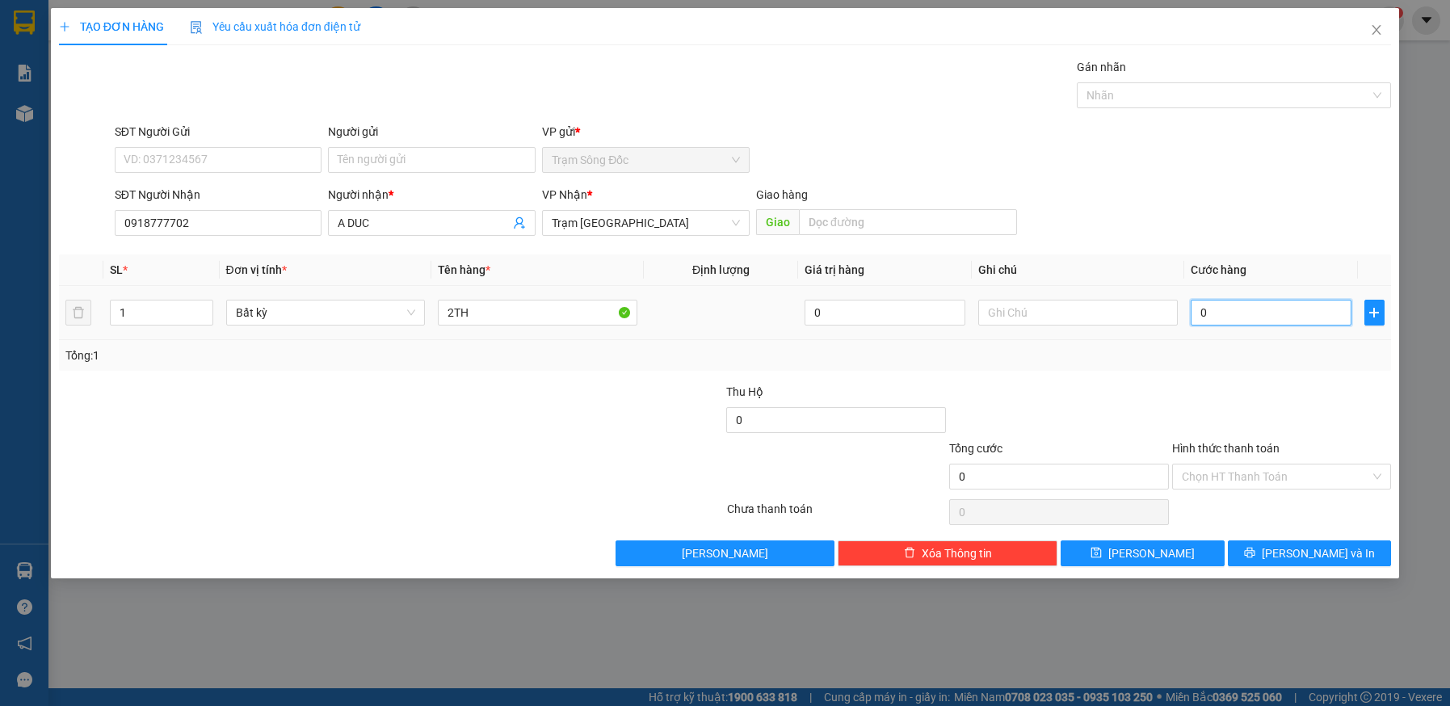
type input "1"
type input "10"
type input "100"
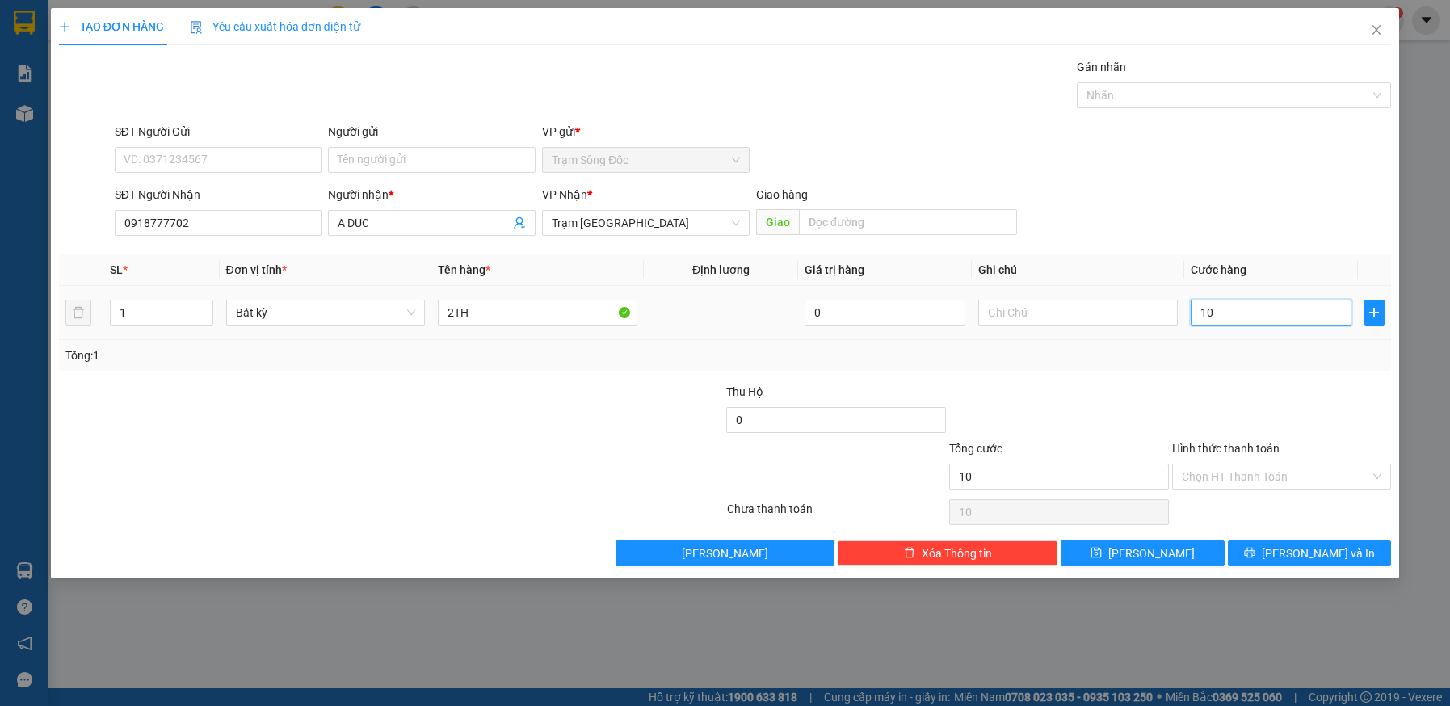
type input "100"
type input "100.000"
click at [1271, 477] on input "Hình thức thanh toán" at bounding box center [1276, 476] width 189 height 24
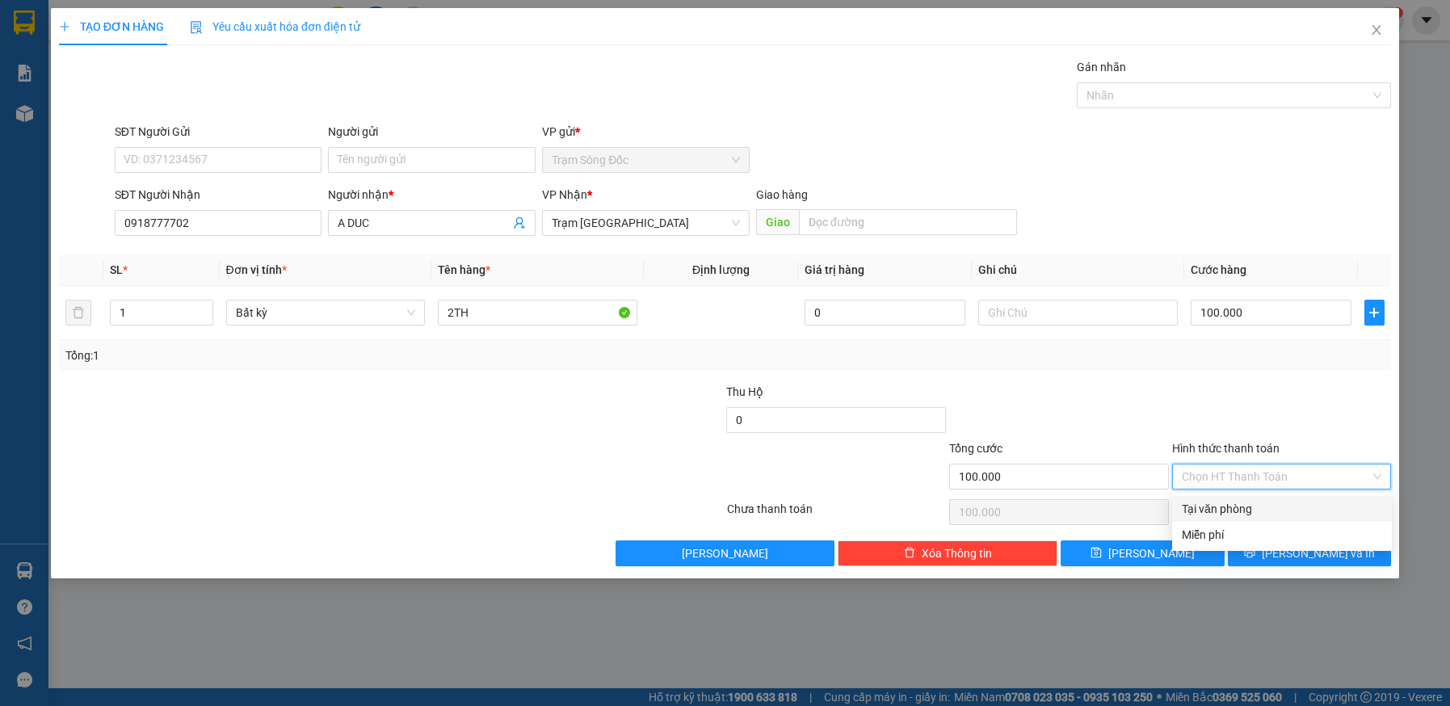
click at [1271, 504] on div "Tại văn phòng" at bounding box center [1282, 509] width 200 height 18
type input "0"
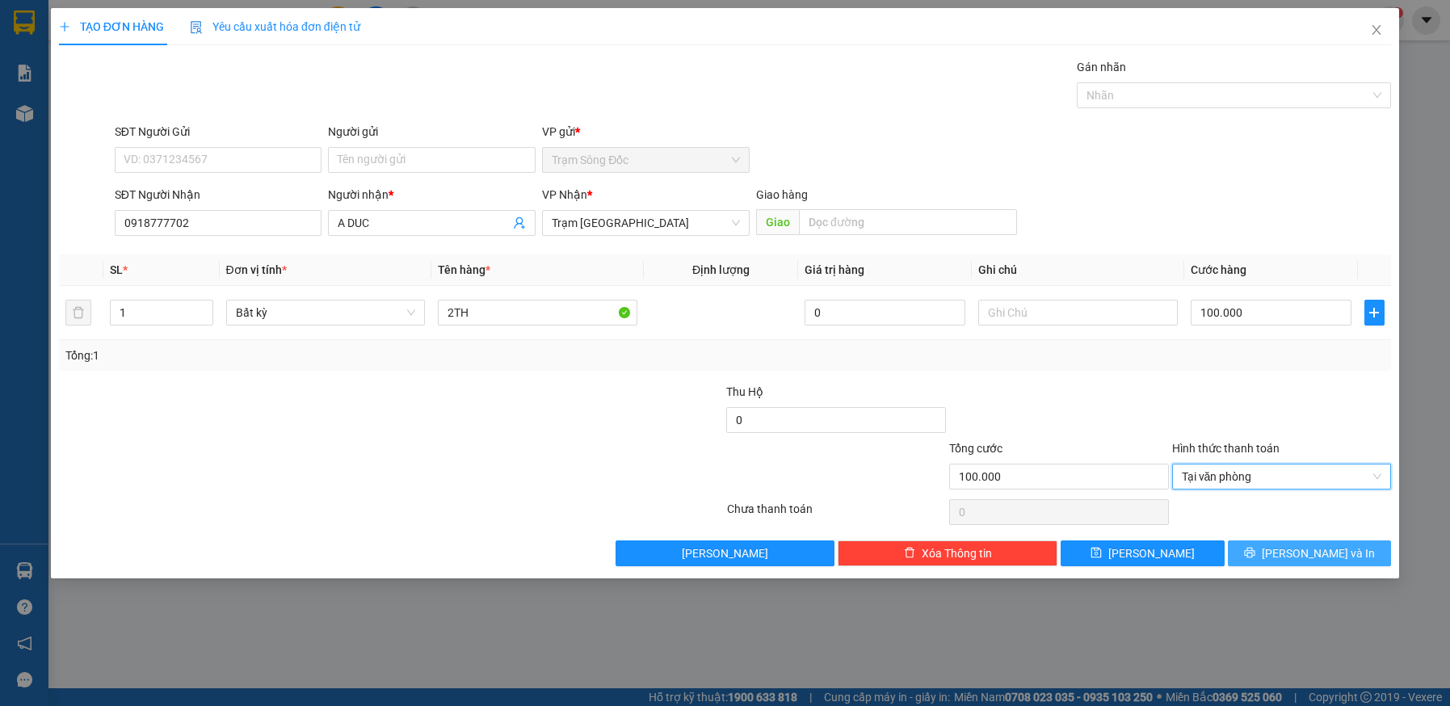
click at [1270, 560] on button "Lưu và In" at bounding box center [1310, 553] width 164 height 26
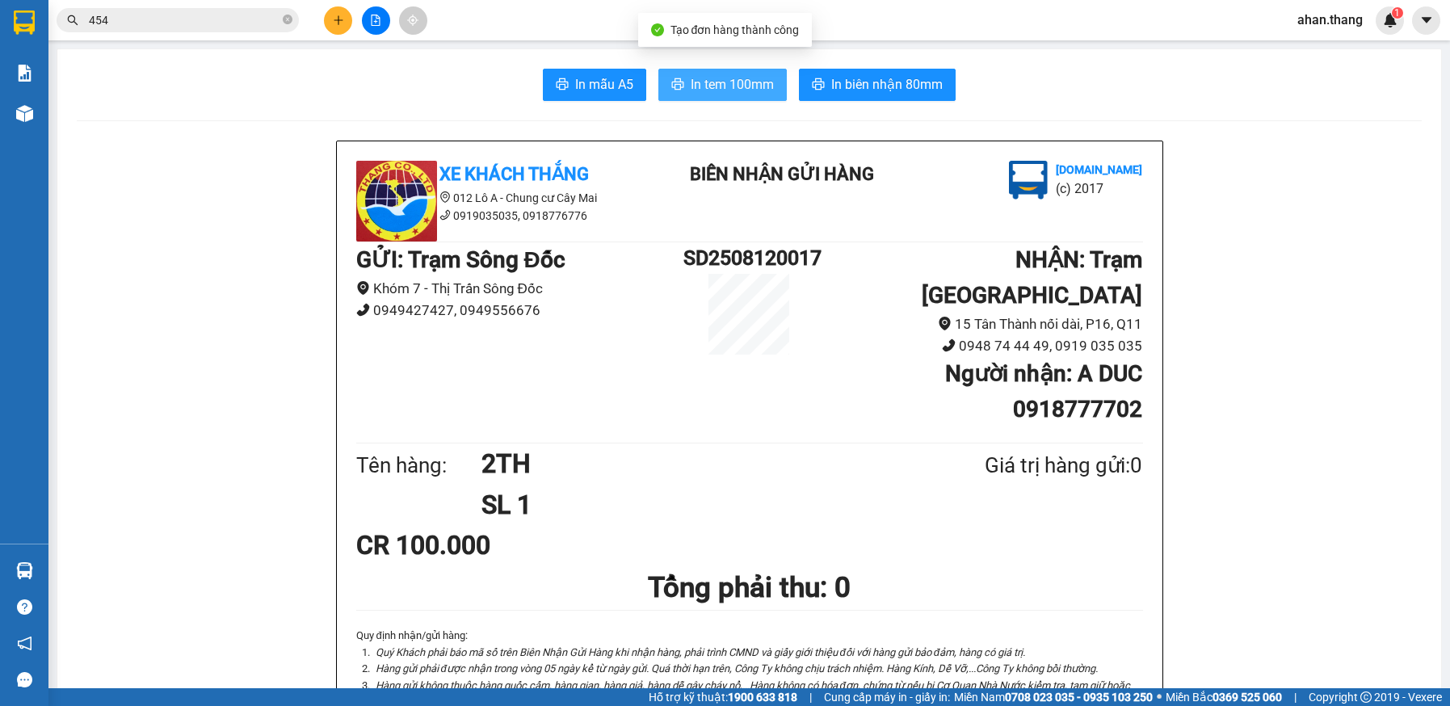
click at [703, 86] on span "In tem 100mm" at bounding box center [732, 84] width 83 height 20
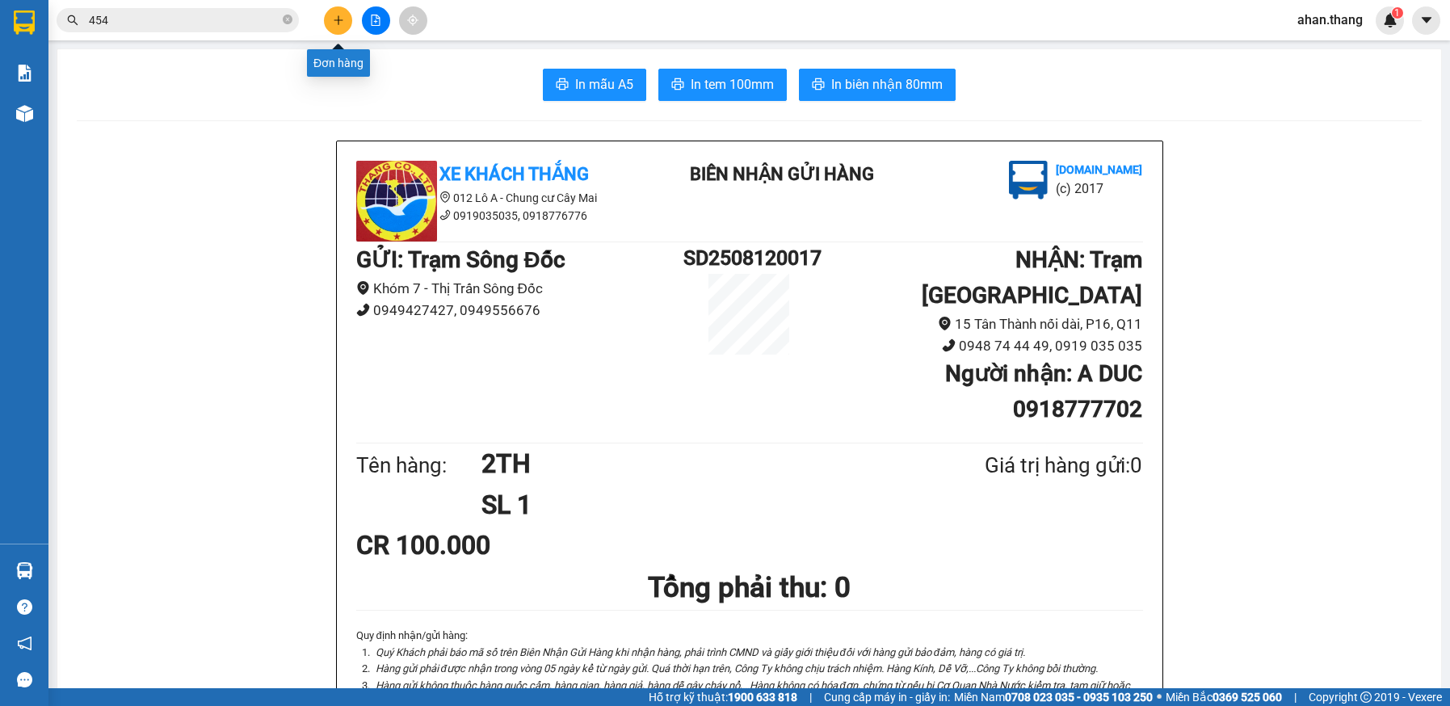
click at [340, 17] on icon "plus" at bounding box center [338, 20] width 11 height 11
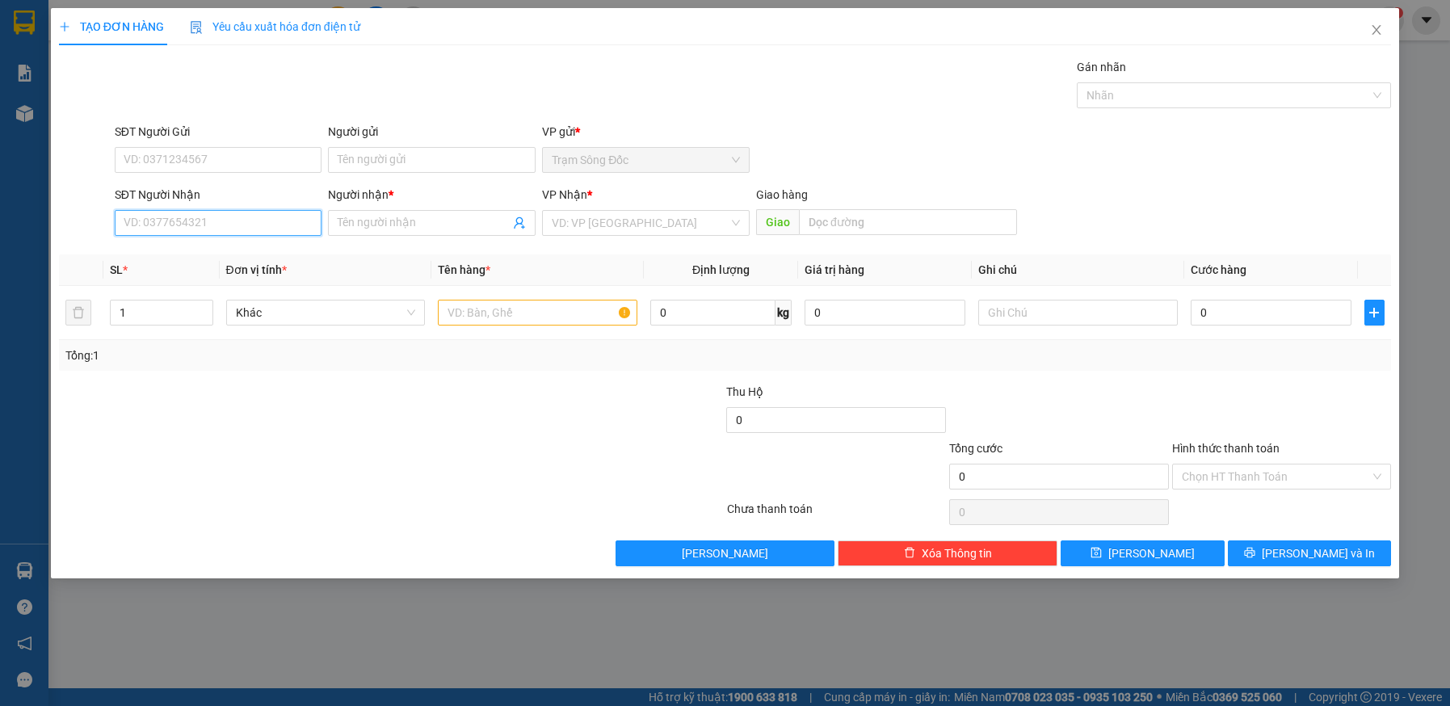
click at [225, 221] on input "SĐT Người Nhận" at bounding box center [219, 223] width 208 height 26
click at [172, 258] on div "0342615949 - SG" at bounding box center [218, 255] width 188 height 18
type input "0342615949"
type input "SG"
type input "CAI LAY"
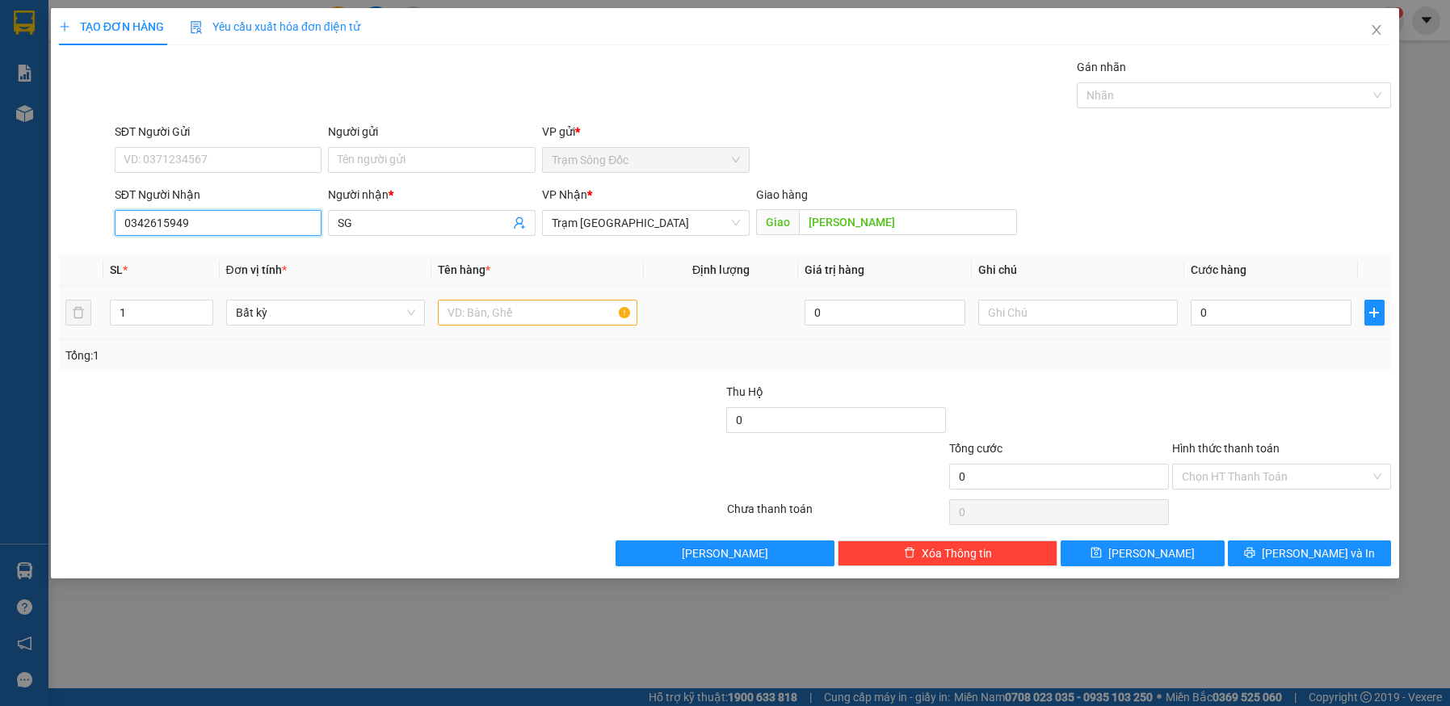
type input "0342615949"
click at [502, 317] on input "text" at bounding box center [537, 313] width 199 height 26
type input "1TH"
click at [1289, 313] on input "0" at bounding box center [1271, 313] width 161 height 26
type input "5"
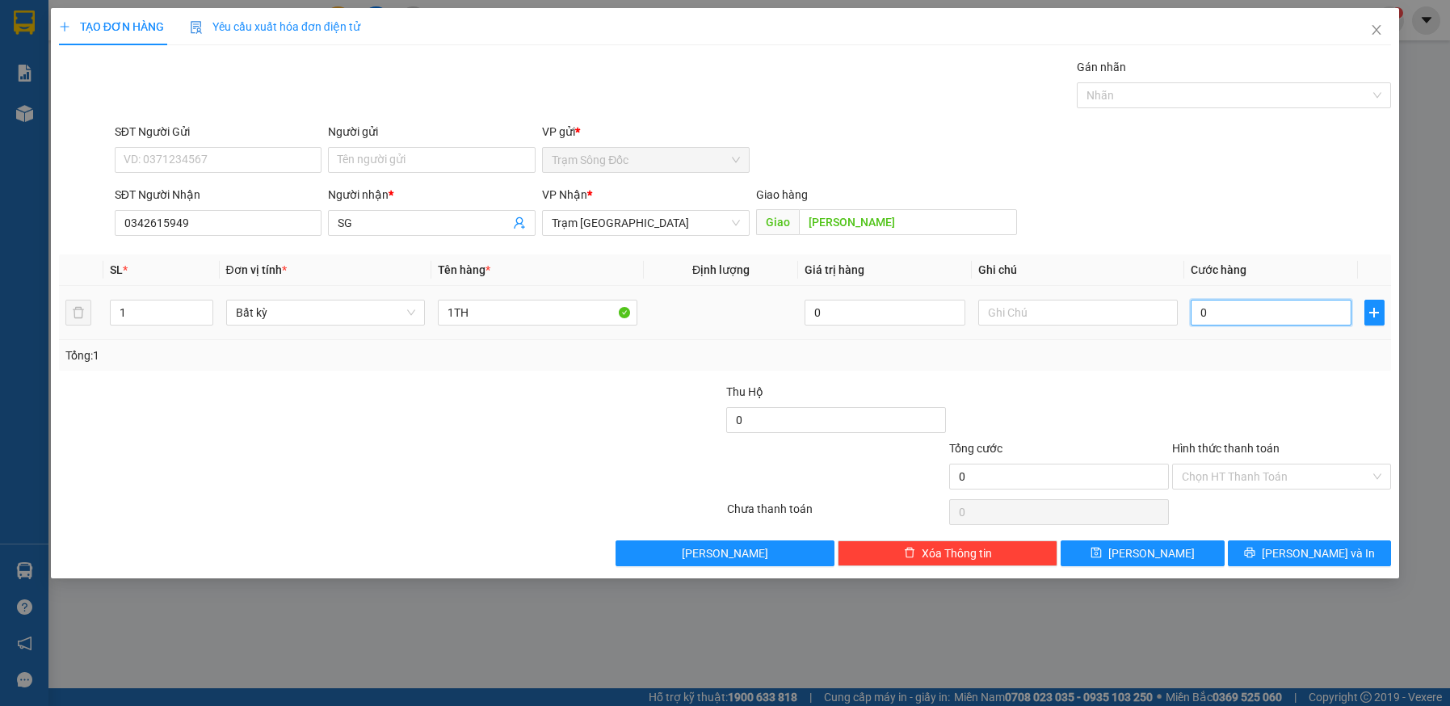
type input "5"
type input "50"
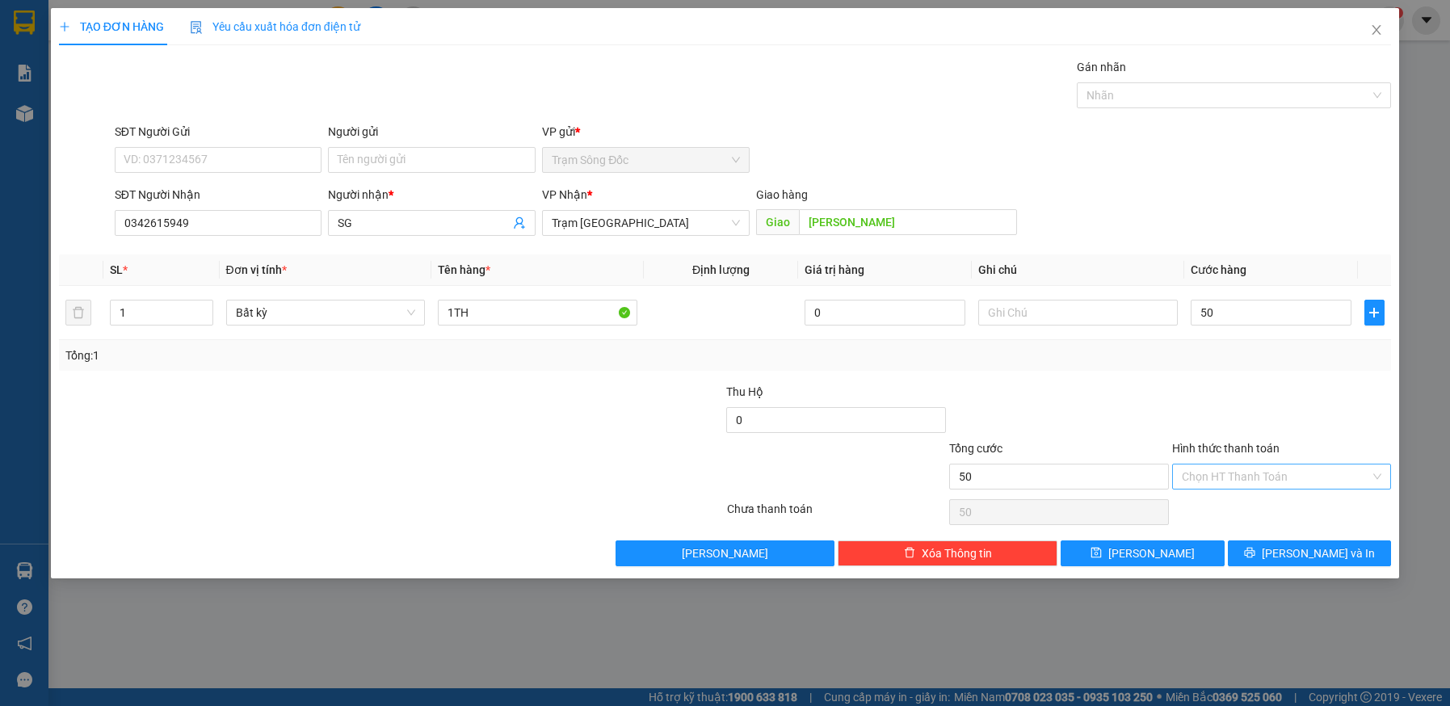
type input "50.000"
click at [1283, 477] on input "Hình thức thanh toán" at bounding box center [1276, 476] width 189 height 24
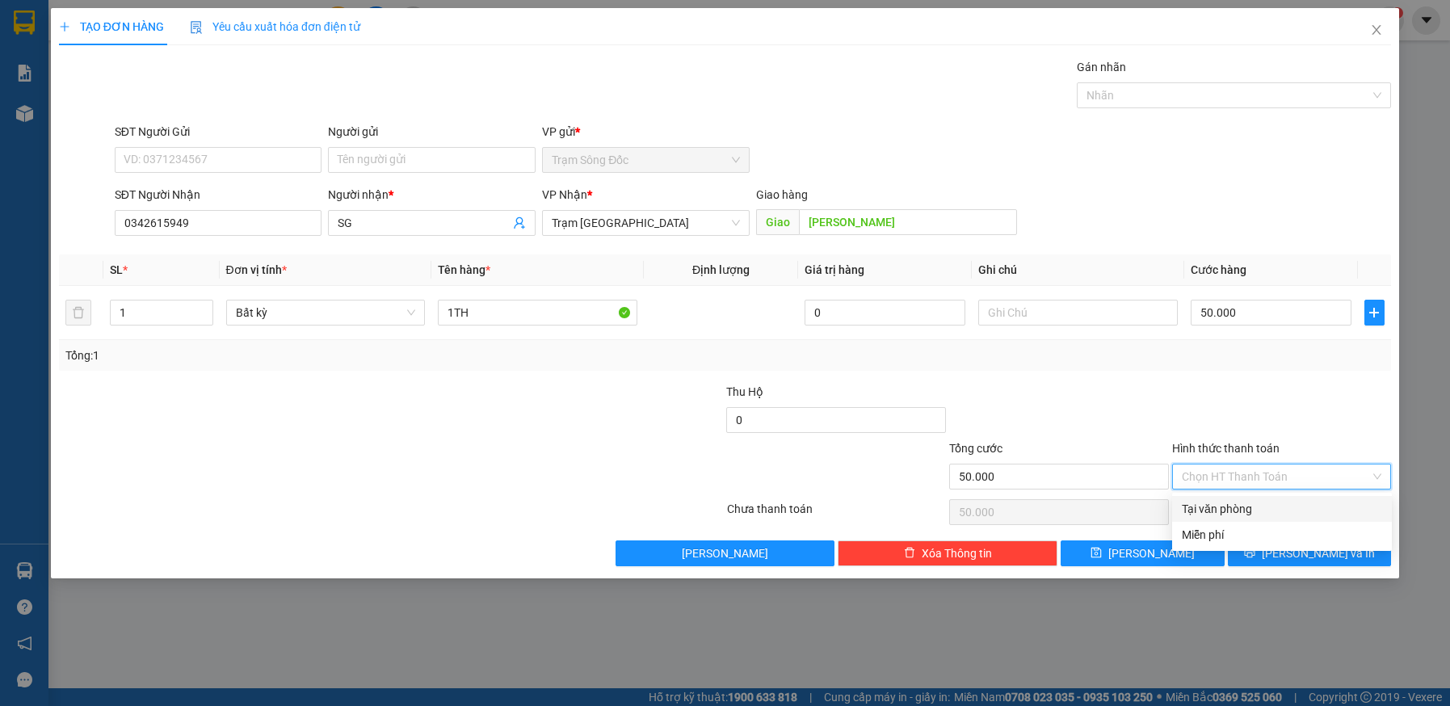
click at [1279, 505] on div "Tại văn phòng" at bounding box center [1282, 509] width 200 height 18
type input "0"
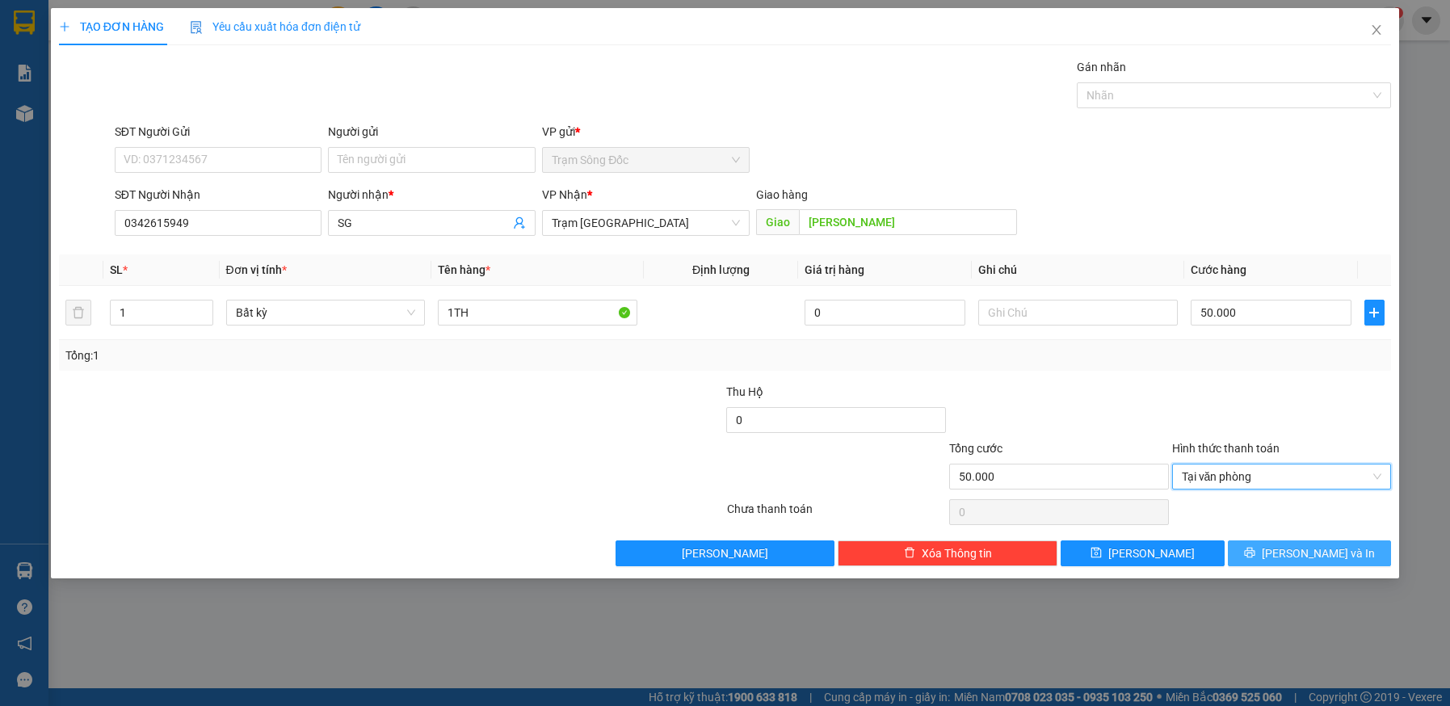
click at [1255, 552] on icon "printer" at bounding box center [1249, 552] width 11 height 11
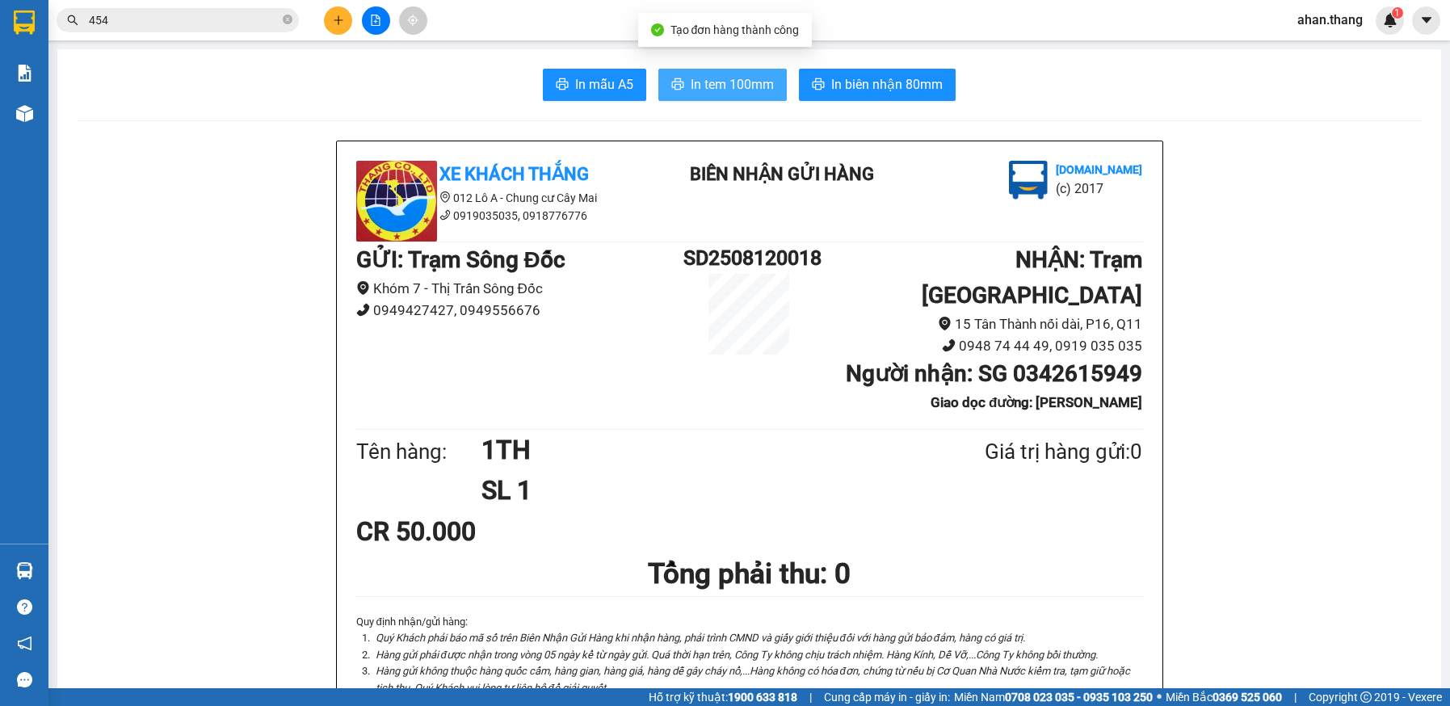
click at [683, 80] on button "In tem 100mm" at bounding box center [722, 85] width 128 height 32
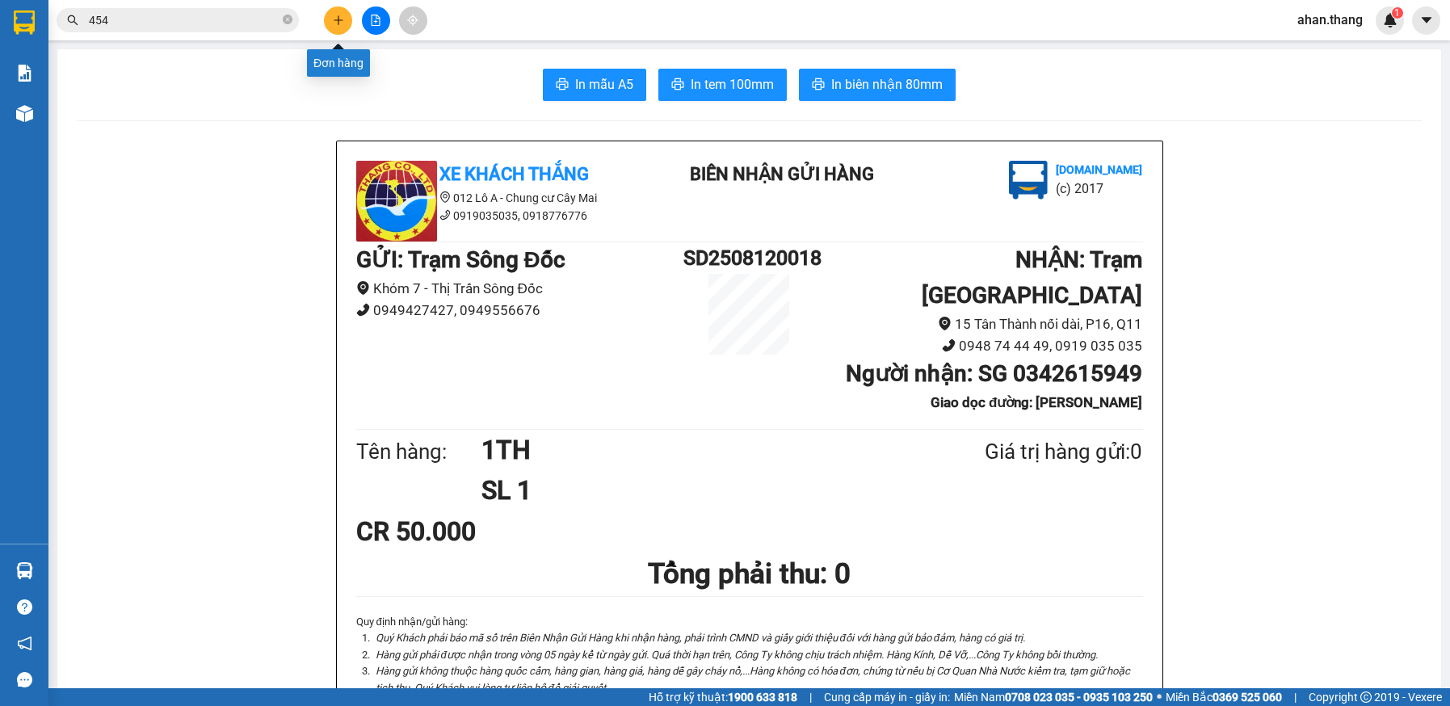
click at [338, 22] on icon "plus" at bounding box center [338, 19] width 1 height 9
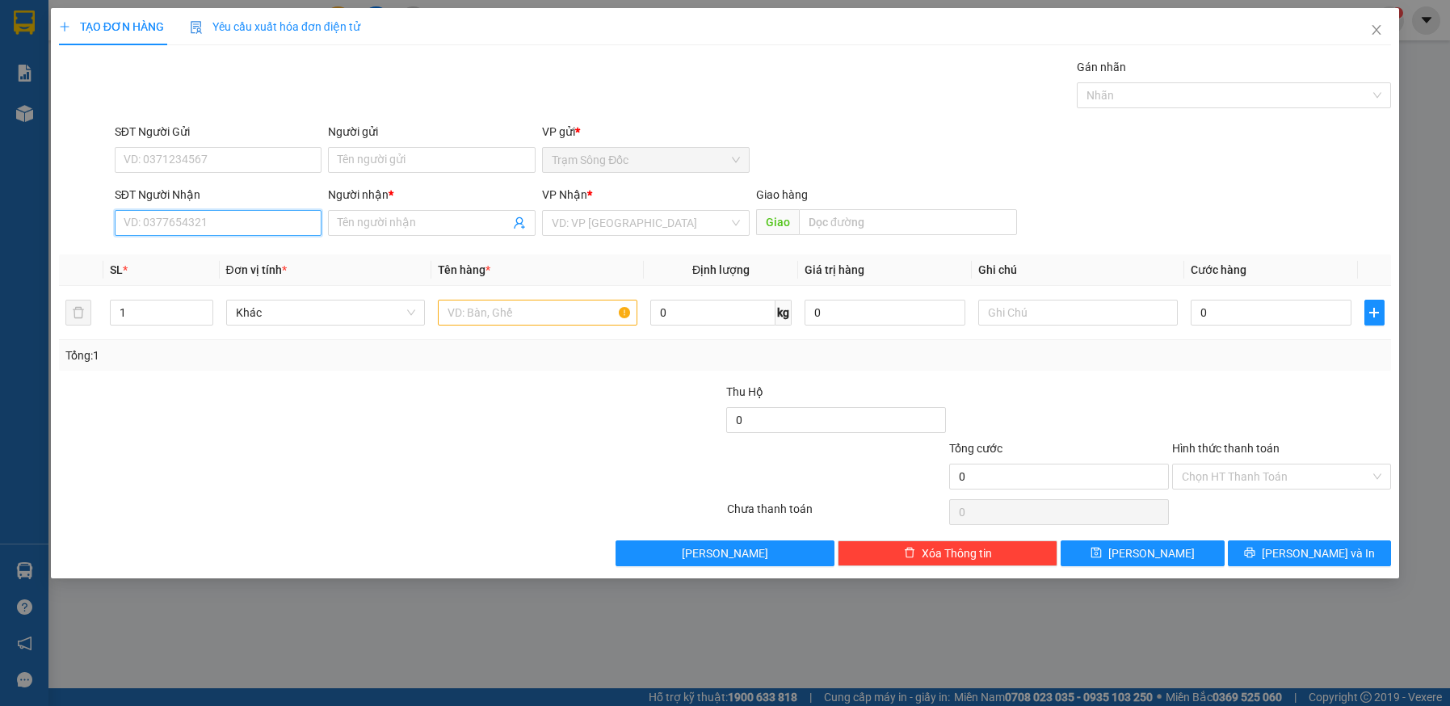
click at [274, 229] on input "SĐT Người Nhận" at bounding box center [219, 223] width 208 height 26
click at [201, 256] on div "0966268609 - CHIẾN" at bounding box center [218, 255] width 188 height 18
type input "0966268609"
type input "CHIẾN"
type input "VĨNH LONG"
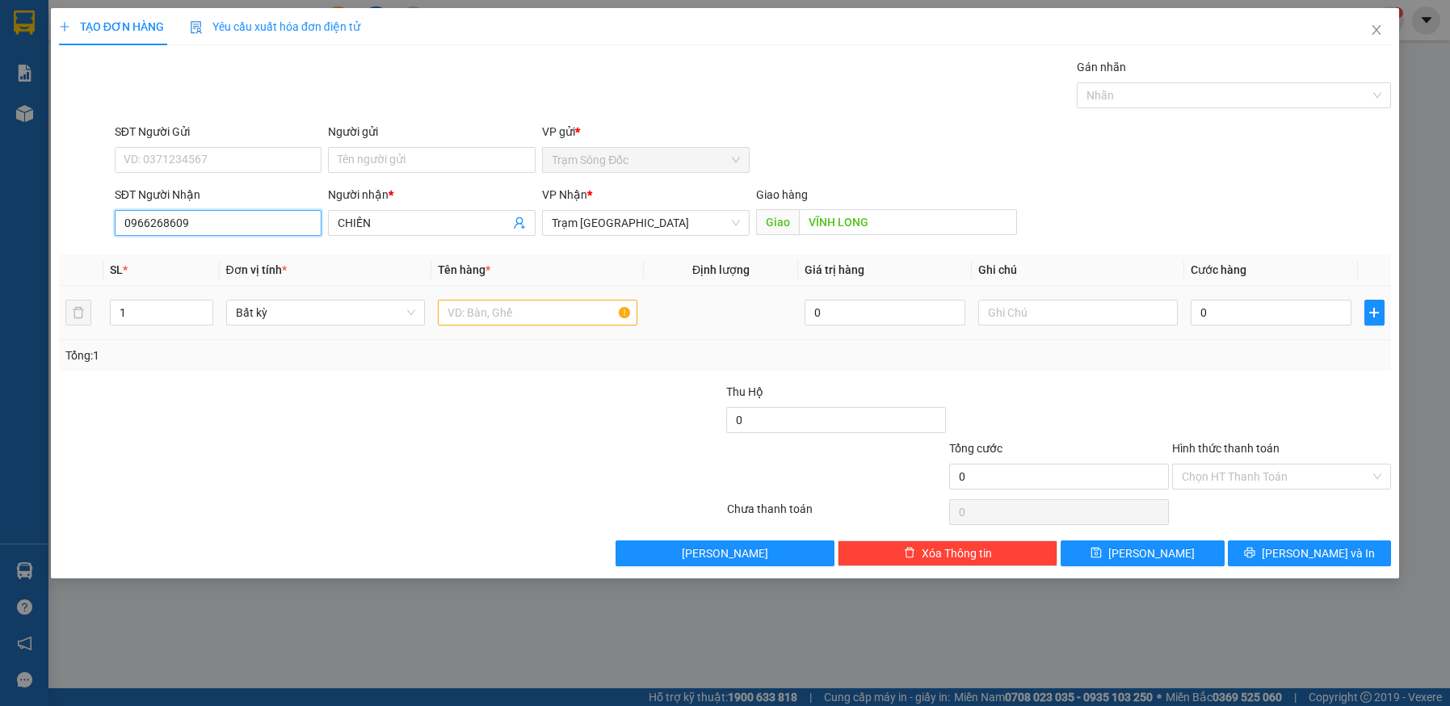
type input "0966268609"
click at [531, 315] on input "text" at bounding box center [537, 313] width 199 height 26
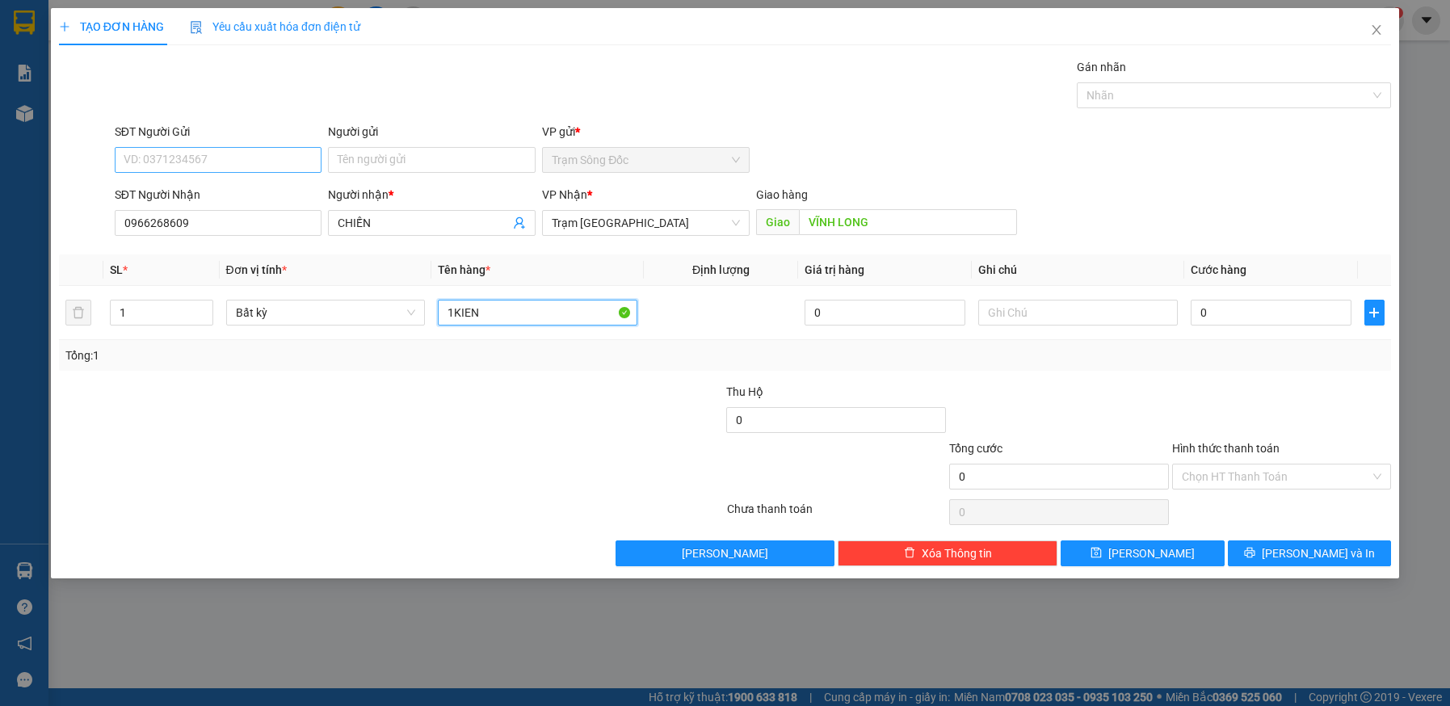
type input "1KIEN"
click at [206, 163] on input "SĐT Người Gửi" at bounding box center [219, 160] width 208 height 26
click at [412, 449] on div at bounding box center [279, 467] width 445 height 57
click at [186, 156] on input "SĐT Người Gửi" at bounding box center [219, 160] width 208 height 26
type input "0334790999"
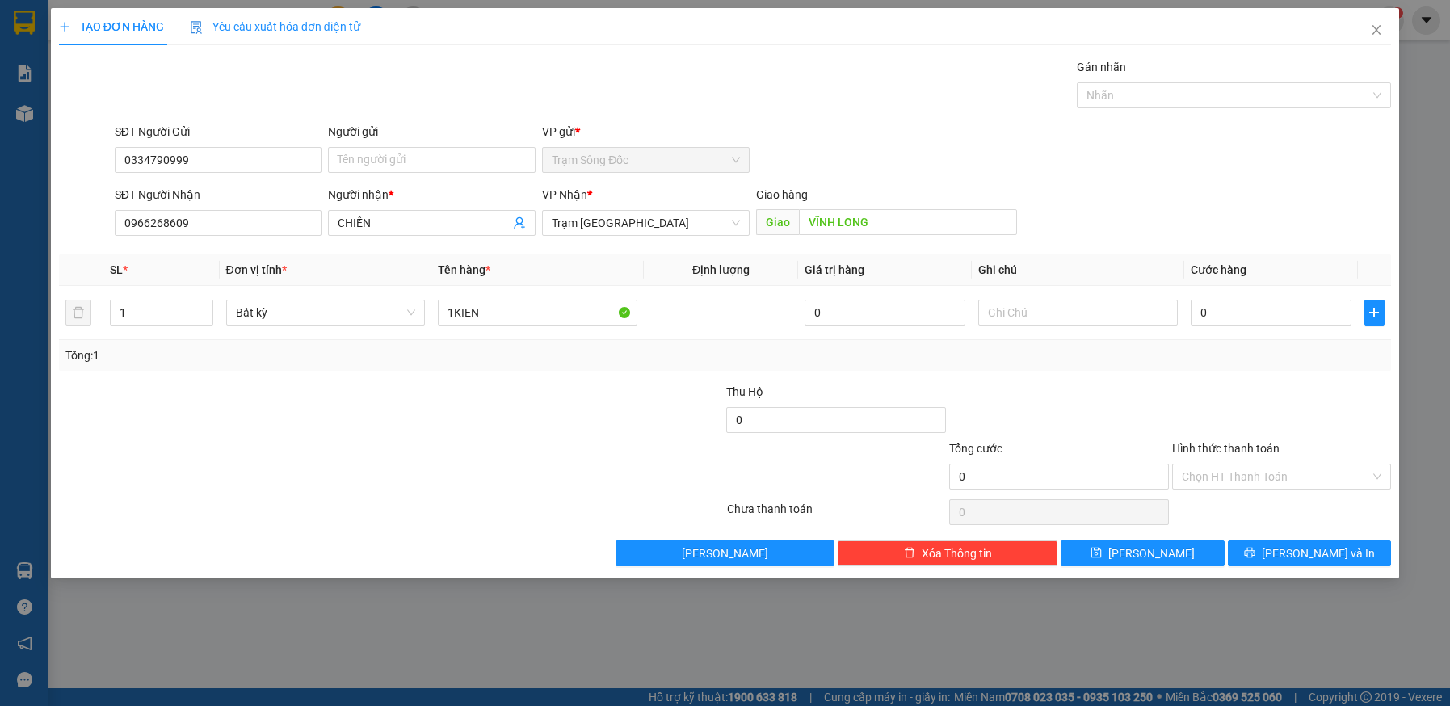
click at [383, 431] on div at bounding box center [279, 411] width 445 height 57
click at [1291, 315] on input "0" at bounding box center [1271, 313] width 161 height 26
type input "1"
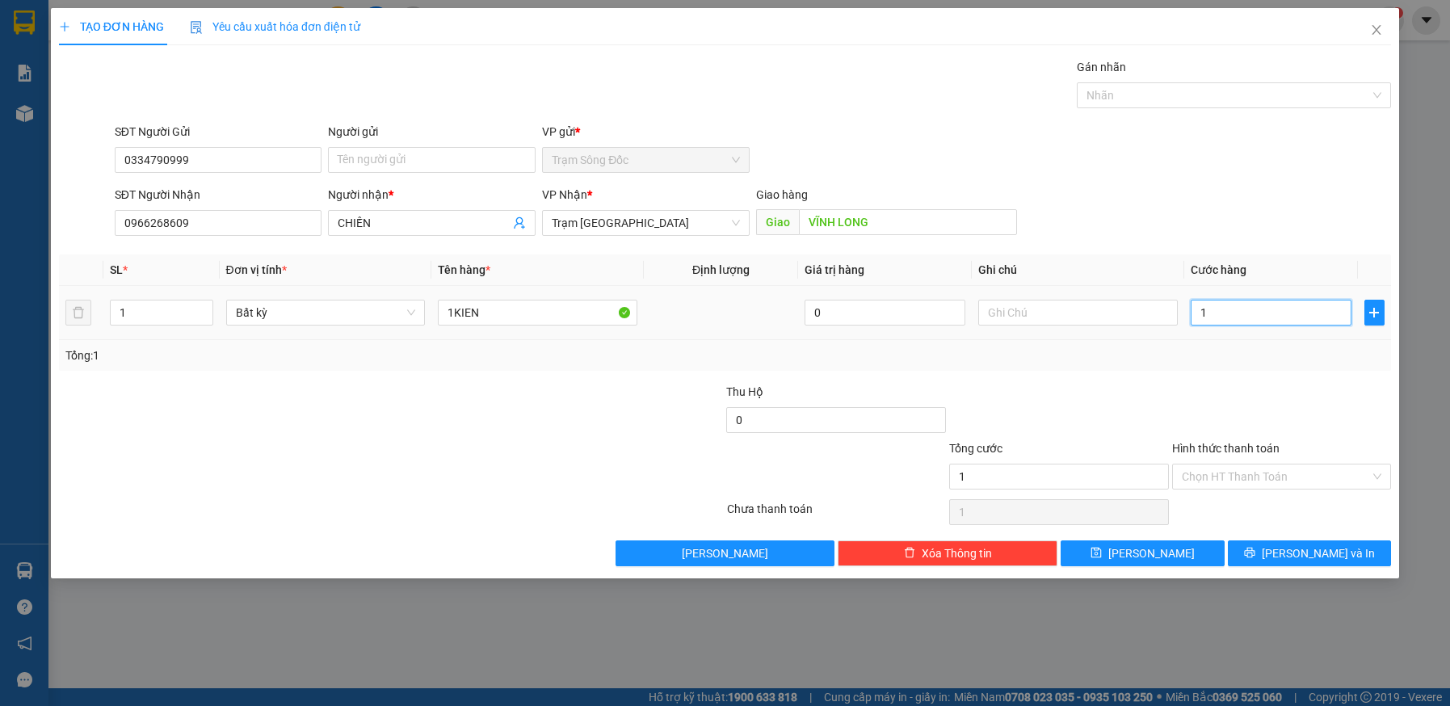
type input "10"
type input "100"
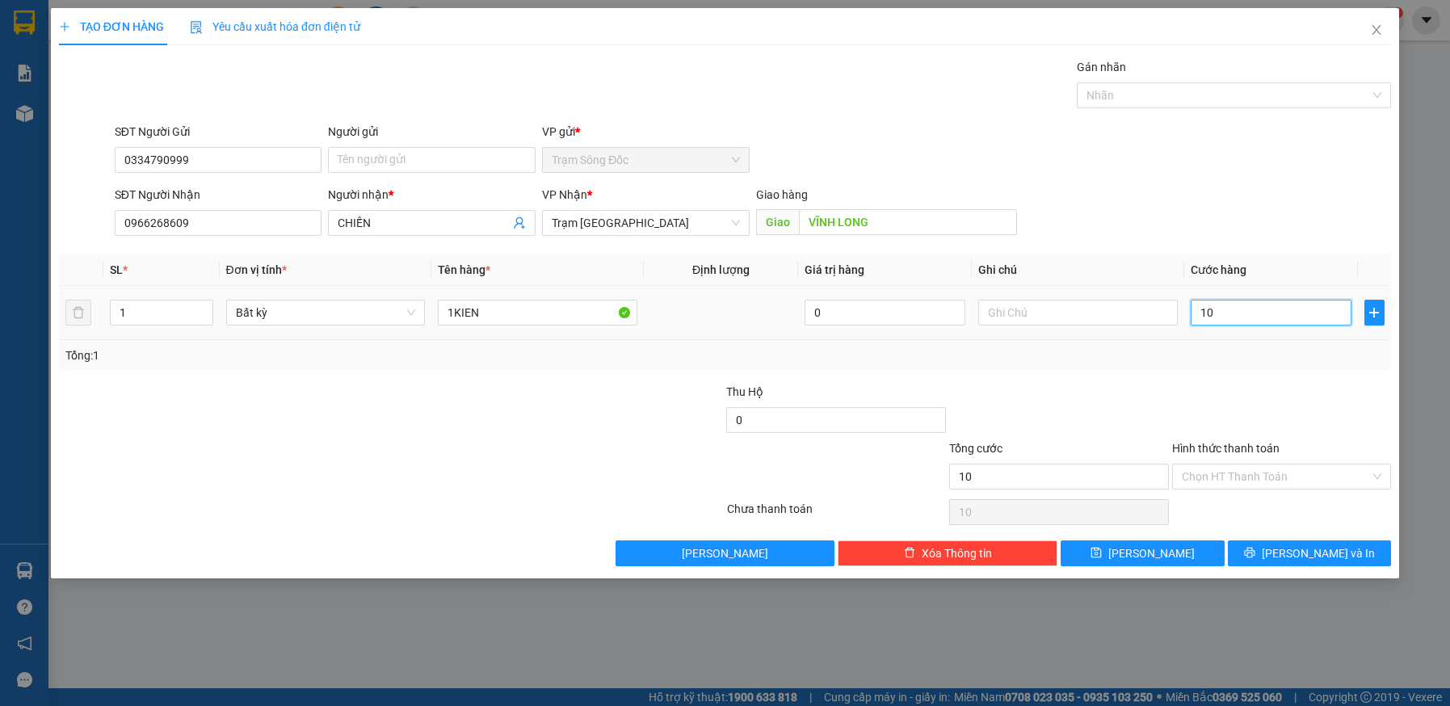
type input "100"
type input "100.000"
click at [1287, 472] on input "Hình thức thanh toán" at bounding box center [1276, 476] width 189 height 24
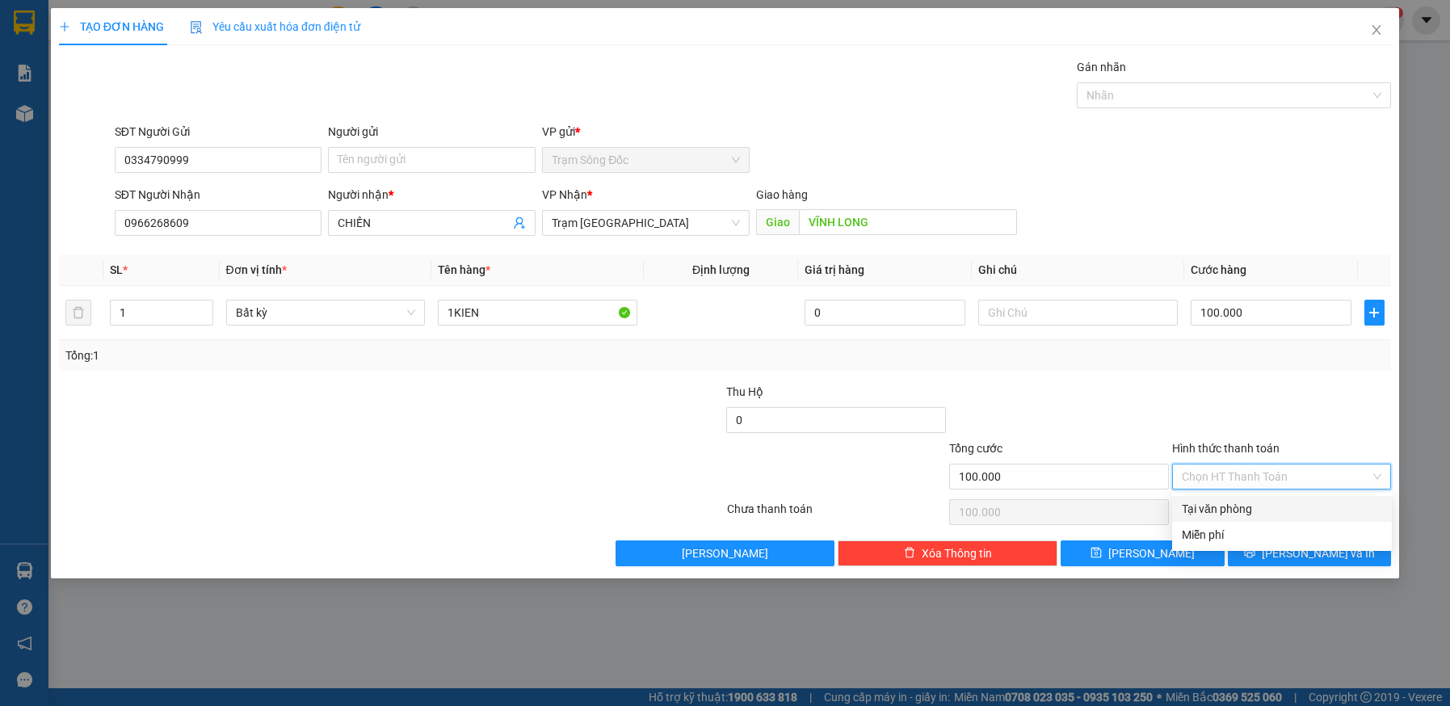
click at [1285, 511] on div "Tại văn phòng" at bounding box center [1282, 509] width 200 height 18
type input "0"
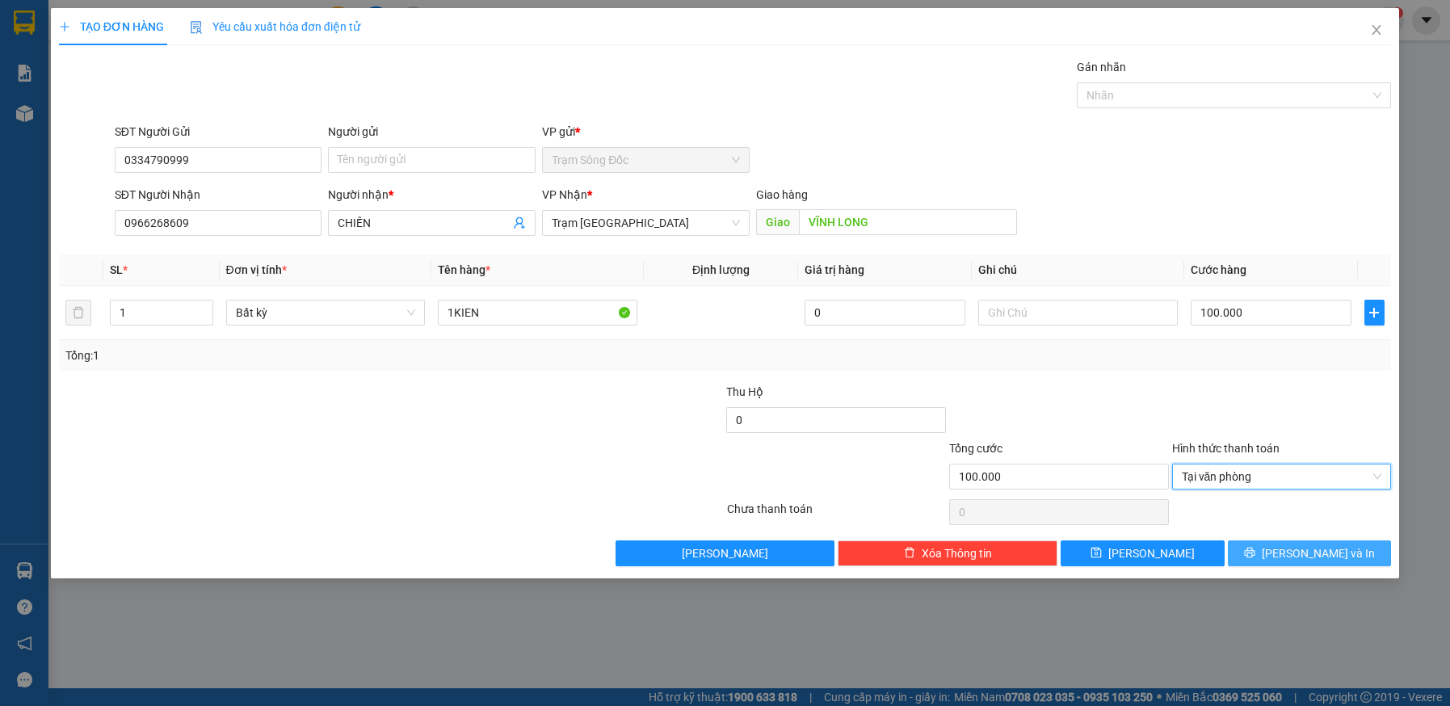
click at [1255, 548] on icon "printer" at bounding box center [1249, 552] width 11 height 11
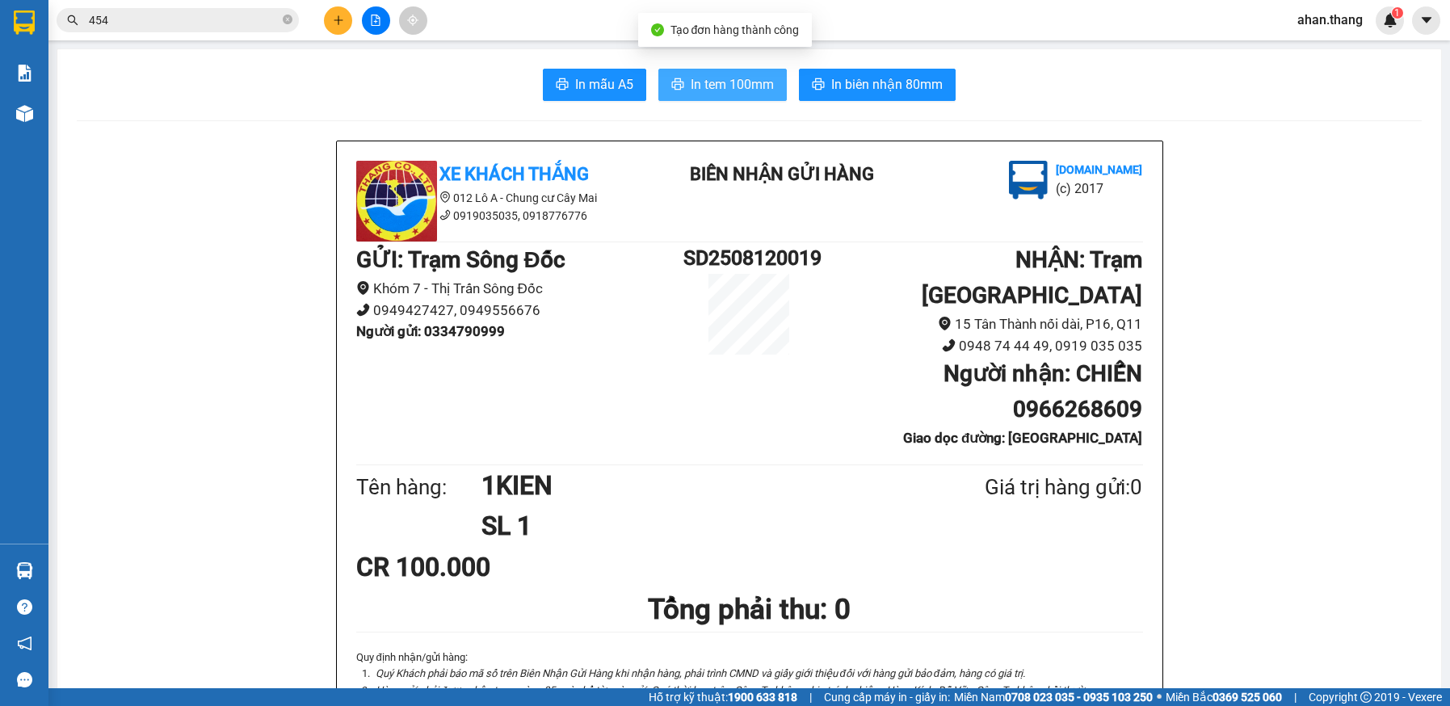
click at [754, 86] on span "In tem 100mm" at bounding box center [732, 84] width 83 height 20
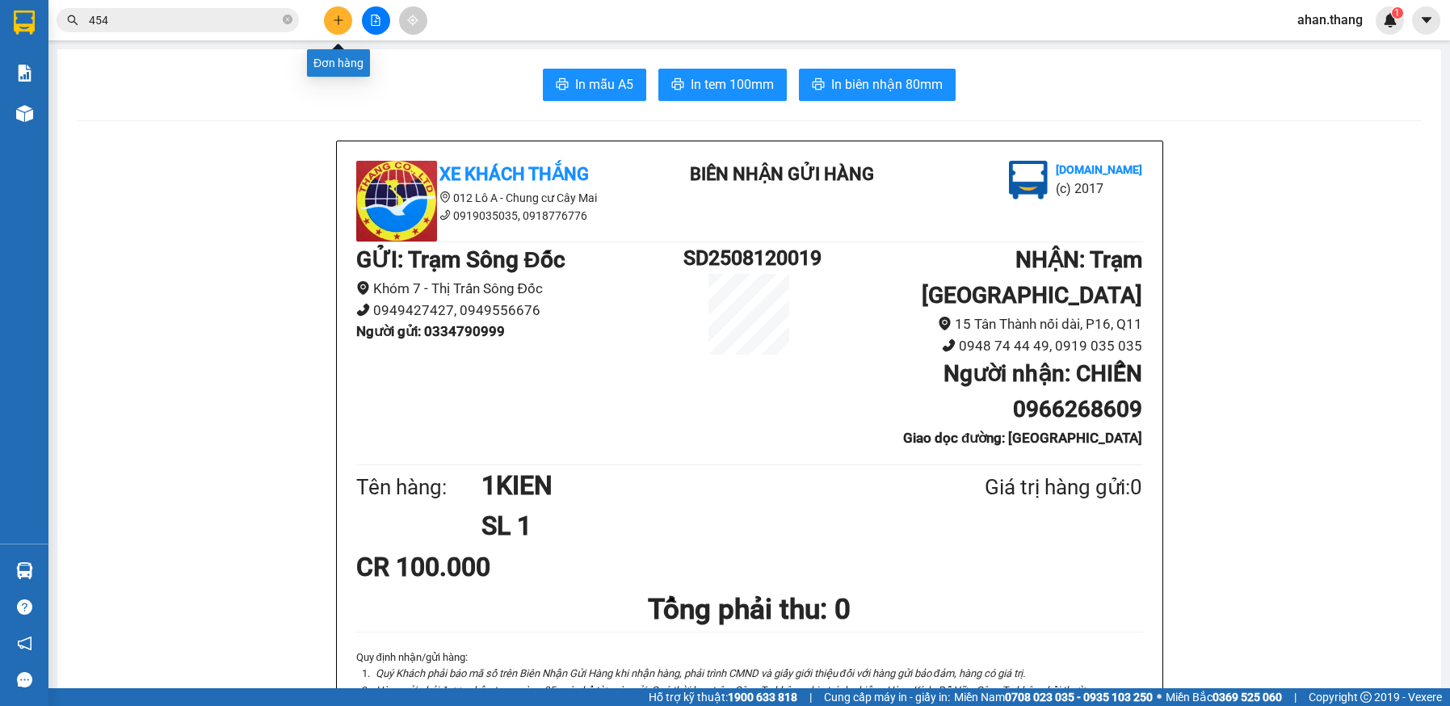
click at [334, 19] on icon "plus" at bounding box center [338, 20] width 11 height 11
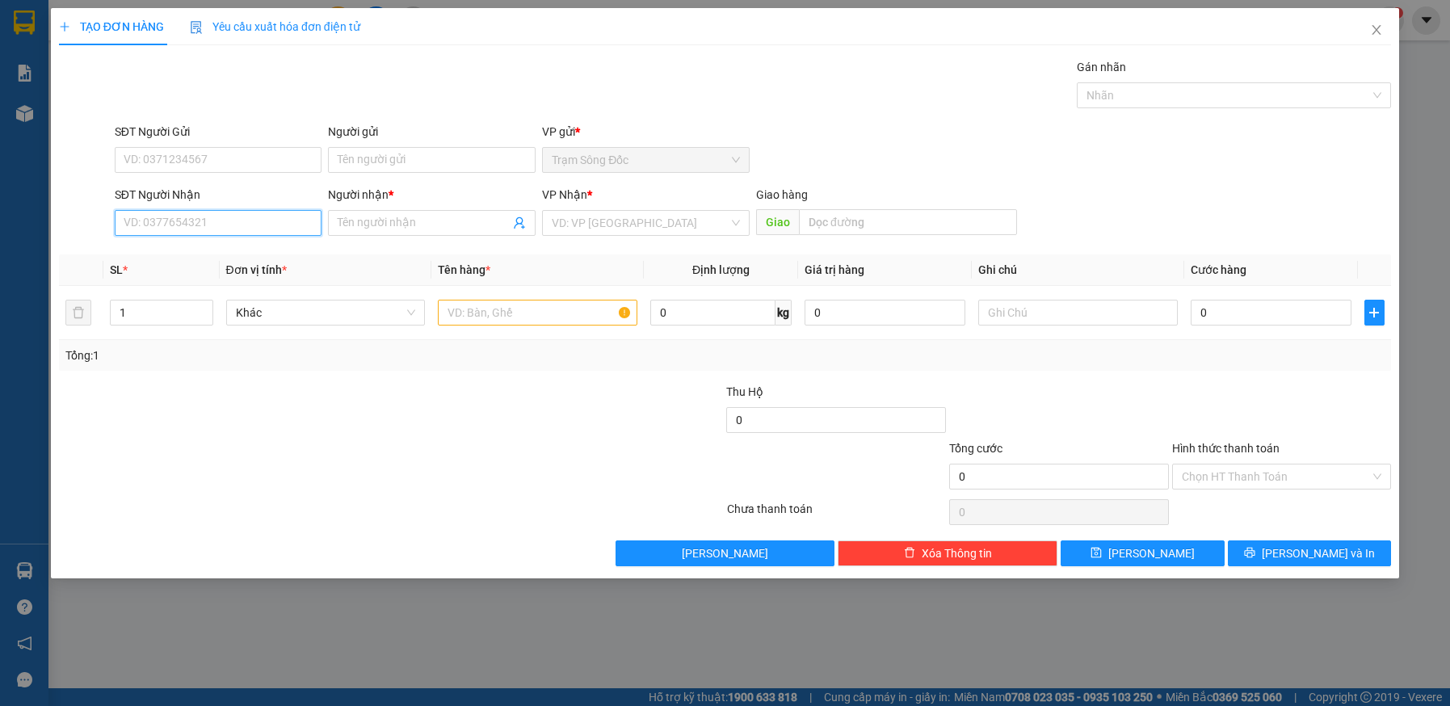
click at [251, 227] on input "SĐT Người Nhận" at bounding box center [219, 223] width 208 height 26
click at [211, 254] on div "0776343939 - KHÁNH" at bounding box center [218, 255] width 188 height 18
type input "0776343939"
type input "KHÁNH"
type input "0776343939"
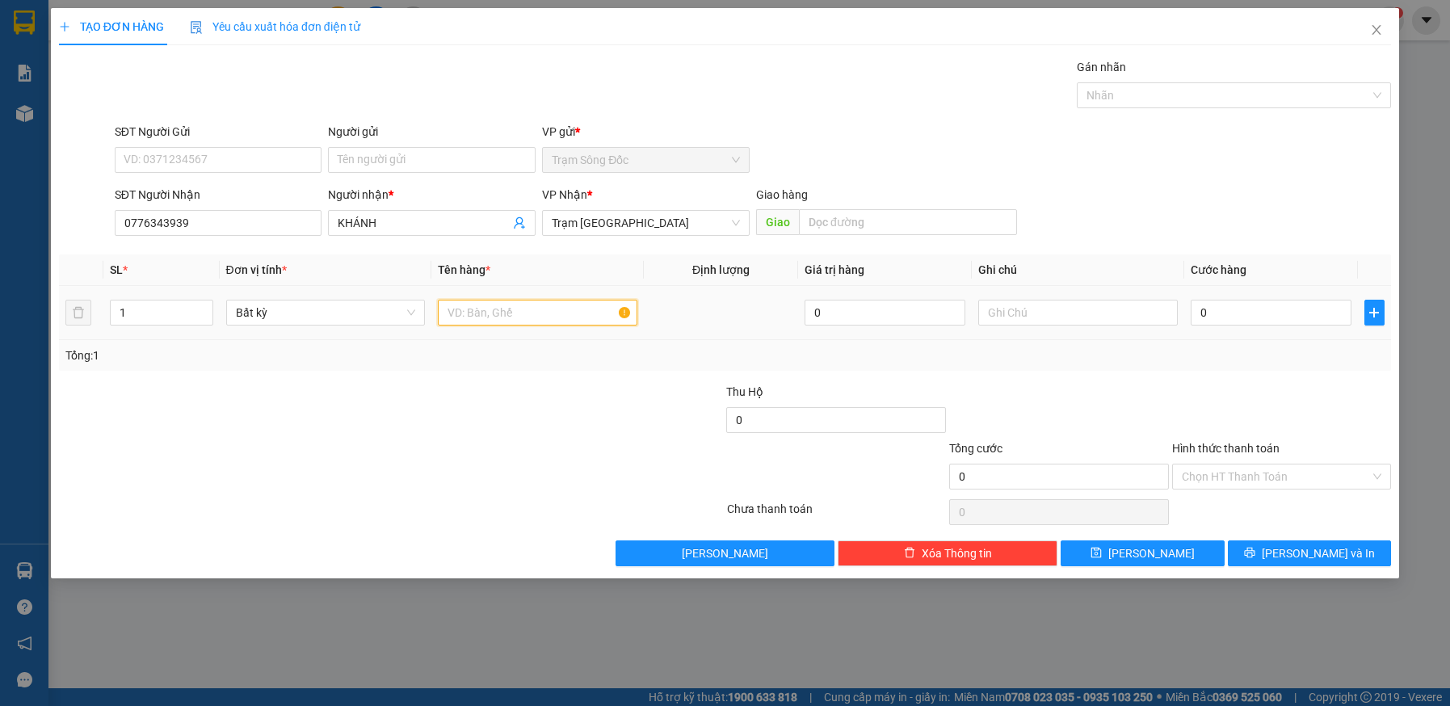
click at [532, 321] on input "text" at bounding box center [537, 313] width 199 height 26
type input "1TH"
click at [1287, 310] on input "0" at bounding box center [1271, 313] width 161 height 26
type input "5"
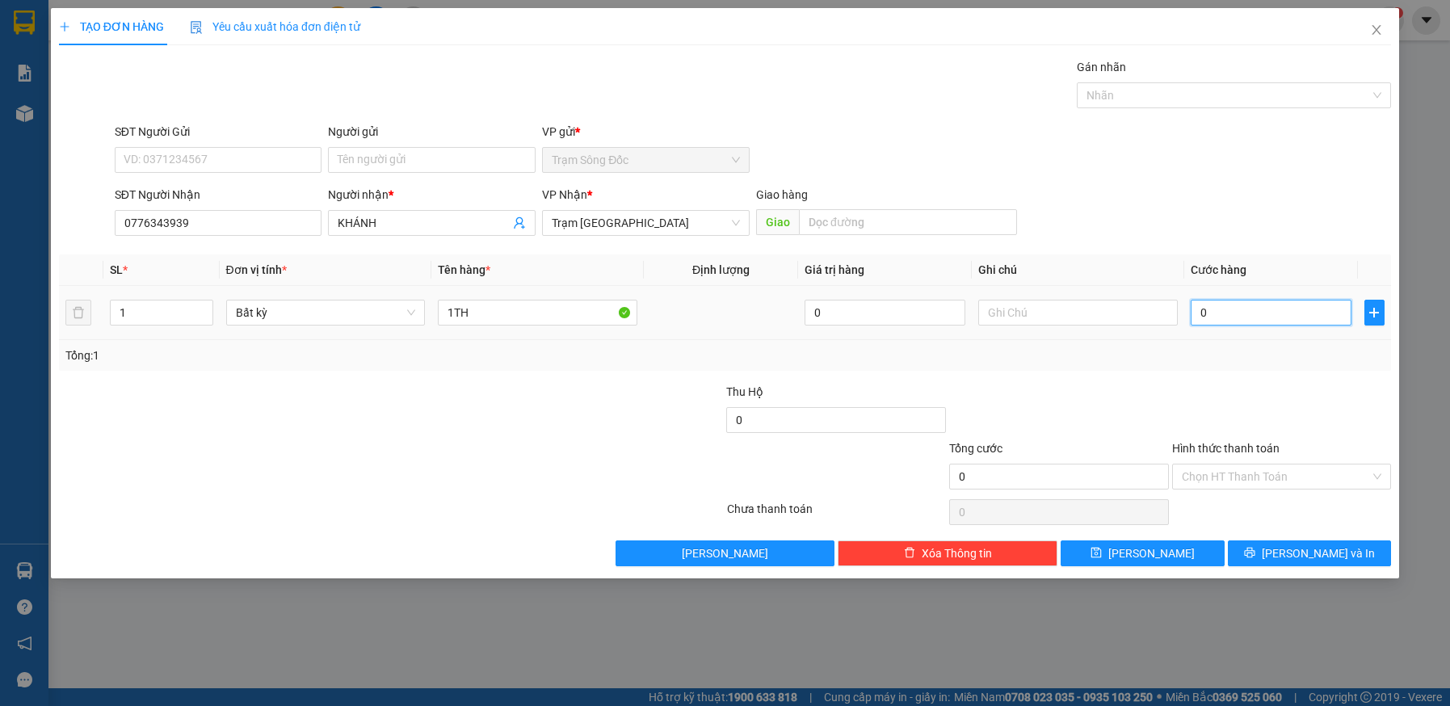
type input "5"
type input "50"
type input "50.000"
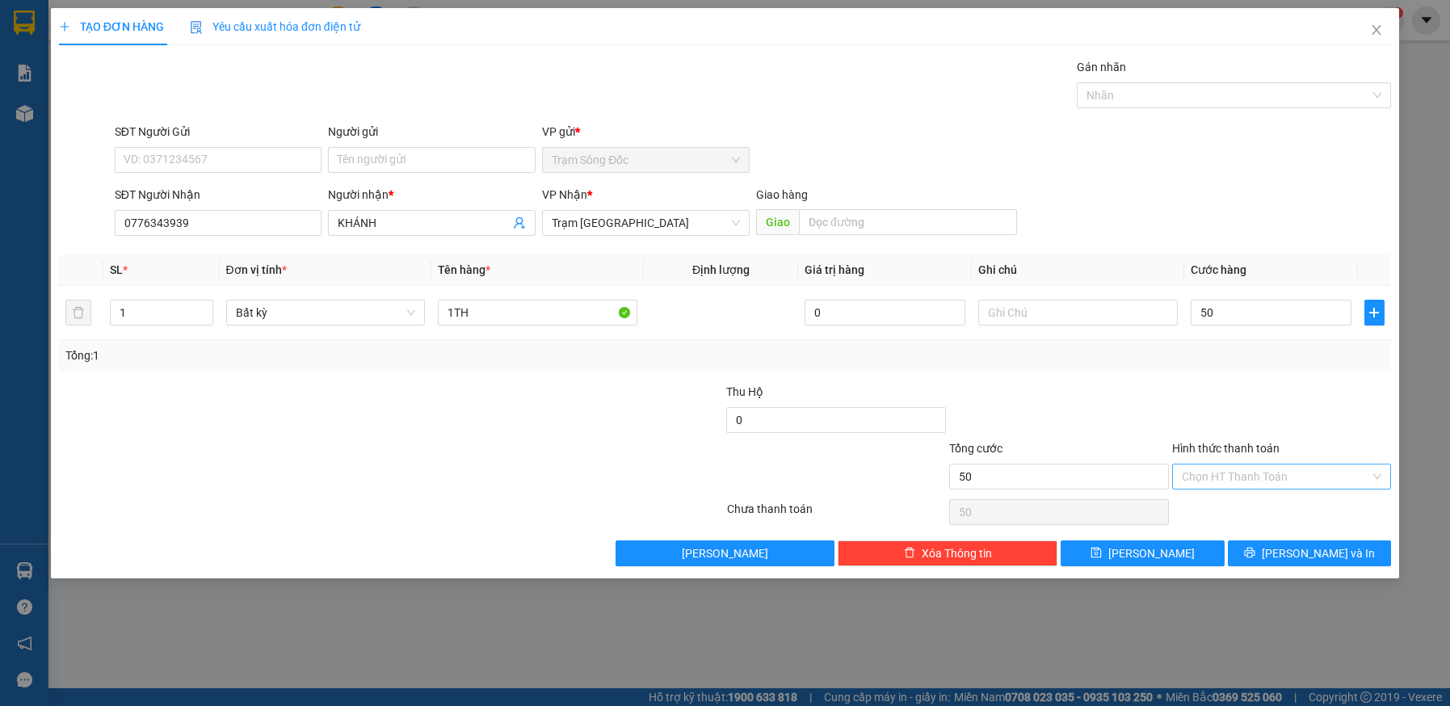
type input "50.000"
click at [1277, 474] on input "Hình thức thanh toán" at bounding box center [1276, 476] width 189 height 24
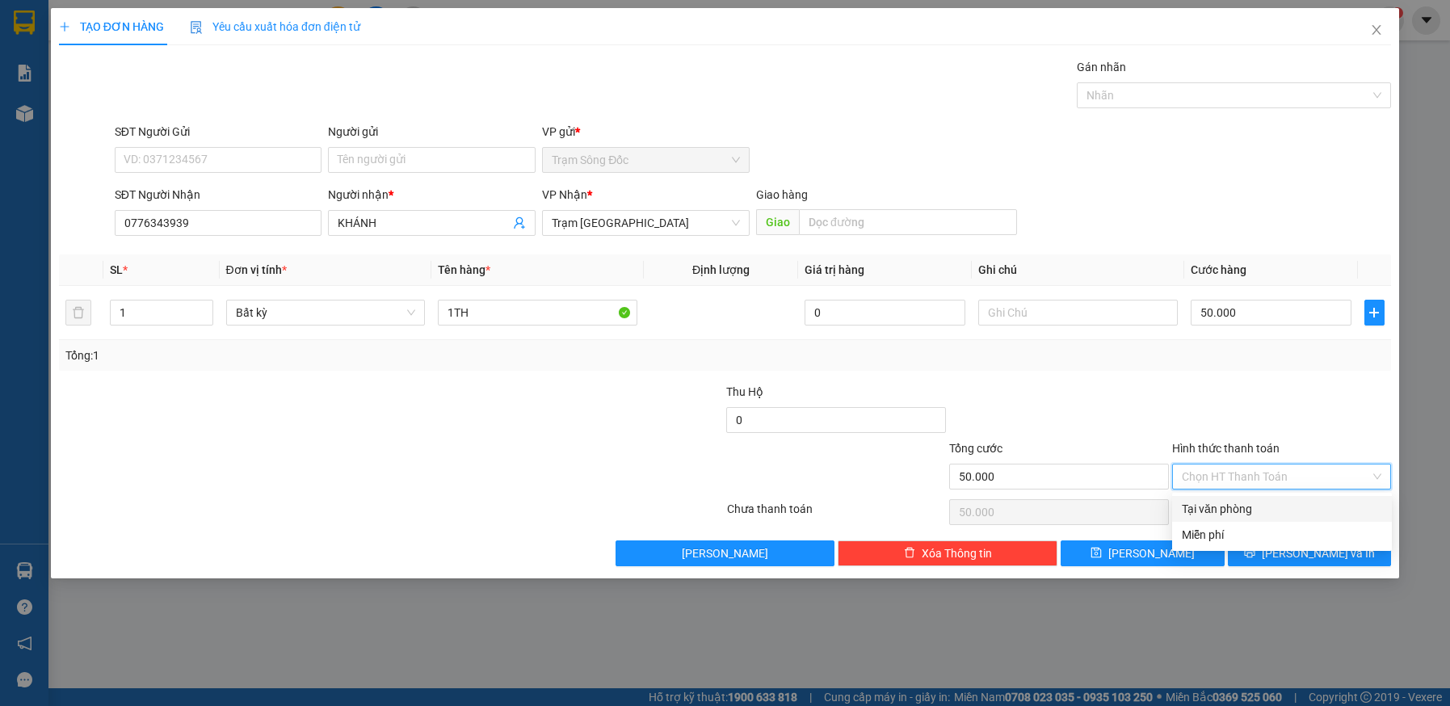
click at [1264, 506] on div "Tại văn phòng" at bounding box center [1282, 509] width 200 height 18
type input "0"
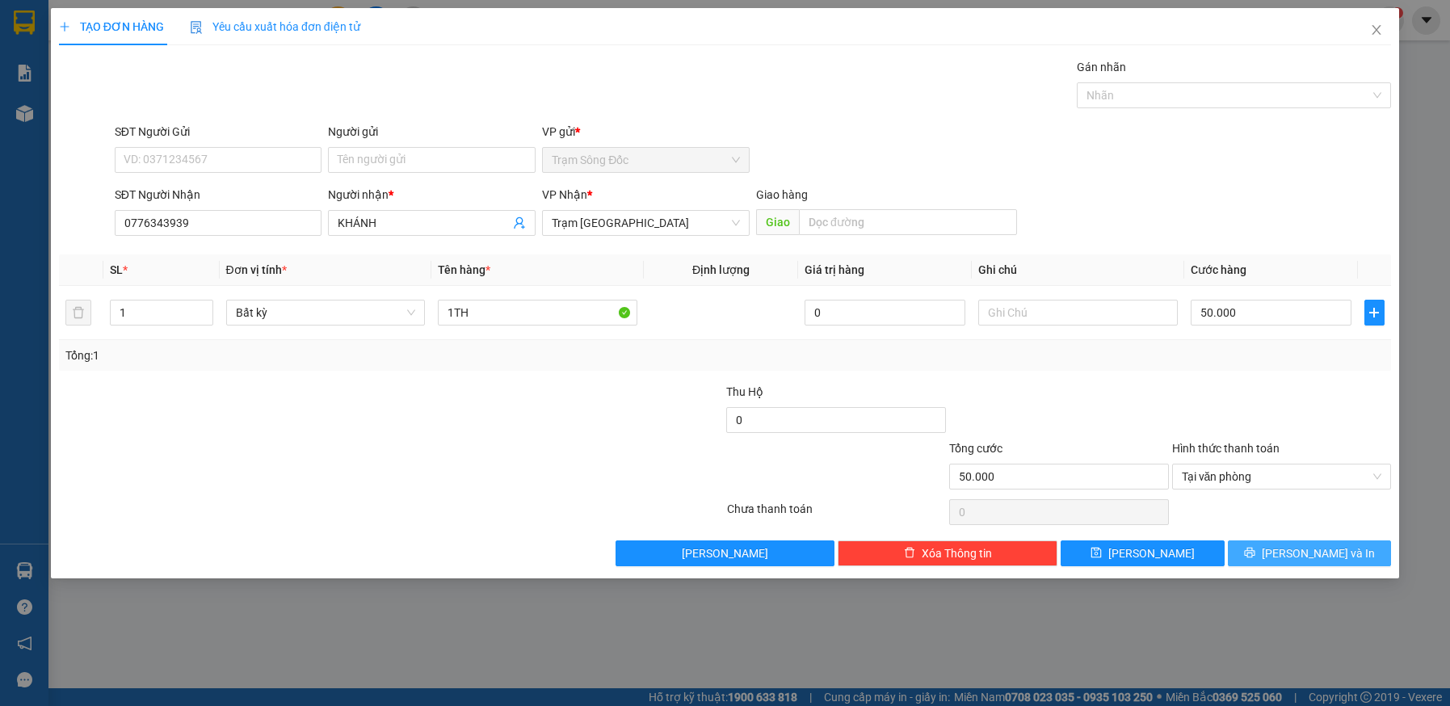
click at [1266, 558] on button "Lưu và In" at bounding box center [1310, 553] width 164 height 26
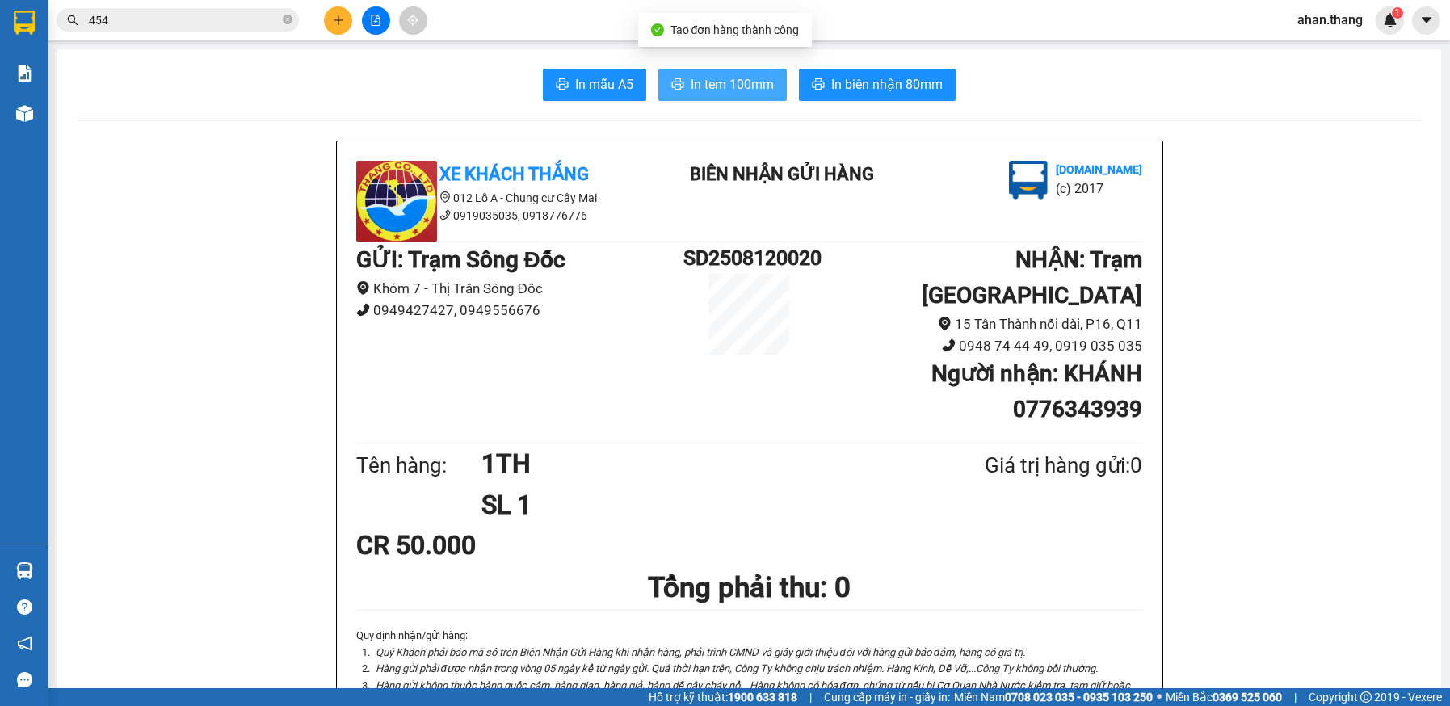
click at [733, 80] on span "In tem 100mm" at bounding box center [732, 84] width 83 height 20
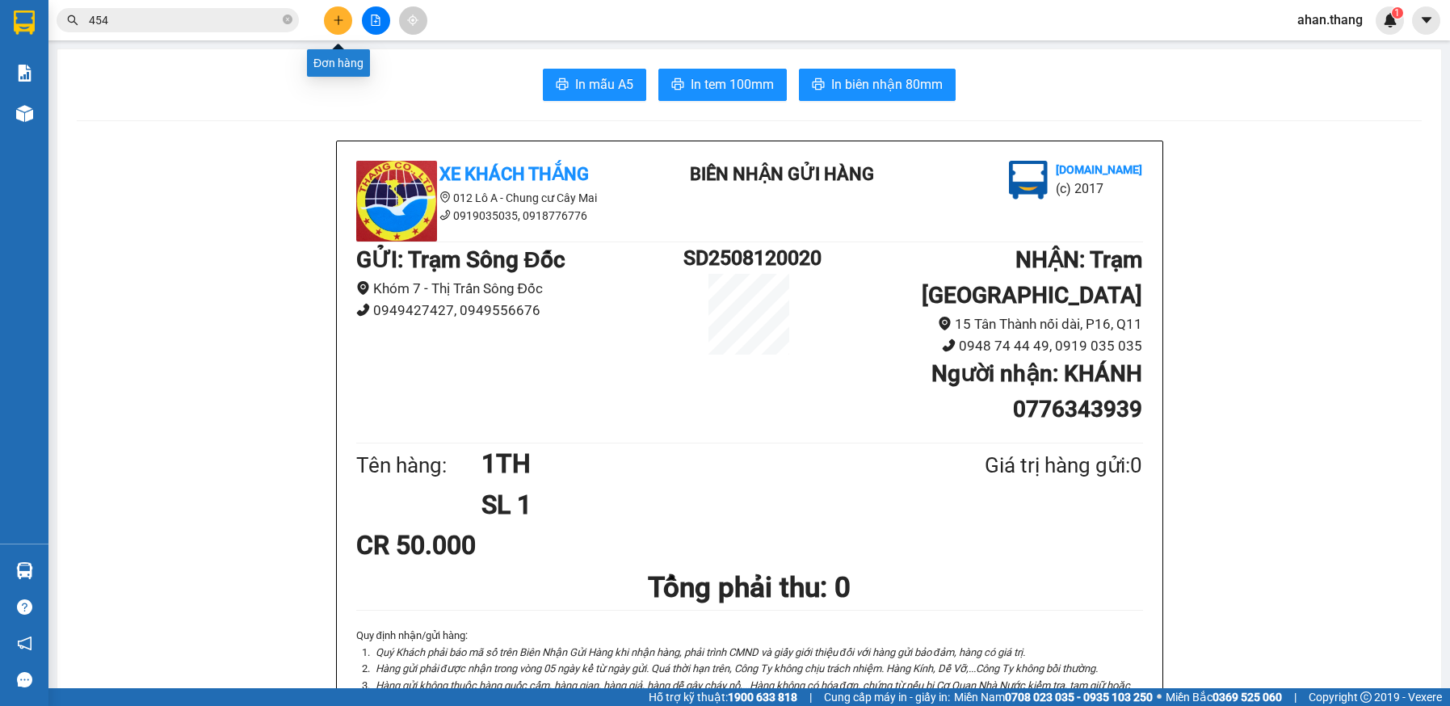
click at [333, 20] on icon "plus" at bounding box center [338, 20] width 11 height 11
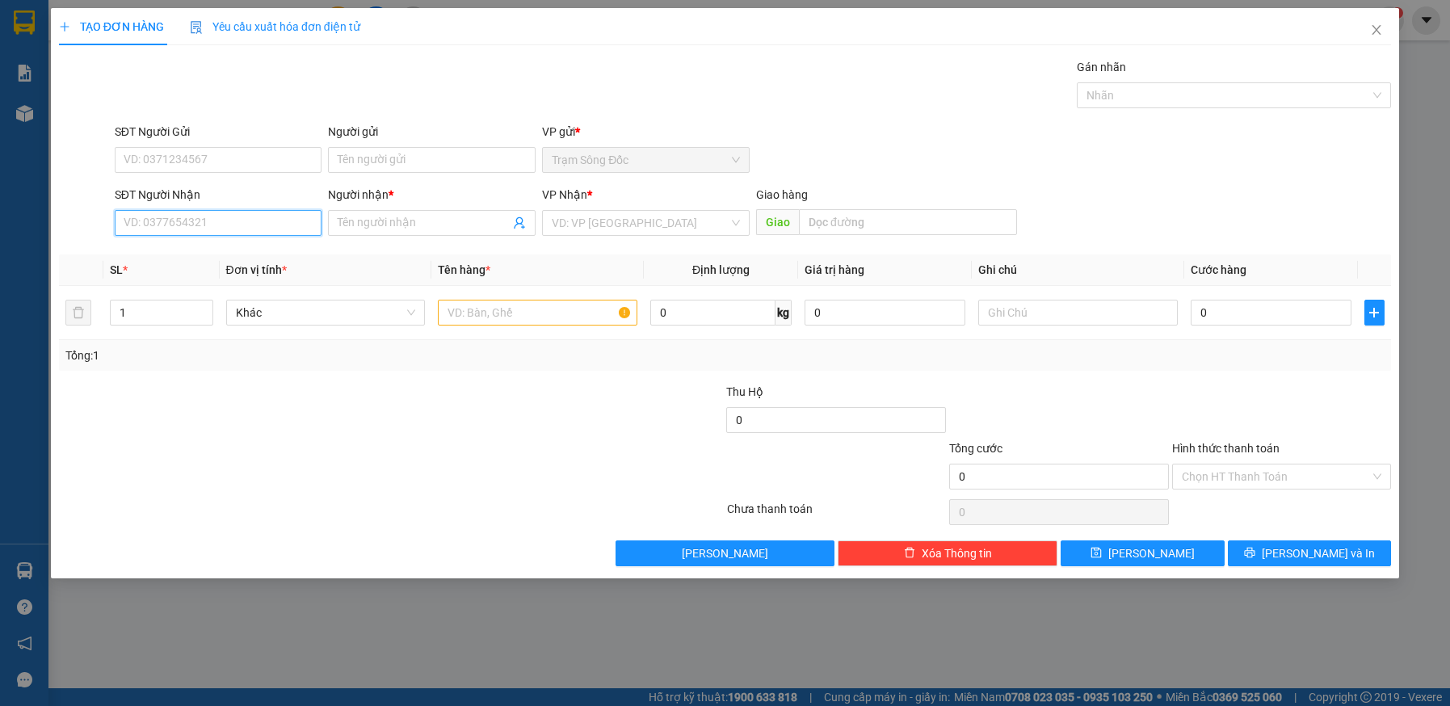
click at [155, 220] on input "SĐT Người Nhận" at bounding box center [219, 223] width 208 height 26
click at [162, 254] on div "0924112118 - LABO NAM PHUONG" at bounding box center [218, 255] width 188 height 18
type input "0924112118"
type input "LABO NAM PHUONG"
type input "0924112118"
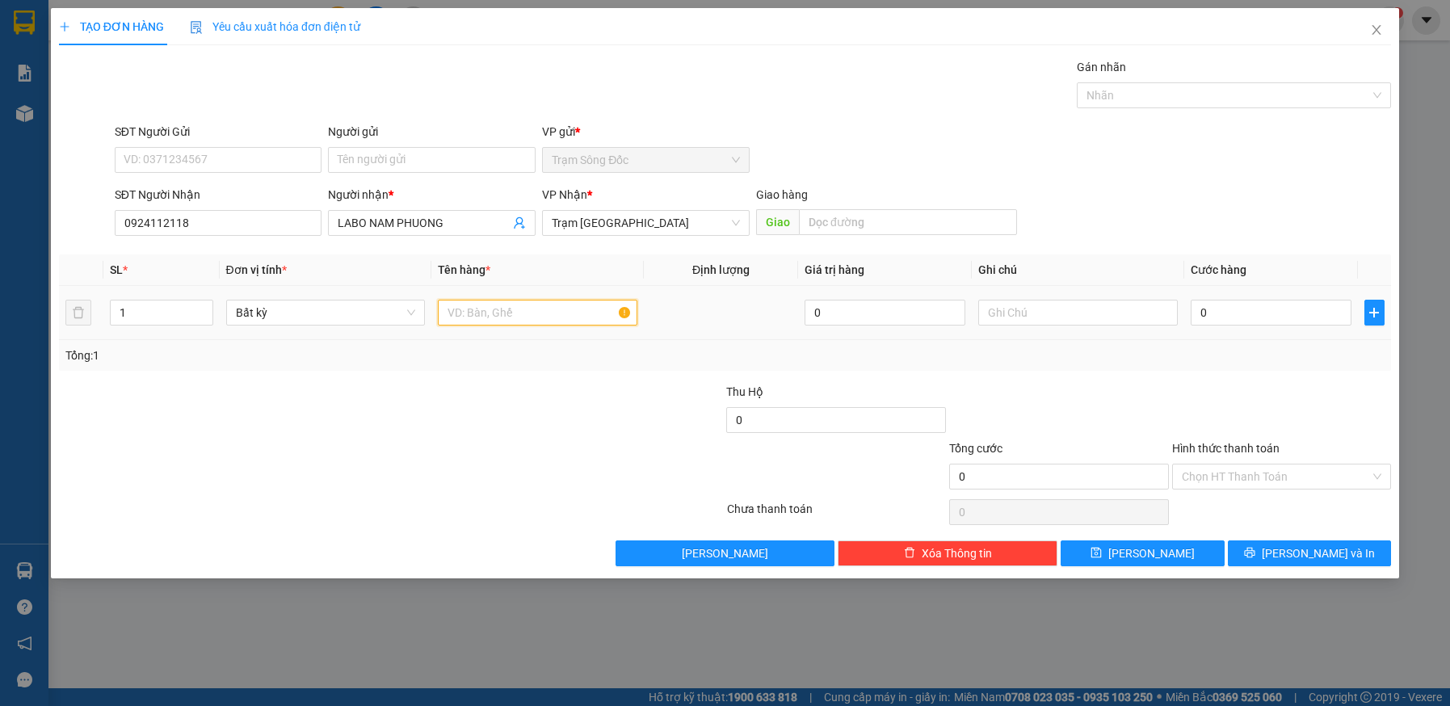
click at [529, 314] on input "text" at bounding box center [537, 313] width 199 height 26
type input "1 HOP"
click at [1266, 313] on input "0" at bounding box center [1271, 313] width 161 height 26
type input "4"
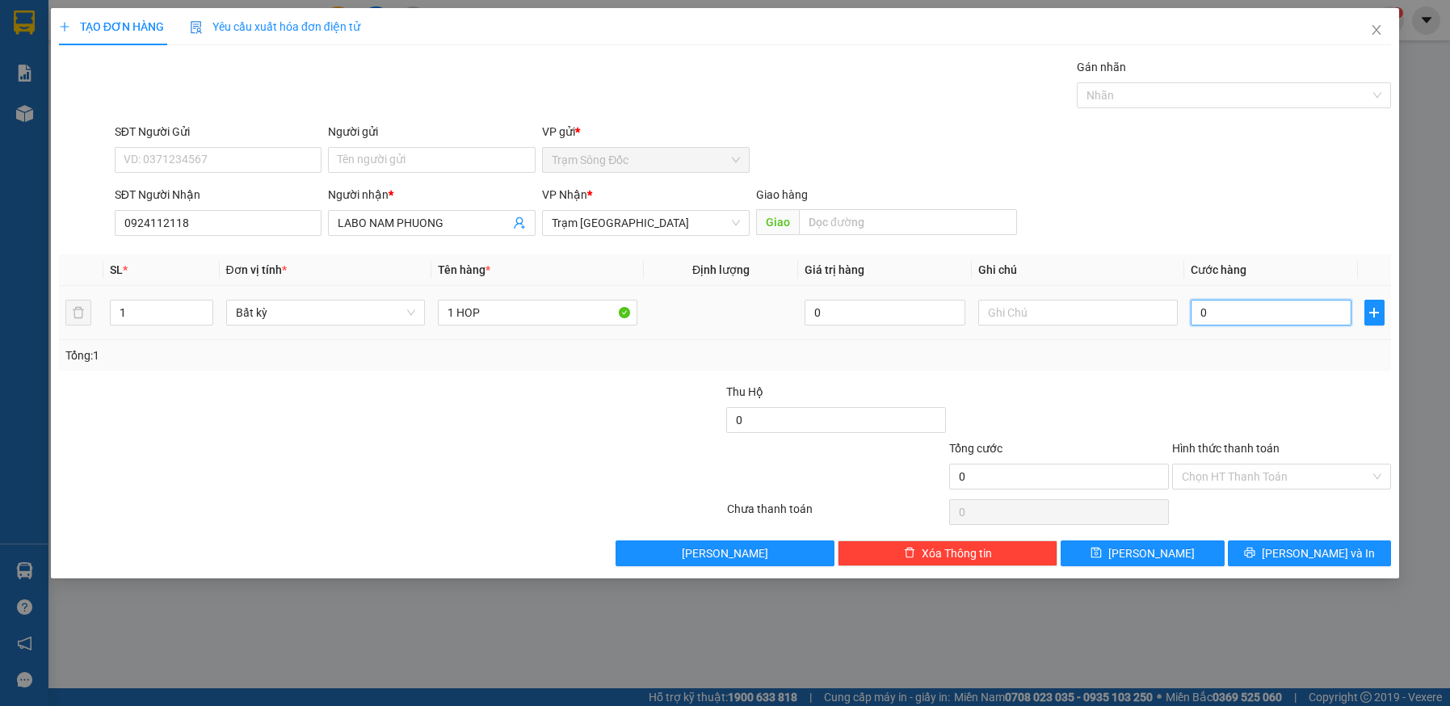
type input "4"
type input "40"
type input "40.000"
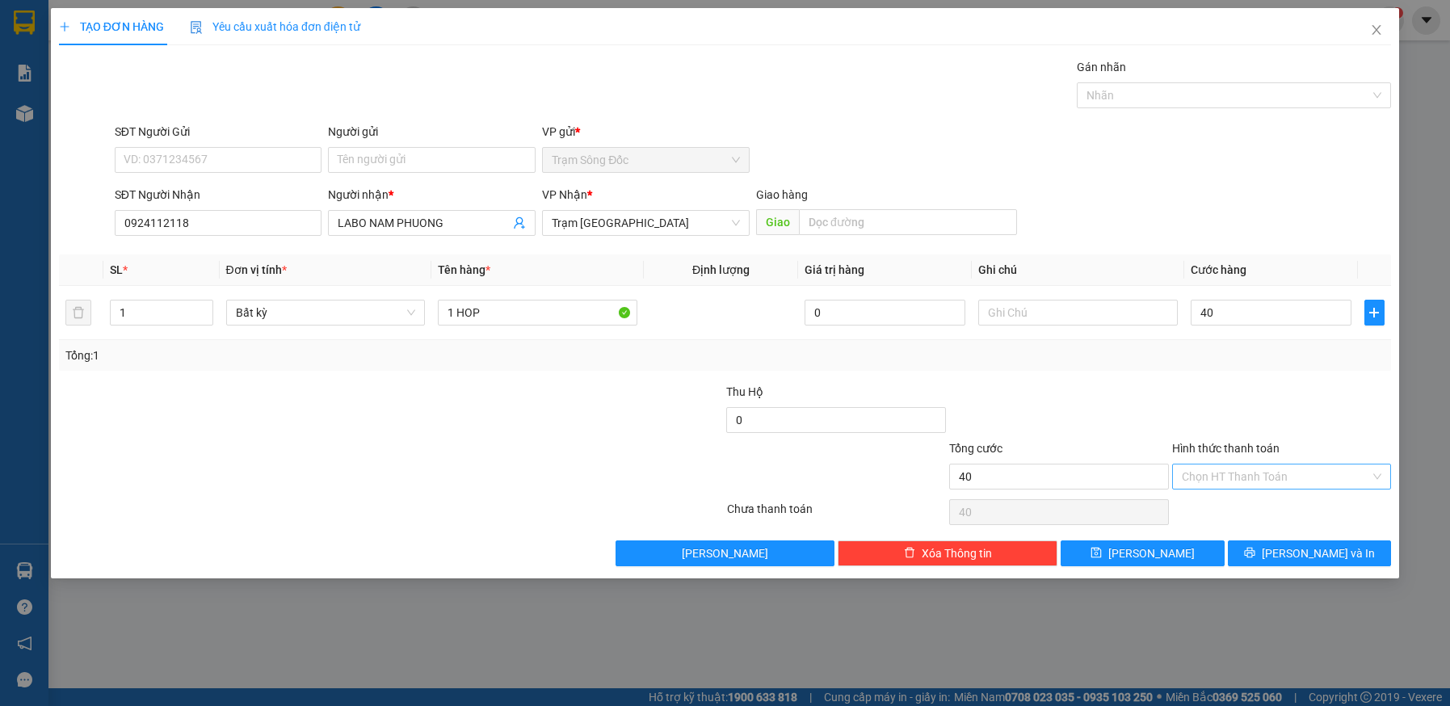
type input "40.000"
click at [1275, 473] on input "Hình thức thanh toán" at bounding box center [1276, 476] width 189 height 24
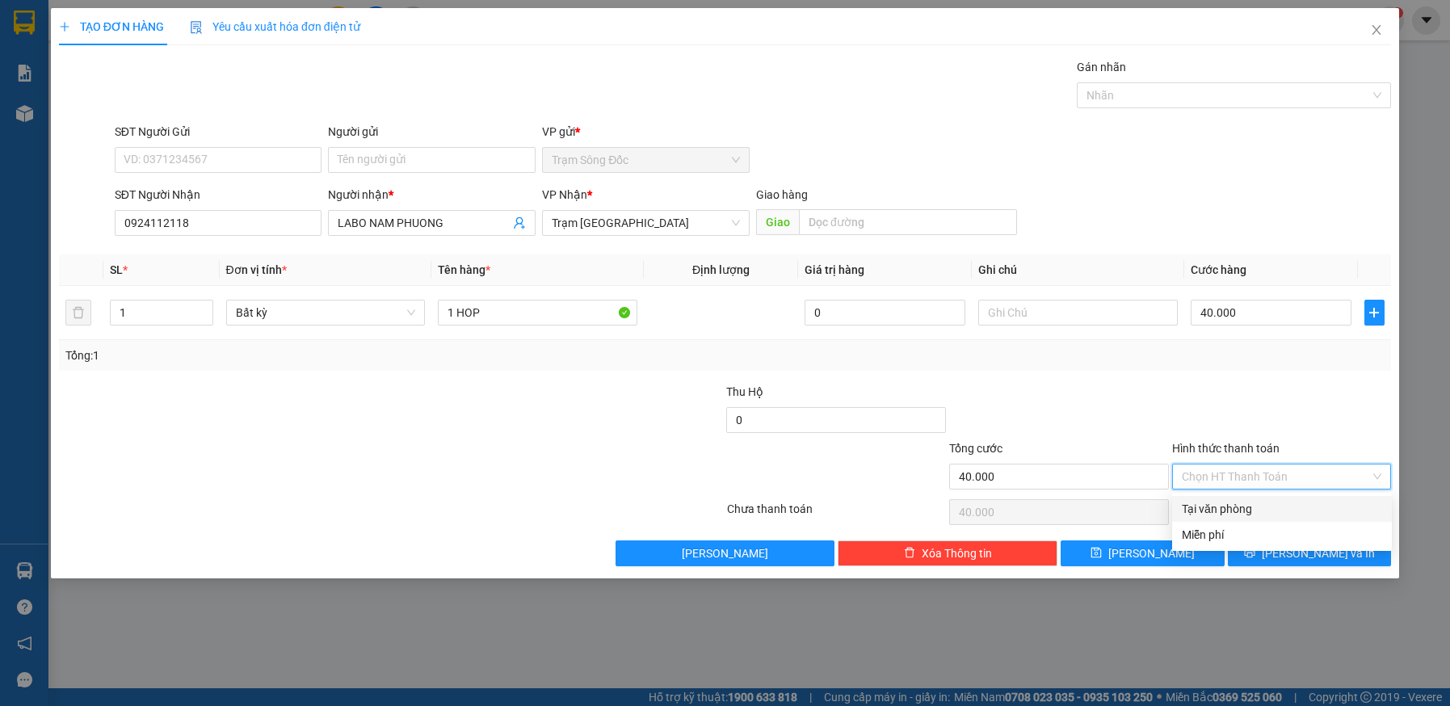
click at [1267, 504] on div "Tại văn phòng" at bounding box center [1282, 509] width 200 height 18
type input "0"
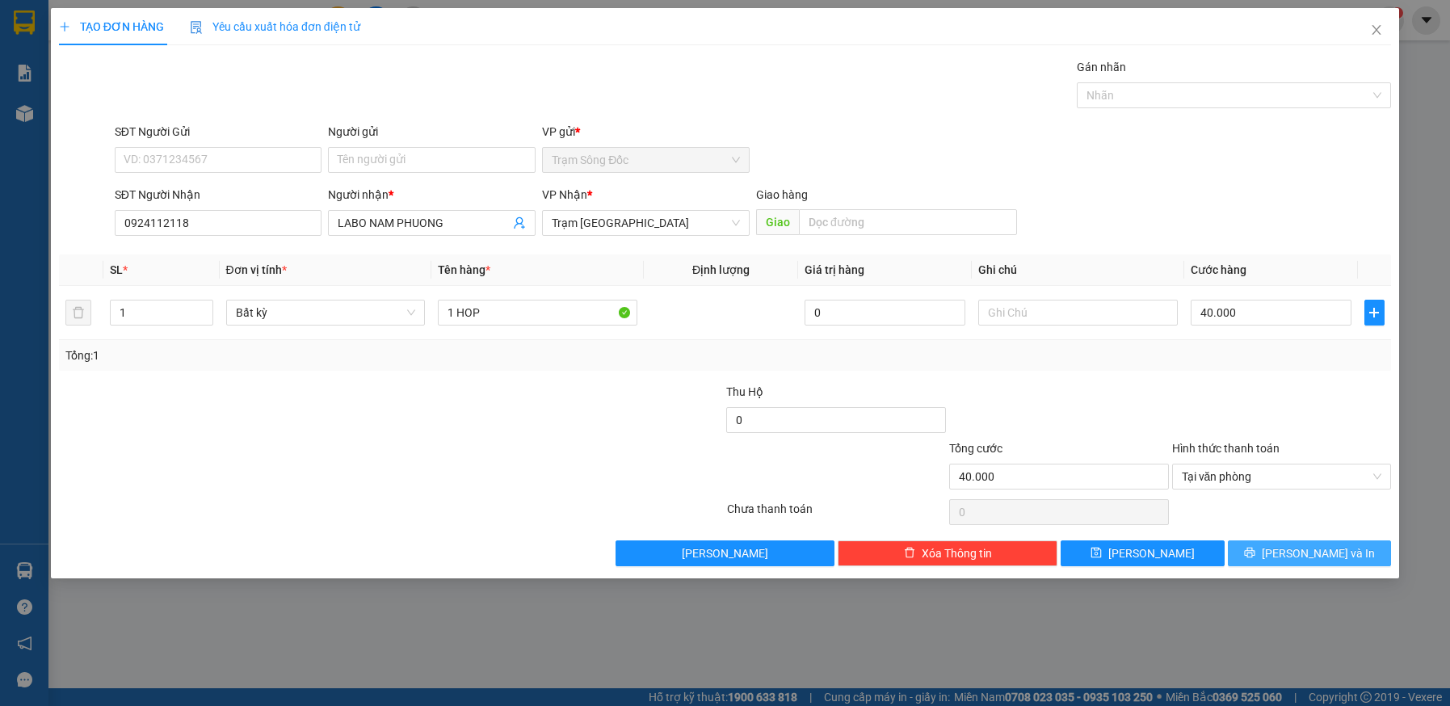
click at [1265, 552] on button "Lưu và In" at bounding box center [1310, 553] width 164 height 26
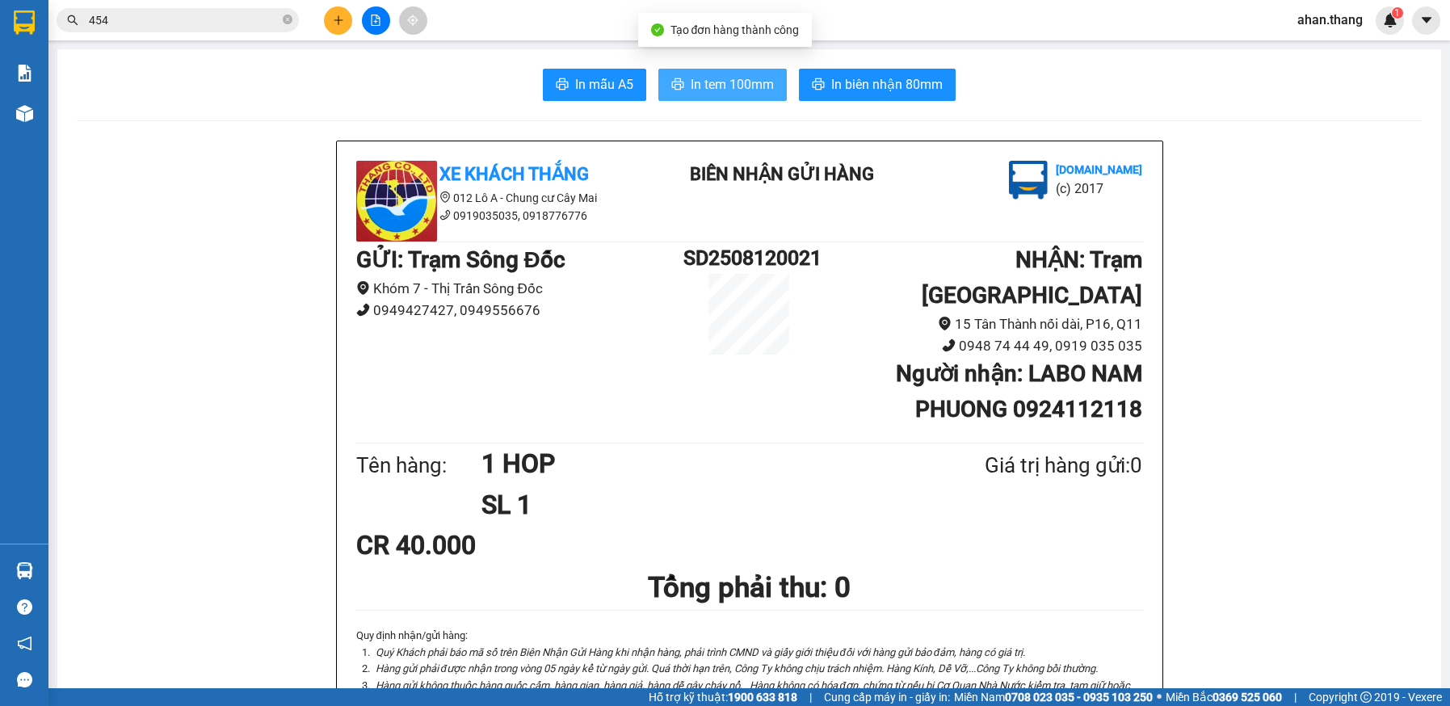
click at [725, 85] on span "In tem 100mm" at bounding box center [732, 84] width 83 height 20
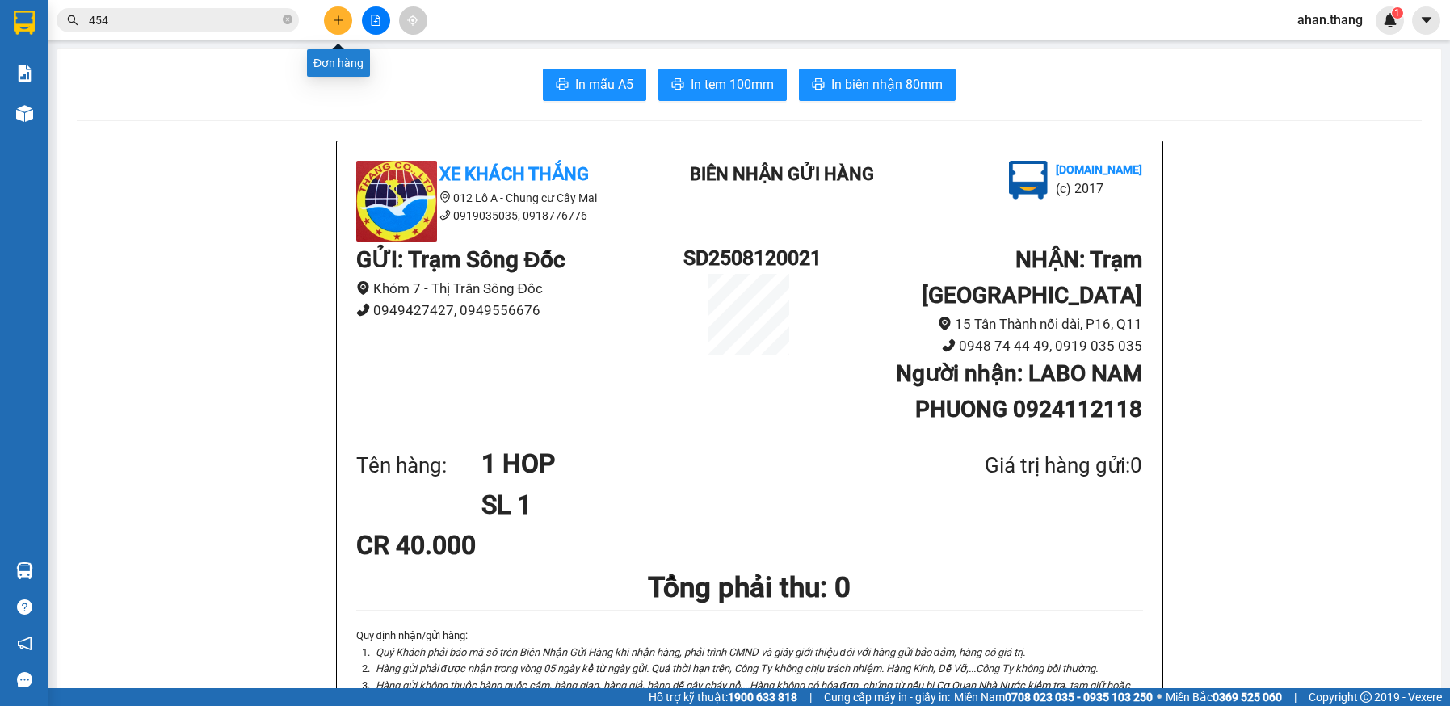
click at [337, 19] on icon "plus" at bounding box center [338, 20] width 11 height 11
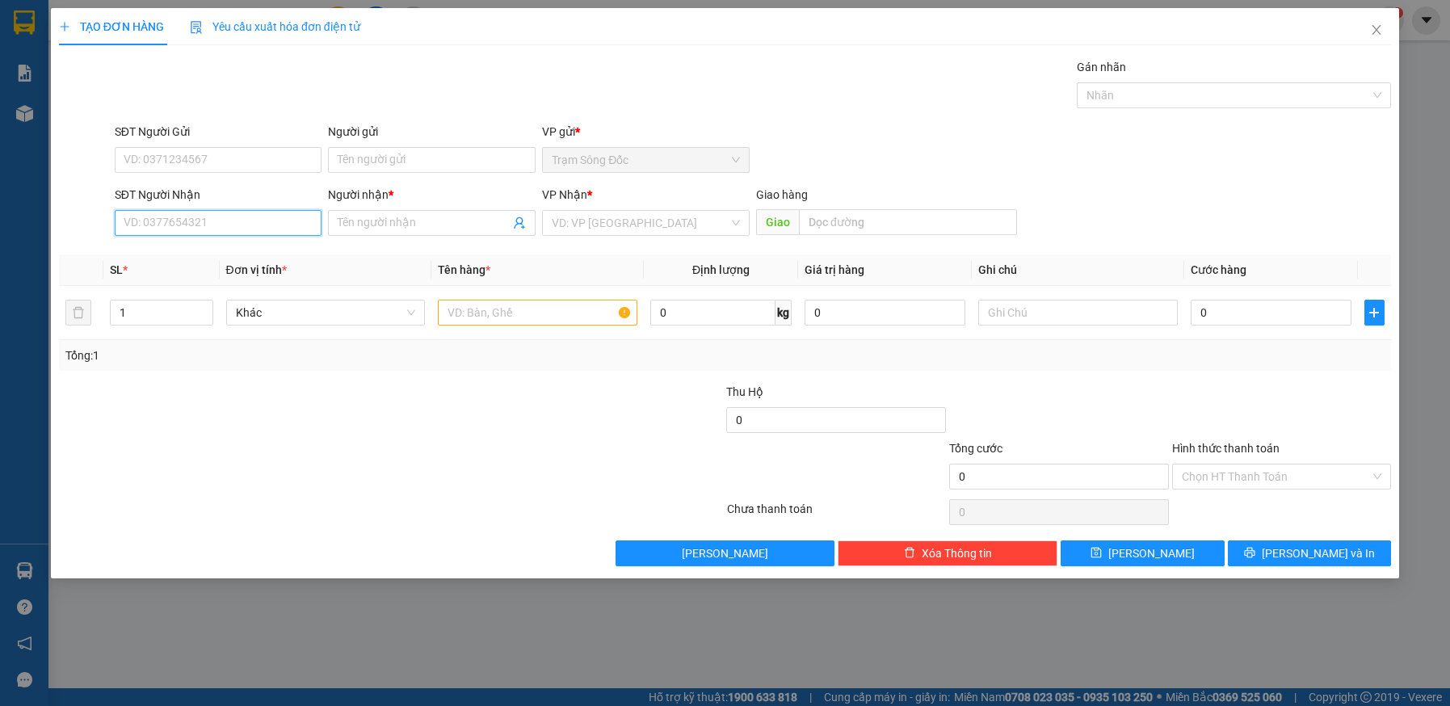
click at [236, 214] on input "SĐT Người Nhận" at bounding box center [219, 223] width 208 height 26
type input "0"
type input "0913213038"
click at [409, 219] on input "Người nhận *" at bounding box center [424, 223] width 172 height 18
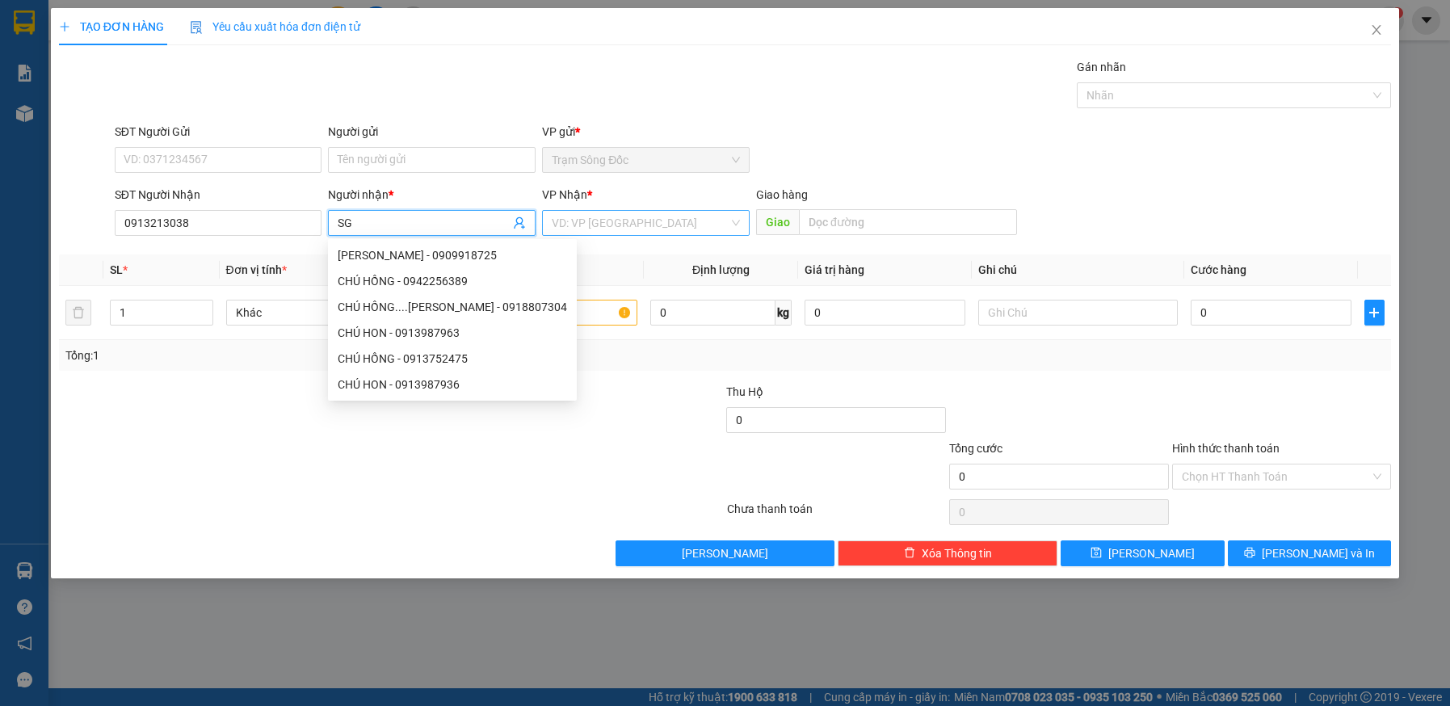
type input "SG"
click at [610, 212] on input "search" at bounding box center [640, 223] width 177 height 24
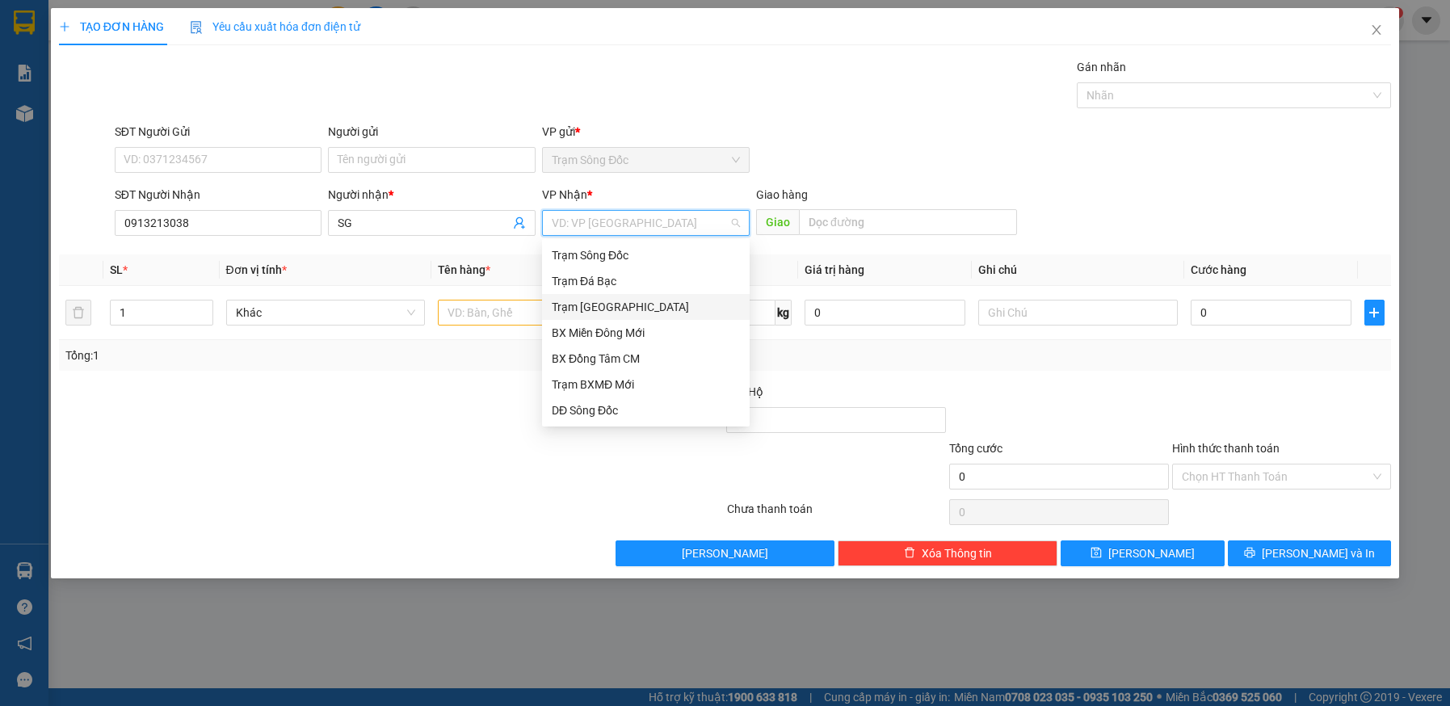
click at [611, 305] on div "Trạm Sài Gòn" at bounding box center [646, 307] width 188 height 18
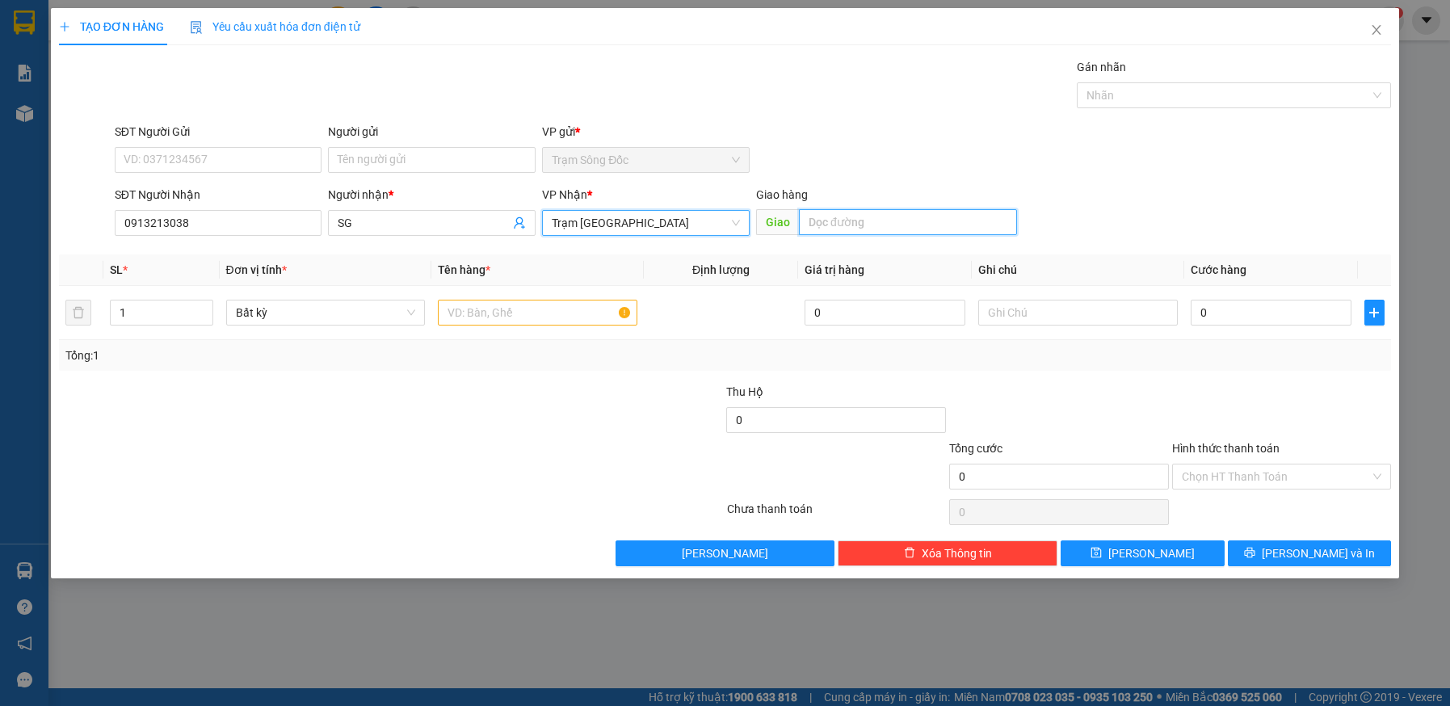
click at [889, 225] on input "text" at bounding box center [908, 222] width 218 height 26
type input "AN SUONG"
click at [577, 313] on input "text" at bounding box center [537, 313] width 199 height 26
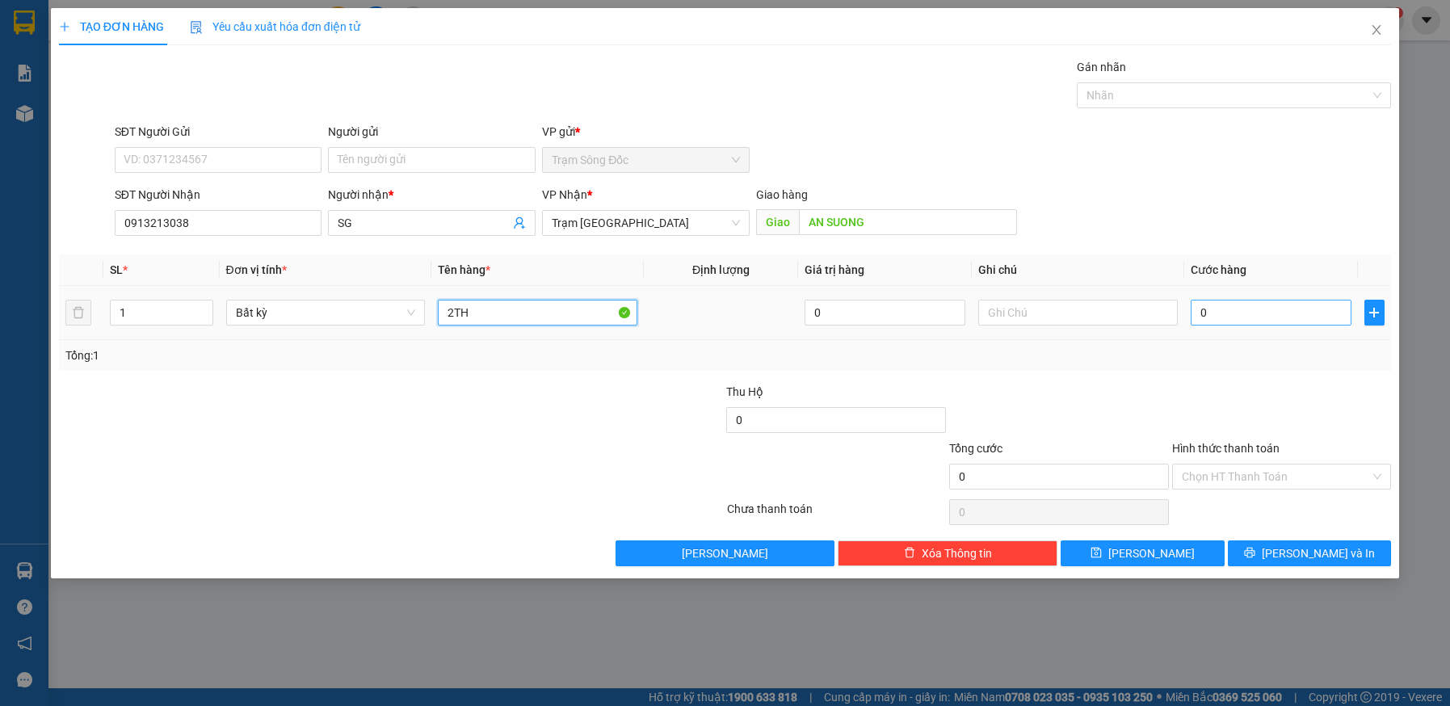
type input "2TH"
click at [1258, 314] on input "0" at bounding box center [1271, 313] width 161 height 26
type input "1"
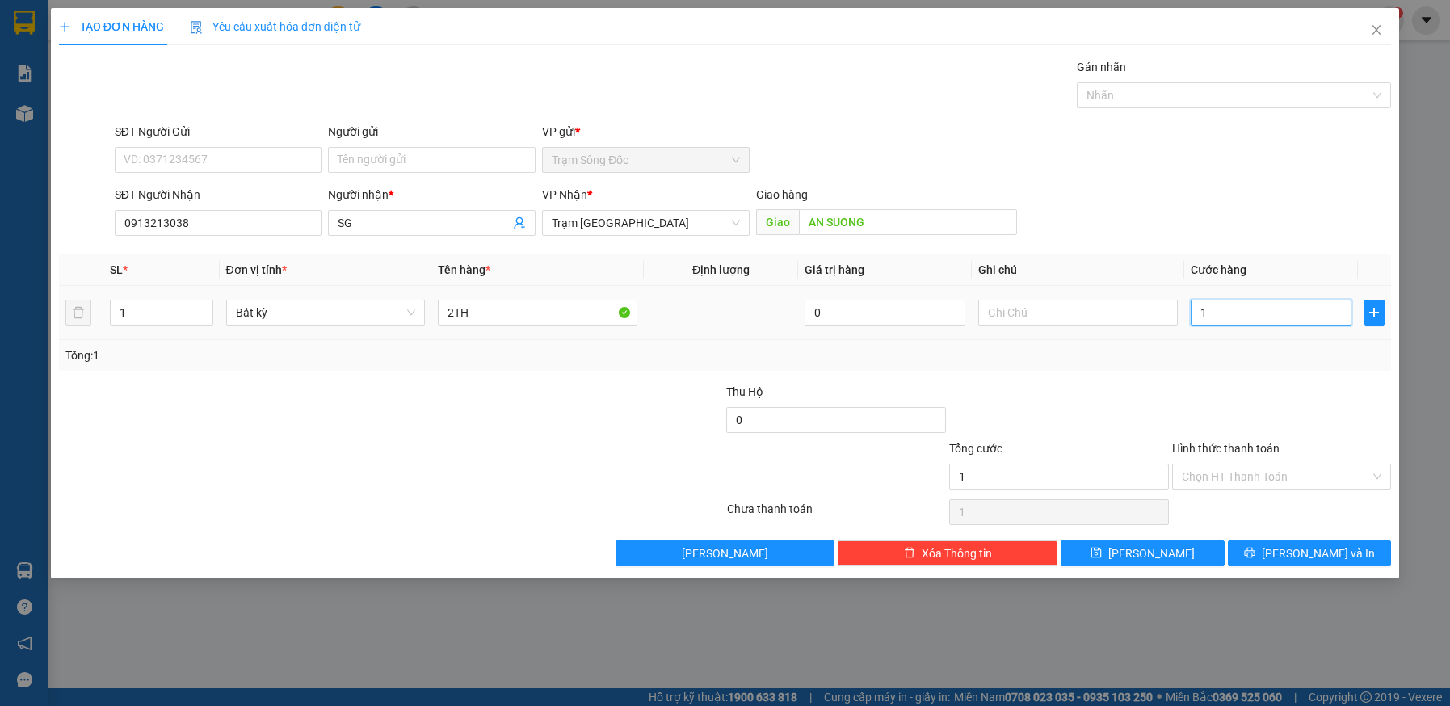
type input "10"
type input "100"
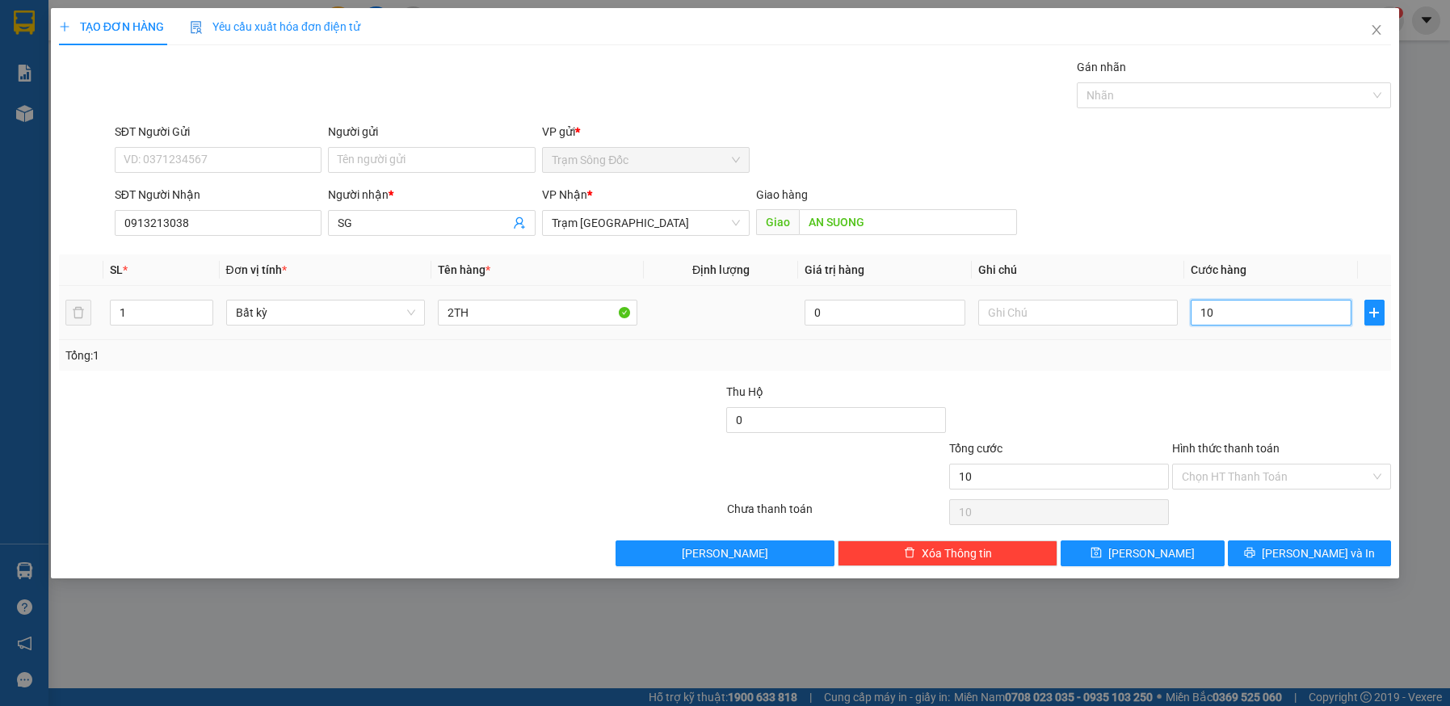
type input "100"
type input "100.000"
click at [1275, 465] on input "Hình thức thanh toán" at bounding box center [1276, 476] width 189 height 24
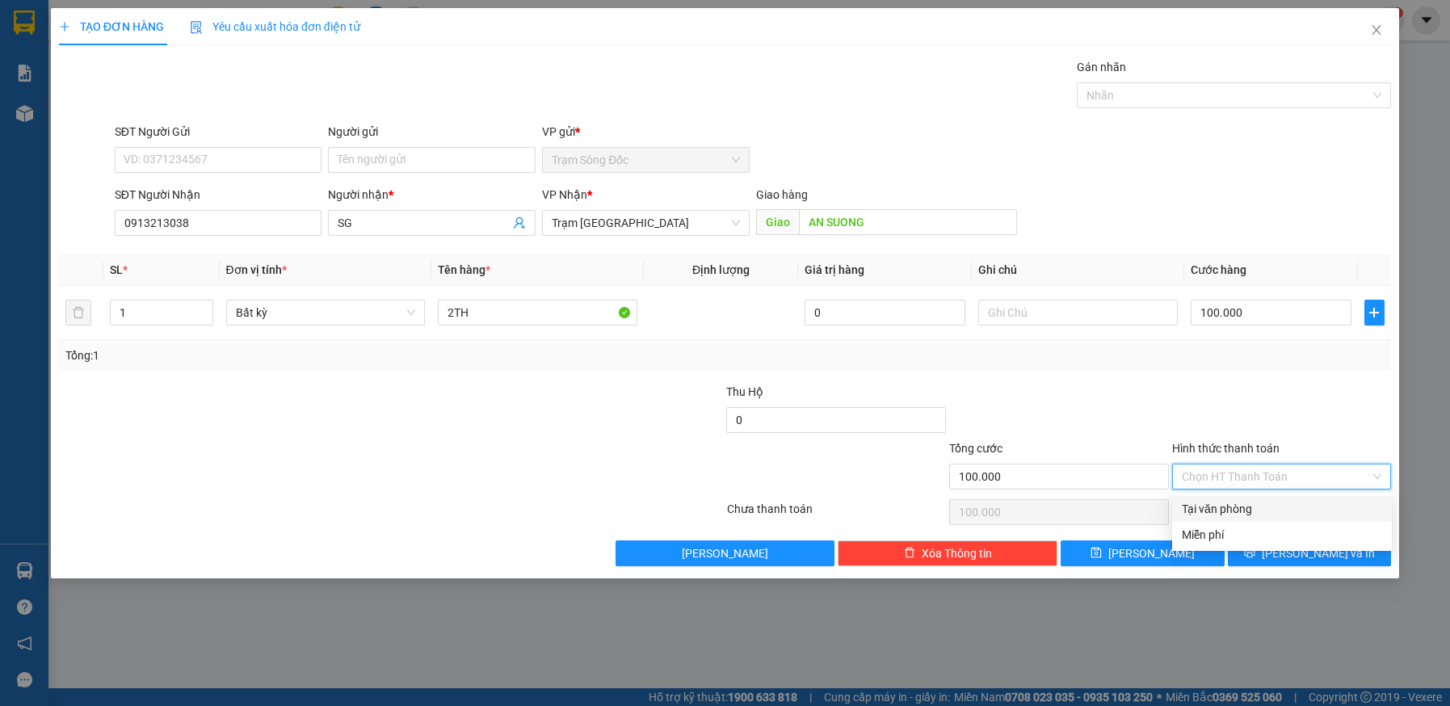
click at [1271, 510] on div "Tại văn phòng" at bounding box center [1282, 509] width 200 height 18
type input "0"
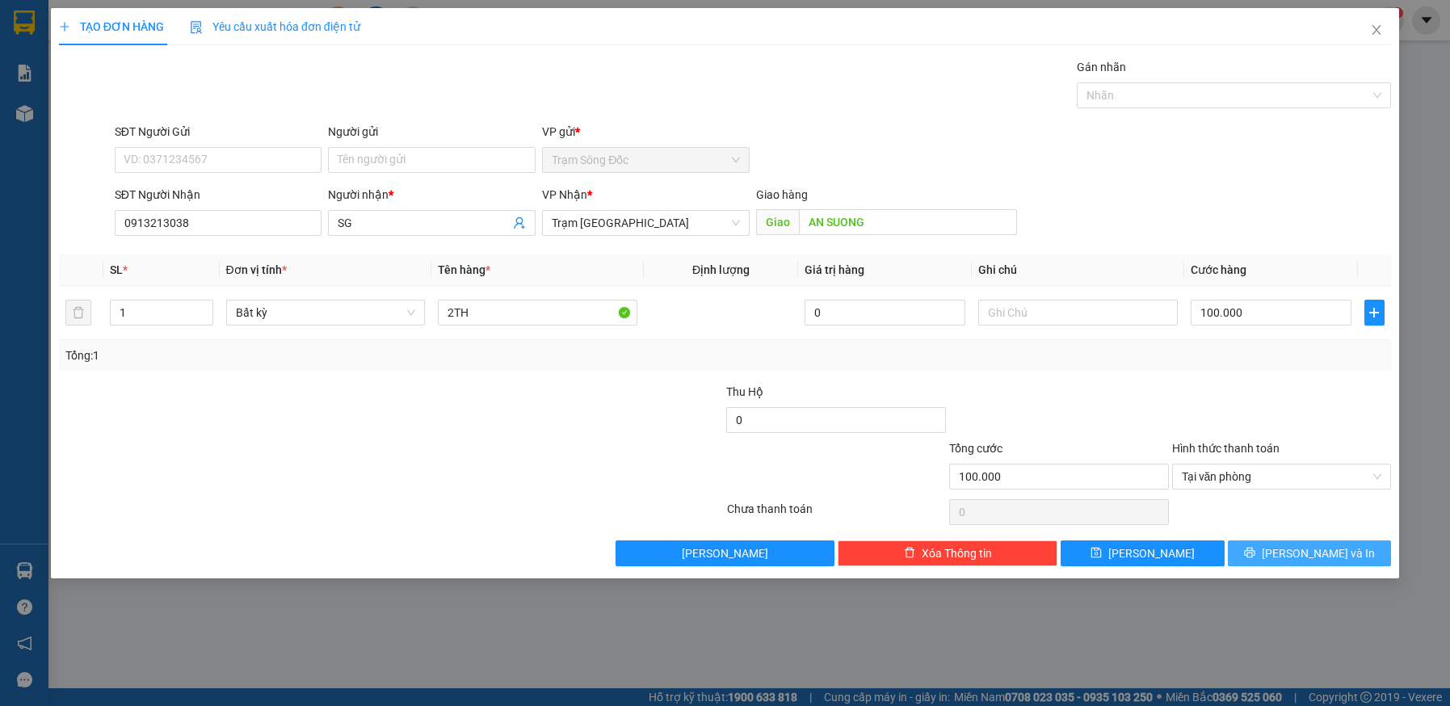
click at [1268, 554] on button "Lưu và In" at bounding box center [1310, 553] width 164 height 26
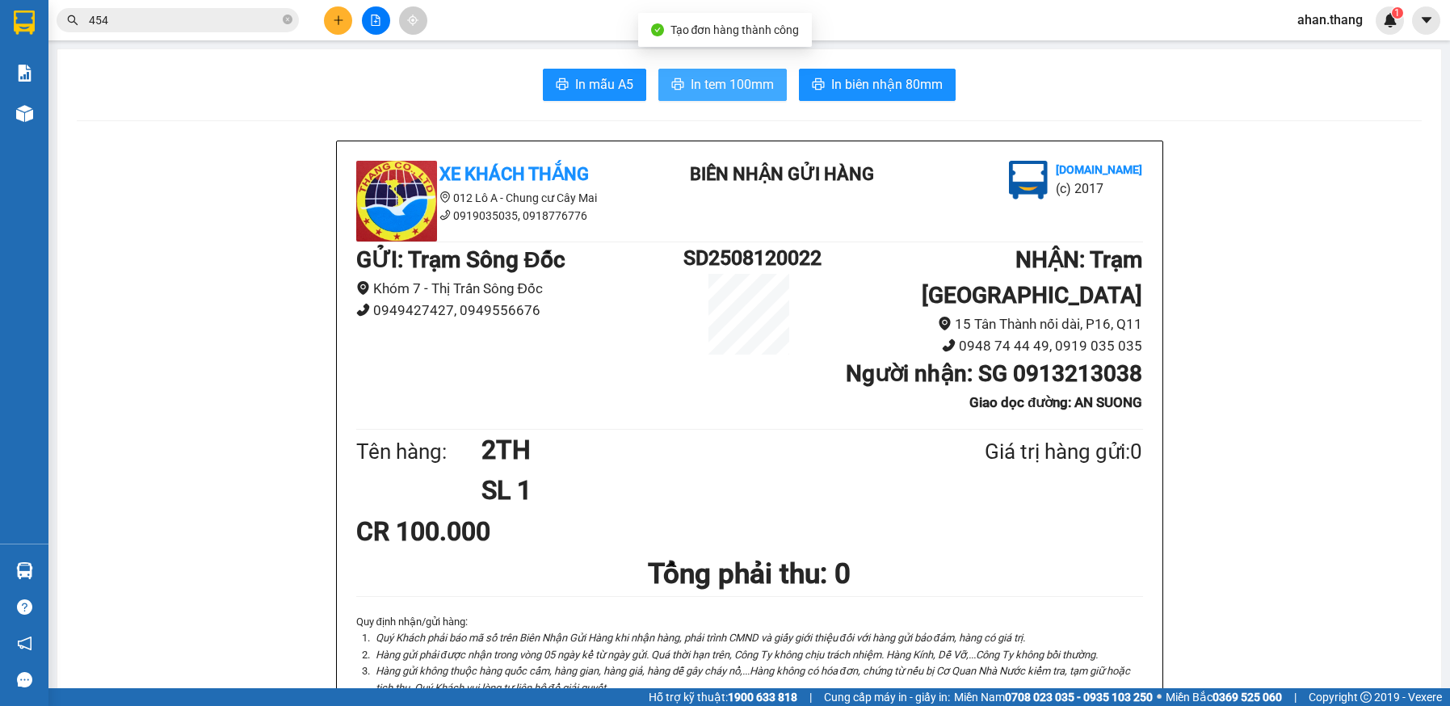
click at [678, 79] on button "In tem 100mm" at bounding box center [722, 85] width 128 height 32
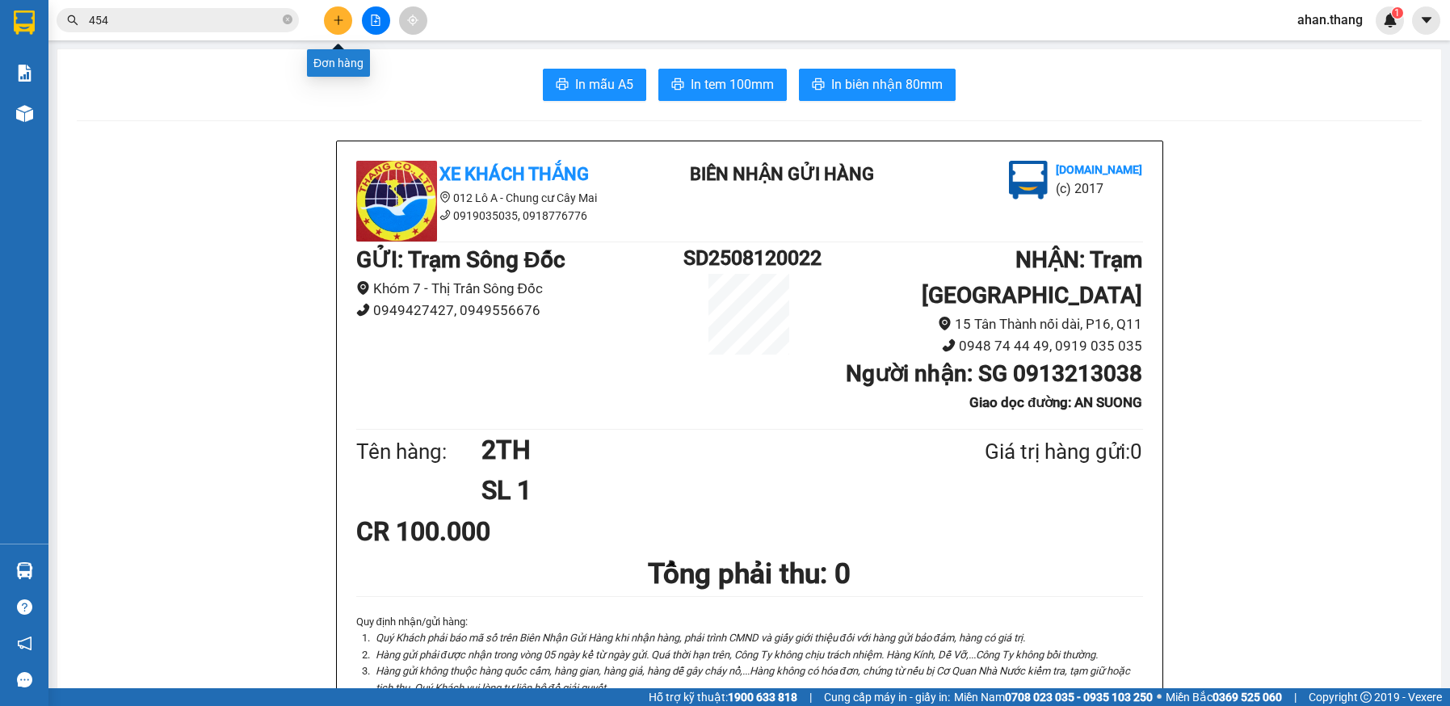
click at [341, 23] on icon "plus" at bounding box center [338, 20] width 11 height 11
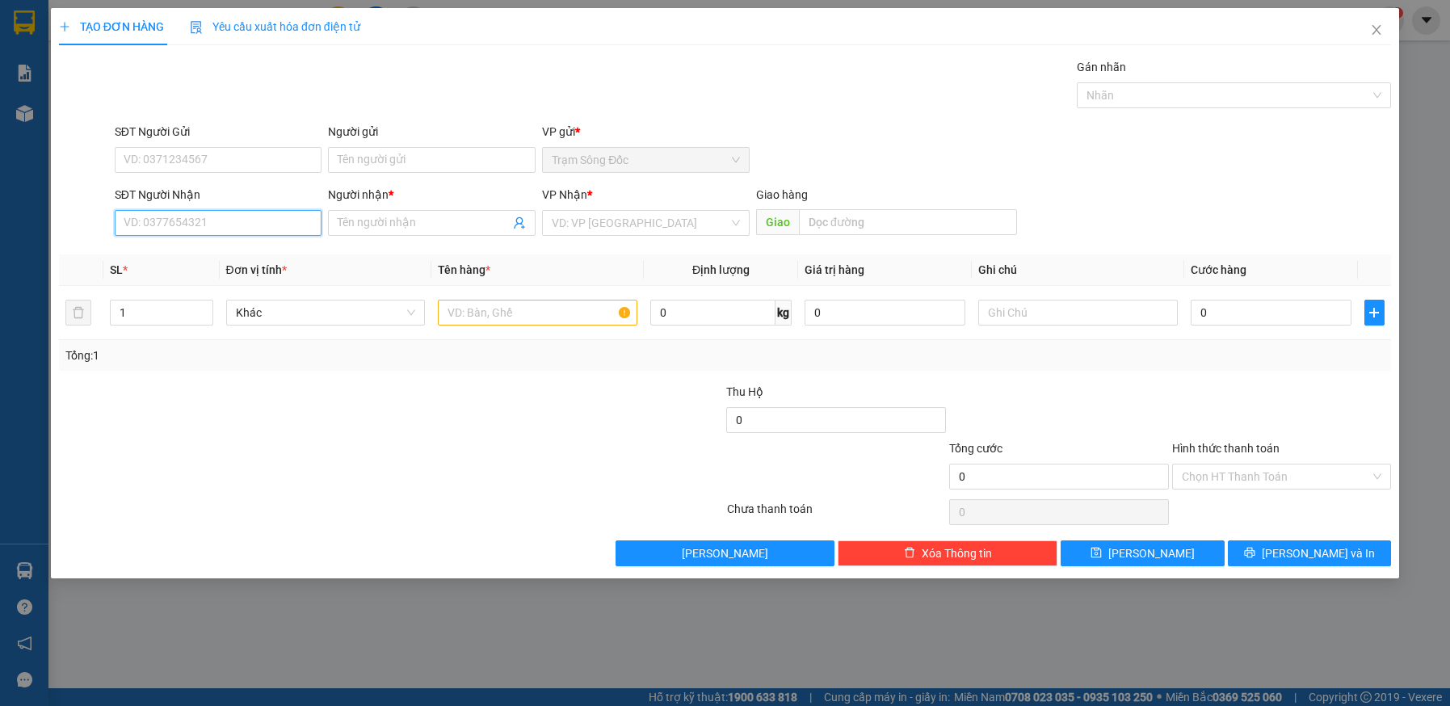
click at [237, 225] on input "SĐT Người Nhận" at bounding box center [219, 223] width 208 height 26
type input "0944396944"
click at [414, 226] on input "Người nhận *" at bounding box center [424, 223] width 172 height 18
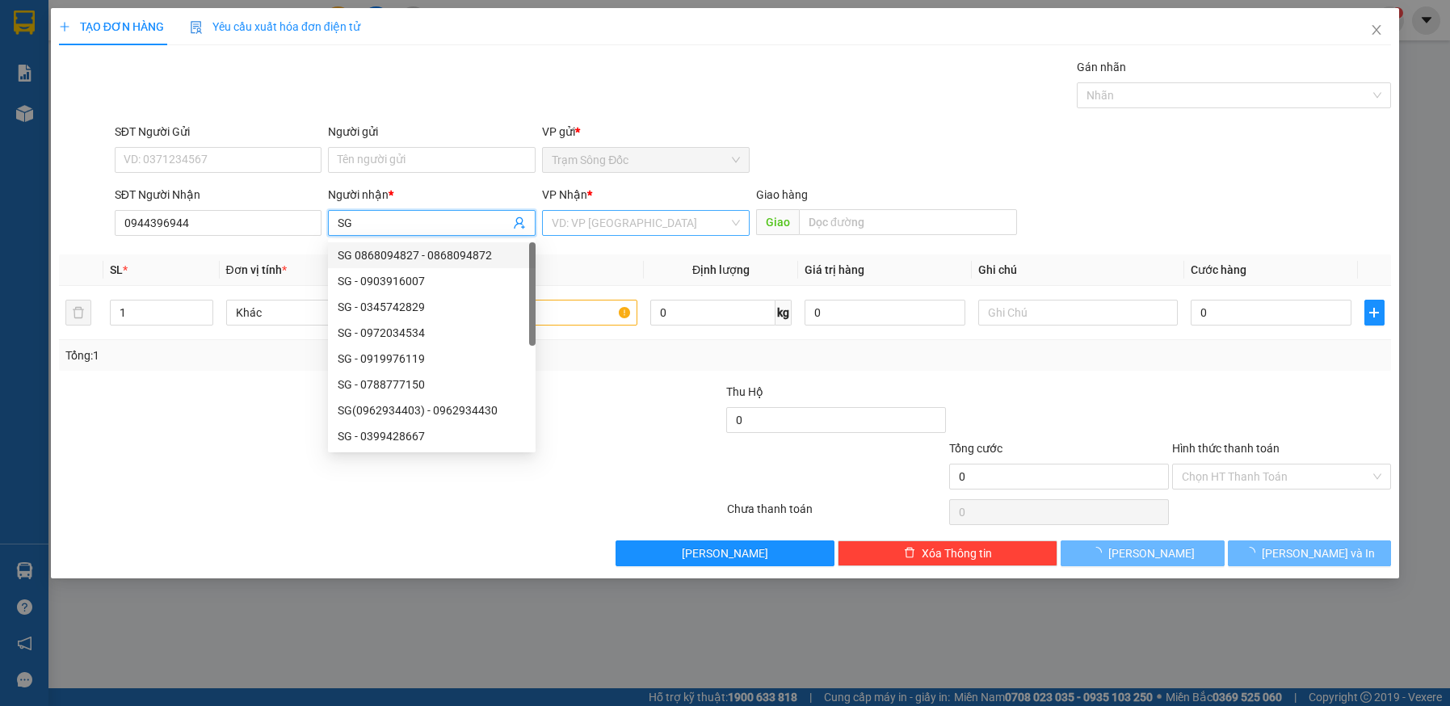
type input "SG"
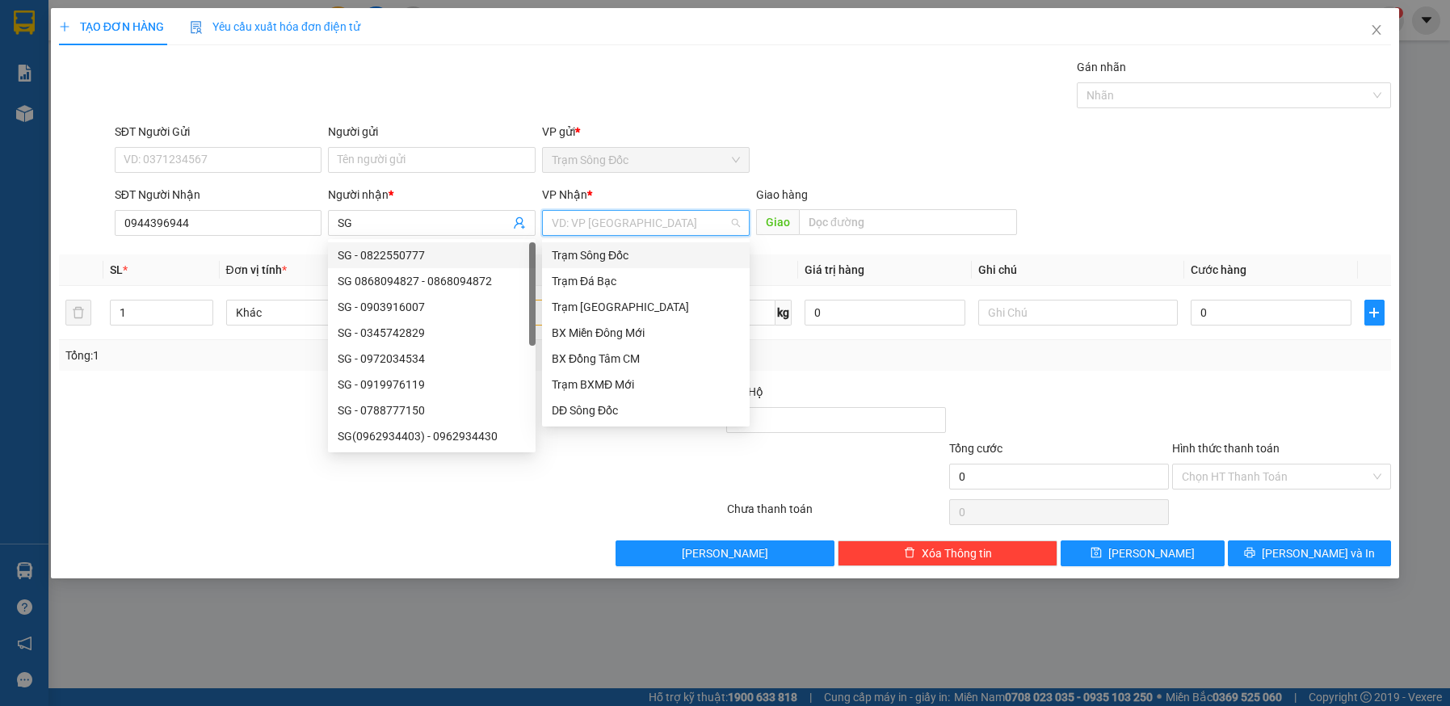
click at [618, 221] on input "search" at bounding box center [640, 223] width 177 height 24
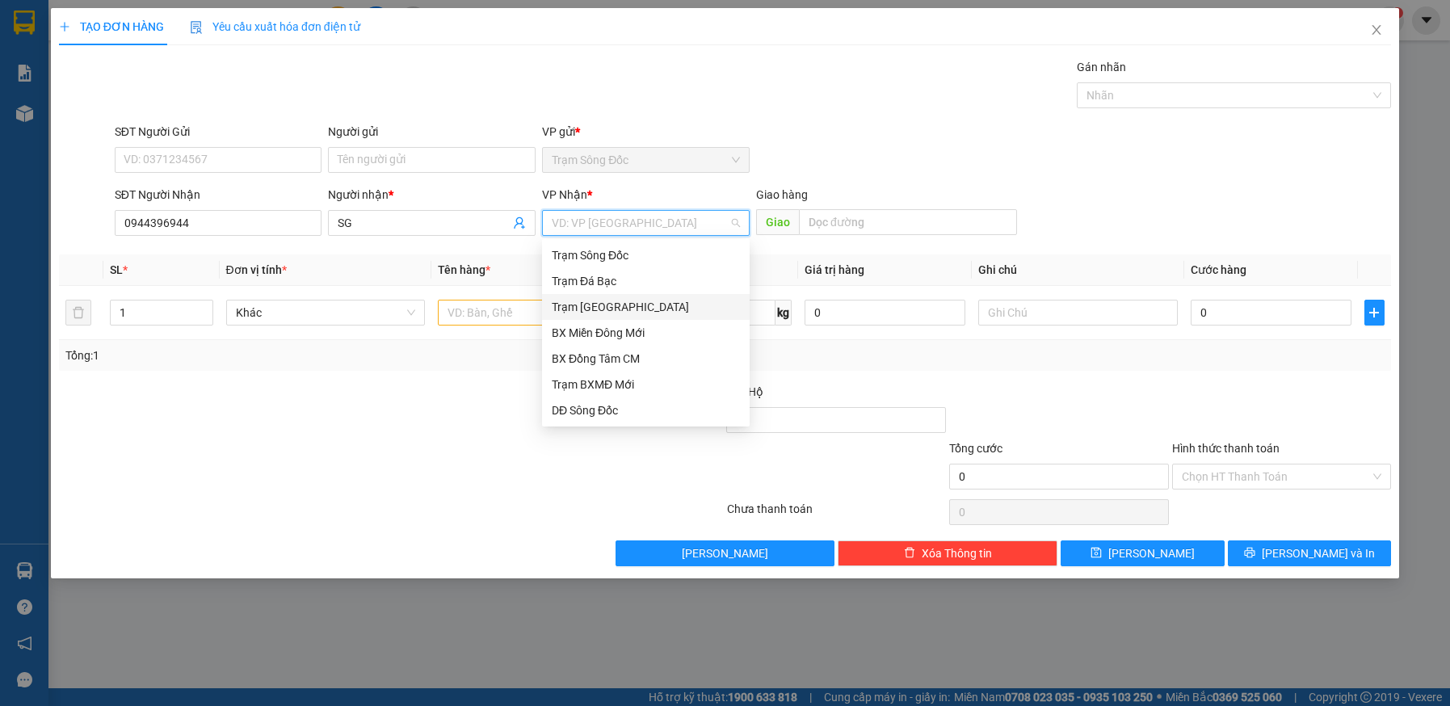
click at [607, 297] on div "Trạm Sài Gòn" at bounding box center [646, 307] width 208 height 26
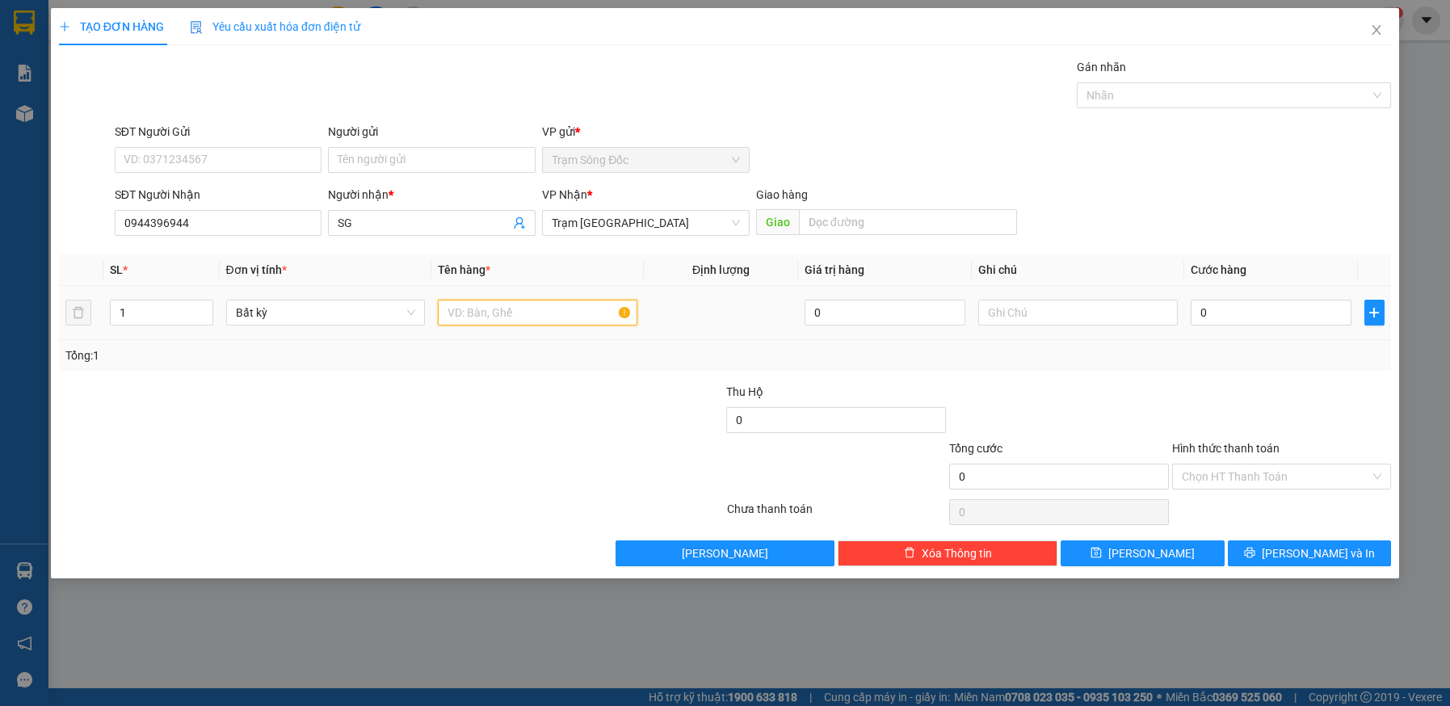
click at [536, 310] on input "text" at bounding box center [537, 313] width 199 height 26
type input "1TH"
click at [1278, 309] on input "0" at bounding box center [1271, 313] width 161 height 26
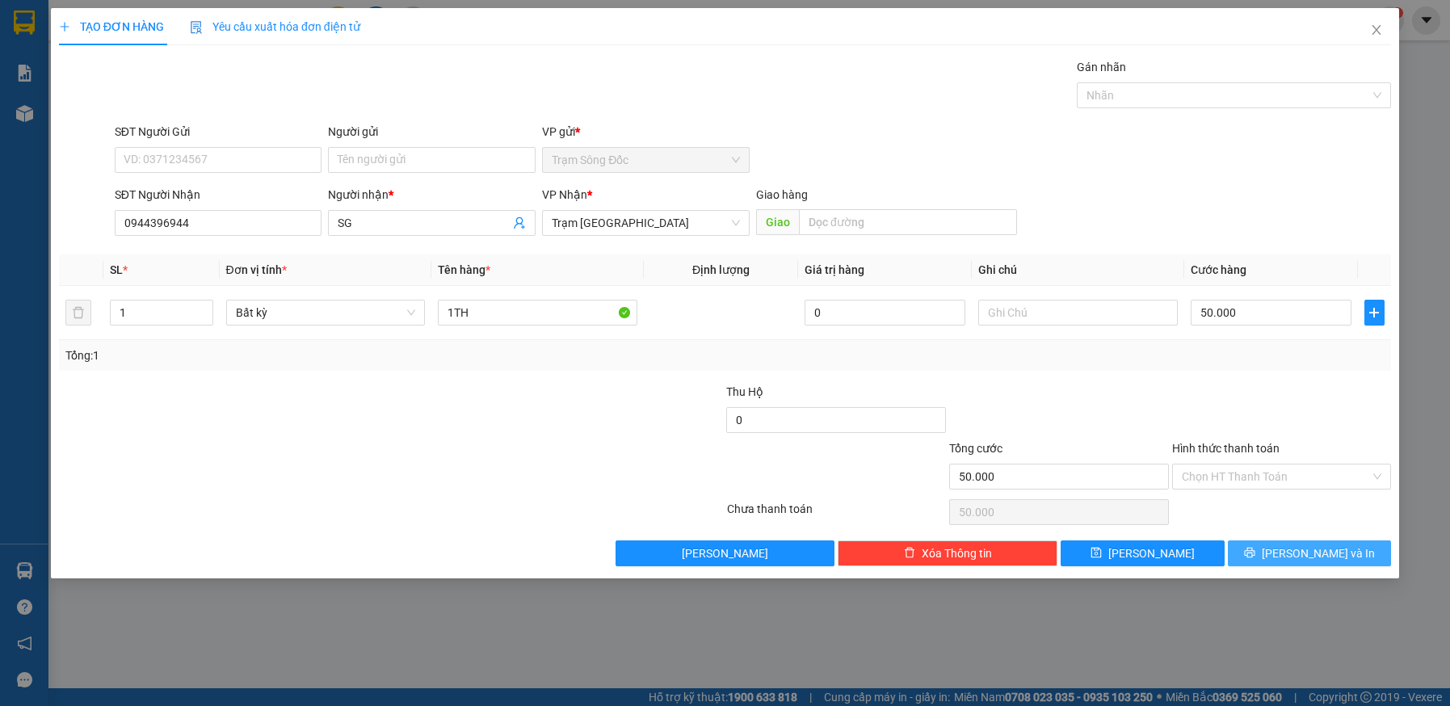
click at [1298, 551] on span "Lưu và In" at bounding box center [1318, 553] width 113 height 18
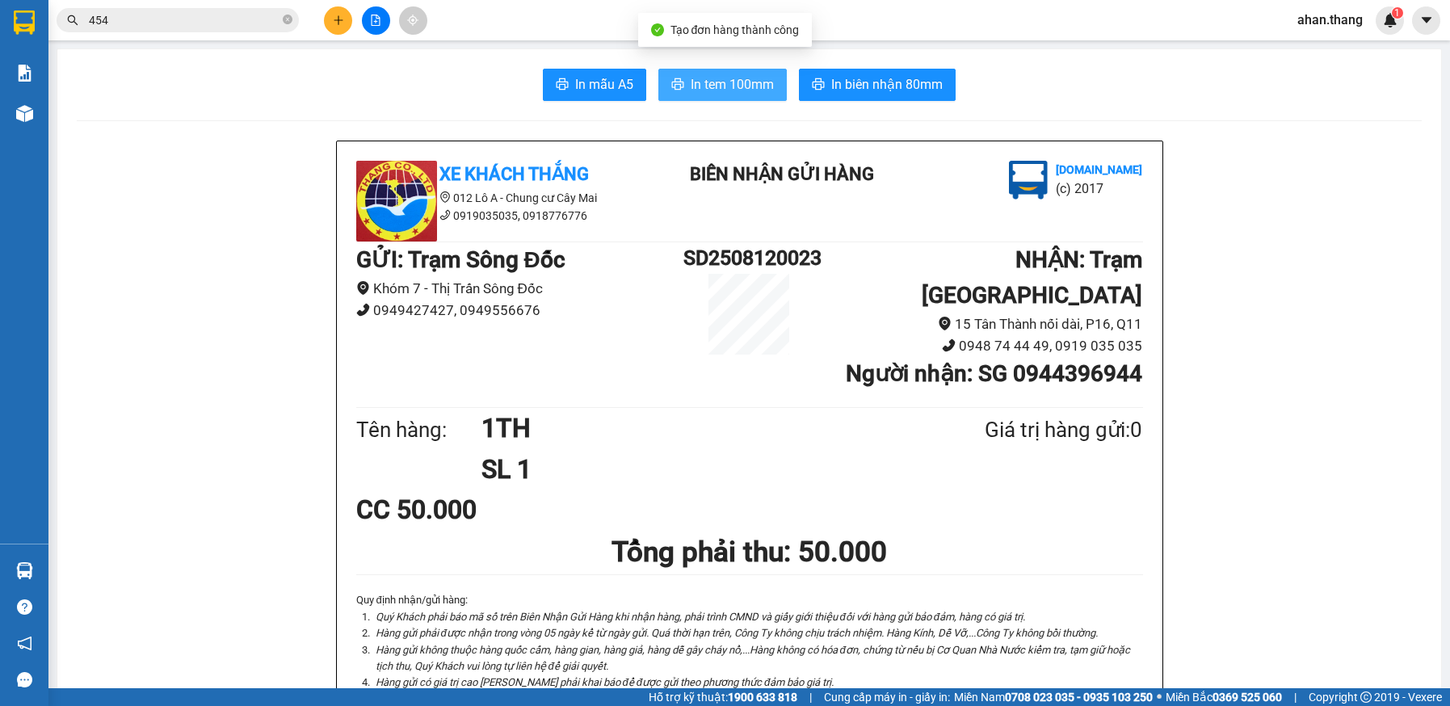
click at [698, 90] on span "In tem 100mm" at bounding box center [732, 84] width 83 height 20
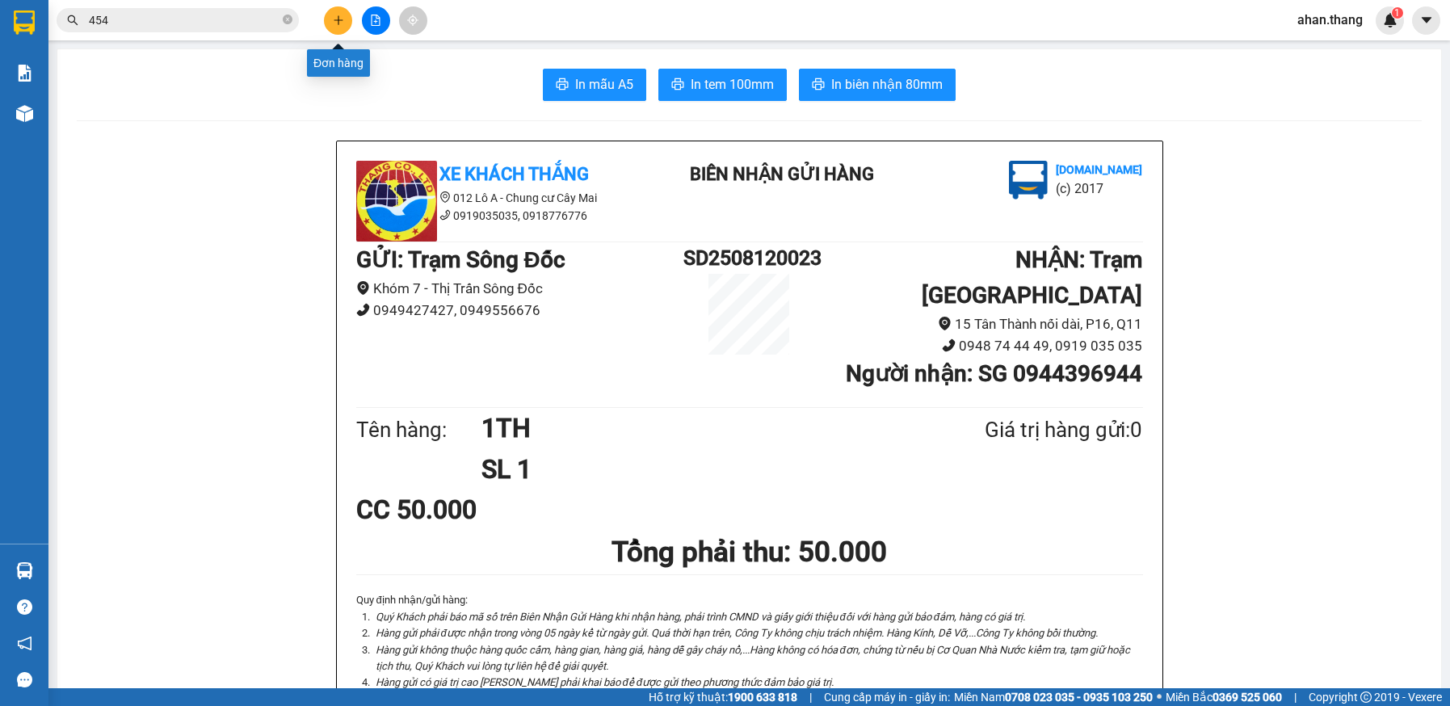
click at [342, 24] on icon "plus" at bounding box center [338, 20] width 11 height 11
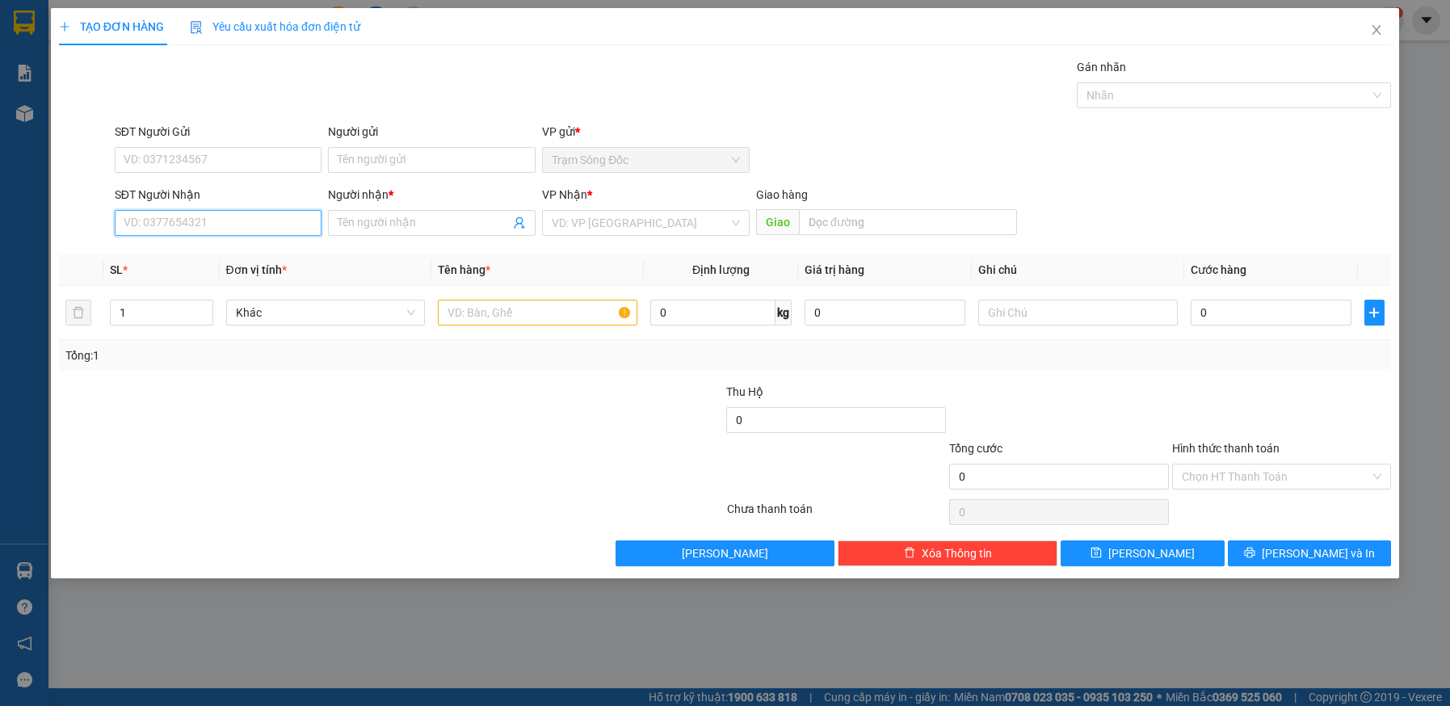
click at [265, 229] on input "SĐT Người Nhận" at bounding box center [219, 223] width 208 height 26
type input "0353357600"
click at [235, 252] on div "0353357600 - TRÂN" at bounding box center [218, 255] width 188 height 18
type input "TRÂN"
type input "0353357600"
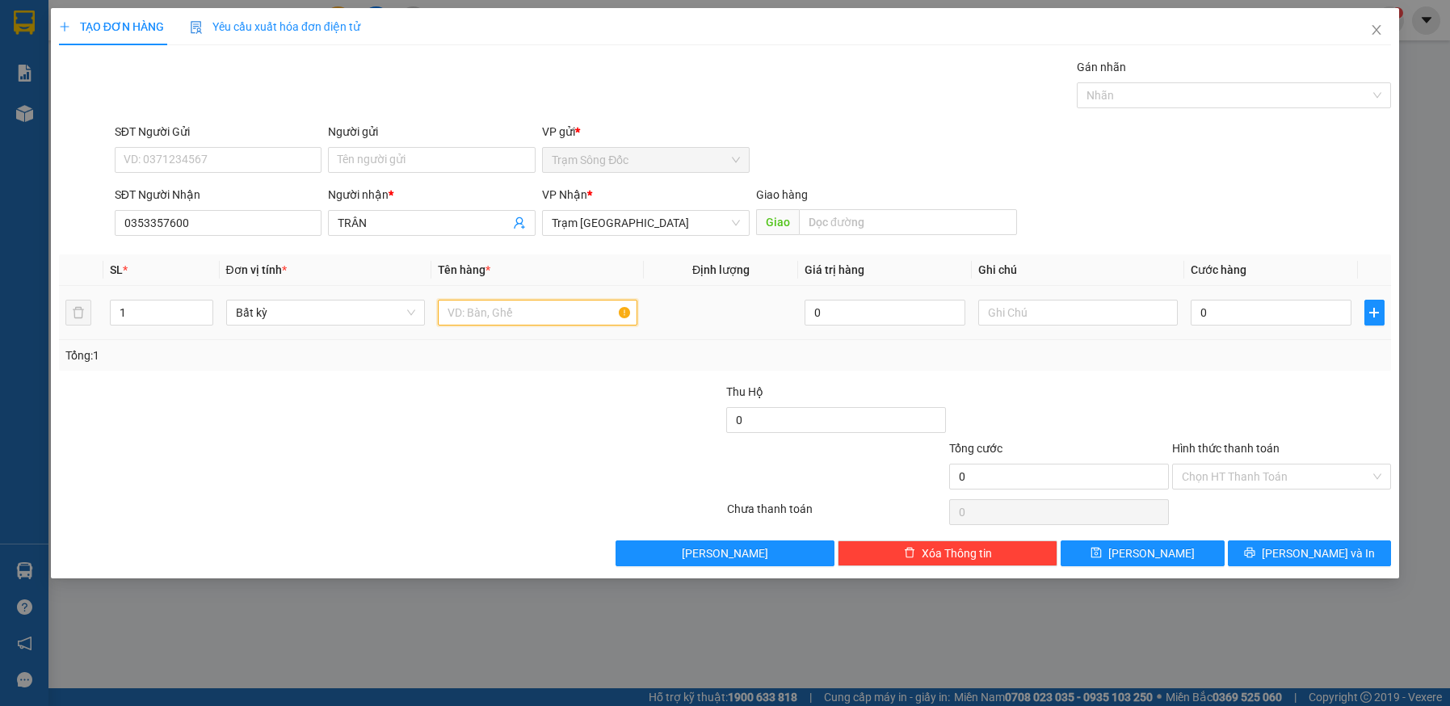
click at [498, 316] on input "text" at bounding box center [537, 313] width 199 height 26
type input "1 CUC"
click at [1254, 306] on input "0" at bounding box center [1271, 313] width 161 height 26
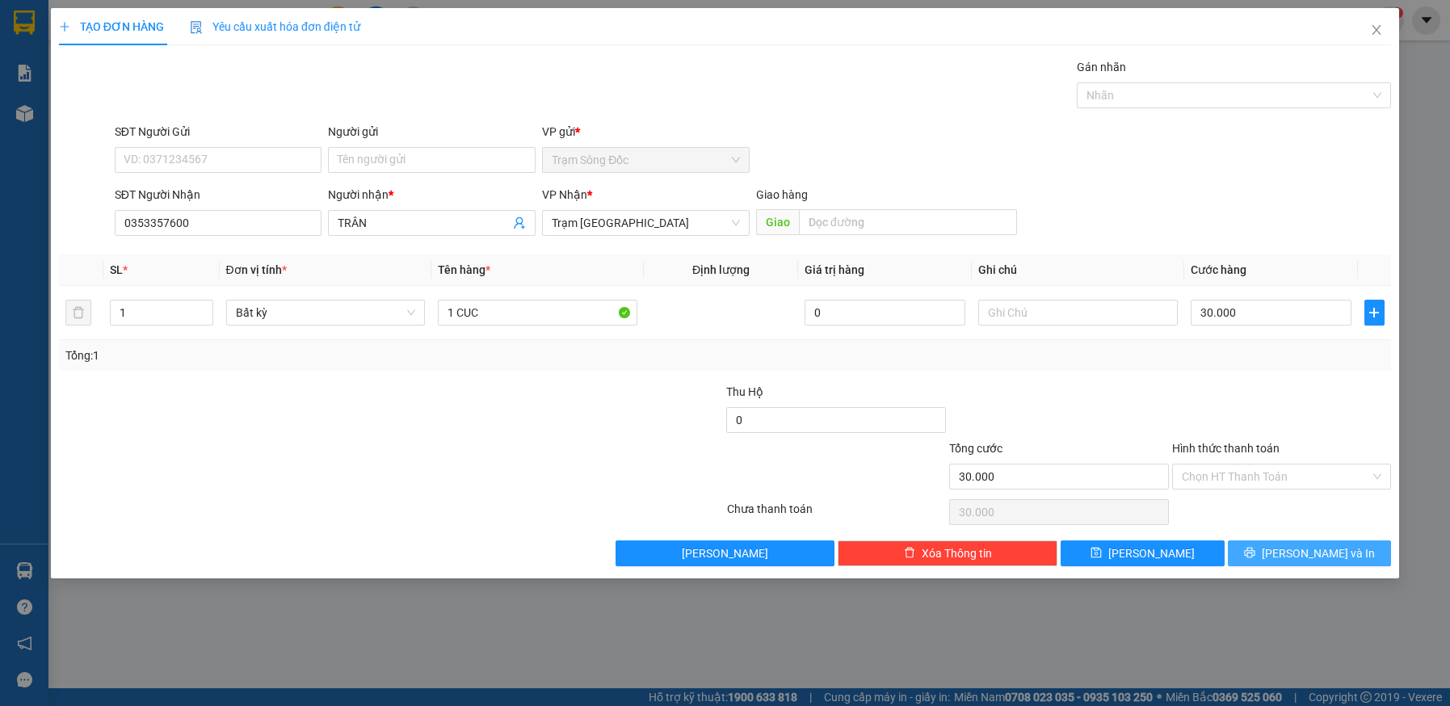
click at [1291, 547] on button "Lưu và In" at bounding box center [1310, 553] width 164 height 26
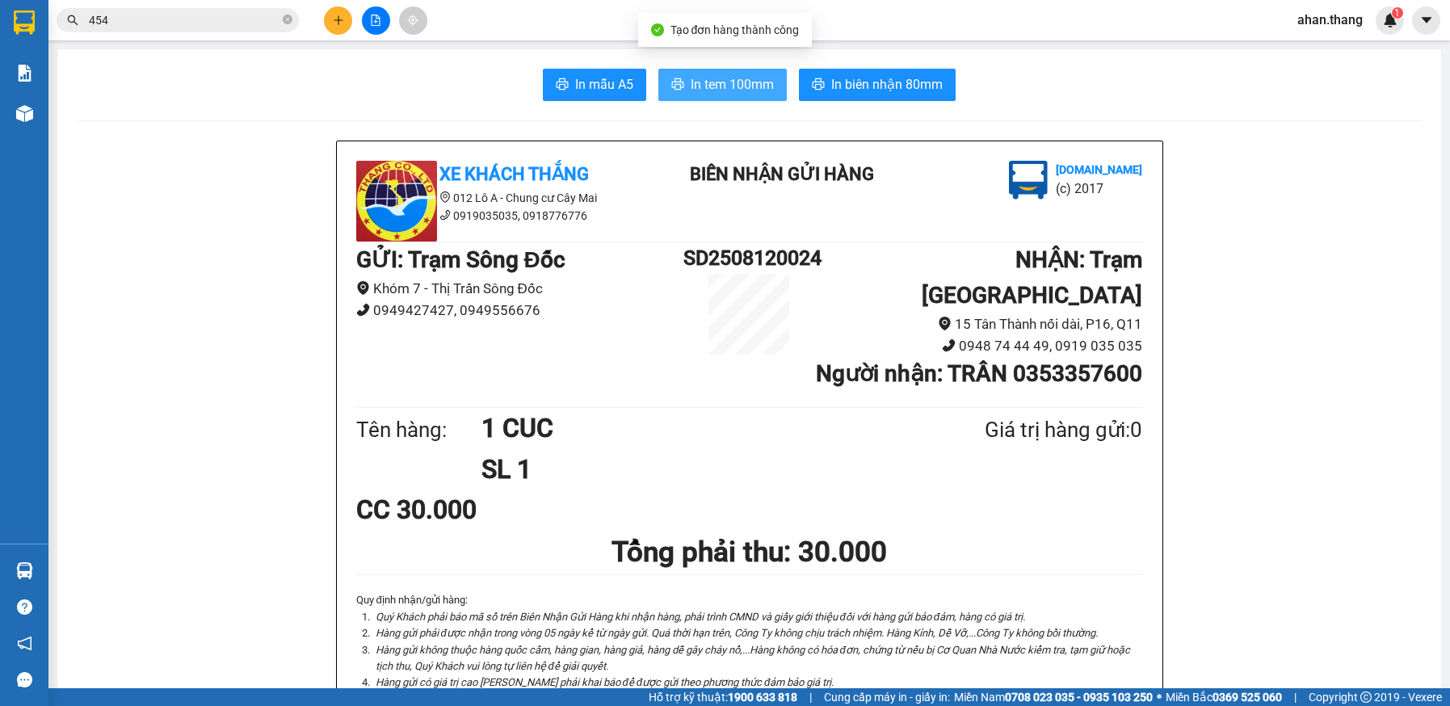
click at [728, 86] on span "In tem 100mm" at bounding box center [732, 84] width 83 height 20
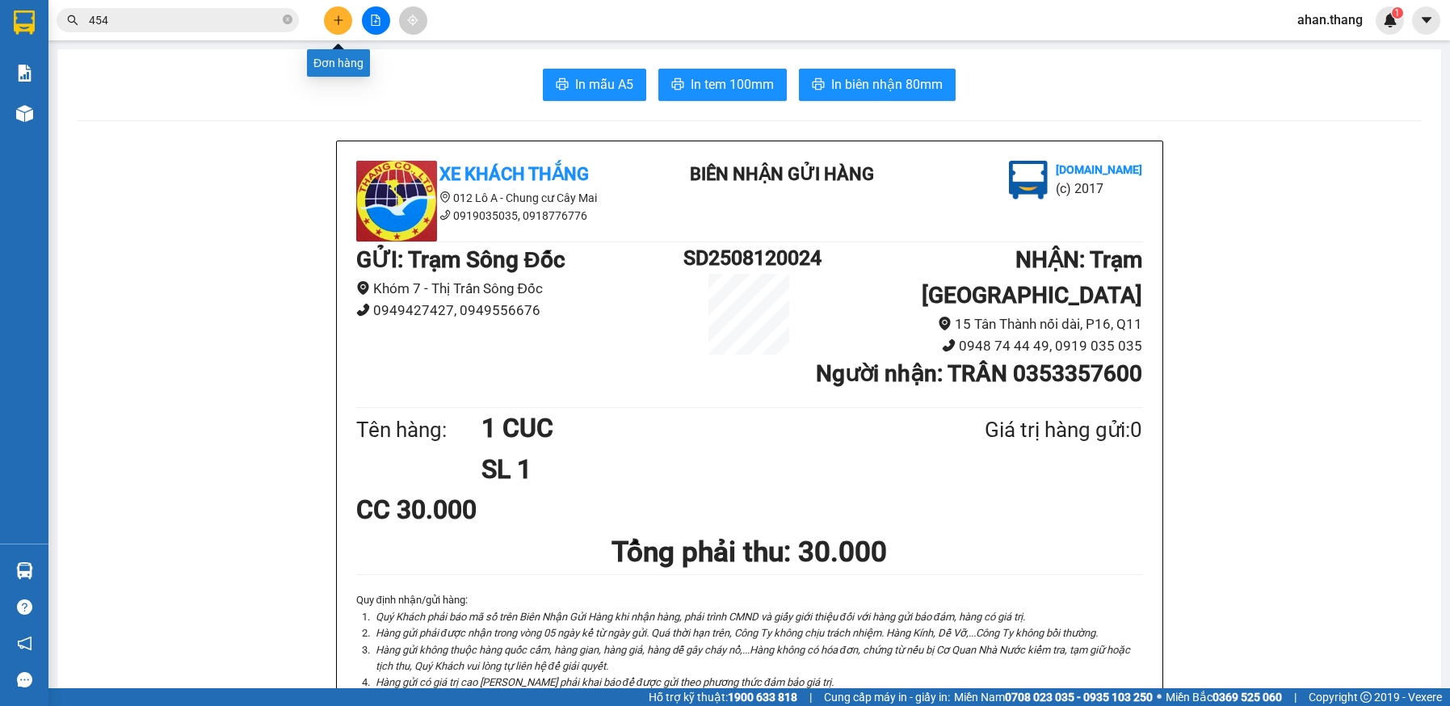
click at [333, 26] on button at bounding box center [338, 20] width 28 height 28
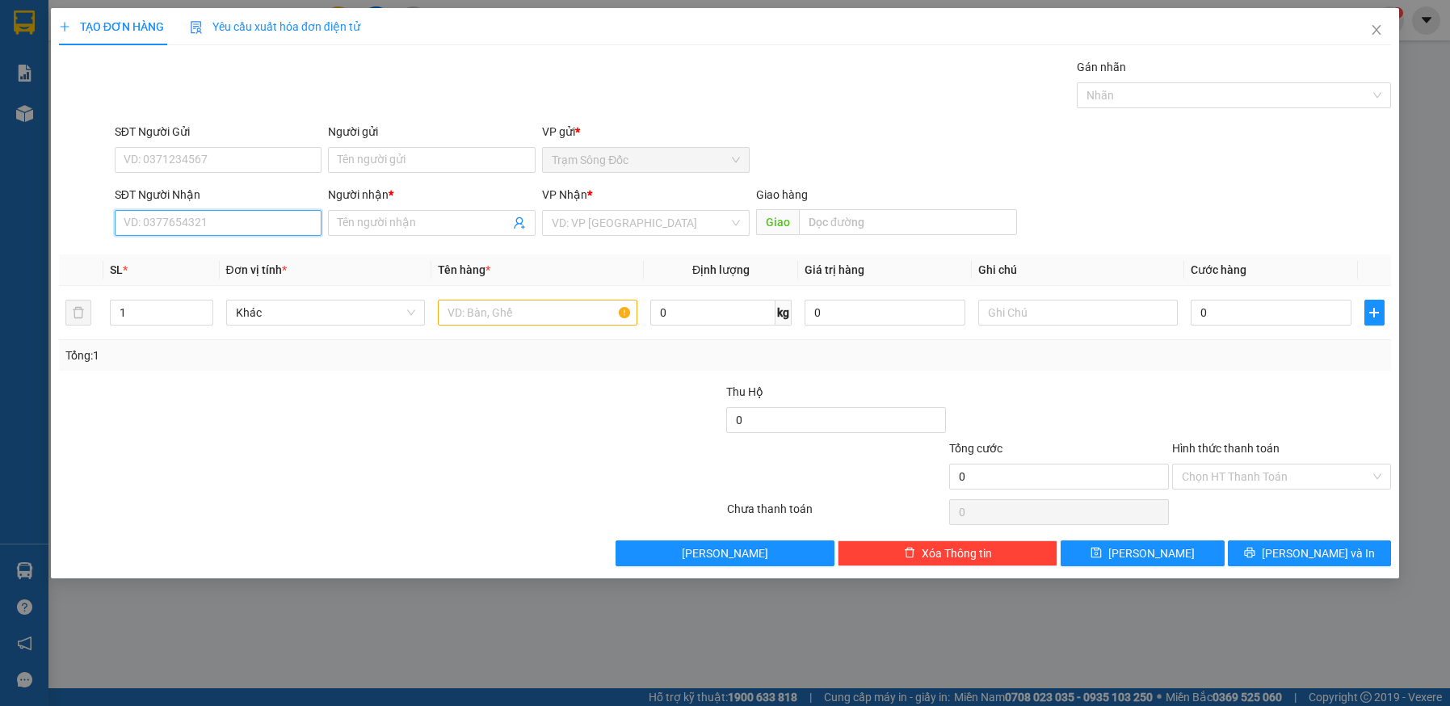
click at [179, 220] on input "SĐT Người Nhận" at bounding box center [219, 223] width 208 height 26
click at [181, 258] on div "0386655691" at bounding box center [218, 255] width 188 height 18
type input "0386655691"
type input "NONG LAM"
type input "0386655691"
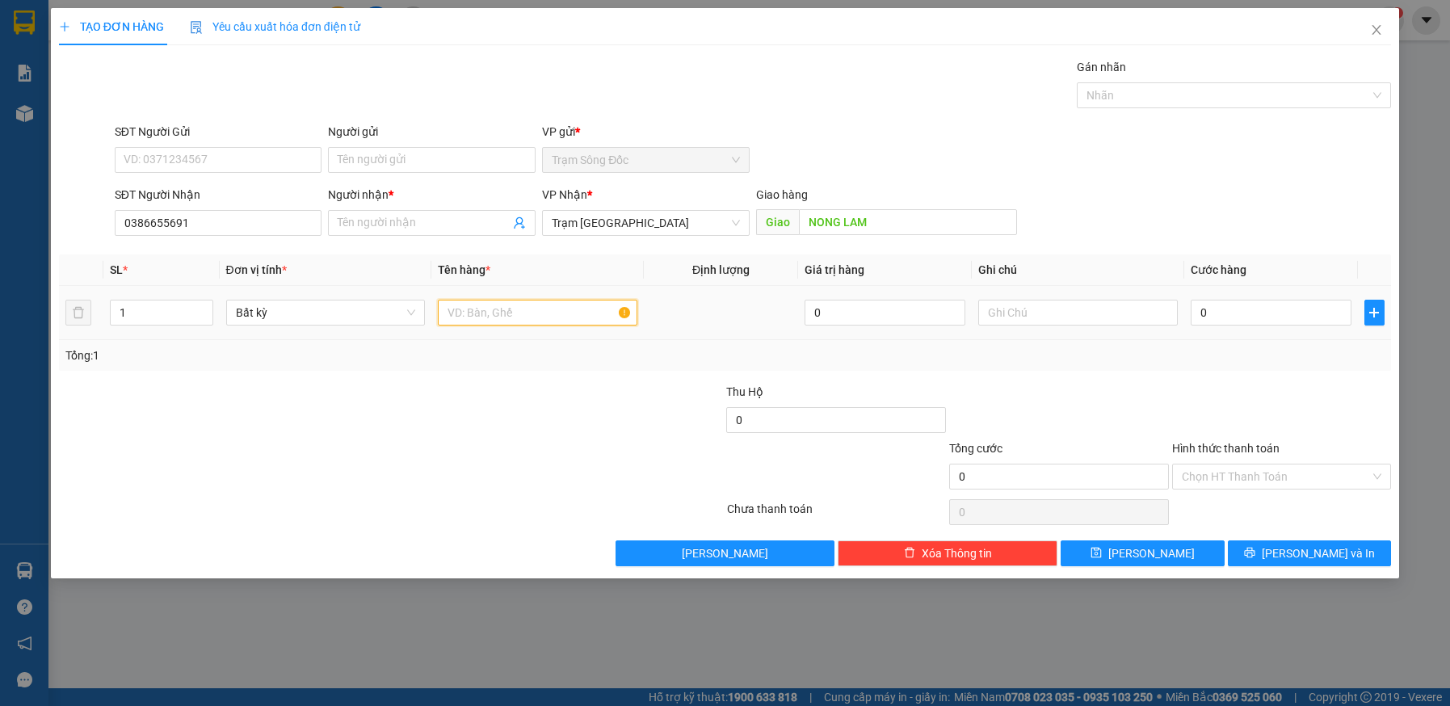
click at [531, 309] on input "text" at bounding box center [537, 313] width 199 height 26
type input "1 BAO"
click at [1293, 316] on input "0" at bounding box center [1271, 313] width 161 height 26
type input "1"
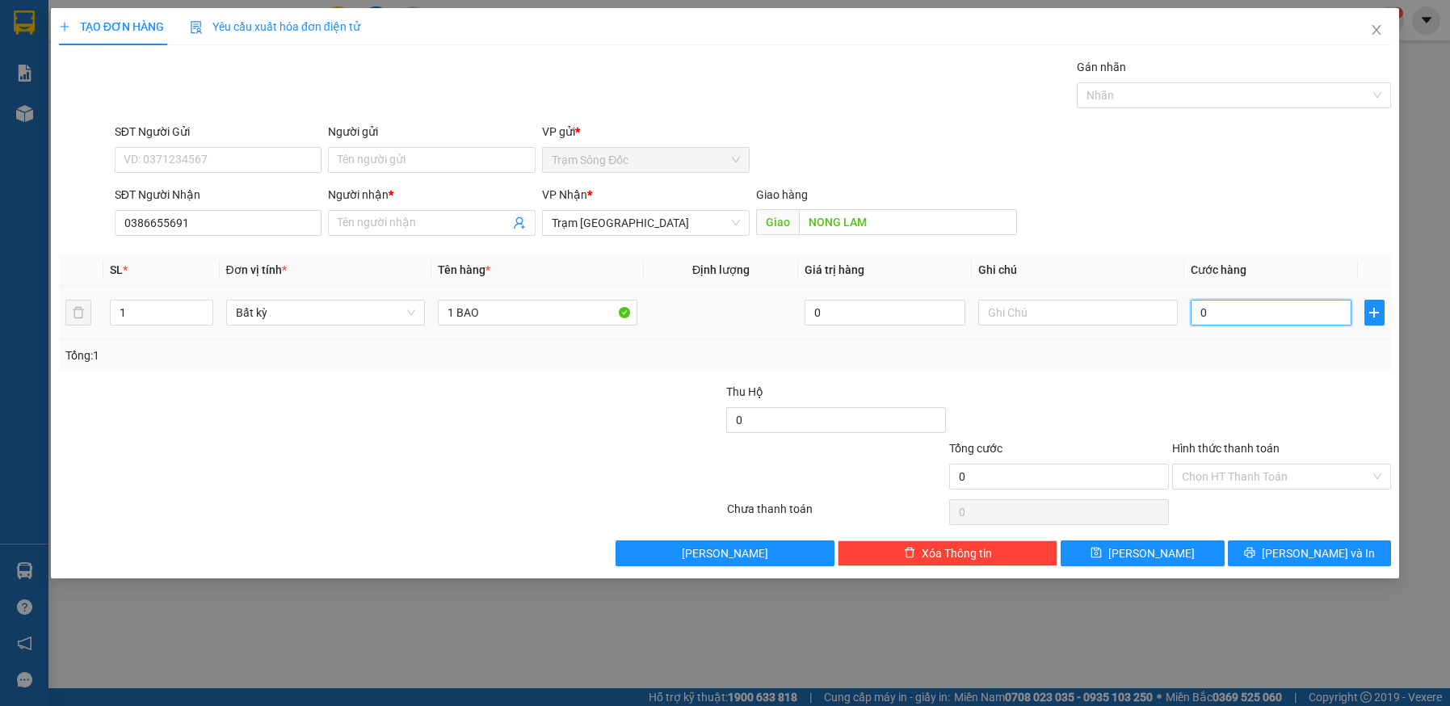
type input "1"
type input "10"
type input "100"
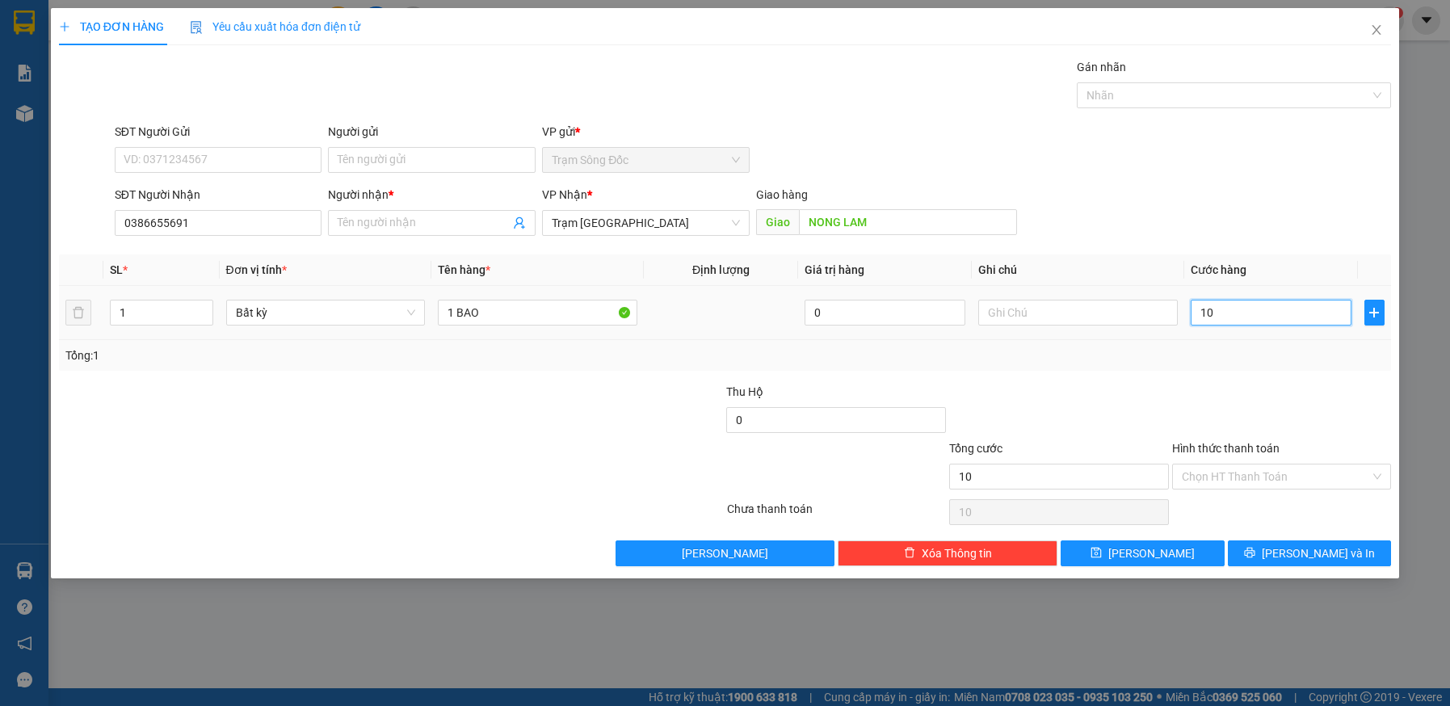
type input "100"
type input "100.000"
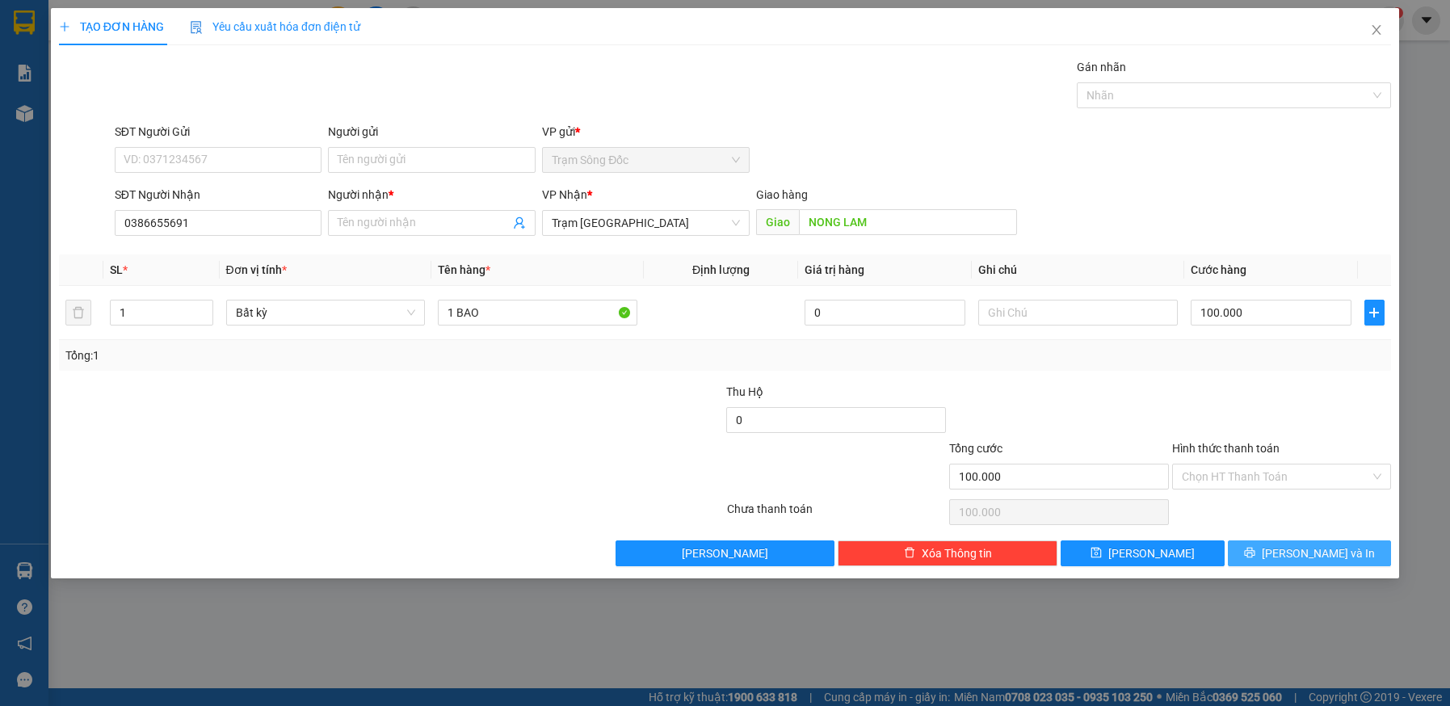
drag, startPoint x: 1312, startPoint y: 551, endPoint x: 1269, endPoint y: 526, distance: 49.6
click at [1309, 550] on span "Lưu và In" at bounding box center [1318, 553] width 113 height 18
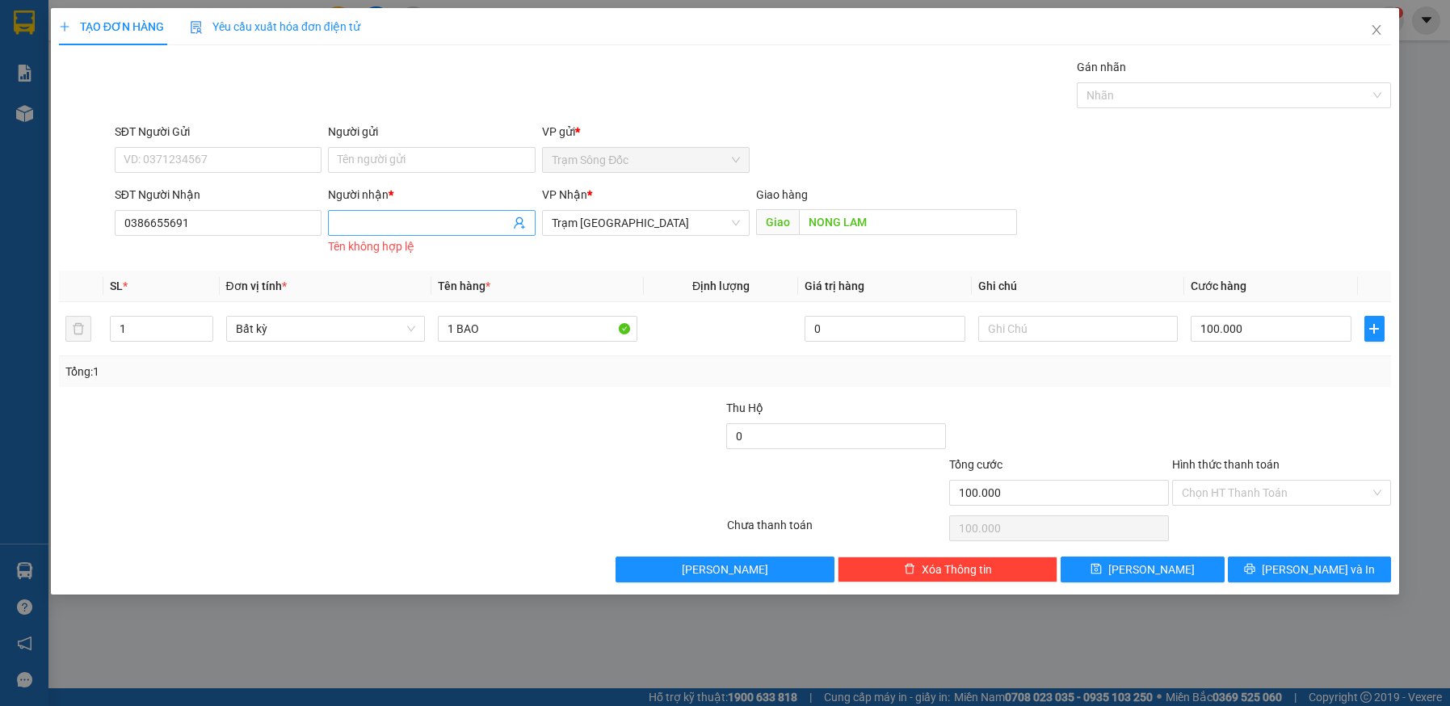
click at [446, 228] on input "Người nhận *" at bounding box center [424, 223] width 172 height 18
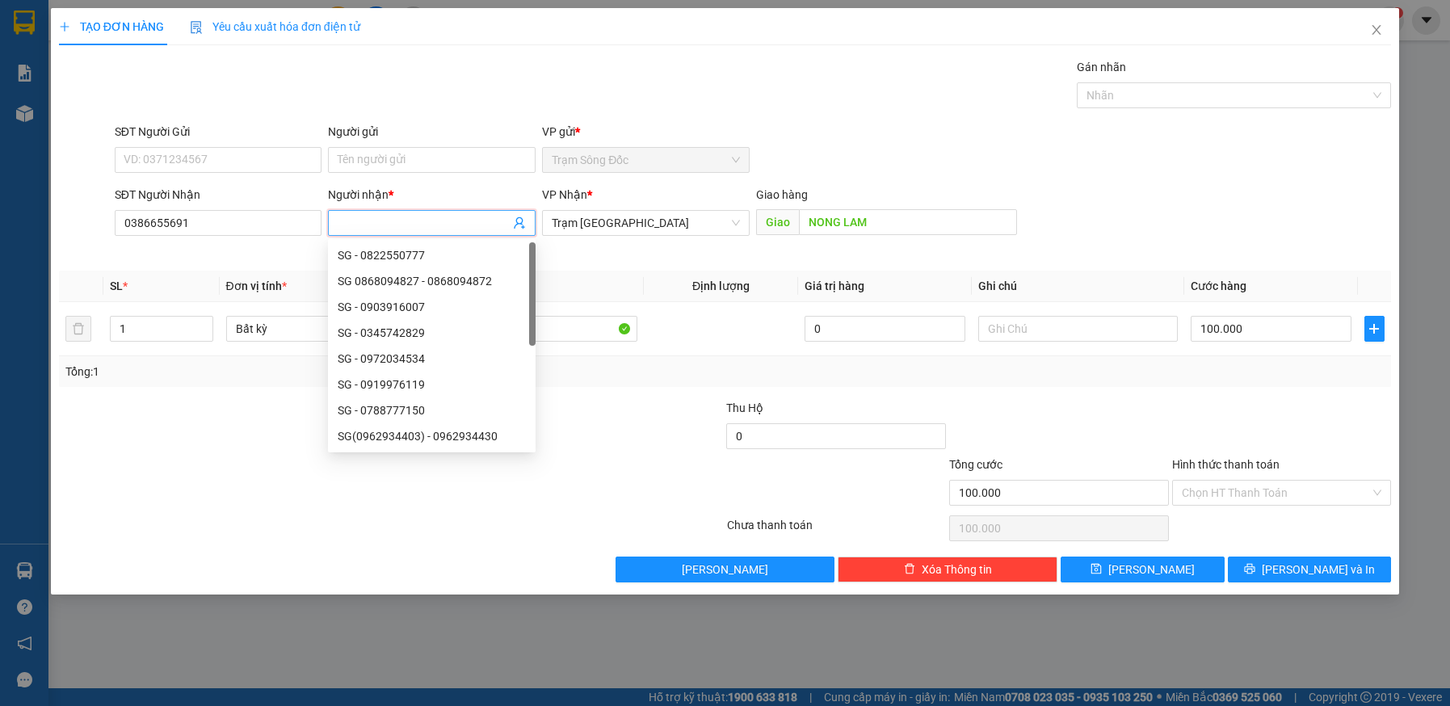
type input "S"
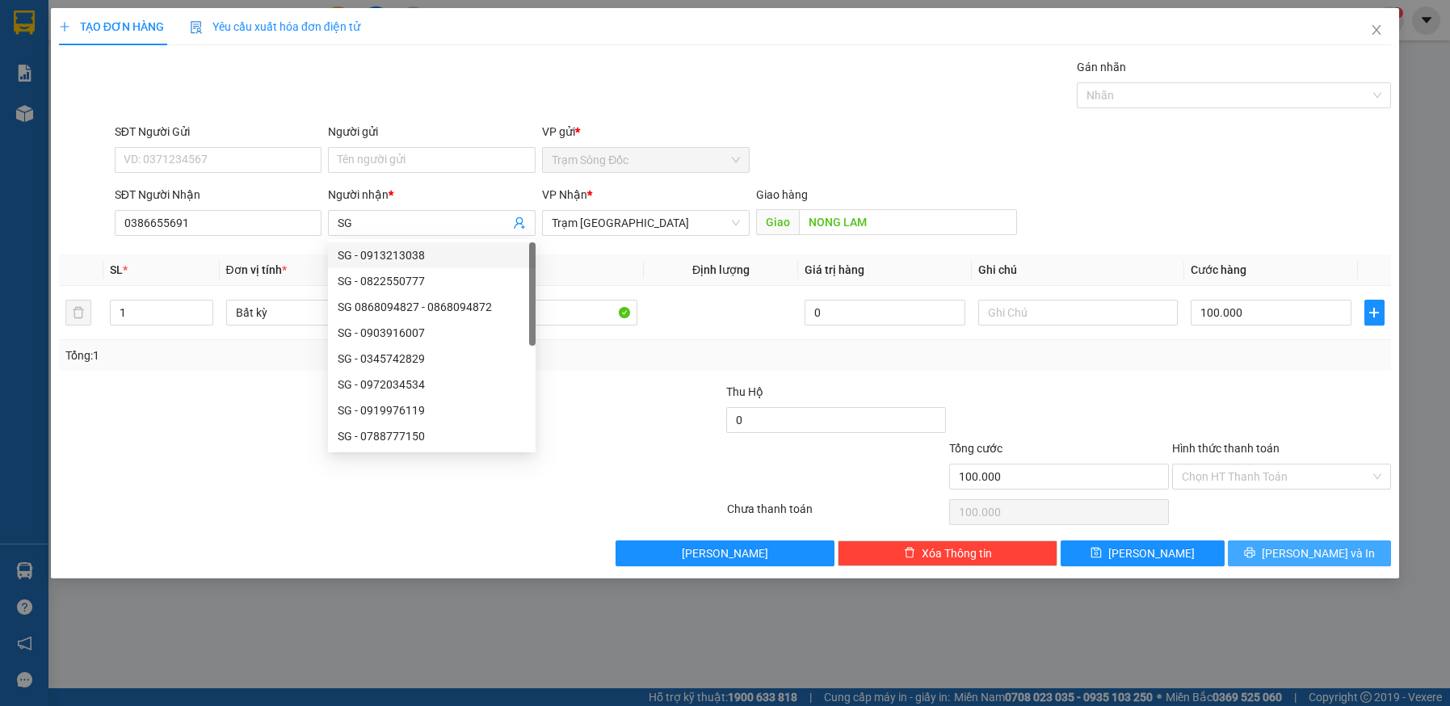
click at [1300, 558] on span "Lưu và In" at bounding box center [1318, 553] width 113 height 18
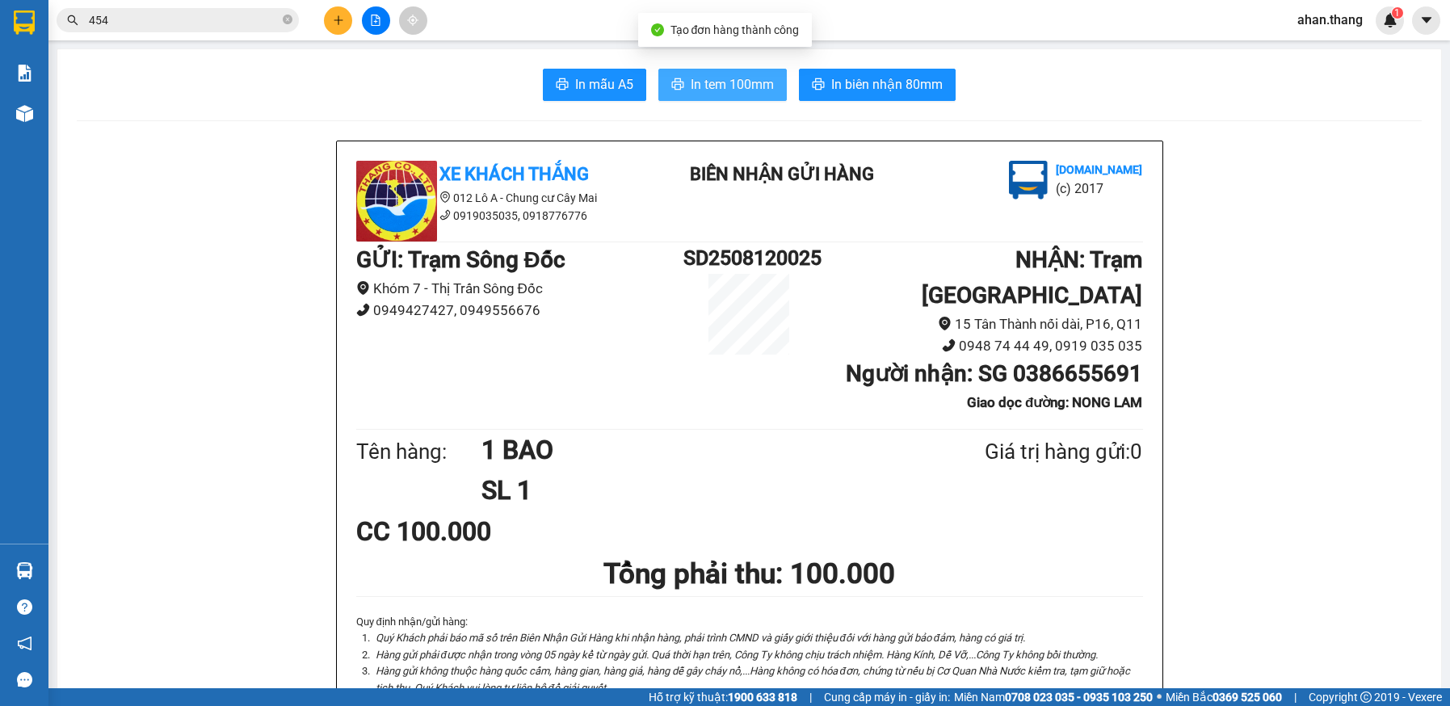
click at [704, 91] on span "In tem 100mm" at bounding box center [732, 84] width 83 height 20
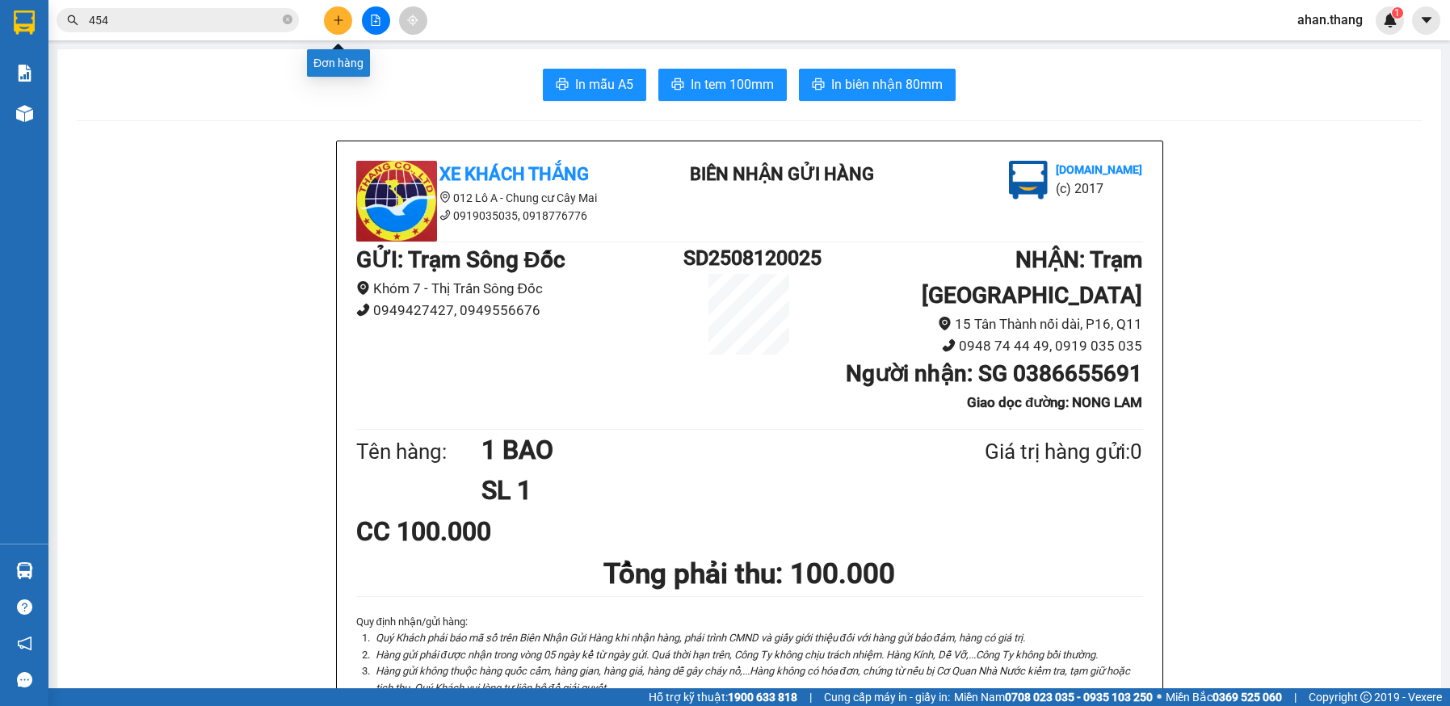
click at [337, 22] on icon "plus" at bounding box center [338, 20] width 11 height 11
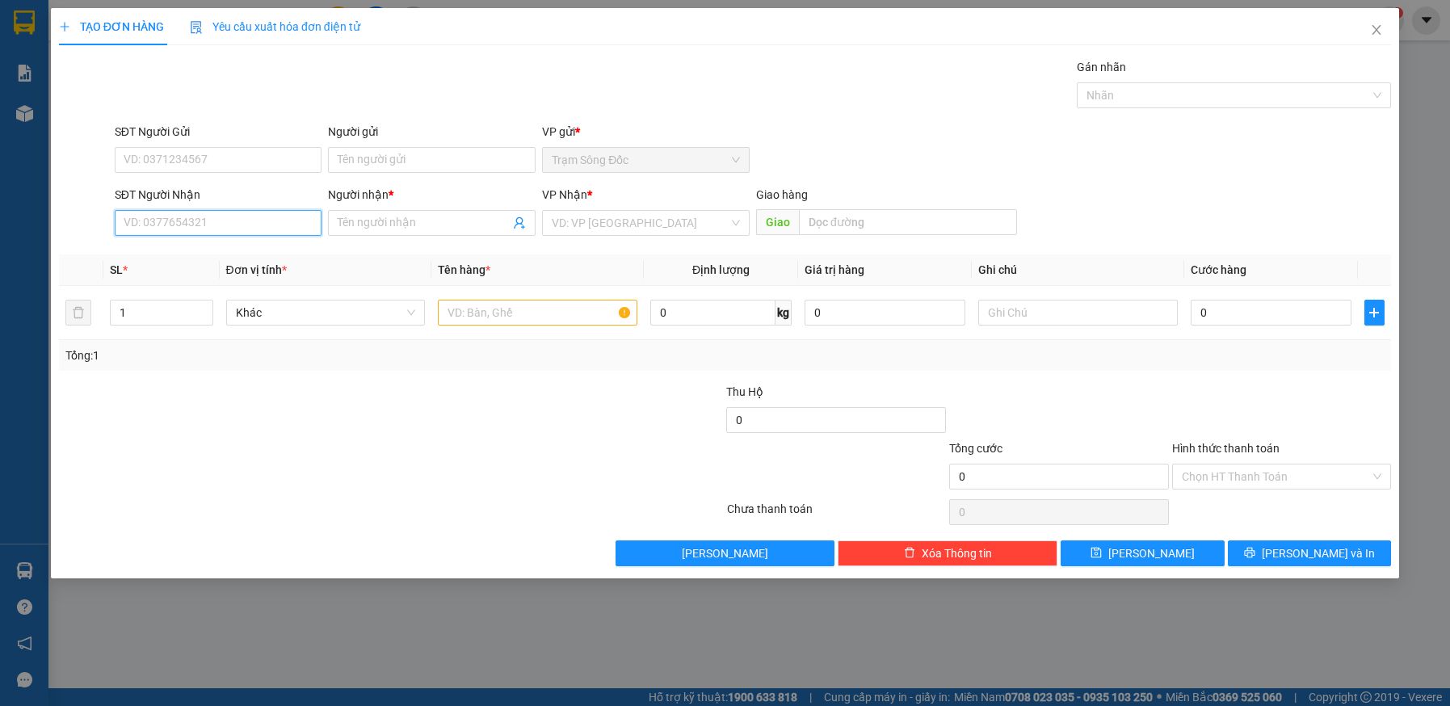
click at [289, 224] on input "SĐT Người Nhận" at bounding box center [219, 223] width 208 height 26
click at [1378, 26] on icon "close" at bounding box center [1376, 29] width 13 height 13
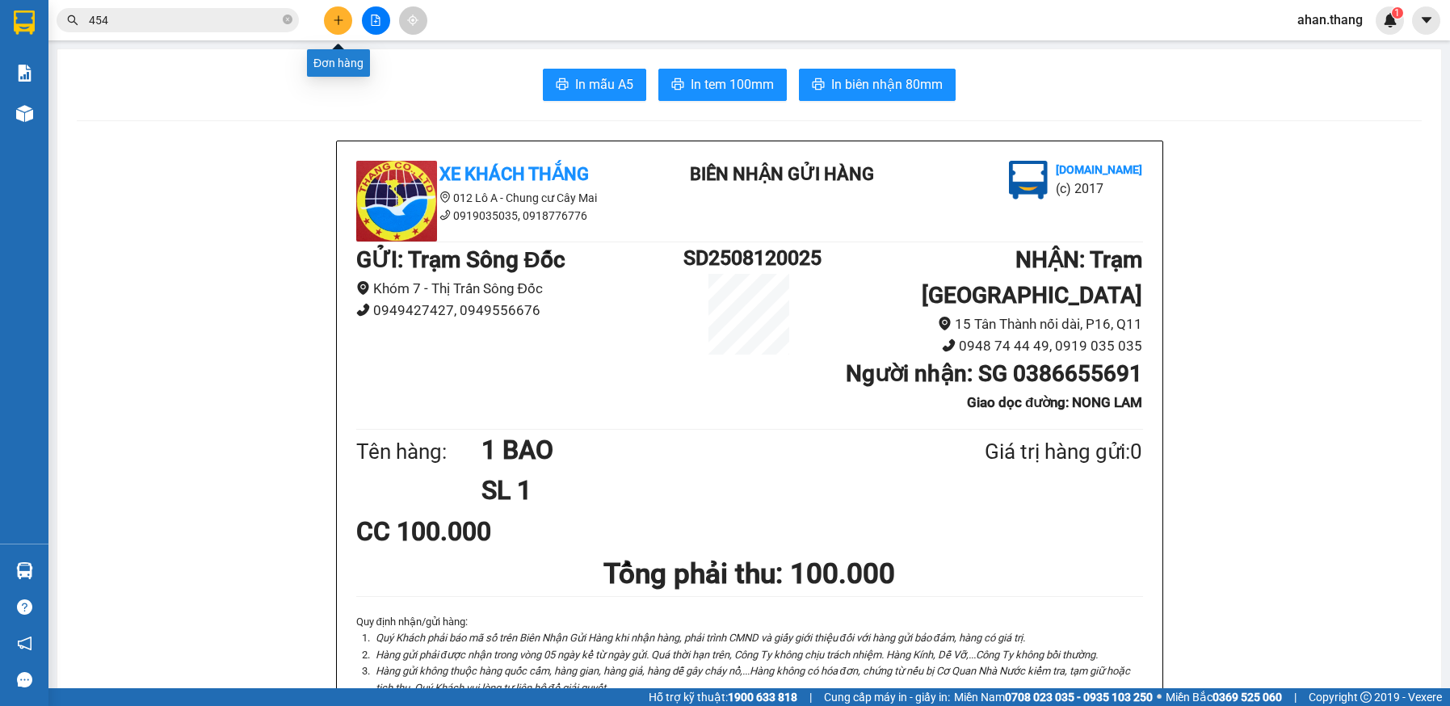
click at [335, 15] on icon "plus" at bounding box center [338, 20] width 11 height 11
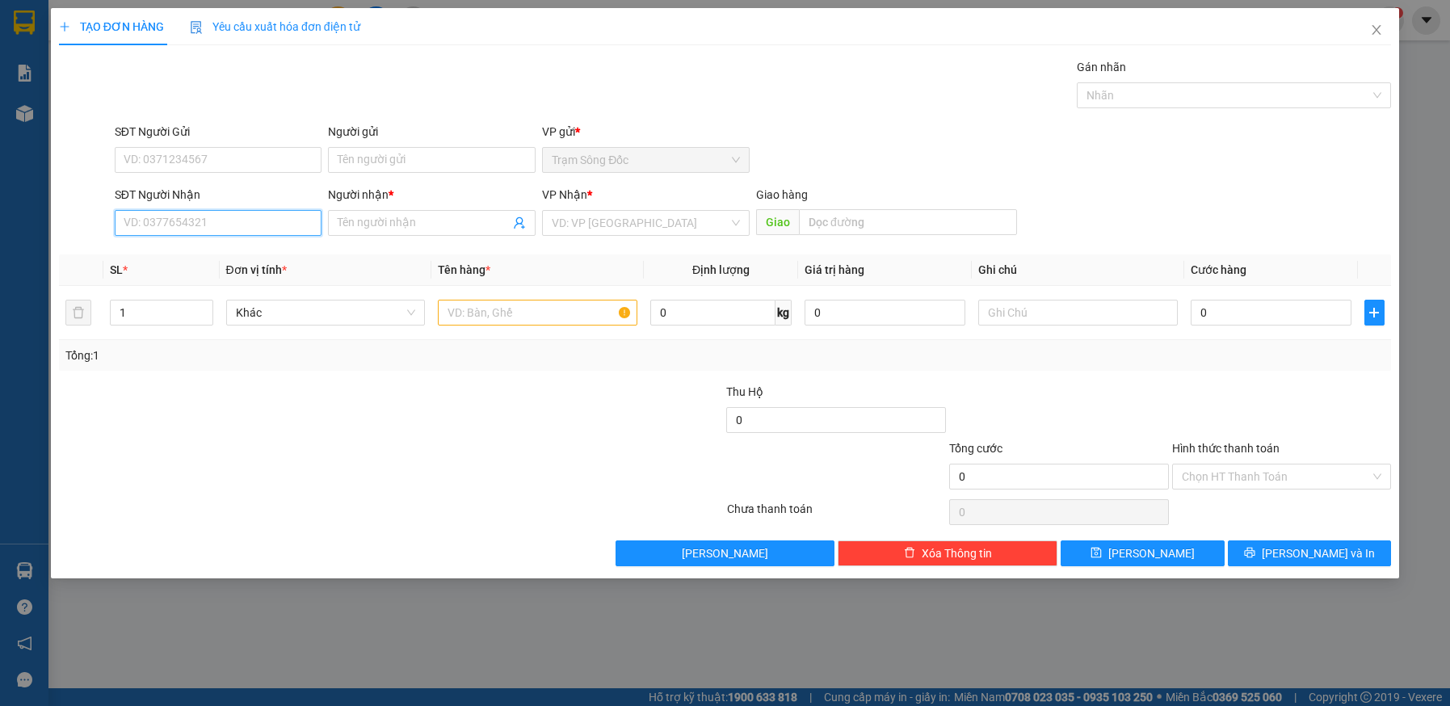
click at [221, 224] on input "SĐT Người Nhận" at bounding box center [219, 223] width 208 height 26
click at [239, 225] on input "SĐT Người Nhận" at bounding box center [219, 223] width 208 height 26
click at [1373, 31] on icon "close" at bounding box center [1376, 29] width 13 height 13
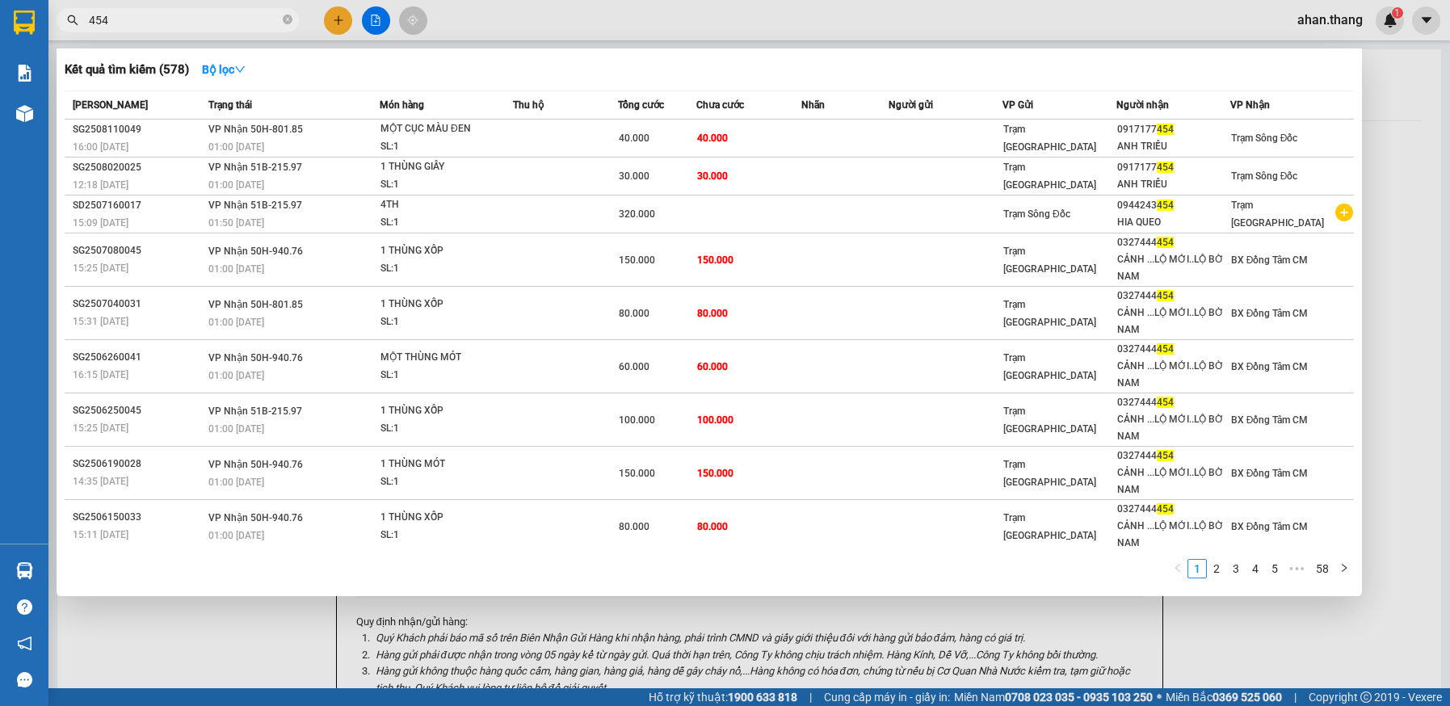
click at [149, 23] on input "454" at bounding box center [184, 20] width 191 height 18
type input "4"
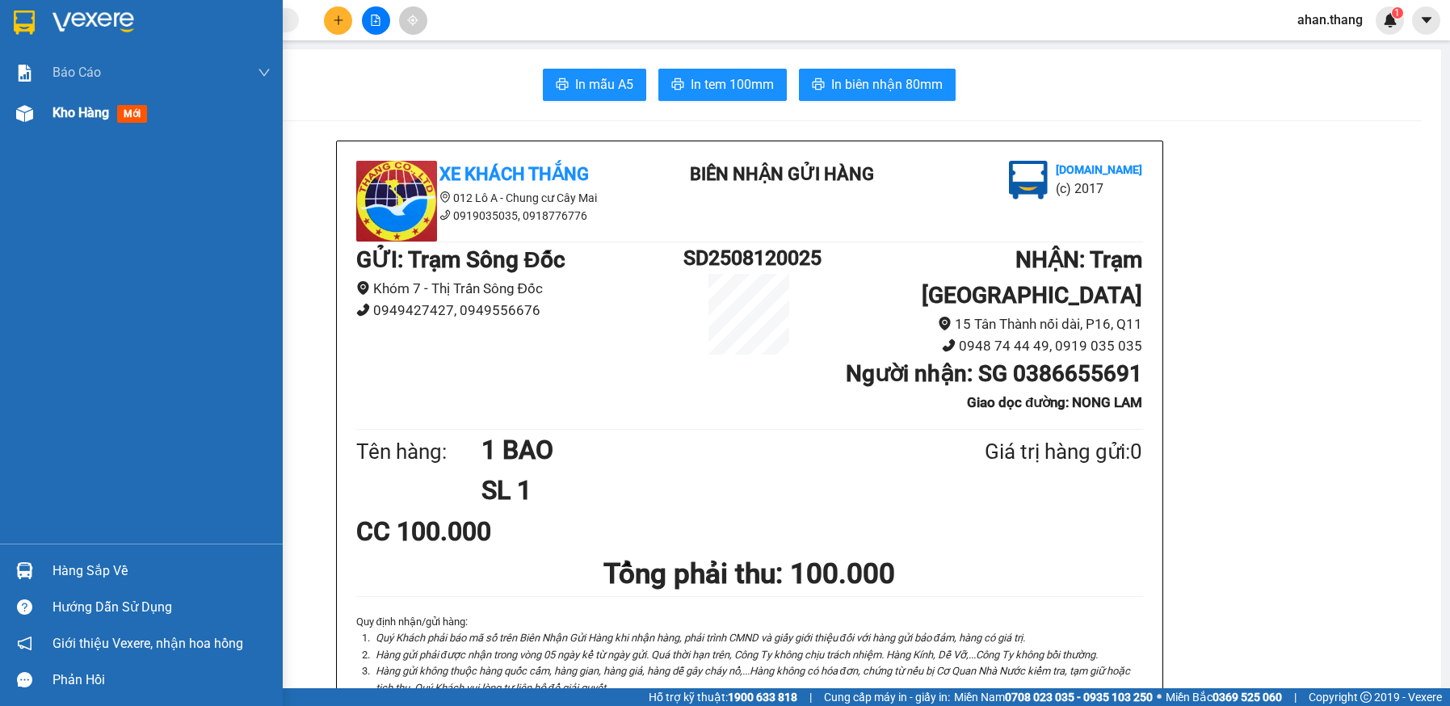
click at [81, 111] on span "Kho hàng" at bounding box center [80, 112] width 57 height 15
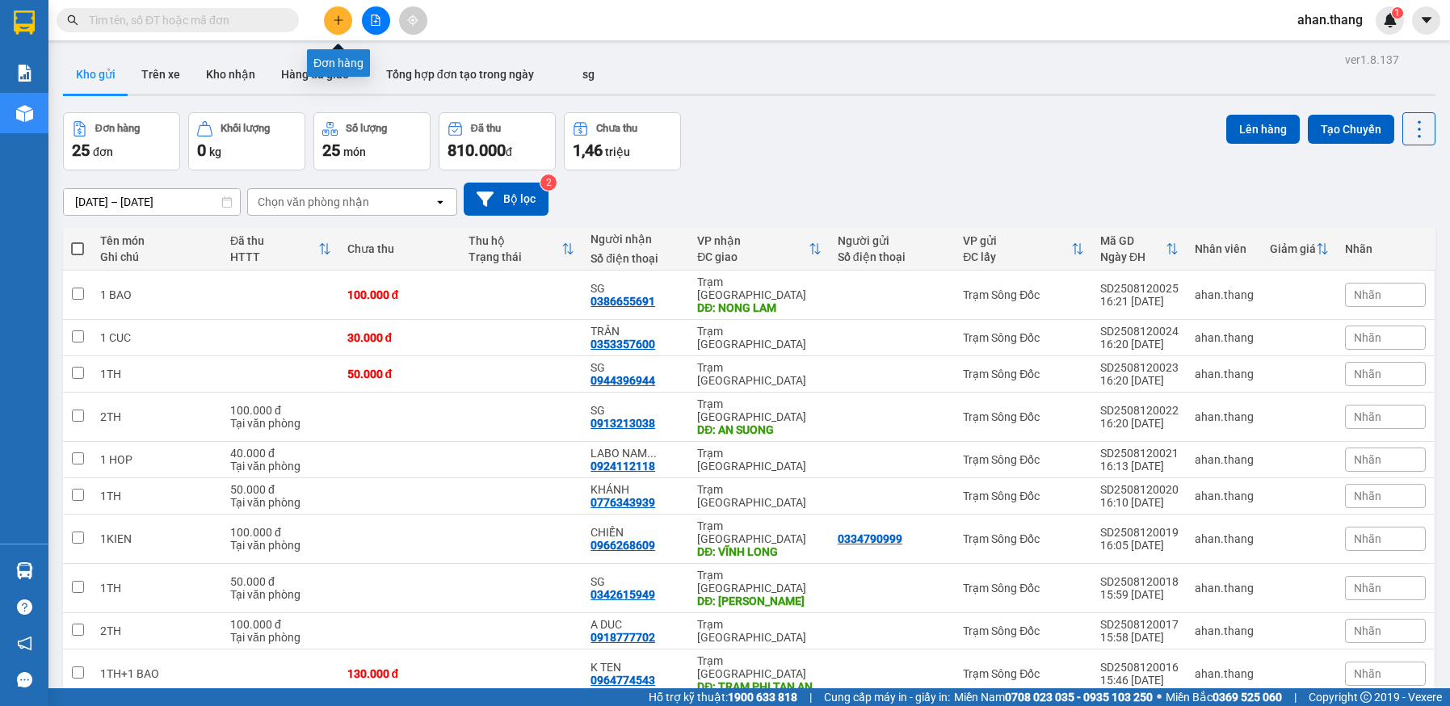
click at [334, 20] on icon "plus" at bounding box center [338, 20] width 11 height 11
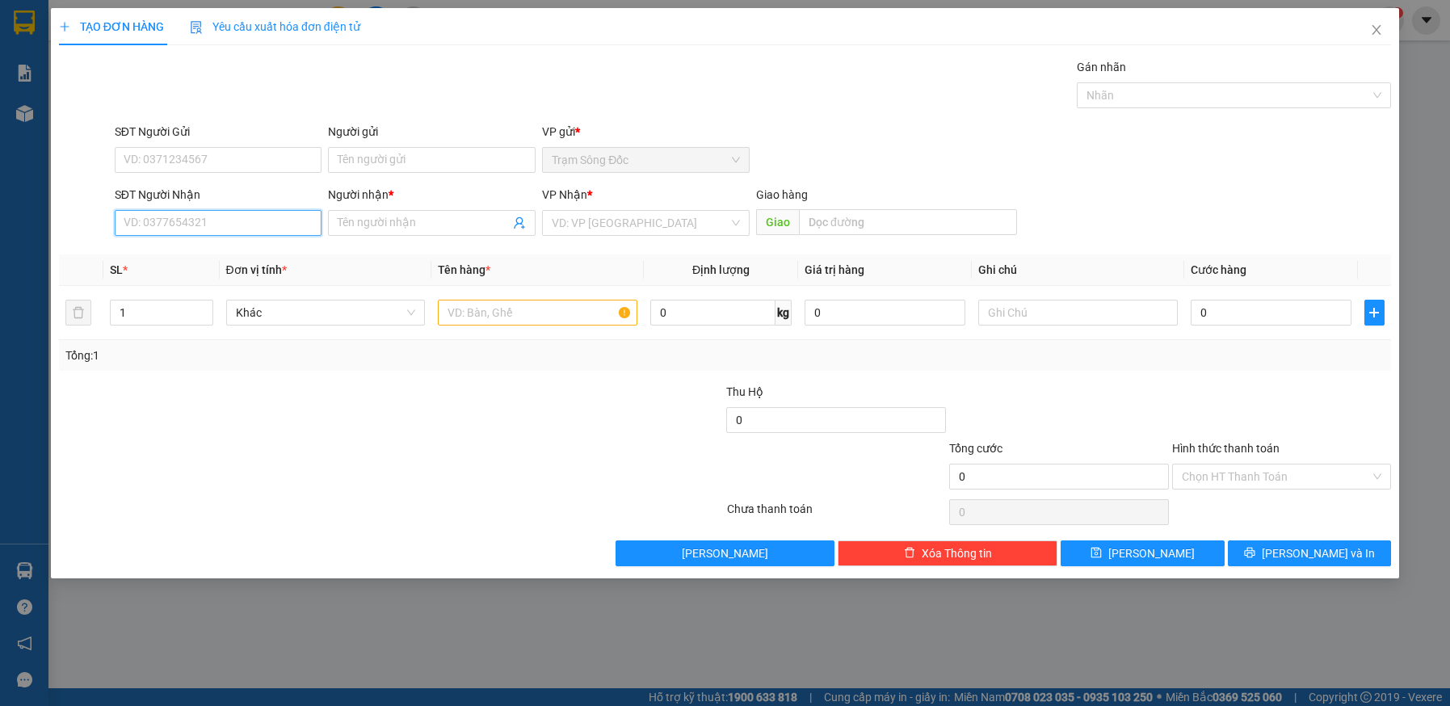
click at [250, 225] on input "SĐT Người Nhận" at bounding box center [219, 223] width 208 height 26
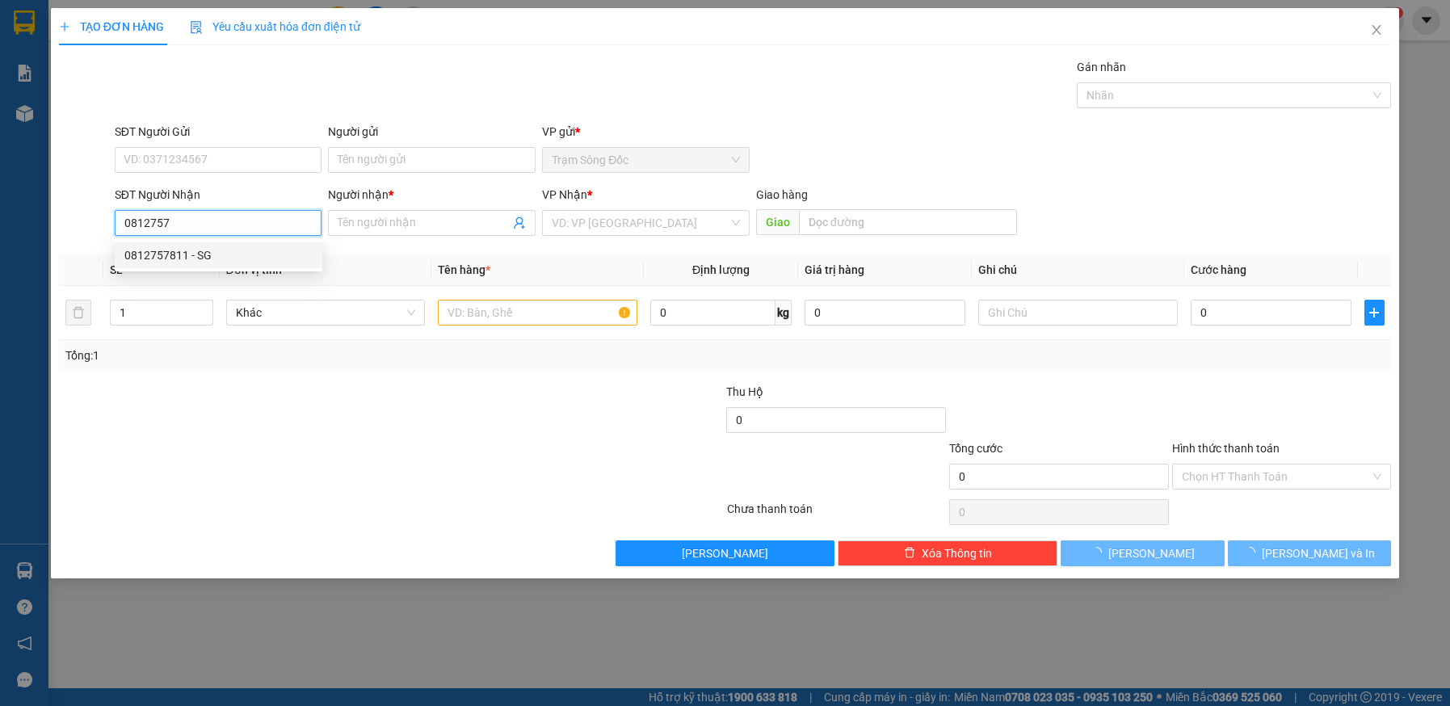
click at [202, 254] on div "0812757811 - SG" at bounding box center [218, 255] width 188 height 18
type input "0812757811"
type input "SG"
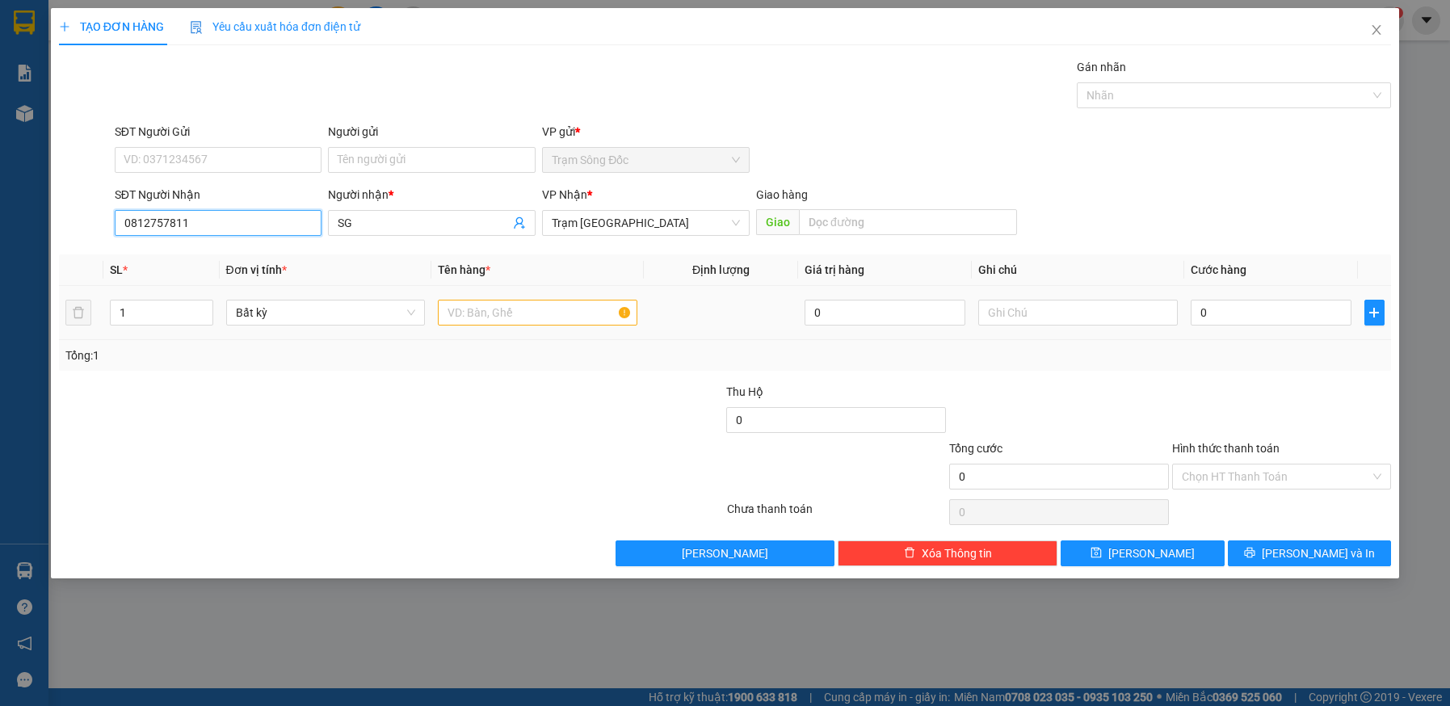
type input "0812757811"
click at [567, 316] on input "text" at bounding box center [537, 313] width 199 height 26
type input "4"
type input "1TH"
click at [1321, 316] on input "0" at bounding box center [1271, 313] width 161 height 26
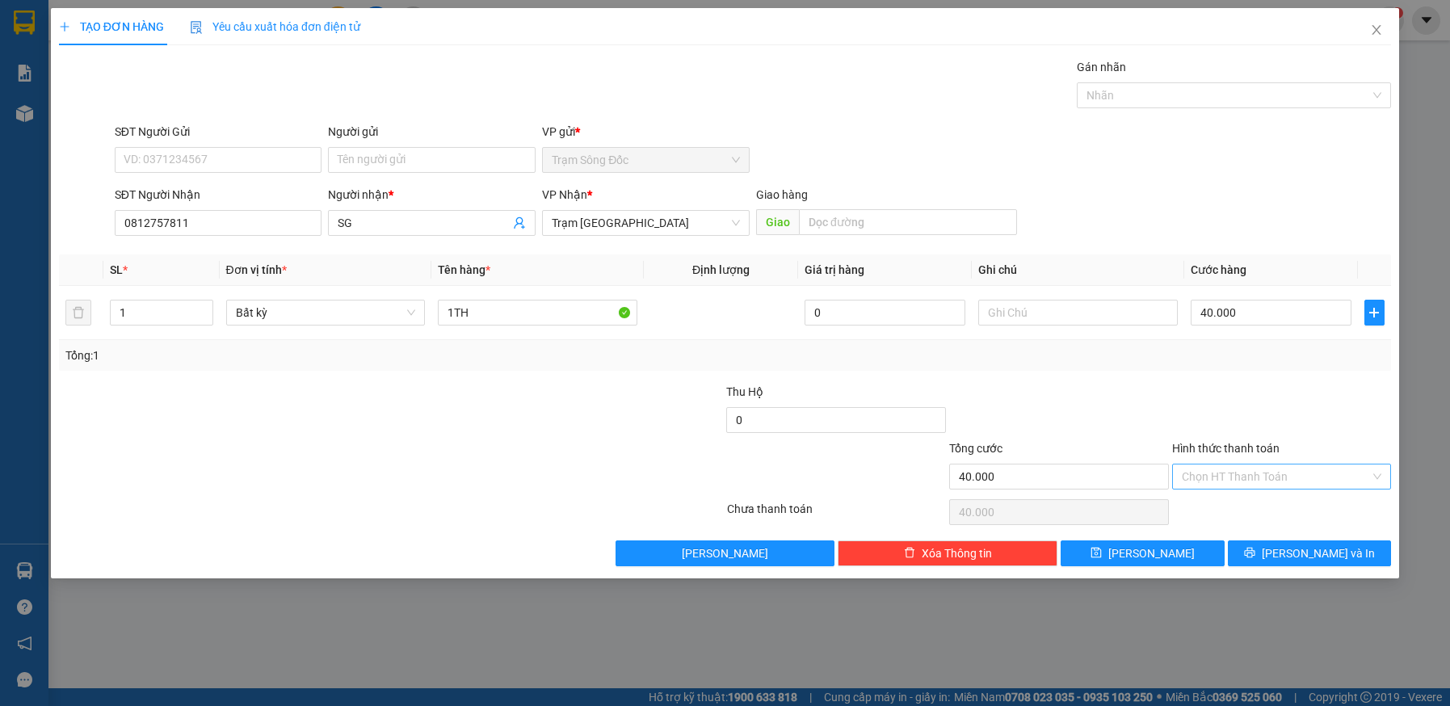
click at [1315, 473] on input "Hình thức thanh toán" at bounding box center [1276, 476] width 189 height 24
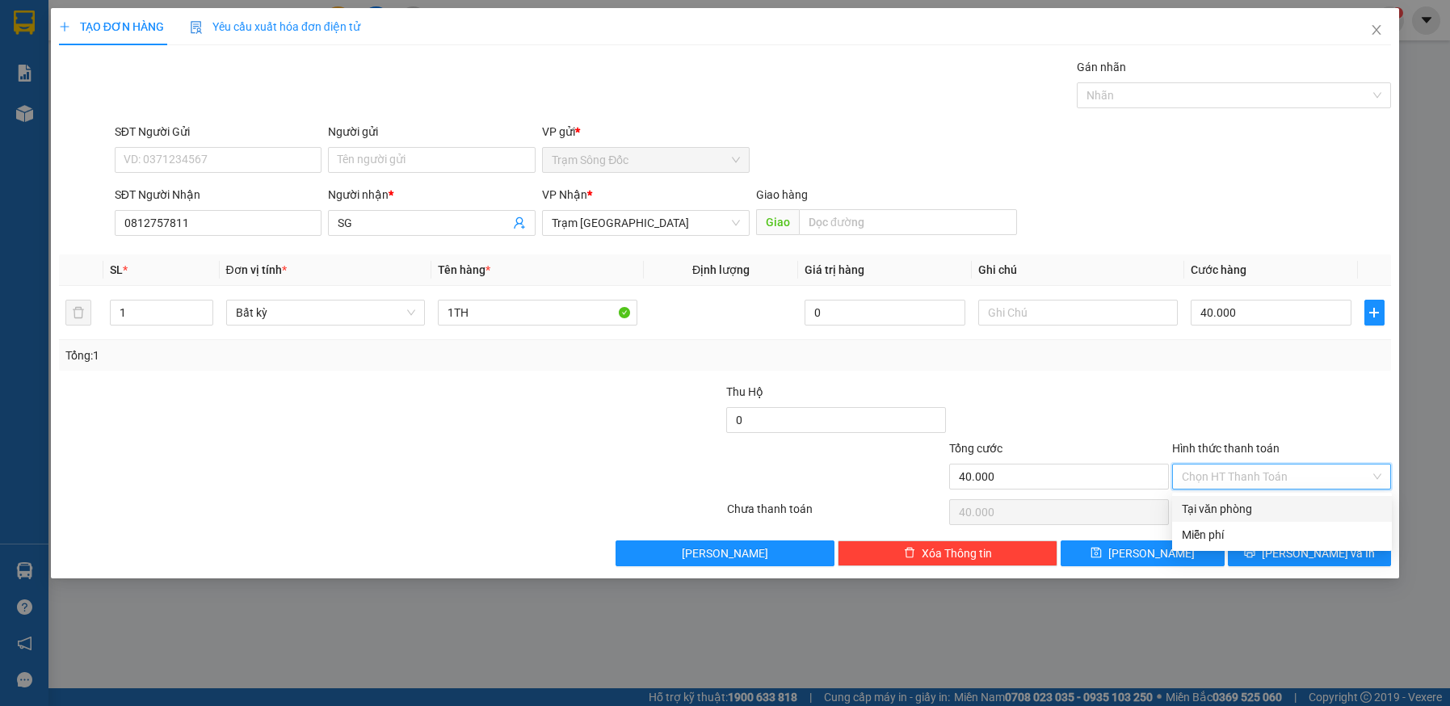
click at [1301, 503] on div "Tại văn phòng" at bounding box center [1282, 509] width 200 height 18
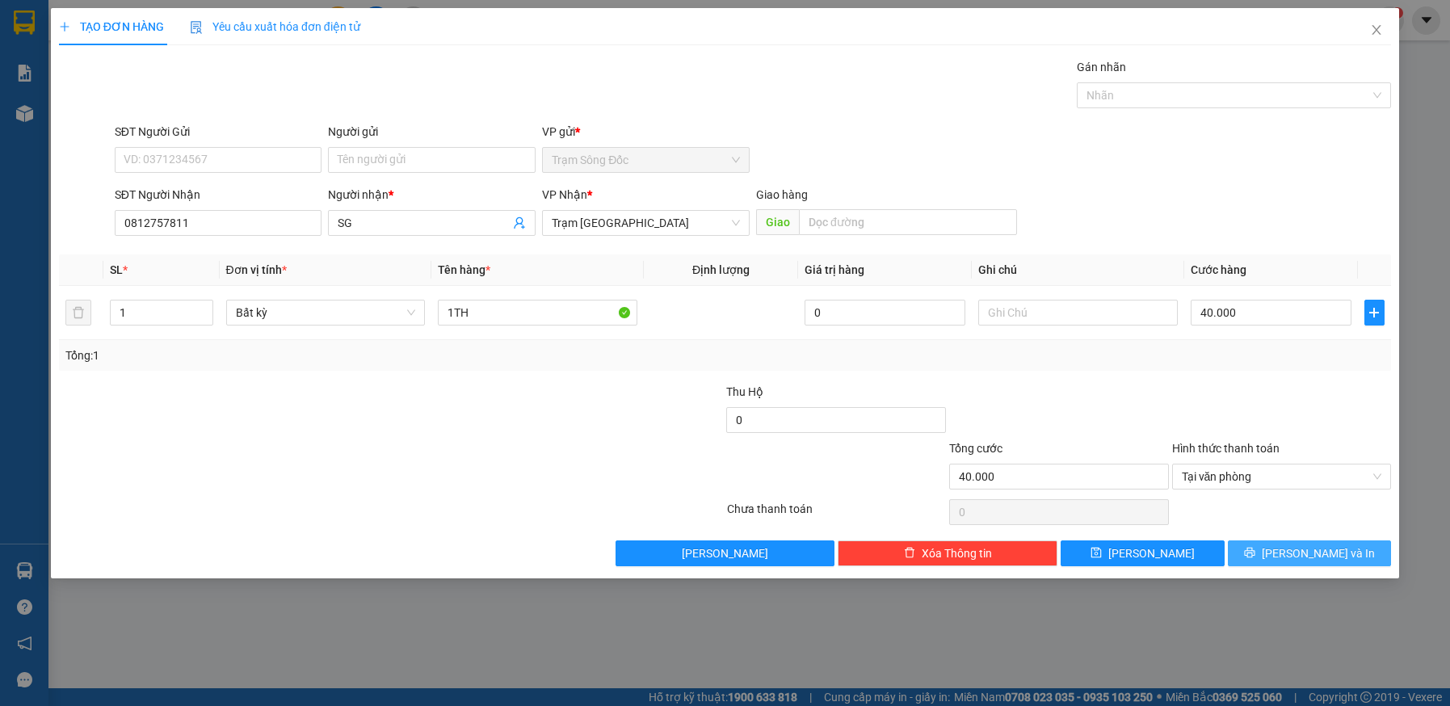
click at [1302, 552] on span "Lưu và In" at bounding box center [1318, 553] width 113 height 18
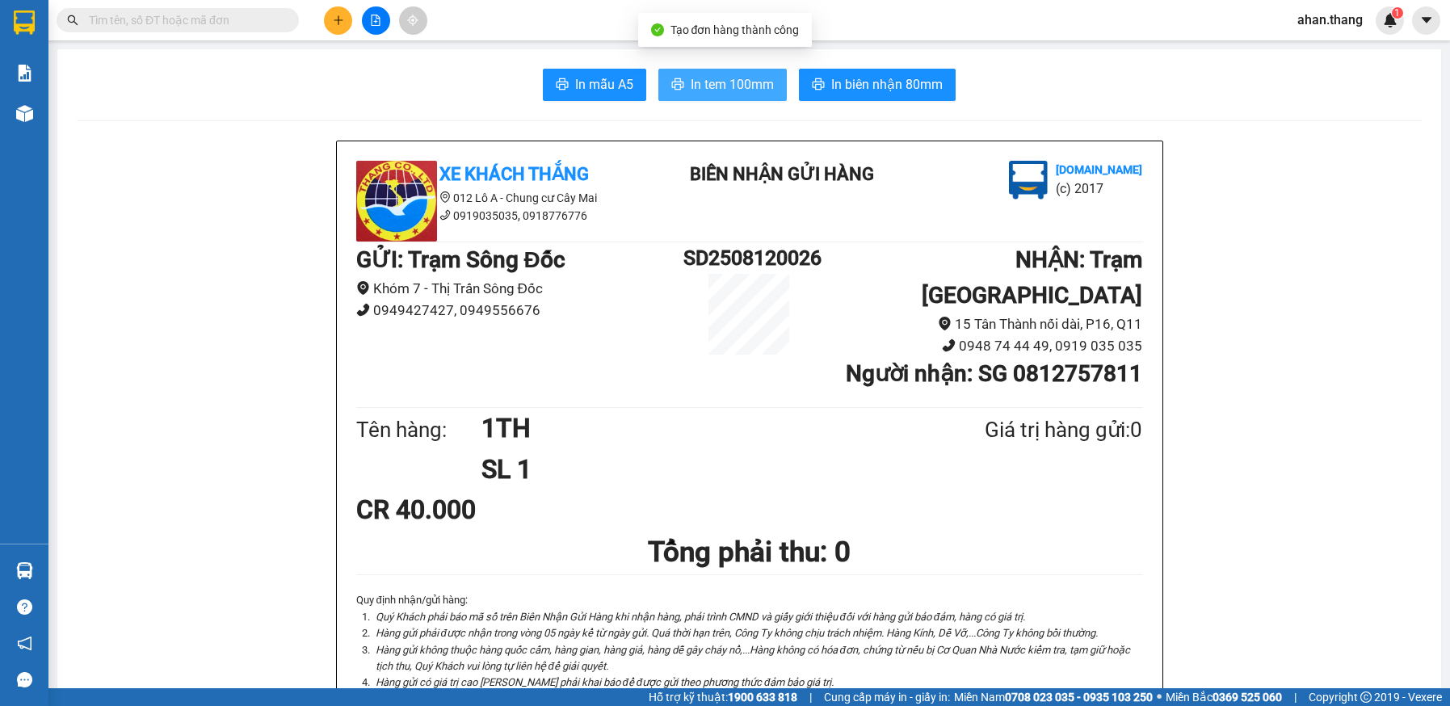
click at [734, 76] on span "In tem 100mm" at bounding box center [732, 84] width 83 height 20
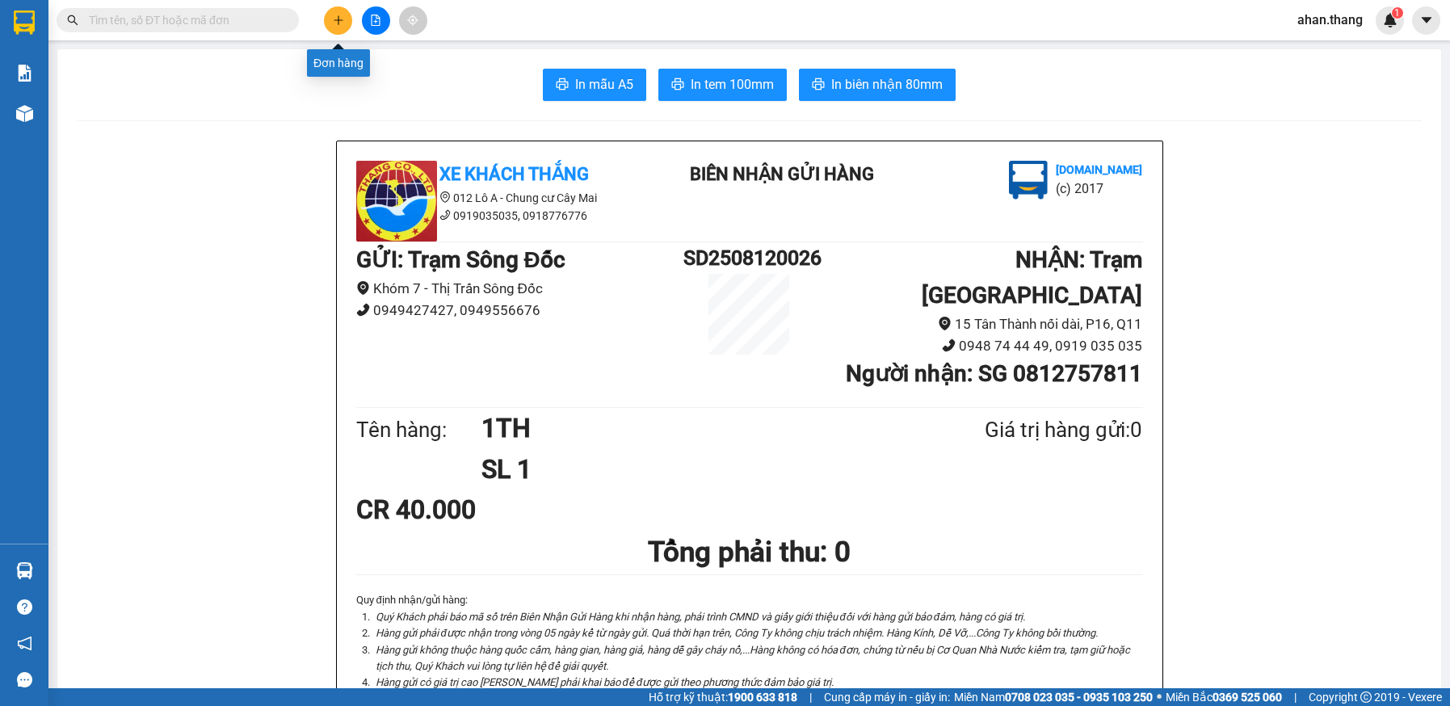
click at [342, 23] on icon "plus" at bounding box center [338, 20] width 11 height 11
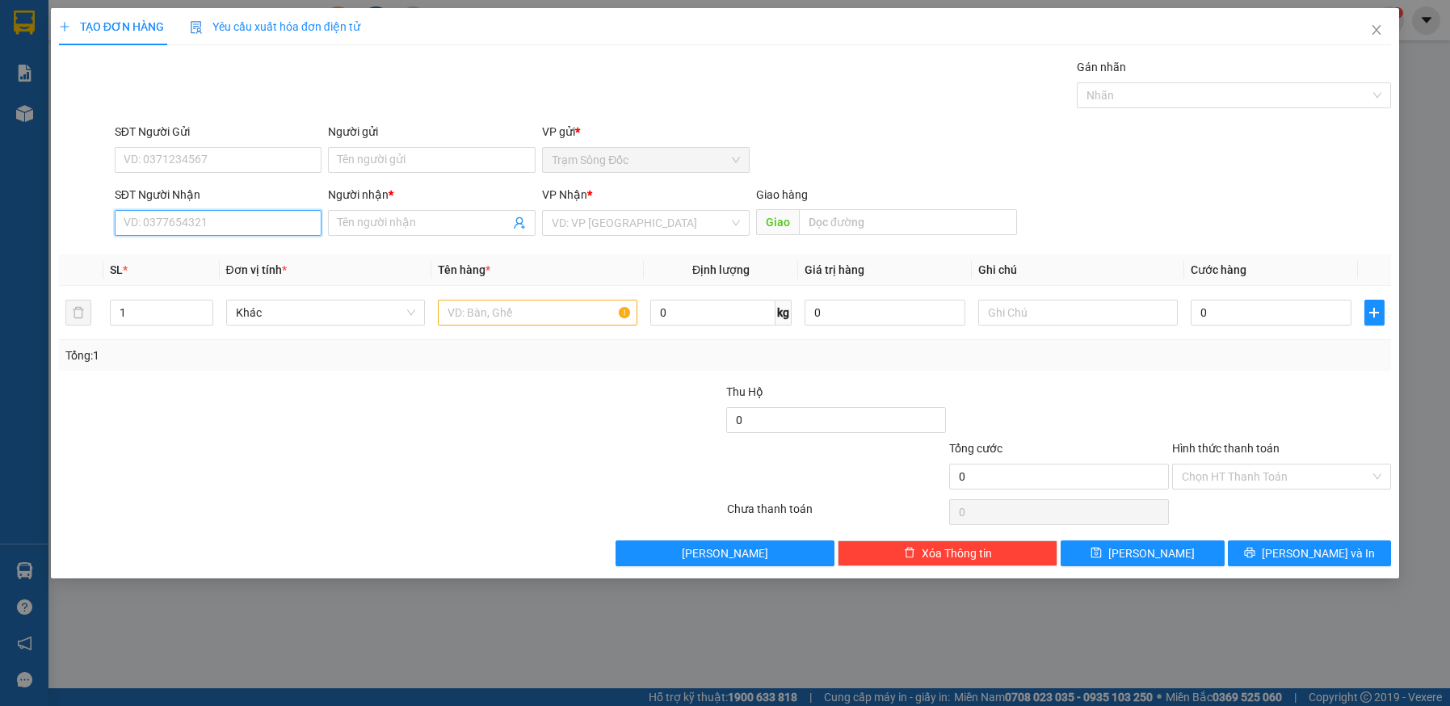
click at [229, 228] on input "SĐT Người Nhận" at bounding box center [219, 223] width 208 height 26
click at [1374, 29] on icon "close" at bounding box center [1376, 29] width 13 height 13
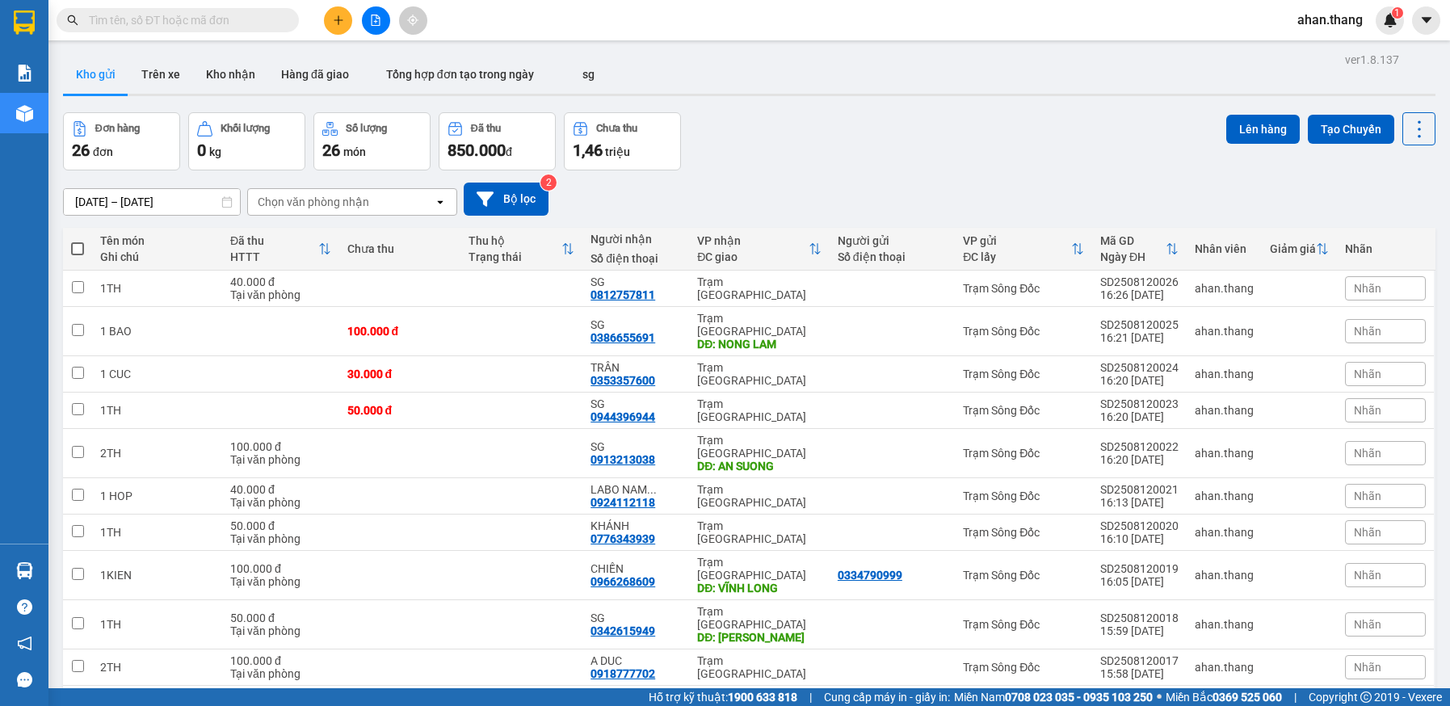
click at [336, 22] on icon "plus" at bounding box center [338, 20] width 11 height 11
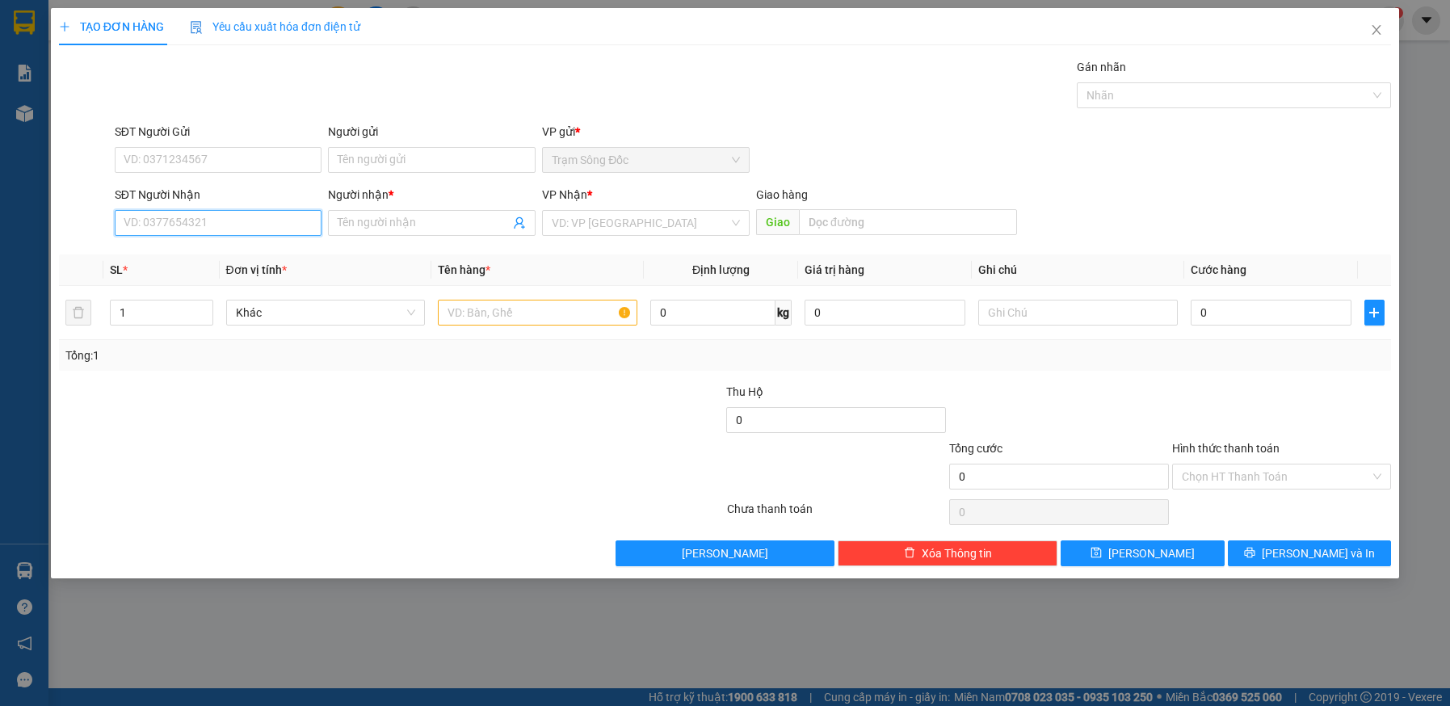
click at [212, 219] on input "SĐT Người Nhận" at bounding box center [219, 223] width 208 height 26
click at [195, 256] on div "0855045281 - SG" at bounding box center [218, 255] width 188 height 18
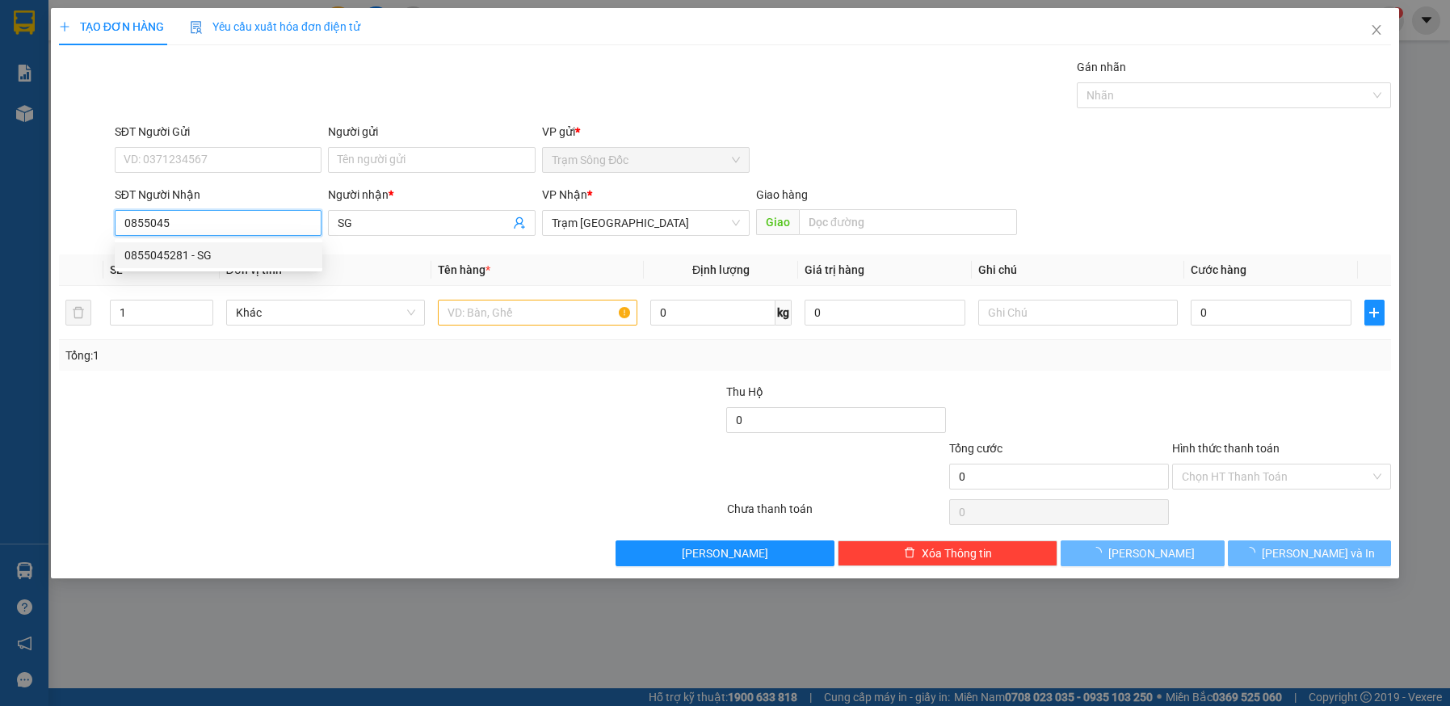
type input "0855045281"
type input "SG"
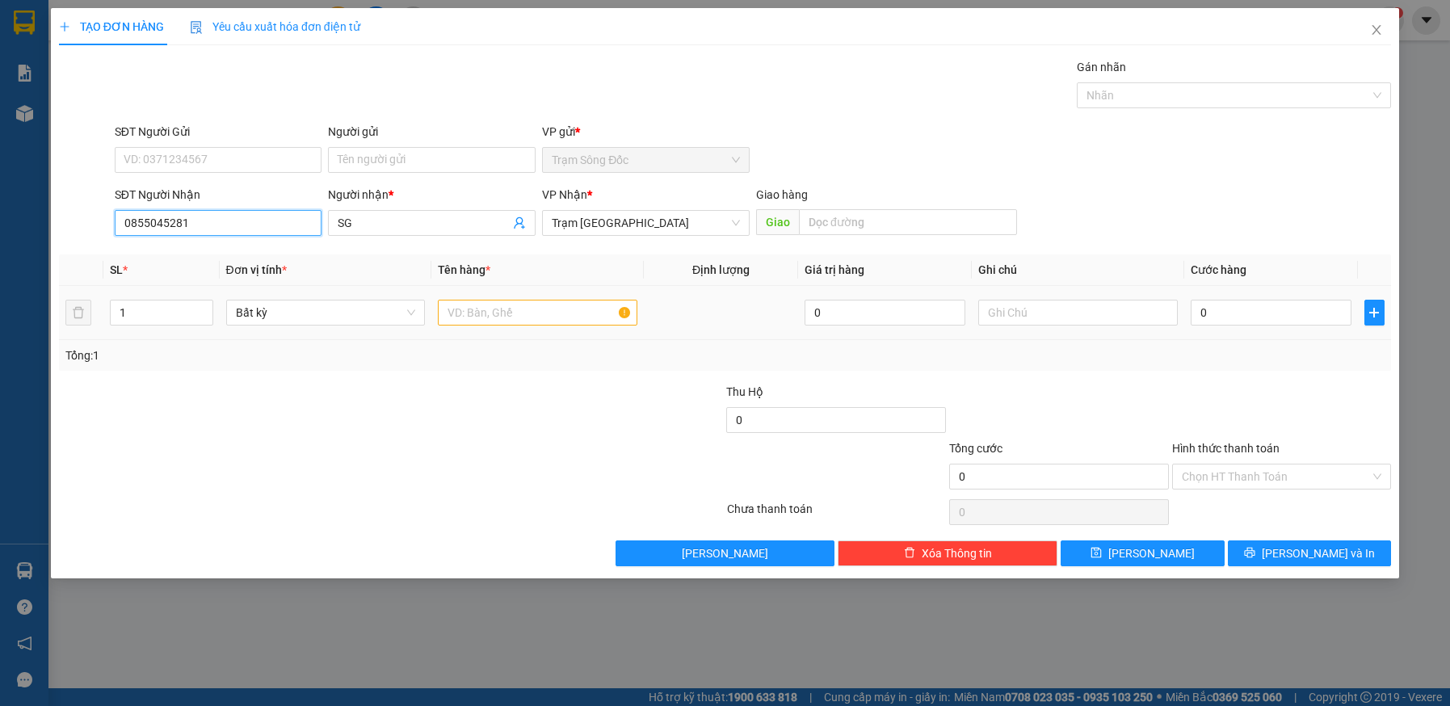
type input "0855045281"
click at [518, 315] on input "text" at bounding box center [537, 313] width 199 height 26
type input "1CUC DEN"
click at [1273, 317] on input "0" at bounding box center [1271, 313] width 161 height 26
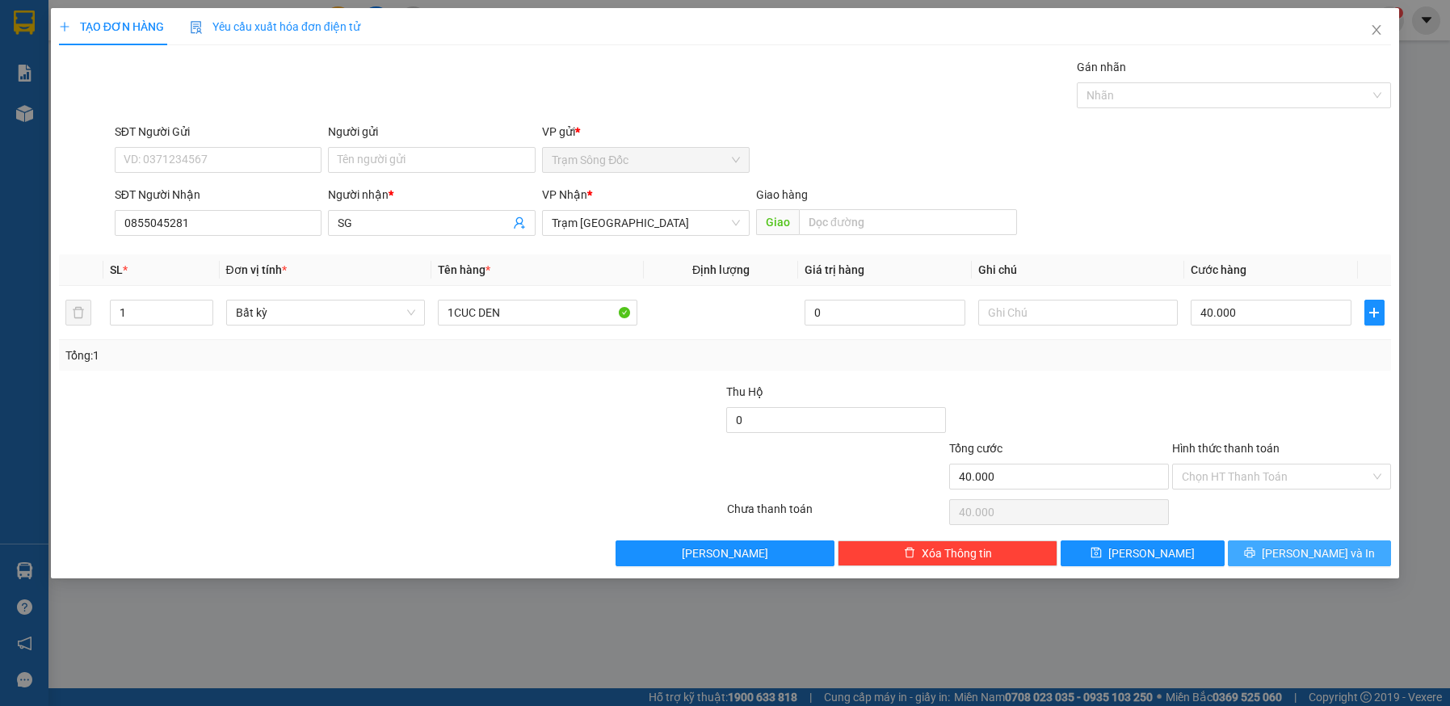
click at [1294, 551] on button "Lưu và In" at bounding box center [1310, 553] width 164 height 26
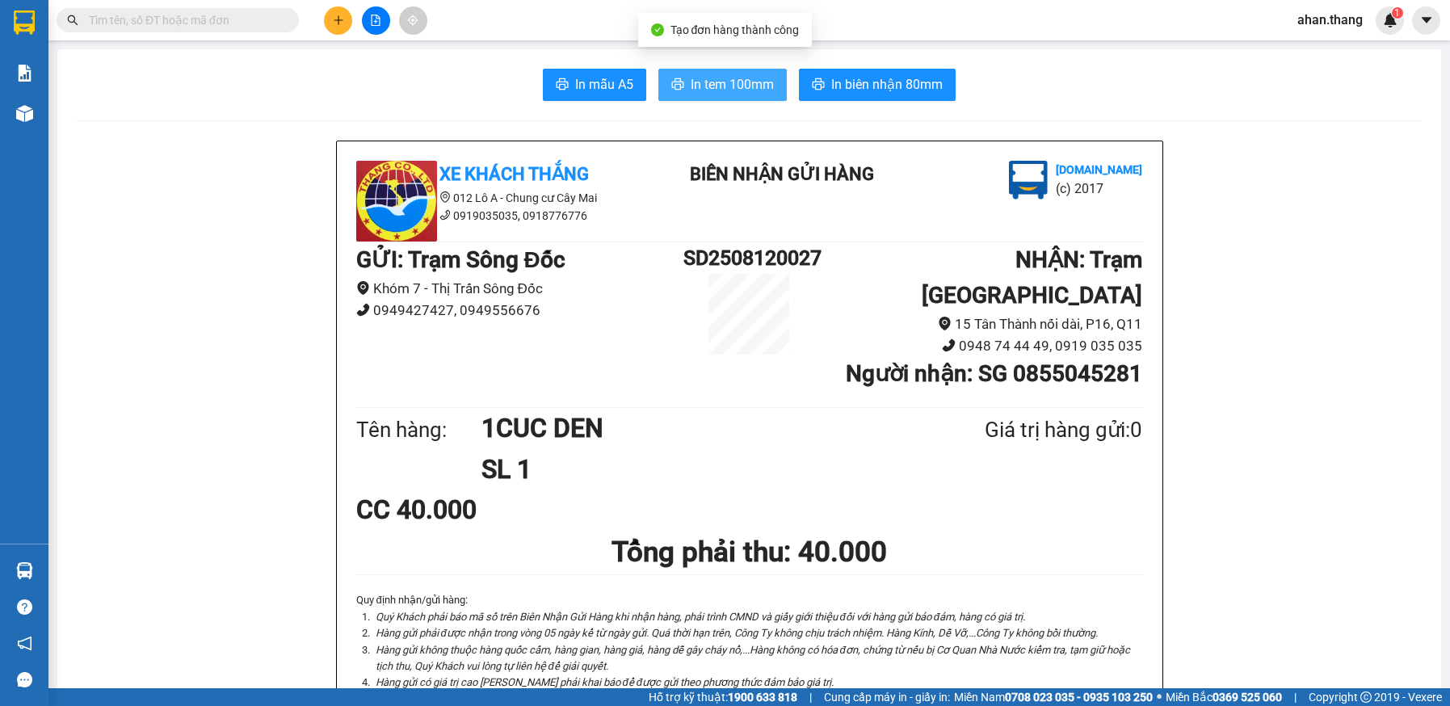
click at [678, 80] on button "In tem 100mm" at bounding box center [722, 85] width 128 height 32
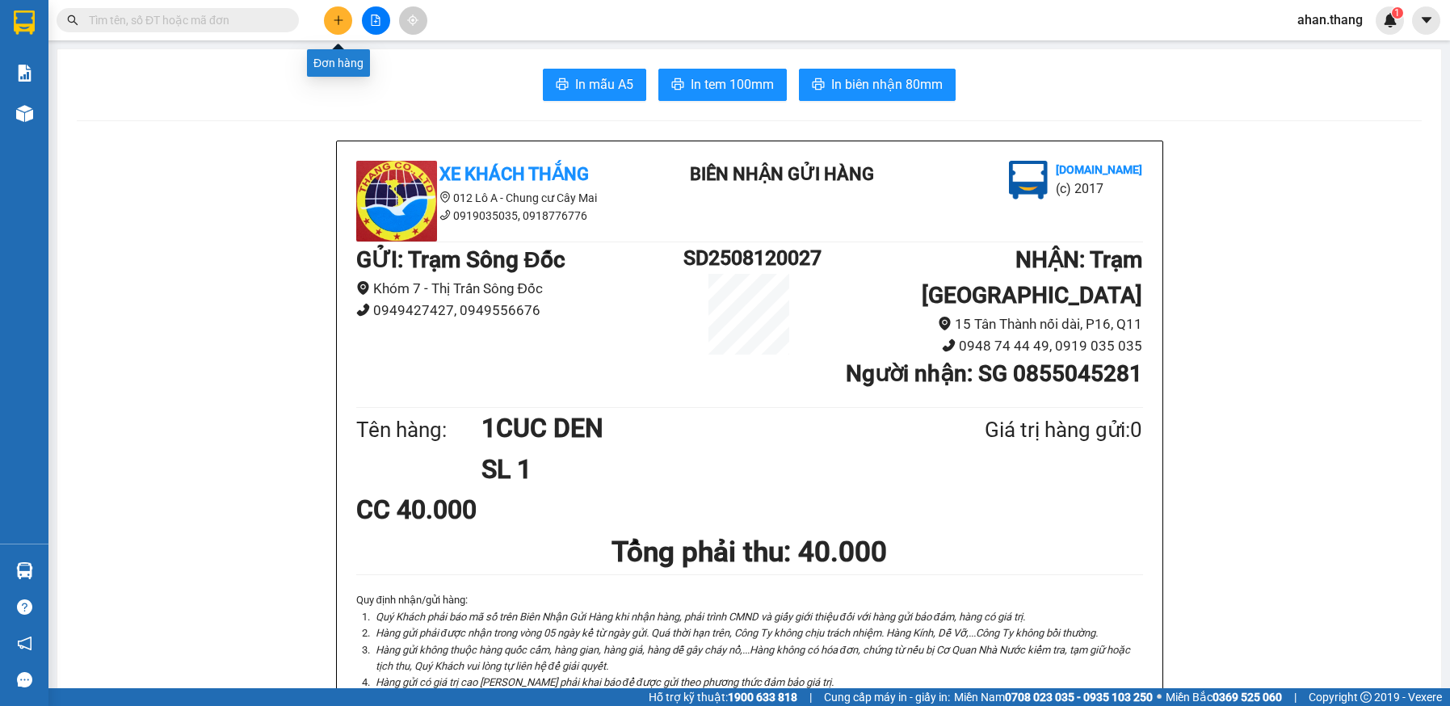
click at [338, 23] on icon "plus" at bounding box center [338, 19] width 1 height 9
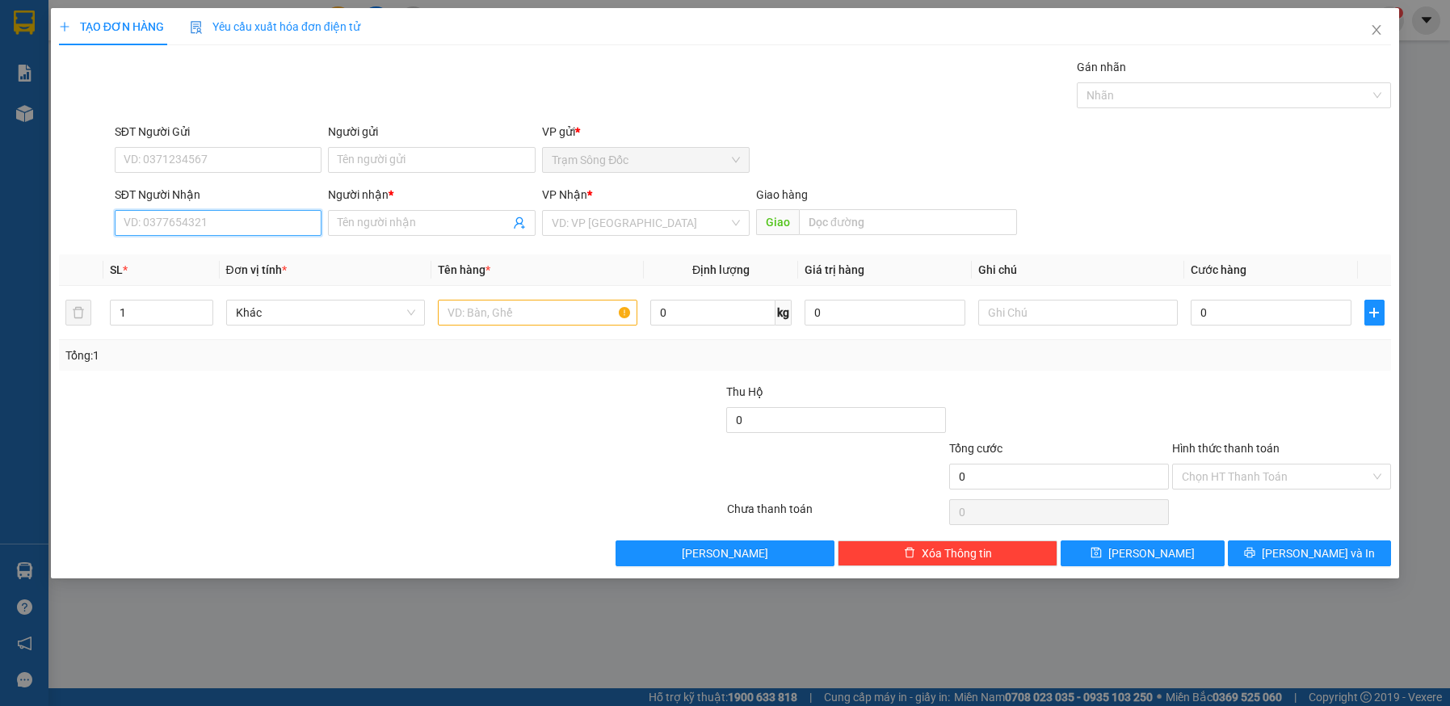
click at [194, 224] on input "SĐT Người Nhận" at bounding box center [219, 223] width 208 height 26
type input "0938227823"
click at [440, 219] on input "Người nhận *" at bounding box center [424, 223] width 172 height 18
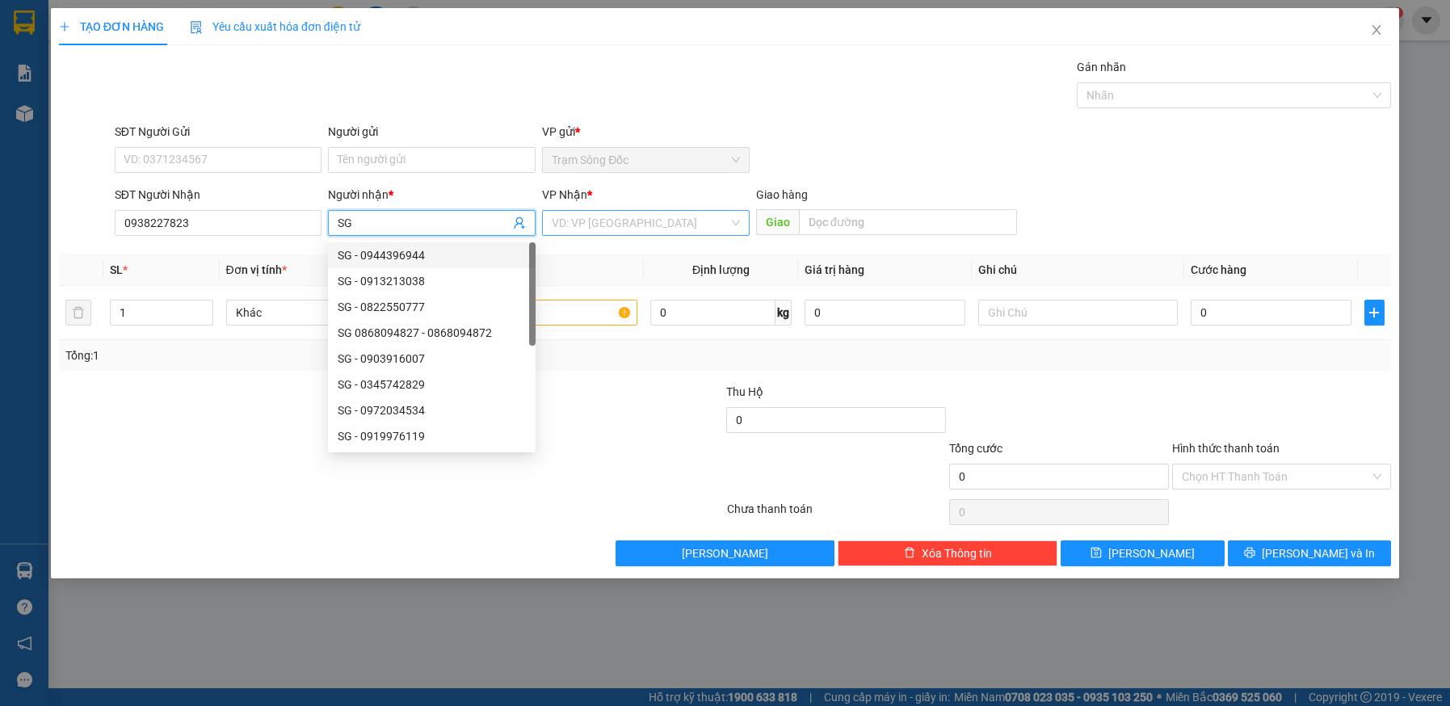
type input "SG"
click at [638, 226] on input "search" at bounding box center [640, 223] width 177 height 24
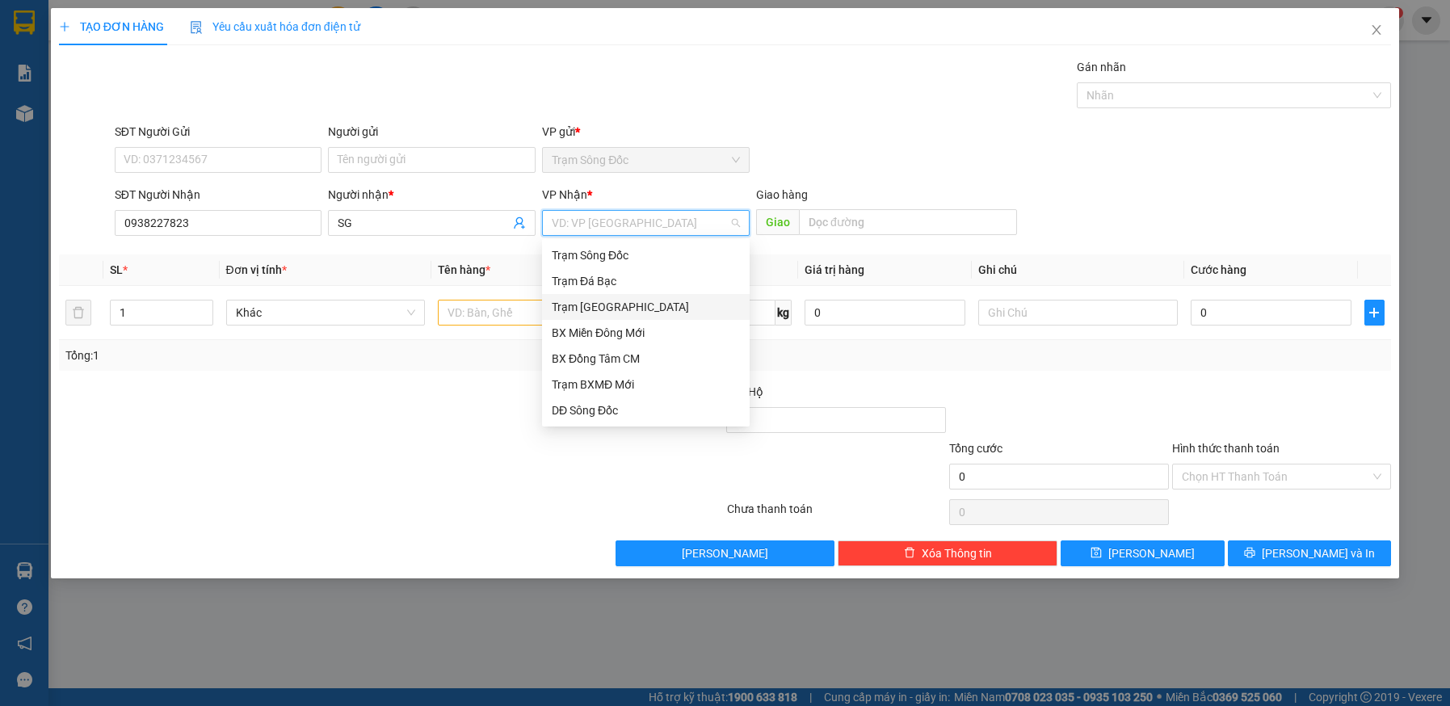
click at [612, 313] on div "Trạm Sài Gòn" at bounding box center [646, 307] width 188 height 18
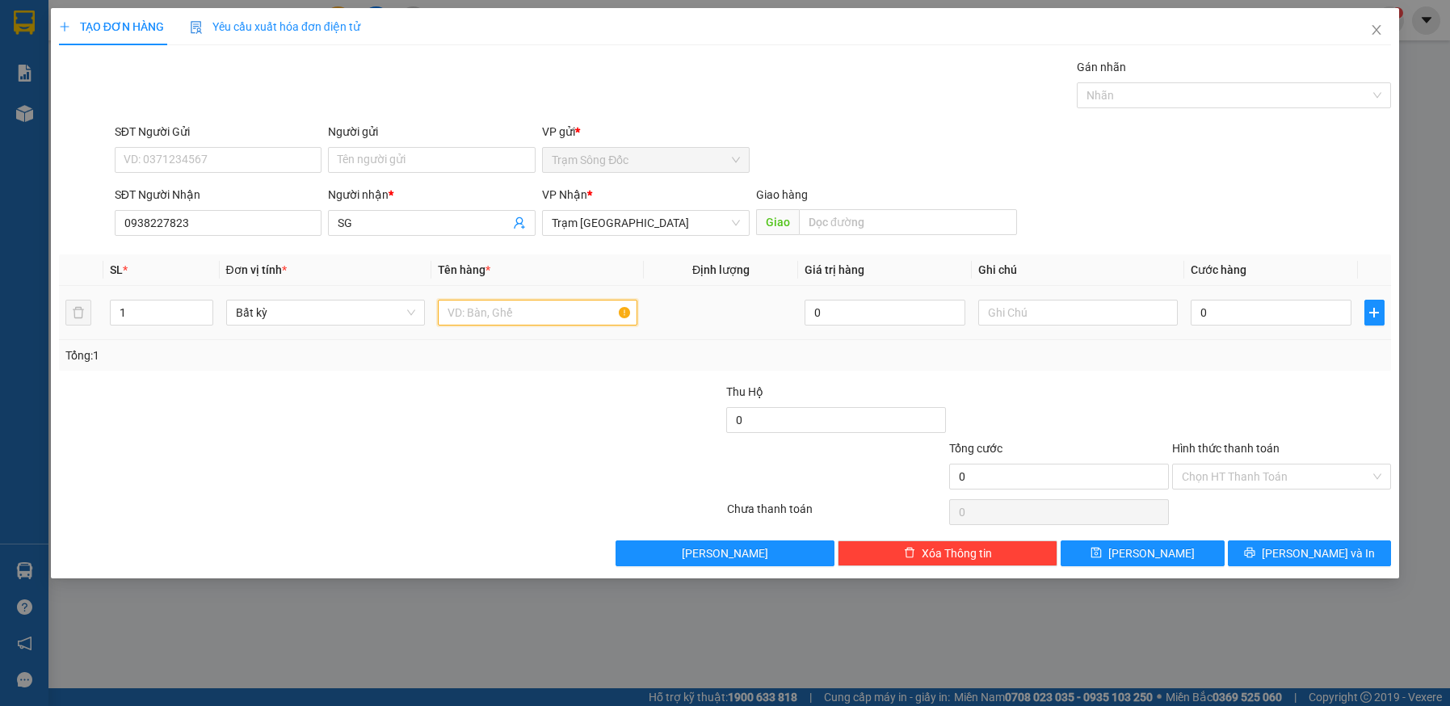
click at [510, 309] on input "text" at bounding box center [537, 313] width 199 height 26
type input "1TH"
click at [1243, 311] on input "0" at bounding box center [1271, 313] width 161 height 26
type input "5"
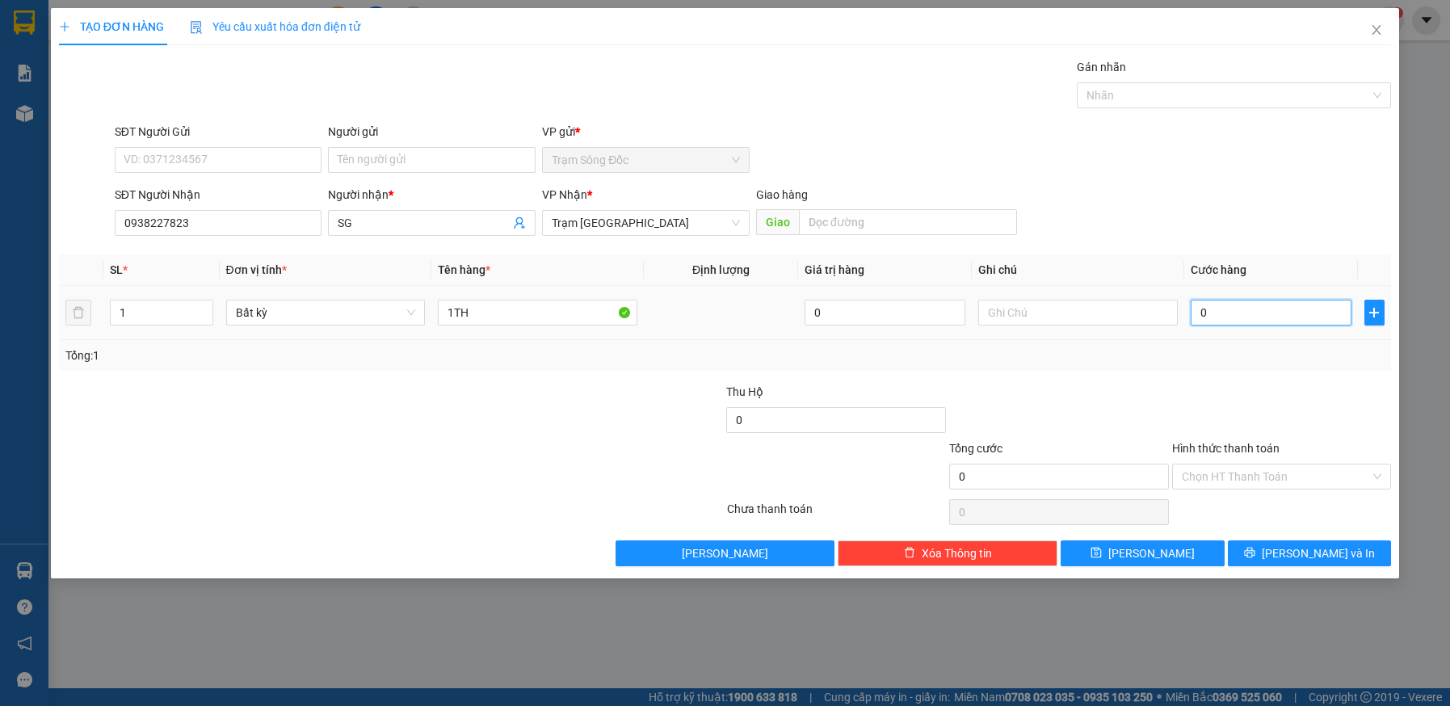
type input "5"
type input "50"
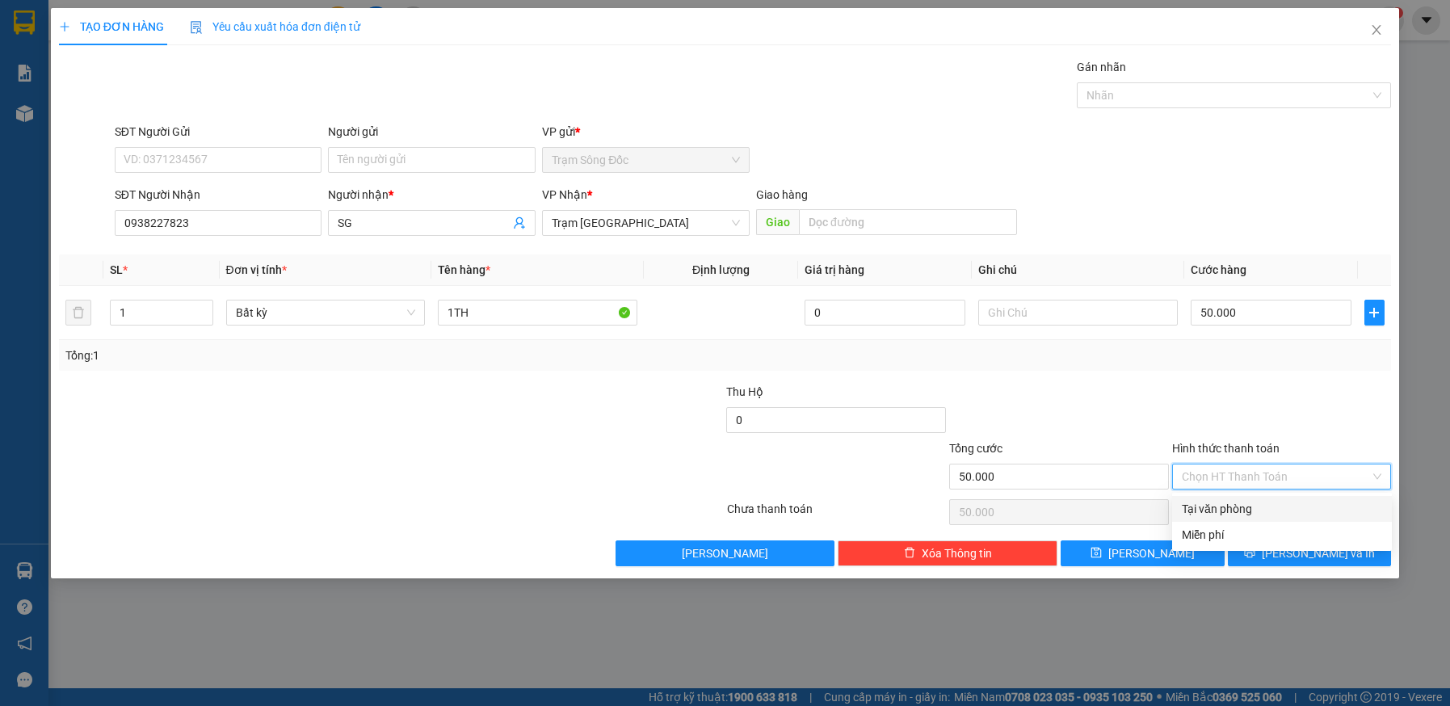
click at [1279, 476] on input "Hình thức thanh toán" at bounding box center [1276, 476] width 189 height 24
click at [1277, 504] on div "Tại văn phòng" at bounding box center [1282, 509] width 200 height 18
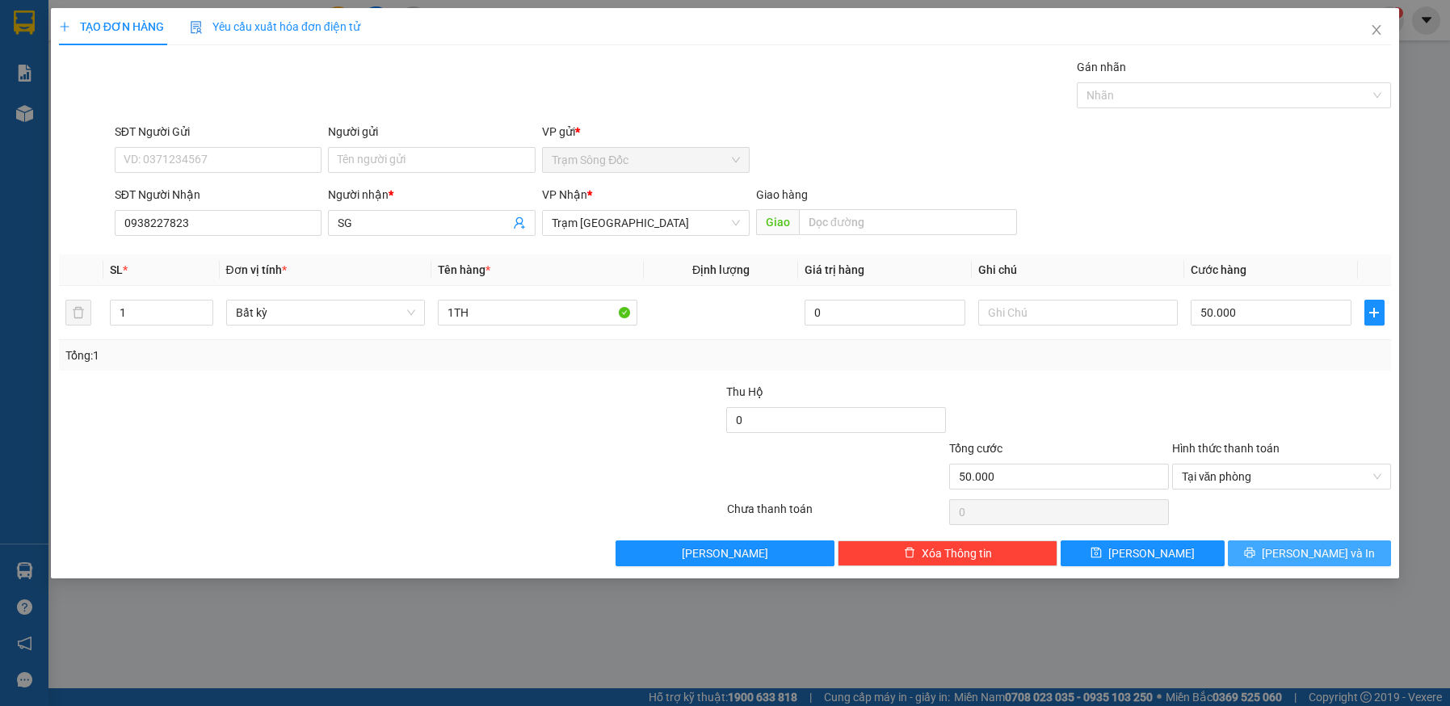
click at [1254, 549] on icon "printer" at bounding box center [1249, 553] width 10 height 10
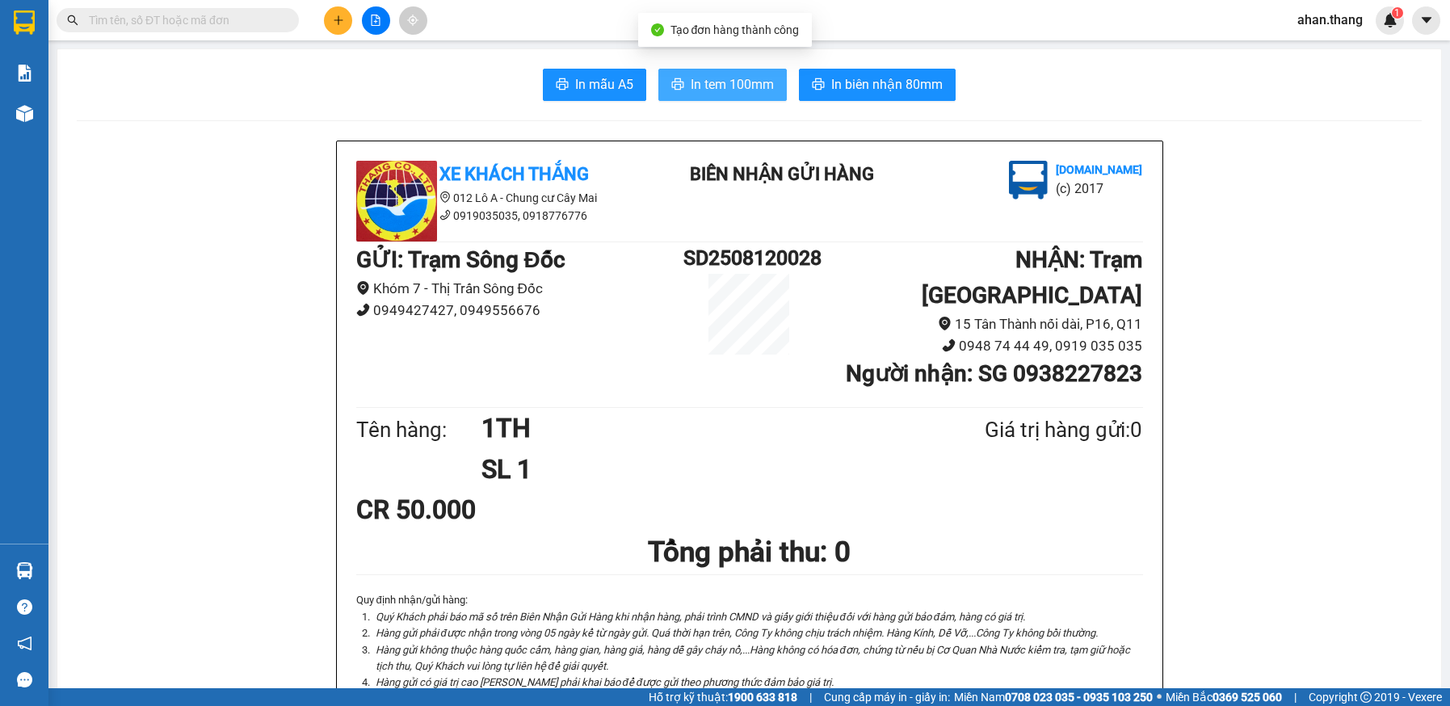
click at [691, 90] on span "In tem 100mm" at bounding box center [732, 84] width 83 height 20
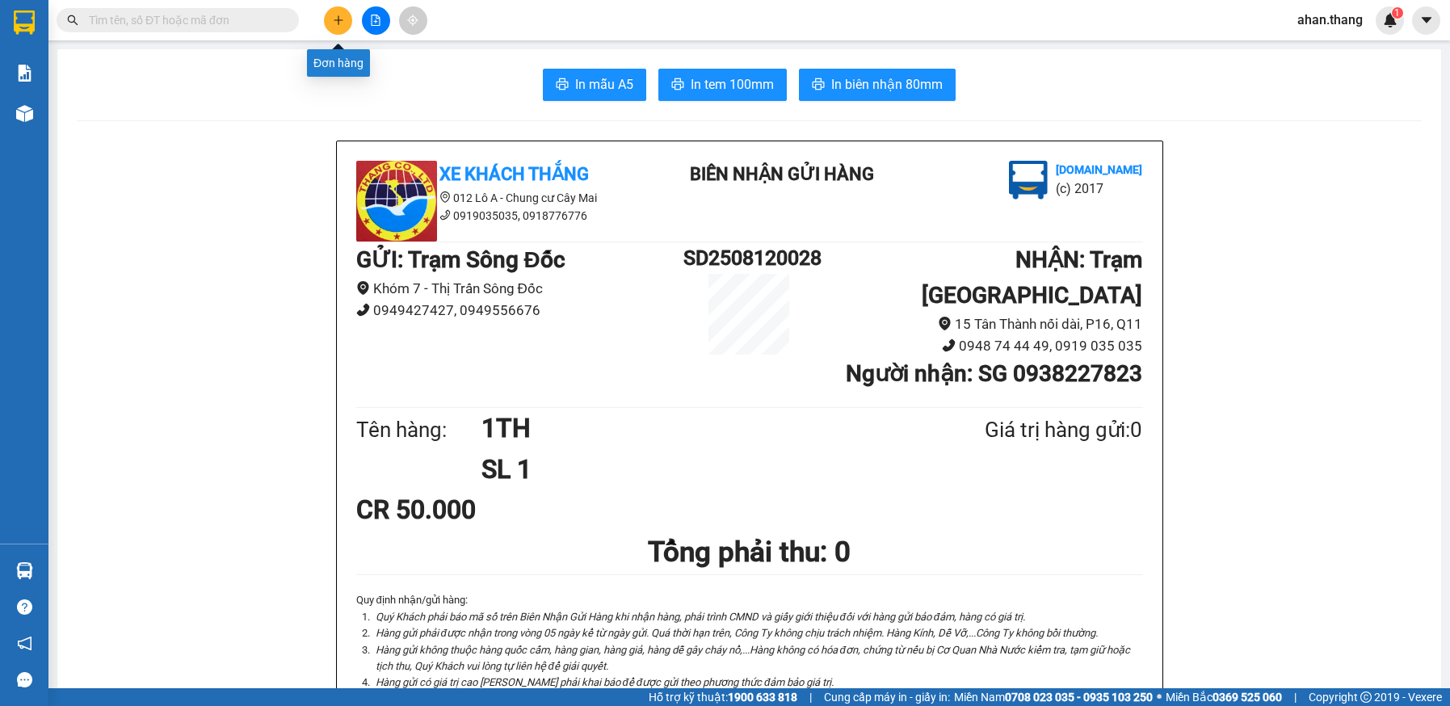
click at [340, 23] on icon "plus" at bounding box center [338, 20] width 11 height 11
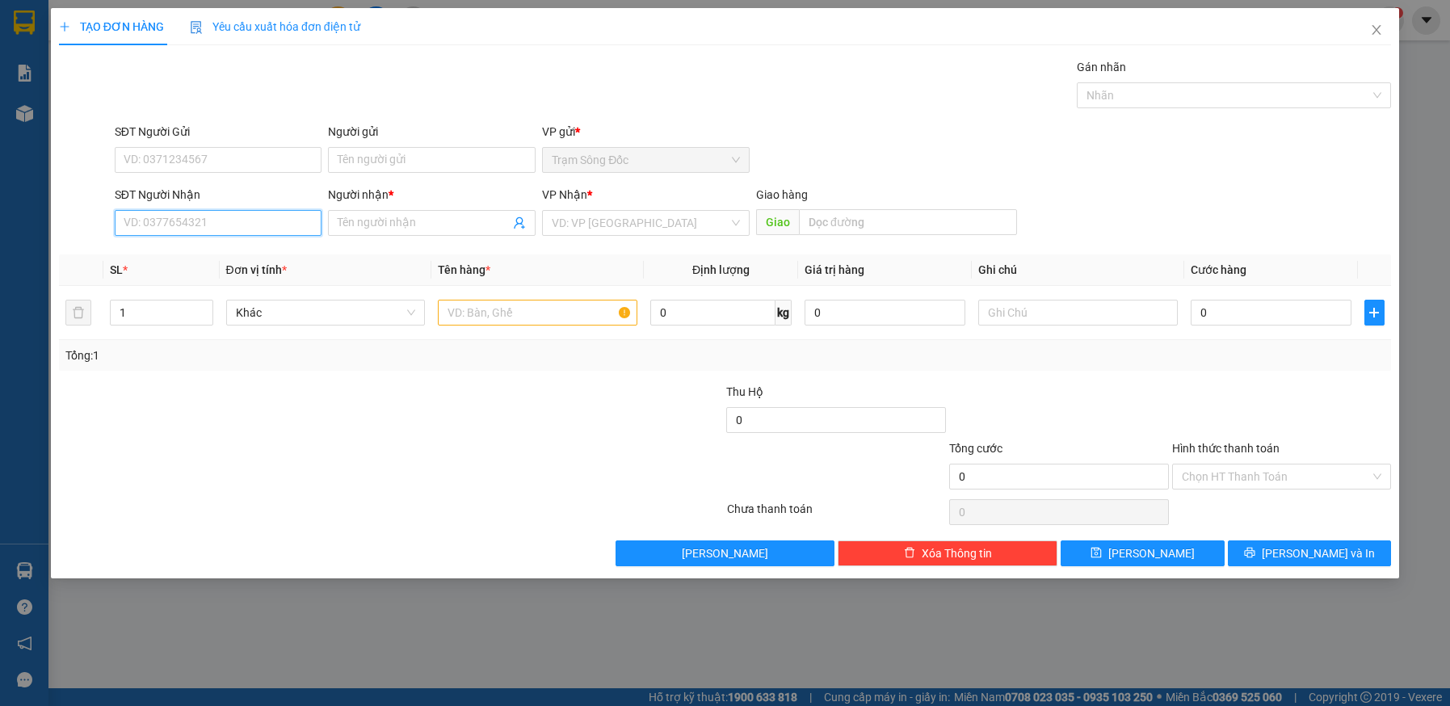
click at [241, 223] on input "SĐT Người Nhận" at bounding box center [219, 223] width 208 height 26
click at [178, 258] on div "0912284040 - KIM" at bounding box center [218, 255] width 188 height 18
click at [483, 310] on input "text" at bounding box center [537, 313] width 199 height 26
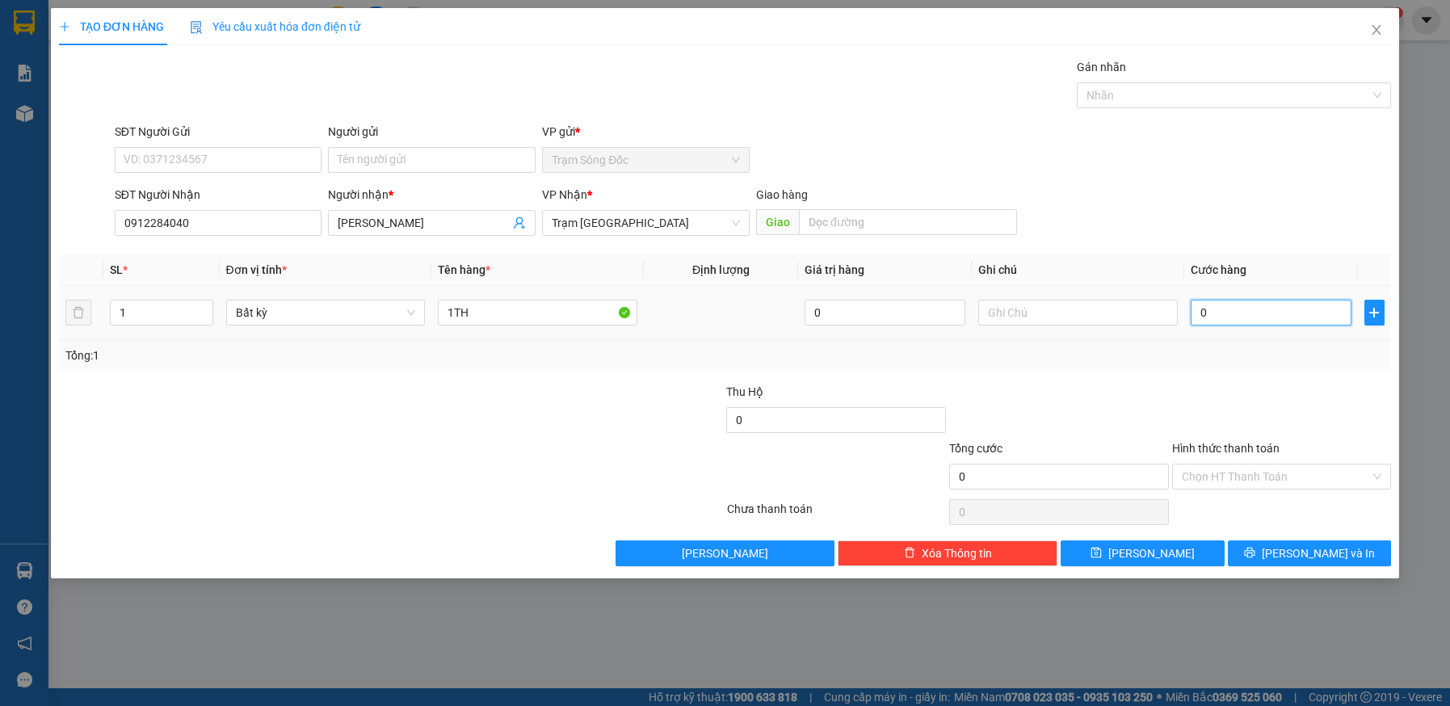
click at [1270, 310] on input "0" at bounding box center [1271, 313] width 161 height 26
click at [1246, 468] on input "Hình thức thanh toán" at bounding box center [1276, 476] width 189 height 24
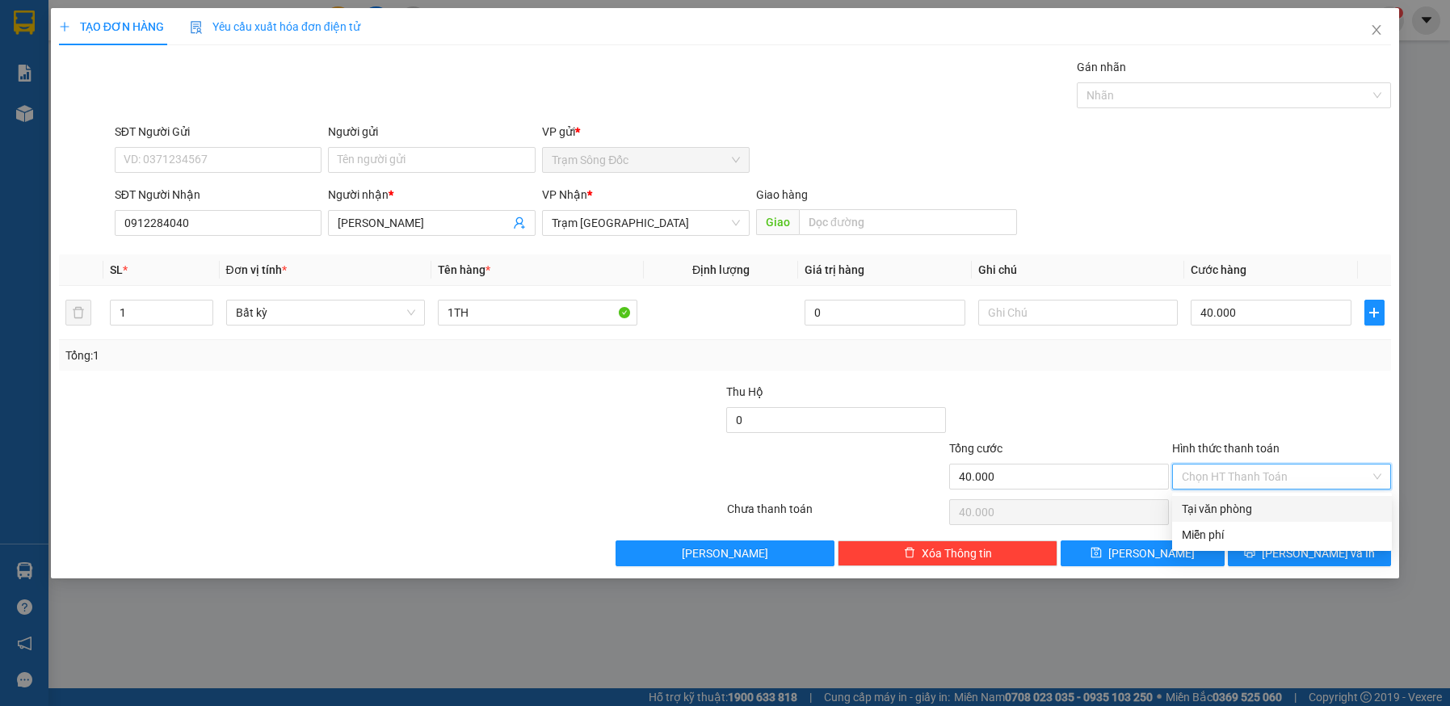
click at [1254, 511] on div "Tại văn phòng" at bounding box center [1282, 509] width 200 height 18
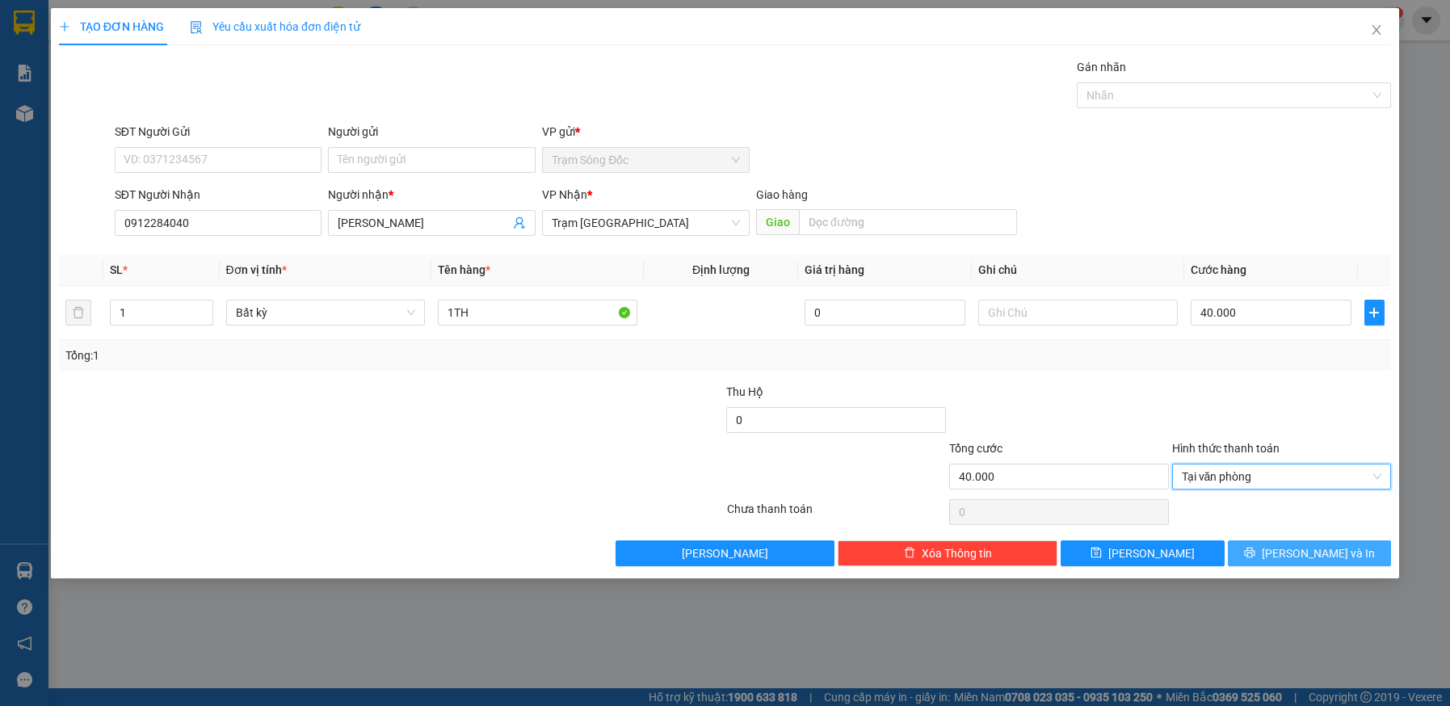
click at [1258, 545] on button "Lưu và In" at bounding box center [1310, 553] width 164 height 26
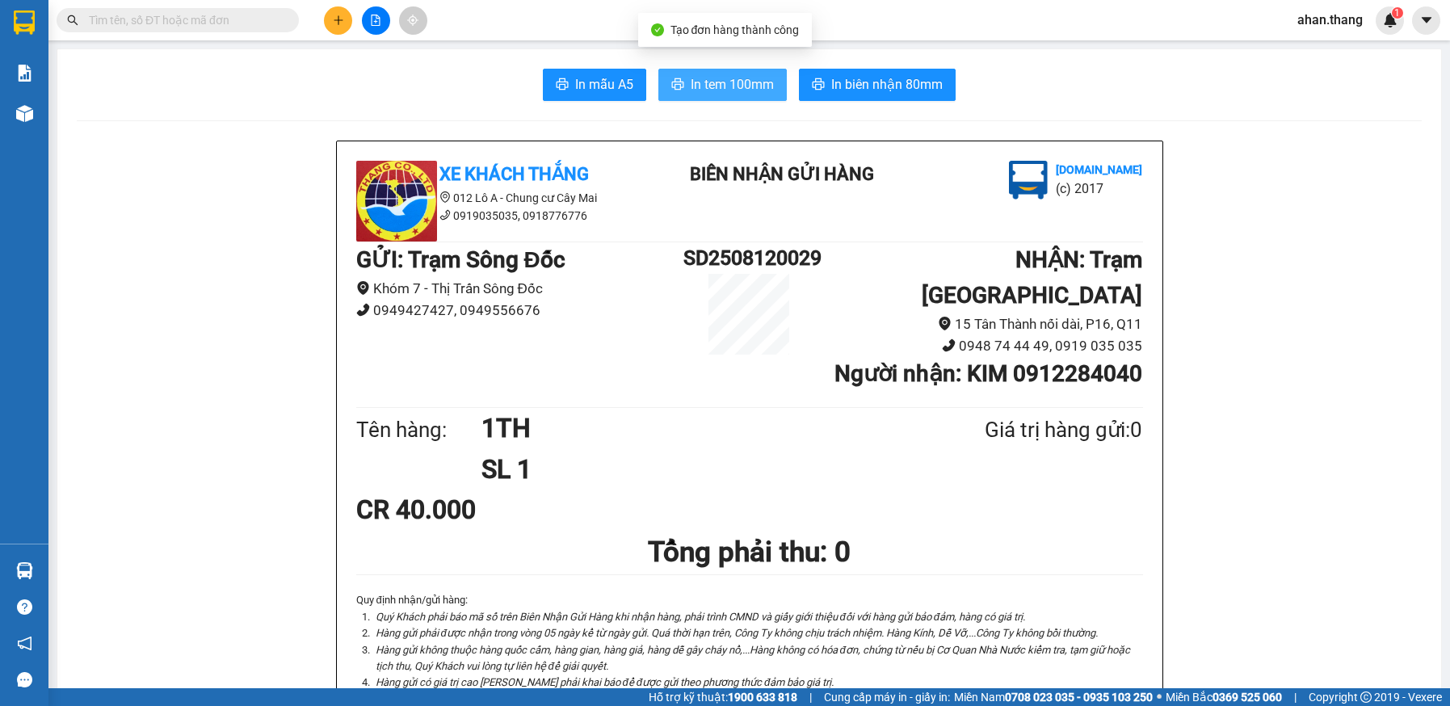
click at [709, 86] on span "In tem 100mm" at bounding box center [732, 84] width 83 height 20
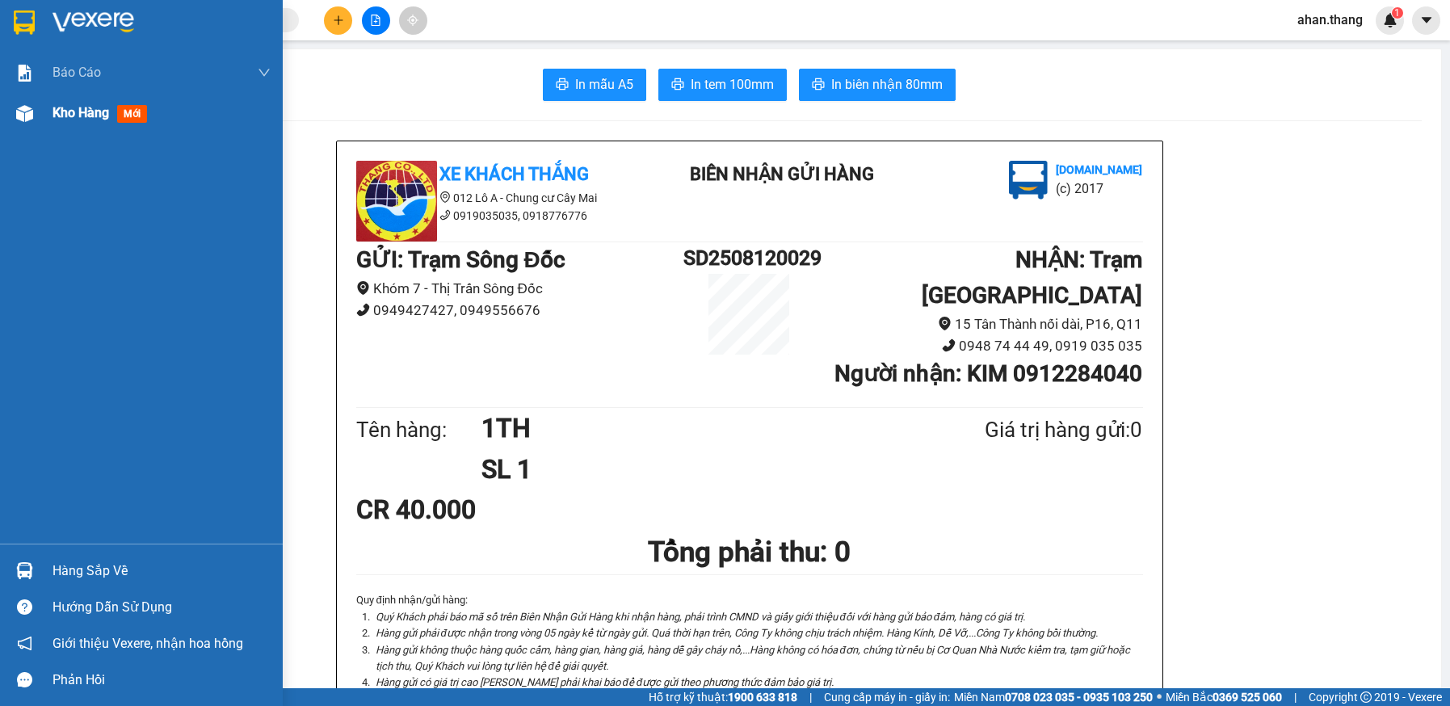
click at [45, 112] on div "Kho hàng mới" at bounding box center [141, 113] width 283 height 40
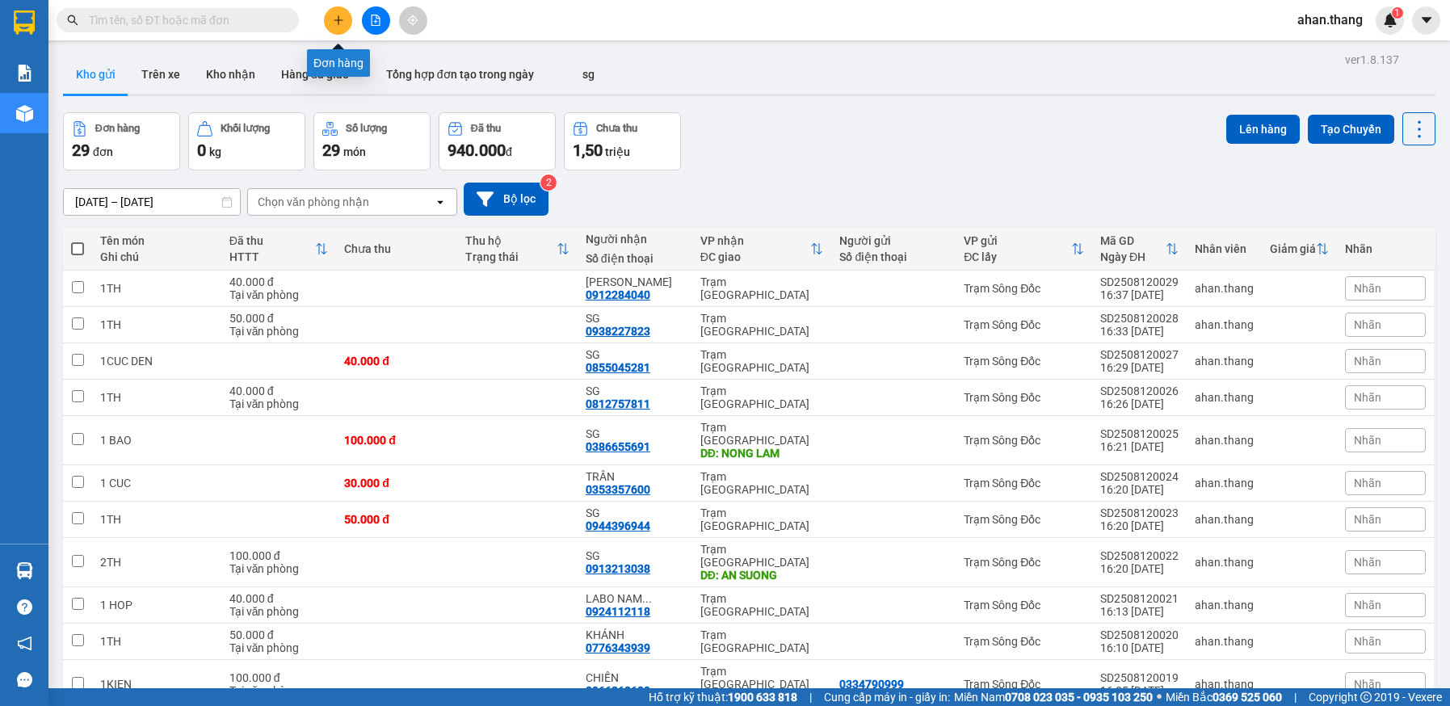
click at [342, 19] on icon "plus" at bounding box center [338, 20] width 11 height 11
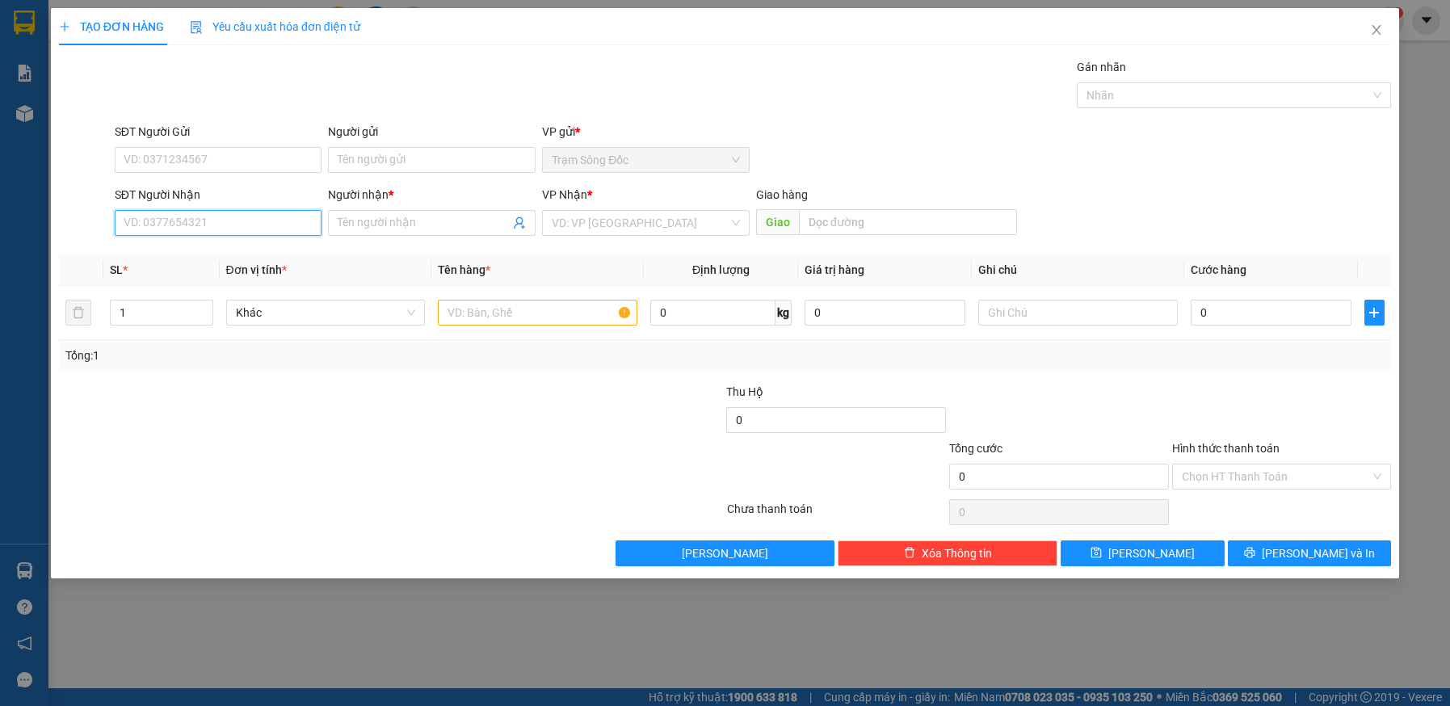
click at [158, 229] on input "SĐT Người Nhận" at bounding box center [219, 223] width 208 height 26
click at [431, 226] on input "Người nhận *" at bounding box center [424, 223] width 172 height 18
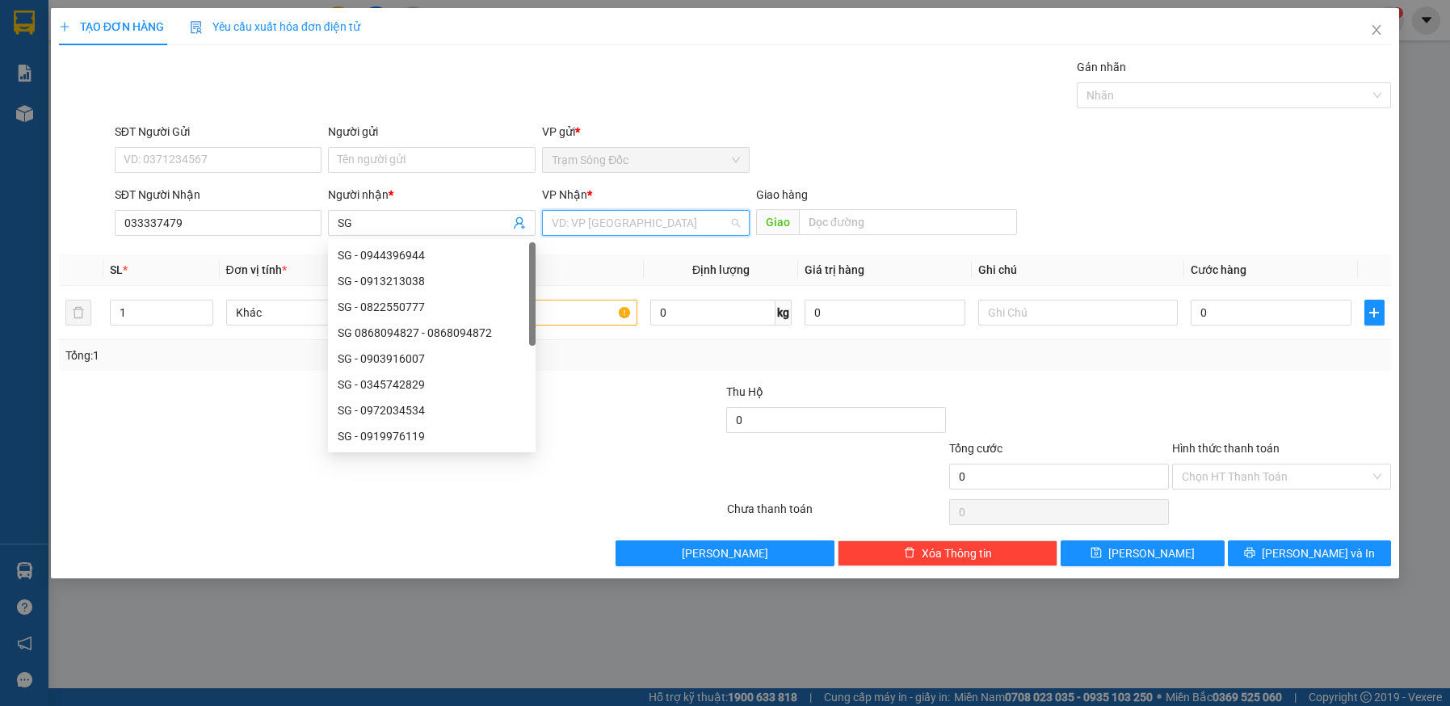
drag, startPoint x: 695, startPoint y: 215, endPoint x: 689, endPoint y: 246, distance: 32.0
click at [695, 215] on input "search" at bounding box center [640, 223] width 177 height 24
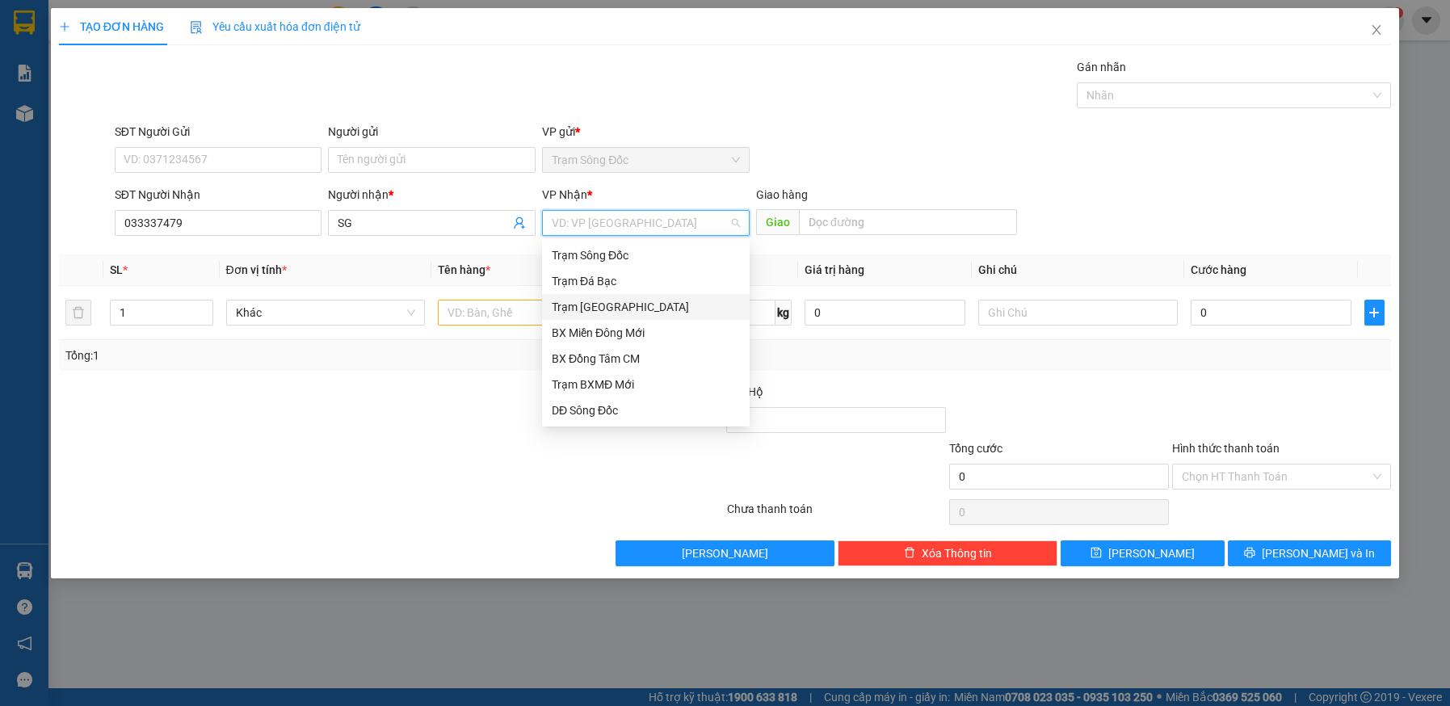
click at [656, 308] on div "Trạm Sài Gòn" at bounding box center [646, 307] width 188 height 18
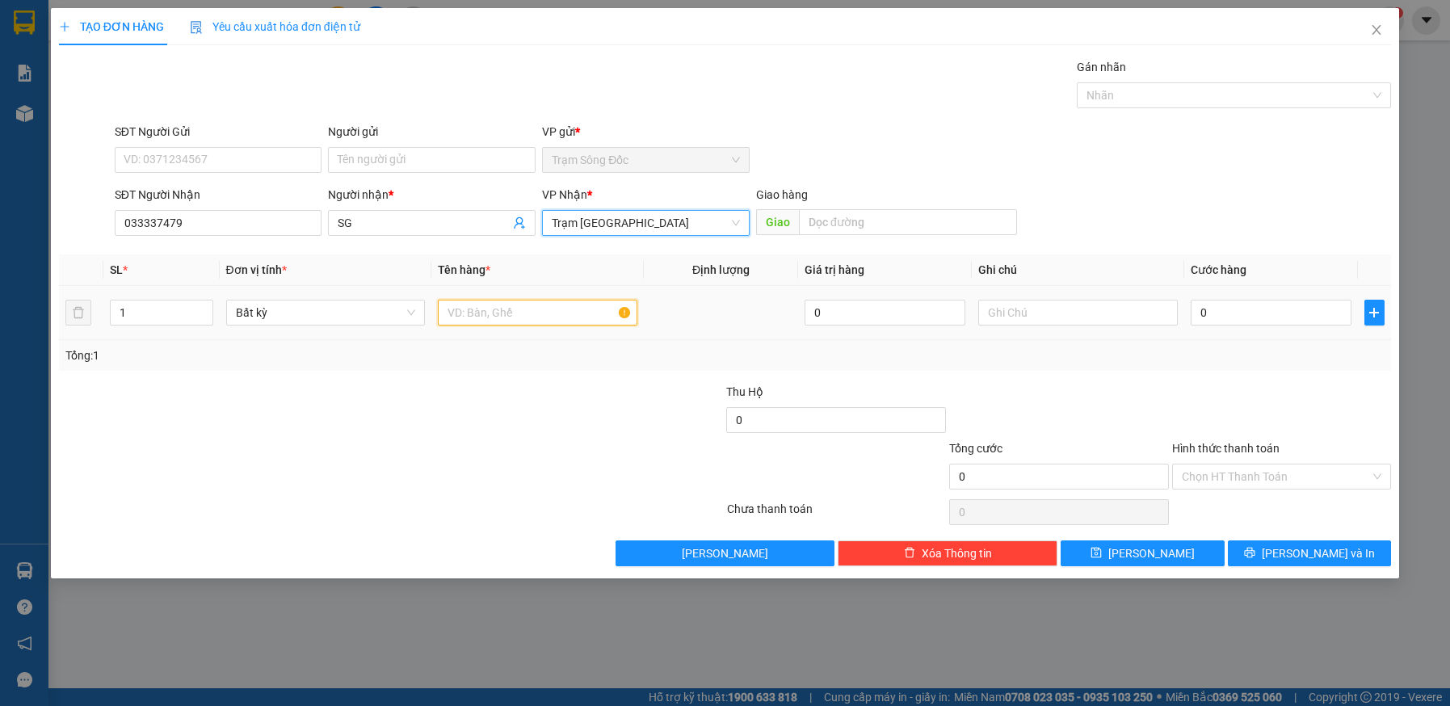
click at [540, 313] on input "text" at bounding box center [537, 313] width 199 height 26
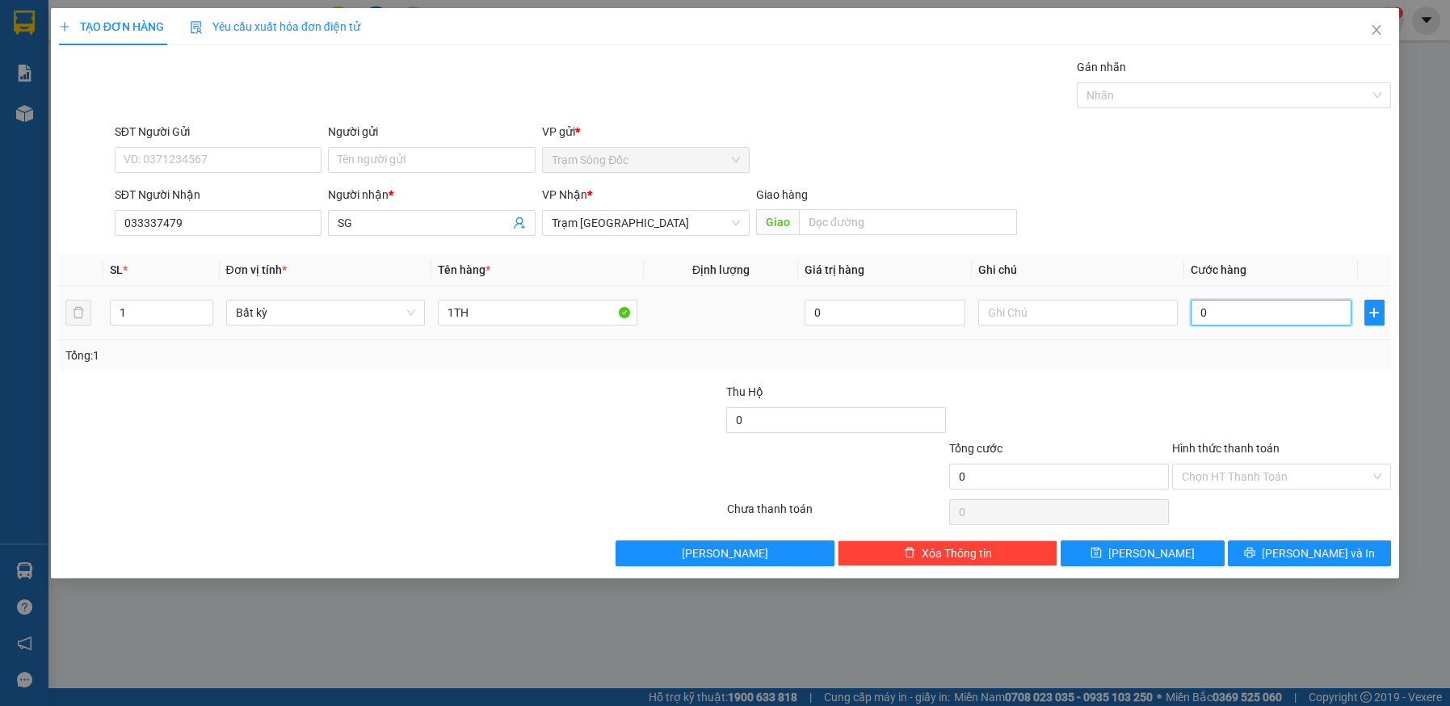
click at [1291, 317] on input "0" at bounding box center [1271, 313] width 161 height 26
click at [1255, 550] on icon "printer" at bounding box center [1249, 552] width 11 height 11
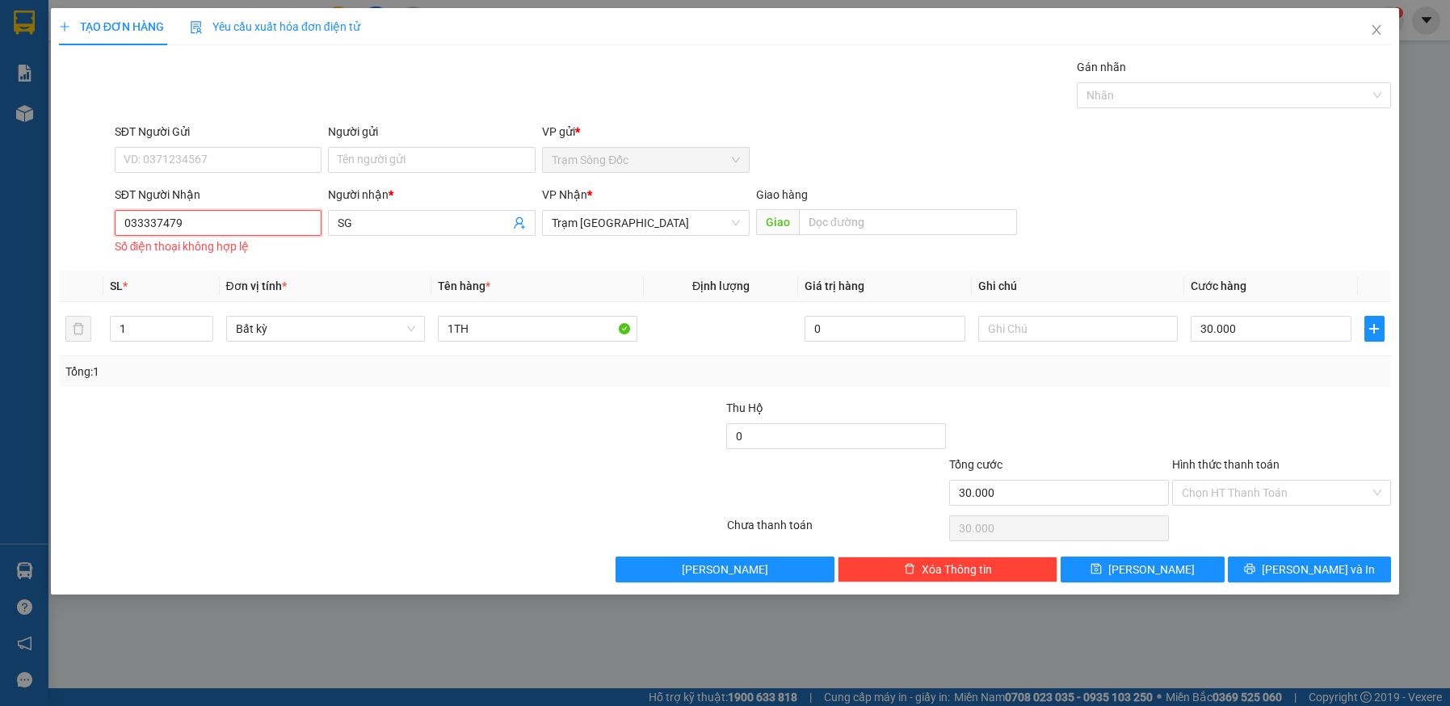
click at [128, 222] on input "033337479" at bounding box center [219, 223] width 208 height 26
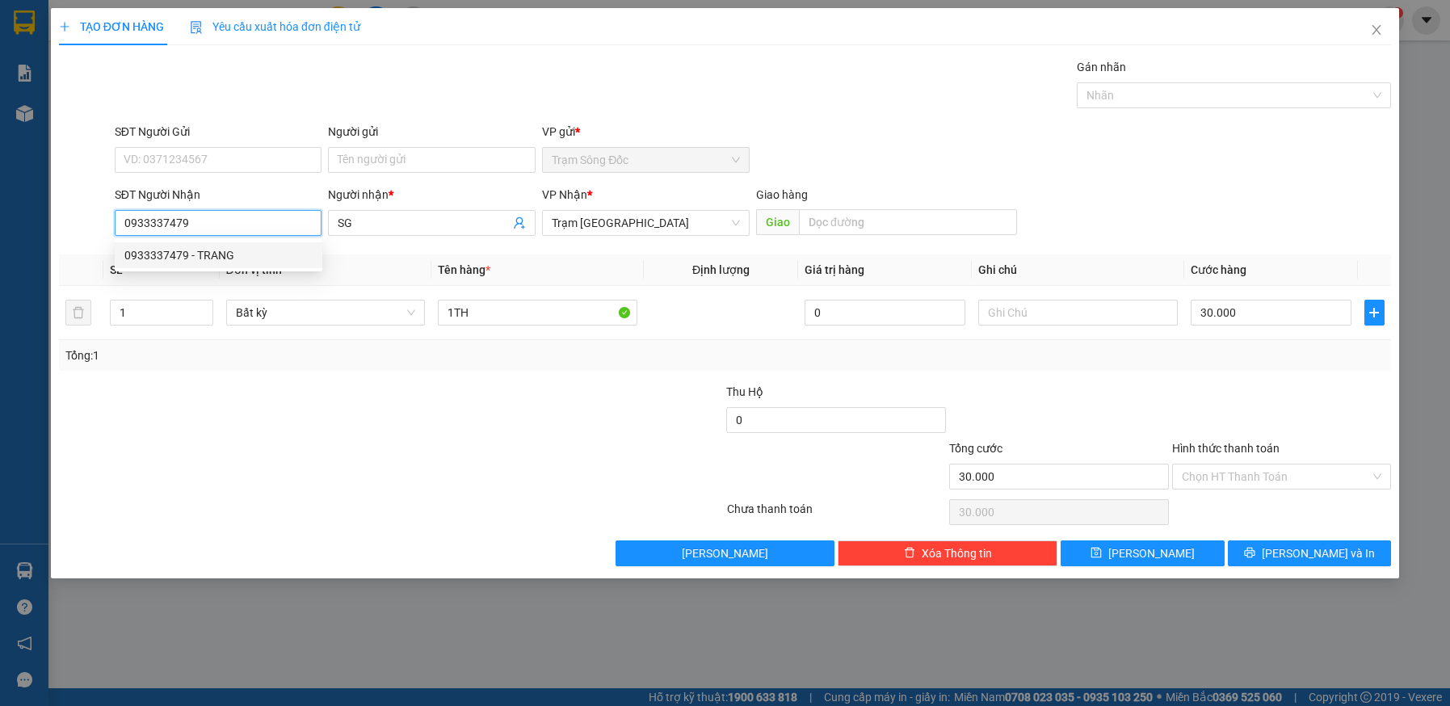
click at [200, 256] on div "0933337479 - TRANG" at bounding box center [218, 255] width 188 height 18
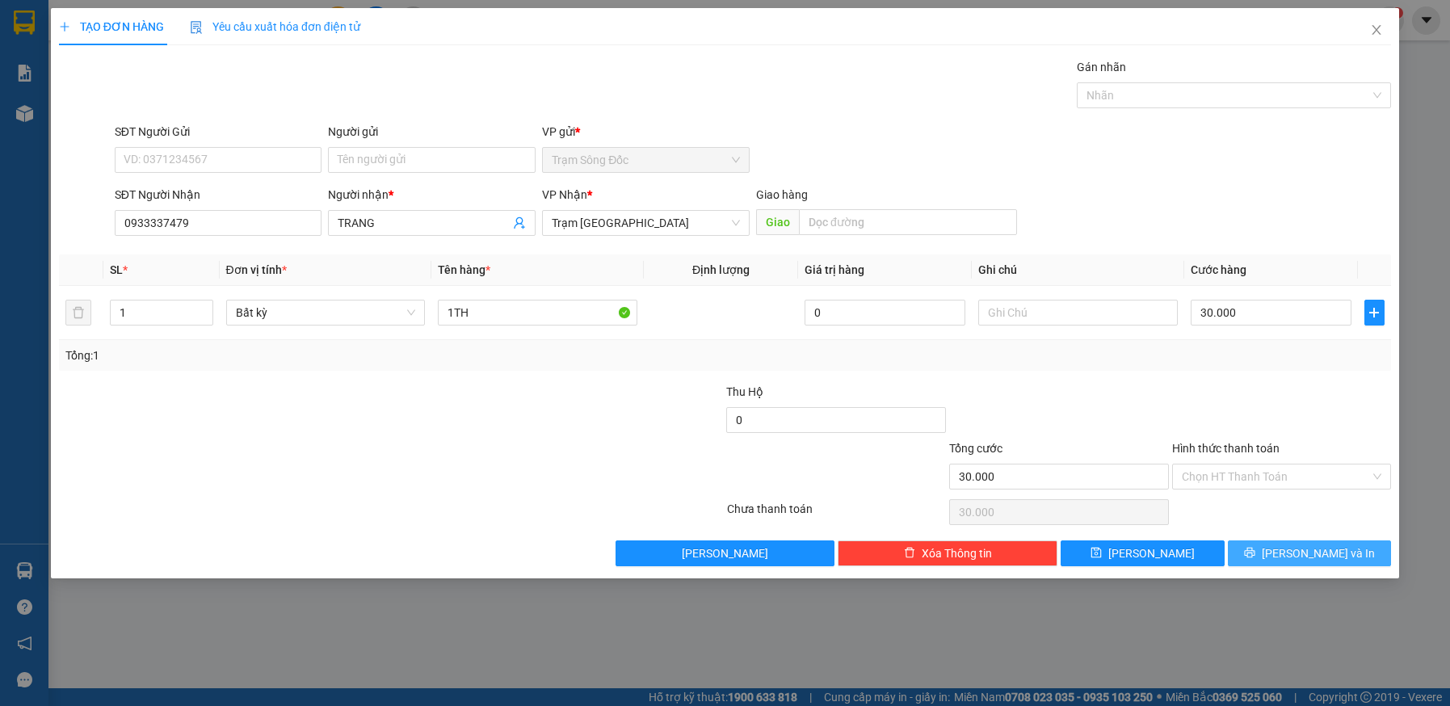
click at [1255, 550] on icon "printer" at bounding box center [1249, 552] width 11 height 11
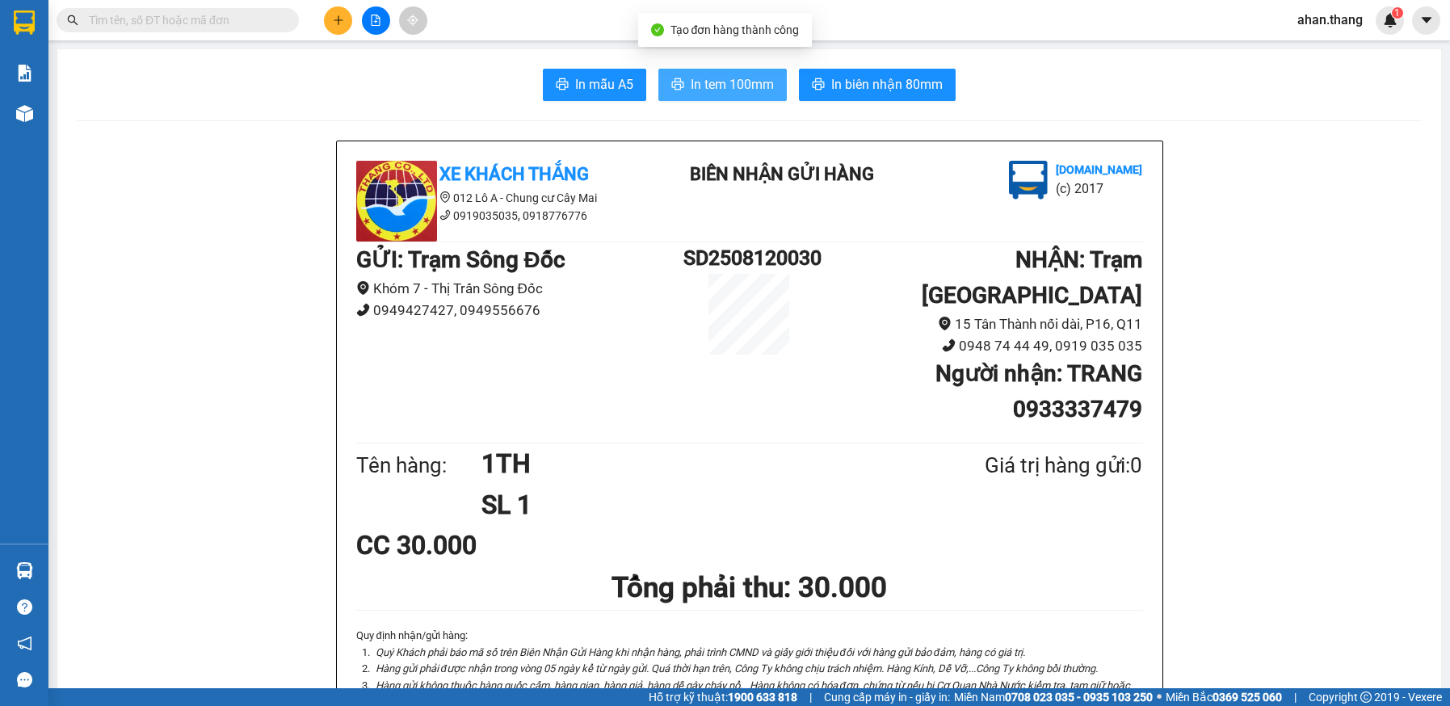
click at [691, 90] on span "In tem 100mm" at bounding box center [732, 84] width 83 height 20
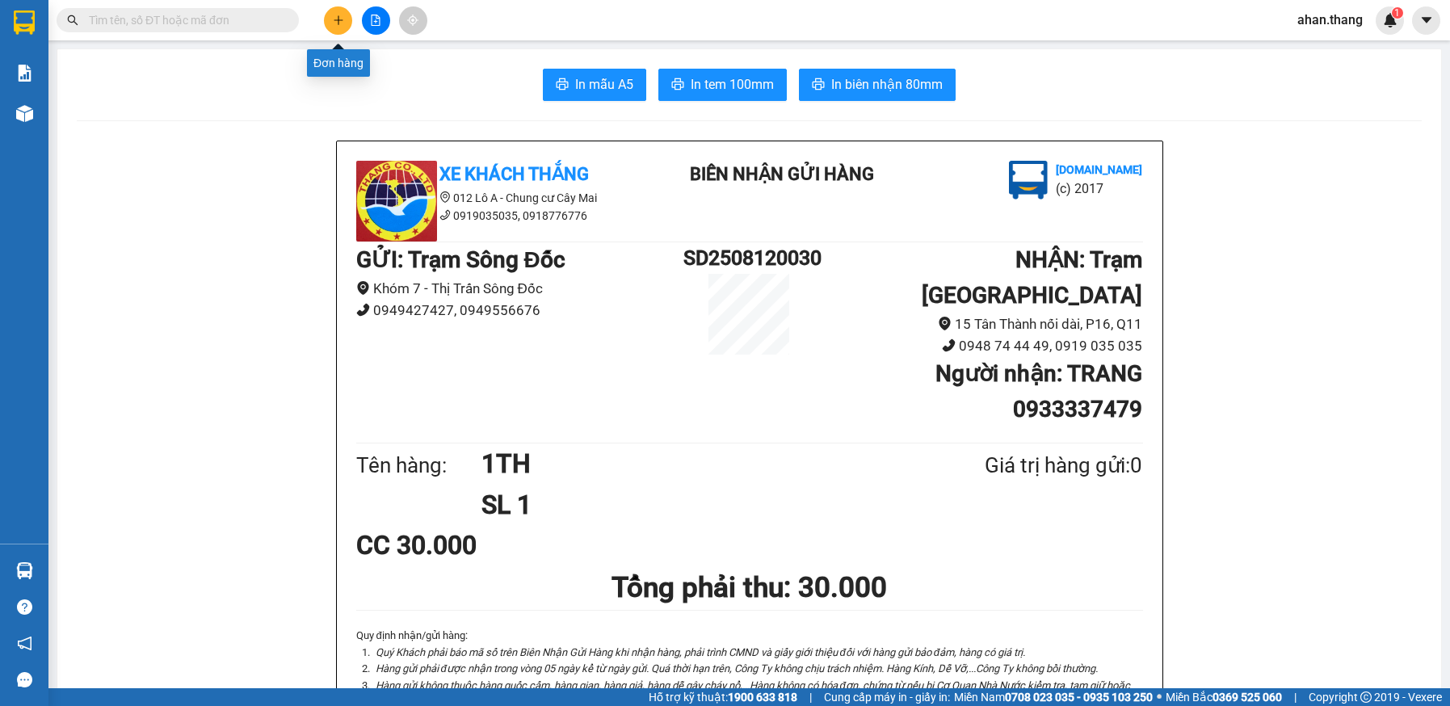
click at [337, 20] on icon "plus" at bounding box center [338, 19] width 9 height 1
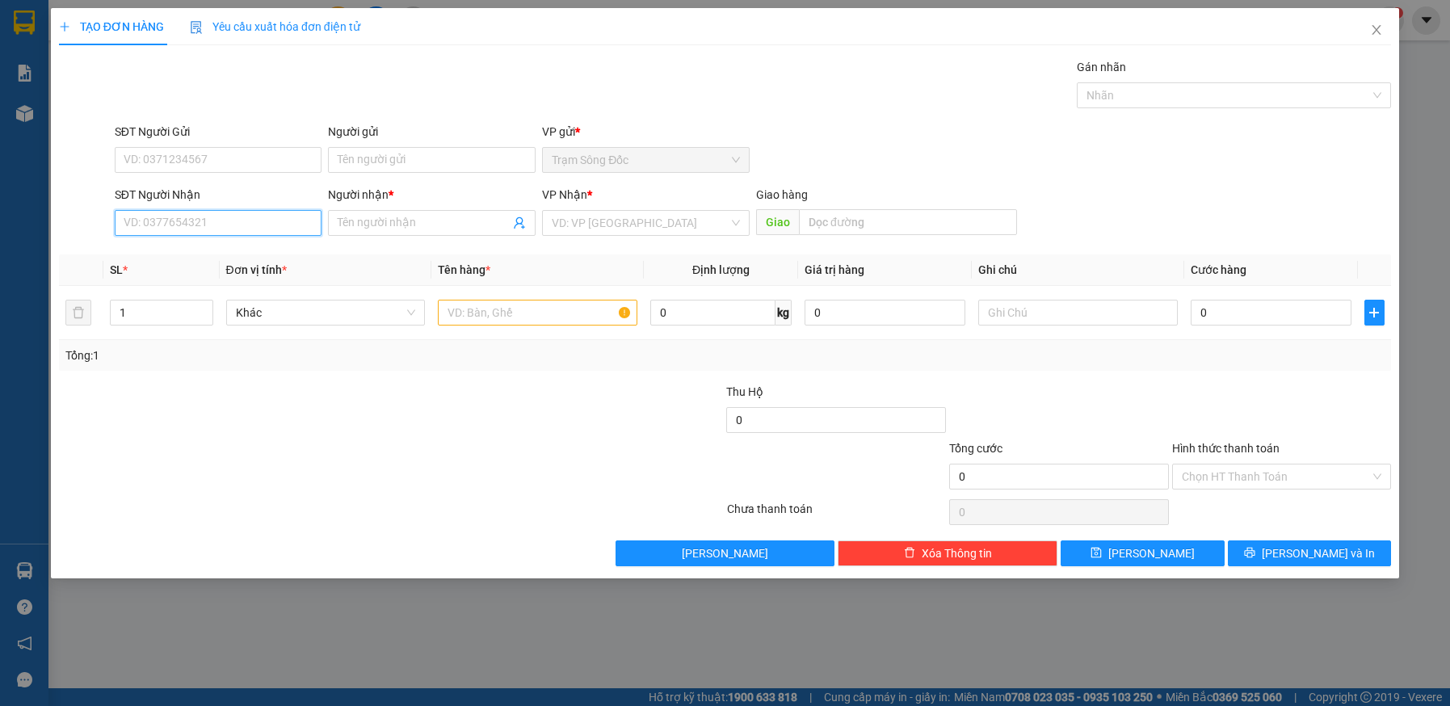
click at [245, 225] on input "SĐT Người Nhận" at bounding box center [219, 223] width 208 height 26
click at [181, 257] on div "0358929842 - DUY" at bounding box center [218, 255] width 188 height 18
click at [533, 319] on input "text" at bounding box center [537, 313] width 199 height 26
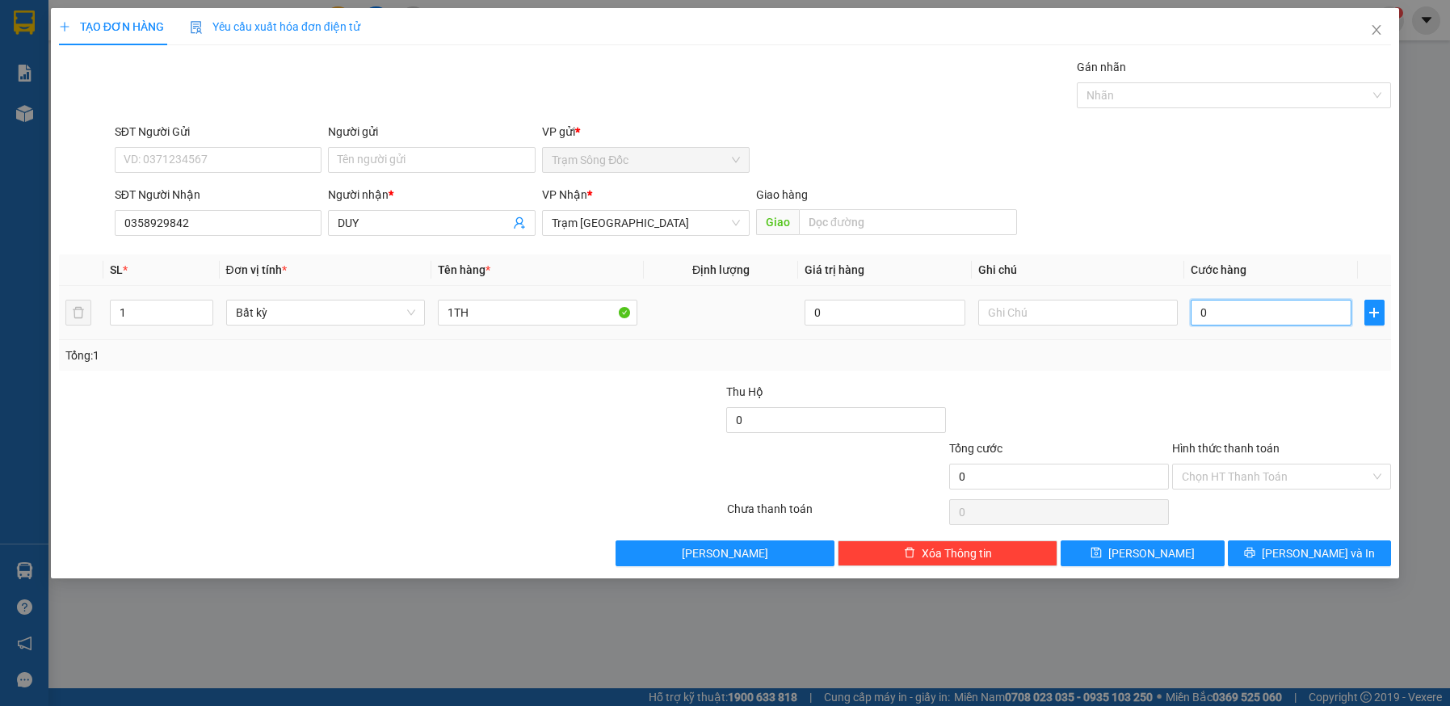
click at [1286, 317] on input "0" at bounding box center [1271, 313] width 161 height 26
click at [1265, 471] on input "Hình thức thanh toán" at bounding box center [1276, 476] width 189 height 24
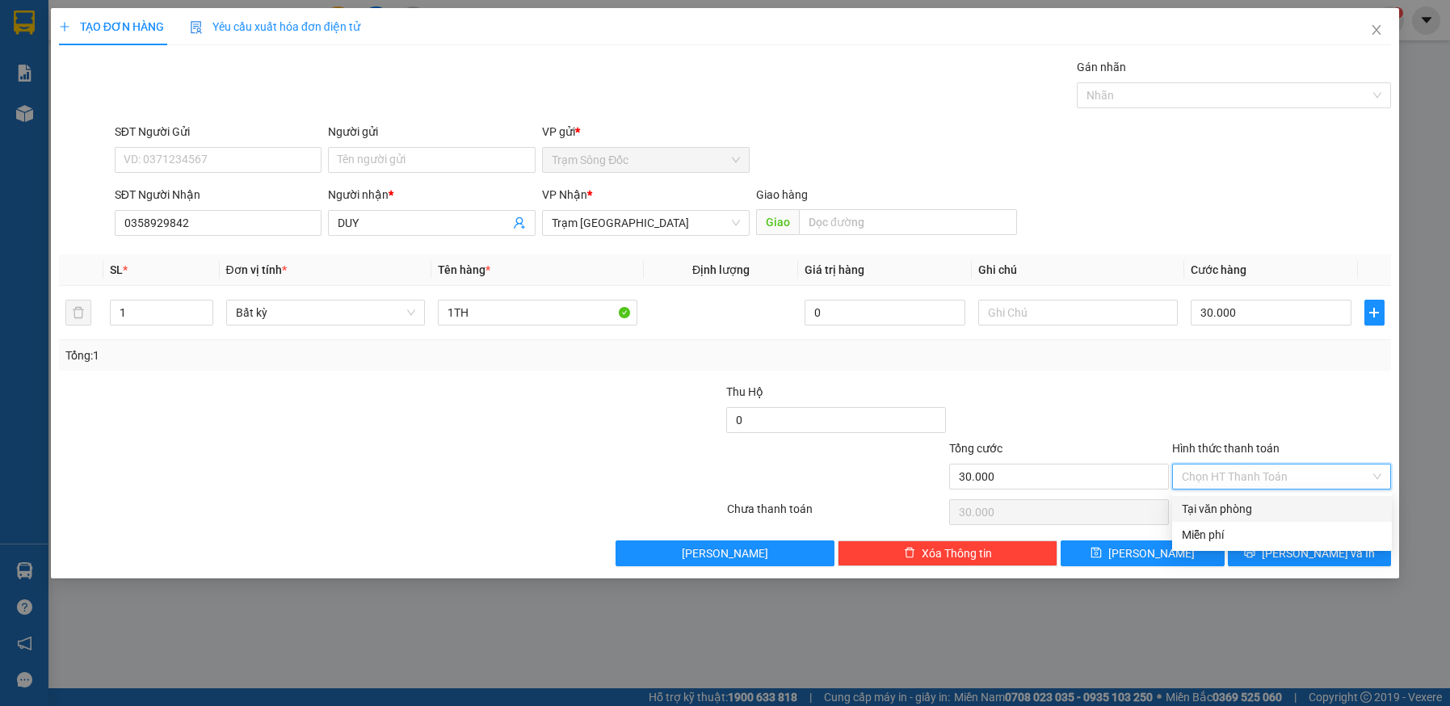
click at [1264, 506] on div "Tại văn phòng" at bounding box center [1282, 509] width 200 height 18
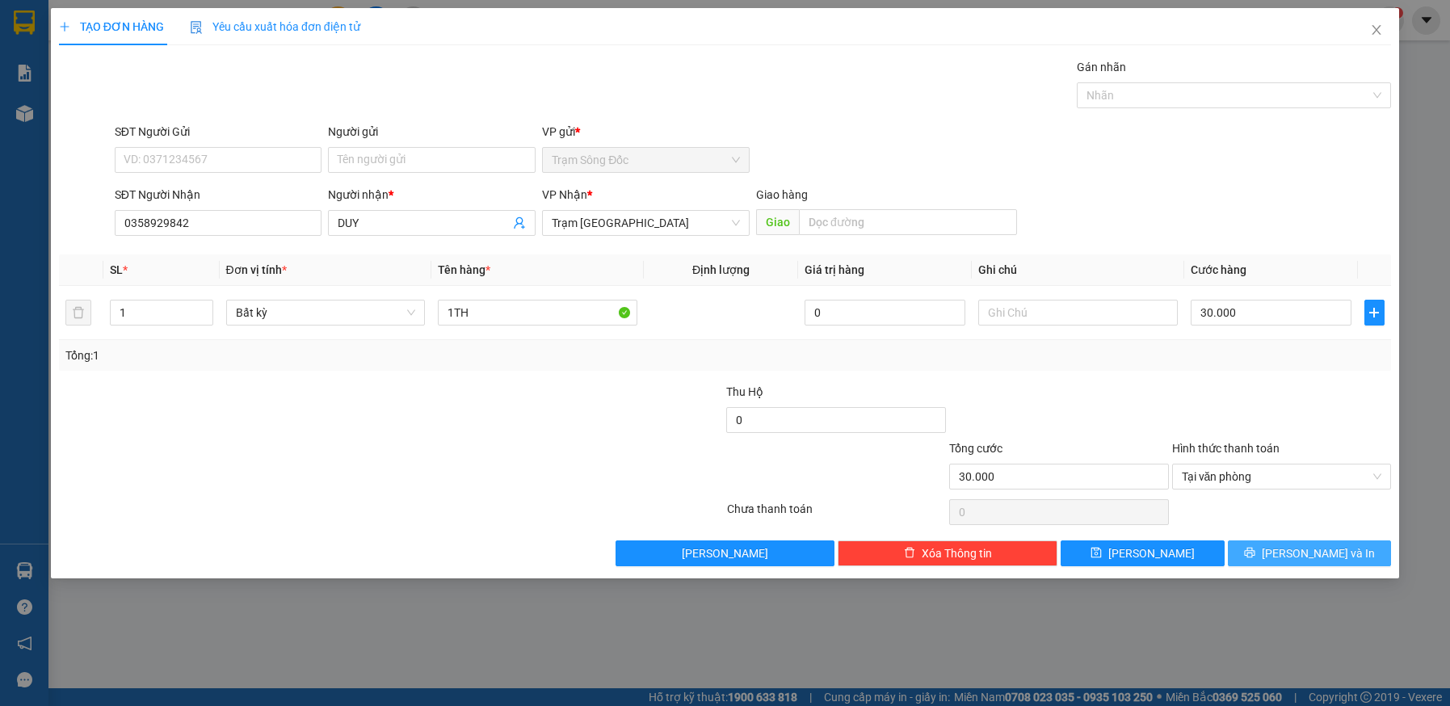
drag, startPoint x: 1266, startPoint y: 561, endPoint x: 1251, endPoint y: 537, distance: 28.7
click at [1266, 561] on button "Lưu và In" at bounding box center [1310, 553] width 164 height 26
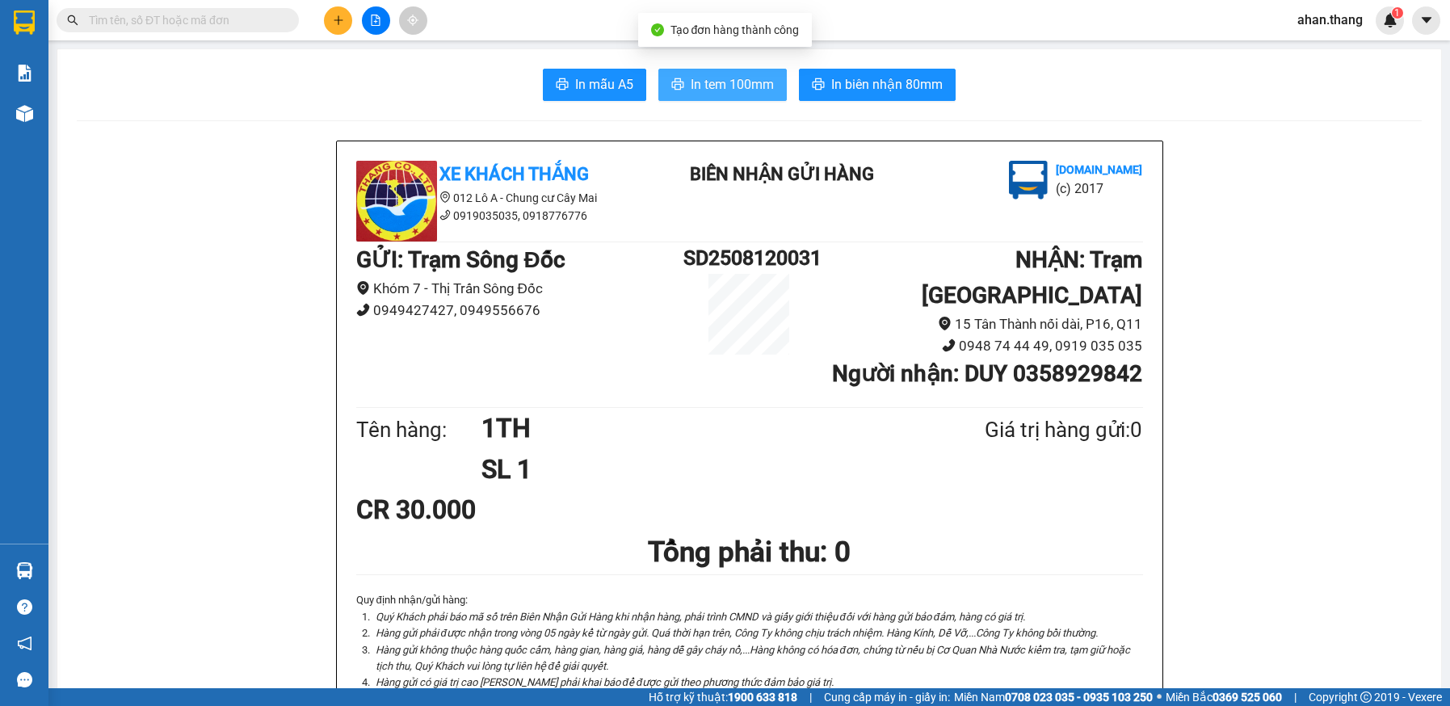
click at [745, 75] on span "In tem 100mm" at bounding box center [732, 84] width 83 height 20
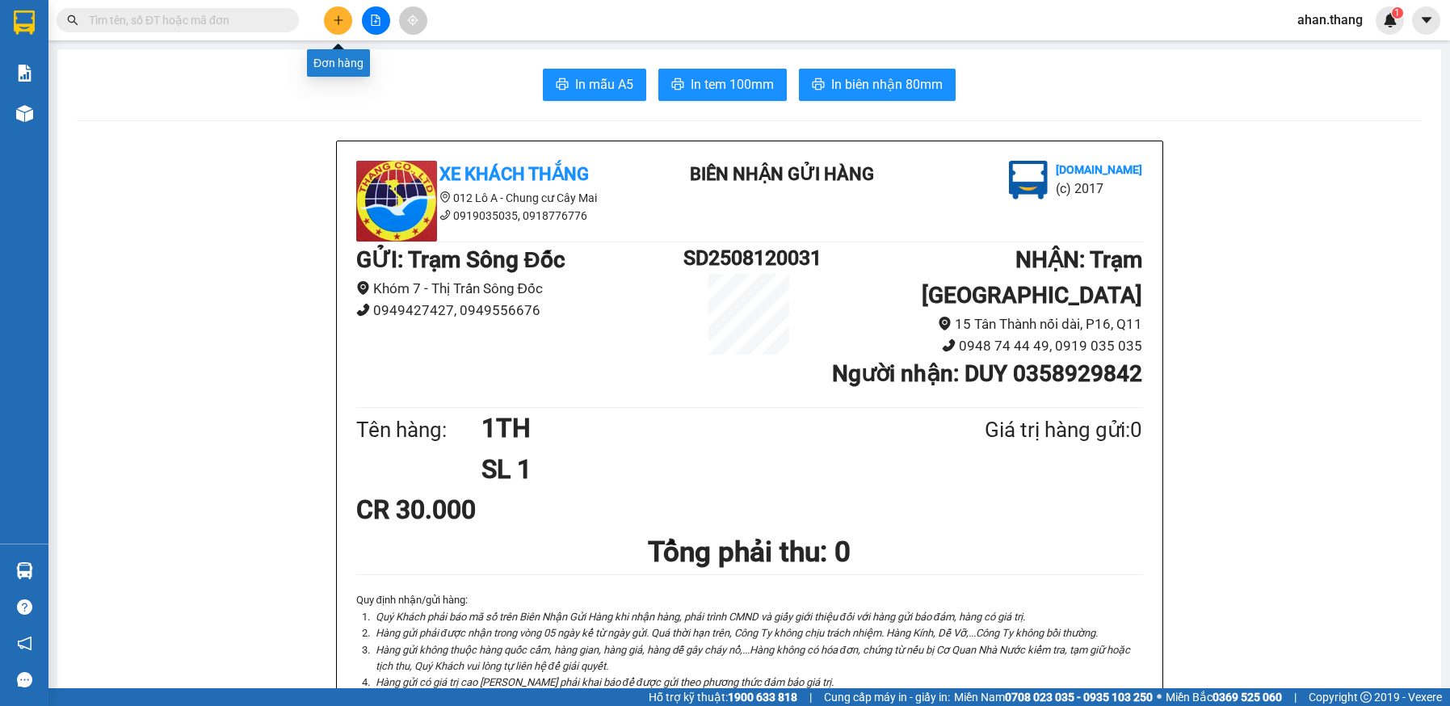
click at [345, 25] on button at bounding box center [338, 20] width 28 height 28
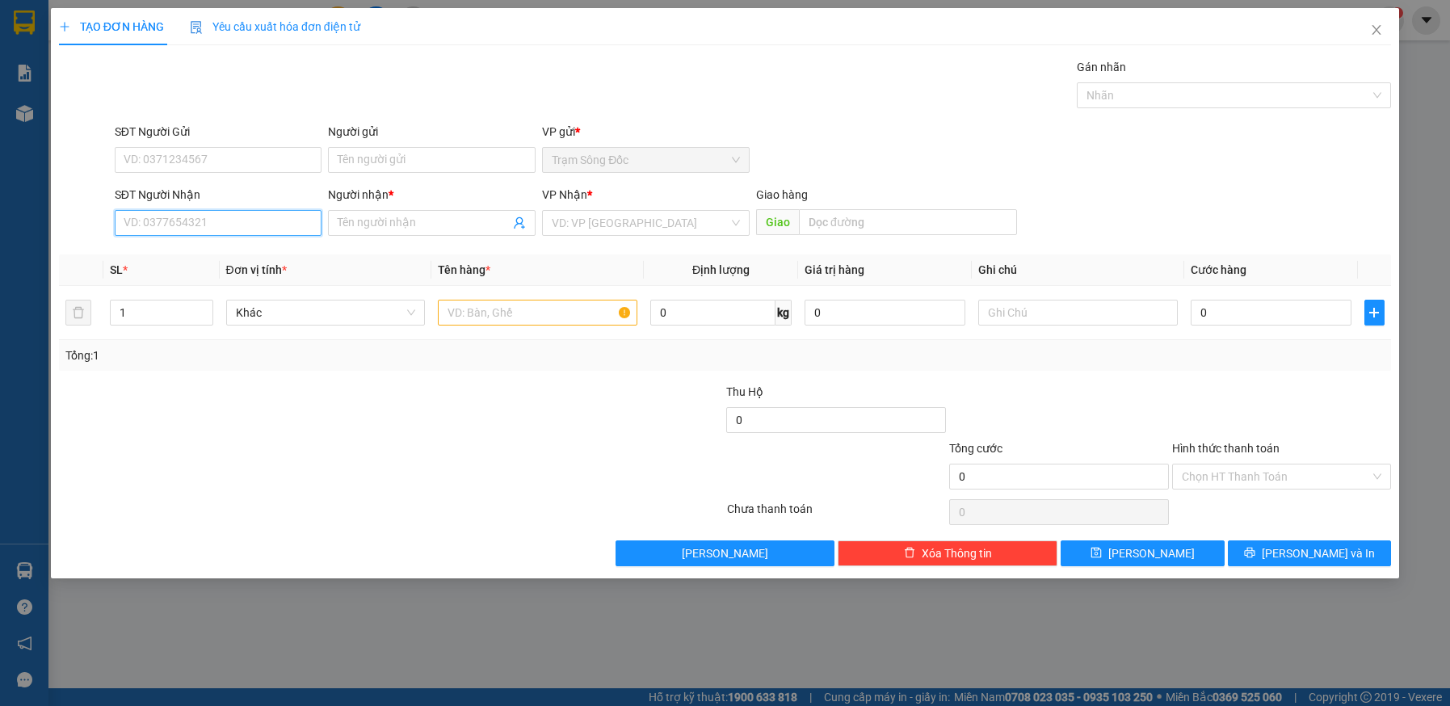
click at [223, 227] on input "SĐT Người Nhận" at bounding box center [219, 223] width 208 height 26
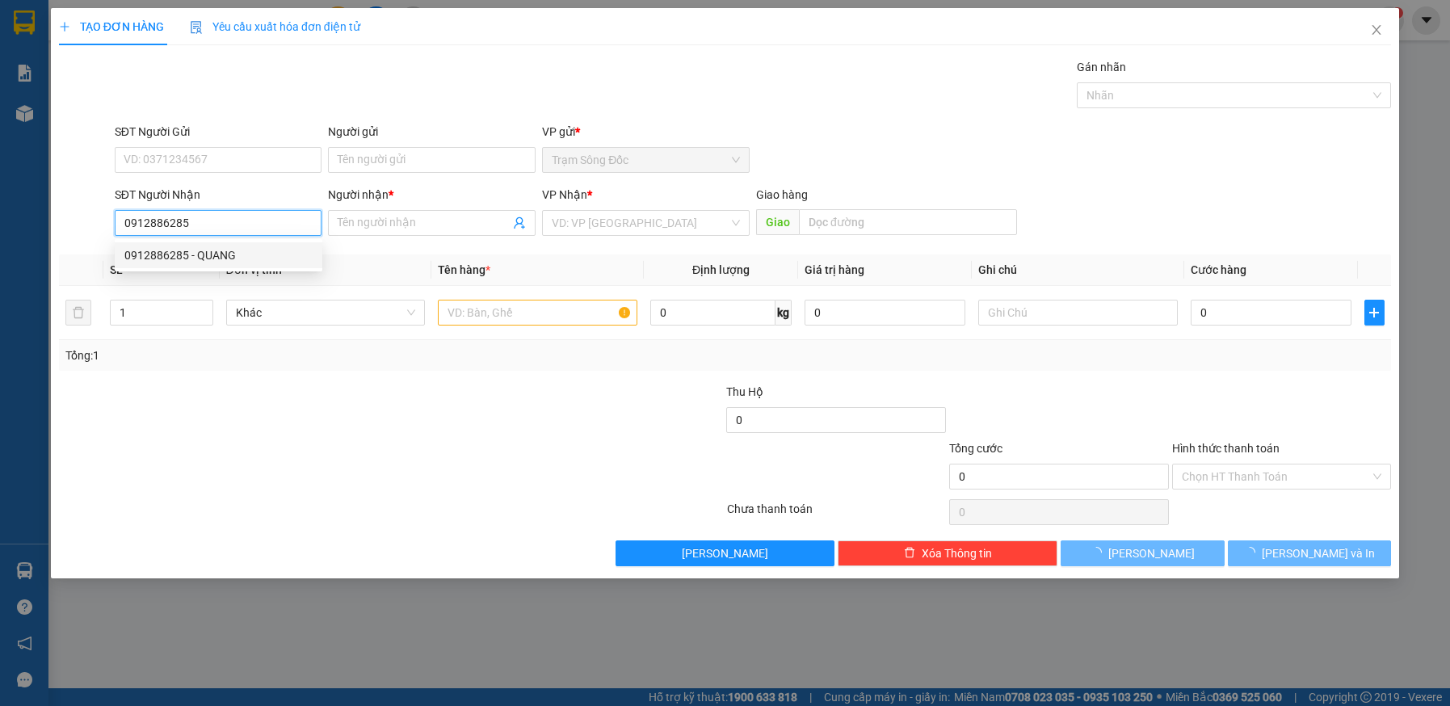
click at [205, 250] on div "0912886285 - QUANG" at bounding box center [218, 255] width 188 height 18
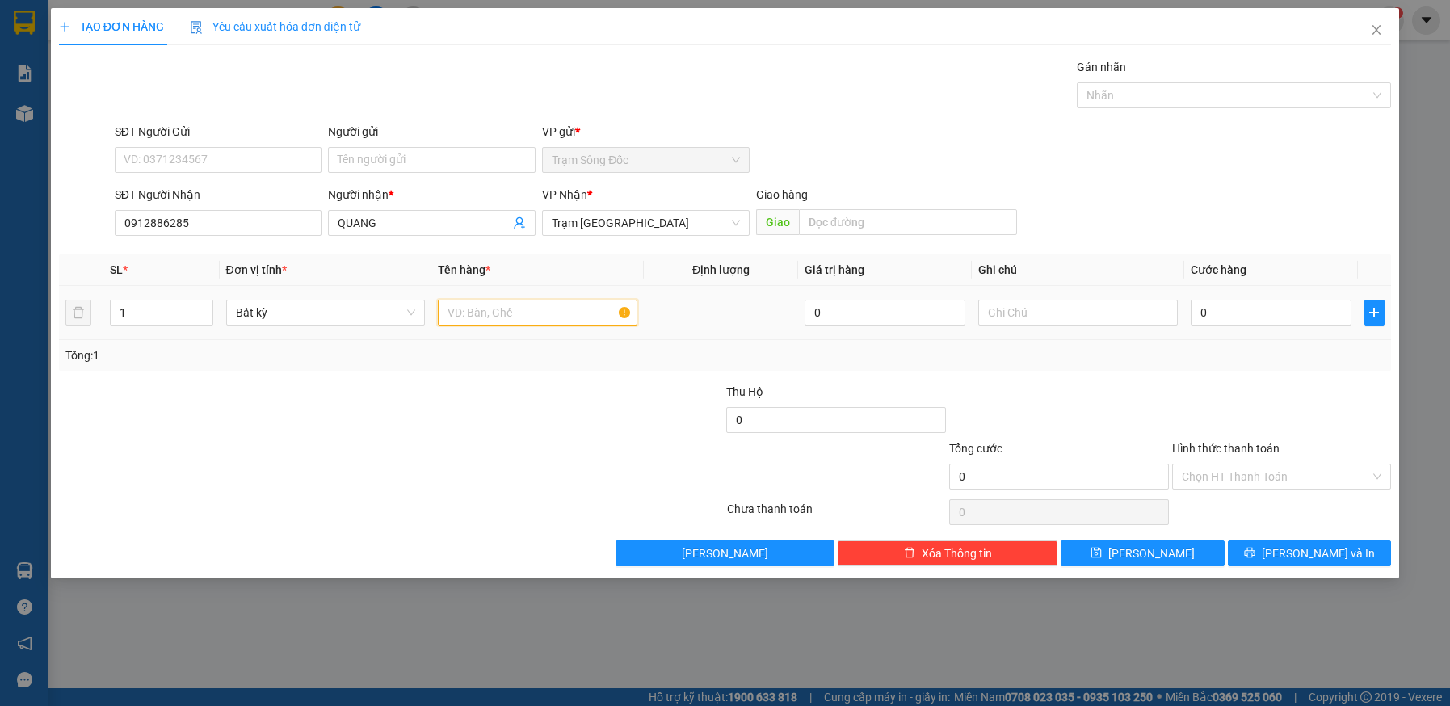
click at [523, 308] on input "text" at bounding box center [537, 313] width 199 height 26
click at [1235, 303] on input "0" at bounding box center [1271, 313] width 161 height 26
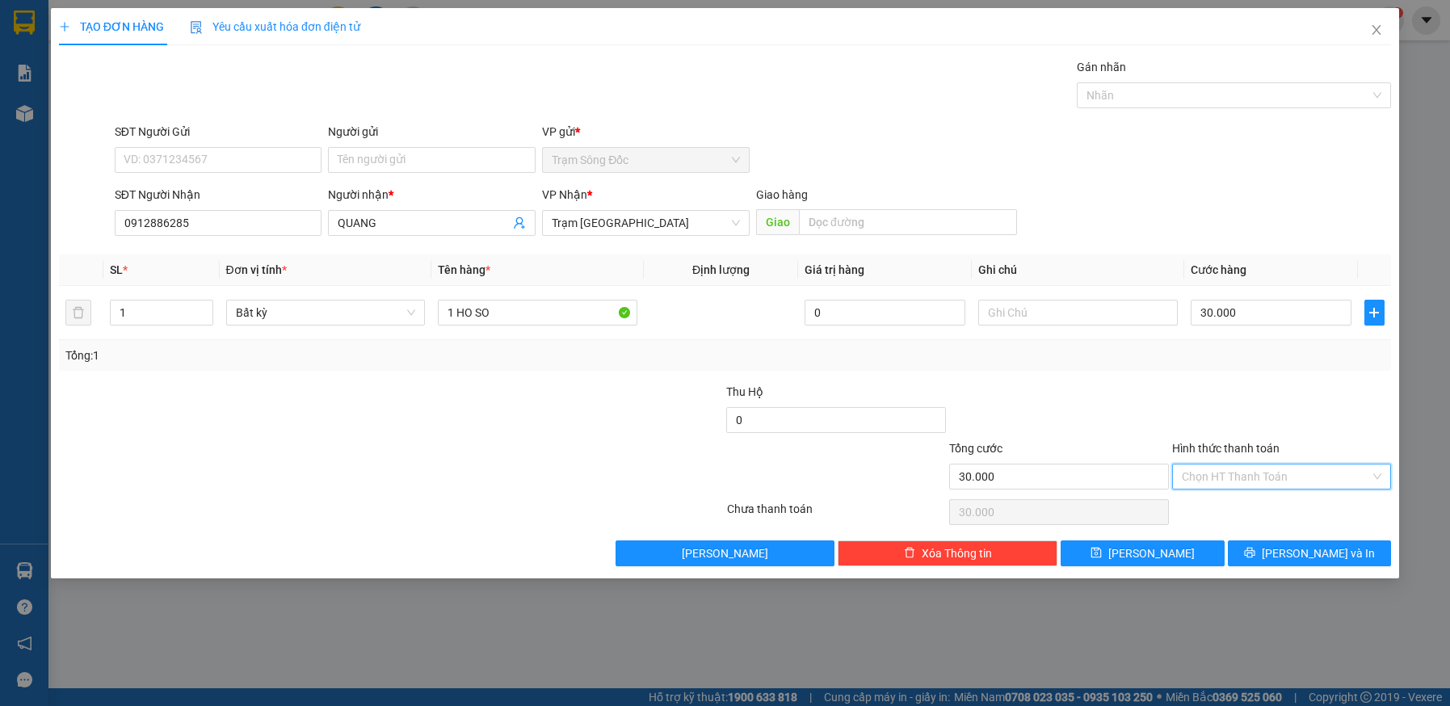
click at [1273, 477] on input "Hình thức thanh toán" at bounding box center [1276, 476] width 189 height 24
click at [1270, 505] on div "Tại văn phòng" at bounding box center [1282, 509] width 200 height 18
click at [1255, 557] on icon "printer" at bounding box center [1249, 552] width 11 height 11
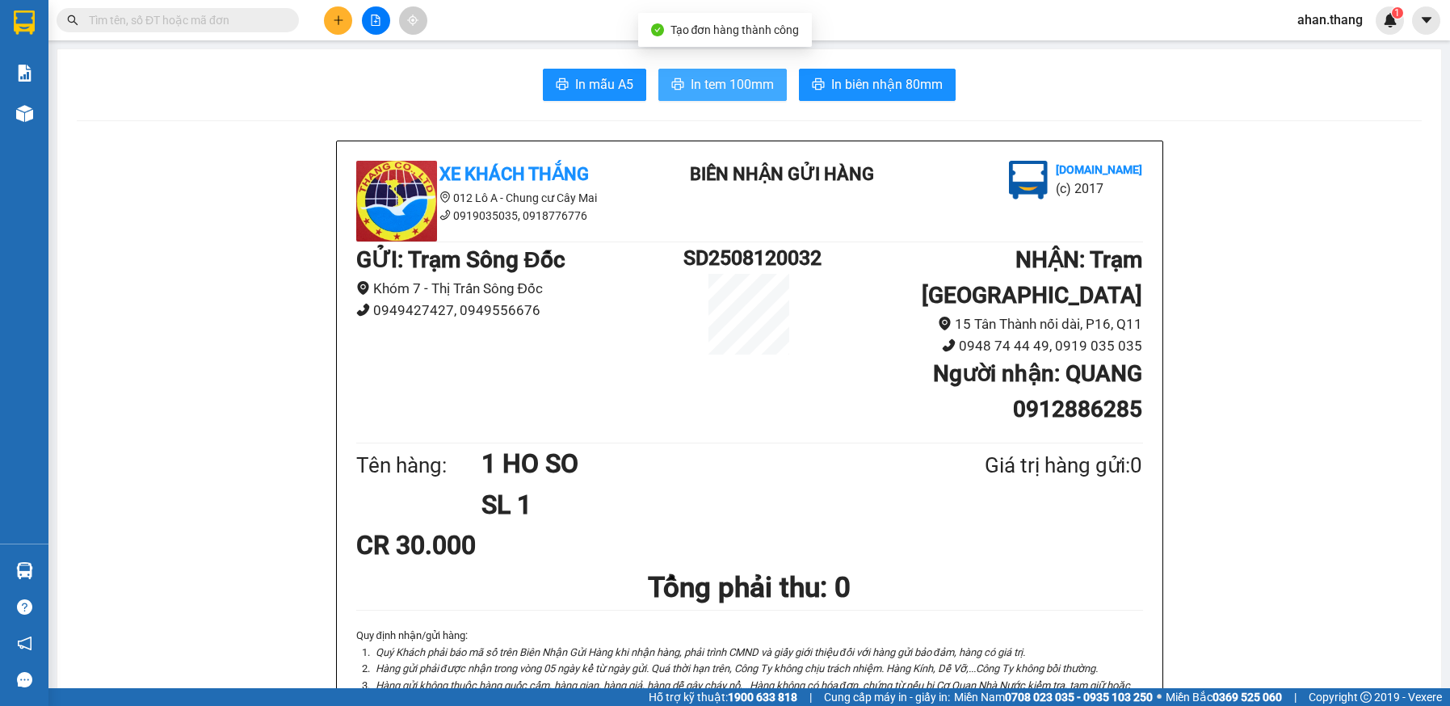
click at [725, 79] on span "In tem 100mm" at bounding box center [732, 84] width 83 height 20
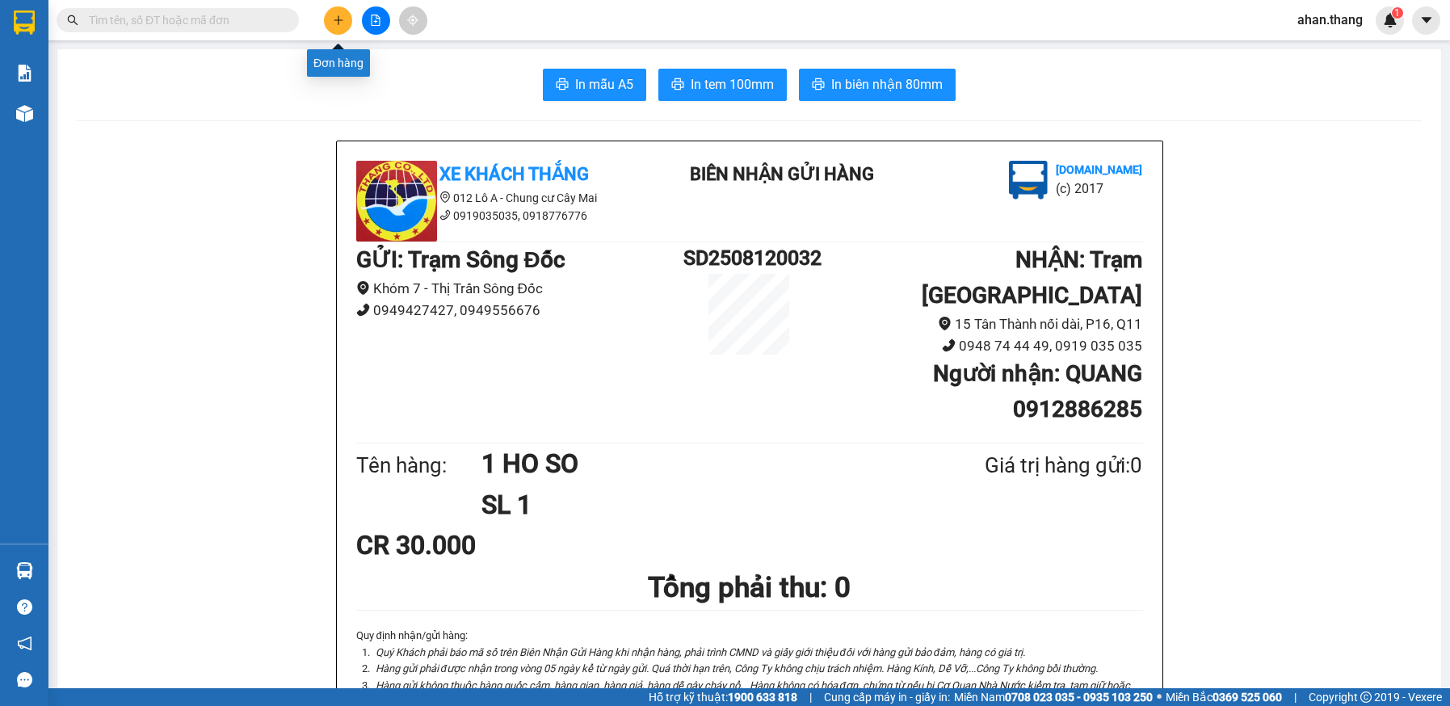
click at [340, 17] on icon "plus" at bounding box center [338, 20] width 11 height 11
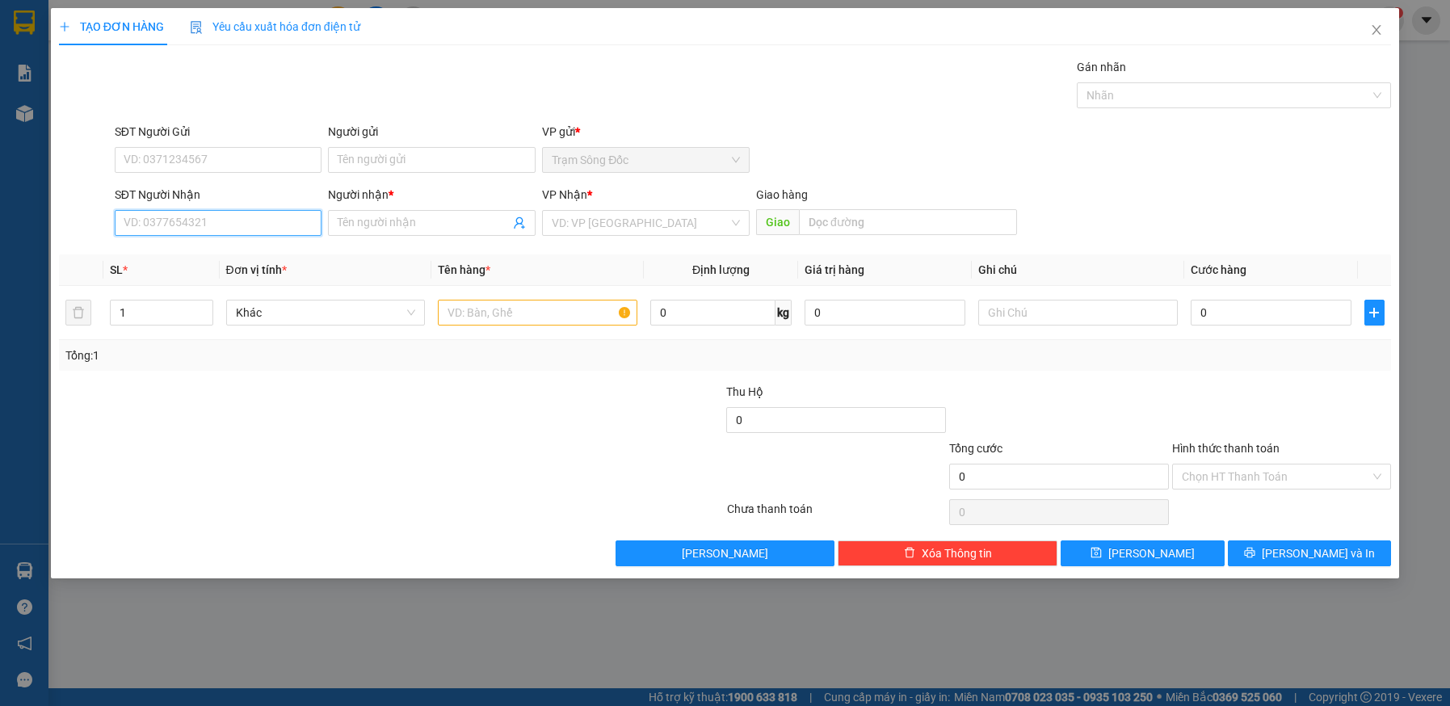
click at [231, 214] on input "SĐT Người Nhận" at bounding box center [219, 223] width 208 height 26
click at [436, 224] on input "Người nhận *" at bounding box center [424, 223] width 172 height 18
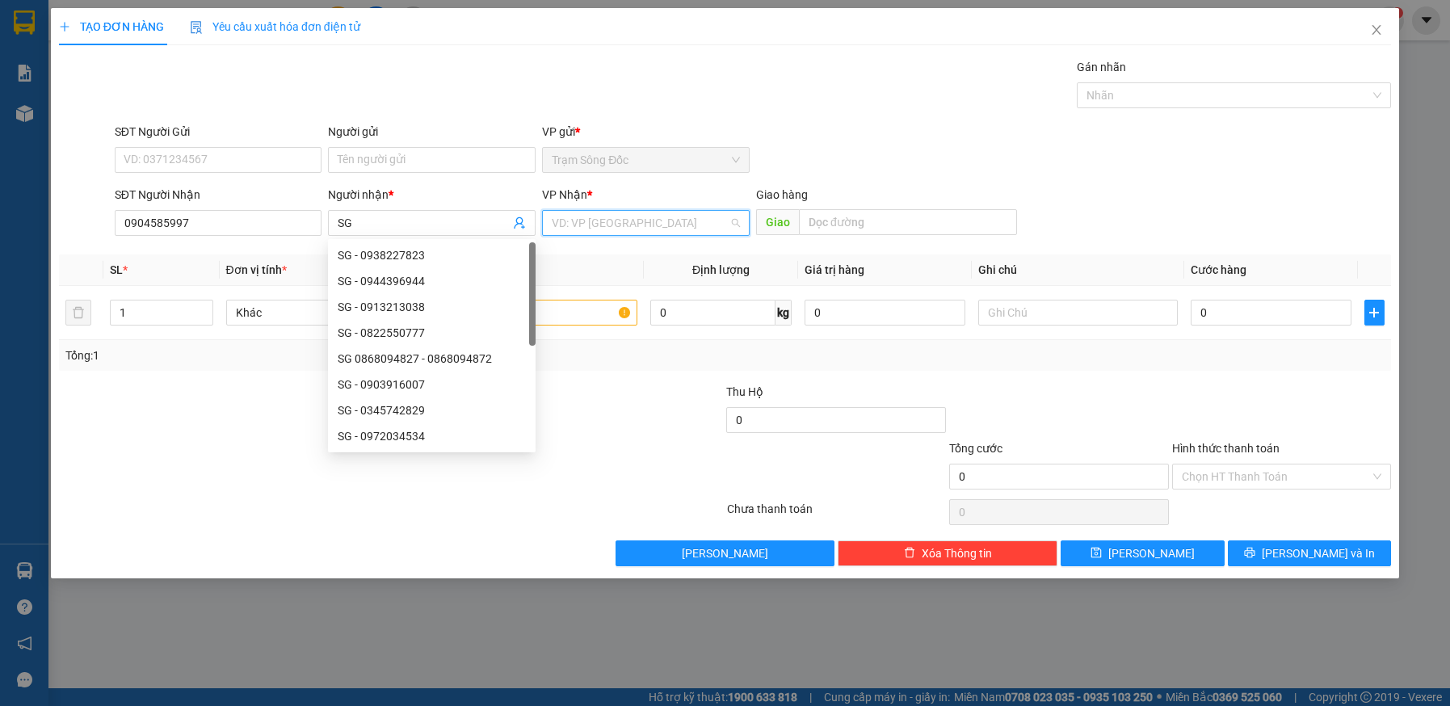
click at [599, 220] on input "search" at bounding box center [640, 223] width 177 height 24
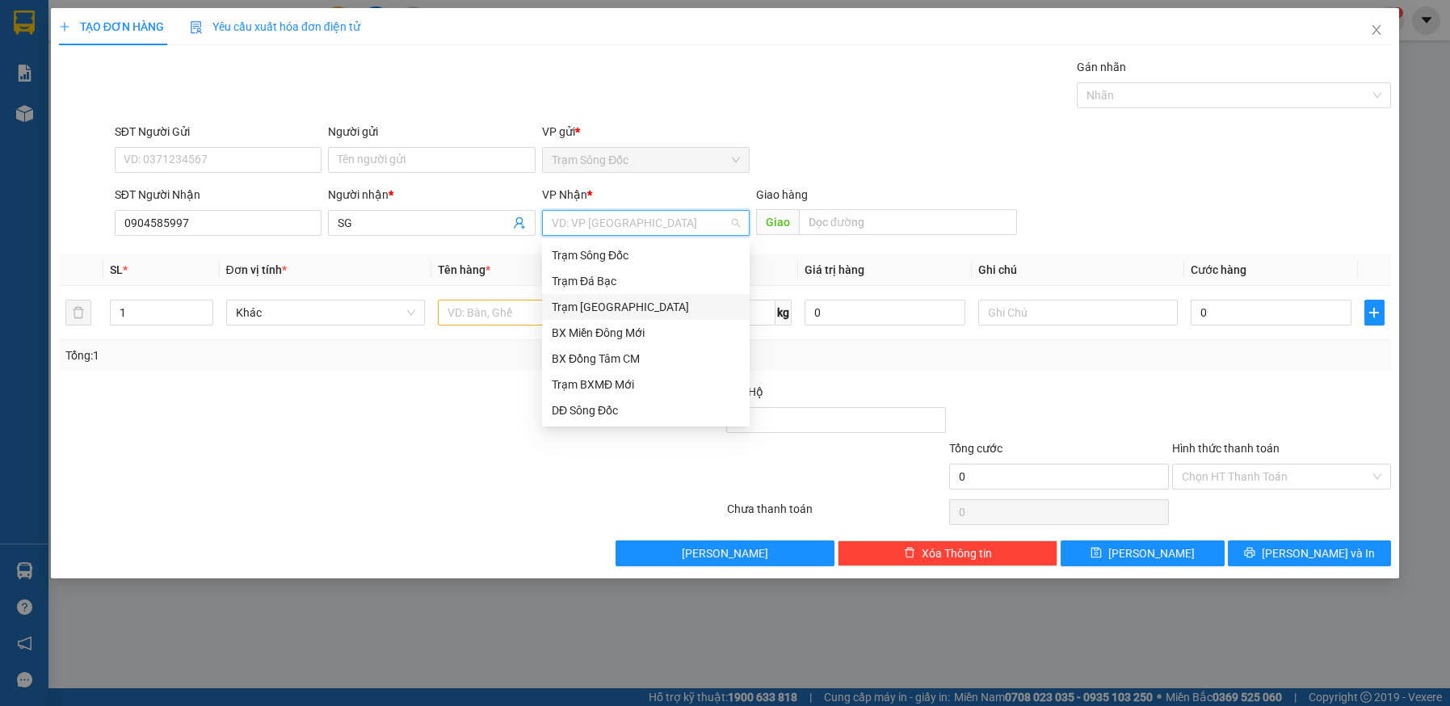
click at [623, 309] on div "Trạm Sài Gòn" at bounding box center [646, 307] width 188 height 18
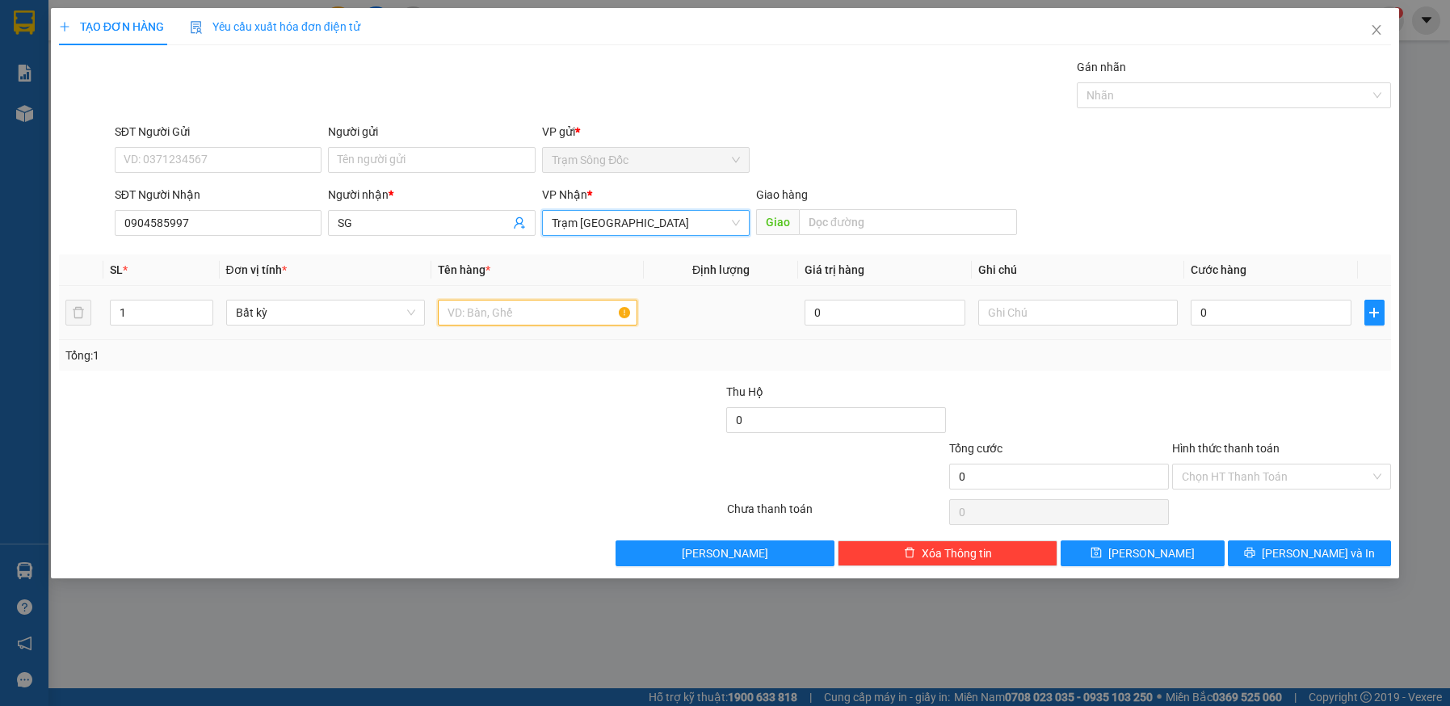
click at [541, 319] on input "text" at bounding box center [537, 313] width 199 height 26
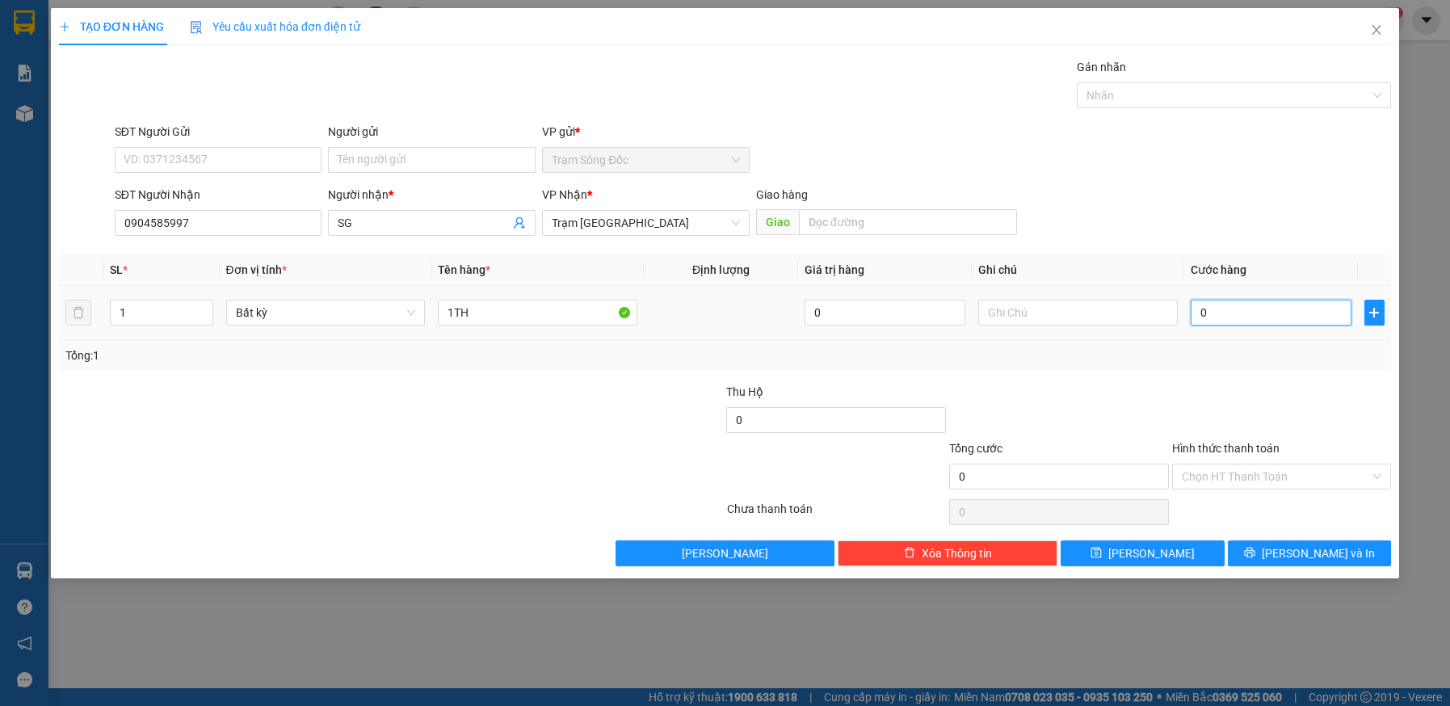
click at [1256, 319] on input "0" at bounding box center [1271, 313] width 161 height 26
click at [1278, 478] on input "Hình thức thanh toán" at bounding box center [1276, 476] width 189 height 24
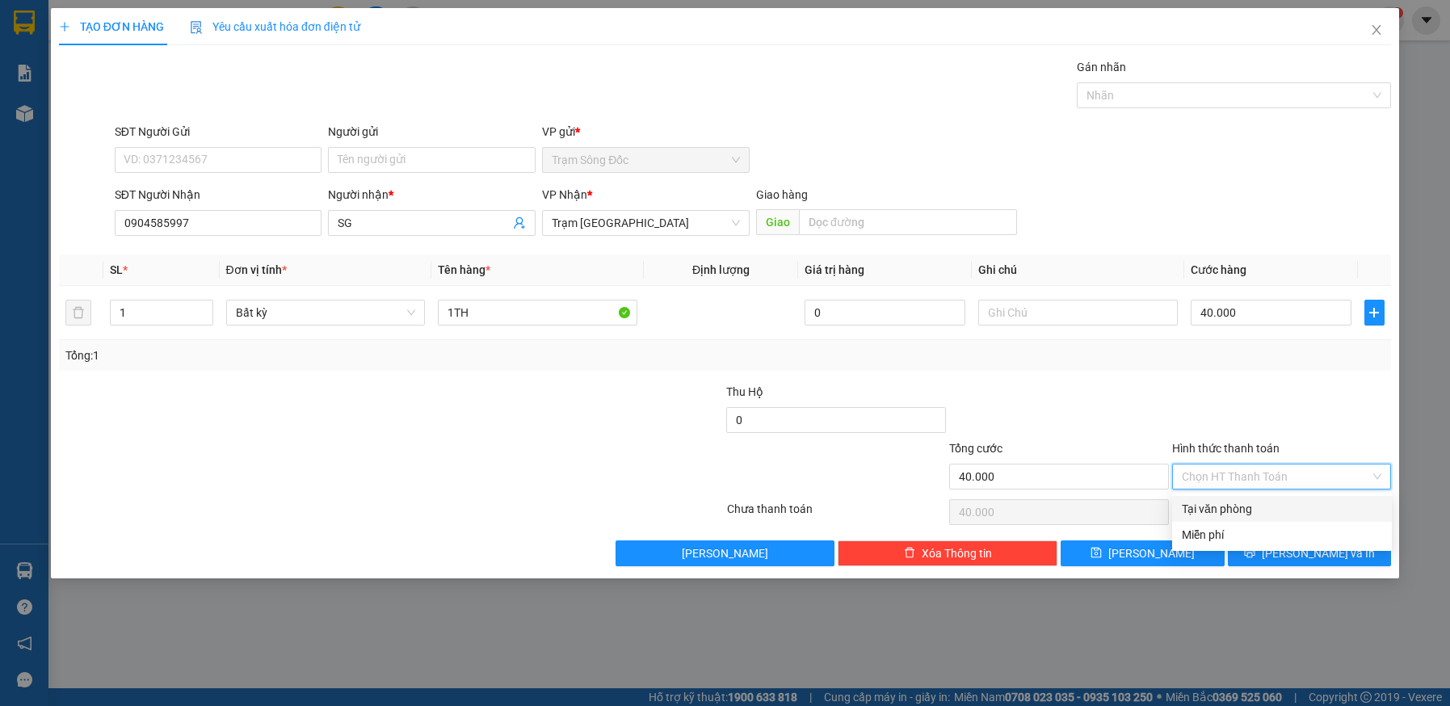
click at [1279, 514] on div "Tại văn phòng" at bounding box center [1282, 509] width 200 height 18
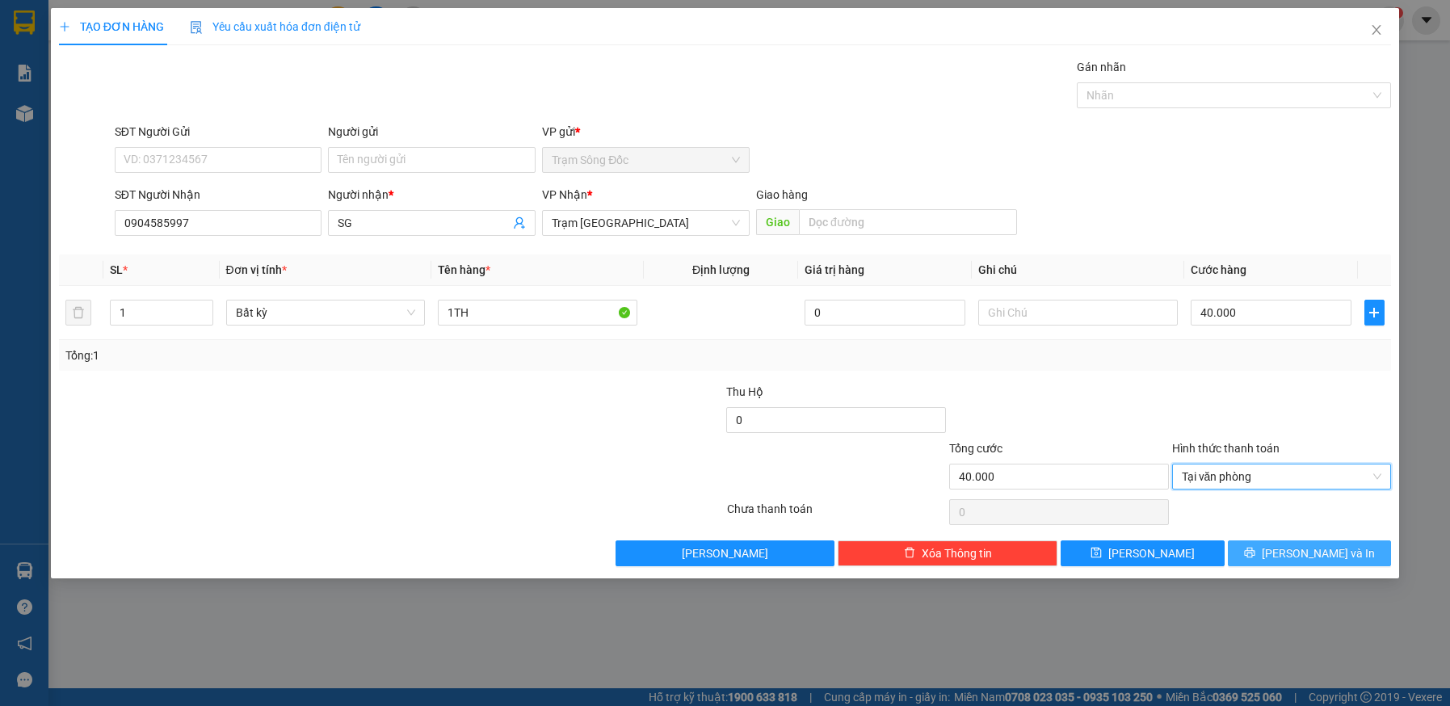
click at [1255, 554] on icon "printer" at bounding box center [1249, 552] width 11 height 11
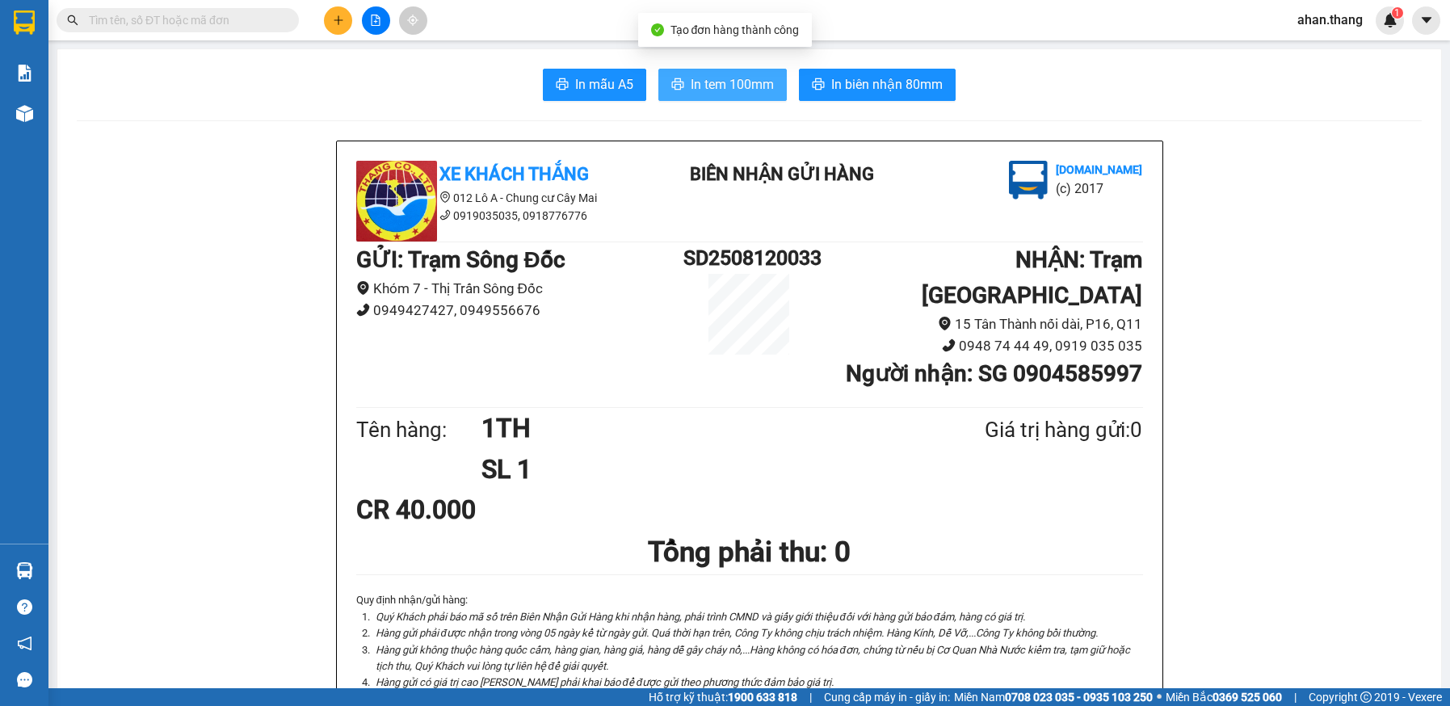
click at [752, 94] on span "In tem 100mm" at bounding box center [732, 84] width 83 height 20
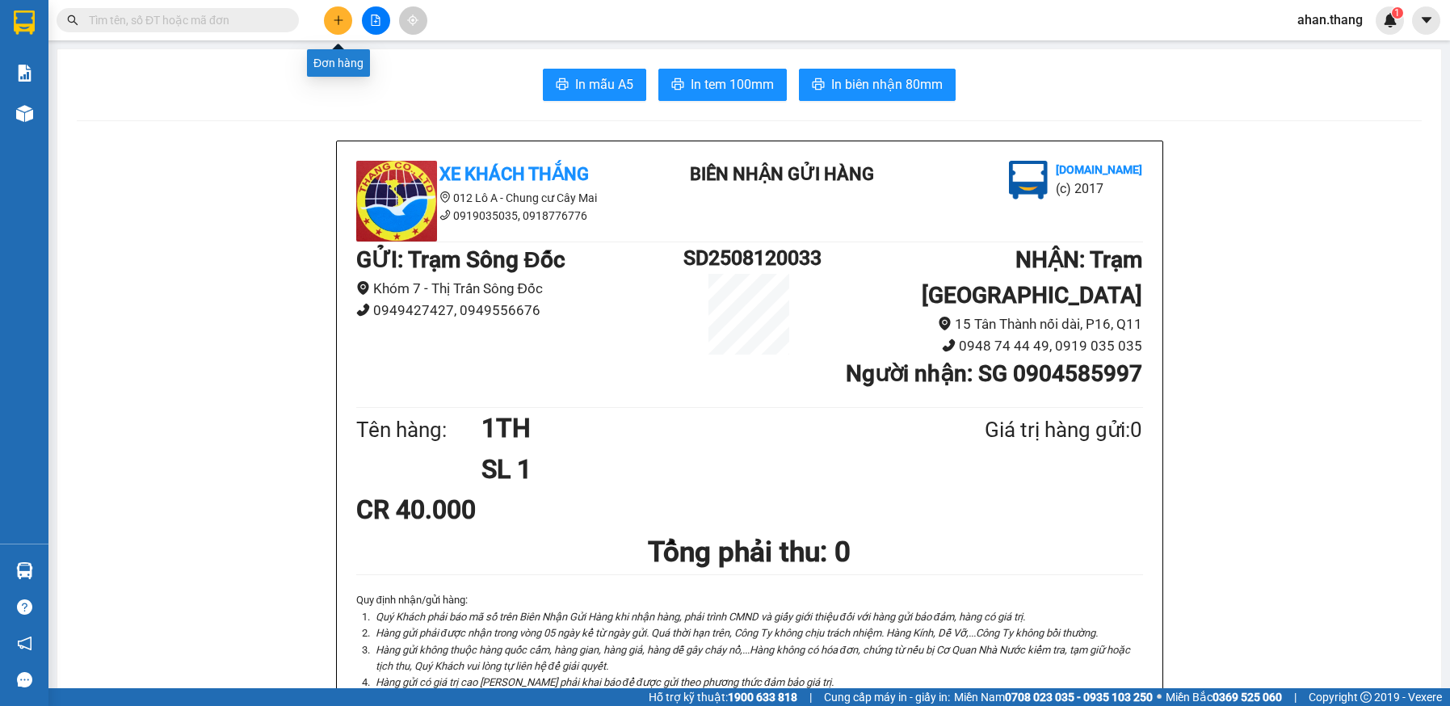
click at [333, 16] on icon "plus" at bounding box center [338, 20] width 11 height 11
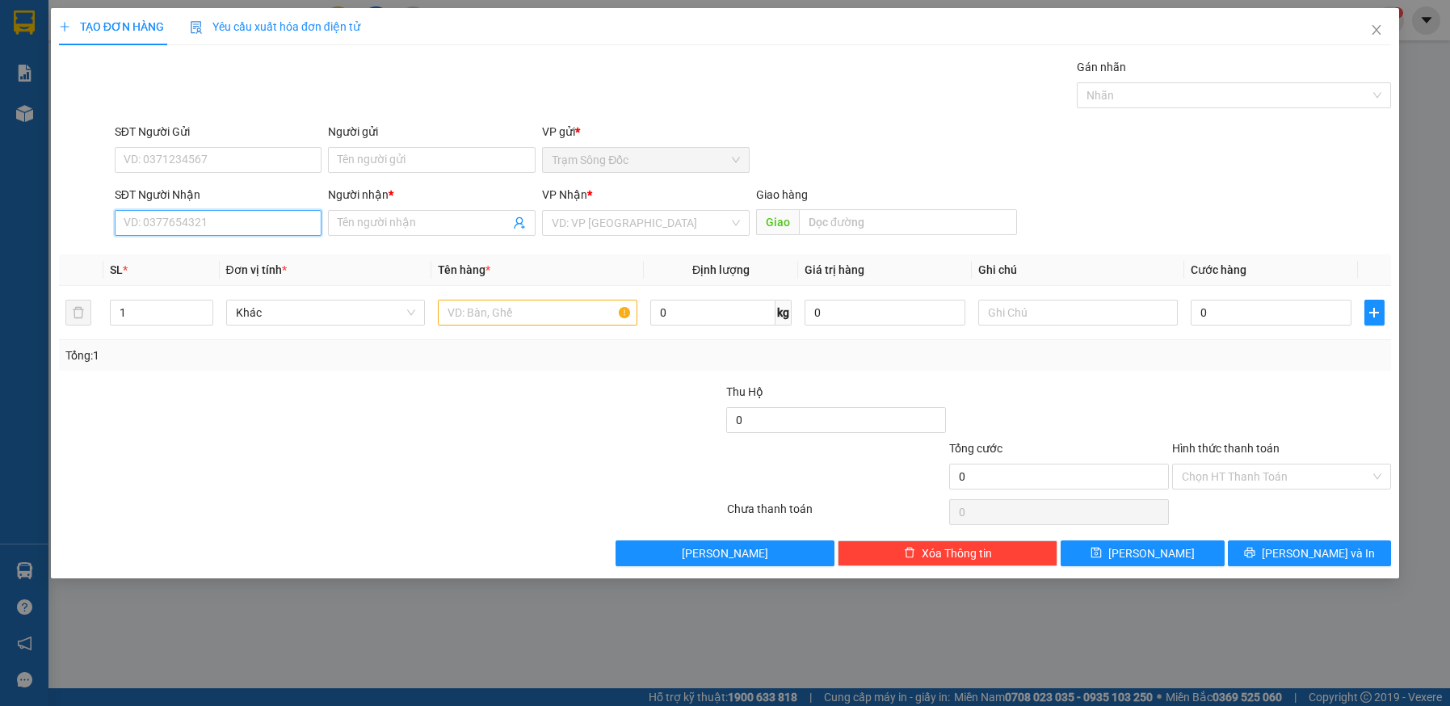
click at [194, 230] on input "SĐT Người Nhận" at bounding box center [219, 223] width 208 height 26
click at [1372, 29] on icon "close" at bounding box center [1376, 29] width 13 height 13
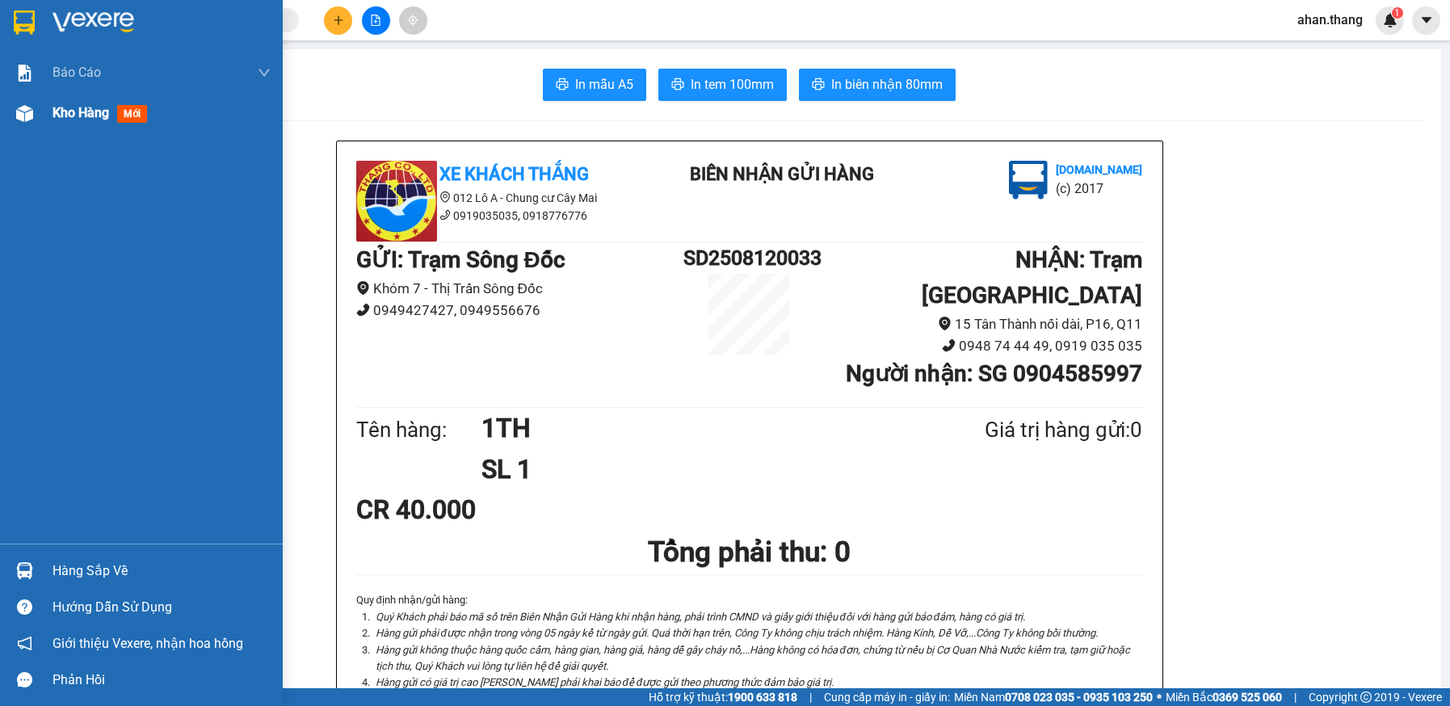
click at [69, 115] on span "Kho hàng" at bounding box center [80, 112] width 57 height 15
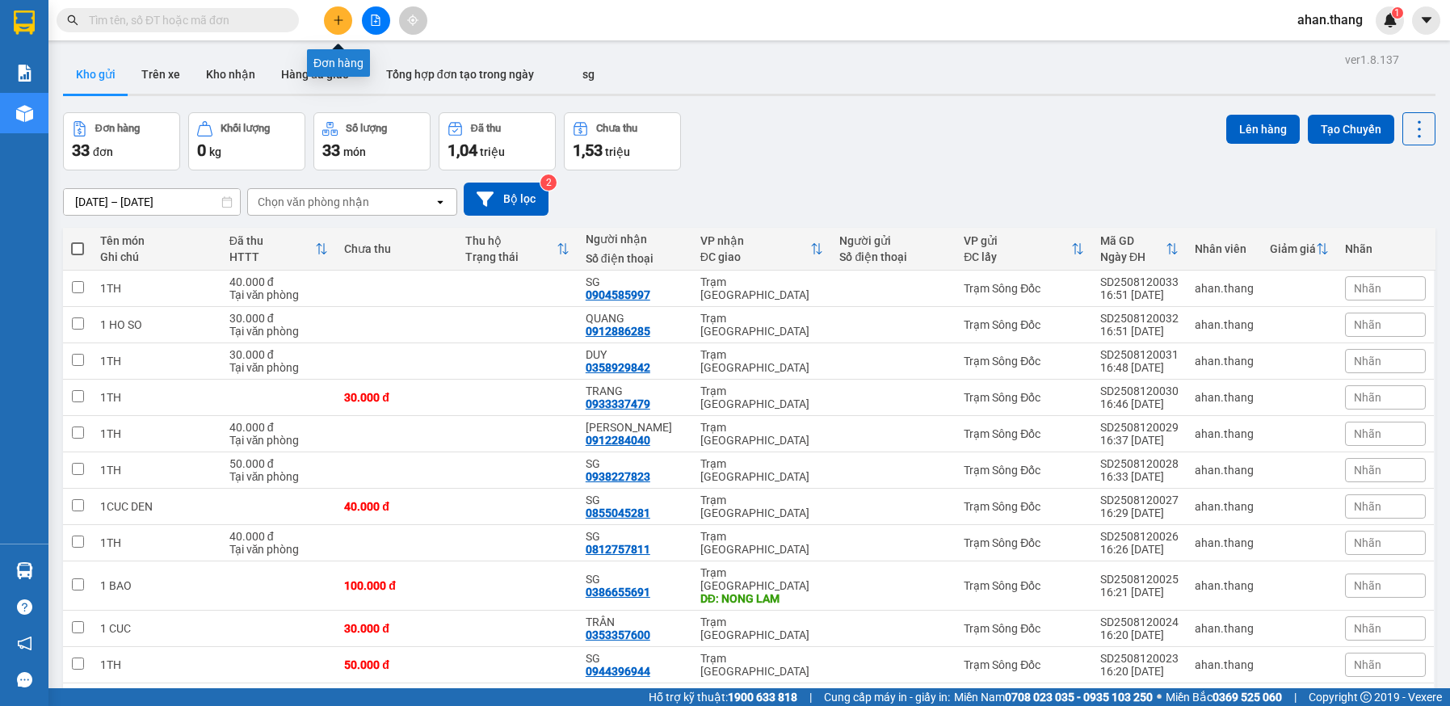
click at [341, 17] on icon "plus" at bounding box center [338, 20] width 11 height 11
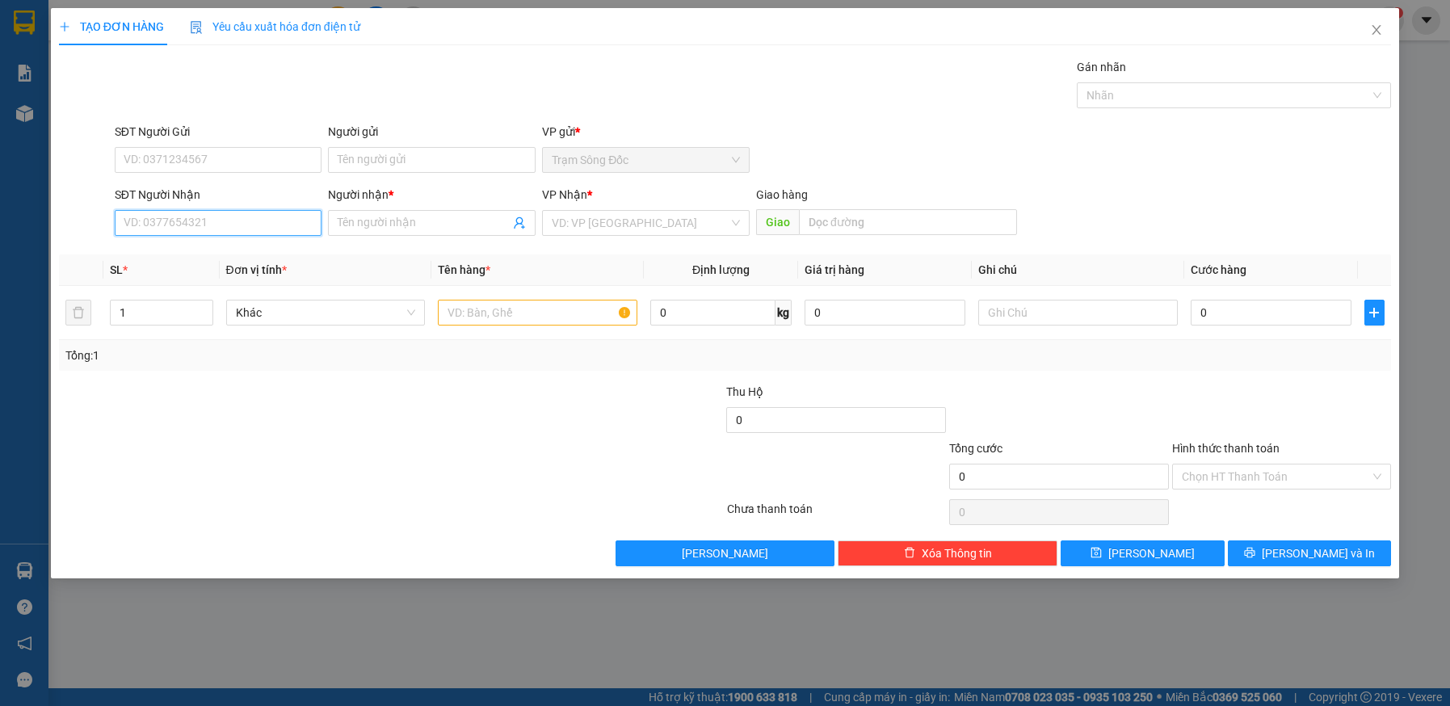
click at [220, 221] on input "SĐT Người Nhận" at bounding box center [219, 223] width 208 height 26
click at [195, 254] on div "0948113577 - NUI" at bounding box center [218, 255] width 188 height 18
click at [529, 314] on input "text" at bounding box center [537, 313] width 199 height 26
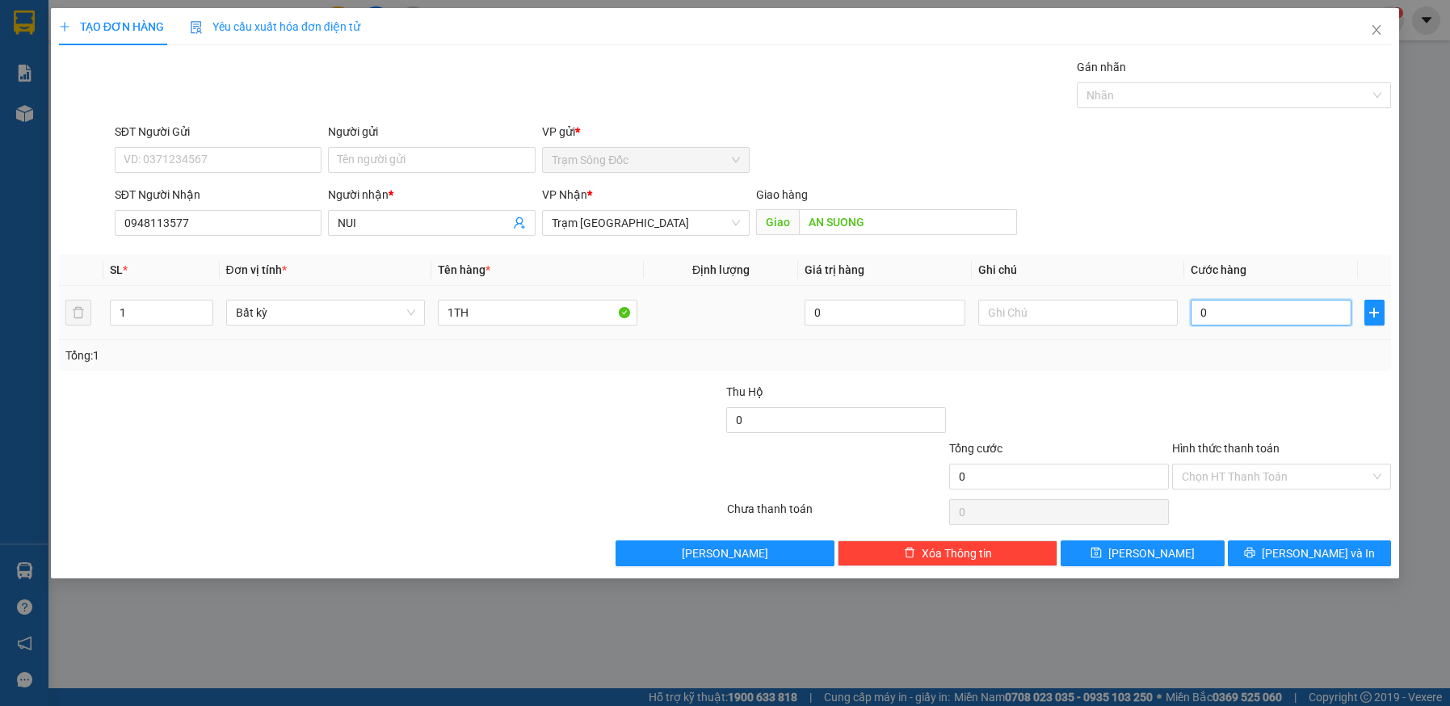
click at [1250, 306] on input "0" at bounding box center [1271, 313] width 161 height 26
click at [1274, 548] on button "Lưu và In" at bounding box center [1310, 553] width 164 height 26
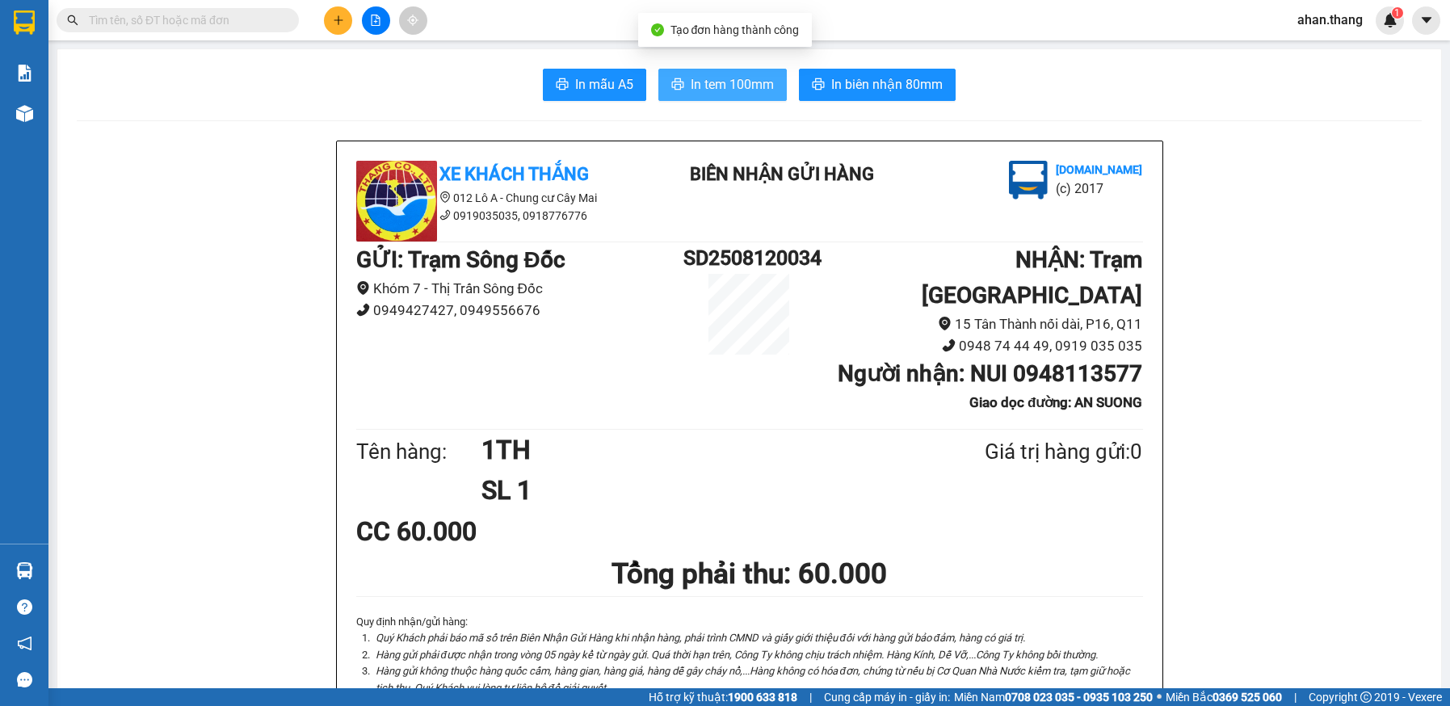
click at [730, 90] on span "In tem 100mm" at bounding box center [732, 84] width 83 height 20
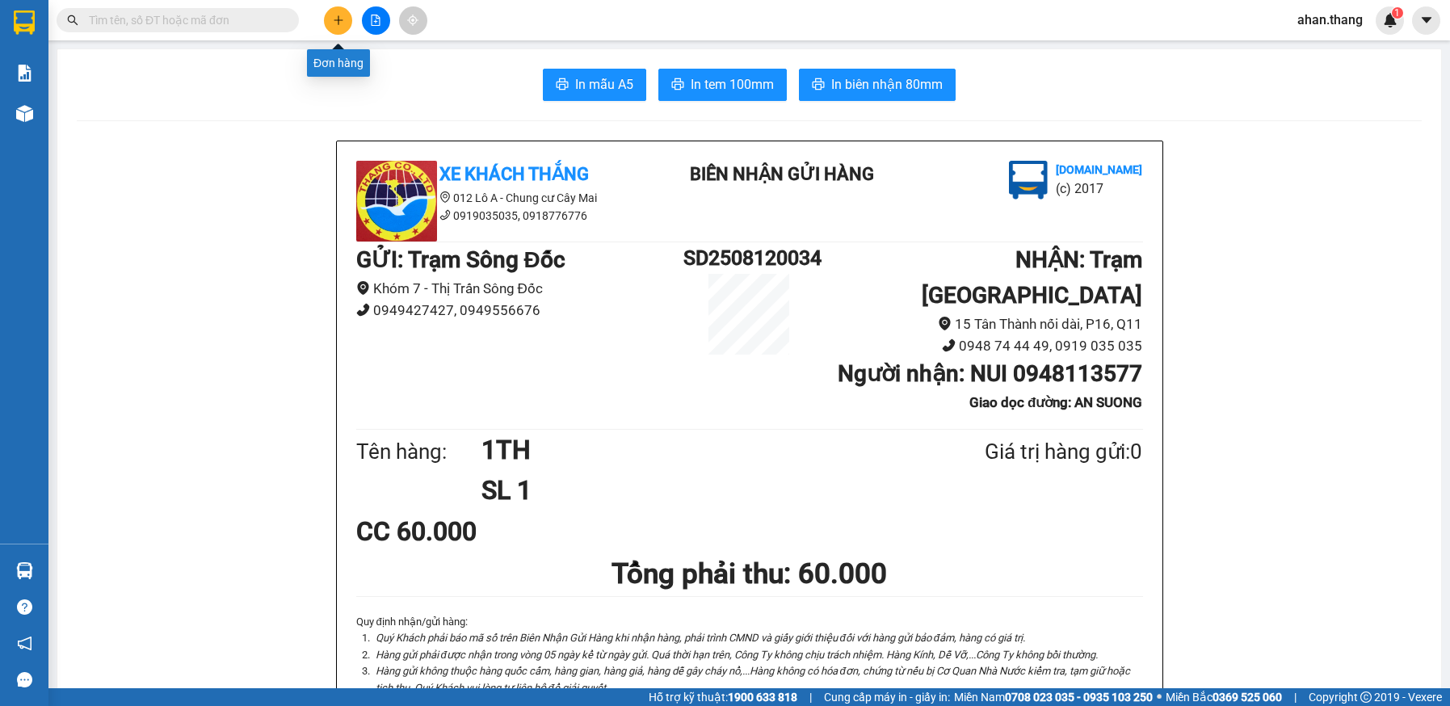
click at [340, 18] on icon "plus" at bounding box center [338, 20] width 11 height 11
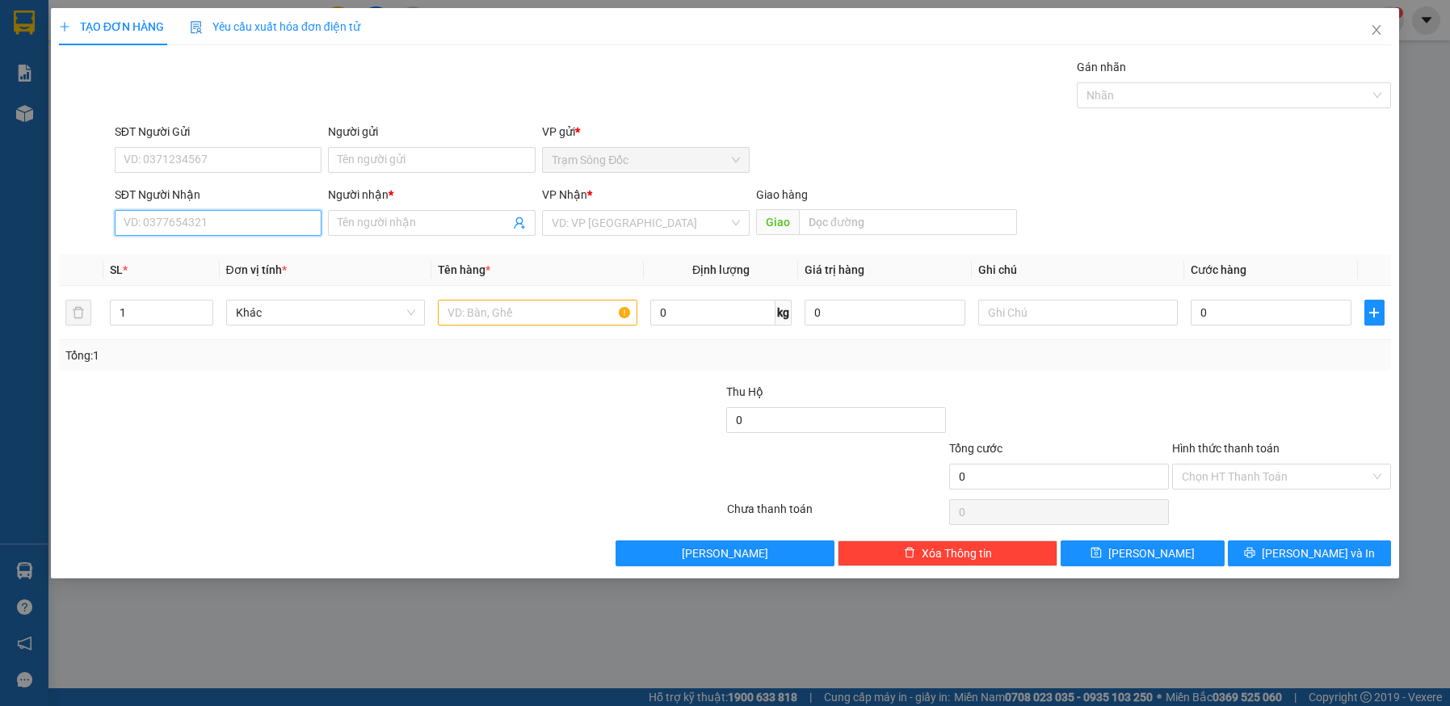
click at [217, 223] on input "SĐT Người Nhận" at bounding box center [219, 223] width 208 height 26
click at [164, 251] on div "0369684796 - CHUC" at bounding box center [218, 255] width 188 height 18
click at [551, 317] on input "text" at bounding box center [537, 313] width 199 height 26
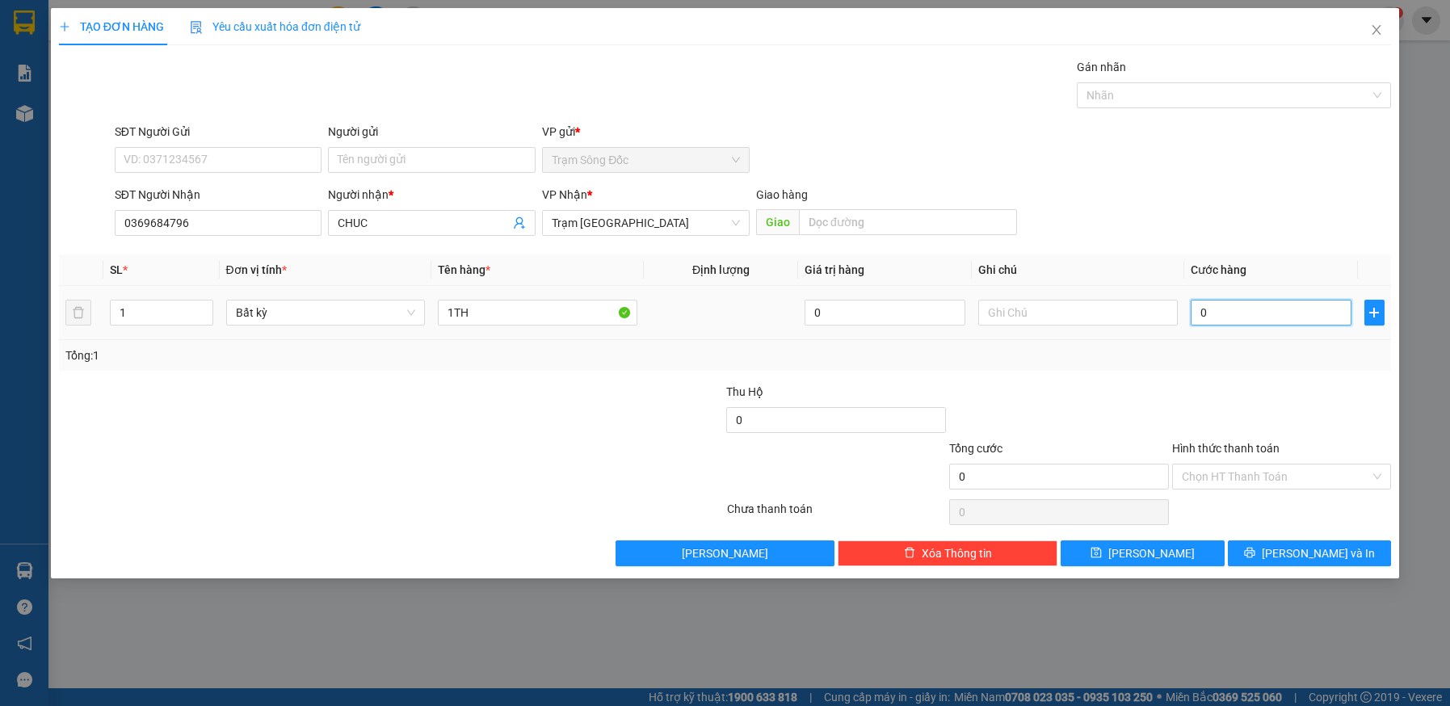
click at [1290, 311] on input "0" at bounding box center [1271, 313] width 161 height 26
click at [1276, 554] on button "Lưu và In" at bounding box center [1310, 553] width 164 height 26
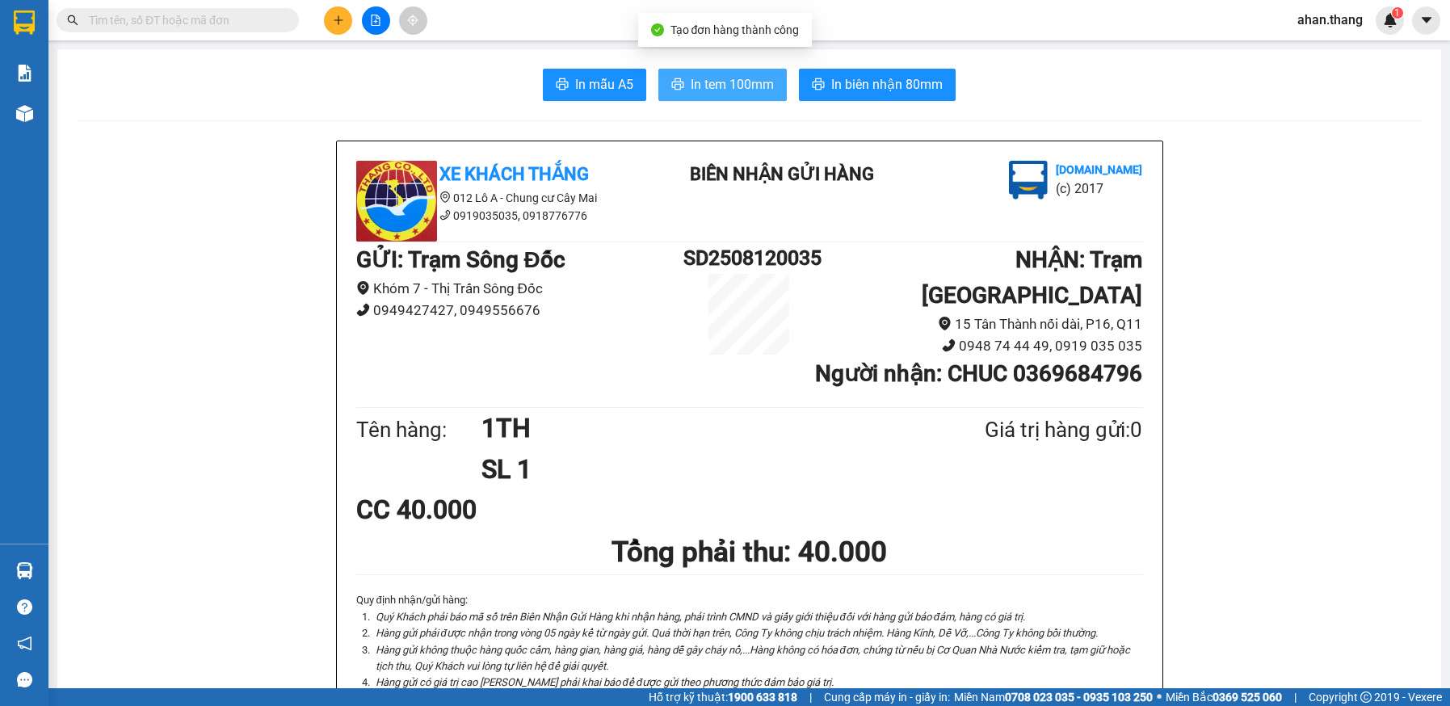
click at [742, 74] on span "In tem 100mm" at bounding box center [732, 84] width 83 height 20
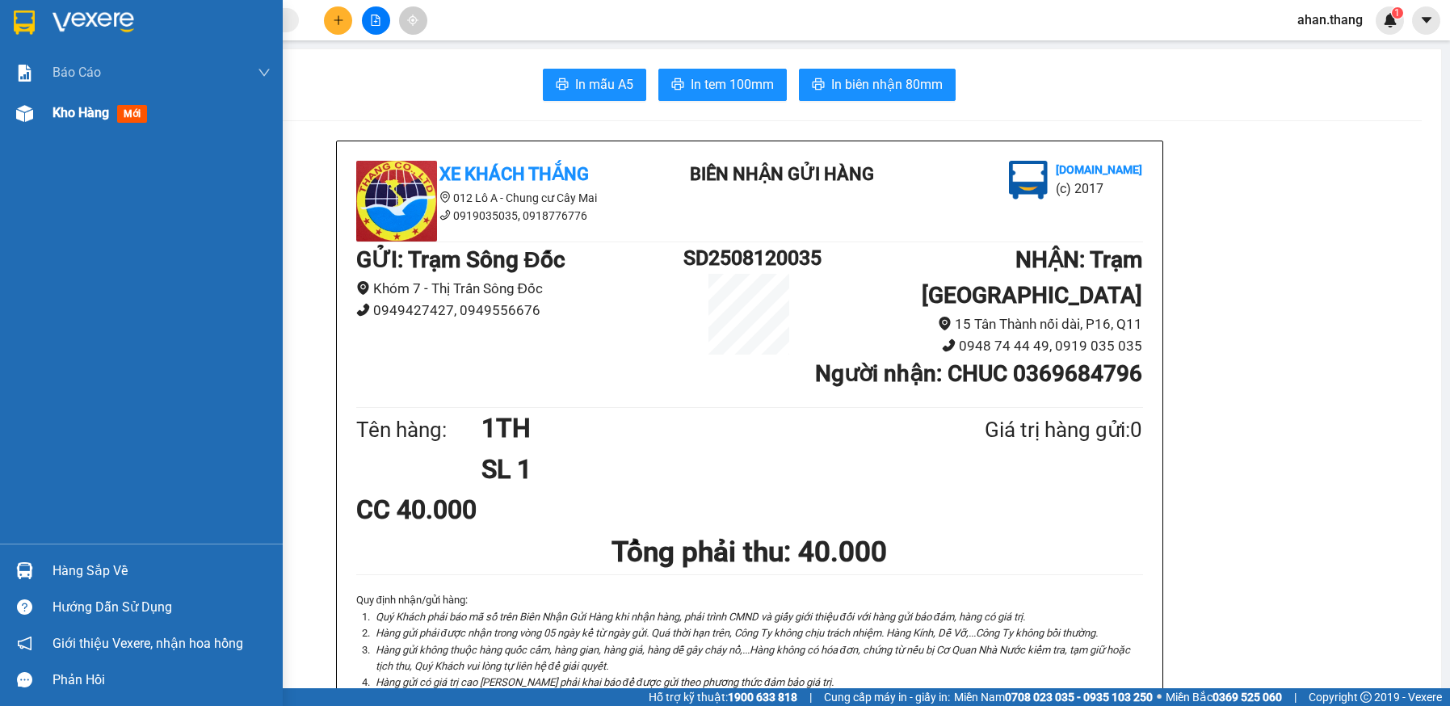
click at [69, 109] on span "Kho hàng" at bounding box center [80, 112] width 57 height 15
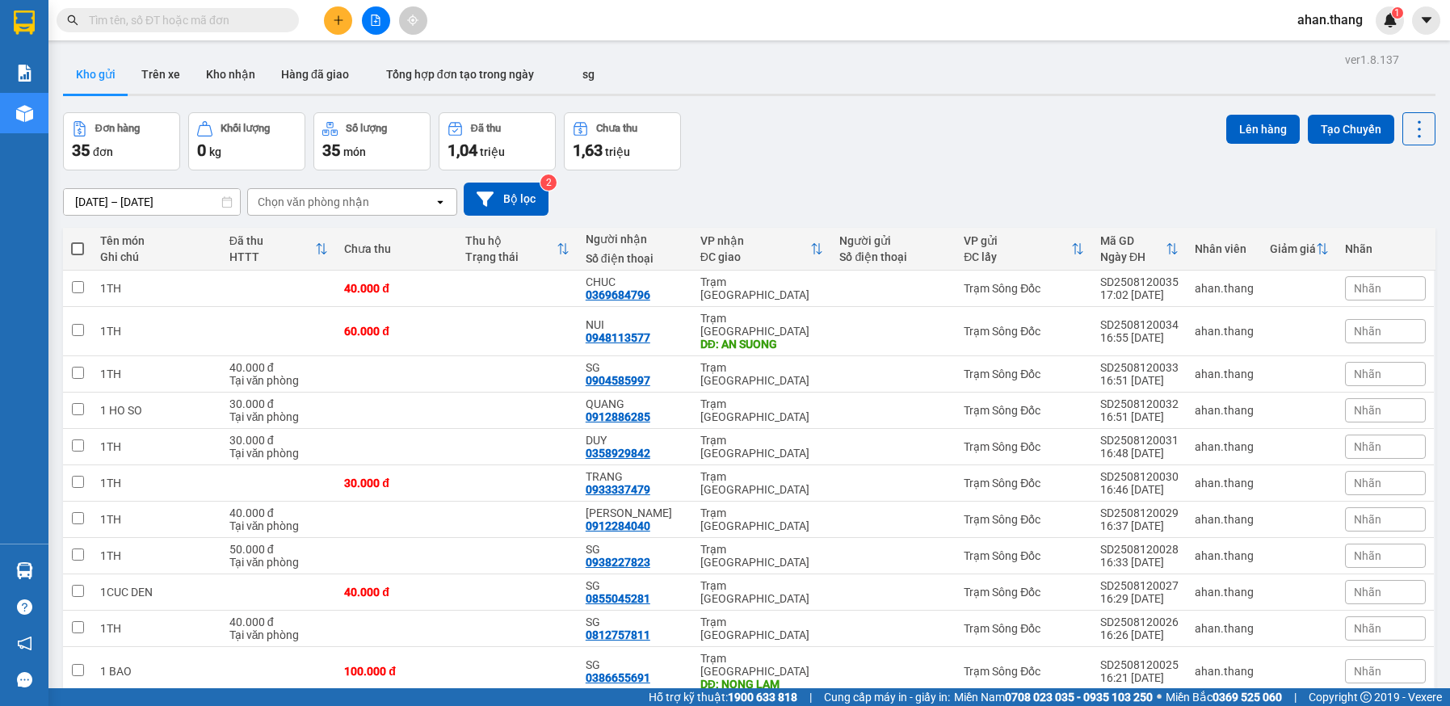
click at [78, 250] on span at bounding box center [77, 248] width 13 height 13
click at [78, 241] on input "checkbox" at bounding box center [78, 241] width 0 height 0
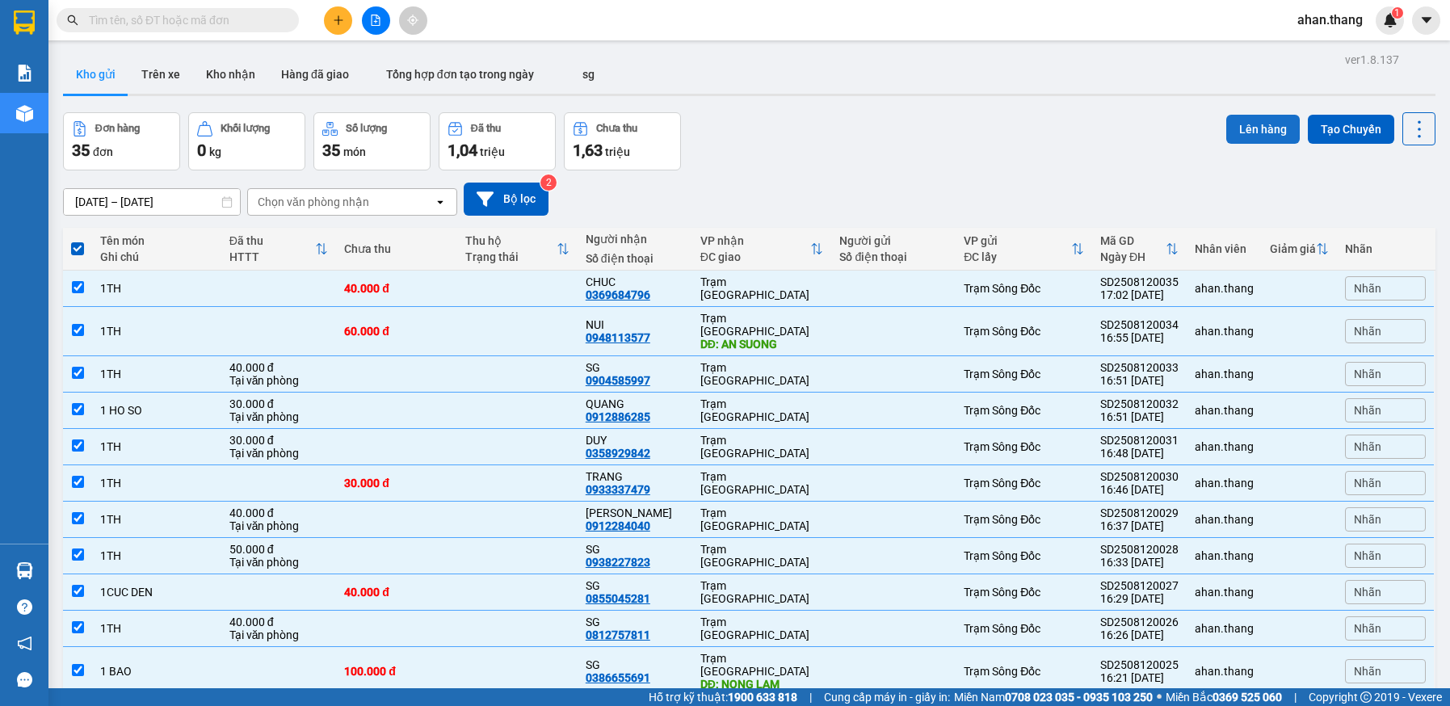
click at [1254, 129] on button "Lên hàng" at bounding box center [1262, 129] width 73 height 29
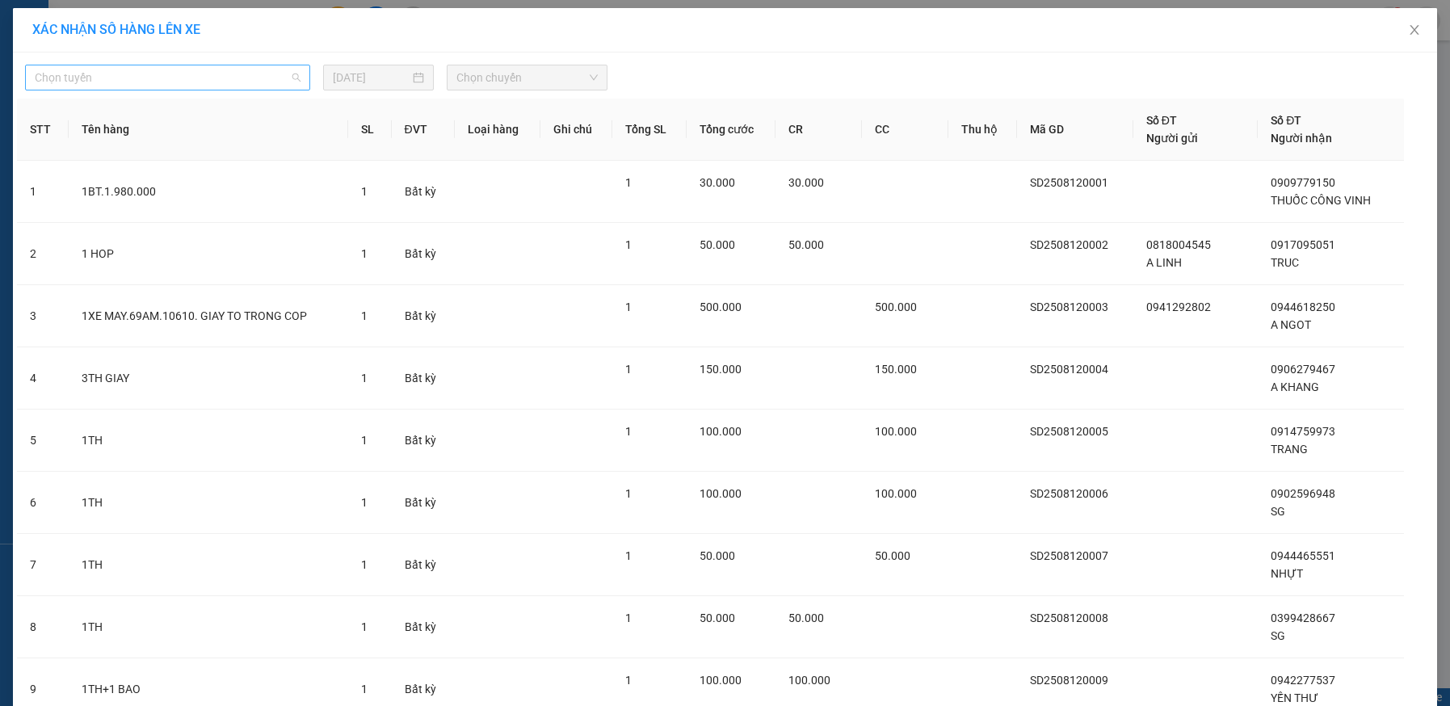
click at [108, 75] on span "Chọn tuyến" at bounding box center [168, 77] width 266 height 24
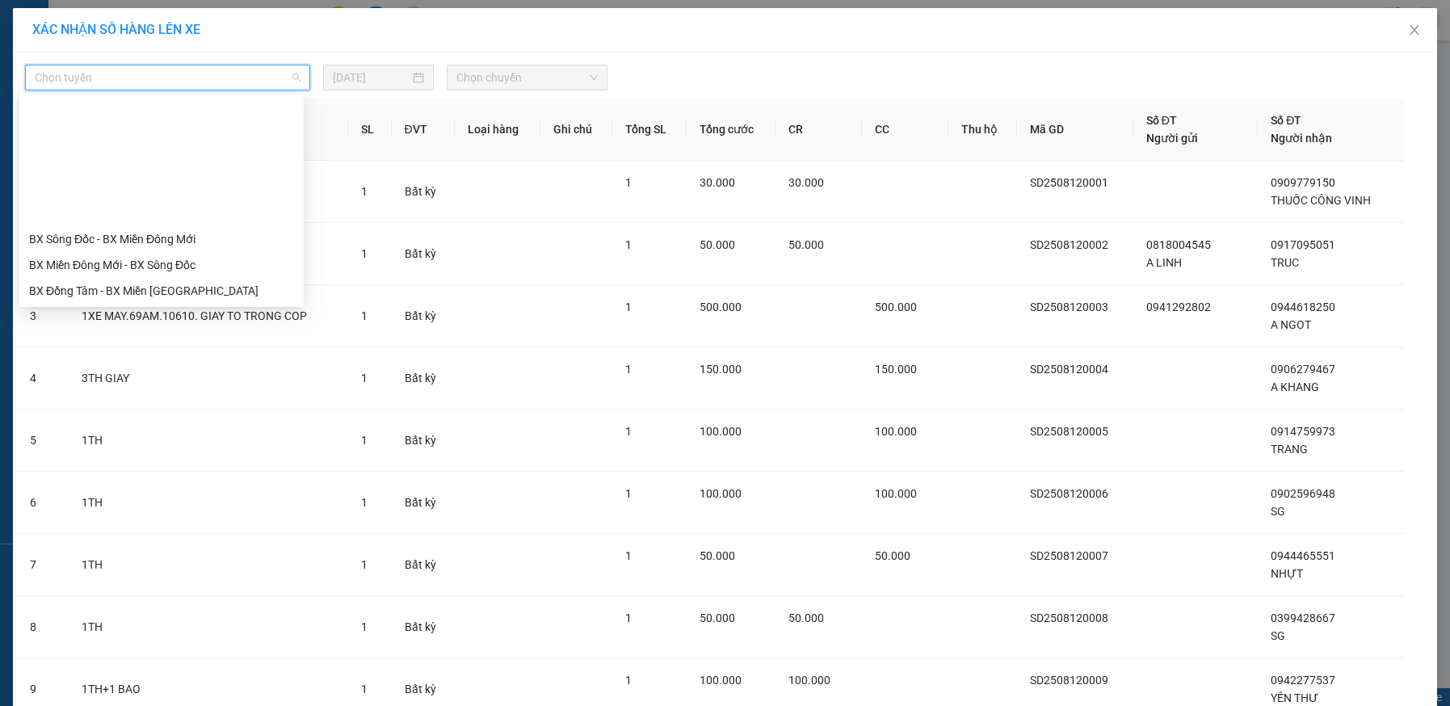
click at [92, 411] on div "BX Đồng Tâm - BX Miền Tây" at bounding box center [161, 420] width 265 height 18
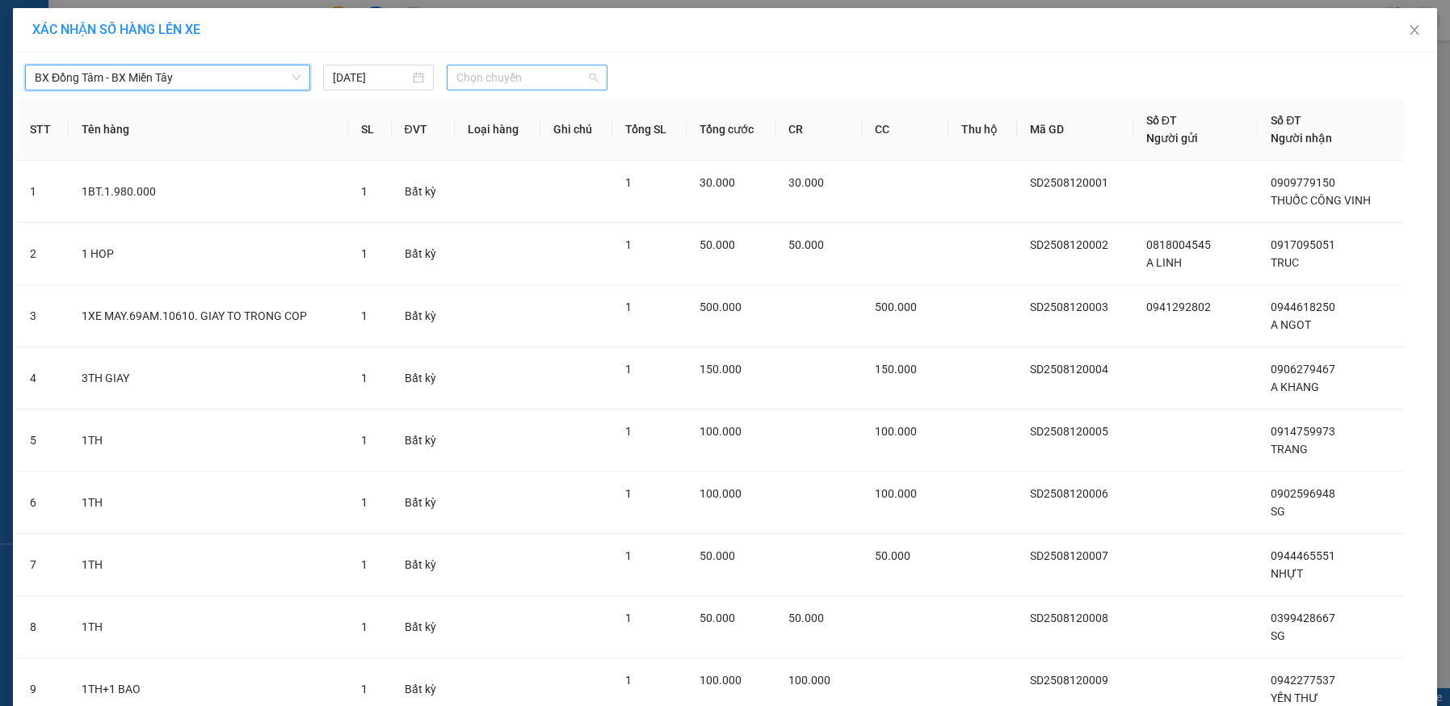
click at [516, 82] on span "Chọn chuyến" at bounding box center [526, 77] width 141 height 24
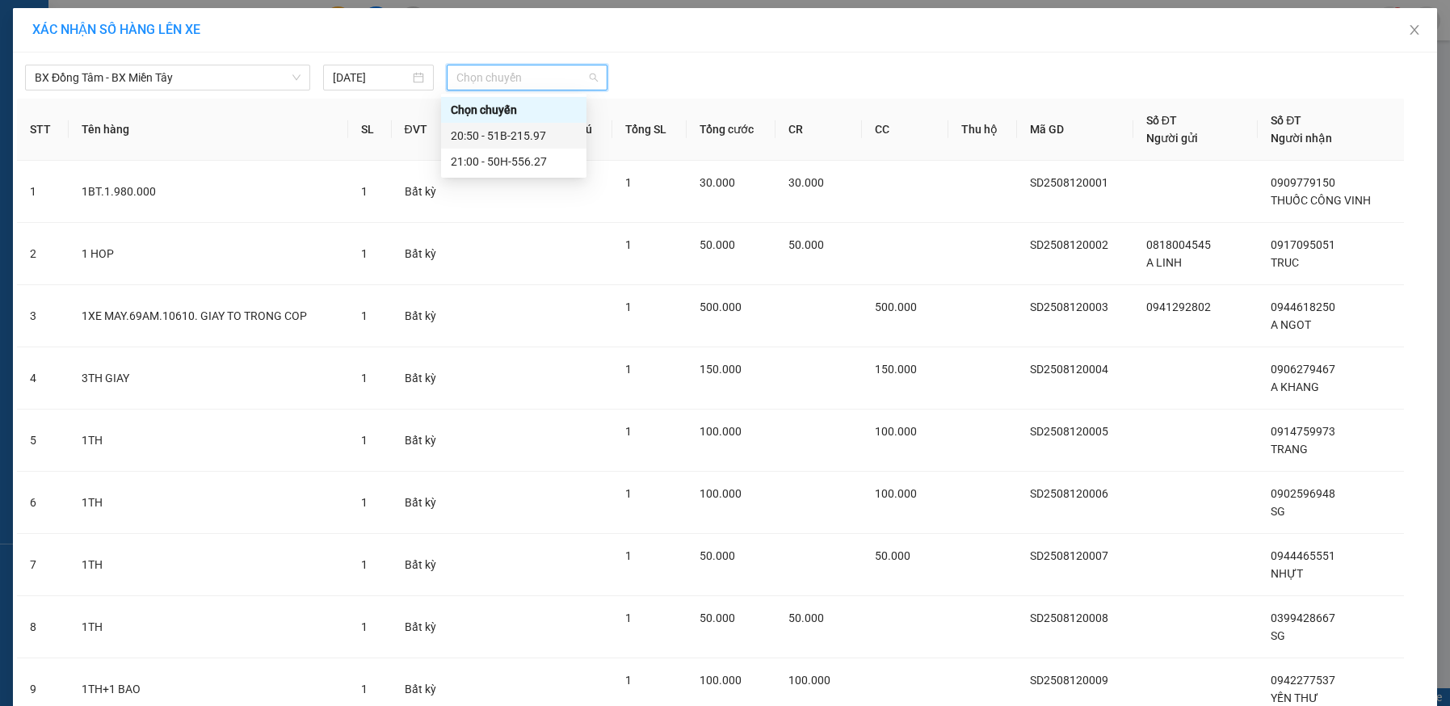
click at [513, 133] on div "20:50 - 51B-215.97" at bounding box center [514, 136] width 126 height 18
